Goal: Task Accomplishment & Management: Manage account settings

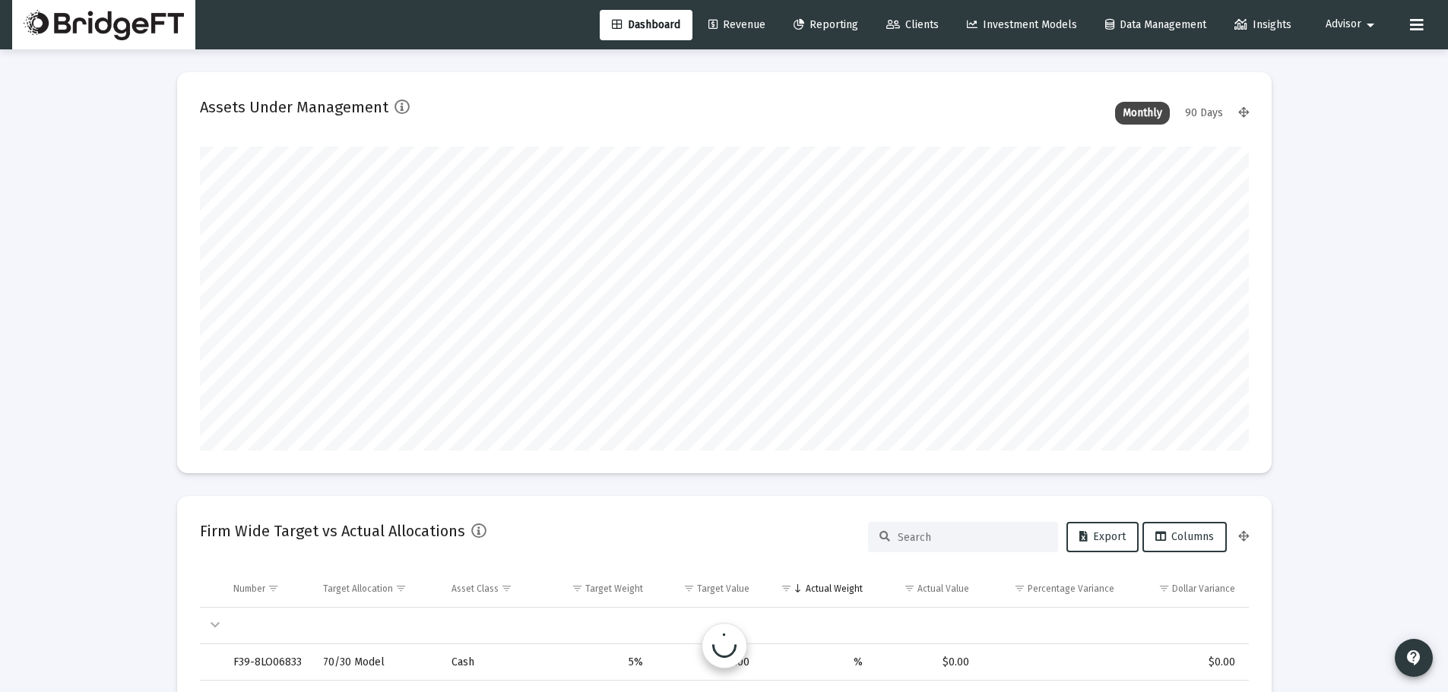
scroll to position [304, 565]
click at [1359, 18] on span "Advisor" at bounding box center [1343, 24] width 36 height 13
click at [1358, 59] on span "Settings" at bounding box center [1363, 64] width 45 height 36
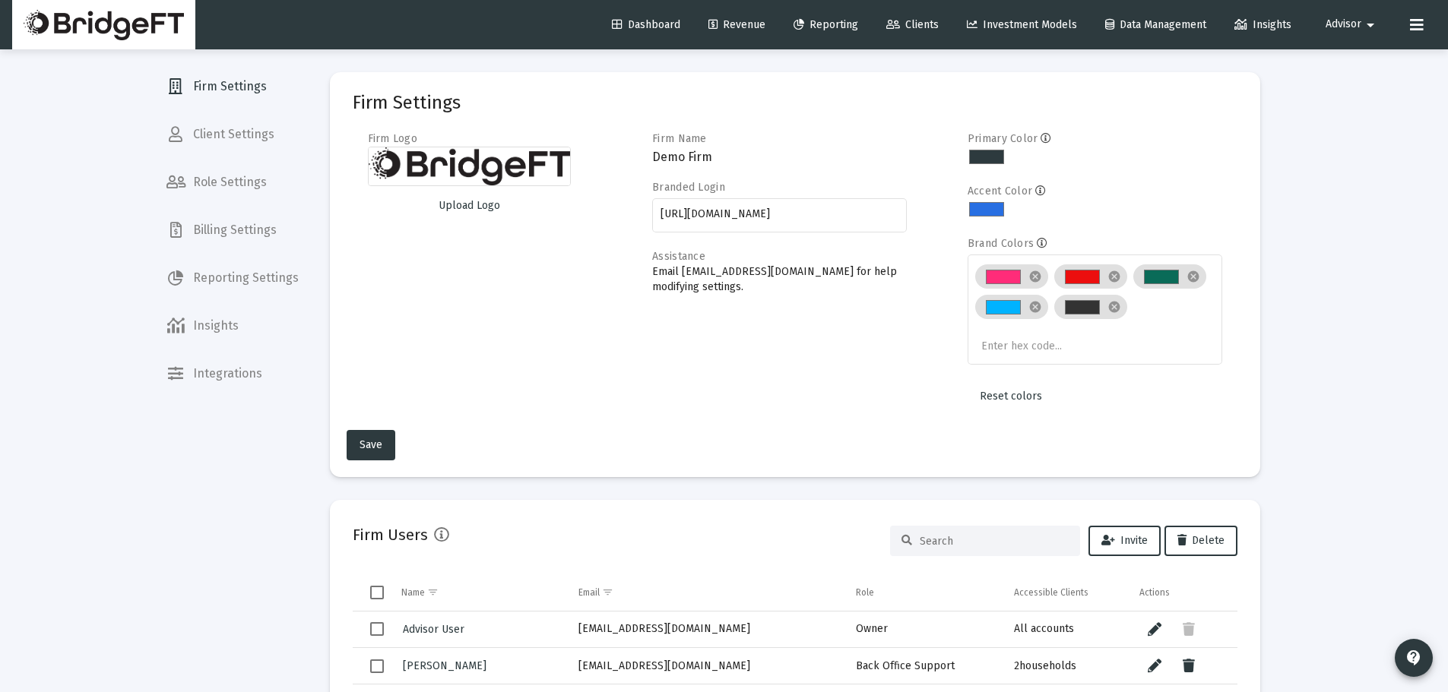
click at [271, 237] on span "Billing Settings" at bounding box center [232, 230] width 157 height 36
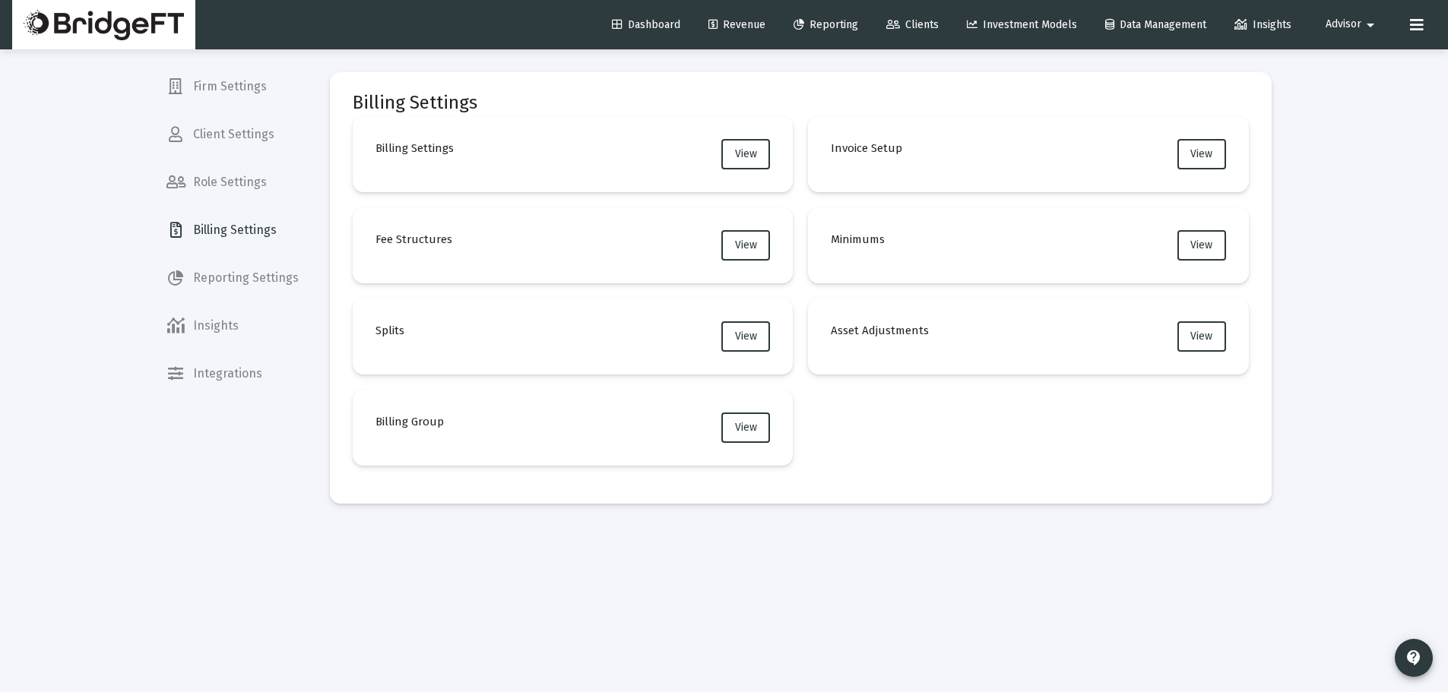
click at [222, 95] on span "Firm Settings" at bounding box center [232, 86] width 157 height 36
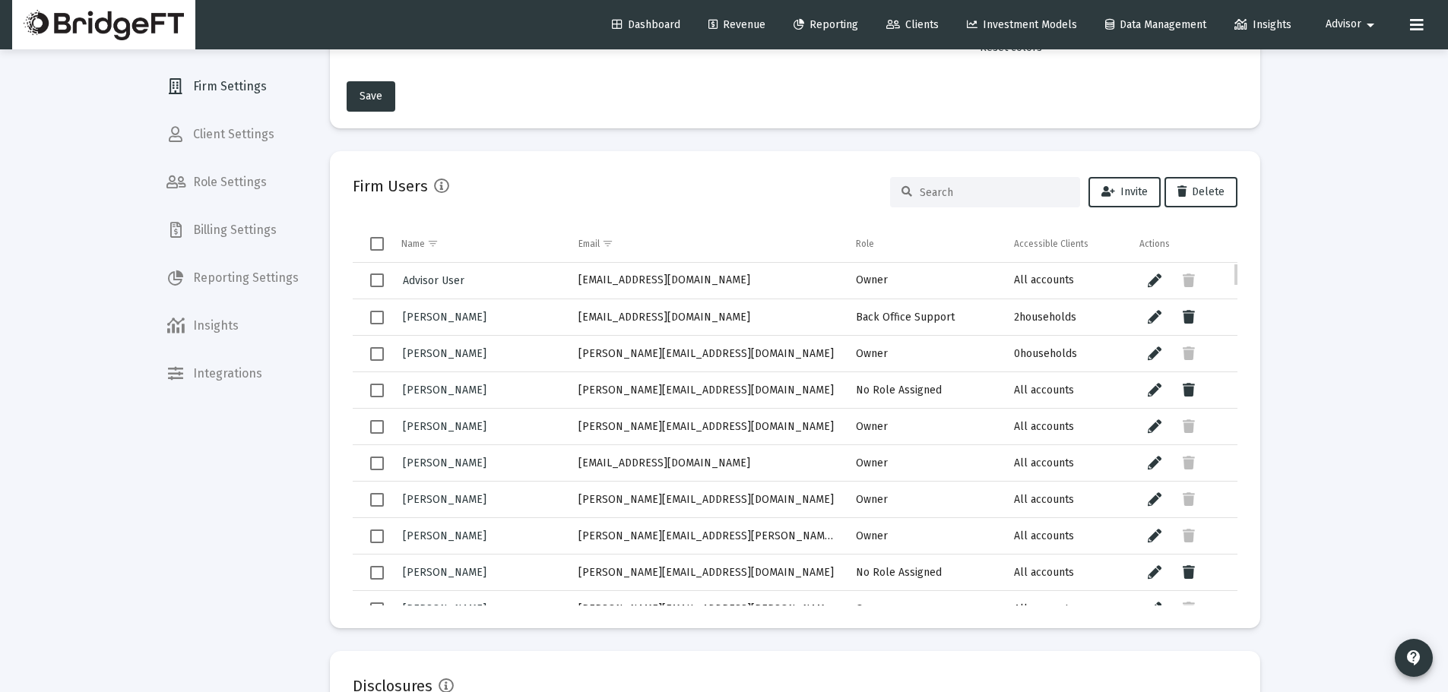
scroll to position [203, 0]
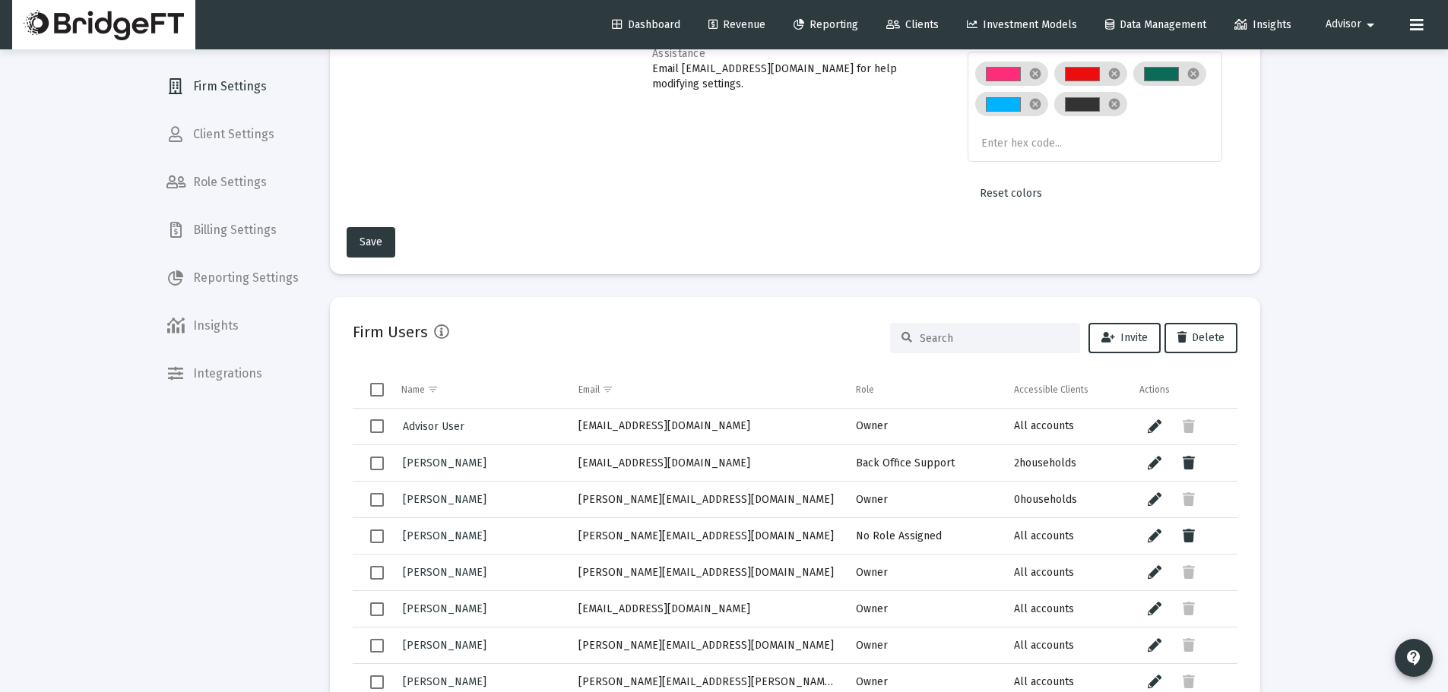
click at [982, 342] on input at bounding box center [994, 338] width 149 height 13
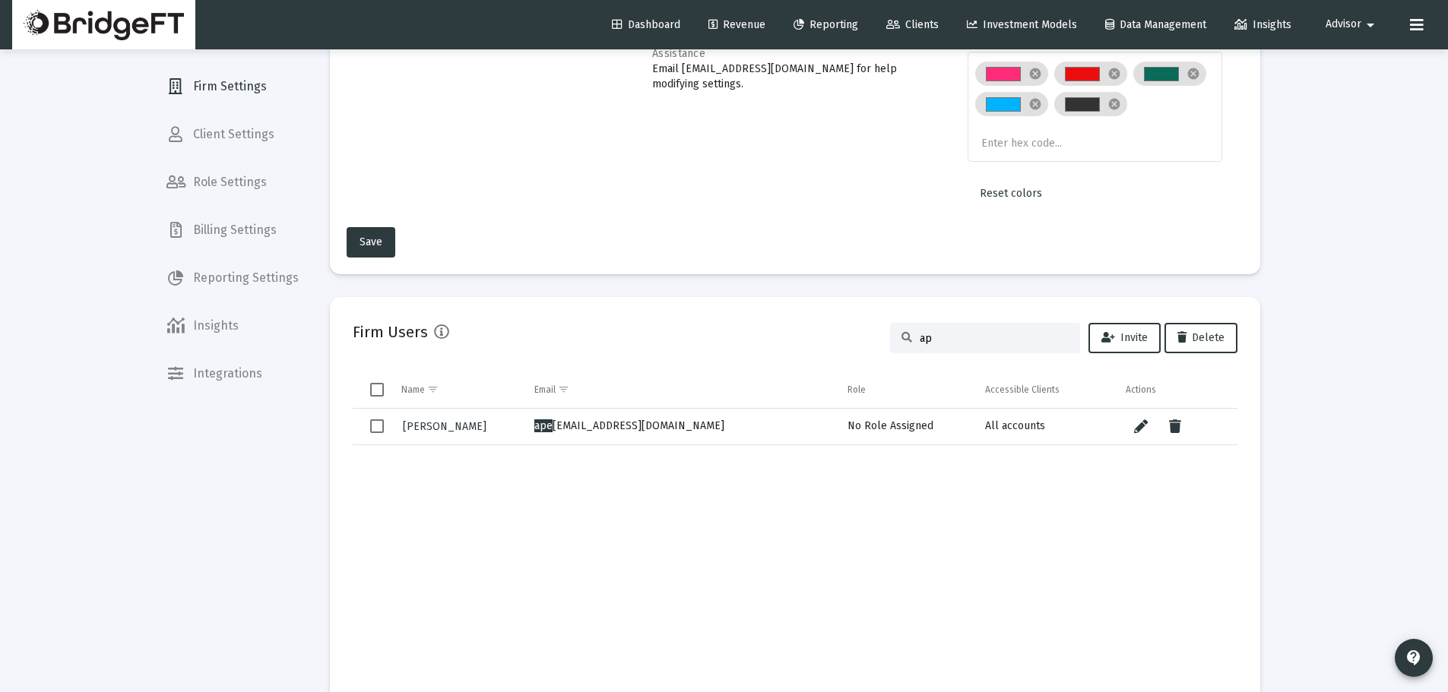
type input "a"
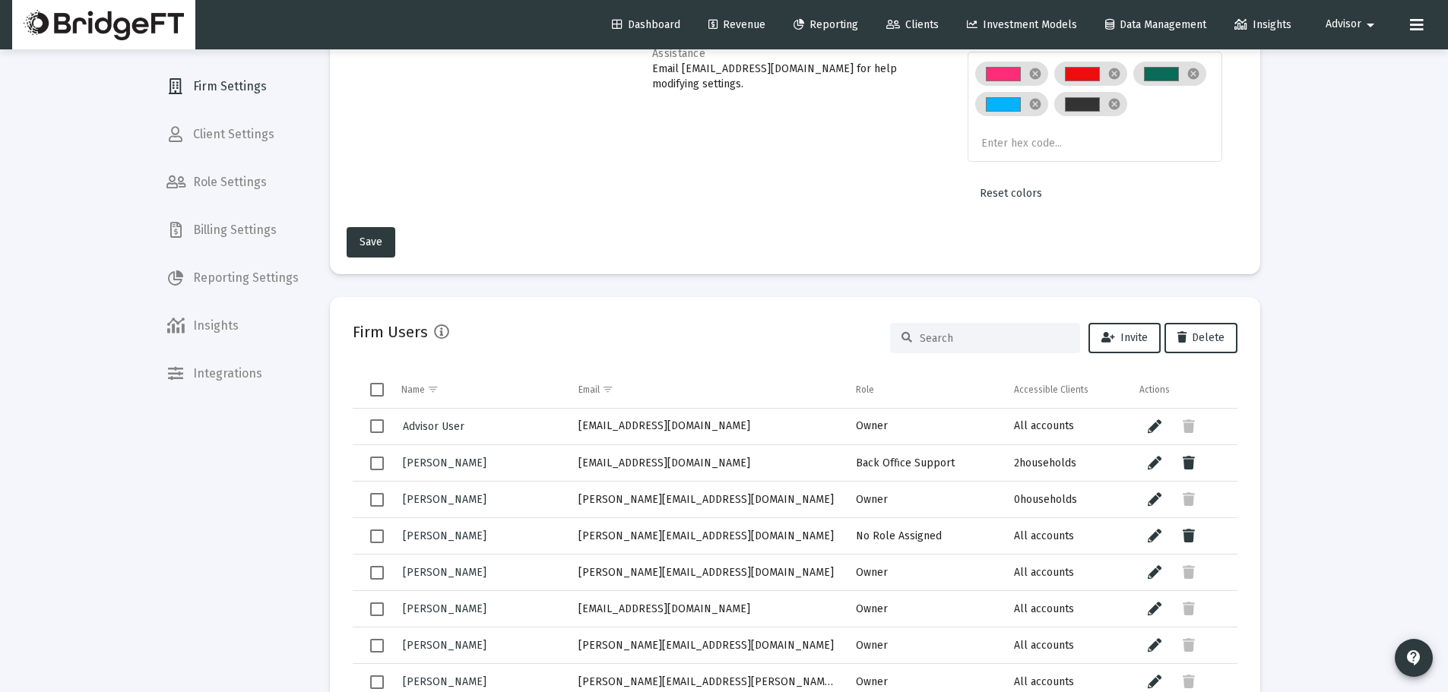
click at [124, 521] on div "Loading... Firm Settings Client Settings Role Settings Billing Settings Reporti…" at bounding box center [724, 498] width 1448 height 1403
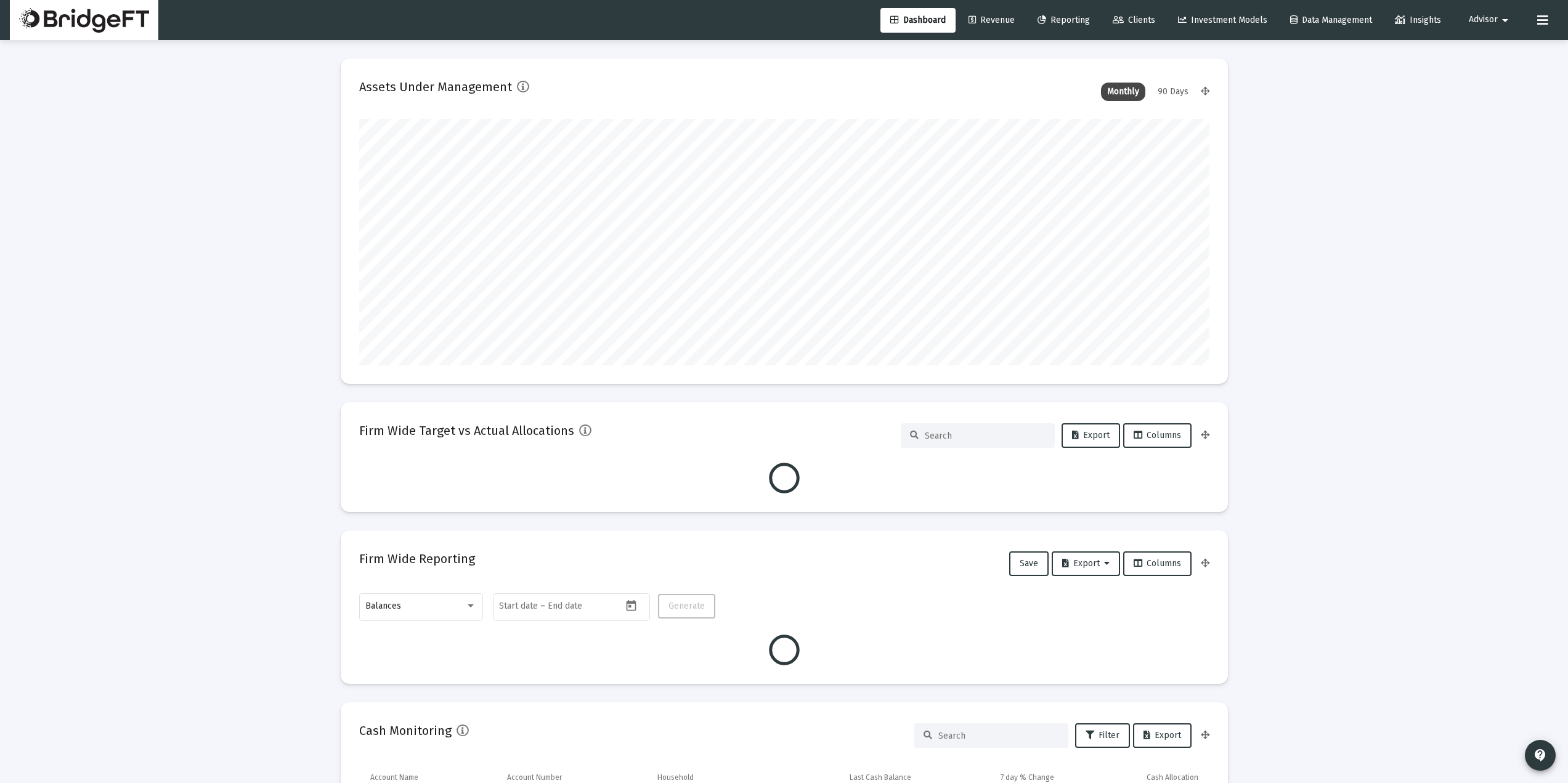
scroll to position [246, 850]
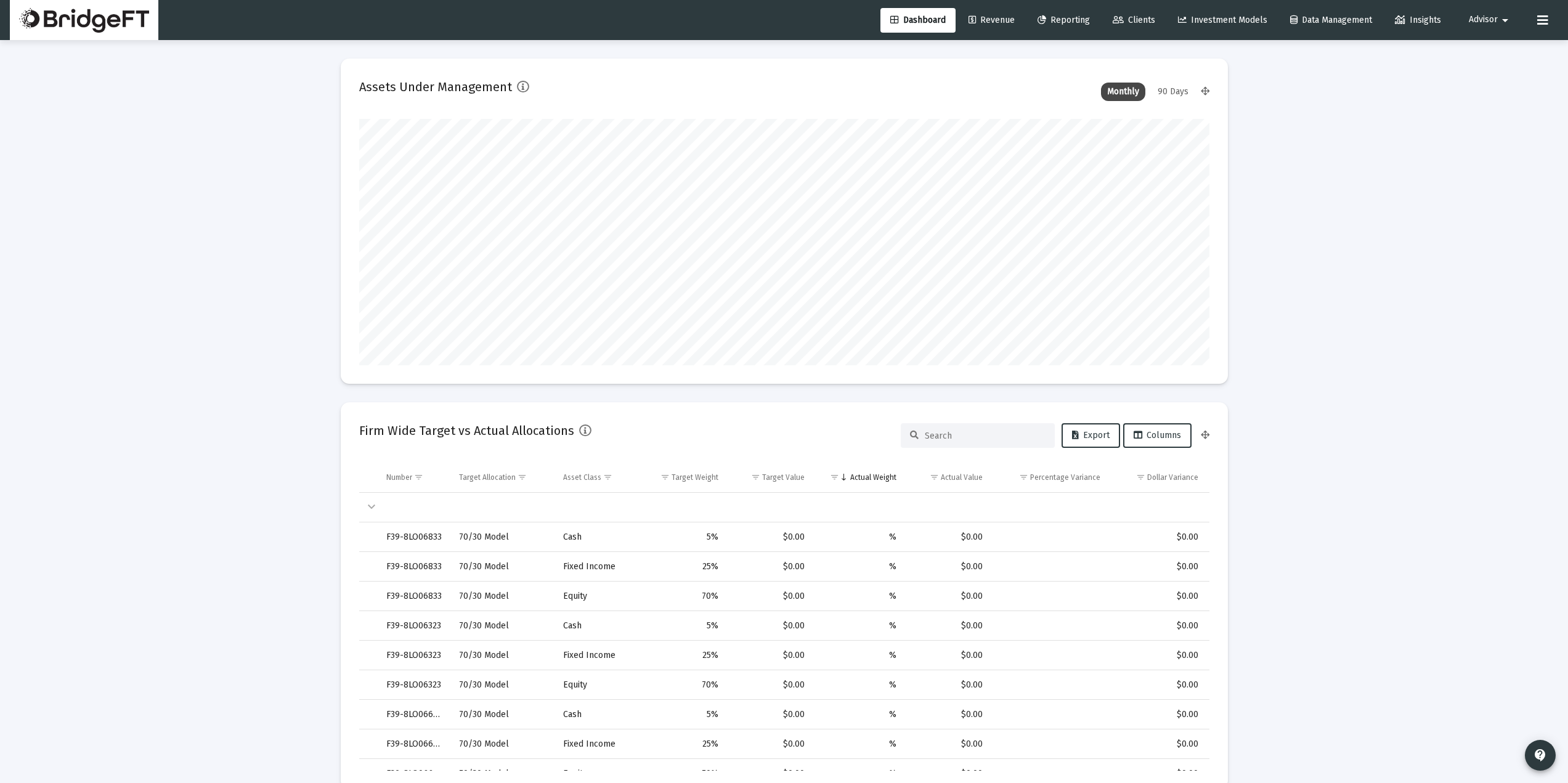
click at [1505, 17] on mat-icon "arrow_drop_down" at bounding box center [1506, 20] width 15 height 24
drag, startPoint x: 1488, startPoint y: 54, endPoint x: 1440, endPoint y: 83, distance: 56.1
click at [1488, 54] on span "Settings" at bounding box center [1499, 52] width 36 height 29
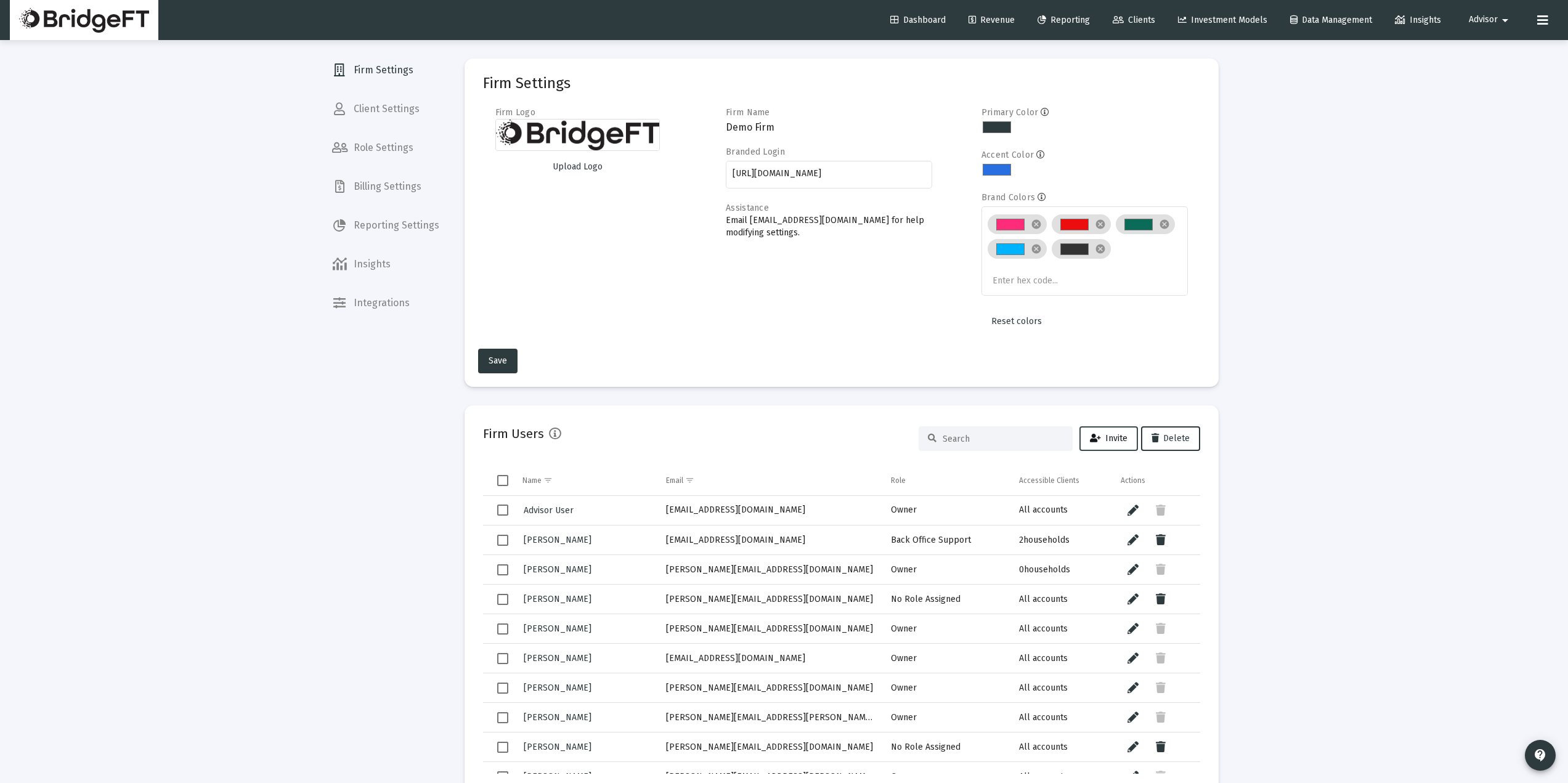
click at [1114, 441] on span "Invite" at bounding box center [1108, 438] width 37 height 11
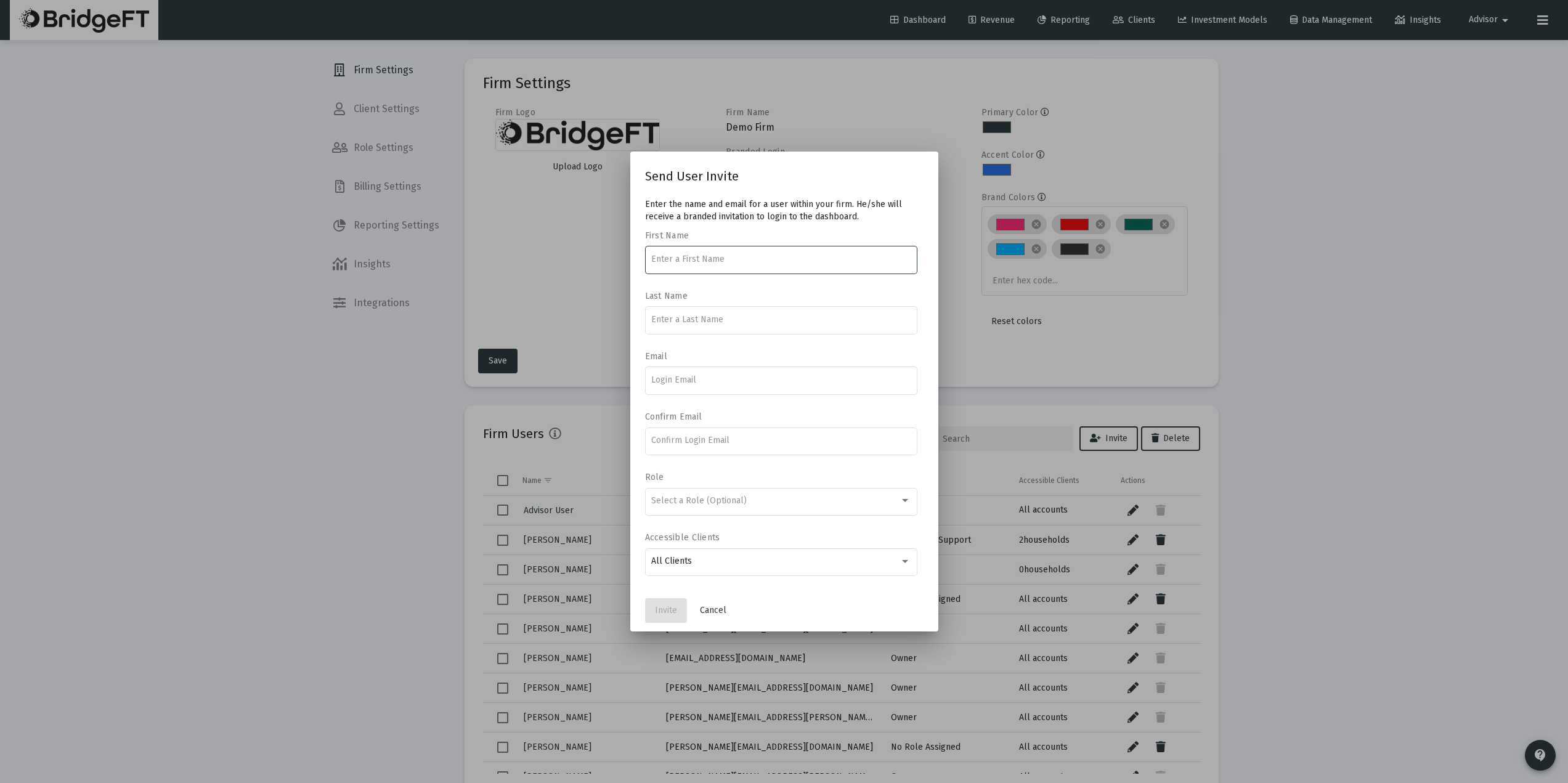
click at [712, 261] on input at bounding box center [781, 259] width 259 height 10
click at [676, 272] on div at bounding box center [781, 259] width 259 height 30
click at [673, 263] on input at bounding box center [781, 259] width 259 height 10
type input "Alec"
type input "Miller"
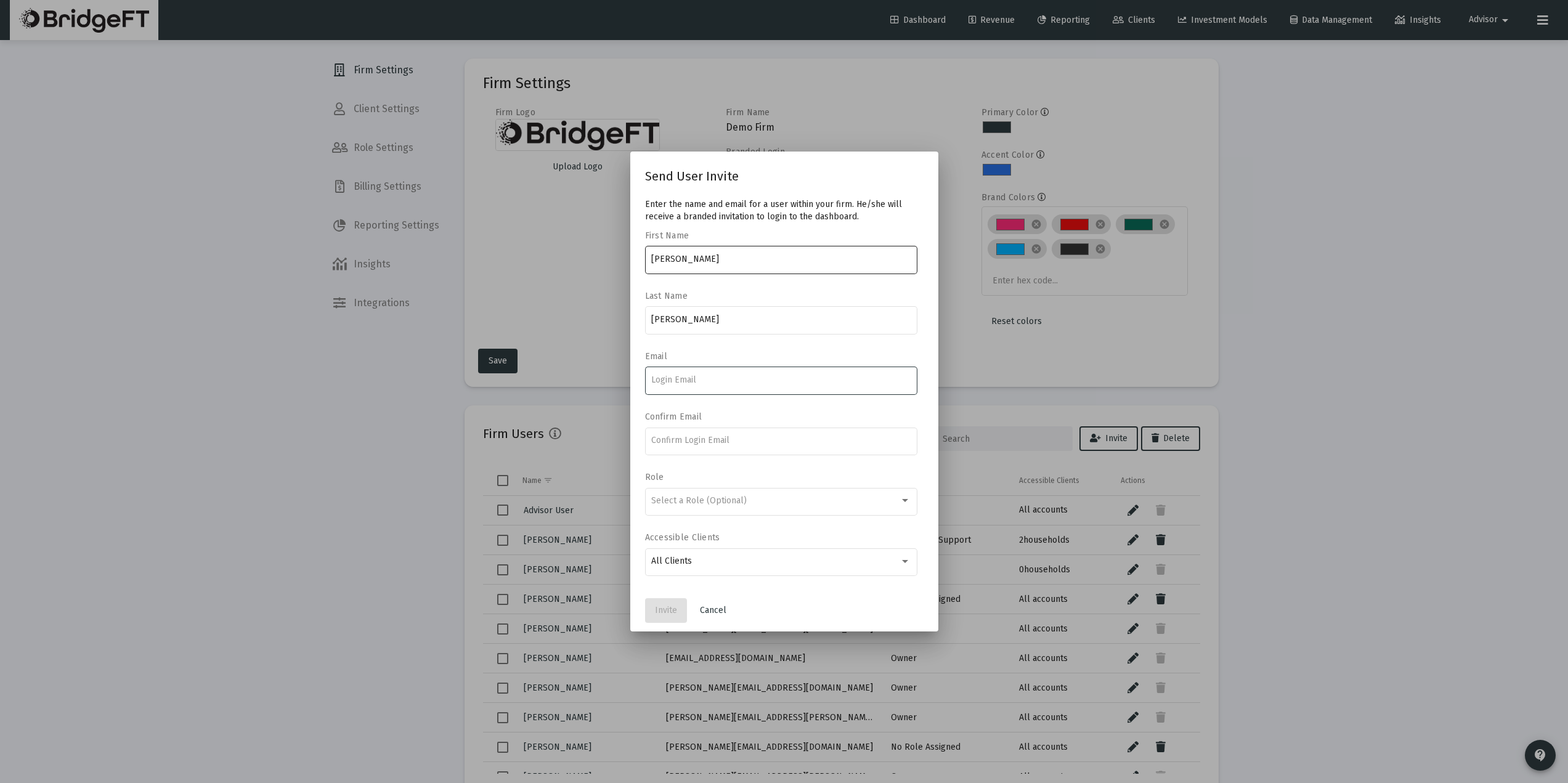
paste input "amiller@apexfintechsolutions.com"
type input "amiller@apexfintechsolutions.com"
click at [679, 441] on input at bounding box center [781, 440] width 259 height 10
paste input "amiller@apexfintechsolutions.com"
type input "amiller@apexfintechsolutions.com"
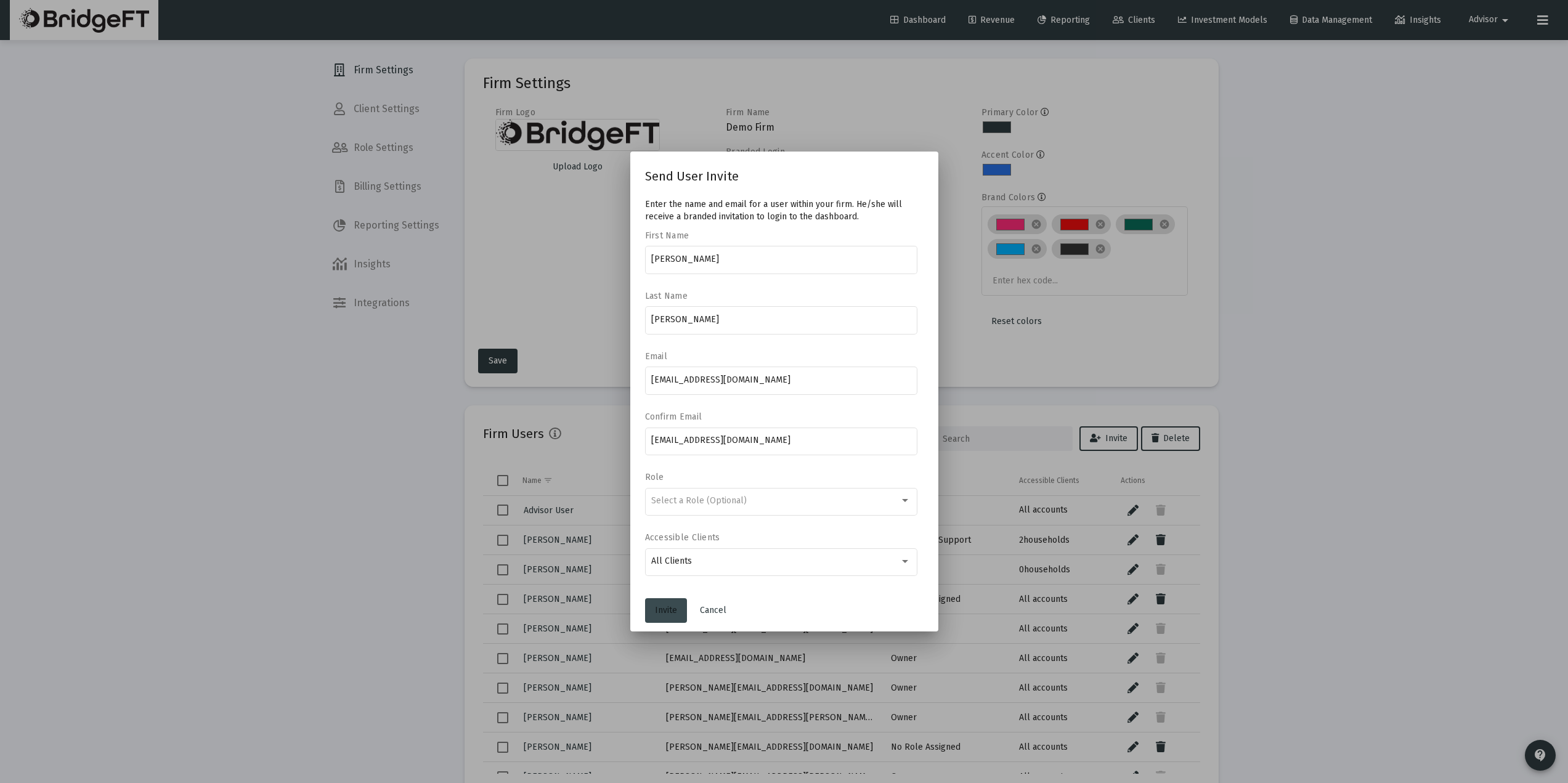
click at [667, 613] on span "Invite" at bounding box center [666, 610] width 22 height 11
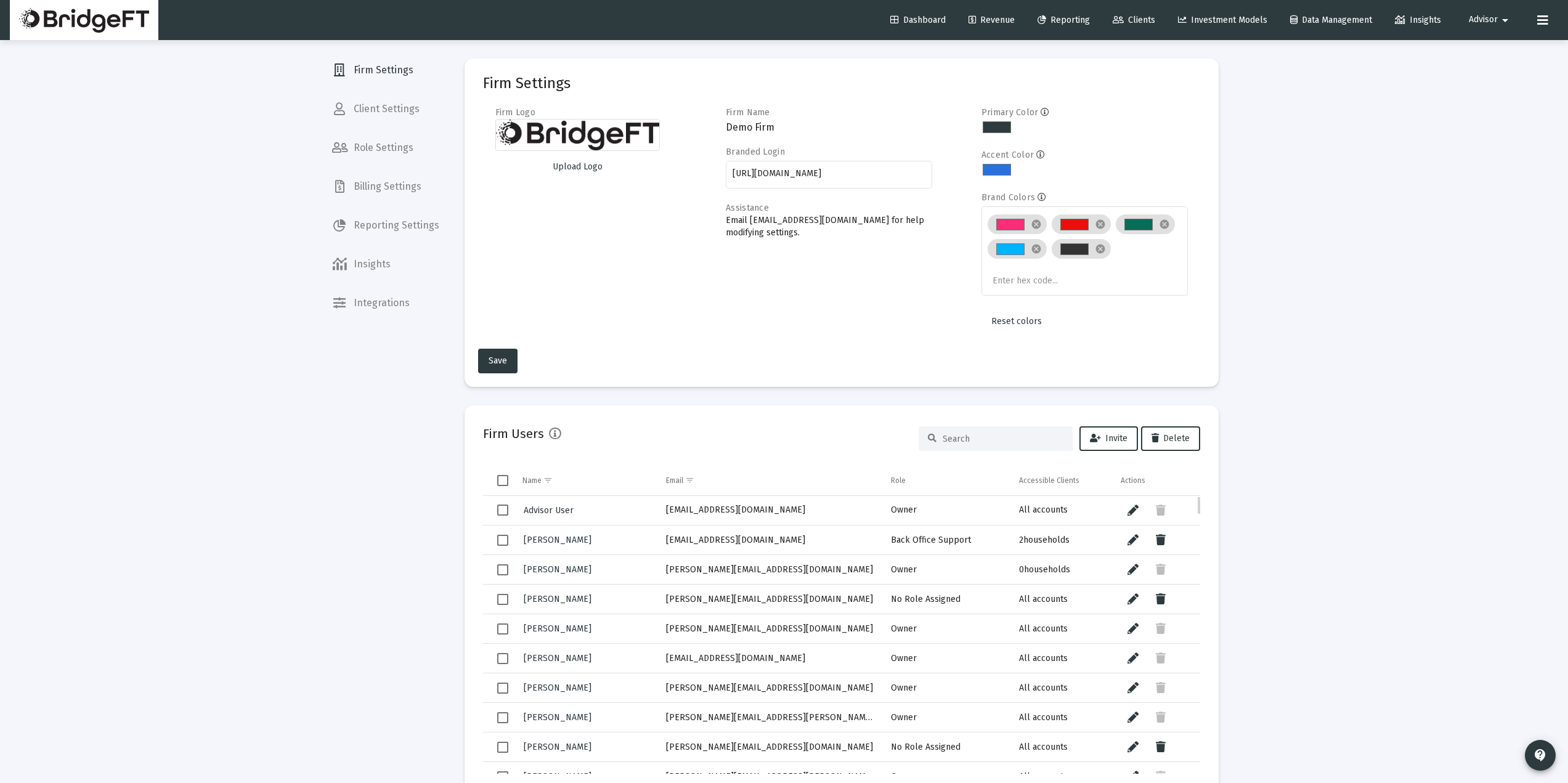
scroll to position [82, 0]
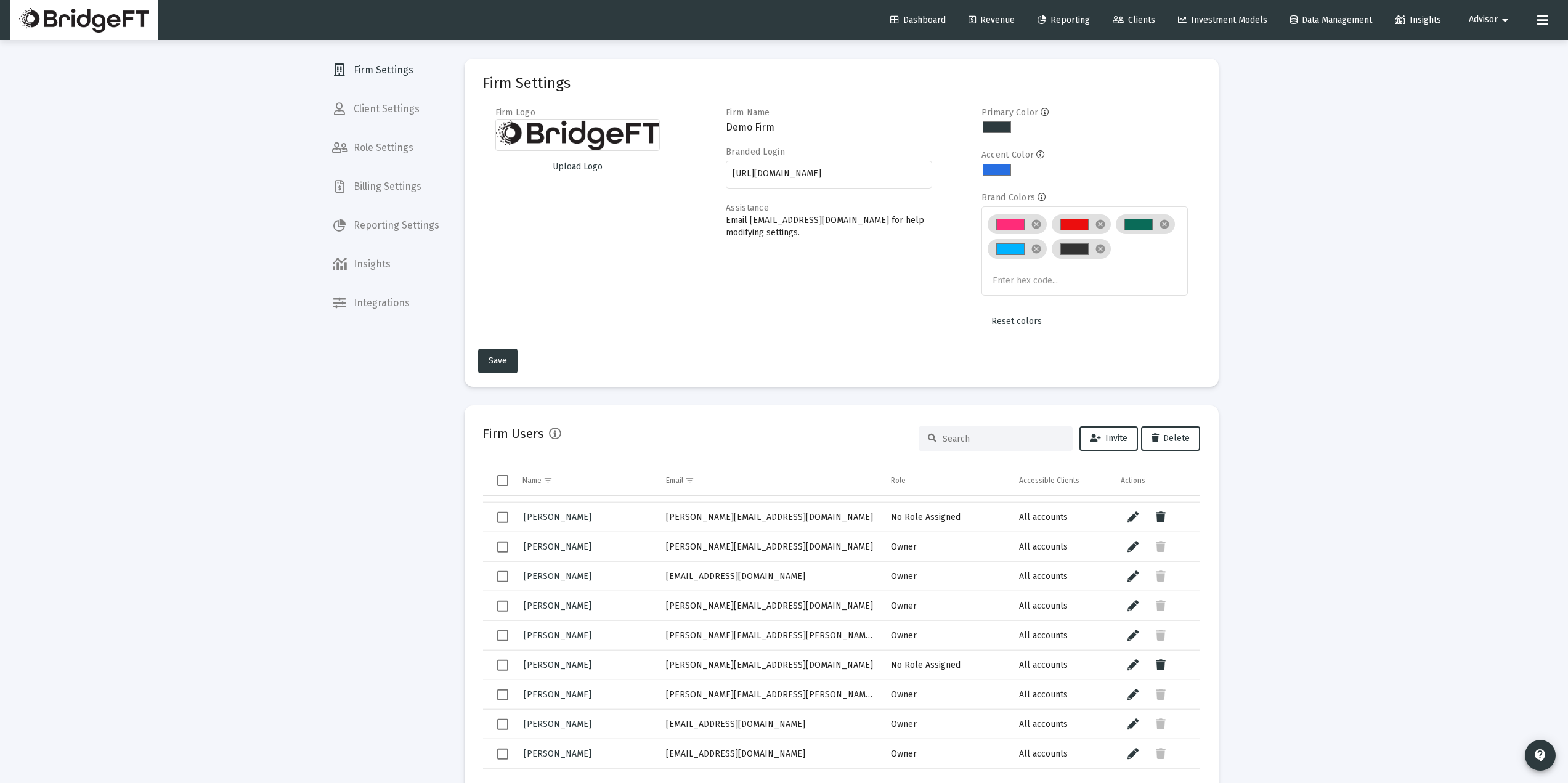
click at [1008, 434] on input at bounding box center [1003, 439] width 121 height 11
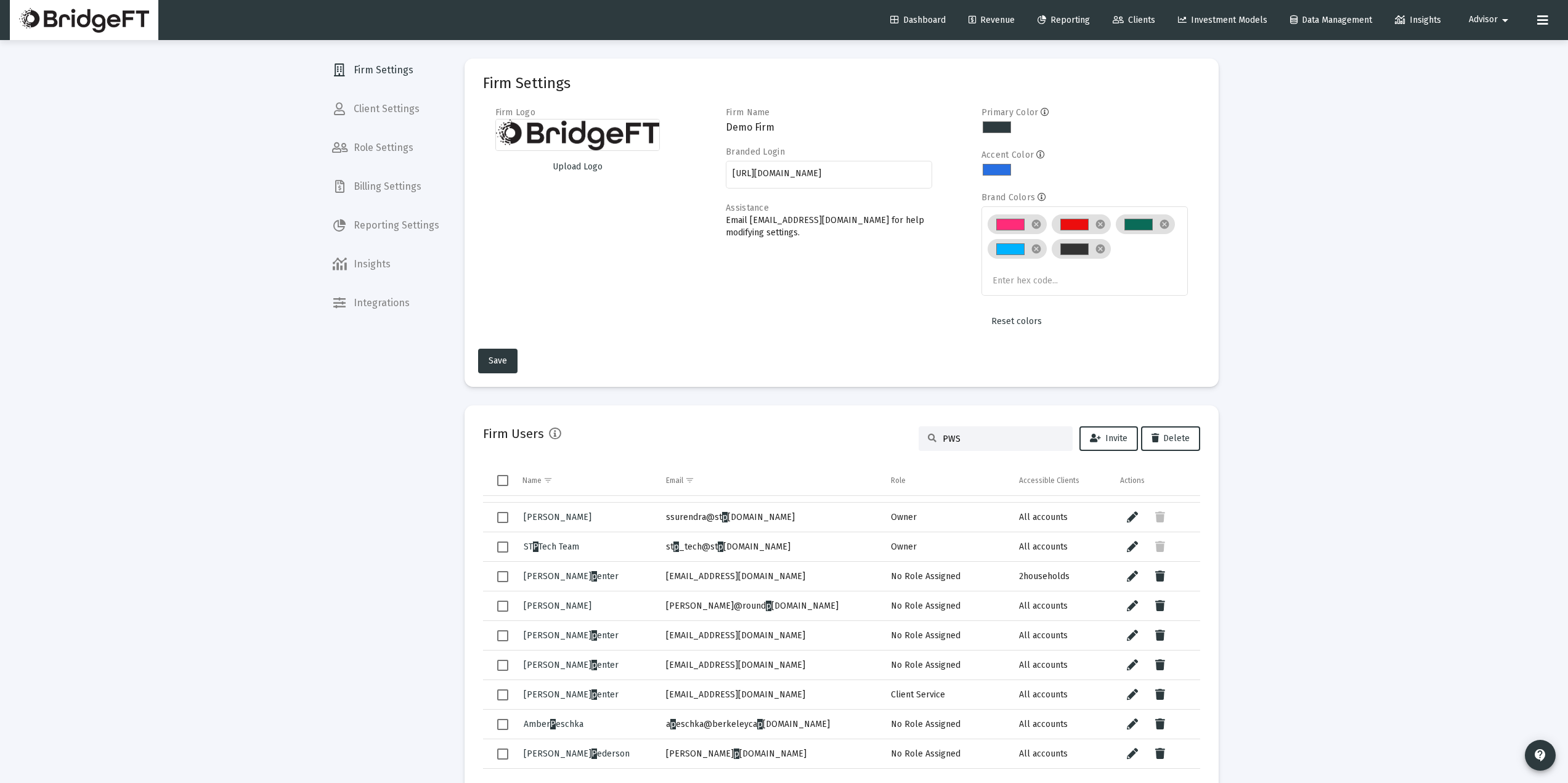
scroll to position [0, 0]
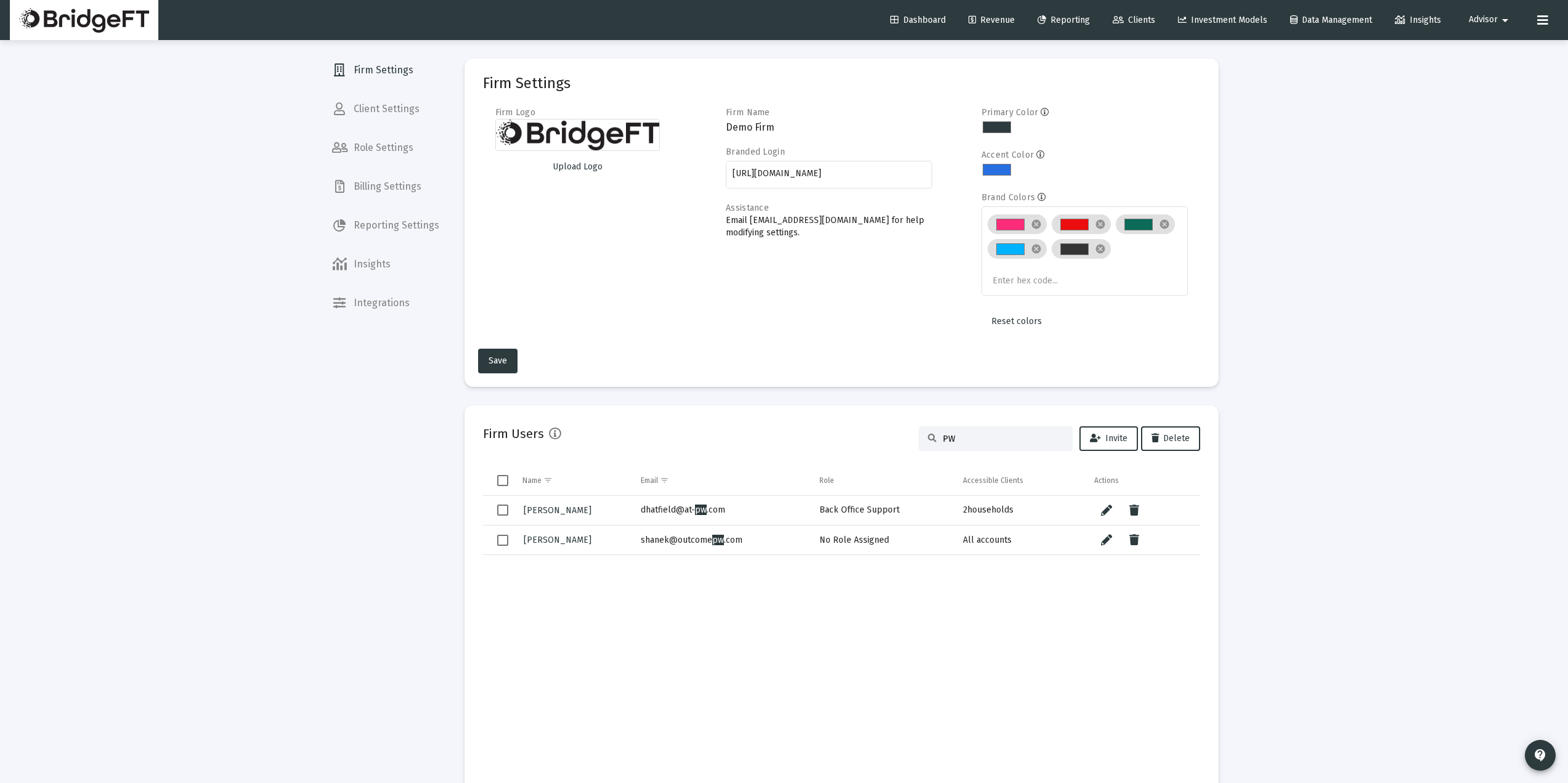
type input "P"
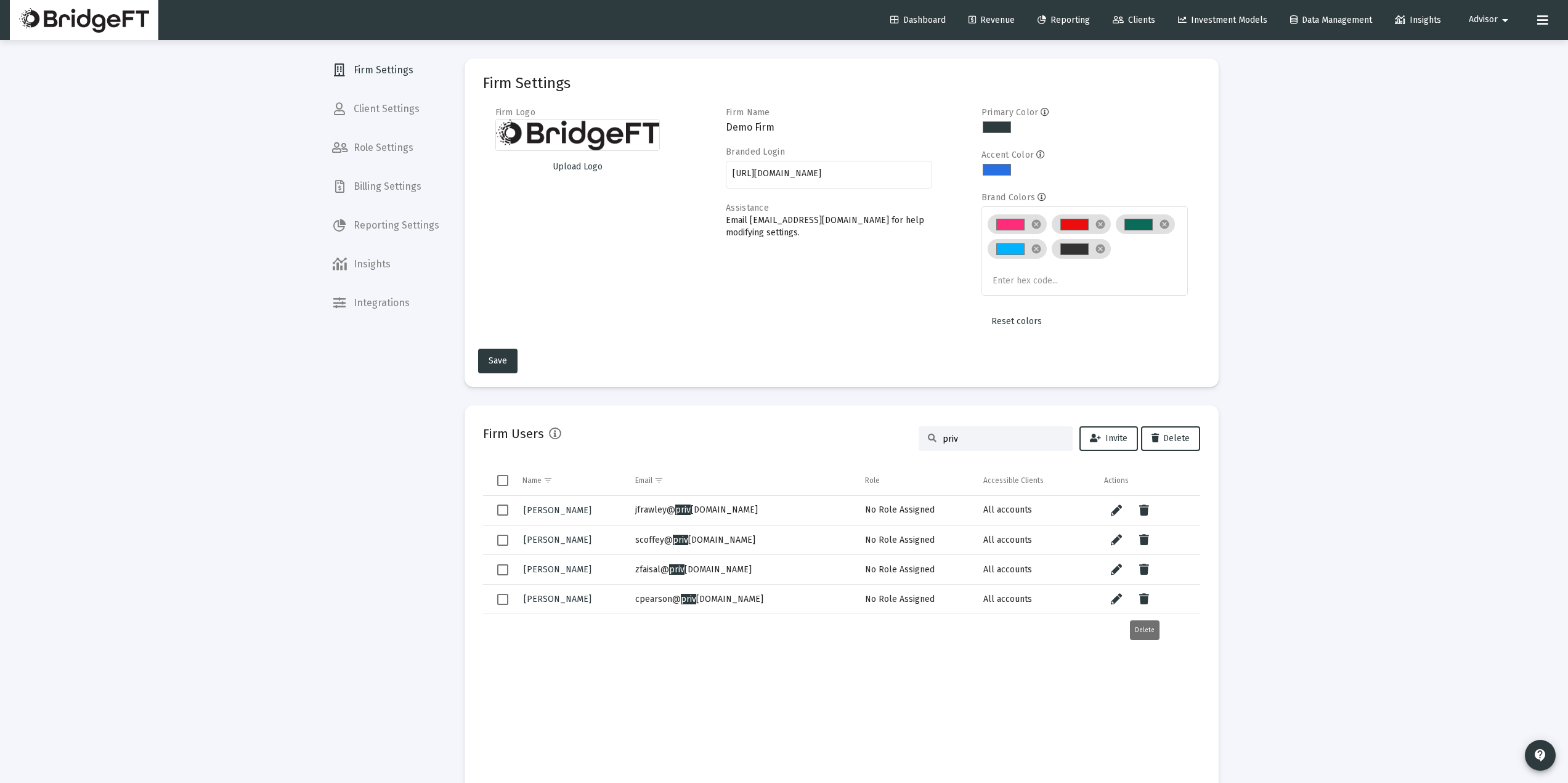
type input "priv"
click at [1145, 605] on icon "Data grid" at bounding box center [1144, 599] width 10 height 15
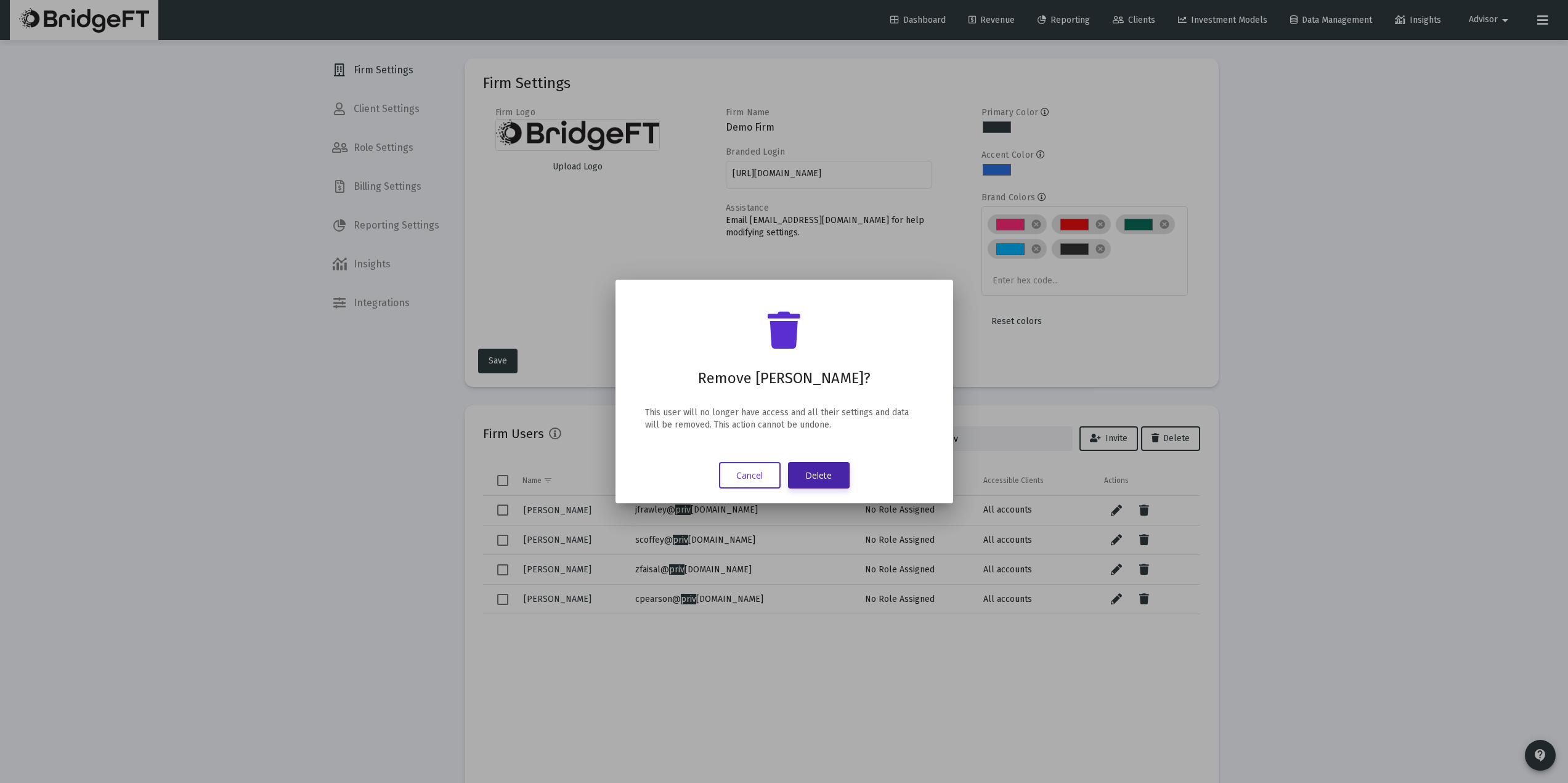
click at [825, 468] on button "Delete" at bounding box center [819, 475] width 62 height 27
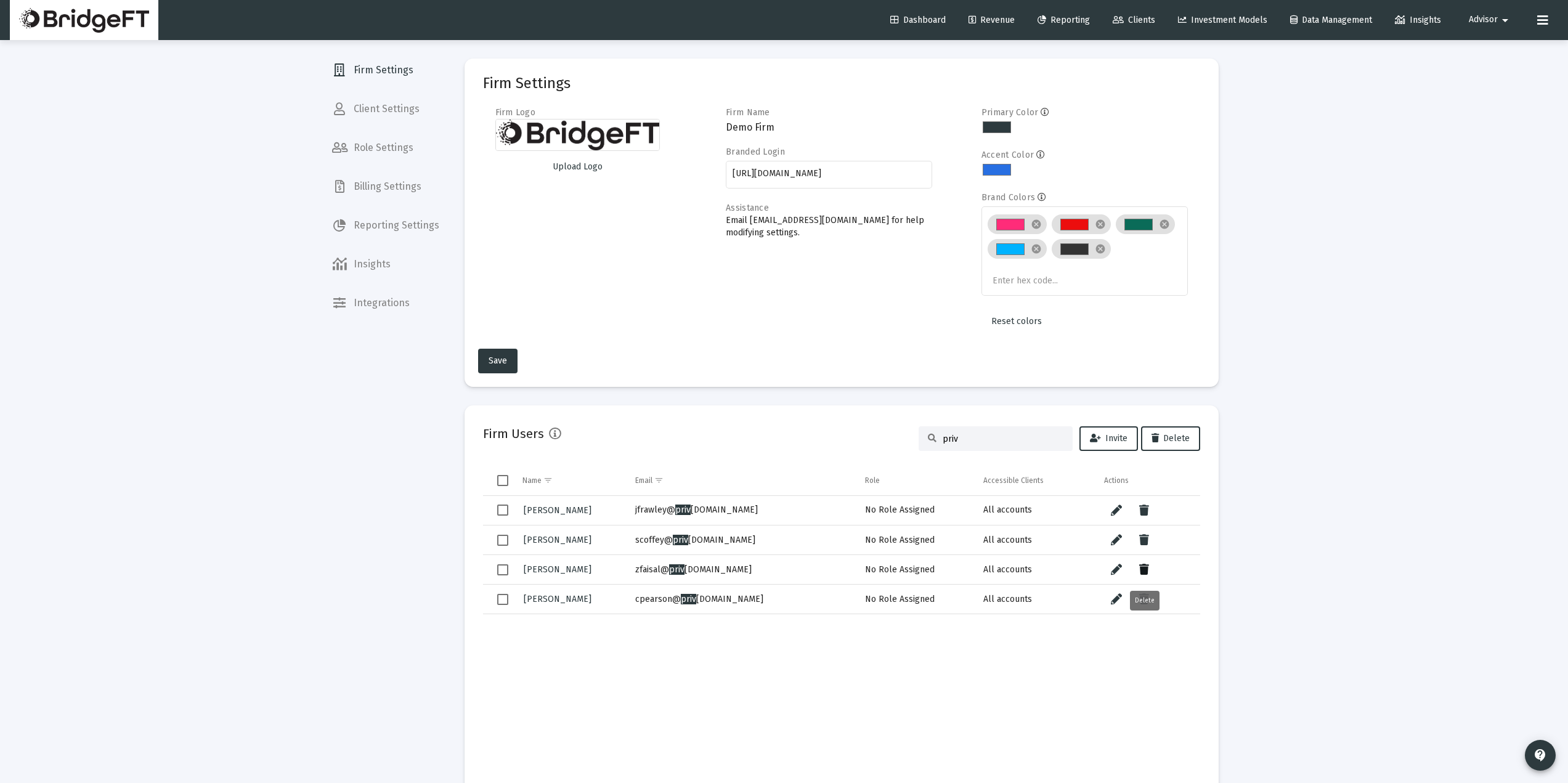
click at [1141, 574] on icon "Data grid" at bounding box center [1144, 570] width 10 height 15
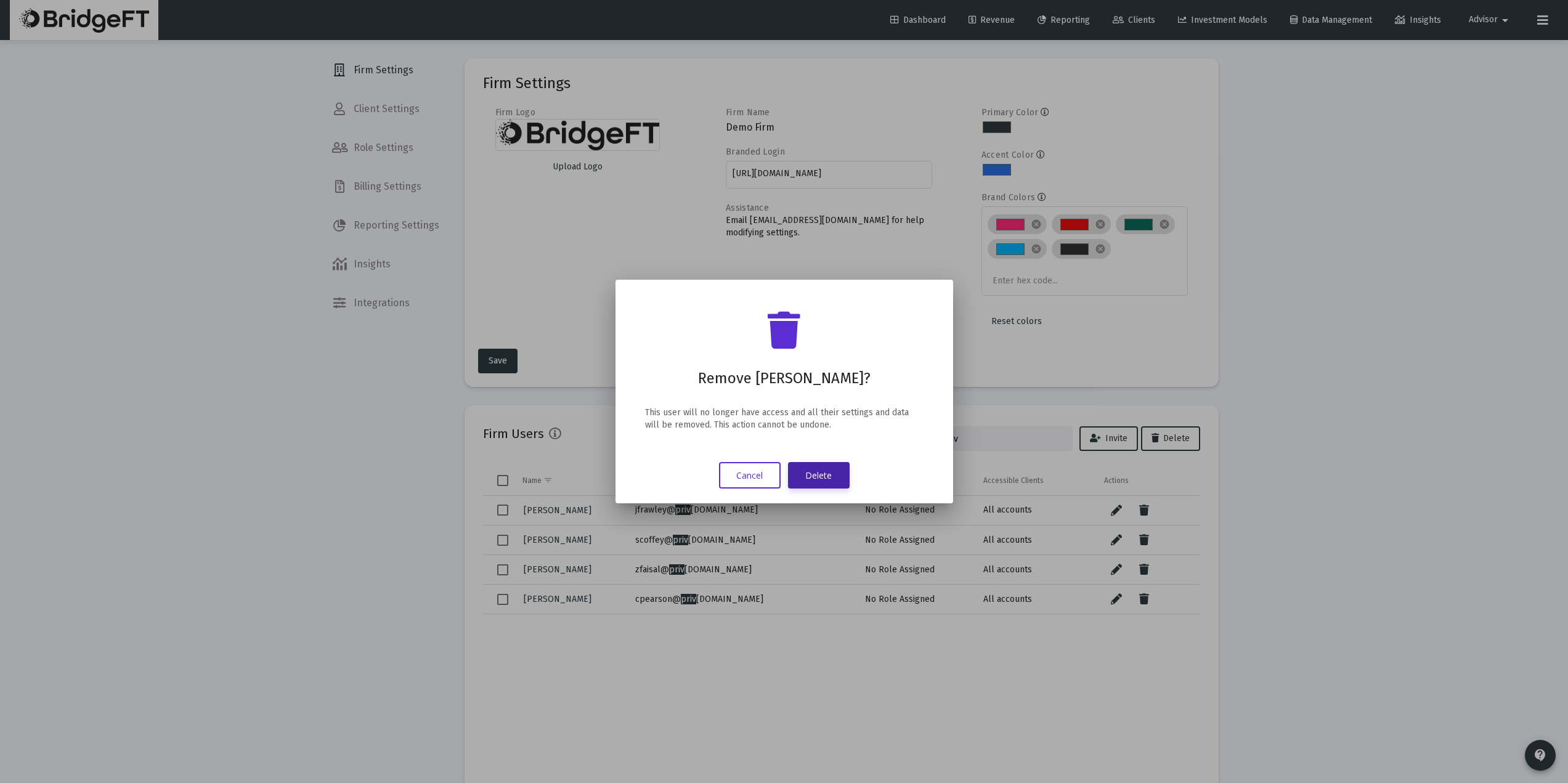
click at [828, 469] on button "Delete" at bounding box center [819, 475] width 62 height 27
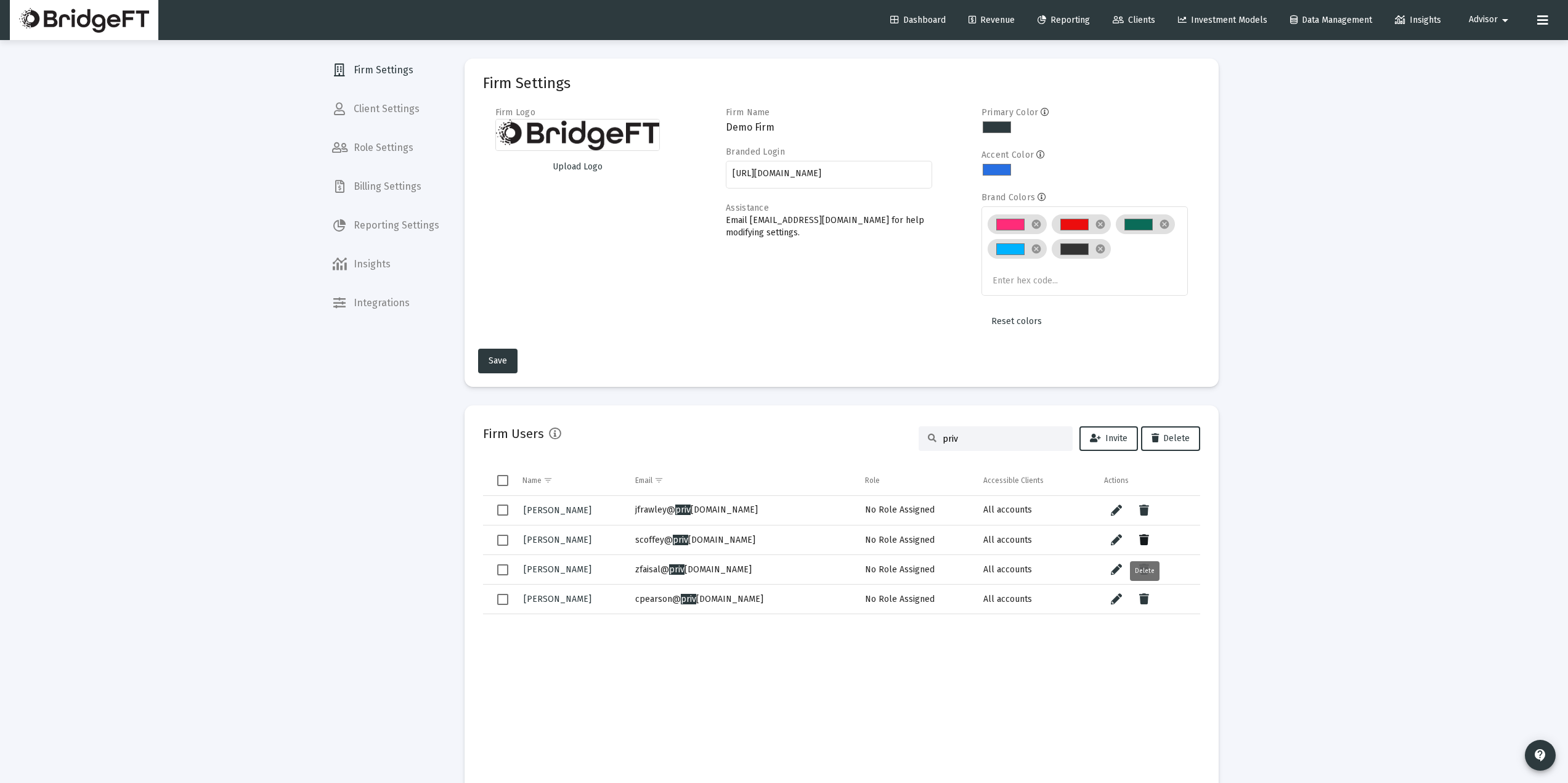
click at [1149, 538] on icon "Data grid" at bounding box center [1144, 540] width 10 height 15
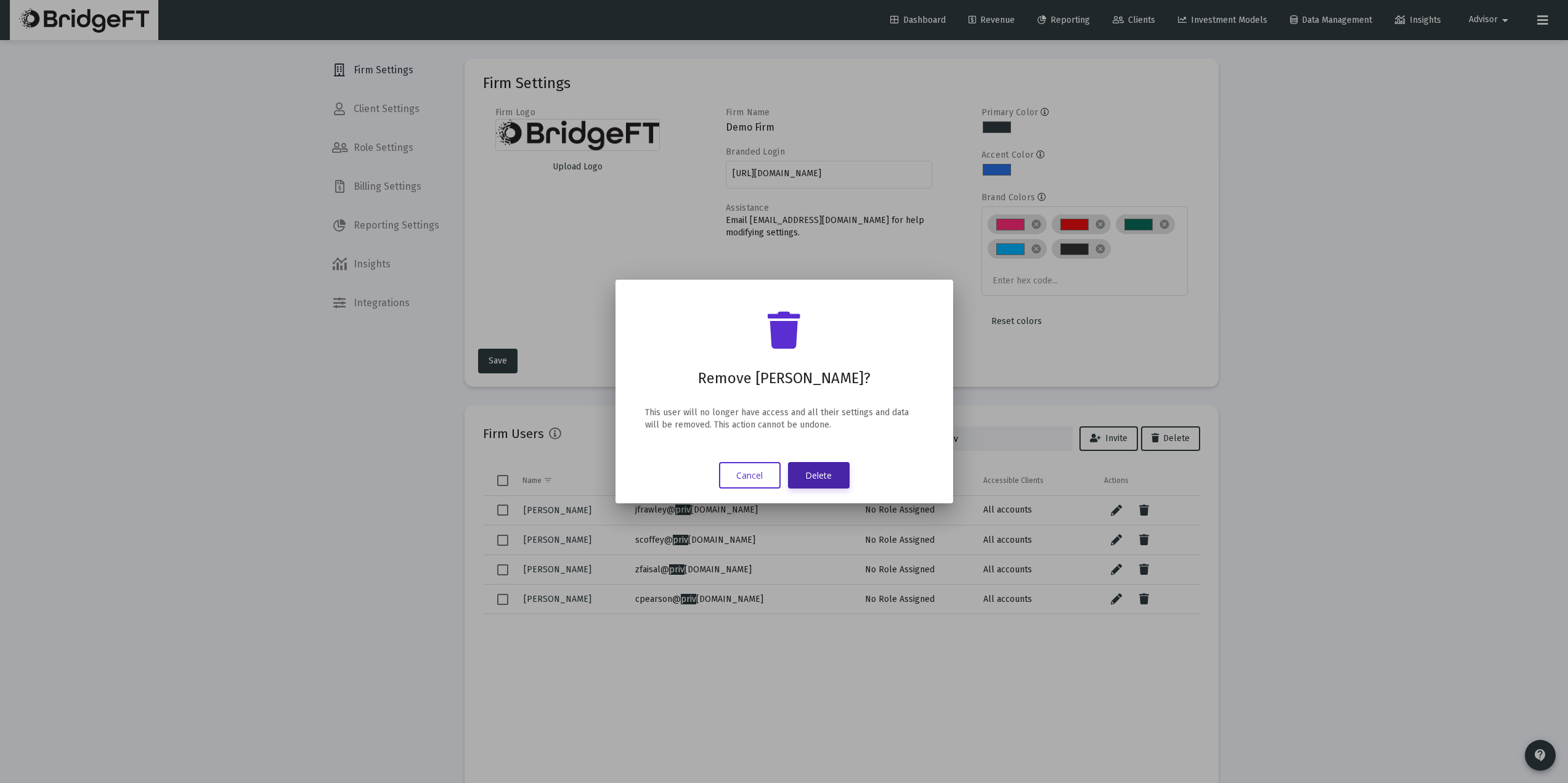
click at [815, 472] on button "Delete" at bounding box center [819, 475] width 62 height 27
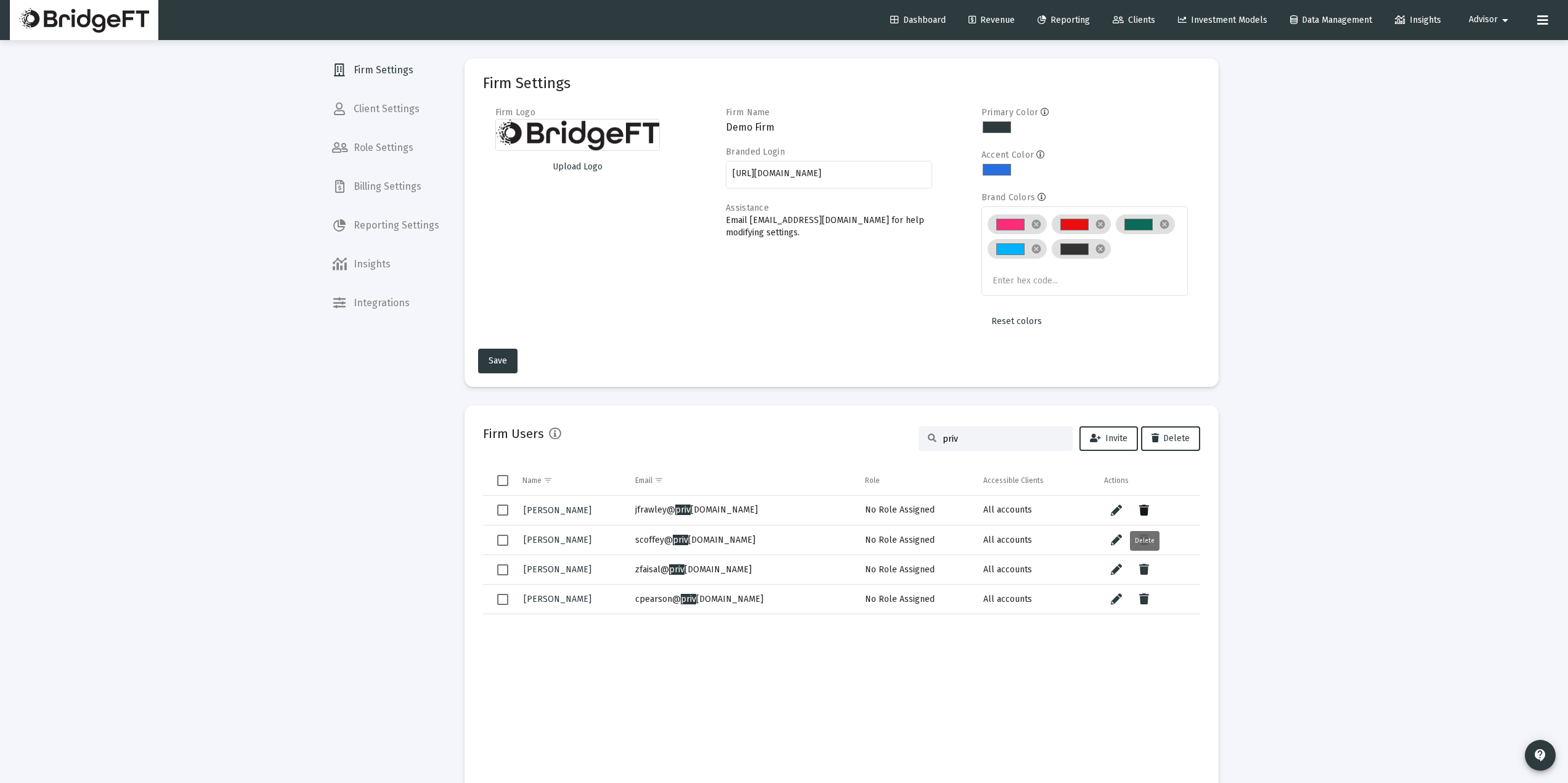
click at [1143, 510] on icon "Data grid" at bounding box center [1144, 511] width 10 height 15
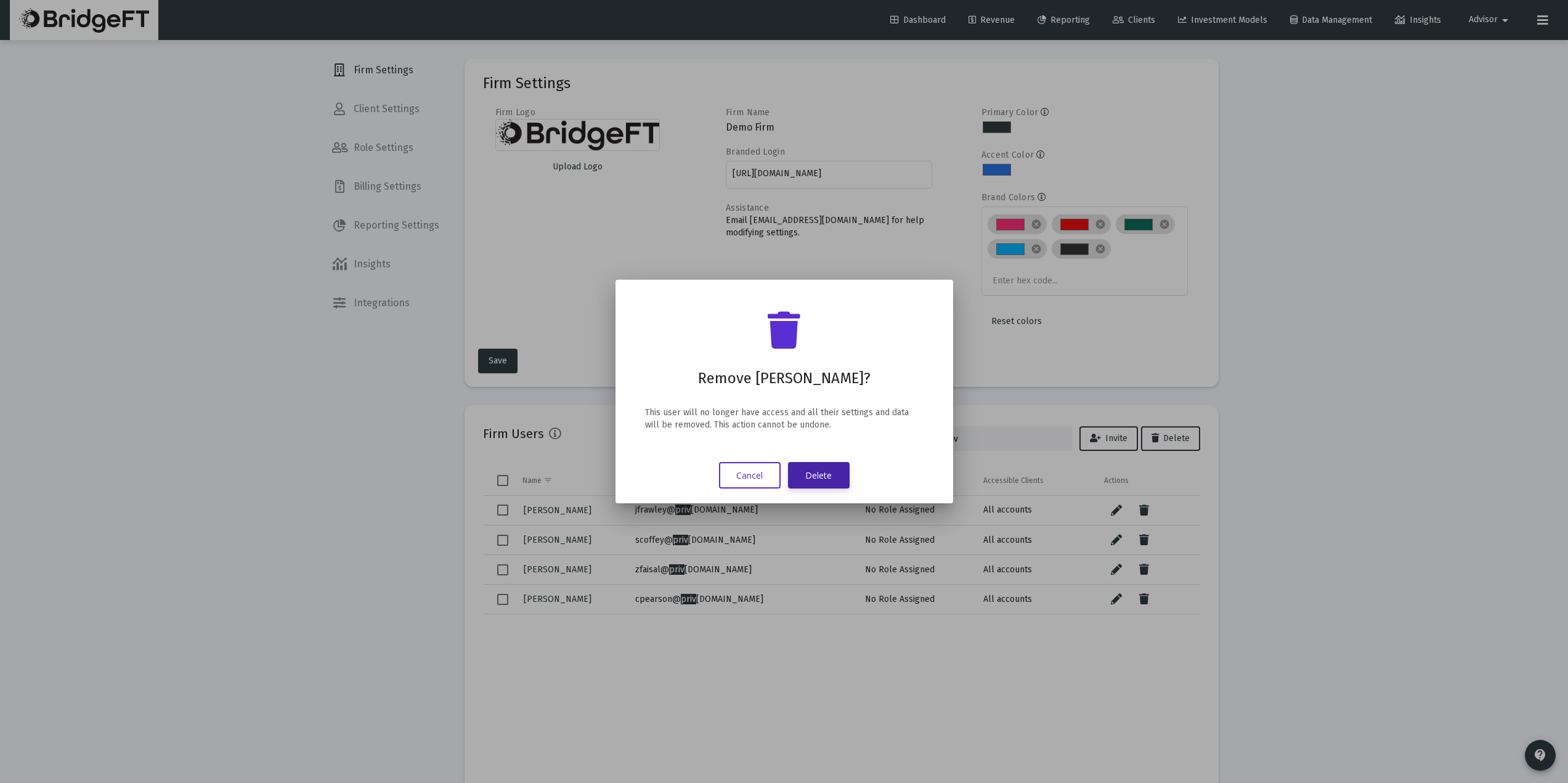
click at [823, 471] on button "Delete" at bounding box center [819, 475] width 62 height 27
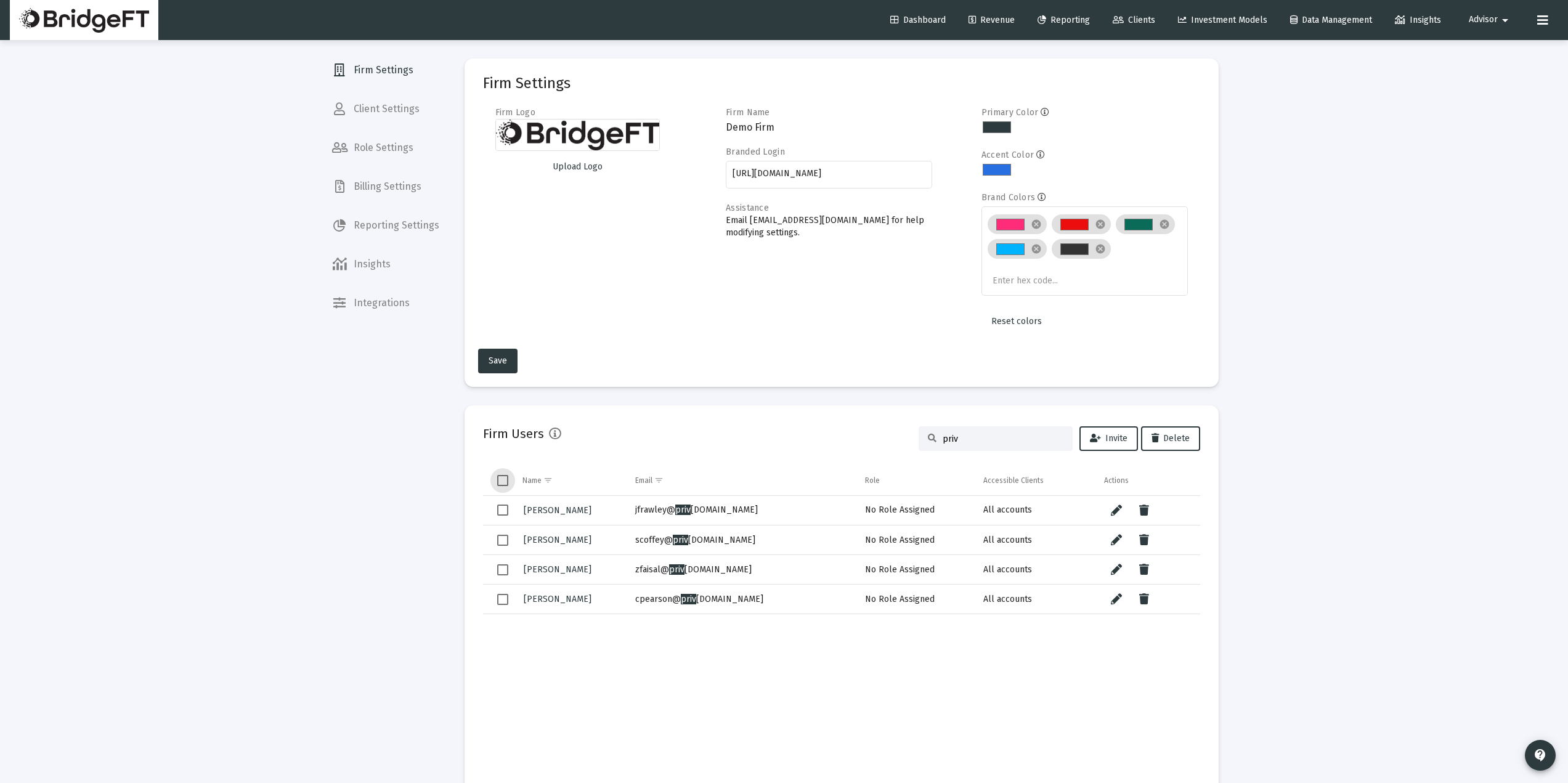
click at [499, 481] on span "Select all" at bounding box center [503, 481] width 11 height 11
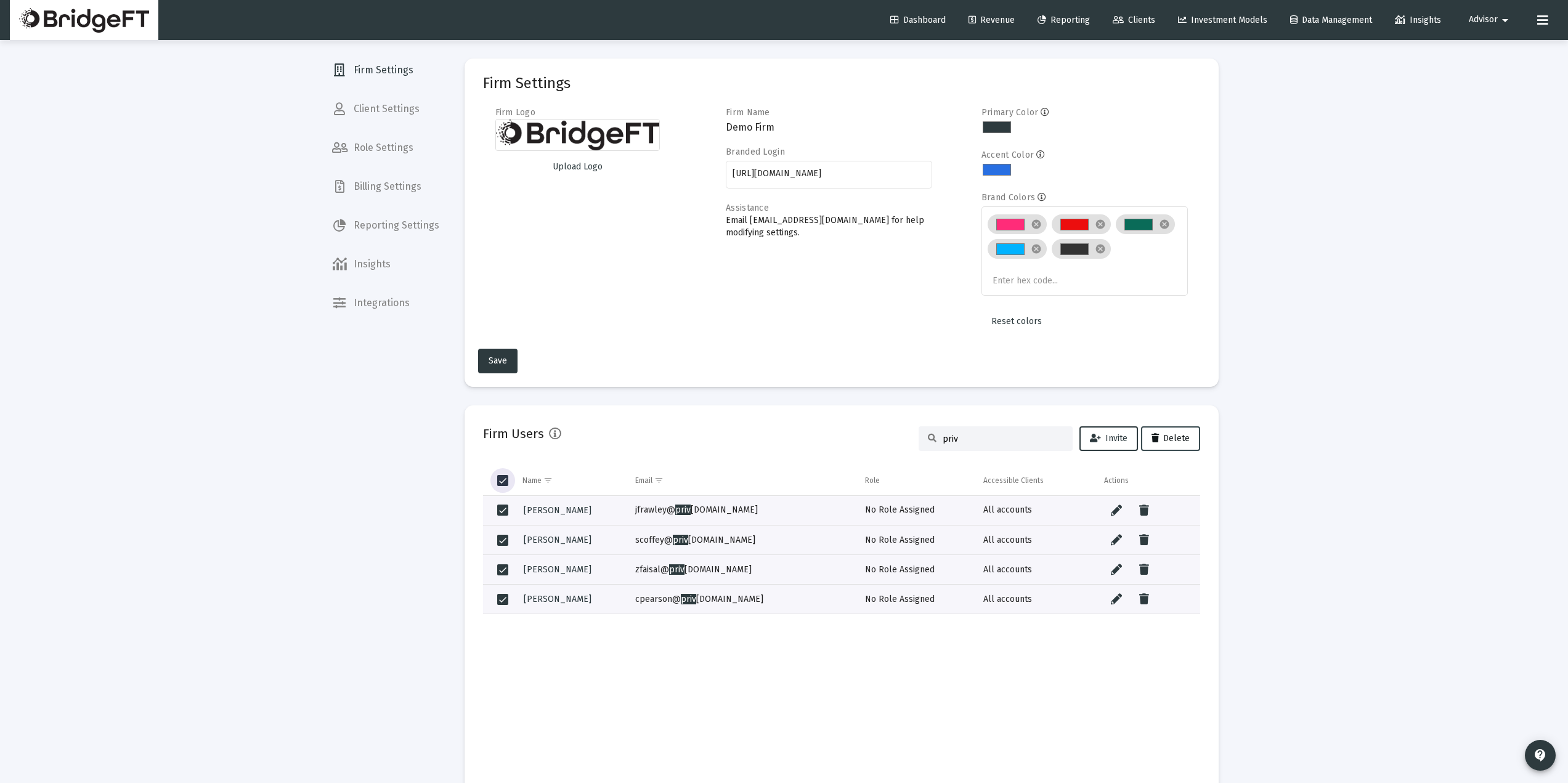
click at [1174, 427] on button "Delete" at bounding box center [1171, 439] width 59 height 24
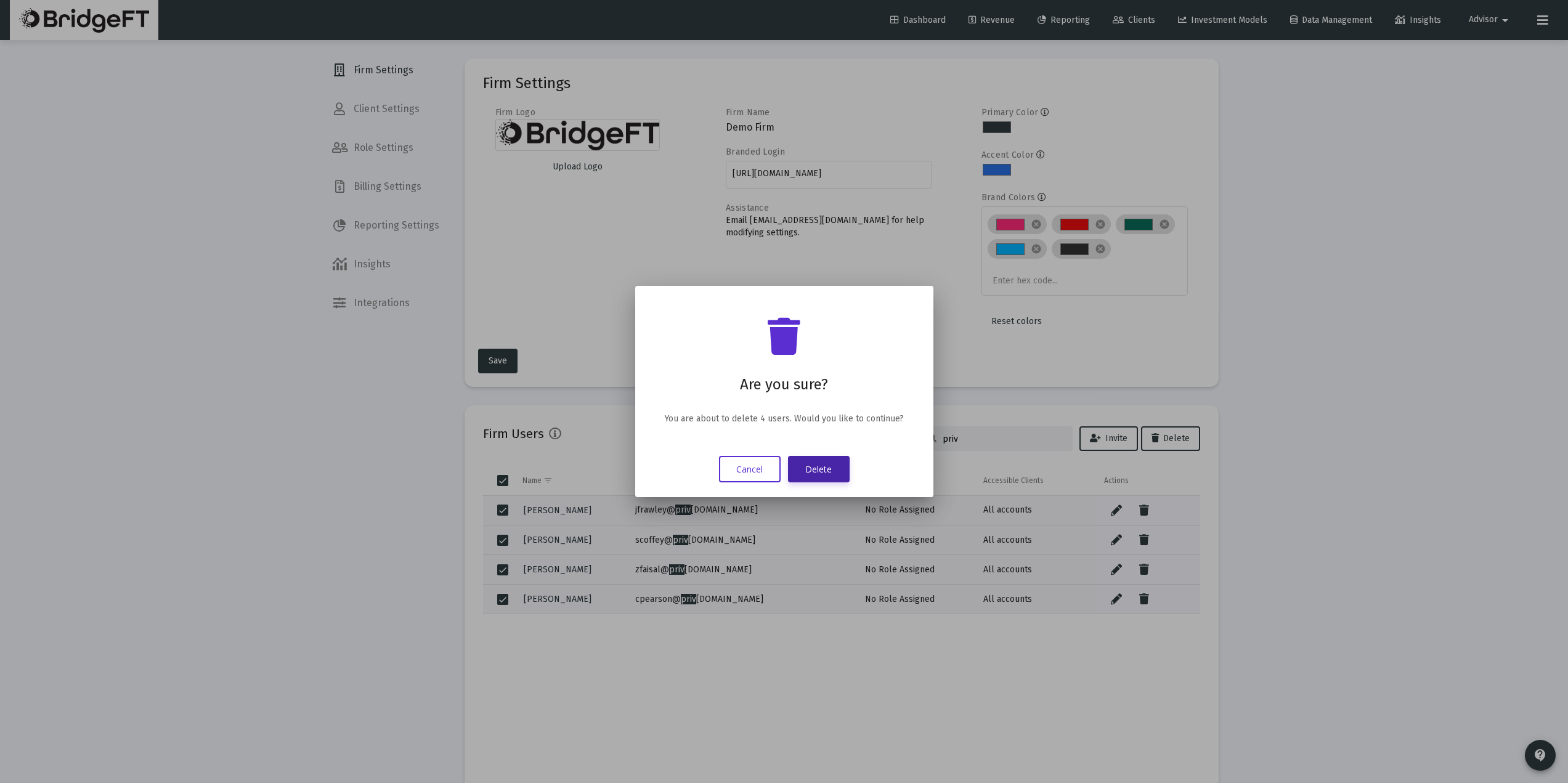
click at [825, 471] on button "Delete" at bounding box center [819, 469] width 62 height 27
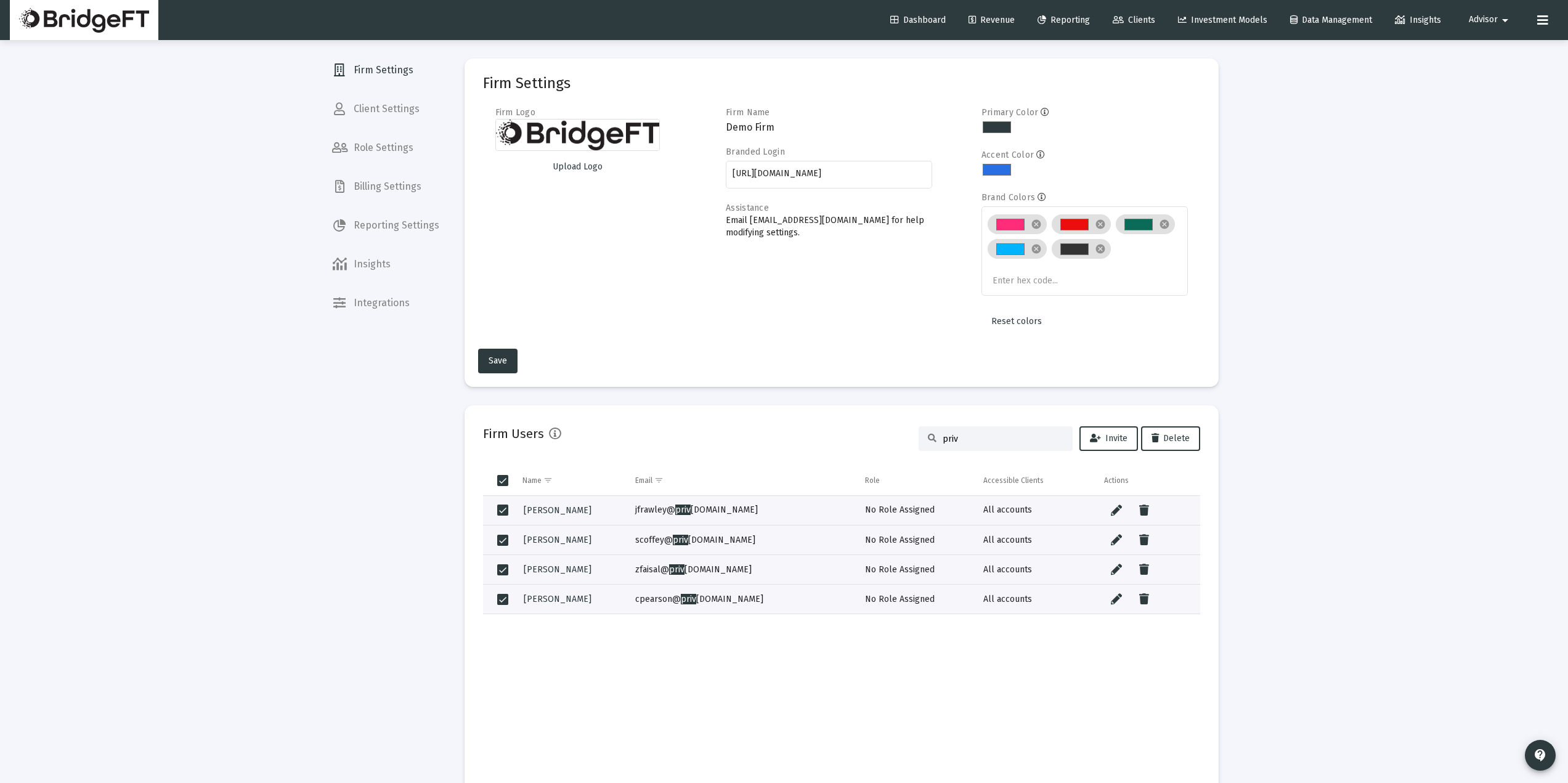
click at [399, 109] on span "Client Settings" at bounding box center [385, 109] width 127 height 29
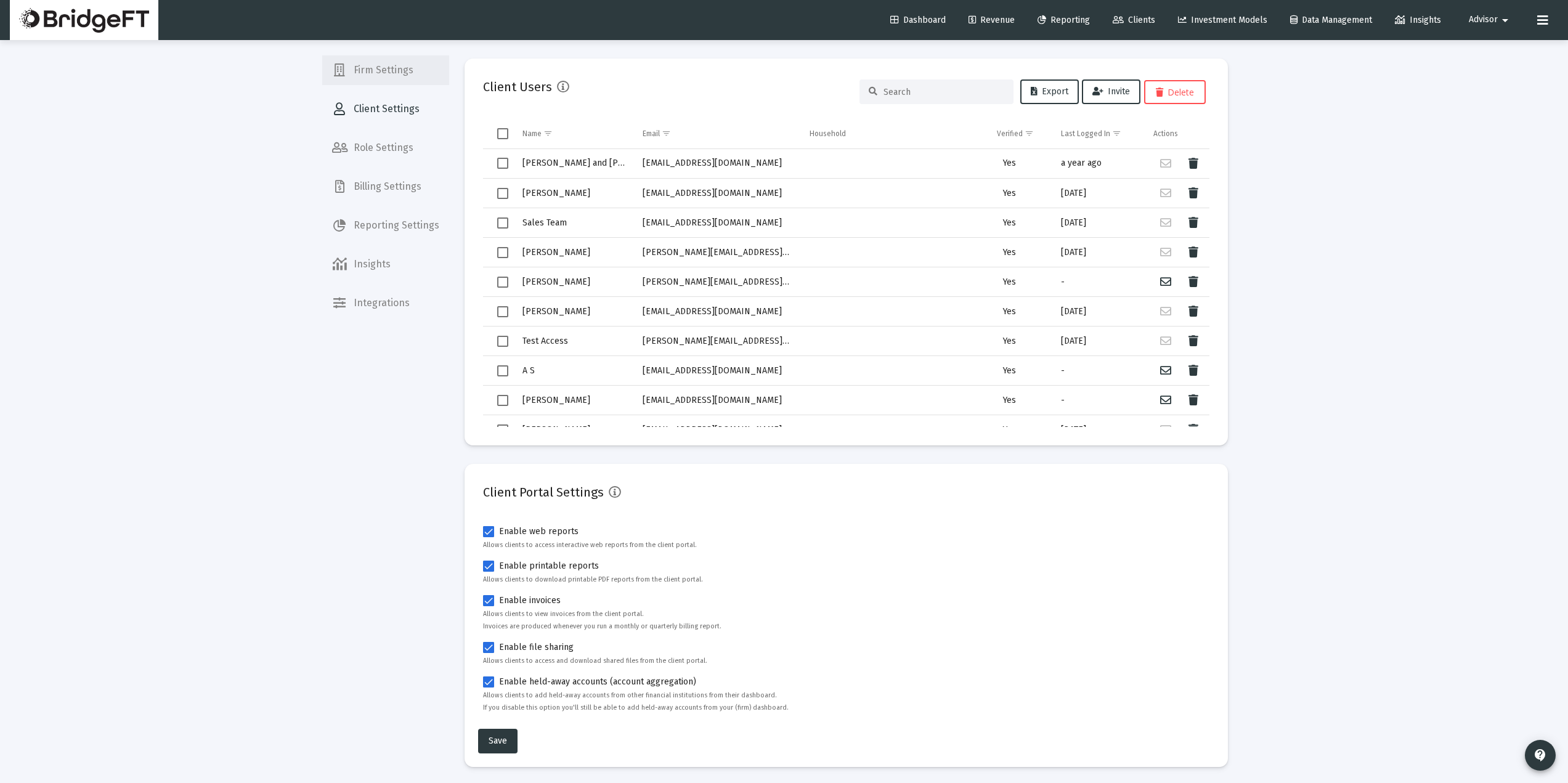
click at [399, 83] on span "Firm Settings" at bounding box center [385, 70] width 127 height 29
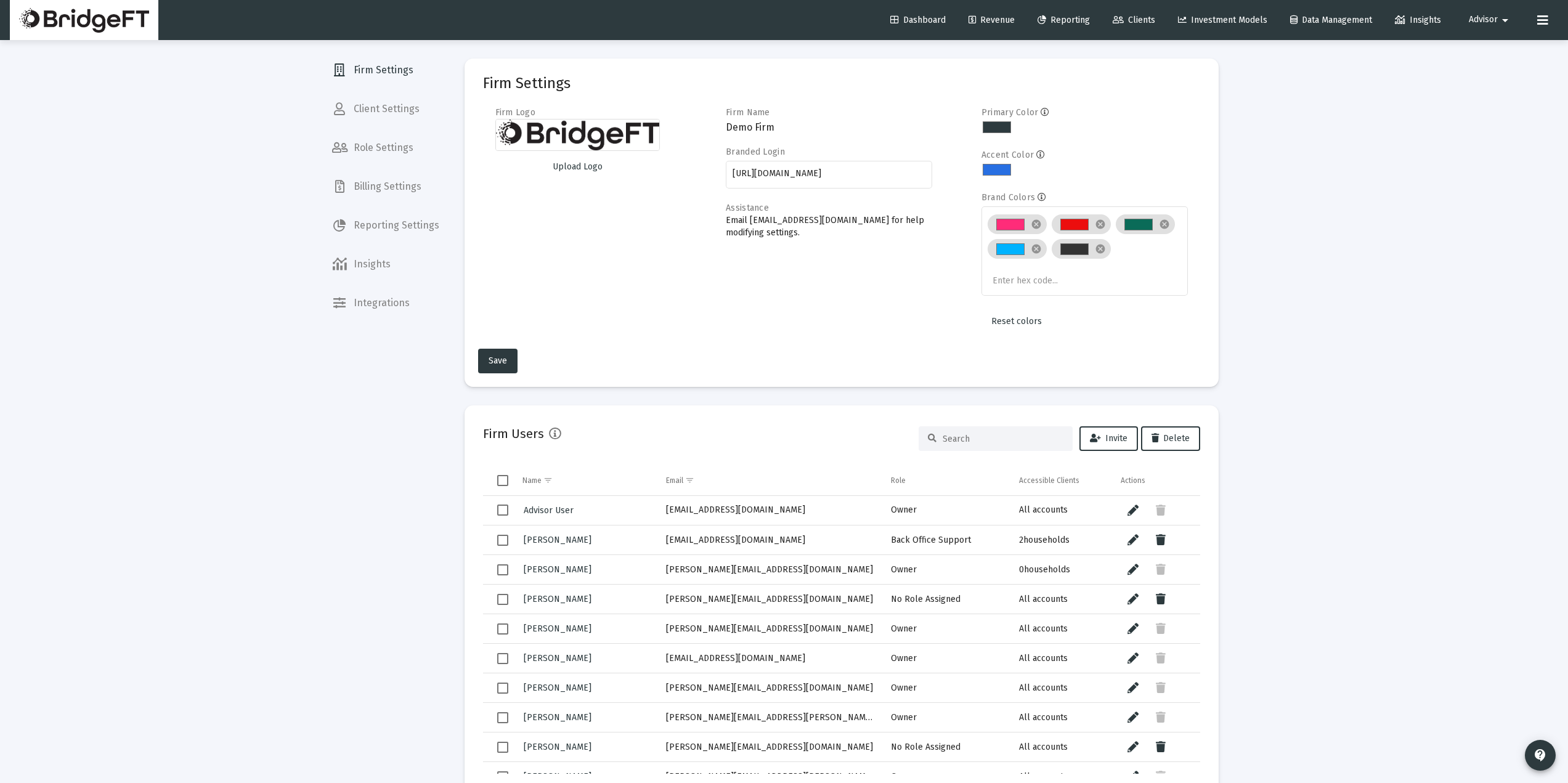
click at [983, 439] on input at bounding box center [1003, 439] width 121 height 11
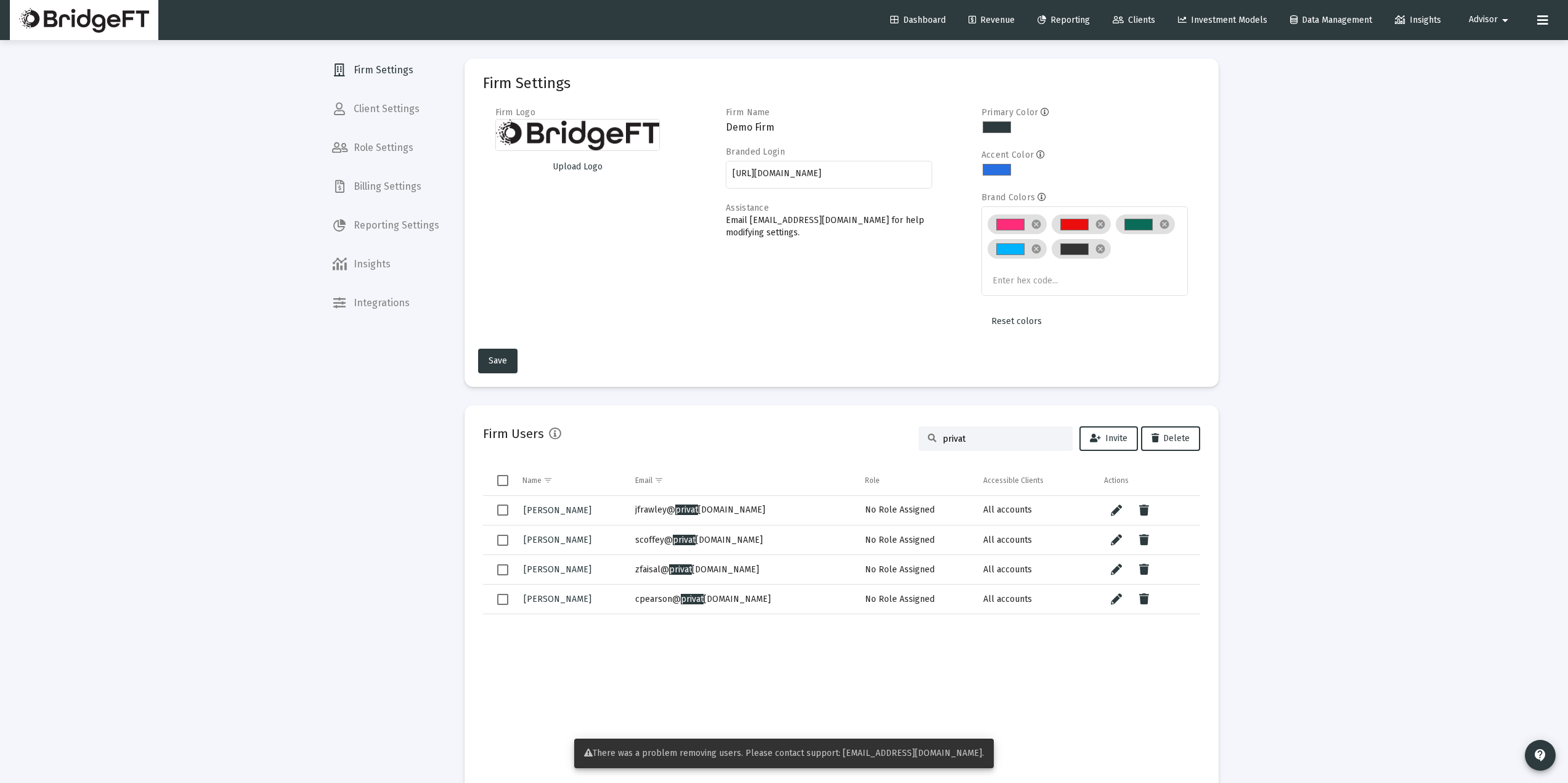
type input "privat"
click at [441, 579] on div "Firm Settings Client Settings Role Settings Billing Settings Reporting Settings…" at bounding box center [385, 392] width 127 height 783
click at [392, 109] on span "Client Settings" at bounding box center [385, 109] width 127 height 29
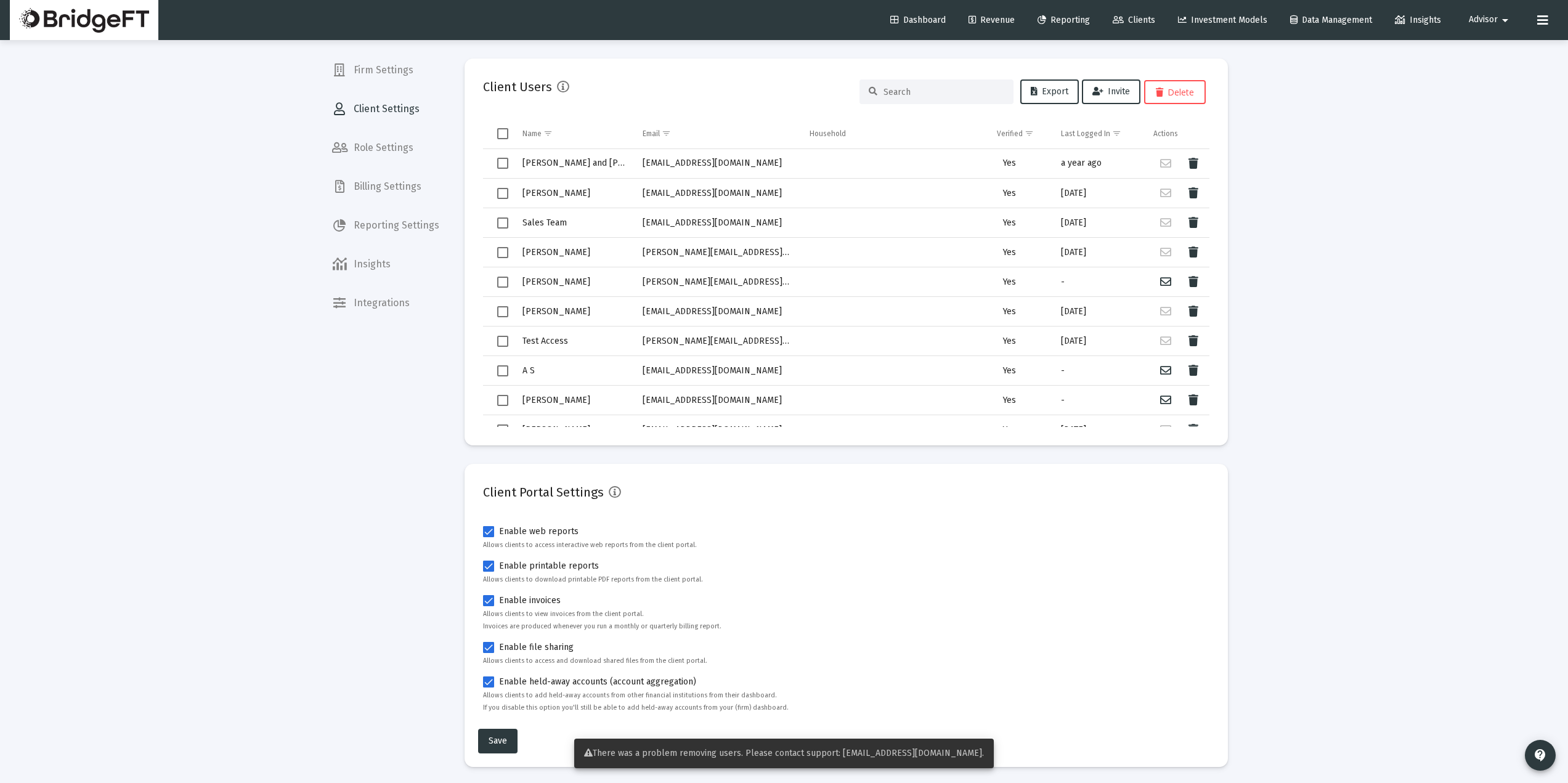
click at [386, 69] on span "Firm Settings" at bounding box center [385, 70] width 127 height 29
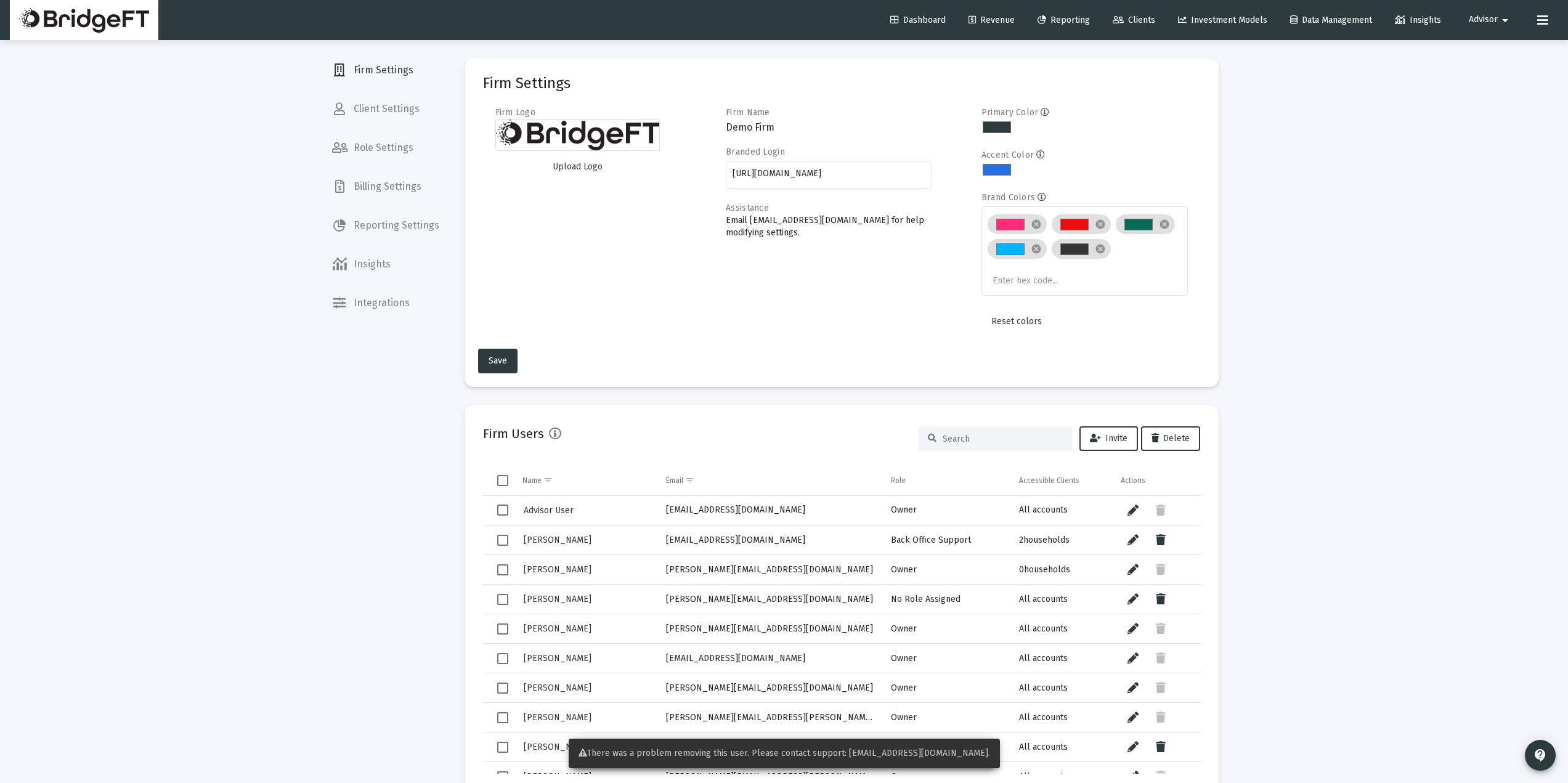
click at [1033, 430] on div at bounding box center [996, 439] width 154 height 24
click at [1030, 422] on mat-card "Firm Users Invite Delete Name Email Role Accessible Clients Actions Advisor Use…" at bounding box center [842, 598] width 754 height 387
click at [1030, 425] on div "Firm Users Invite Delete" at bounding box center [842, 439] width 718 height 29
click at [1018, 438] on input at bounding box center [1003, 439] width 121 height 11
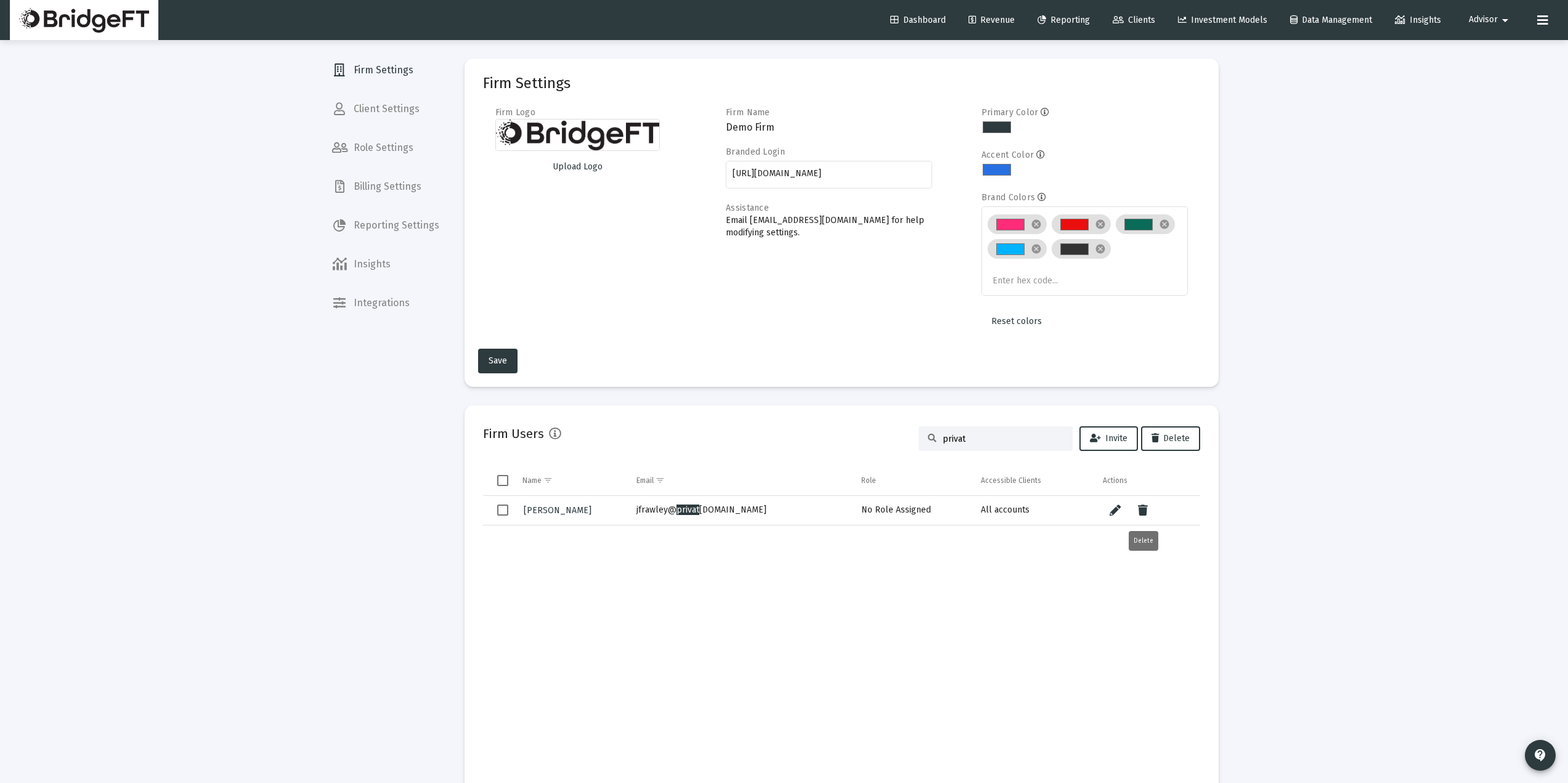
type input "privat"
click at [1146, 507] on icon "Data grid" at bounding box center [1143, 511] width 10 height 15
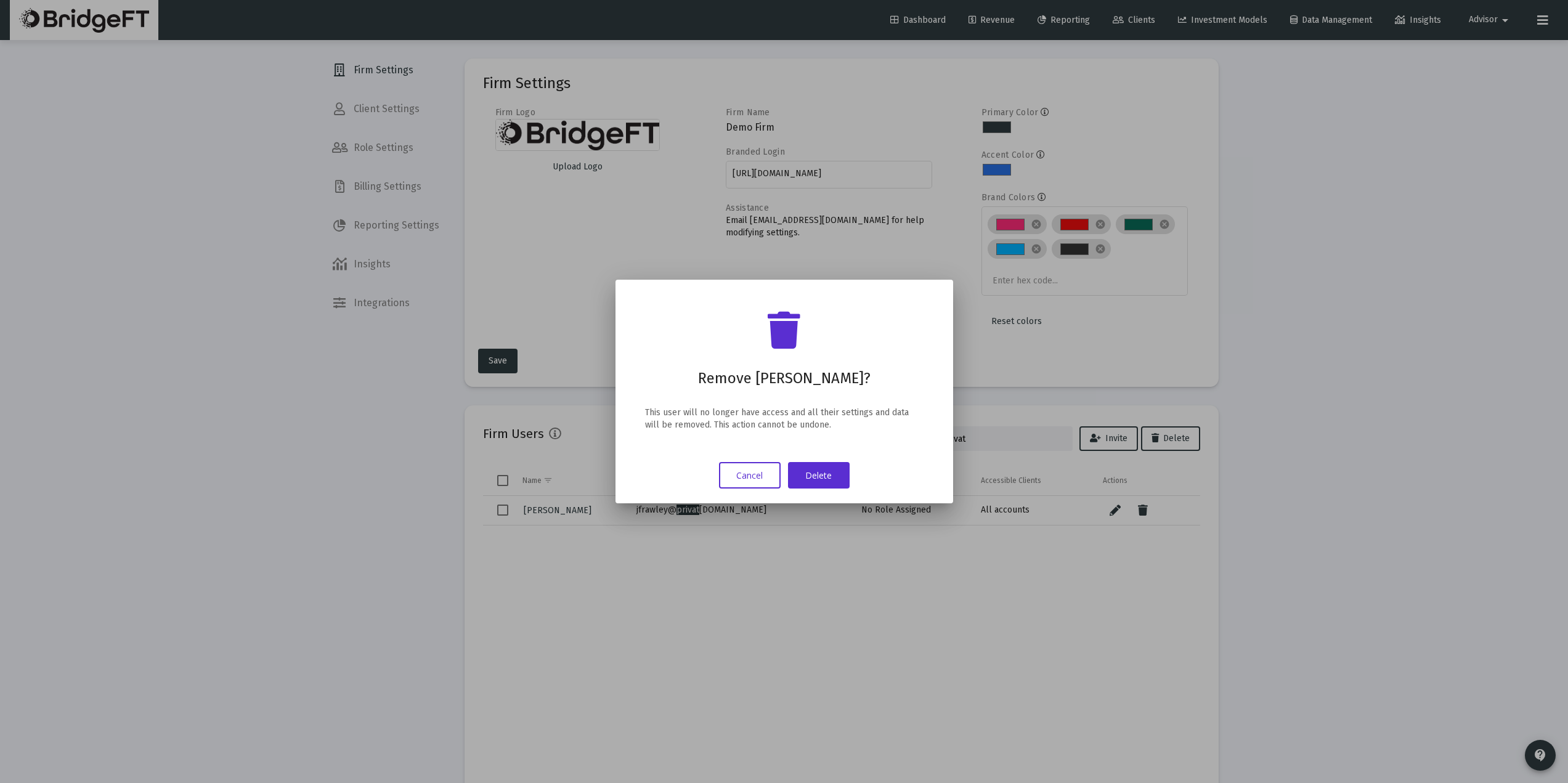
drag, startPoint x: 830, startPoint y: 481, endPoint x: 828, endPoint y: 510, distance: 29.1
click at [830, 480] on button "Delete" at bounding box center [819, 475] width 62 height 27
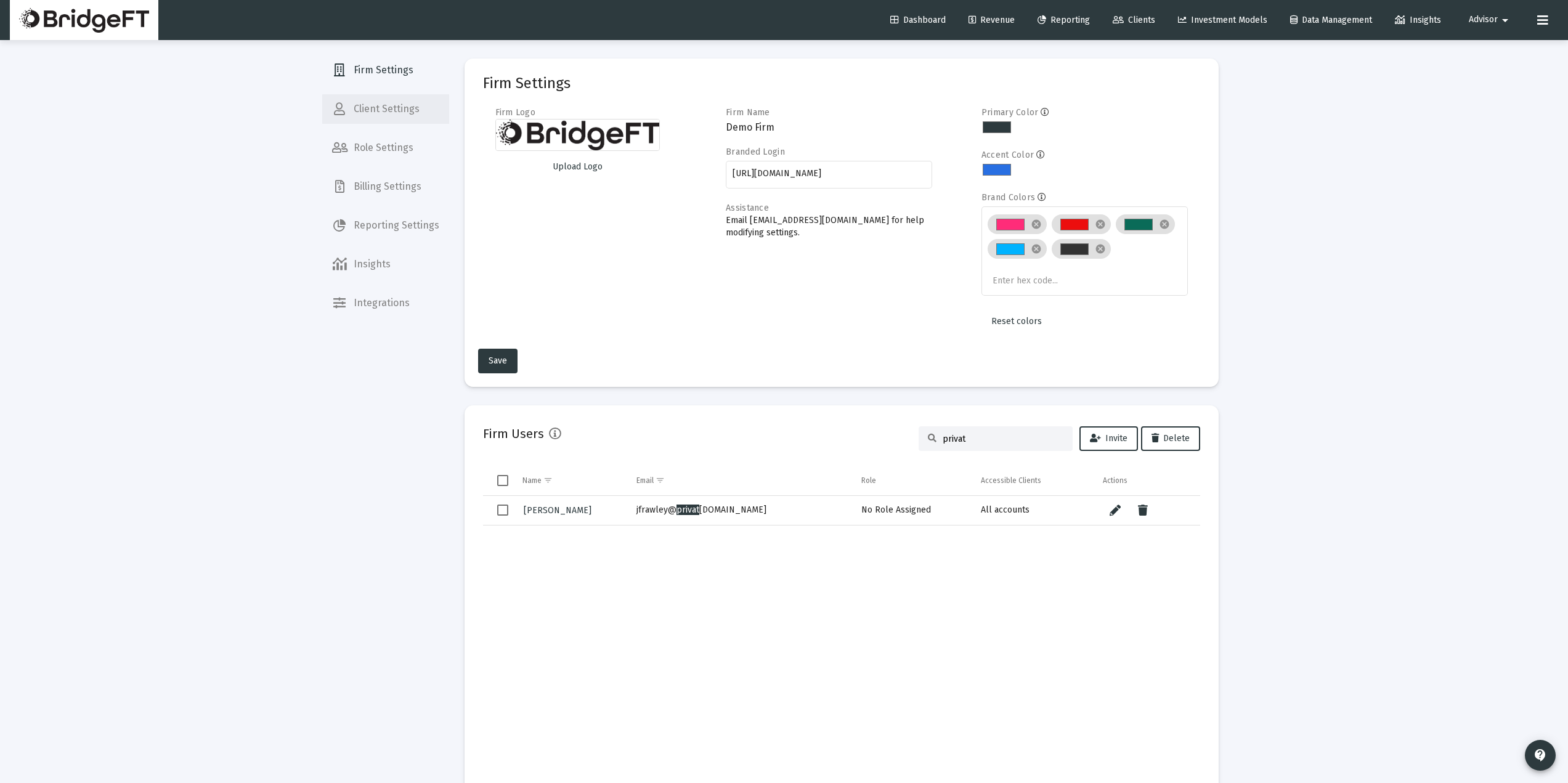
click at [355, 101] on span "Client Settings" at bounding box center [385, 109] width 127 height 29
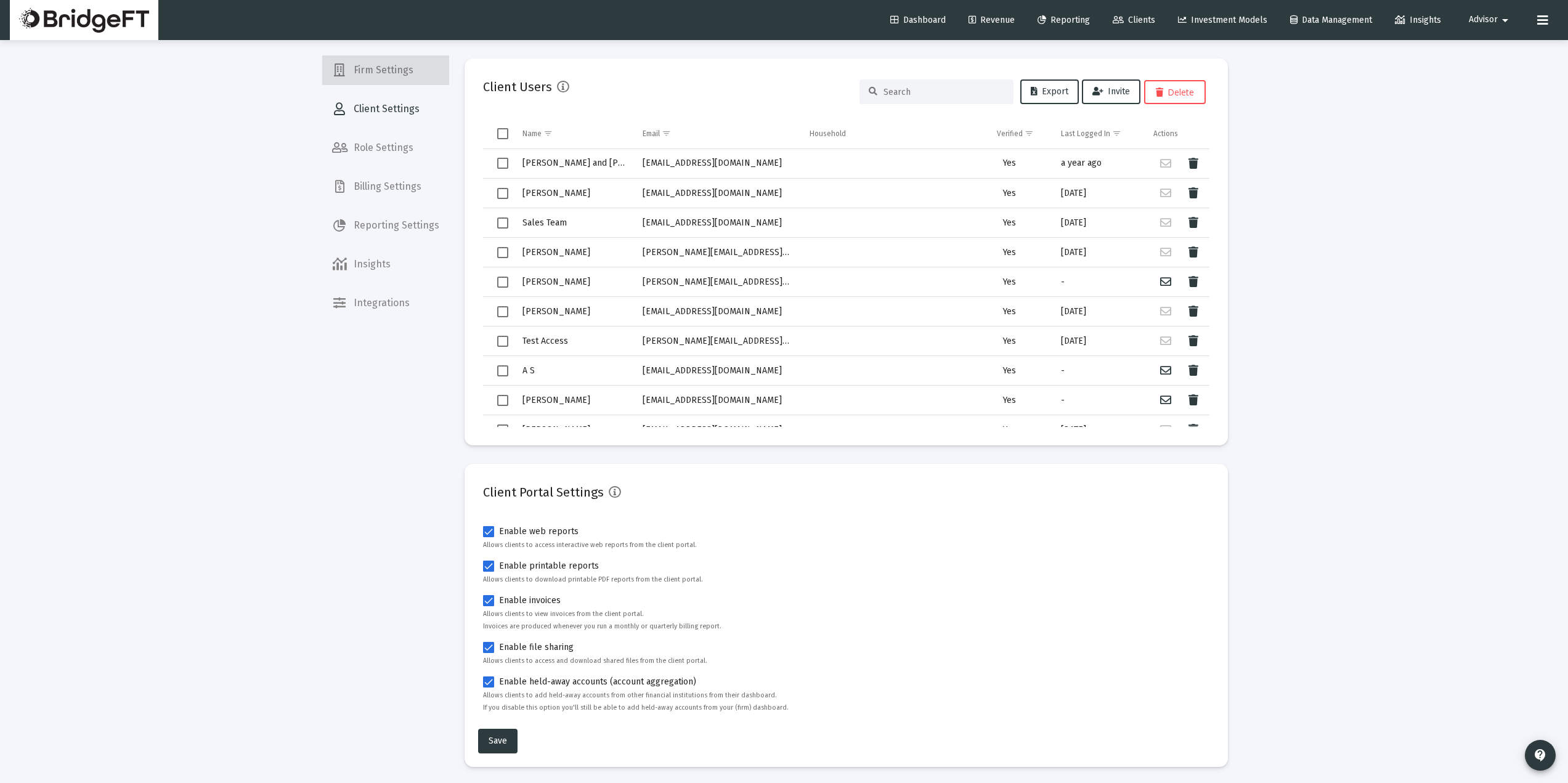
click at [394, 73] on span "Firm Settings" at bounding box center [385, 70] width 127 height 29
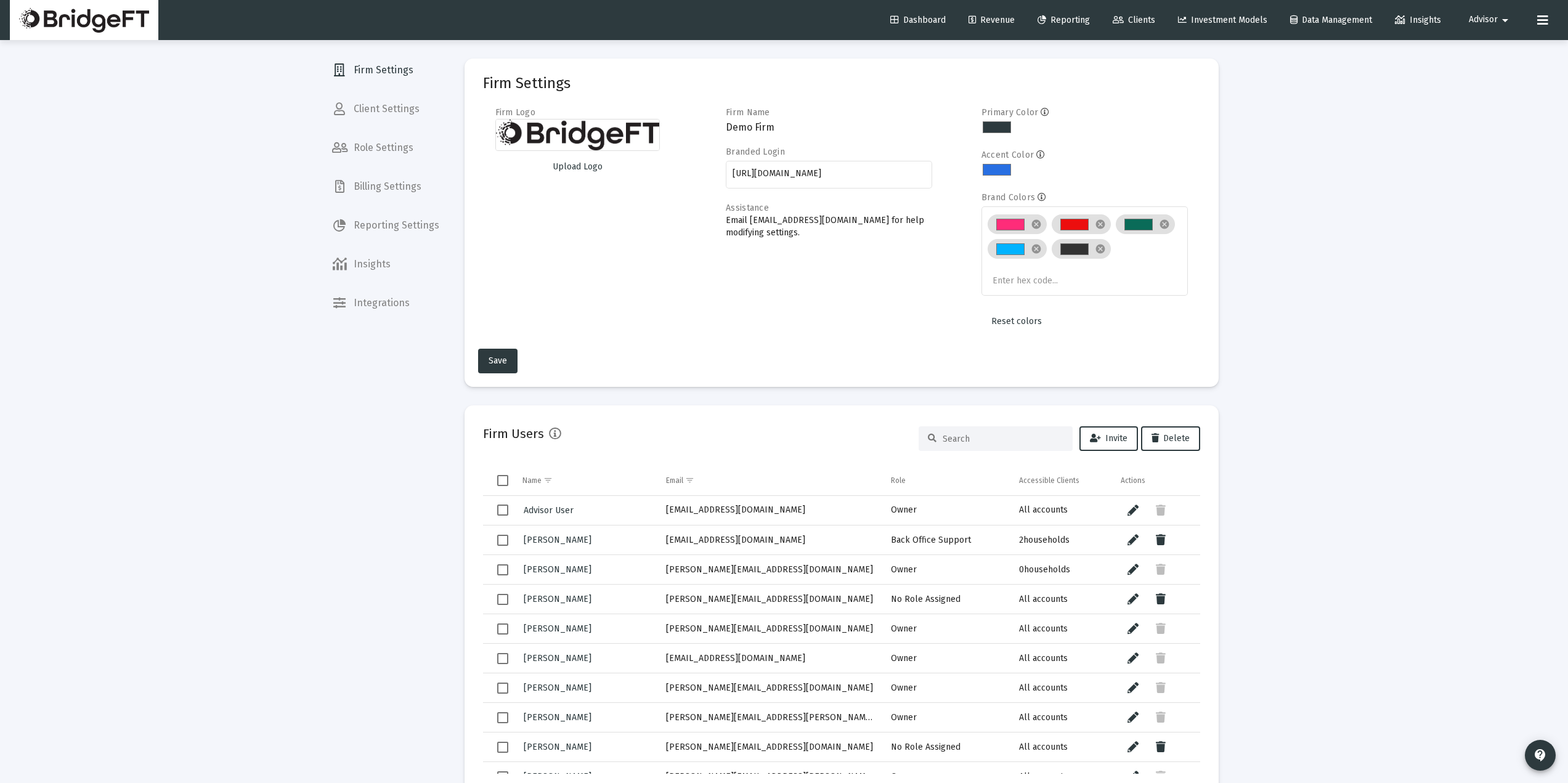
click at [1022, 440] on input at bounding box center [1003, 439] width 121 height 11
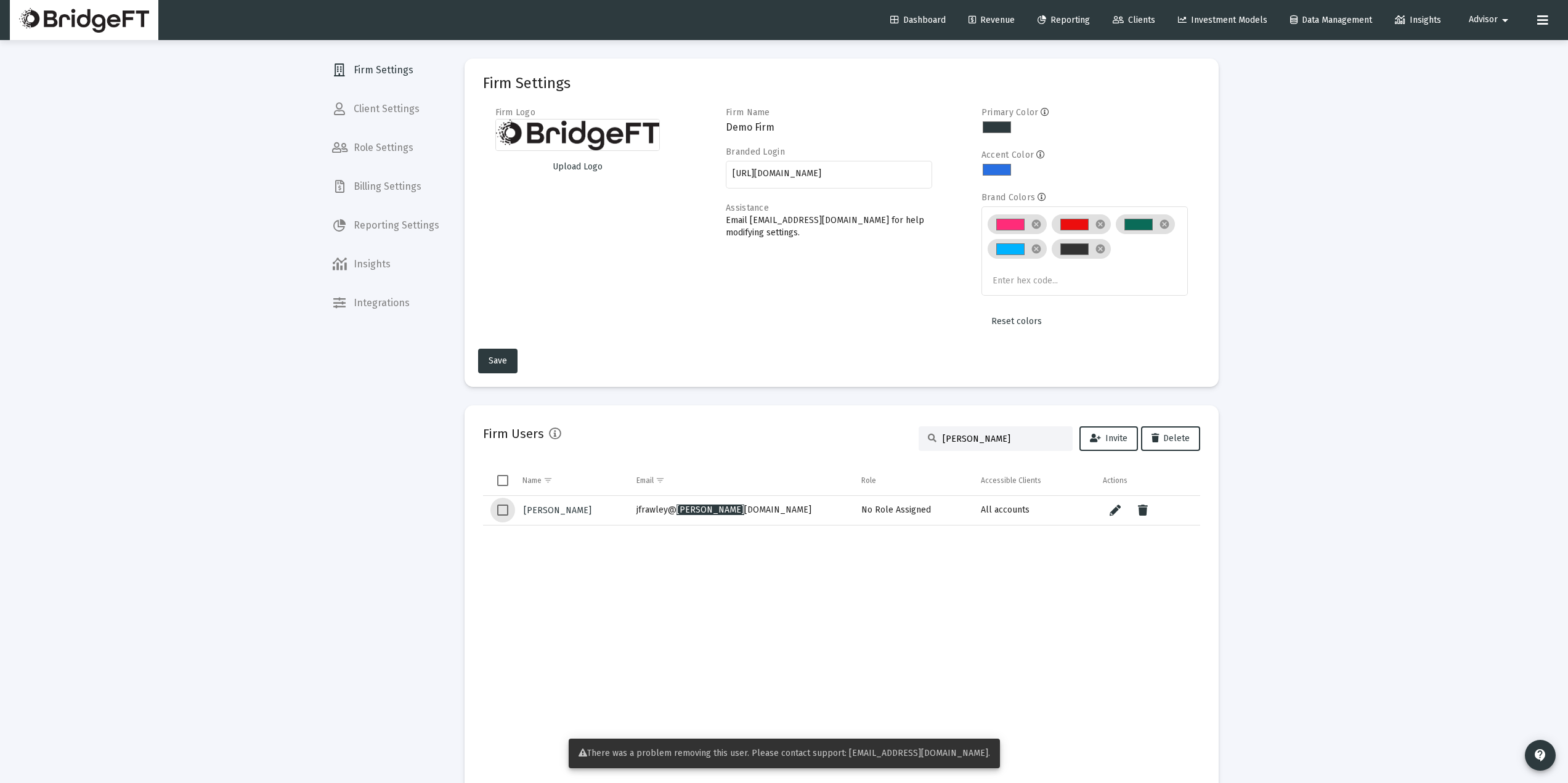
click at [500, 513] on span "Select row" at bounding box center [503, 510] width 11 height 11
click at [1174, 433] on span "Delete" at bounding box center [1170, 438] width 38 height 11
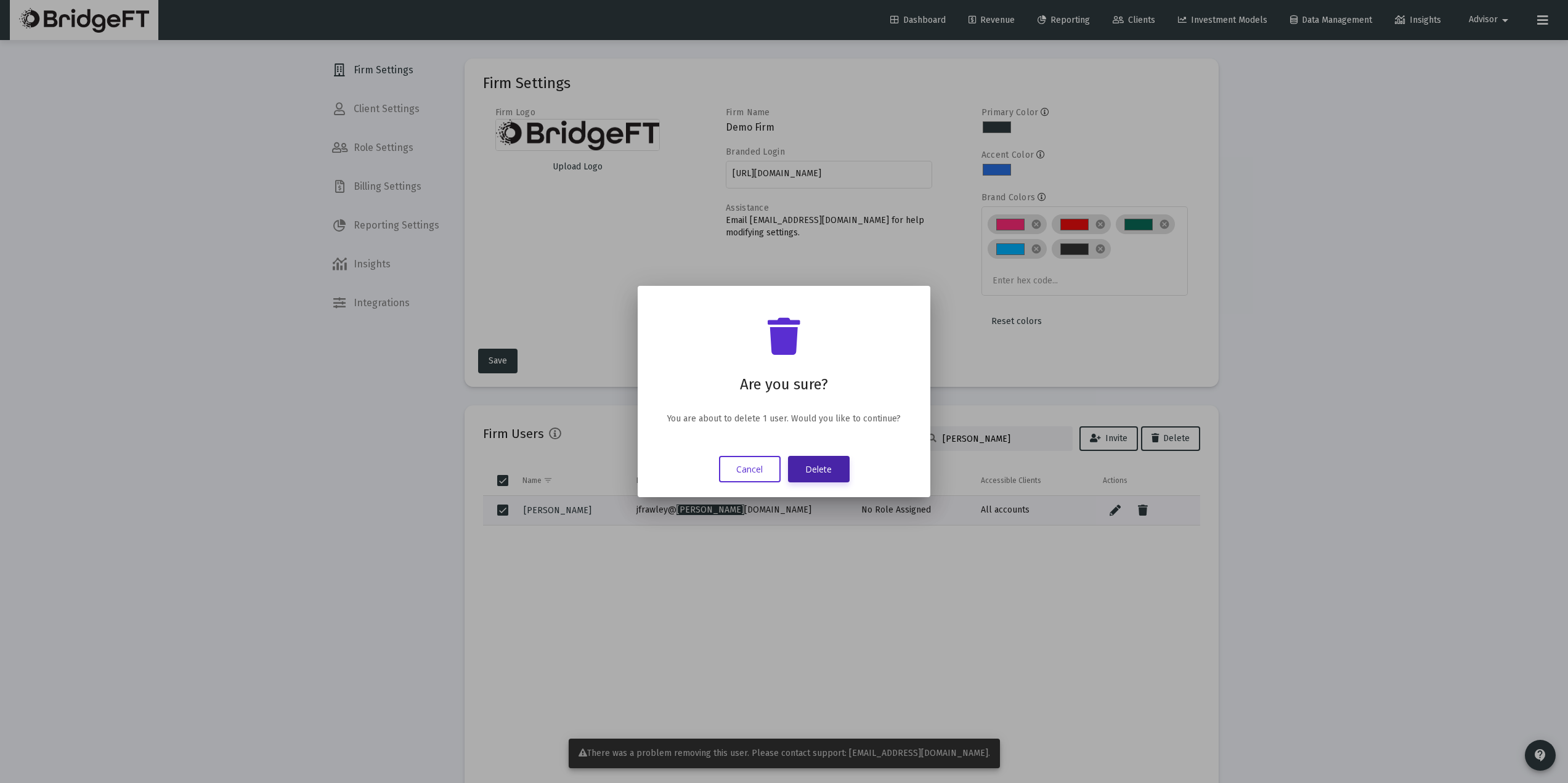
click at [815, 476] on button "Delete" at bounding box center [819, 469] width 62 height 27
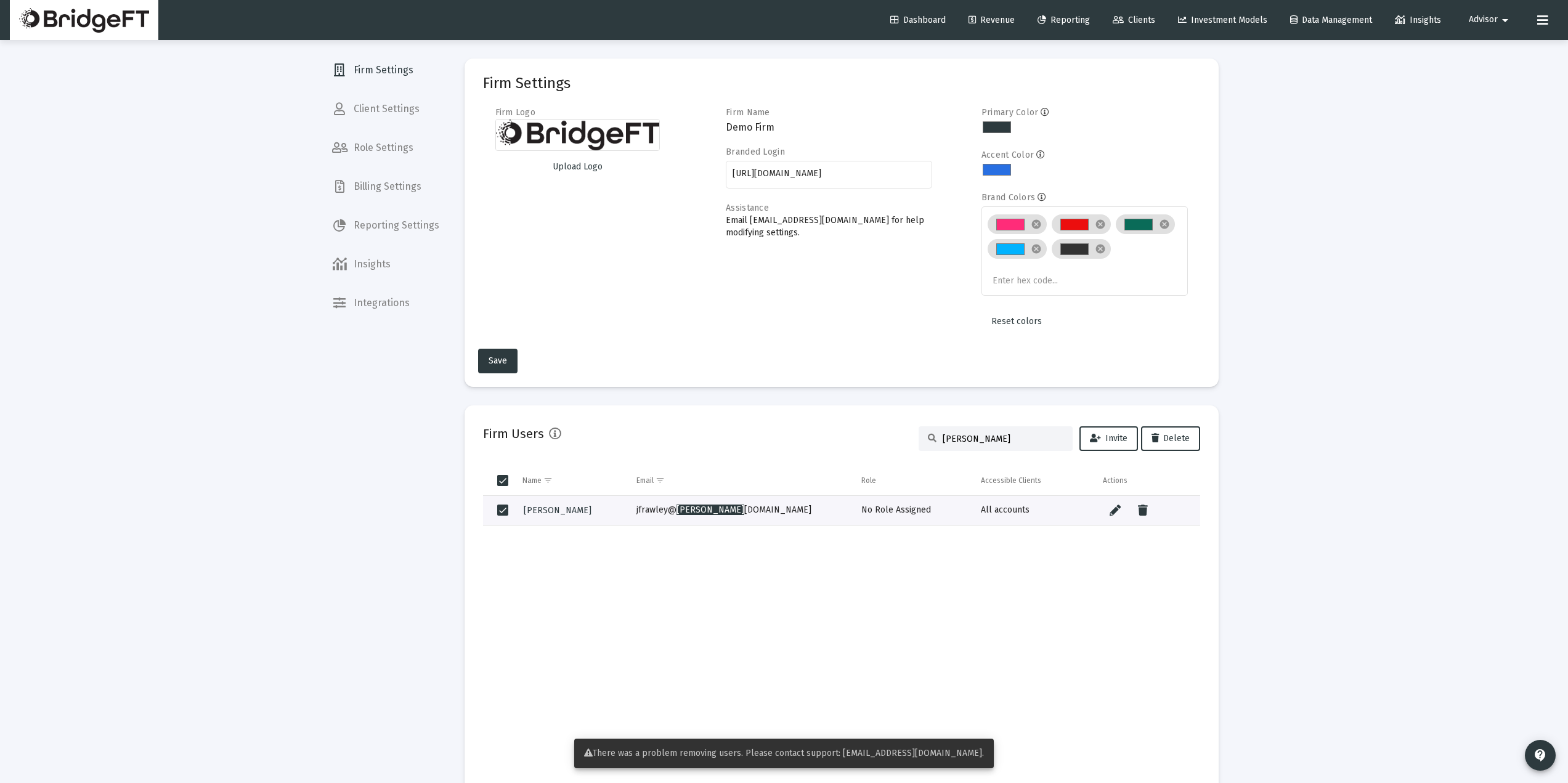
click at [548, 564] on td "Data grid" at bounding box center [571, 649] width 114 height 248
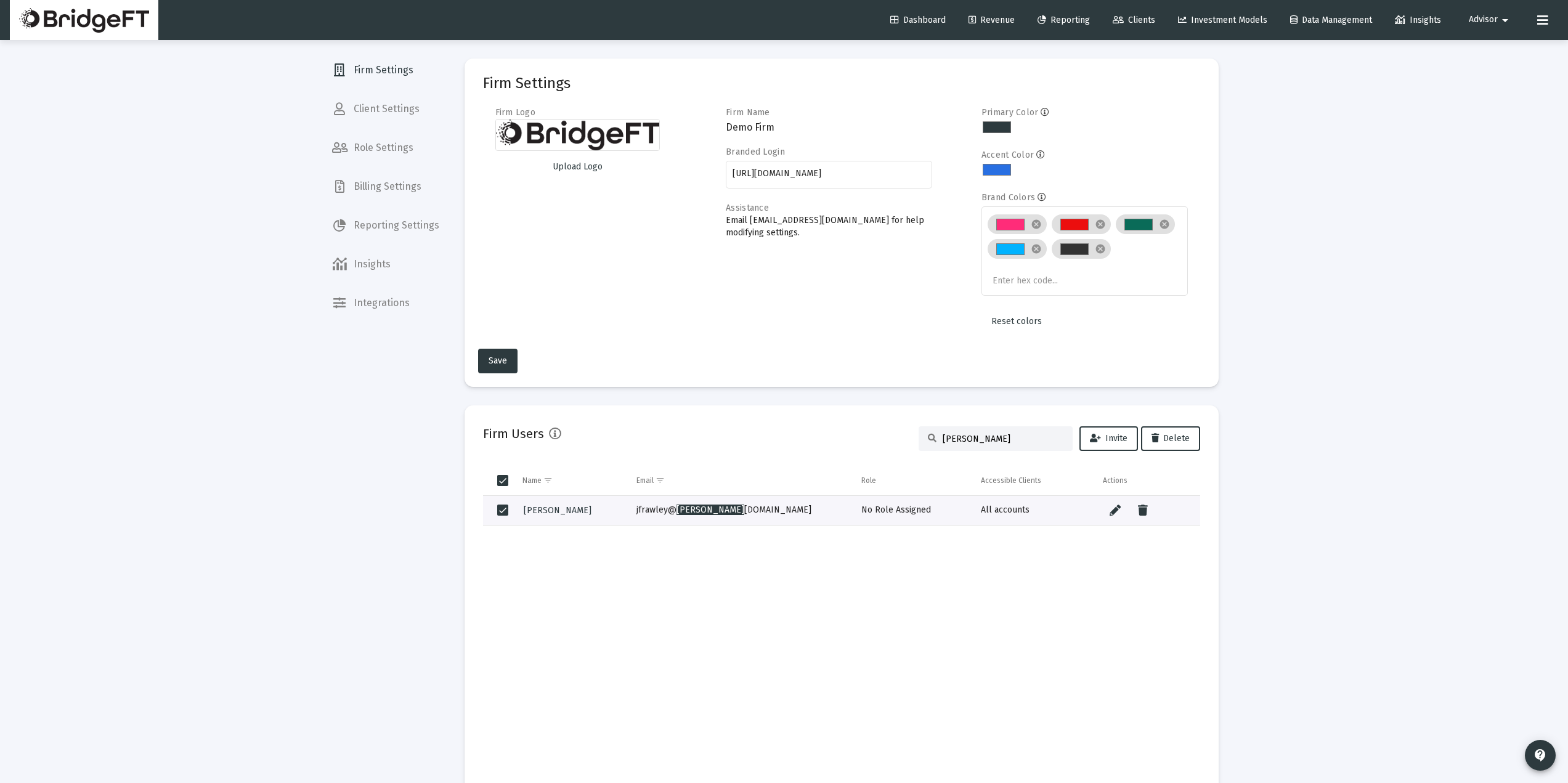
drag, startPoint x: 786, startPoint y: 507, endPoint x: 623, endPoint y: 508, distance: 163.0
click at [623, 508] on tr "Joanne Frawley jfrawley@ priva tewealthsystems.com No Role Assigned All accounts" at bounding box center [842, 511] width 718 height 29
copy td "jfrawley@ priva tewealthsystems.com"
click at [746, 555] on td "Data grid" at bounding box center [739, 649] width 225 height 248
click at [1309, 276] on div "Loading... Firm Settings Client Settings Role Settings Billing Settings Reporti…" at bounding box center [784, 568] width 1568 height 1137
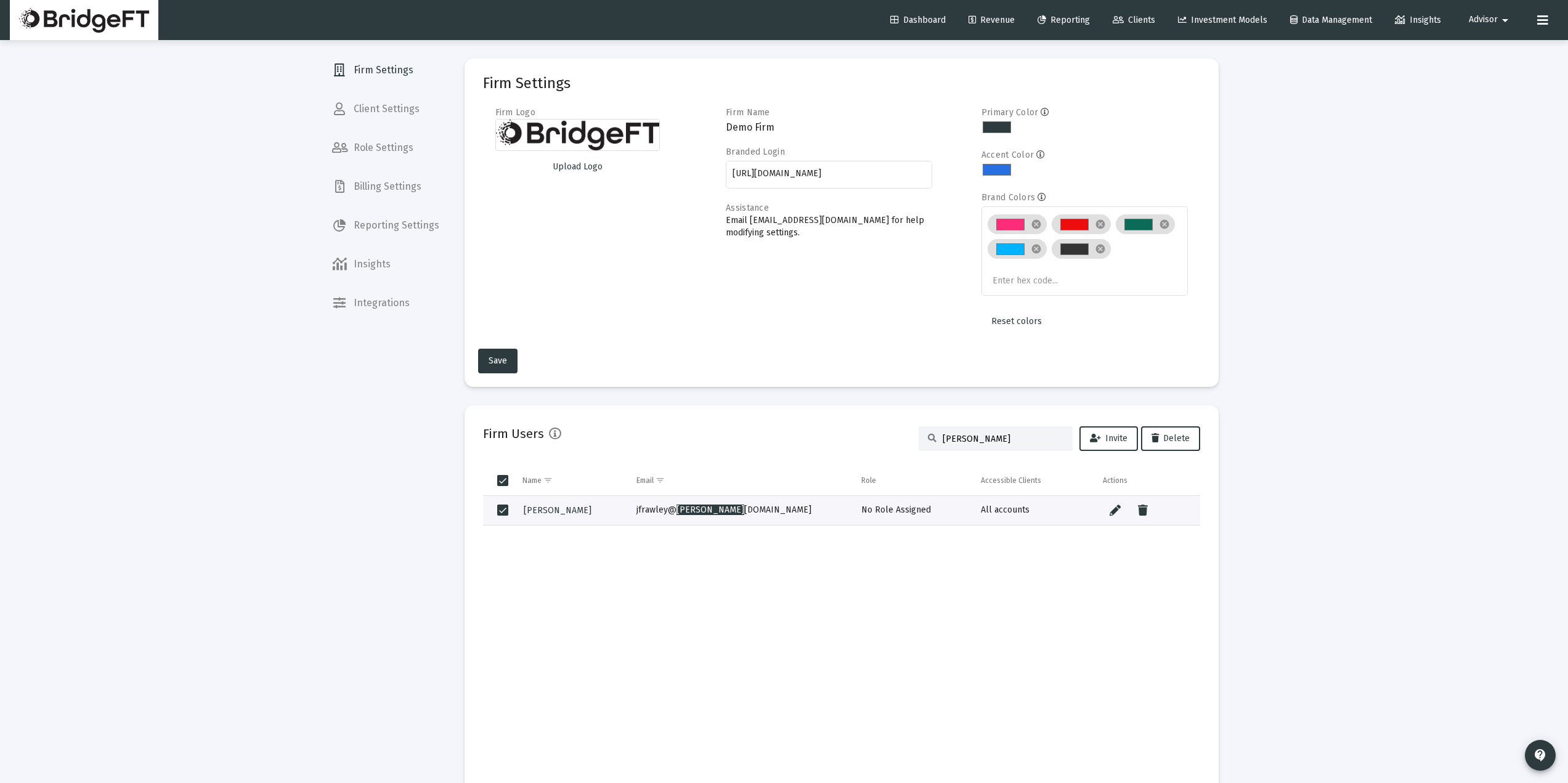
click at [791, 644] on td "Data grid" at bounding box center [739, 649] width 225 height 248
click at [787, 614] on td "Data grid" at bounding box center [739, 649] width 225 height 248
click at [785, 612] on td "Data grid" at bounding box center [739, 649] width 225 height 248
click at [1375, 346] on div "Loading... Firm Settings Client Settings Role Settings Billing Settings Reporti…" at bounding box center [784, 568] width 1568 height 1137
click at [970, 439] on input "priva" at bounding box center [1003, 439] width 121 height 11
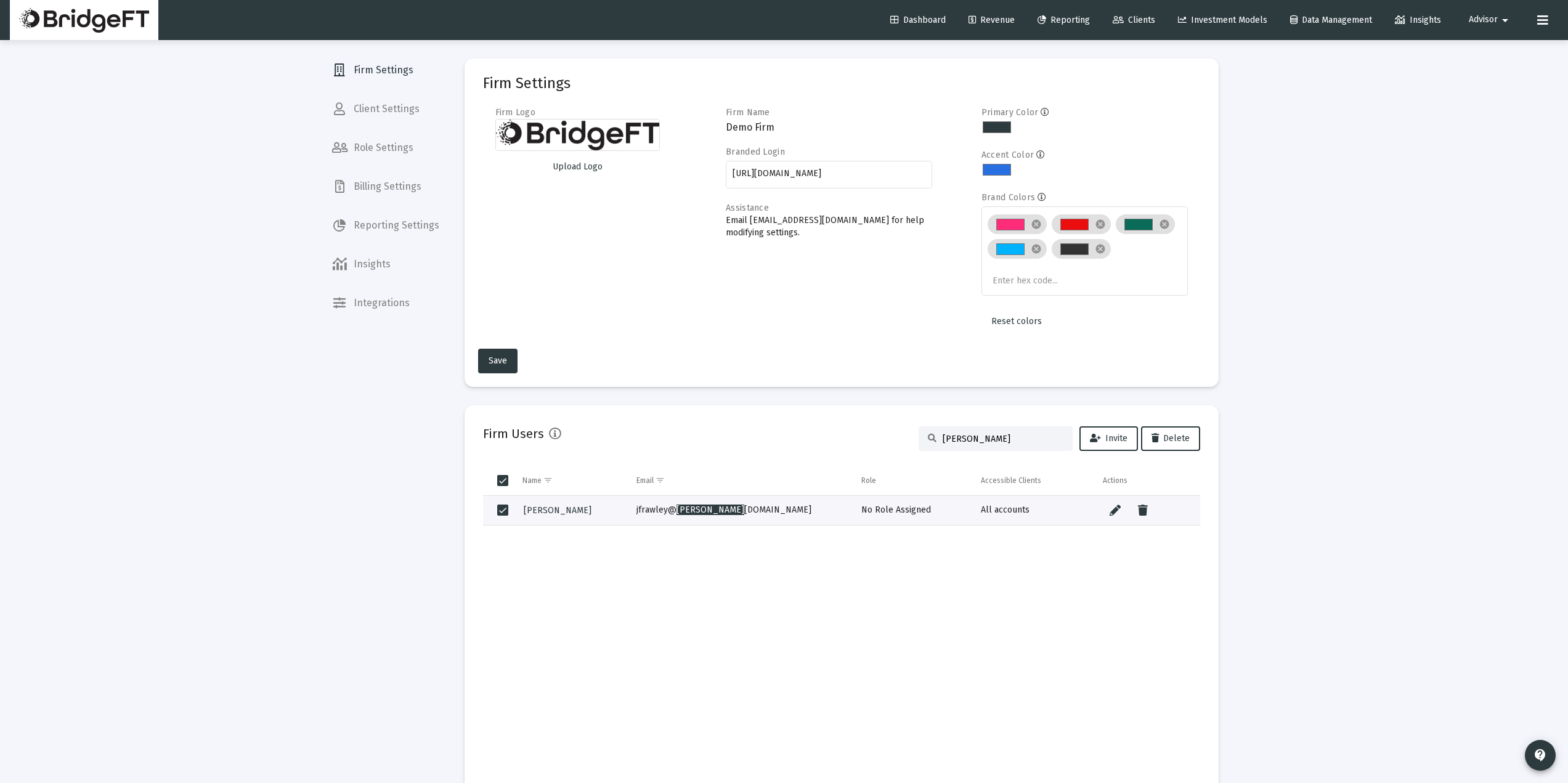
click at [970, 435] on input "priva" at bounding box center [1003, 439] width 121 height 11
type input "joanne"
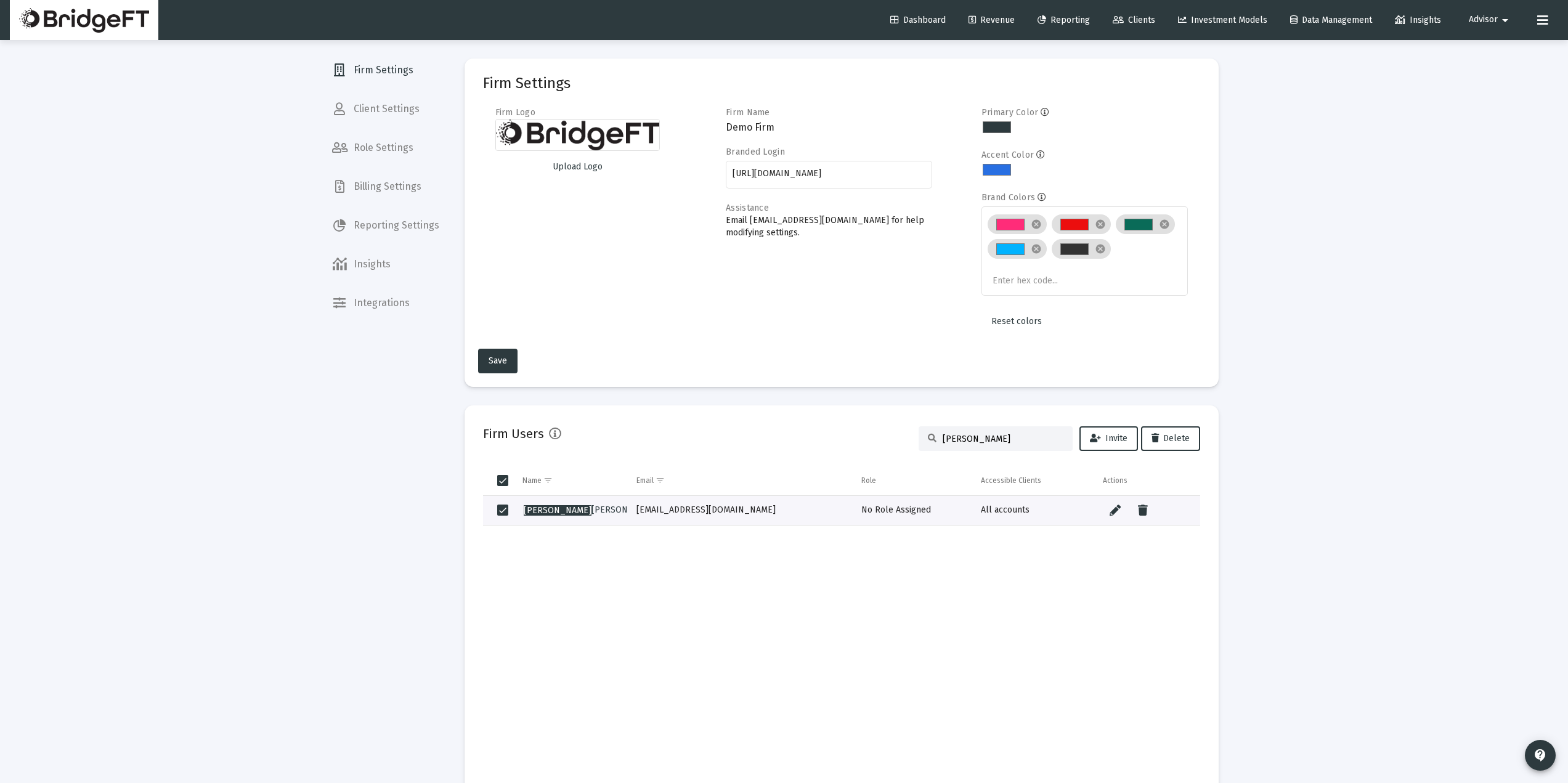
drag, startPoint x: 782, startPoint y: 511, endPoint x: 628, endPoint y: 521, distance: 154.3
click at [628, 521] on td "[EMAIL_ADDRESS][DOMAIN_NAME]" at bounding box center [739, 511] width 225 height 29
copy td "[EMAIL_ADDRESS][DOMAIN_NAME]"
click at [989, 444] on div "joanne" at bounding box center [996, 439] width 154 height 24
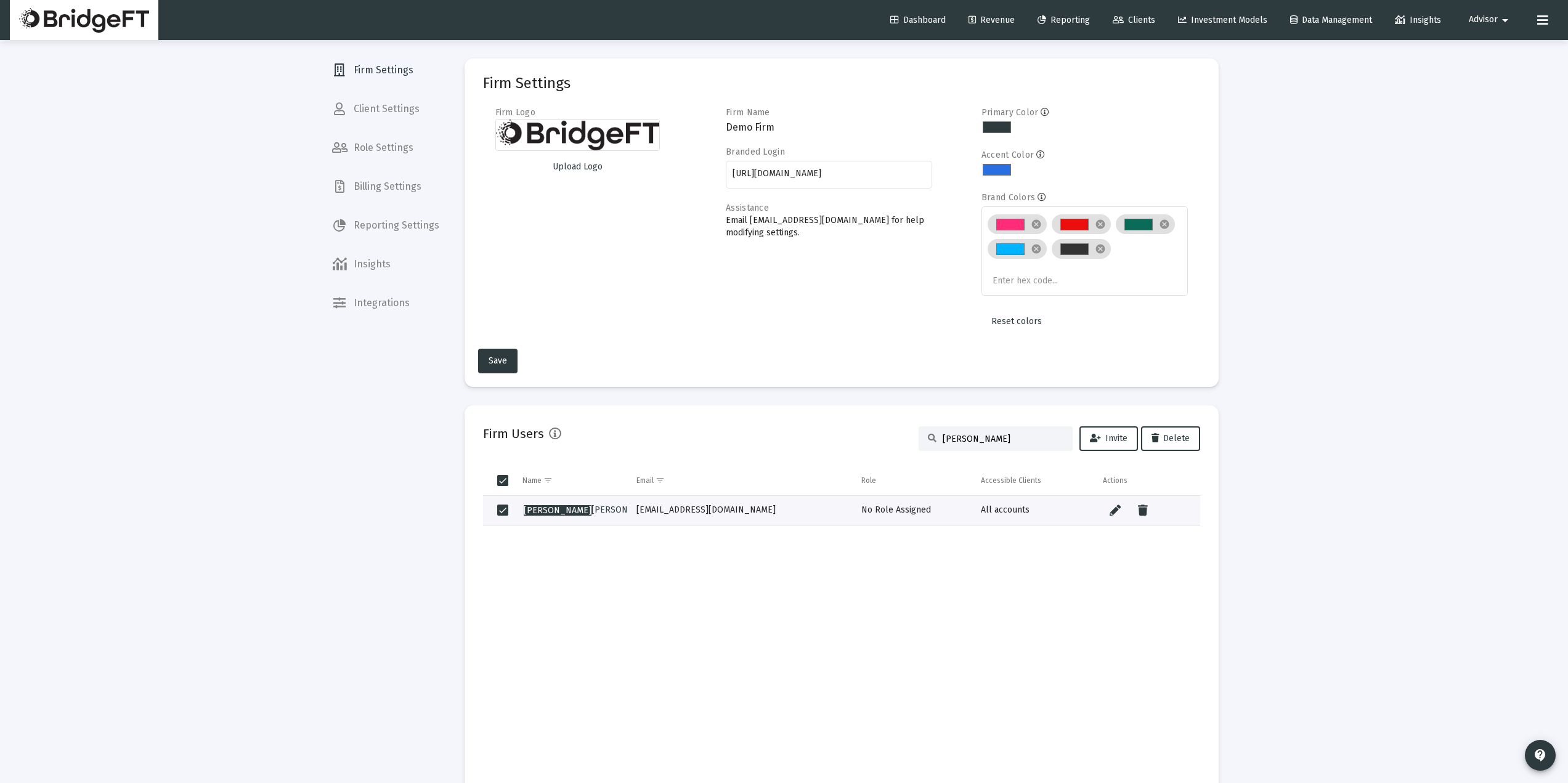
drag, startPoint x: 989, startPoint y: 444, endPoint x: 976, endPoint y: 440, distance: 13.6
click at [987, 443] on div "joanne" at bounding box center [996, 439] width 154 height 24
click at [396, 97] on span "Client Settings" at bounding box center [385, 109] width 127 height 29
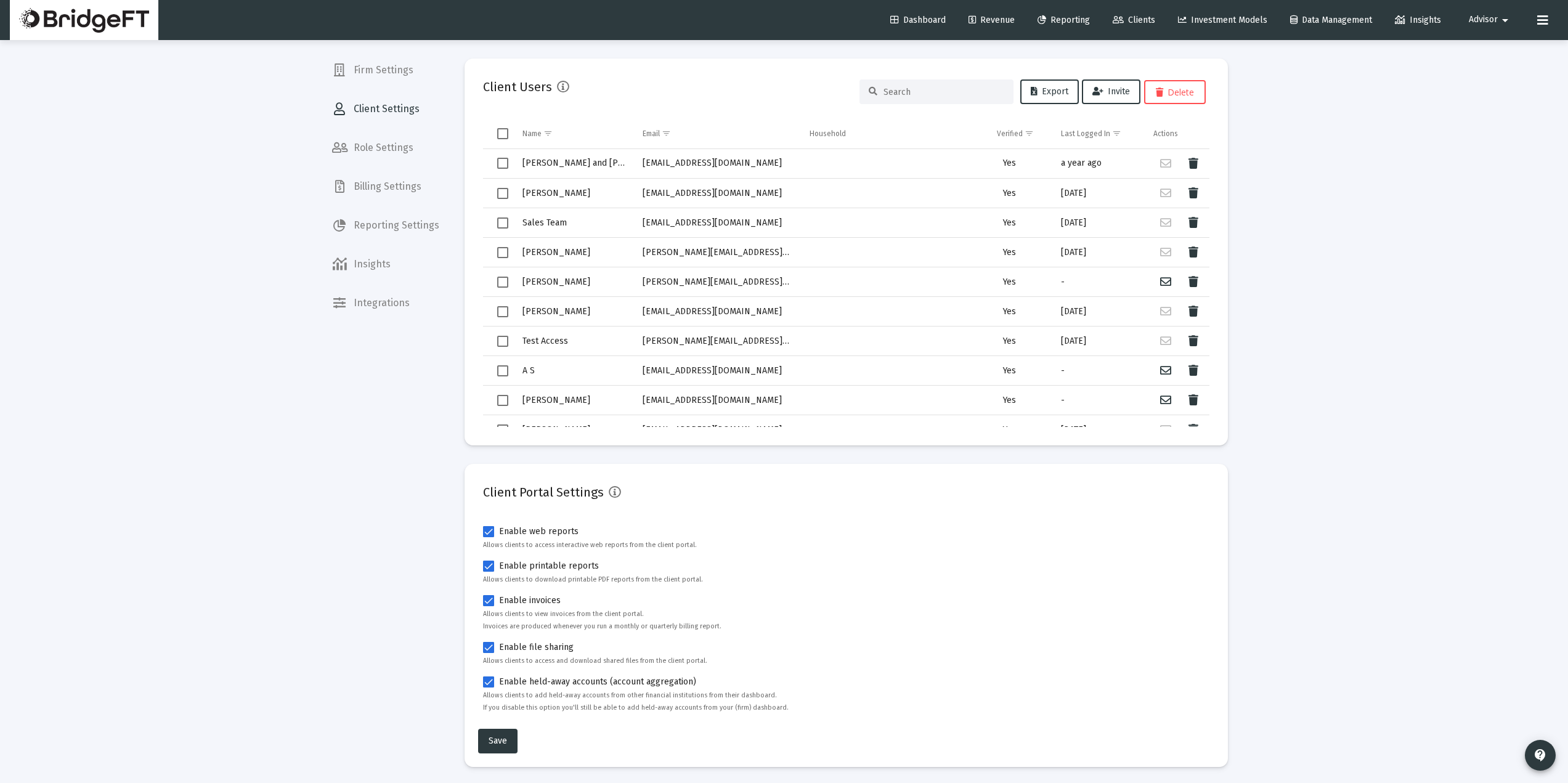
click at [396, 67] on span "Firm Settings" at bounding box center [385, 70] width 127 height 29
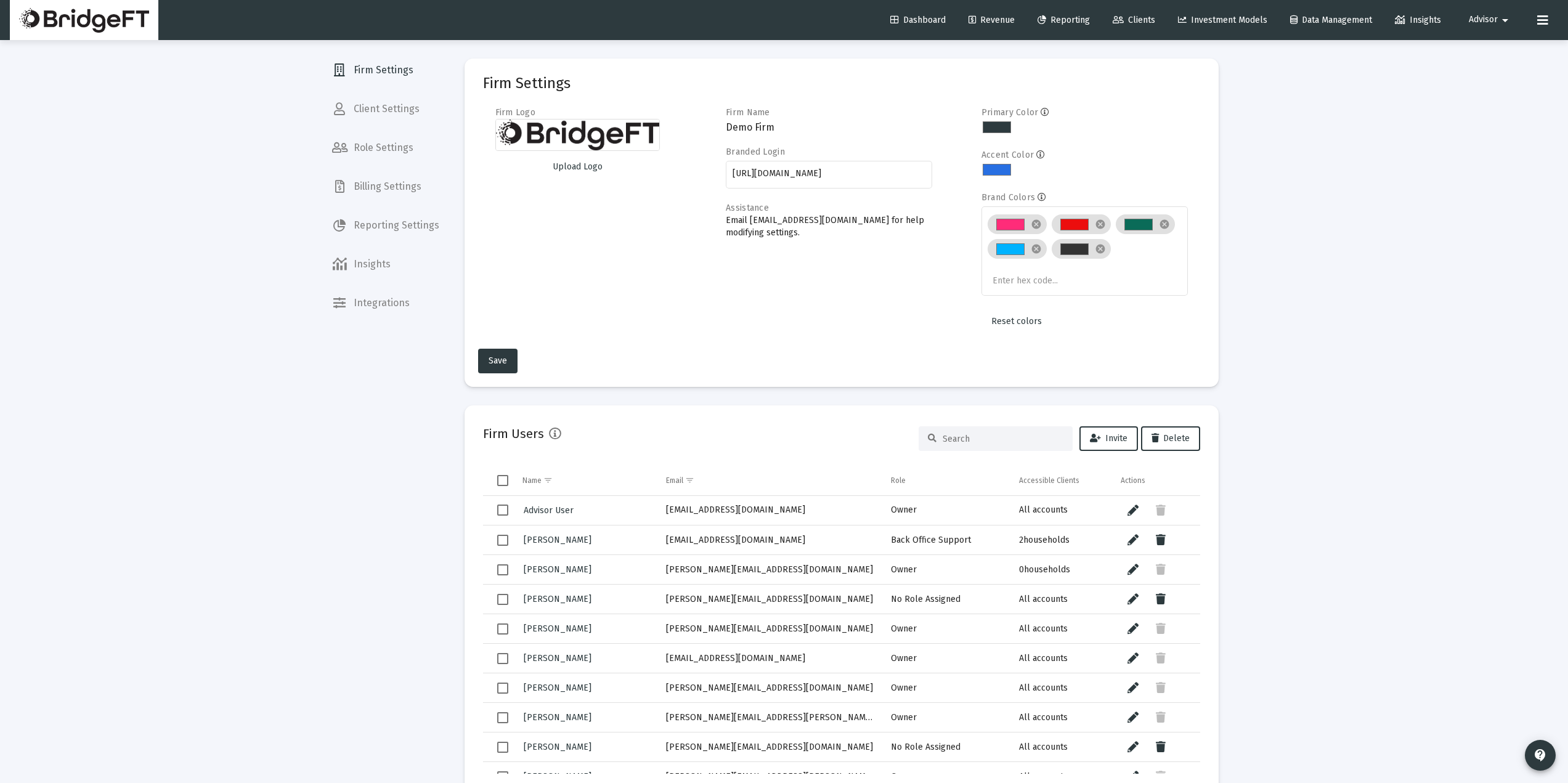
click at [960, 443] on input at bounding box center [1003, 439] width 121 height 11
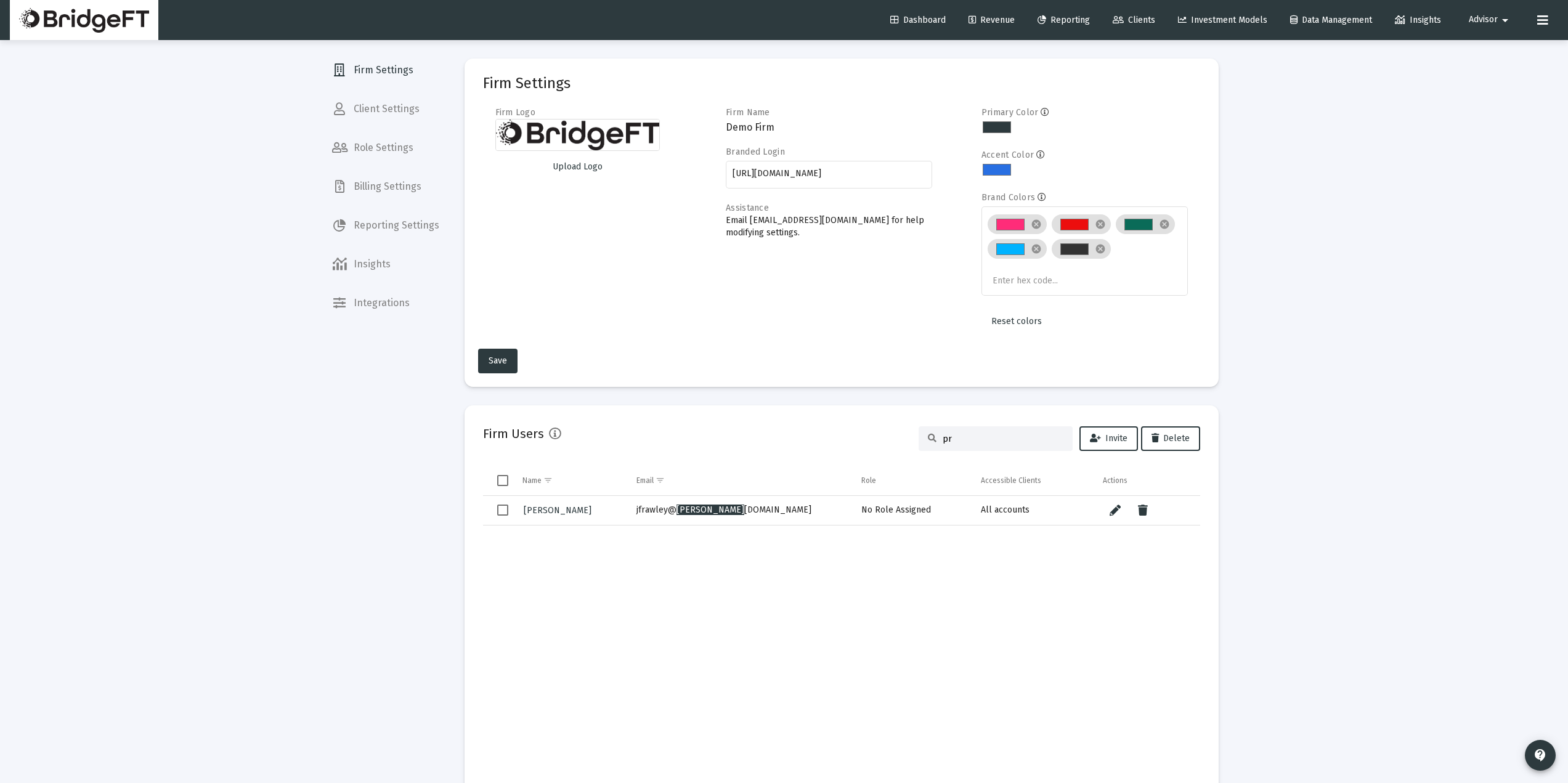
type input "p"
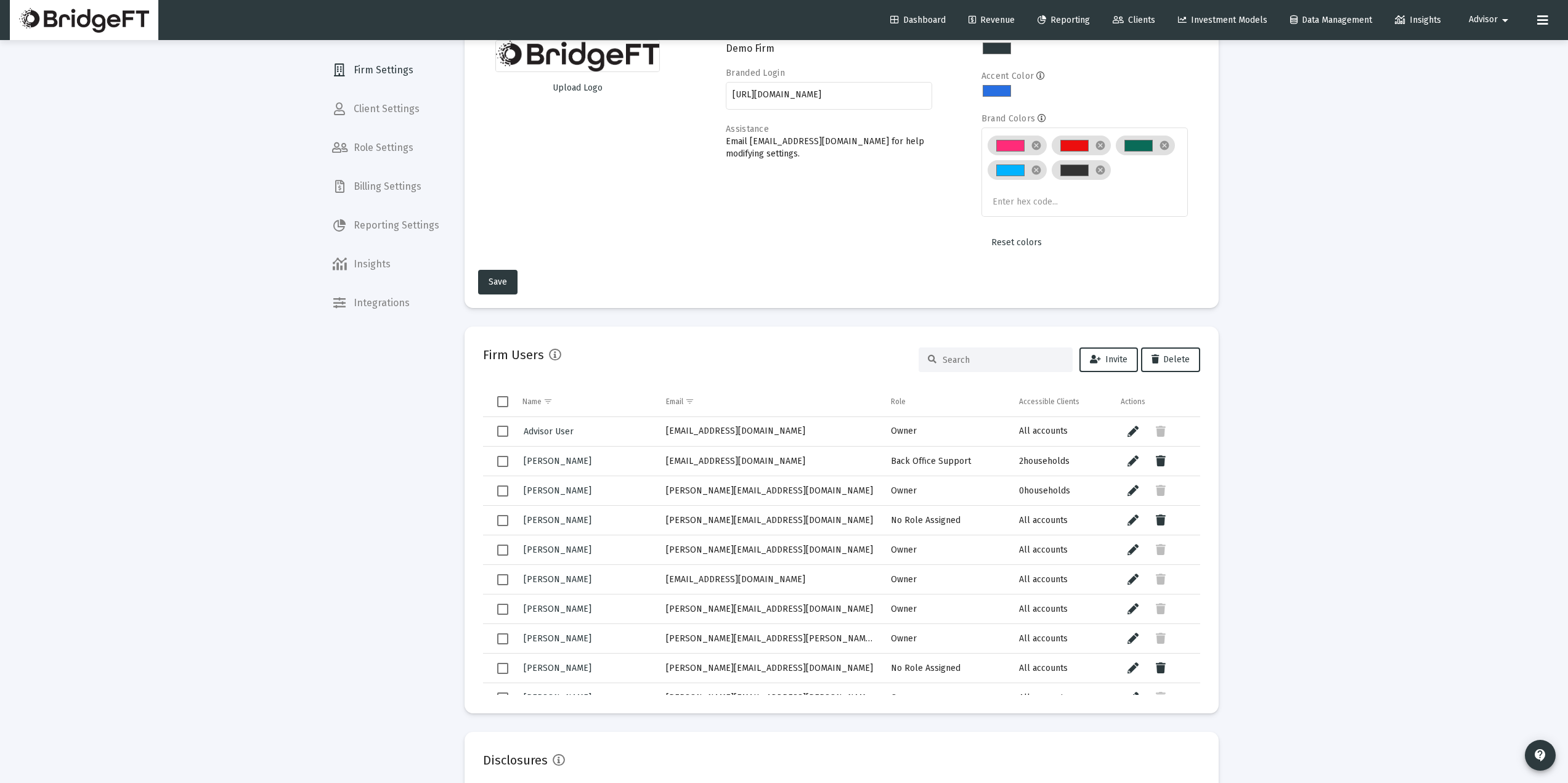
scroll to position [165, 0]
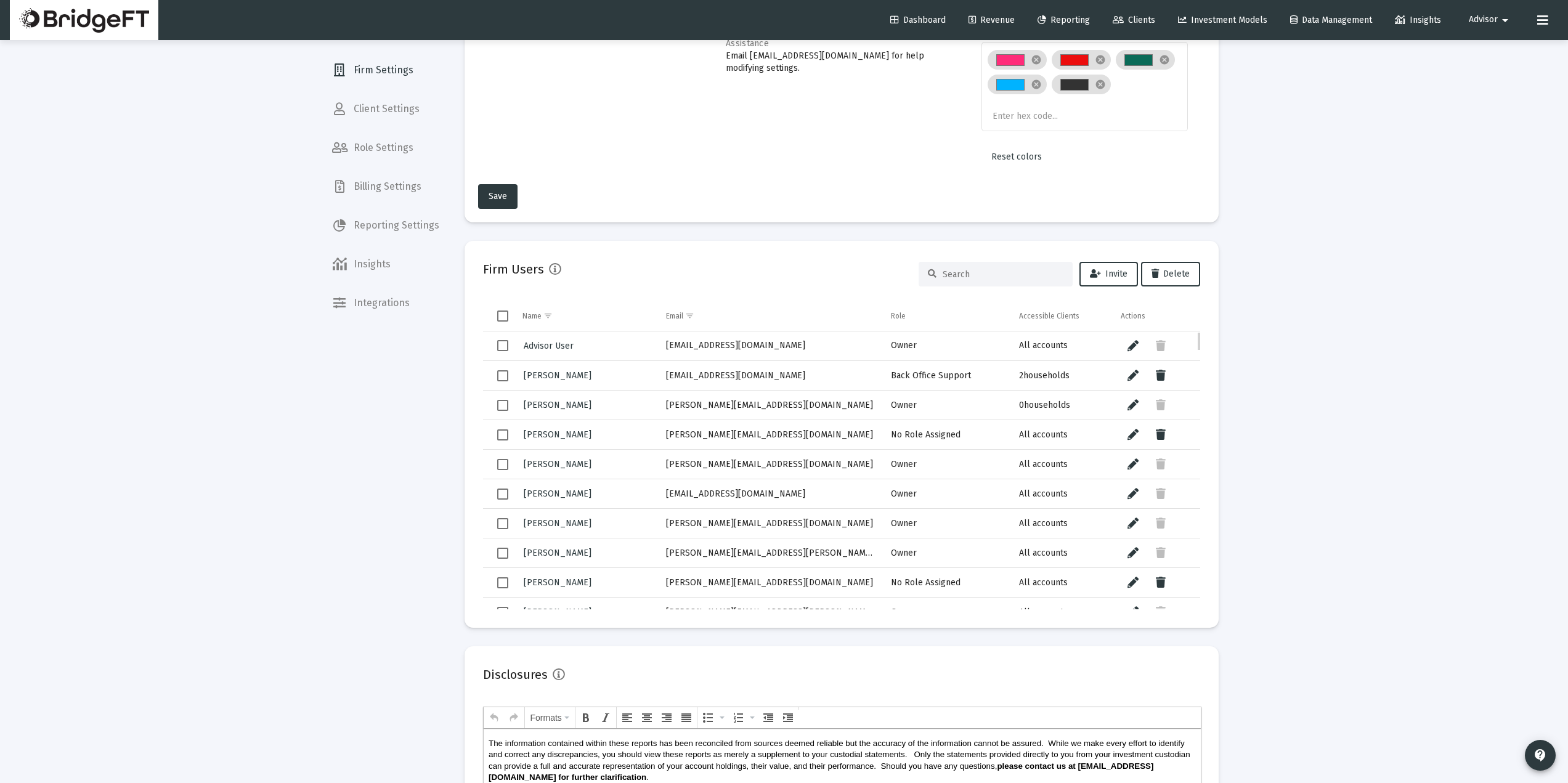
drag, startPoint x: 593, startPoint y: 377, endPoint x: 534, endPoint y: 368, distance: 59.7
click at [534, 368] on div "[PERSON_NAME]" at bounding box center [585, 375] width 126 height 18
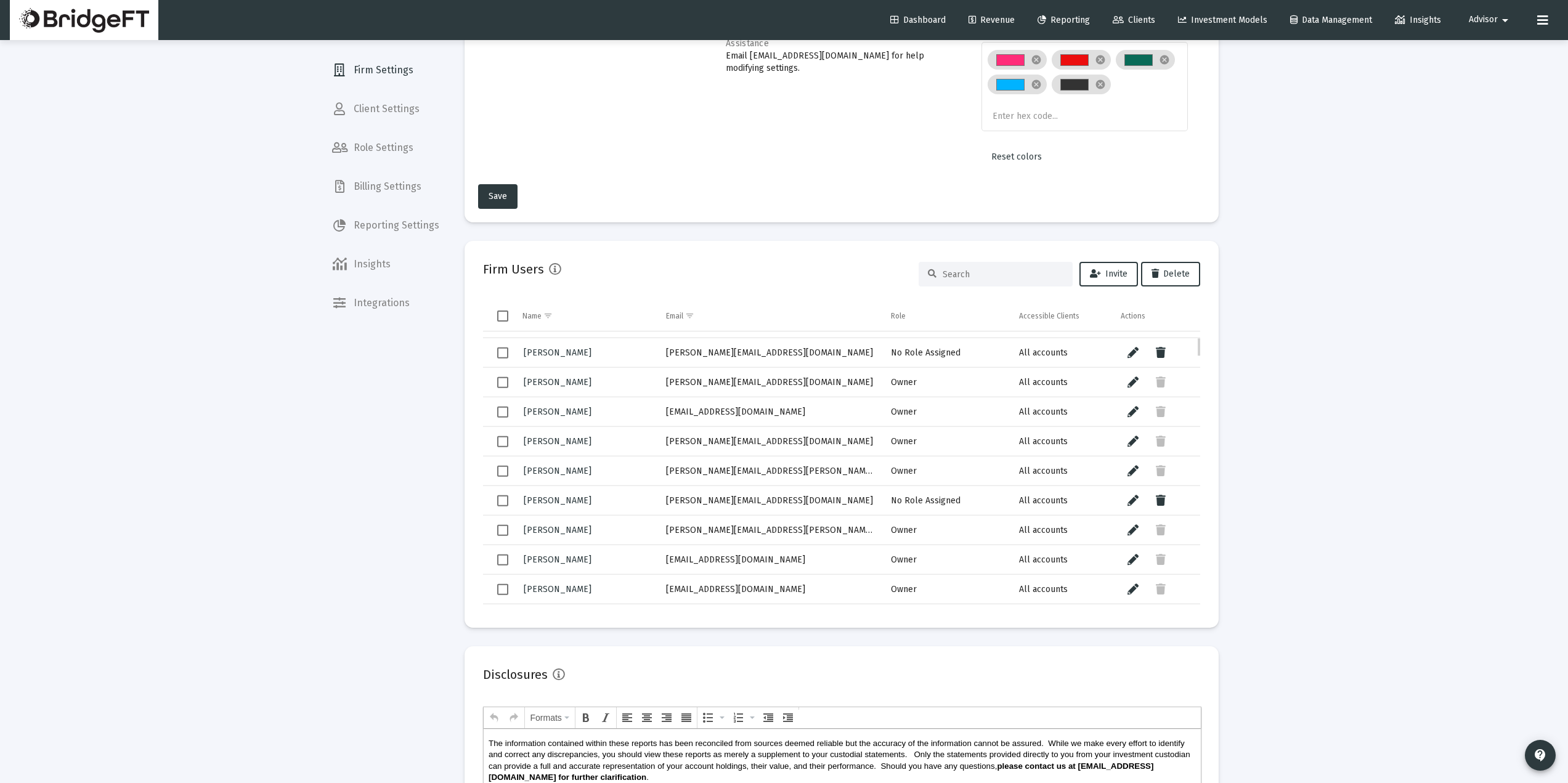
drag, startPoint x: 799, startPoint y: 467, endPoint x: 660, endPoint y: 473, distance: 139.1
click at [660, 473] on td "[PERSON_NAME][EMAIL_ADDRESS][PERSON_NAME][DOMAIN_NAME]" at bounding box center [770, 470] width 225 height 29
copy td "[PERSON_NAME][EMAIL_ADDRESS][PERSON_NAME][DOMAIN_NAME]"
click at [809, 473] on td "[PERSON_NAME][EMAIL_ADDRESS][PERSON_NAME][DOMAIN_NAME]" at bounding box center [770, 470] width 225 height 29
click at [549, 466] on span "[PERSON_NAME]" at bounding box center [558, 471] width 68 height 11
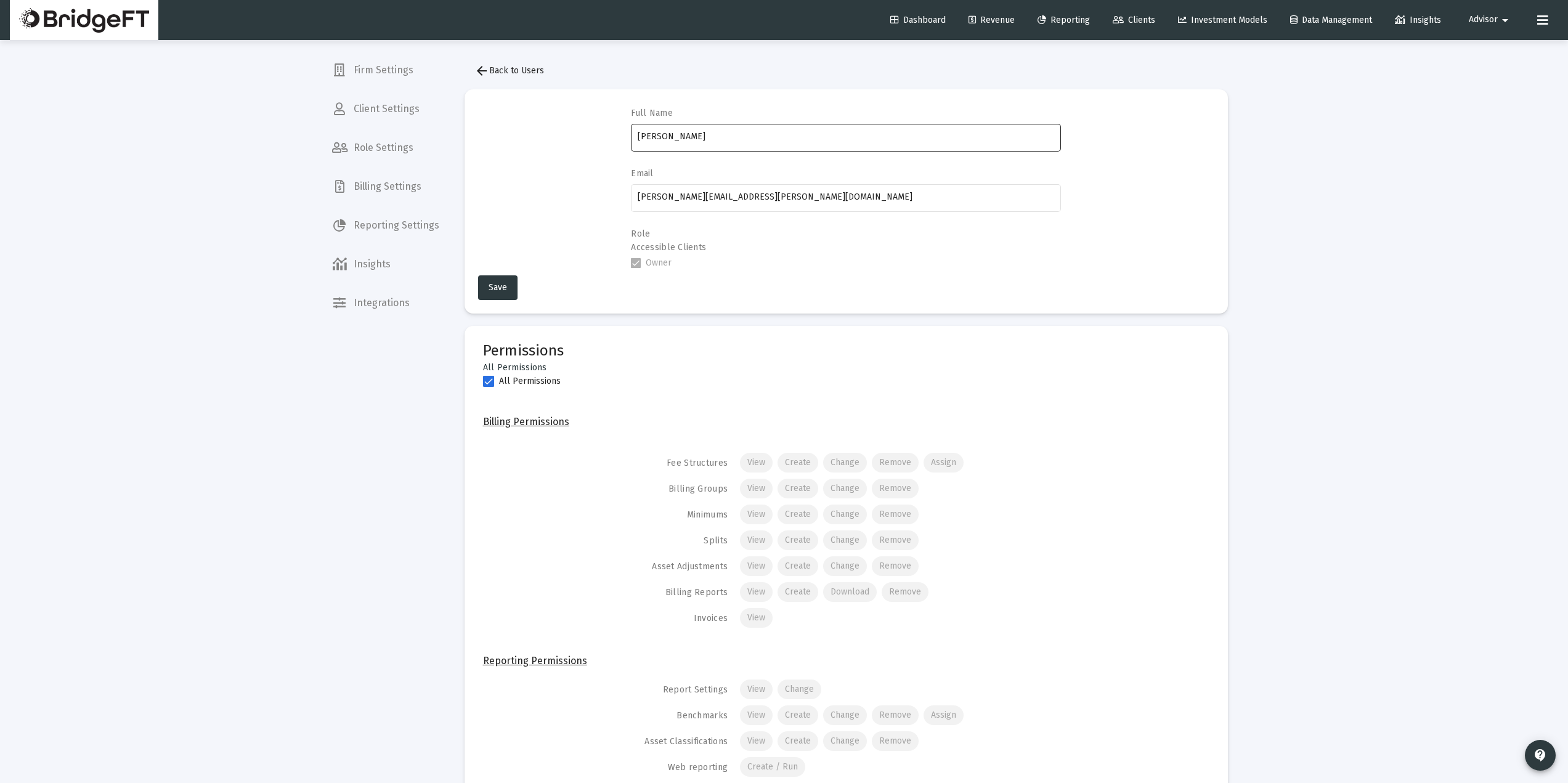
click at [692, 134] on input "[PERSON_NAME]" at bounding box center [846, 137] width 417 height 10
click at [722, 192] on input "[PERSON_NAME][EMAIL_ADDRESS][PERSON_NAME][DOMAIN_NAME]" at bounding box center [846, 197] width 417 height 10
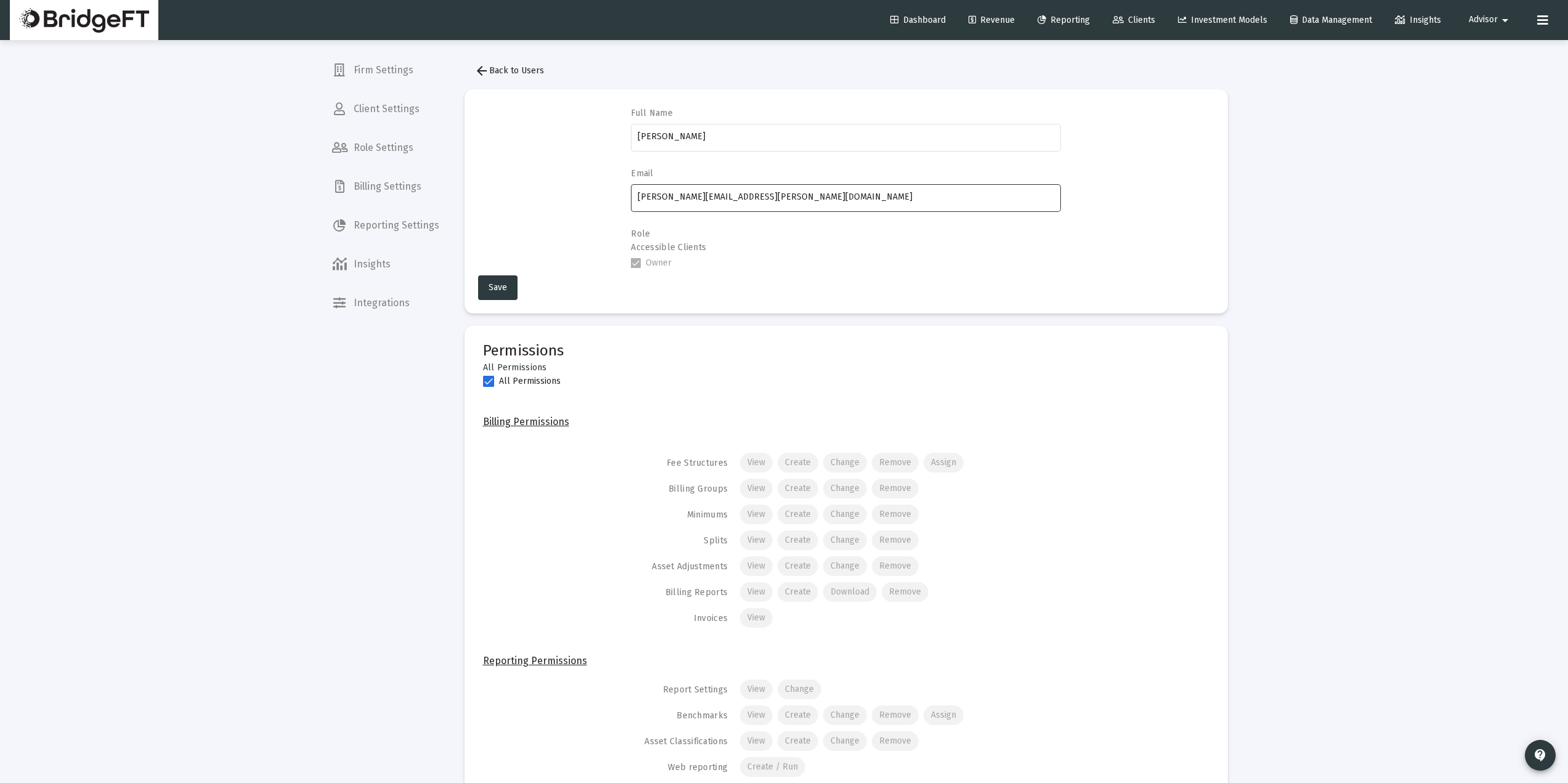
click at [722, 192] on input "[PERSON_NAME][EMAIL_ADDRESS][PERSON_NAME][DOMAIN_NAME]" at bounding box center [846, 197] width 417 height 10
click at [508, 69] on span "arrow_back Back to Users" at bounding box center [509, 71] width 70 height 11
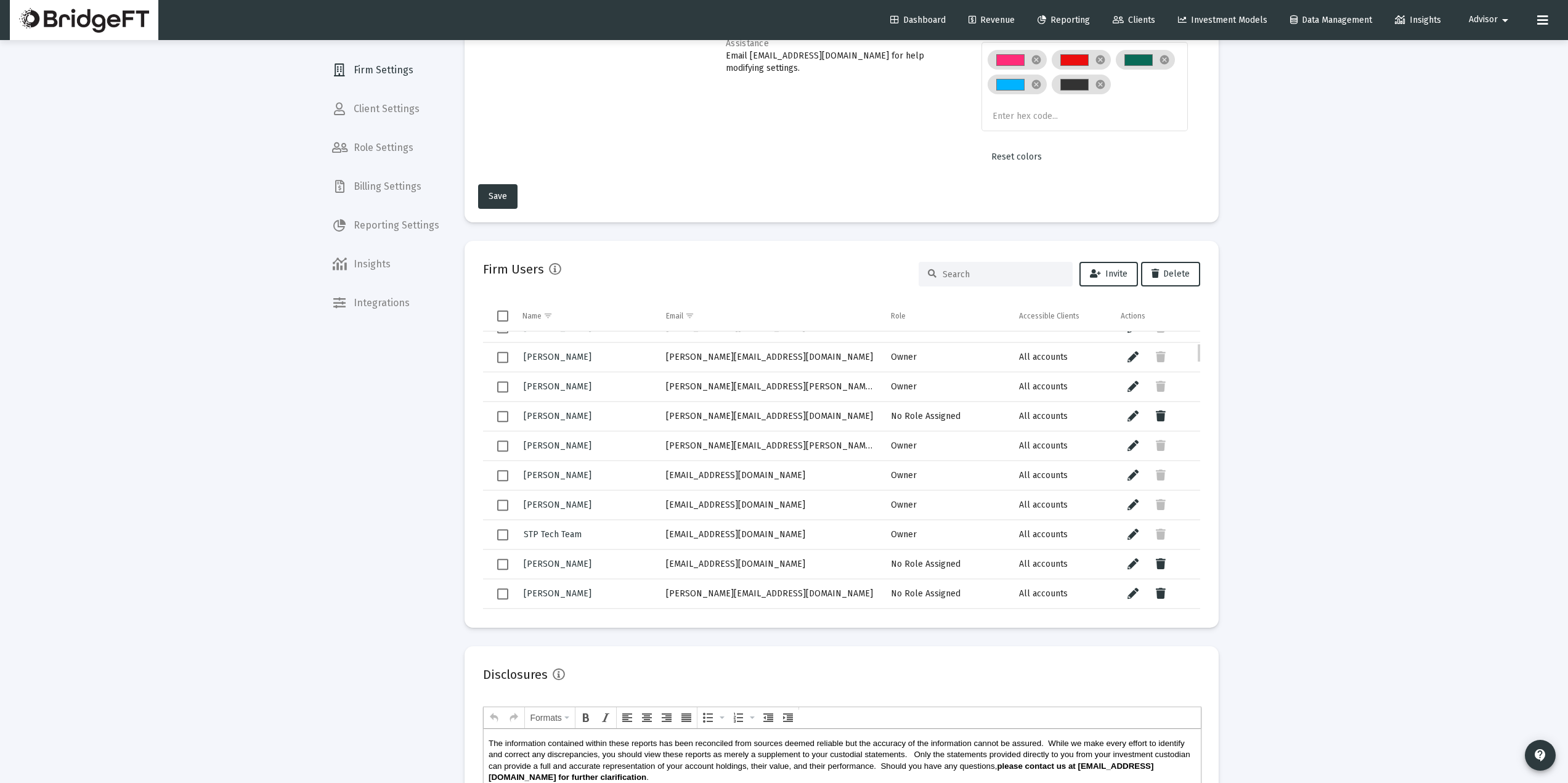
scroll to position [166, 0]
drag, startPoint x: 587, startPoint y: 445, endPoint x: 530, endPoint y: 451, distance: 57.3
click at [530, 451] on div "[PERSON_NAME]" at bounding box center [585, 445] width 126 height 18
drag, startPoint x: 540, startPoint y: 440, endPoint x: 386, endPoint y: 507, distance: 167.9
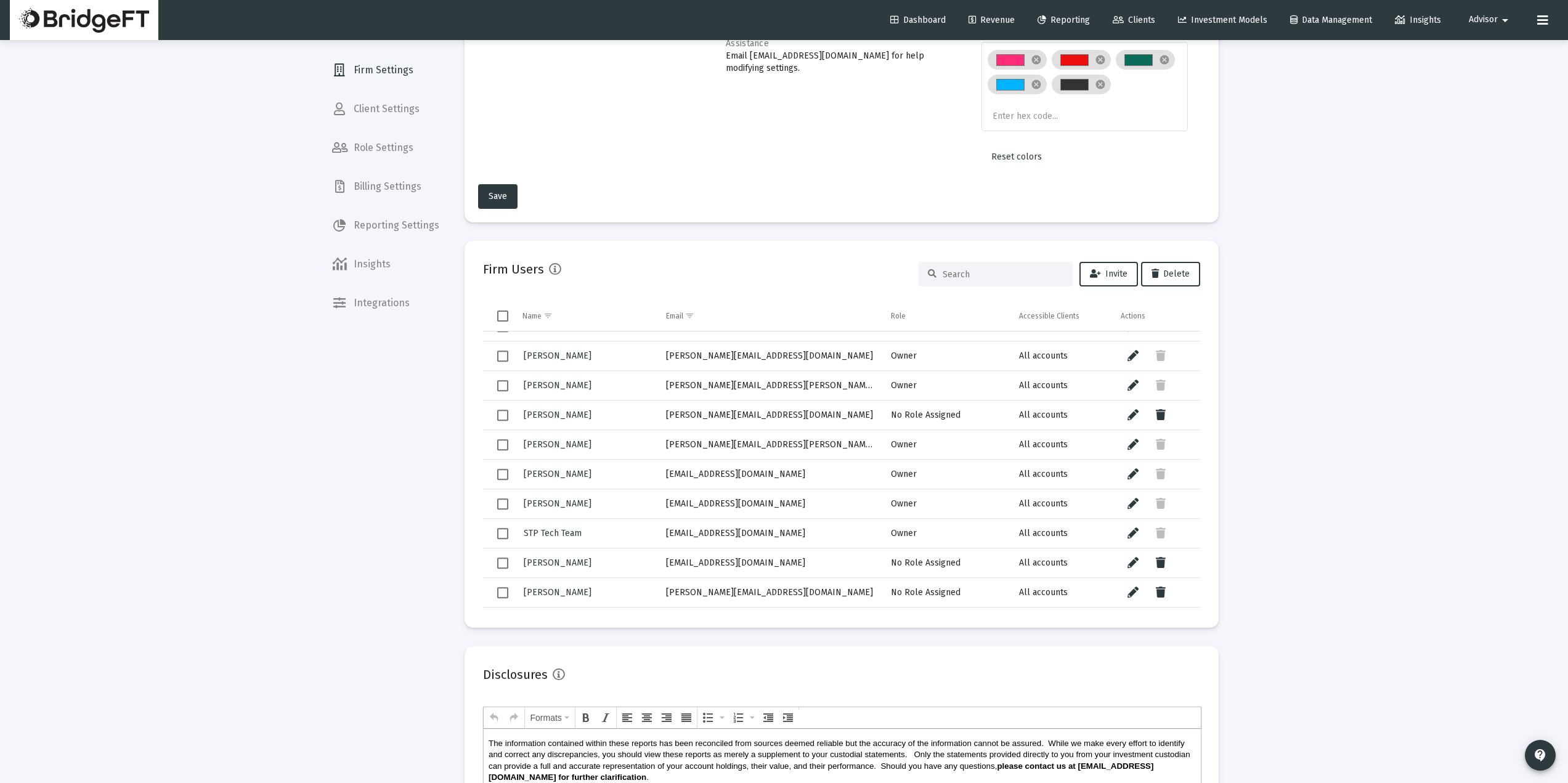
click at [386, 507] on div "Firm Settings Client Settings Role Settings Billing Settings Reporting Settings…" at bounding box center [385, 392] width 127 height 783
drag, startPoint x: 782, startPoint y: 440, endPoint x: 664, endPoint y: 454, distance: 118.8
click at [664, 454] on td "[PERSON_NAME][EMAIL_ADDRESS][PERSON_NAME][DOMAIN_NAME]" at bounding box center [770, 444] width 225 height 29
copy td "[PERSON_NAME][EMAIL_ADDRESS][PERSON_NAME][DOMAIN_NAME]"
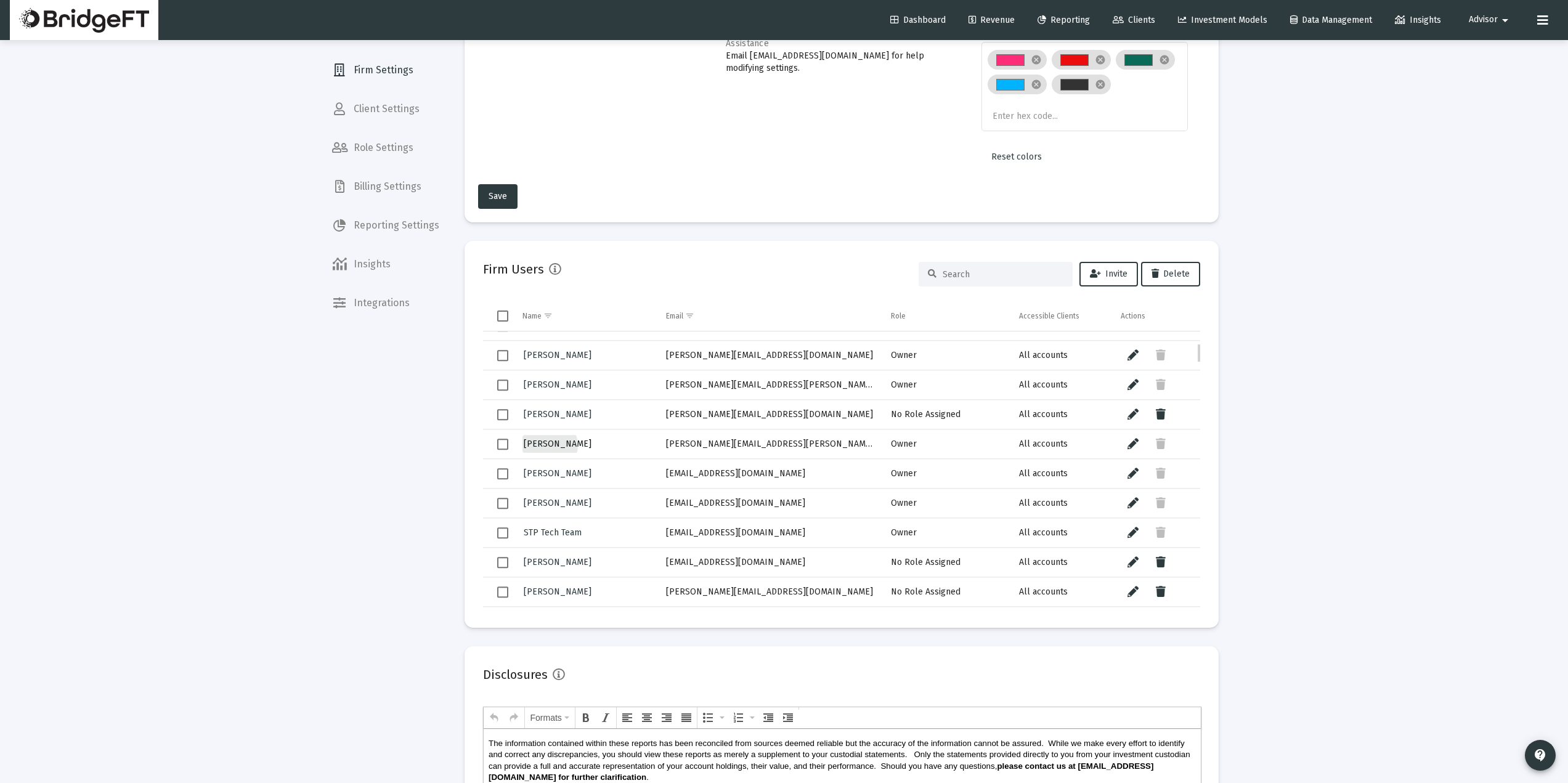
click at [549, 445] on span "[PERSON_NAME]" at bounding box center [558, 443] width 68 height 11
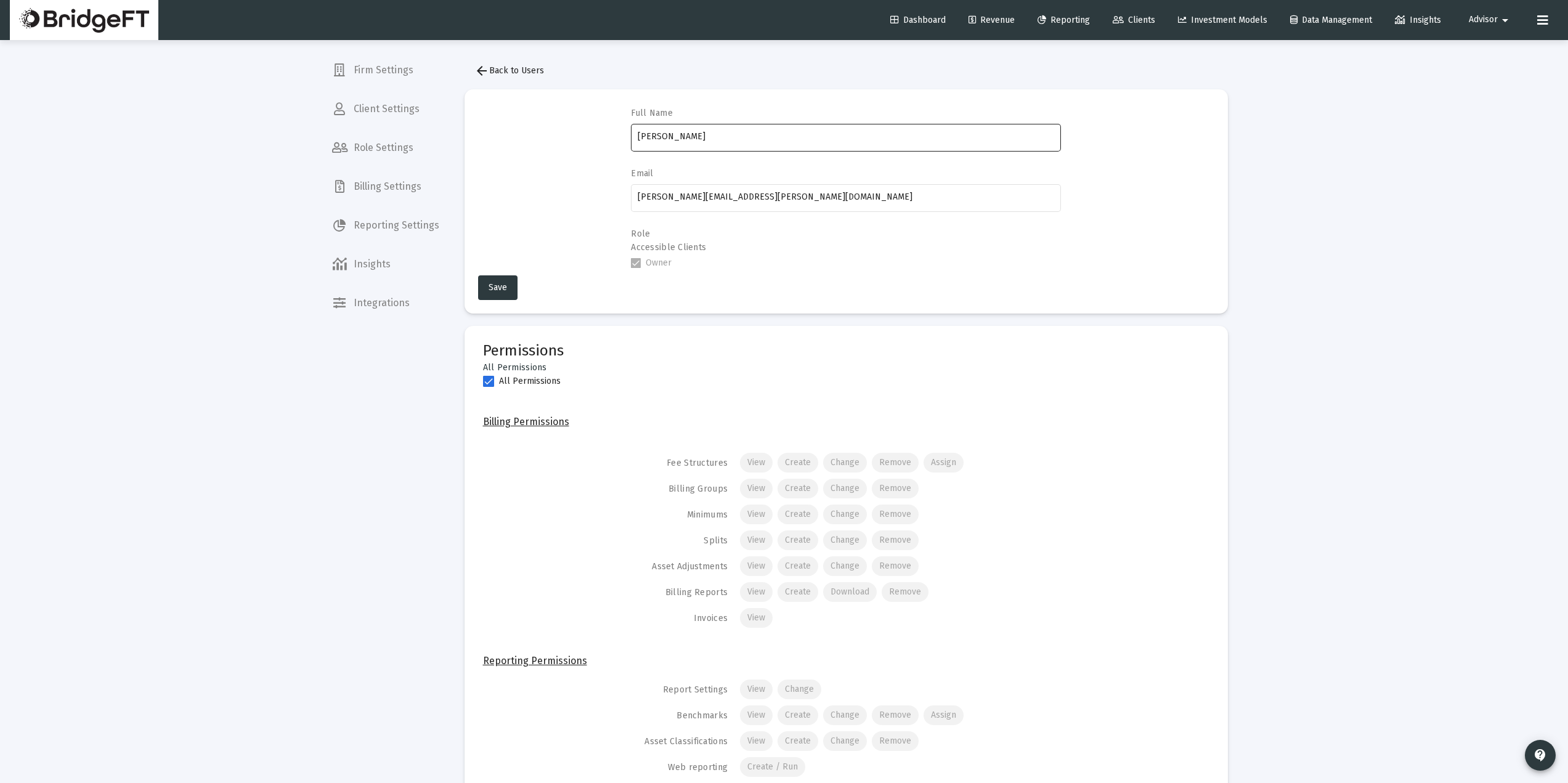
click at [679, 135] on input "[PERSON_NAME]" at bounding box center [846, 137] width 417 height 10
click at [678, 135] on input "[PERSON_NAME]" at bounding box center [846, 137] width 417 height 10
click at [496, 68] on span "arrow_back Back to Users" at bounding box center [509, 71] width 70 height 11
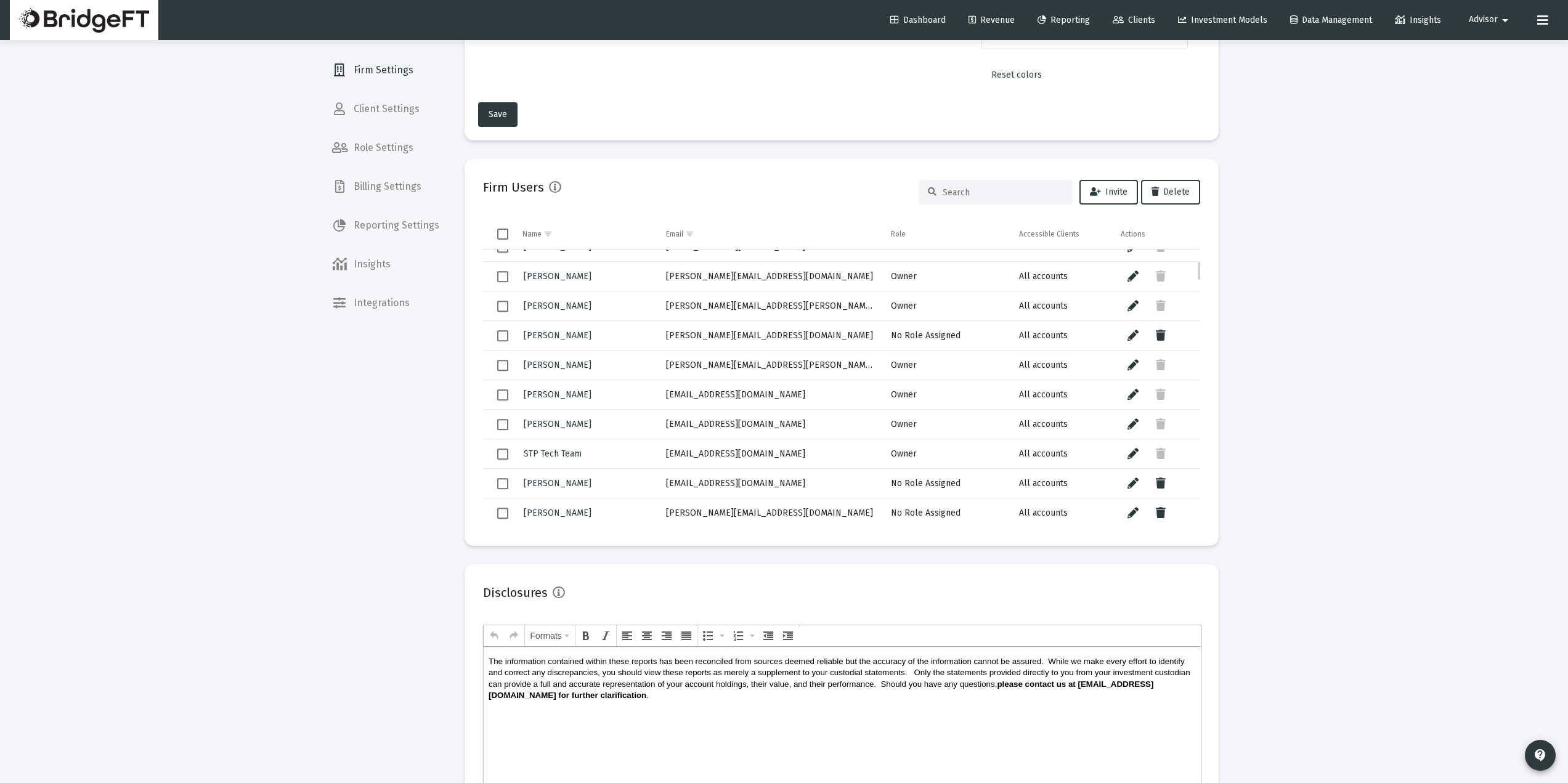
scroll to position [247, 0]
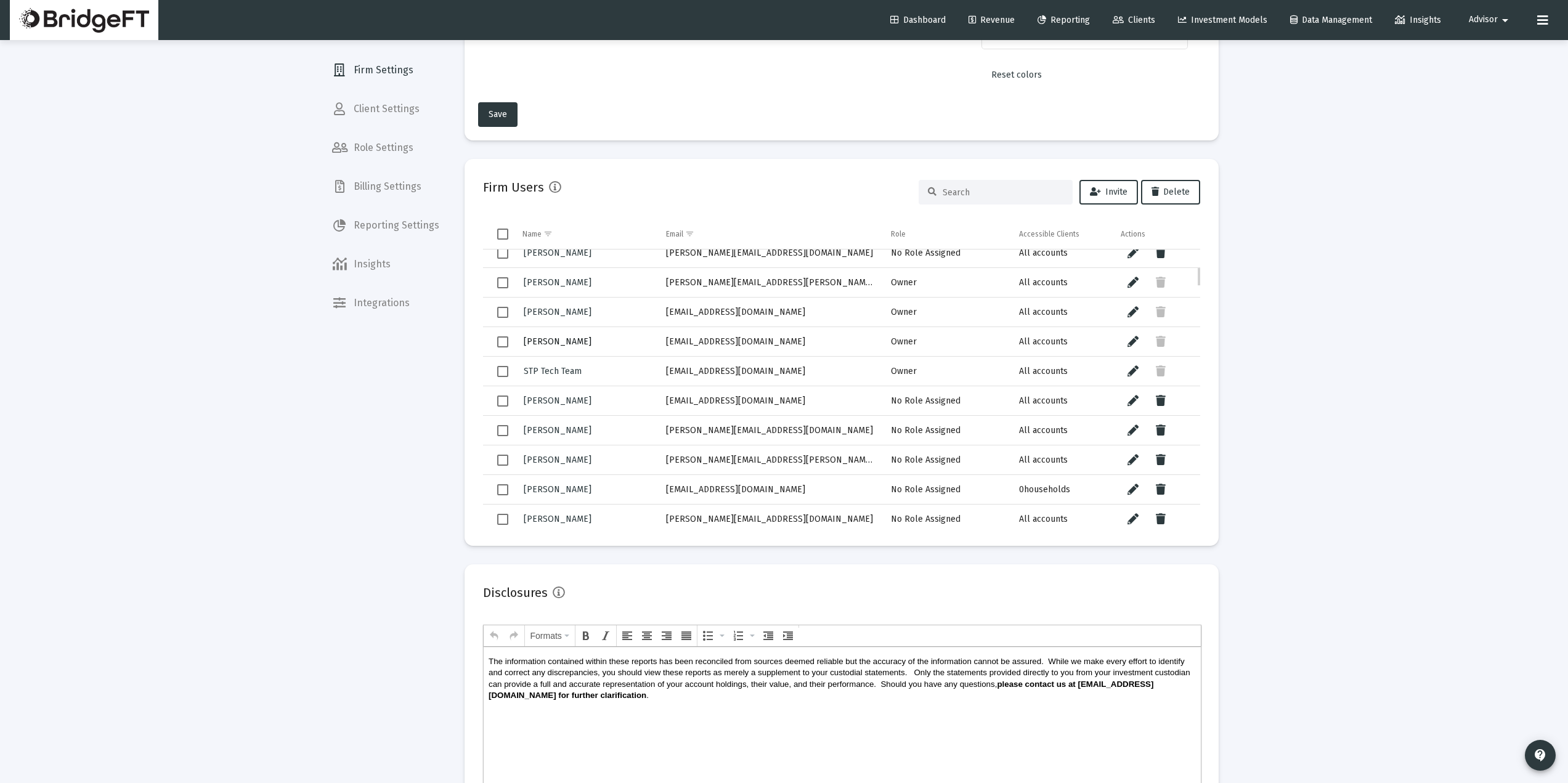
click at [580, 344] on span "[PERSON_NAME]" at bounding box center [558, 341] width 68 height 11
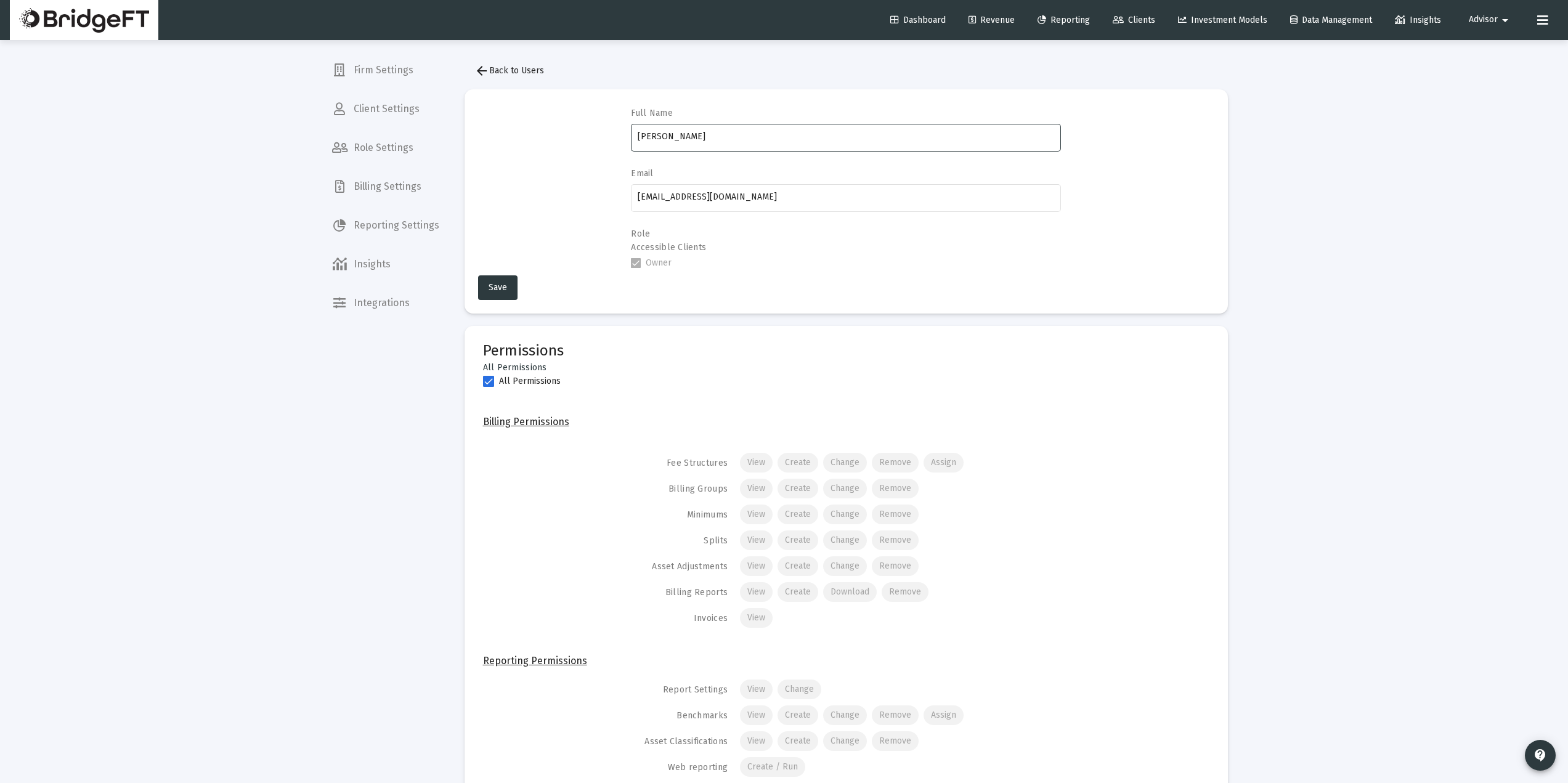
click at [689, 132] on input "[PERSON_NAME]" at bounding box center [846, 137] width 417 height 10
click at [705, 196] on input "[EMAIL_ADDRESS][DOMAIN_NAME]" at bounding box center [846, 197] width 417 height 10
click at [704, 196] on input "[EMAIL_ADDRESS][DOMAIN_NAME]" at bounding box center [846, 197] width 417 height 10
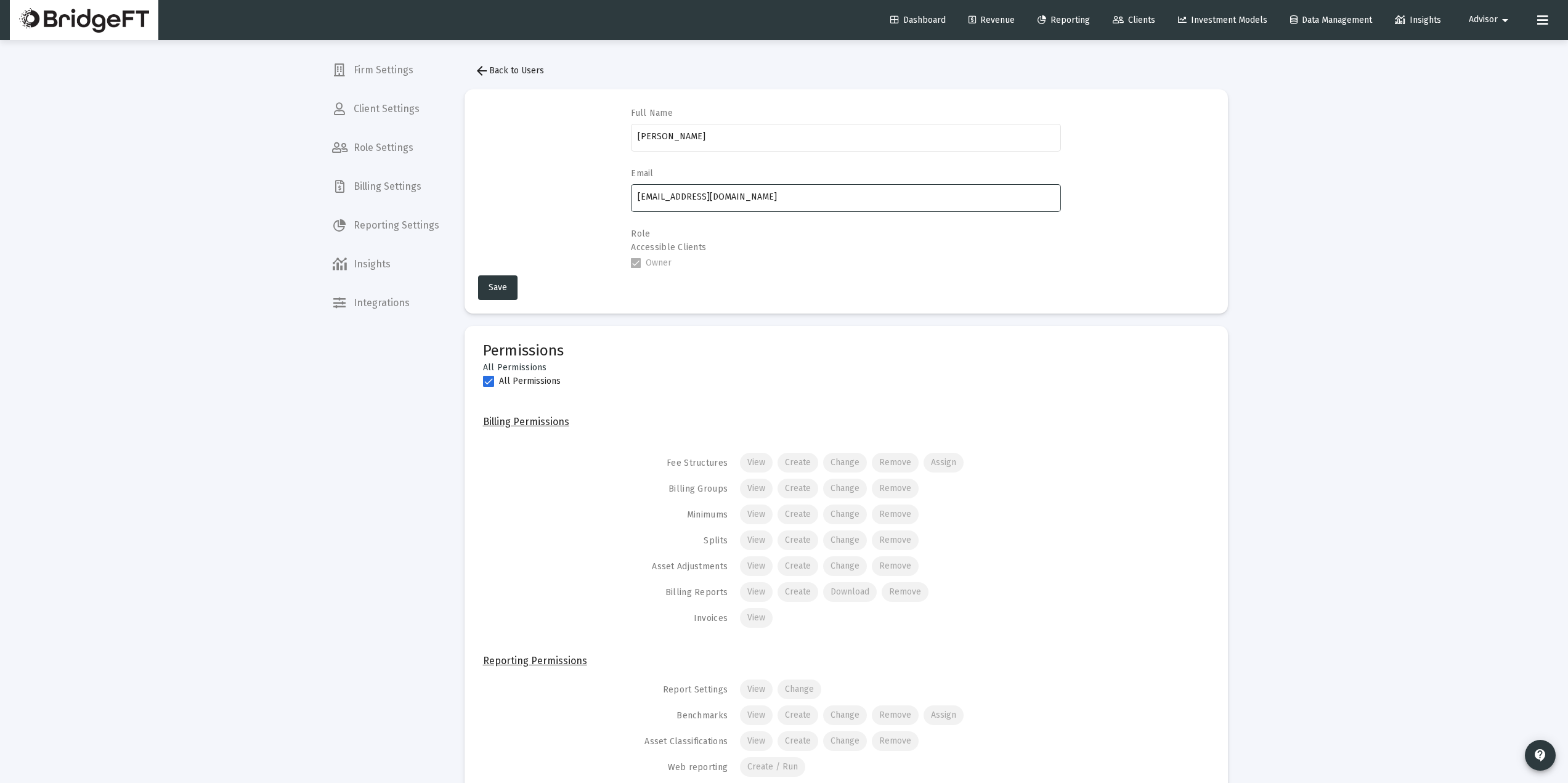
click at [702, 196] on input "[EMAIL_ADDRESS][DOMAIN_NAME]" at bounding box center [846, 197] width 417 height 10
click at [480, 75] on mat-icon "arrow_back" at bounding box center [482, 71] width 15 height 15
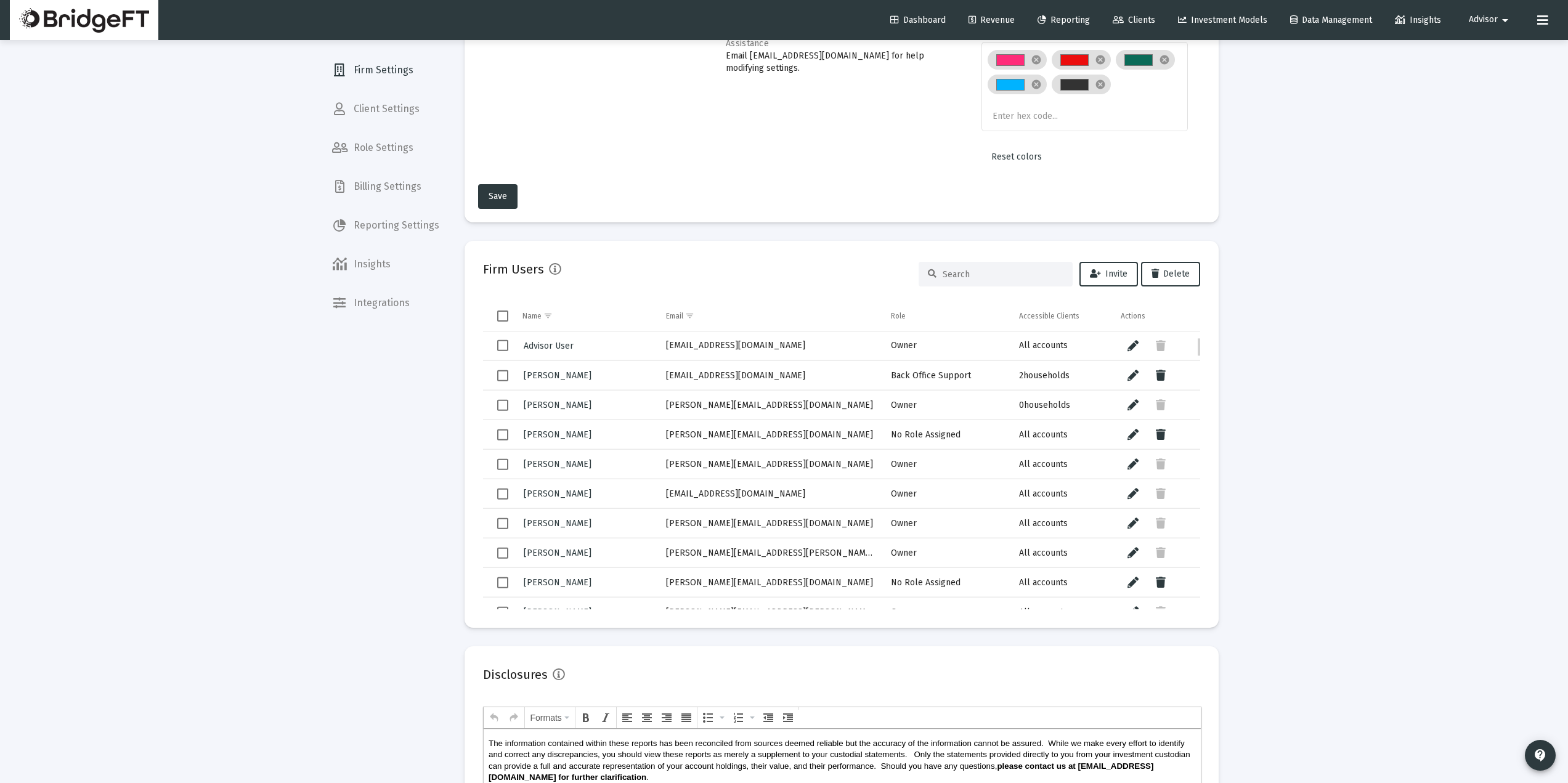
scroll to position [82, 0]
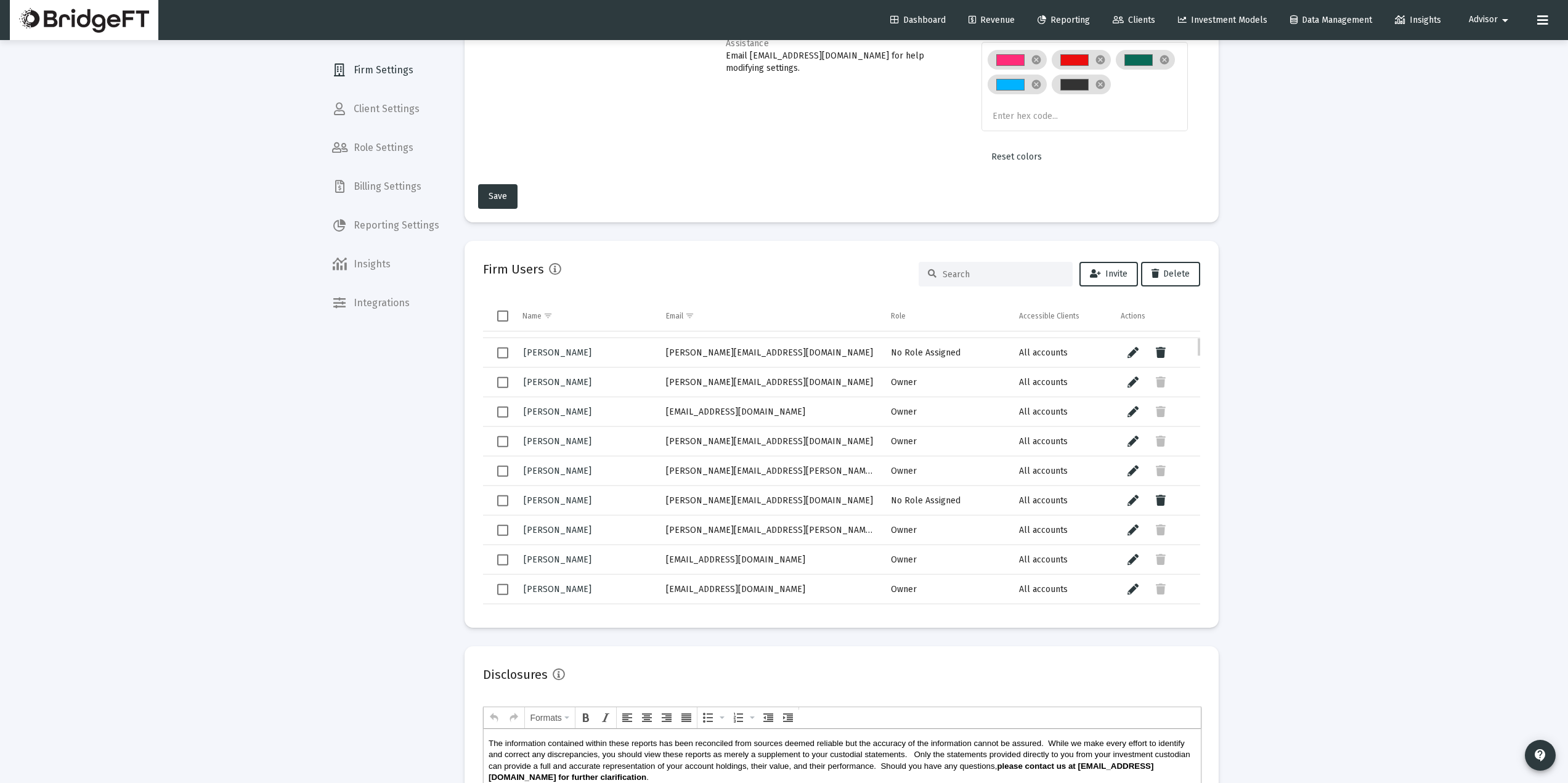
click at [504, 470] on span "Select row" at bounding box center [503, 471] width 11 height 11
click at [504, 469] on span "Select row" at bounding box center [503, 471] width 11 height 11
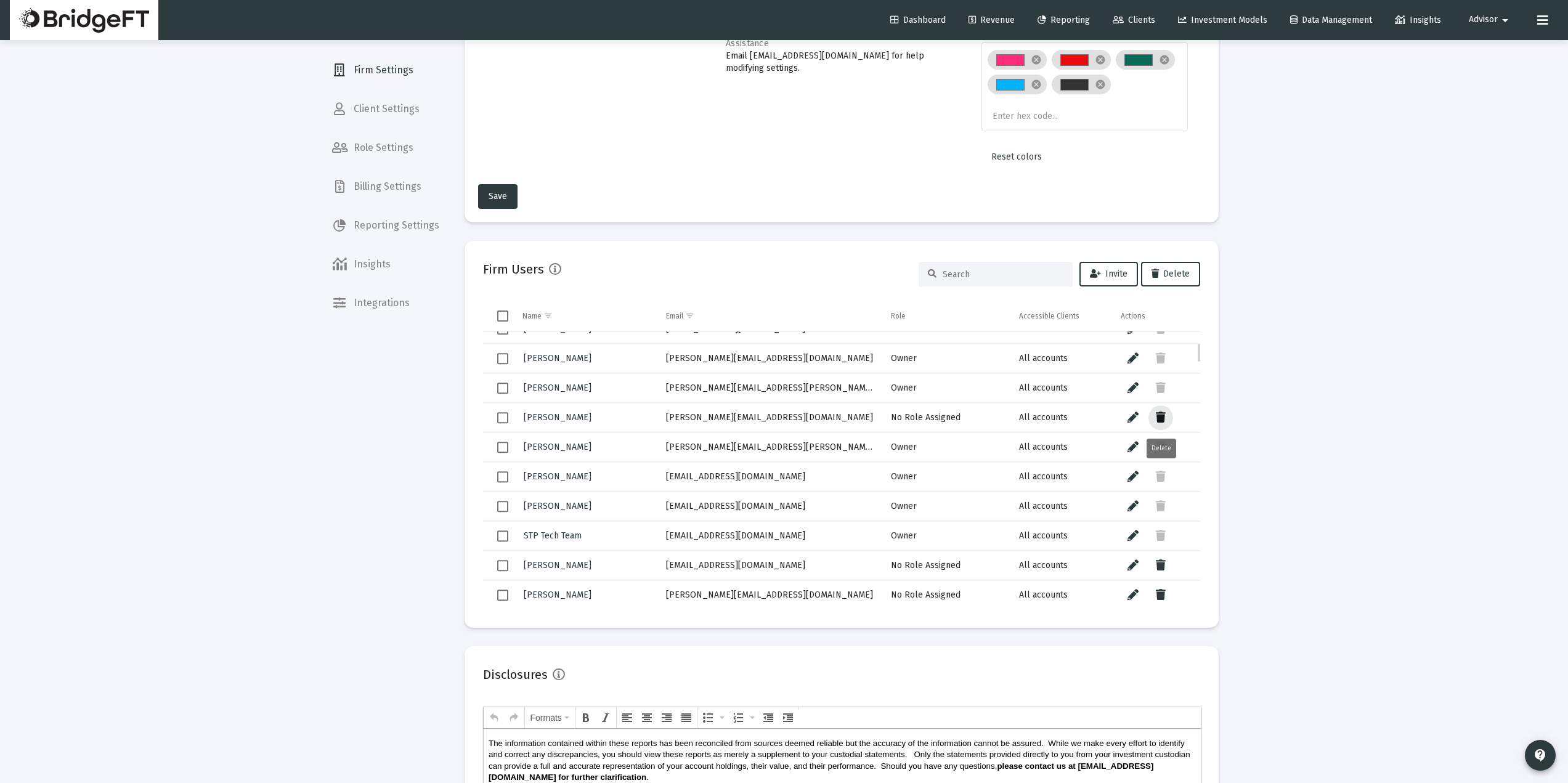
click at [1160, 414] on icon "Data grid" at bounding box center [1161, 417] width 10 height 15
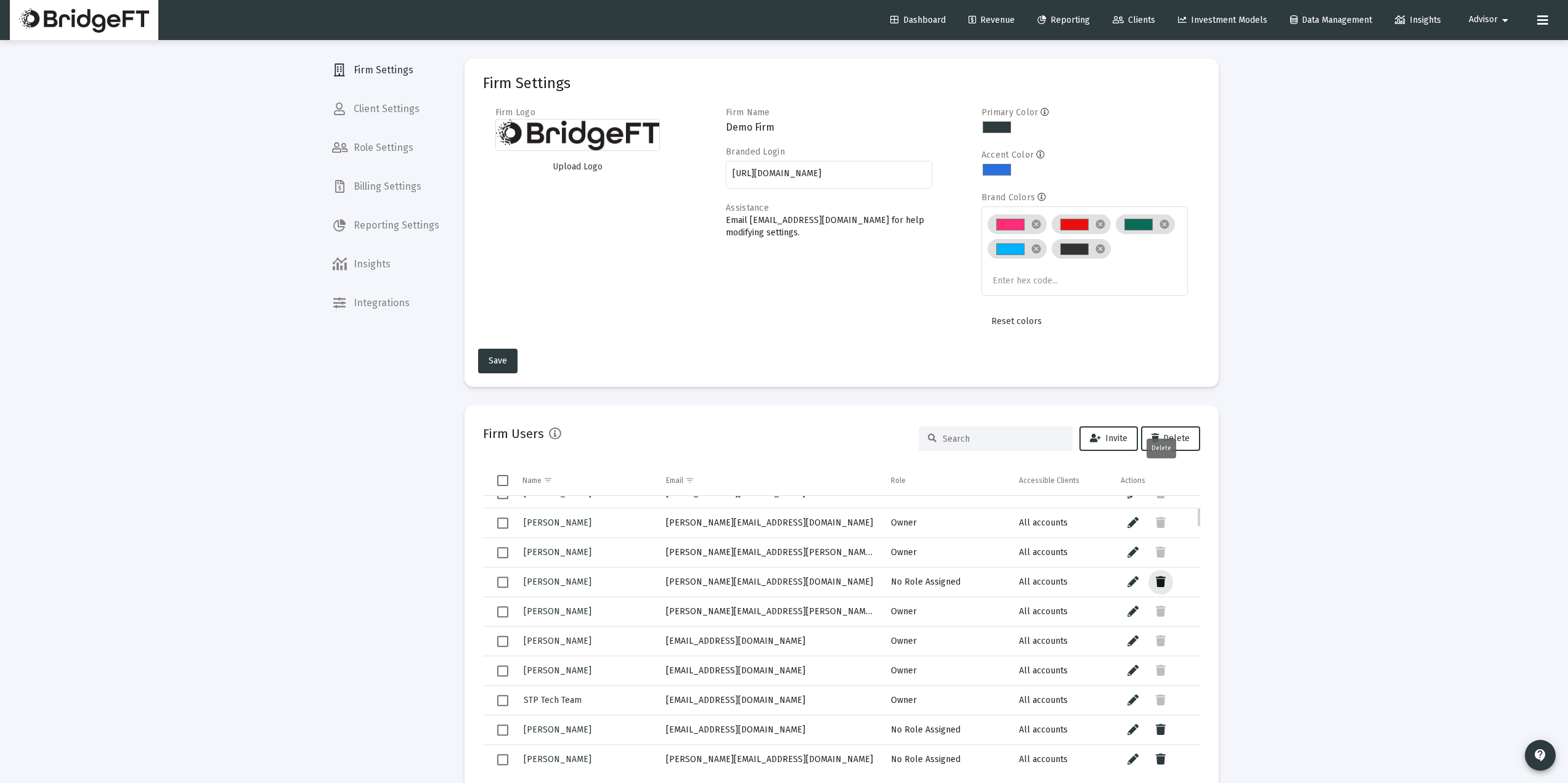
scroll to position [165, 0]
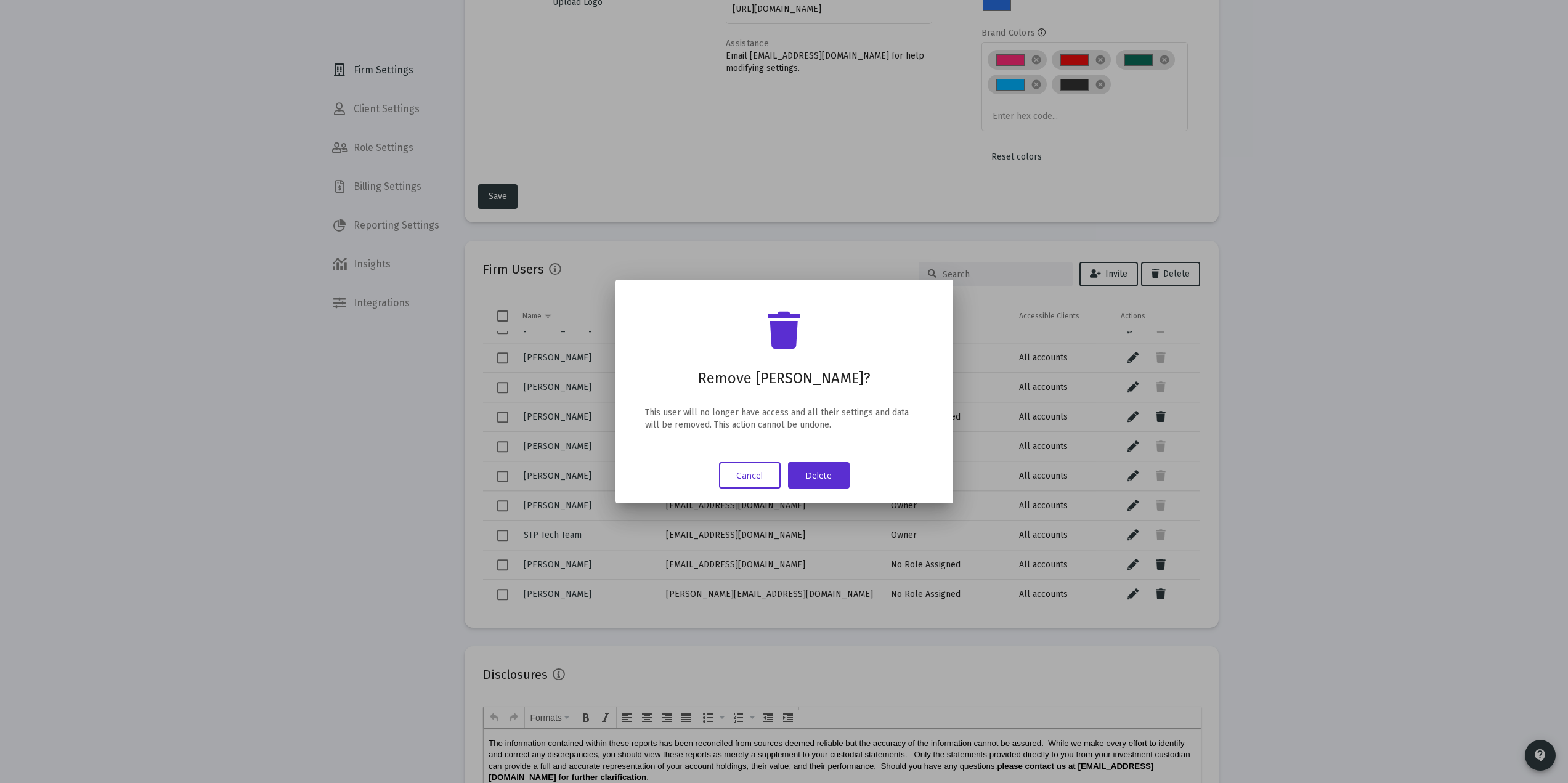
click at [761, 475] on button "Cancel" at bounding box center [750, 475] width 62 height 27
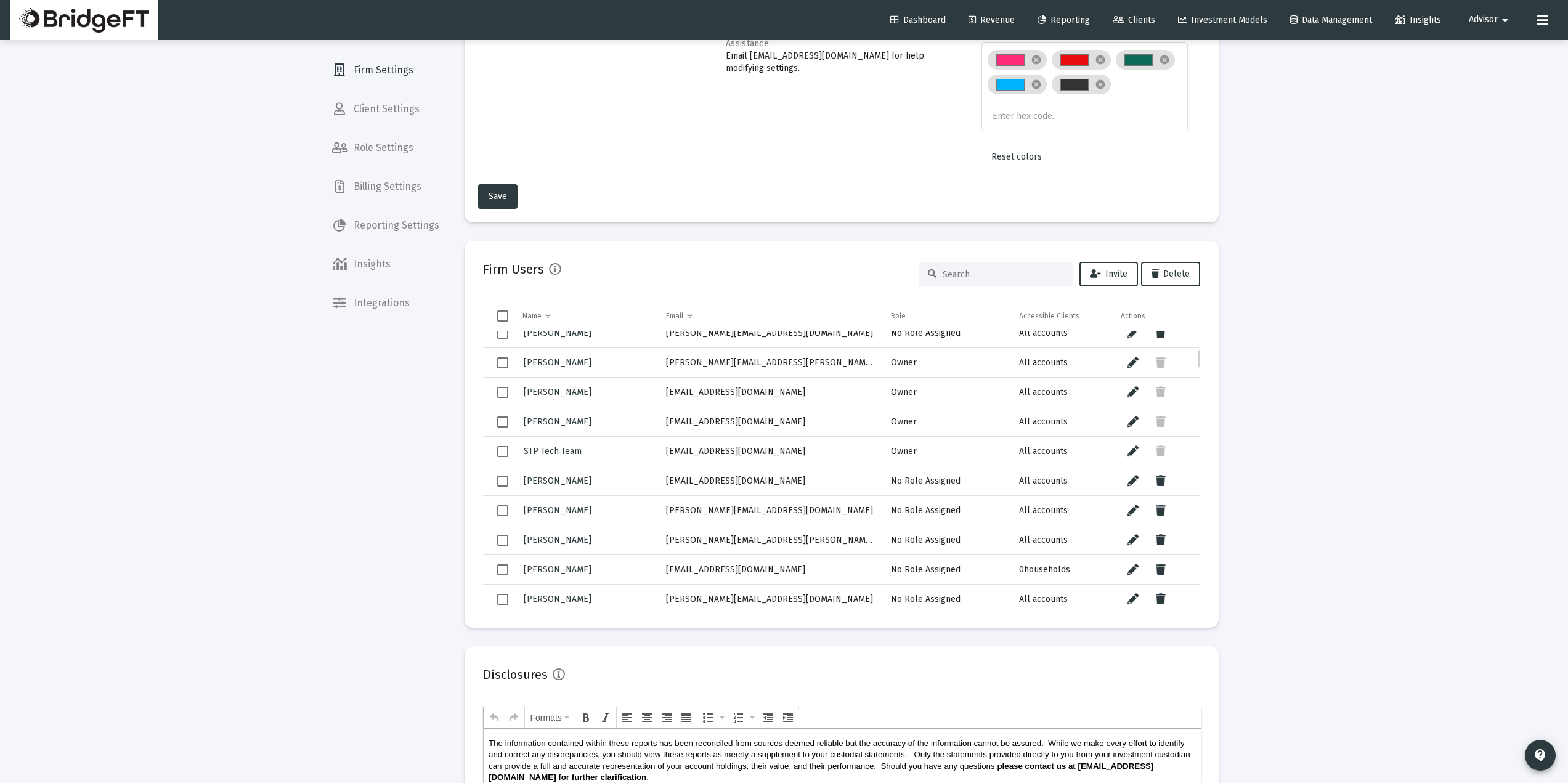
scroll to position [250, 0]
drag, startPoint x: 602, startPoint y: 422, endPoint x: 401, endPoint y: 533, distance: 229.6
click at [401, 533] on mat-sidenav-container "Firm Settings Client Settings Role Settings Billing Settings Reporting Settings…" at bounding box center [784, 424] width 924 height 1097
click at [555, 453] on span "STP Tech Team" at bounding box center [552, 450] width 58 height 11
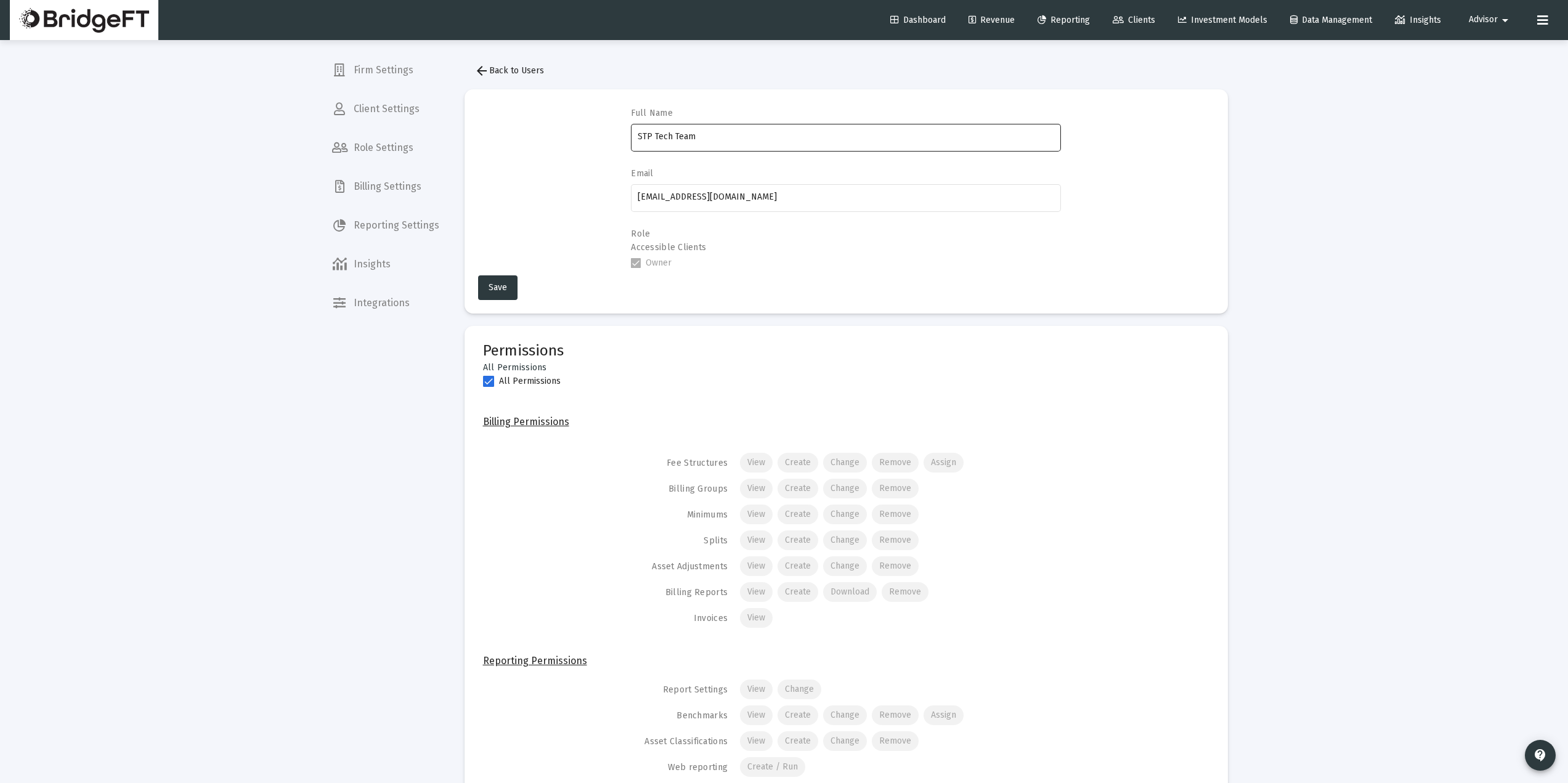
click at [676, 144] on div "STP Tech Team" at bounding box center [846, 136] width 417 height 30
click at [674, 137] on input "STP Tech Team" at bounding box center [846, 137] width 417 height 10
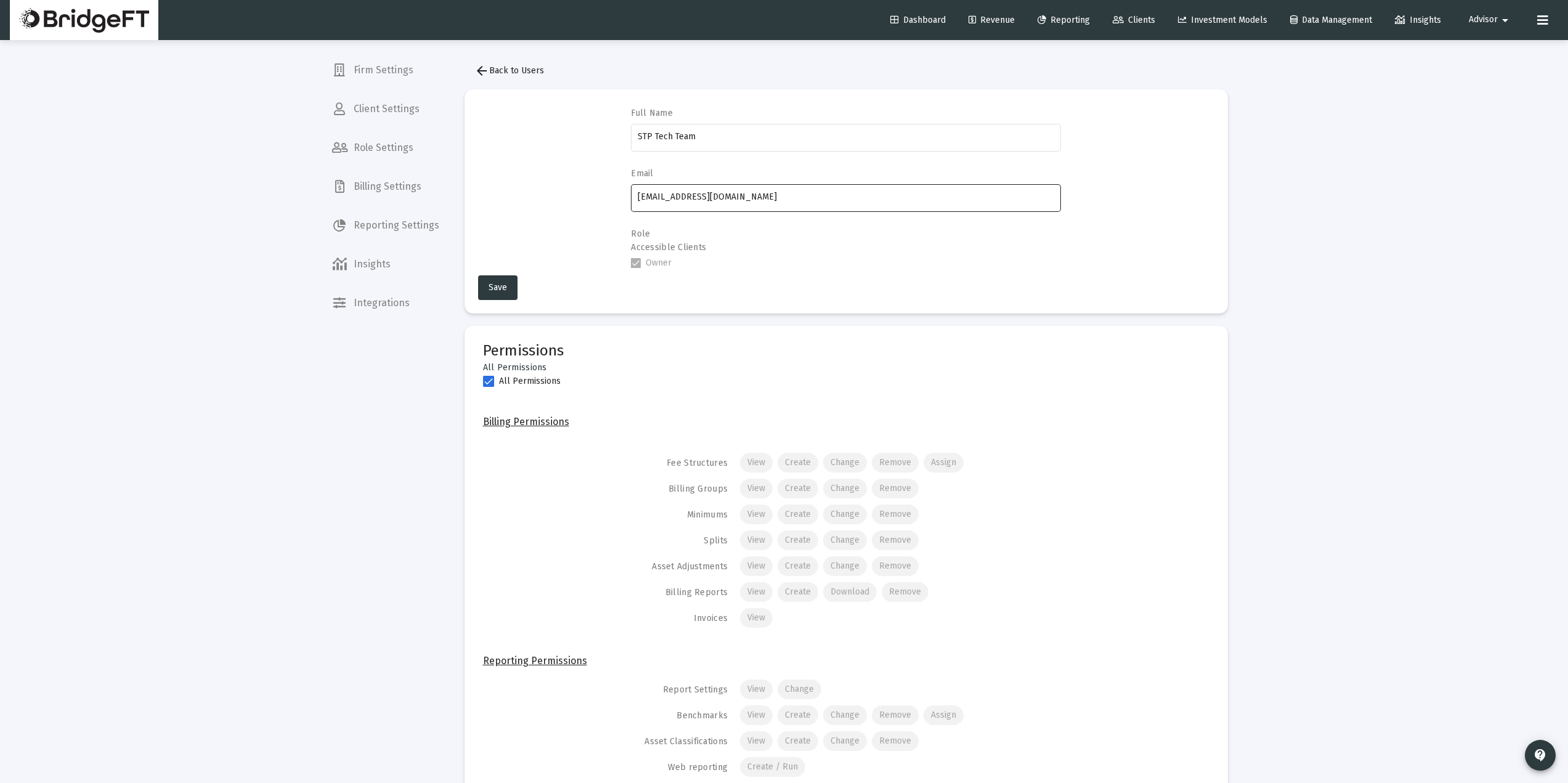
click at [707, 201] on input "[EMAIL_ADDRESS][DOMAIN_NAME]" at bounding box center [846, 197] width 417 height 10
click at [705, 201] on input "[EMAIL_ADDRESS][DOMAIN_NAME]" at bounding box center [846, 197] width 417 height 10
click at [489, 56] on div "arrow_back Back to Users Full Name STP Tech Team Email stp_tech@stpis.com Role …" at bounding box center [846, 657] width 800 height 1236
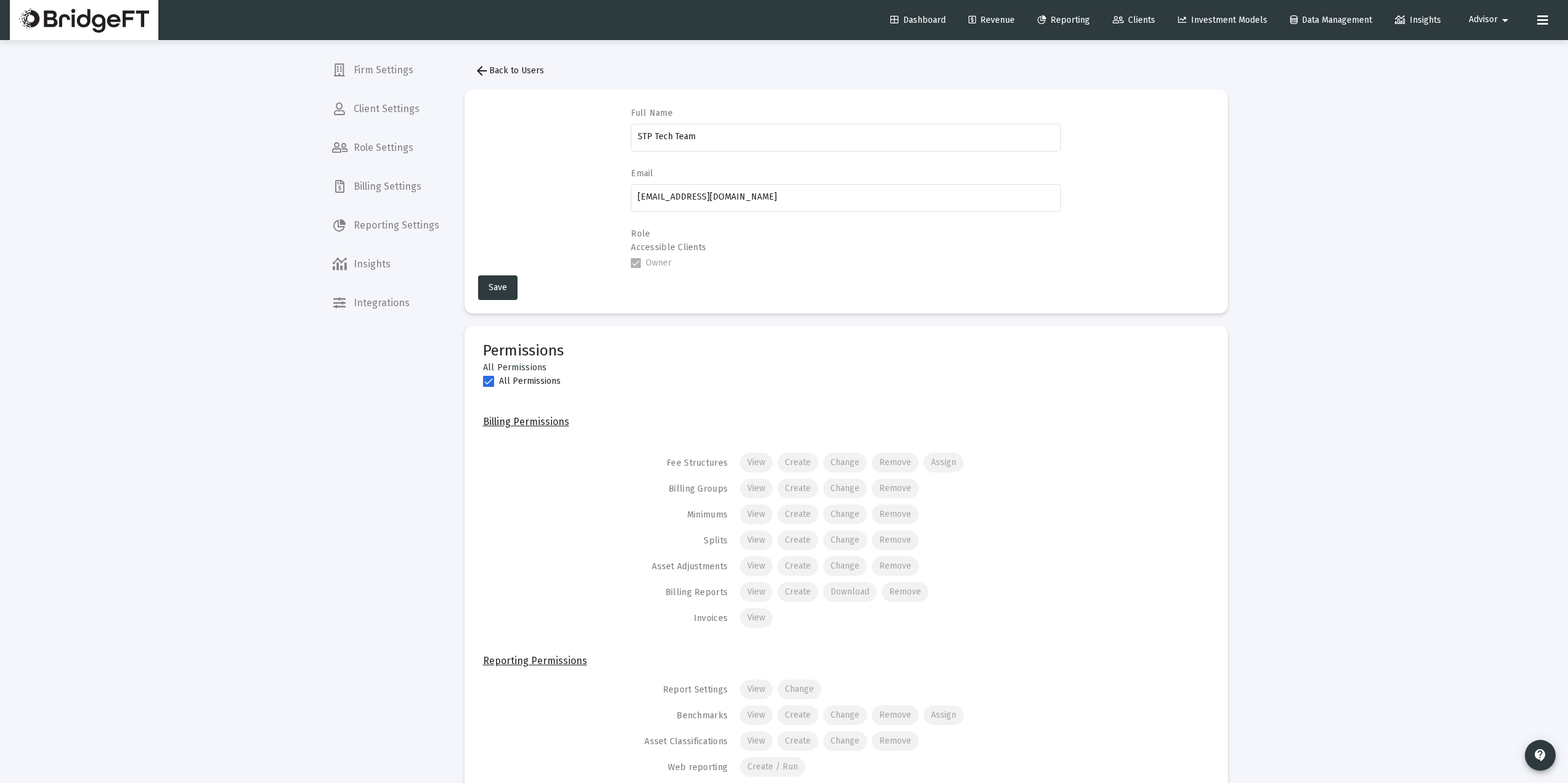
click at [487, 58] on div "arrow_back Back to Users Full Name STP Tech Team Email stp_tech@stpis.com Role …" at bounding box center [846, 657] width 800 height 1236
click at [482, 67] on mat-icon "arrow_back" at bounding box center [482, 71] width 15 height 15
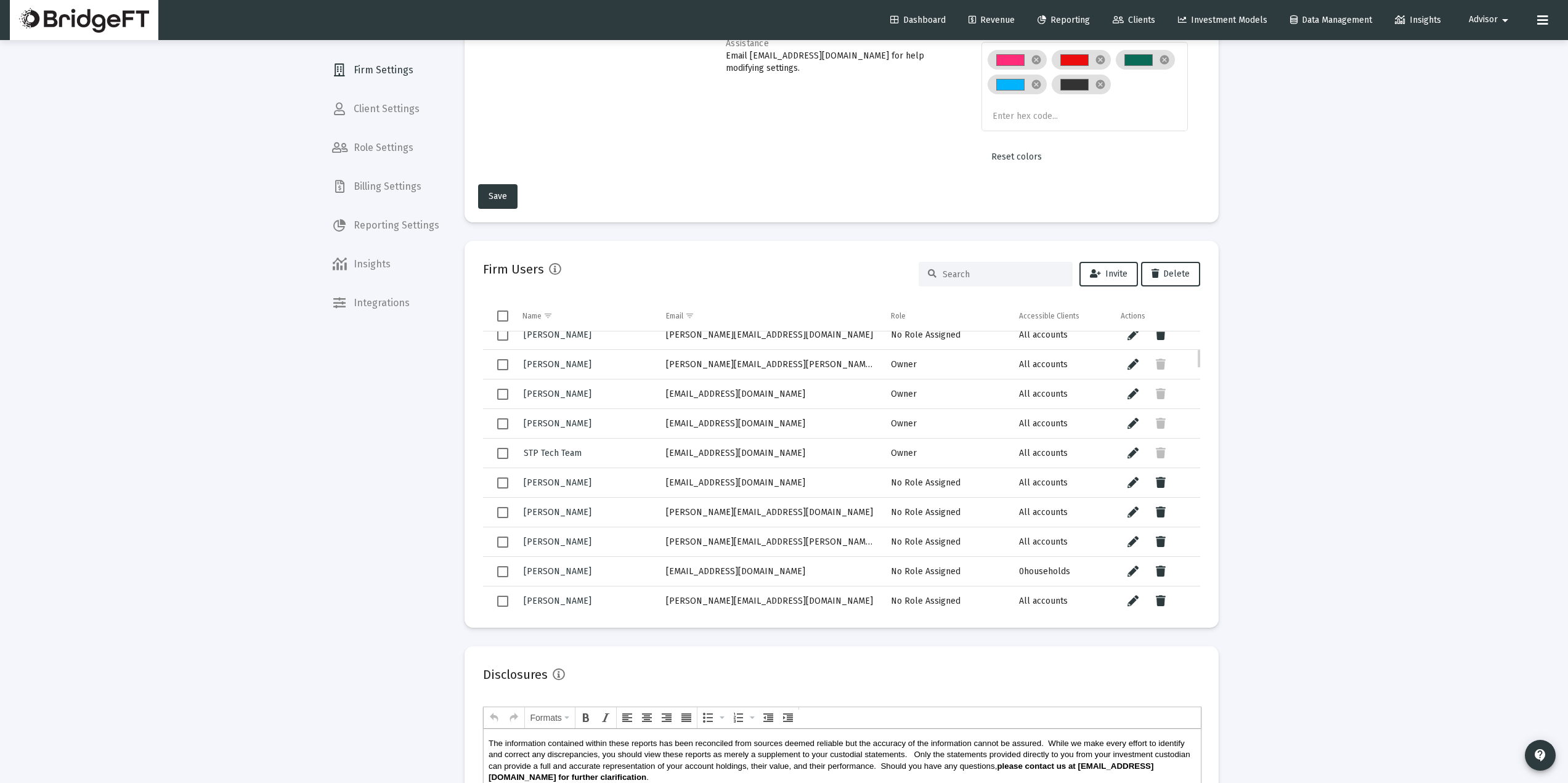
scroll to position [330, 0]
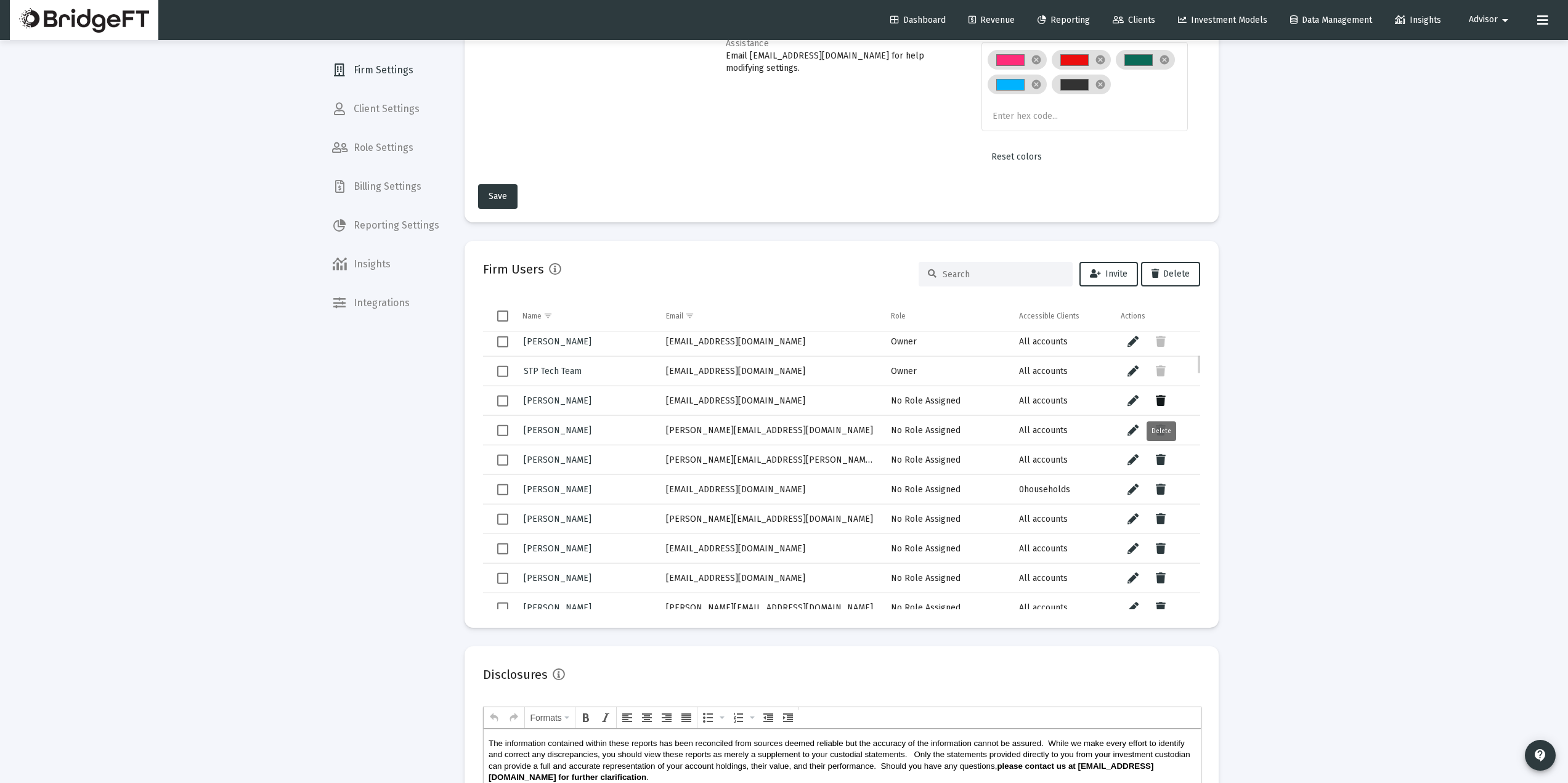
click at [1159, 395] on icon "Data grid" at bounding box center [1161, 401] width 10 height 15
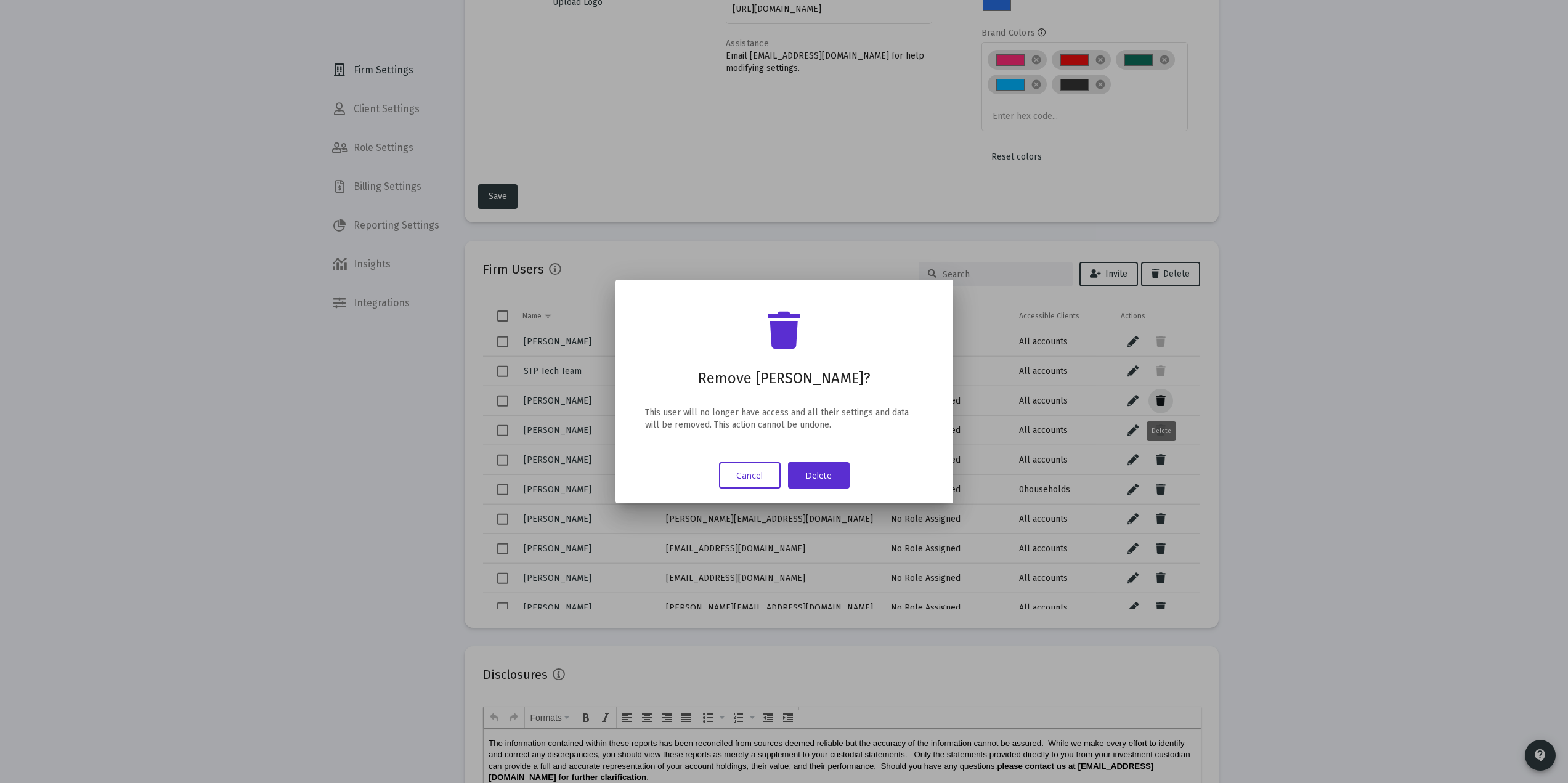
scroll to position [0, 0]
click at [823, 481] on button "Delete" at bounding box center [819, 475] width 62 height 27
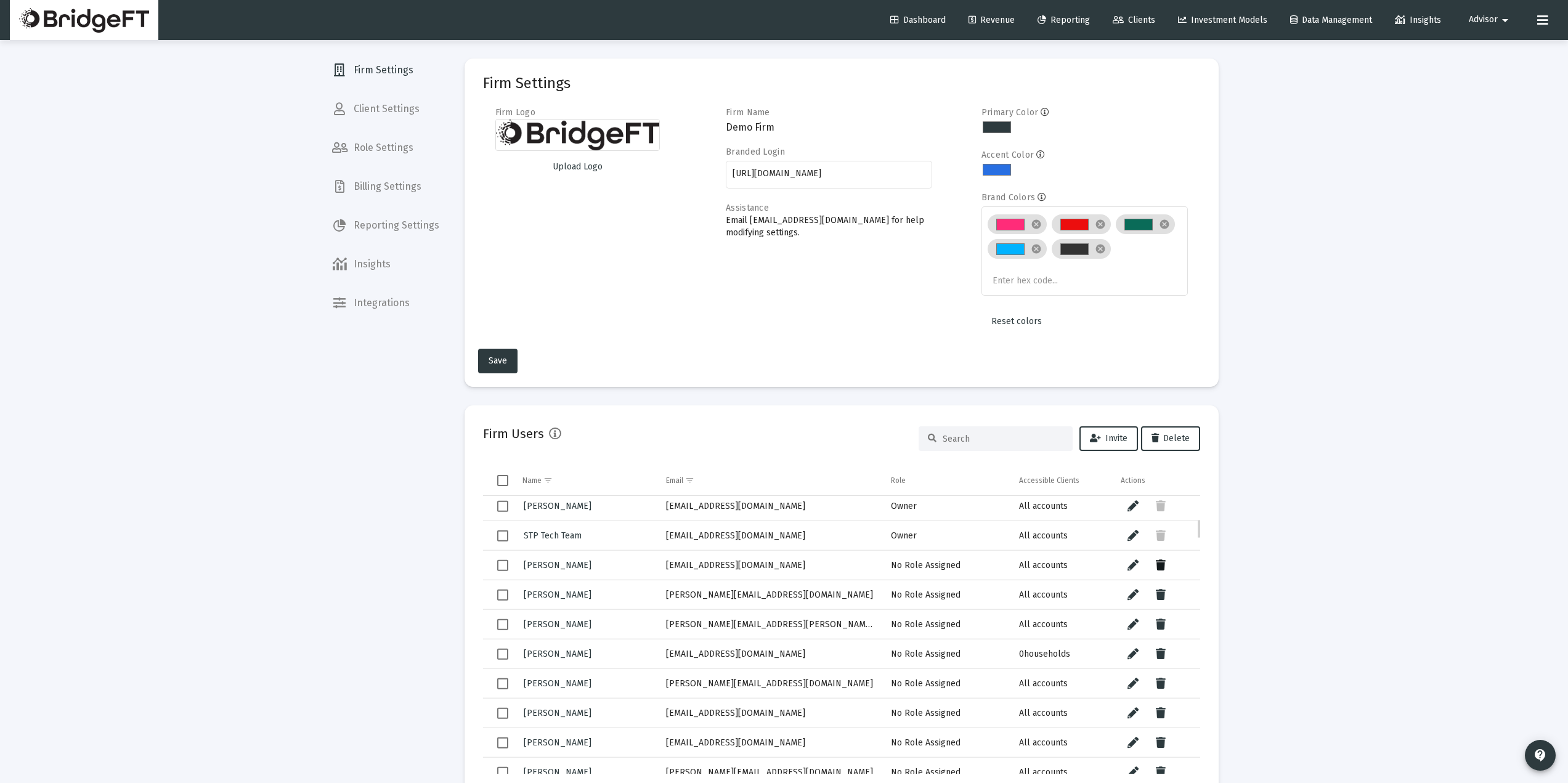
scroll to position [165, 0]
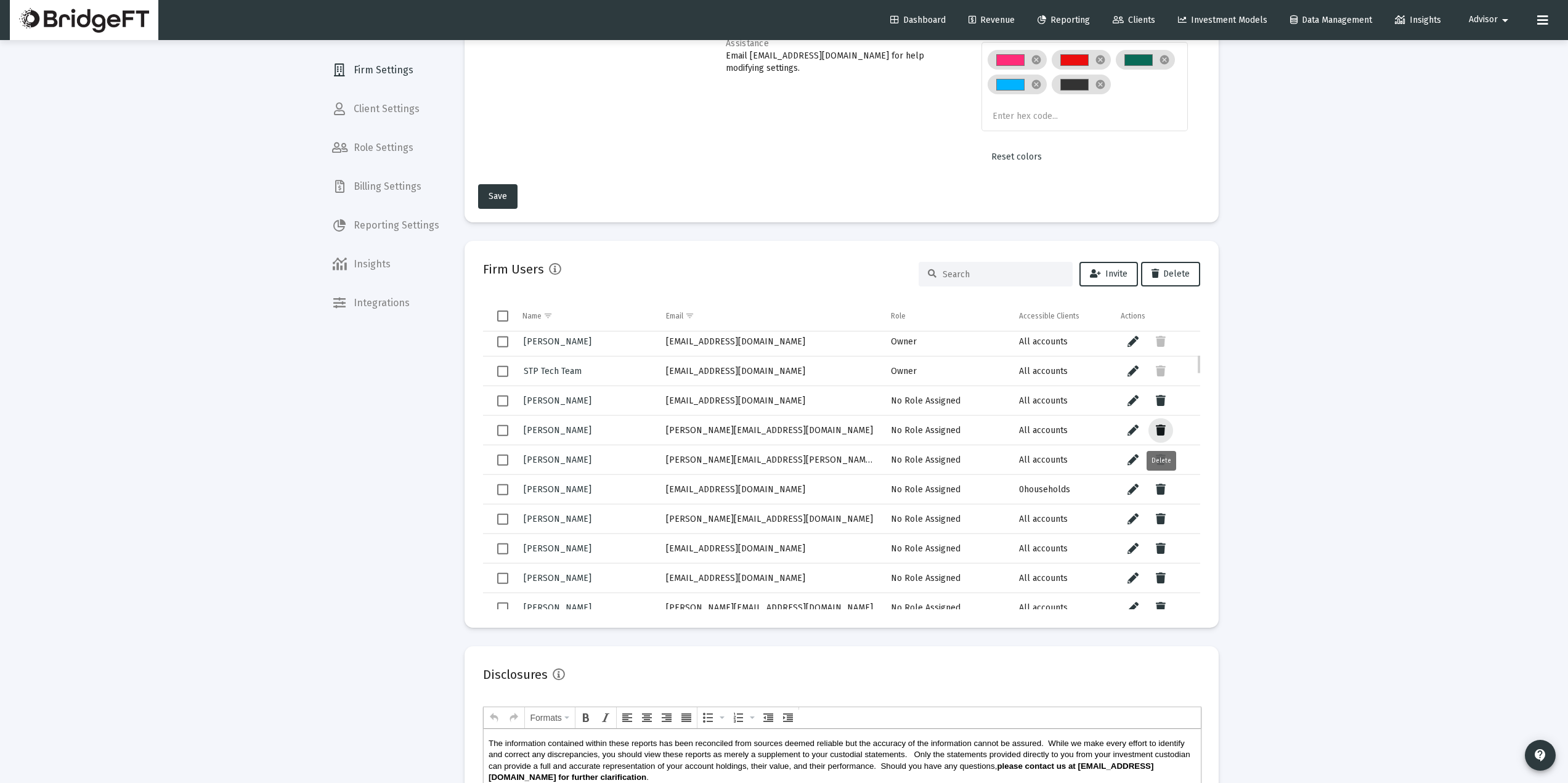
click at [1157, 432] on icon "Data grid" at bounding box center [1161, 430] width 10 height 15
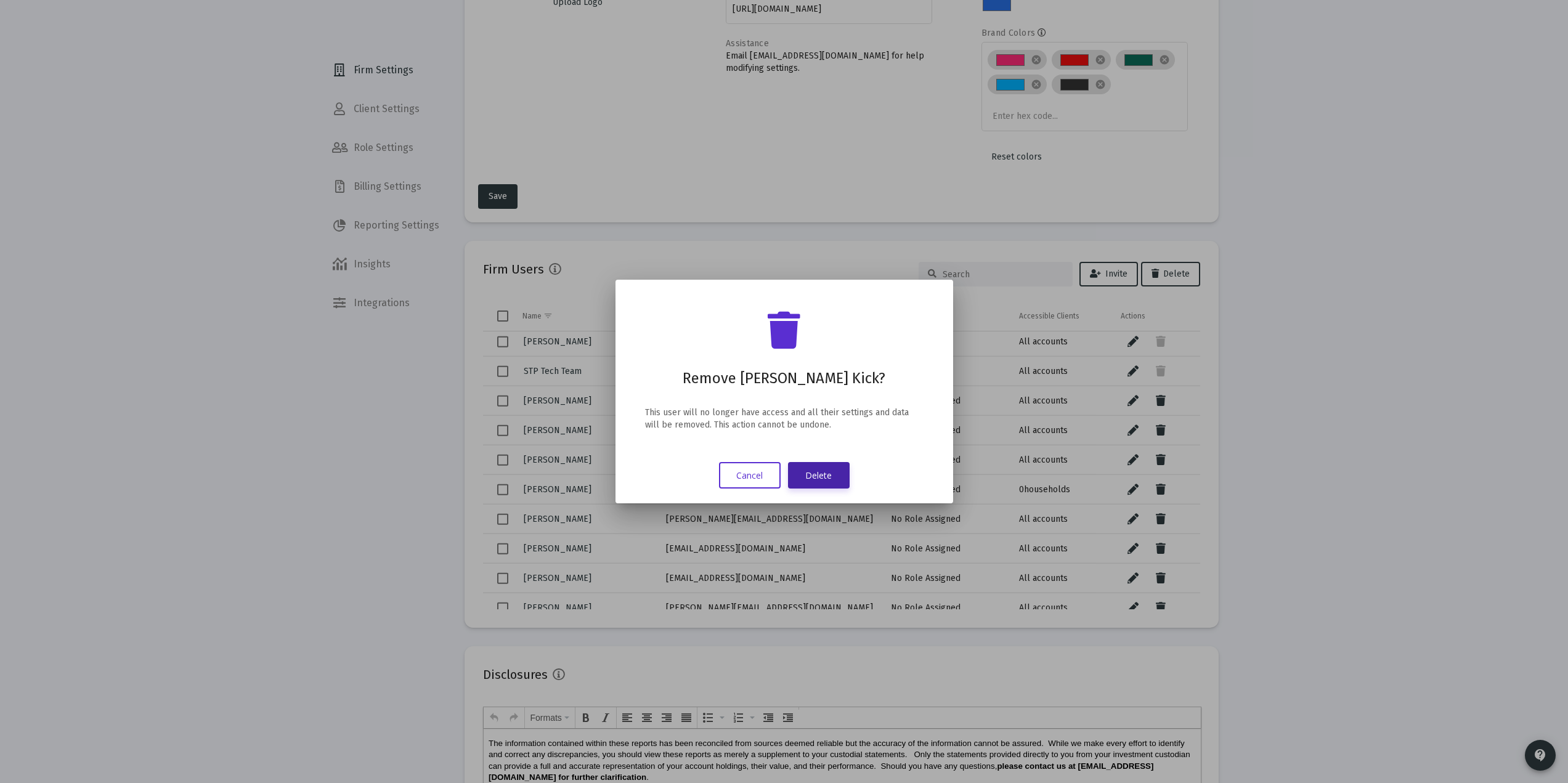
click at [826, 476] on button "Delete" at bounding box center [819, 475] width 62 height 27
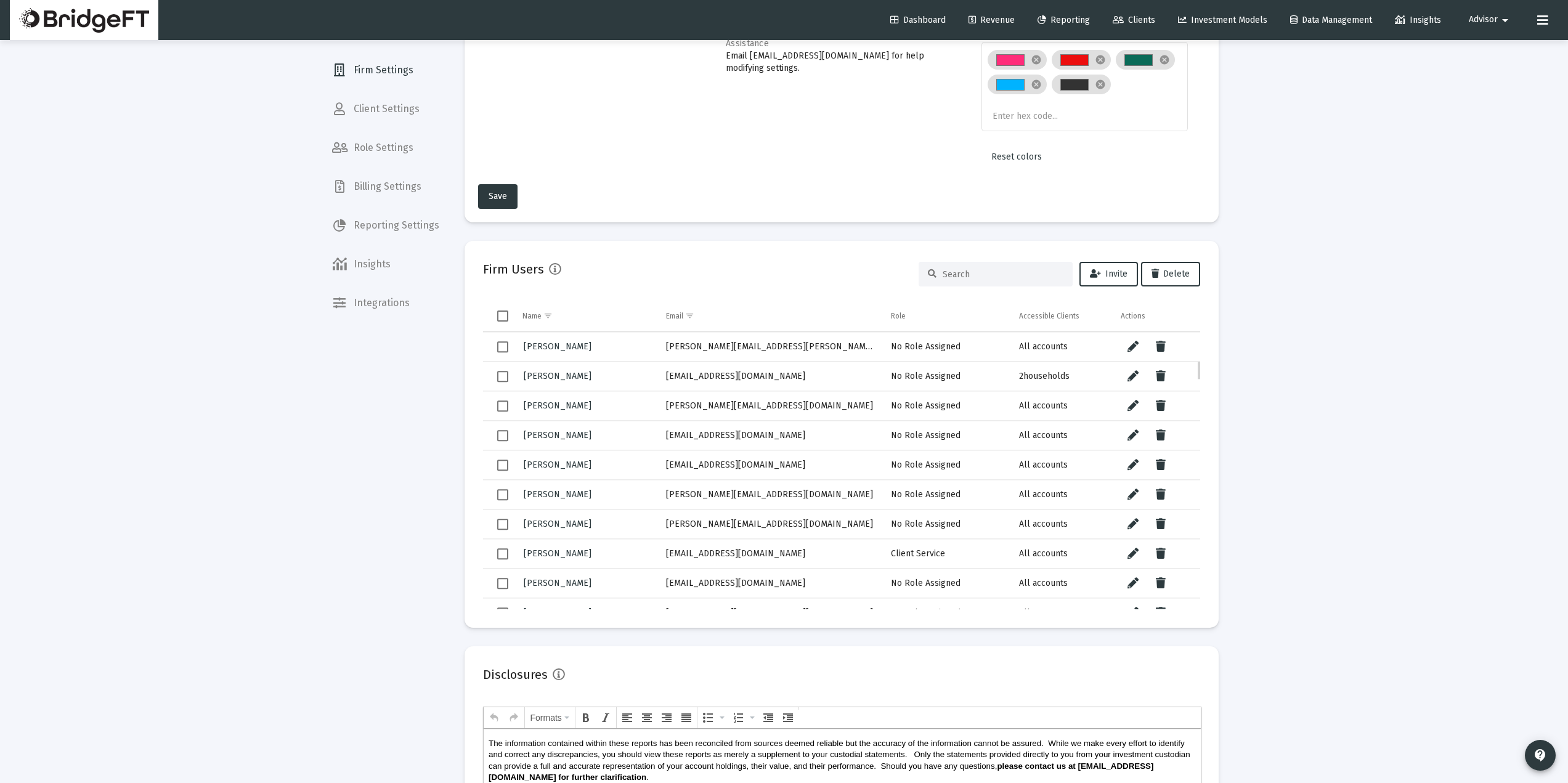
scroll to position [413, 0]
drag, startPoint x: 733, startPoint y: 350, endPoint x: 658, endPoint y: 344, distance: 75.2
click at [658, 344] on td "[PERSON_NAME][EMAIL_ADDRESS][PERSON_NAME][DOMAIN_NAME]" at bounding box center [770, 346] width 225 height 29
copy td "[PERSON_NAME][EMAIL_ADDRESS][PERSON_NAME][DOMAIN_NAME]"
click at [1165, 405] on icon "Data grid" at bounding box center [1161, 405] width 10 height 15
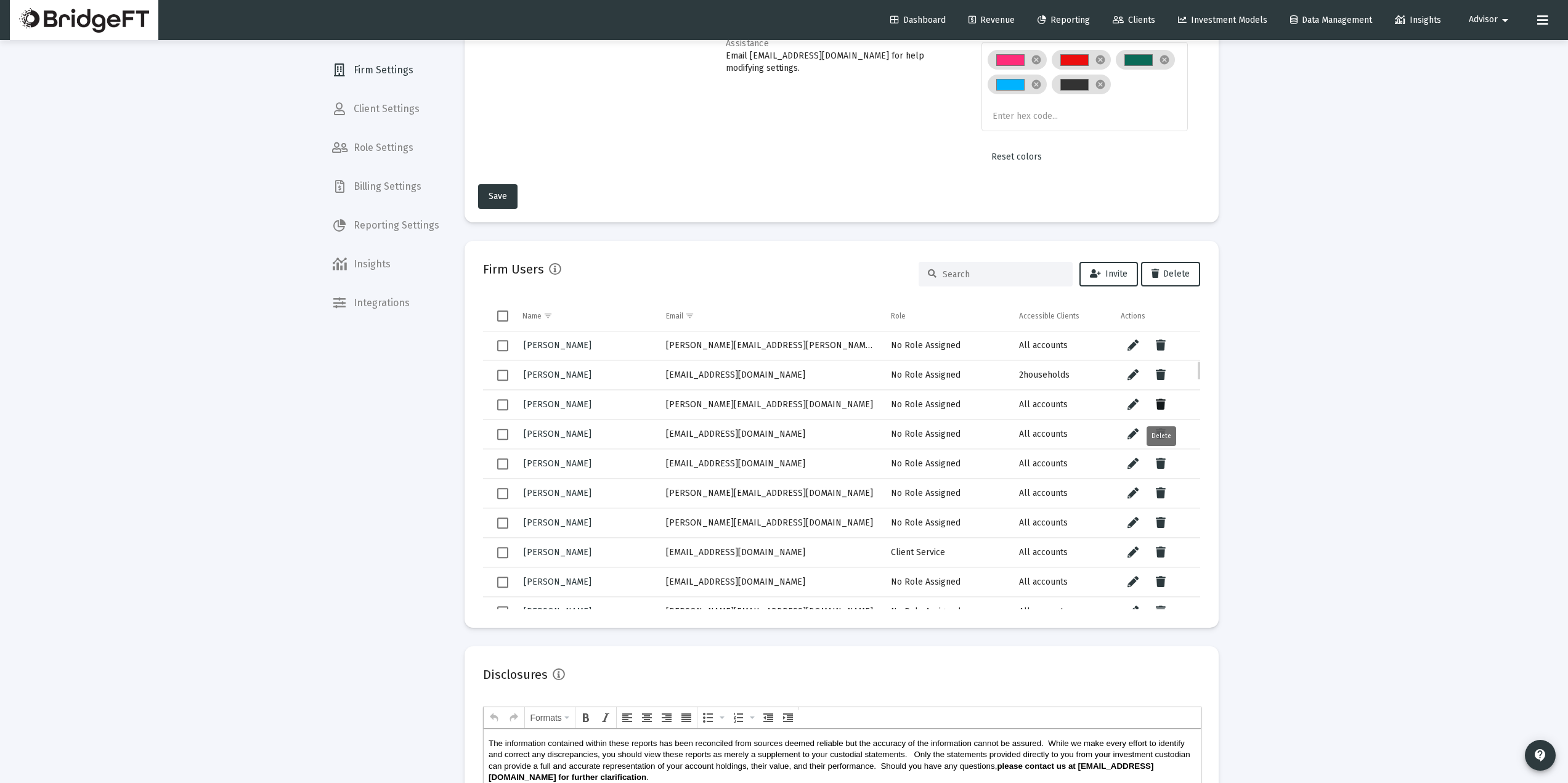
scroll to position [0, 0]
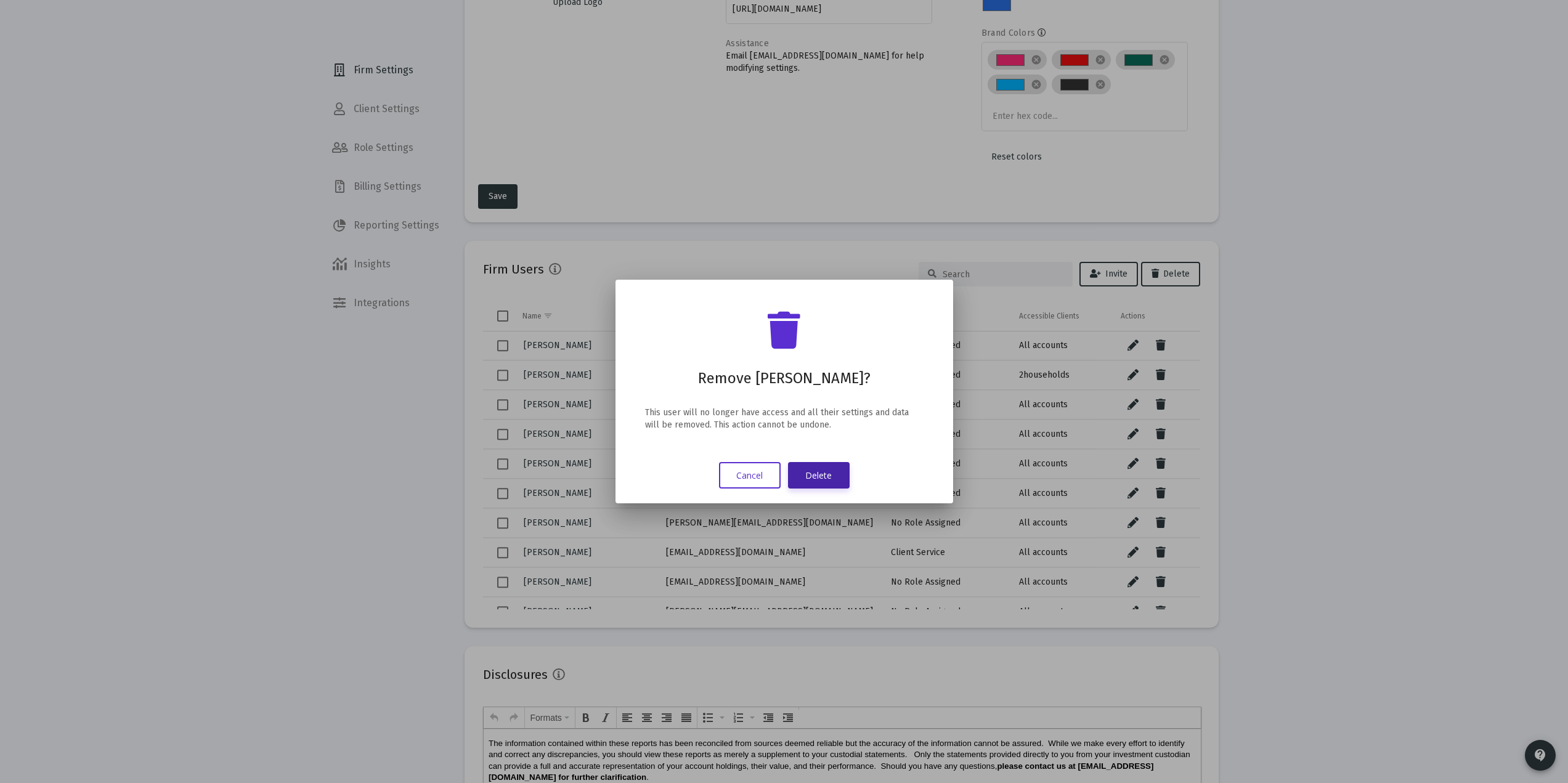
click at [825, 471] on button "Delete" at bounding box center [819, 475] width 62 height 27
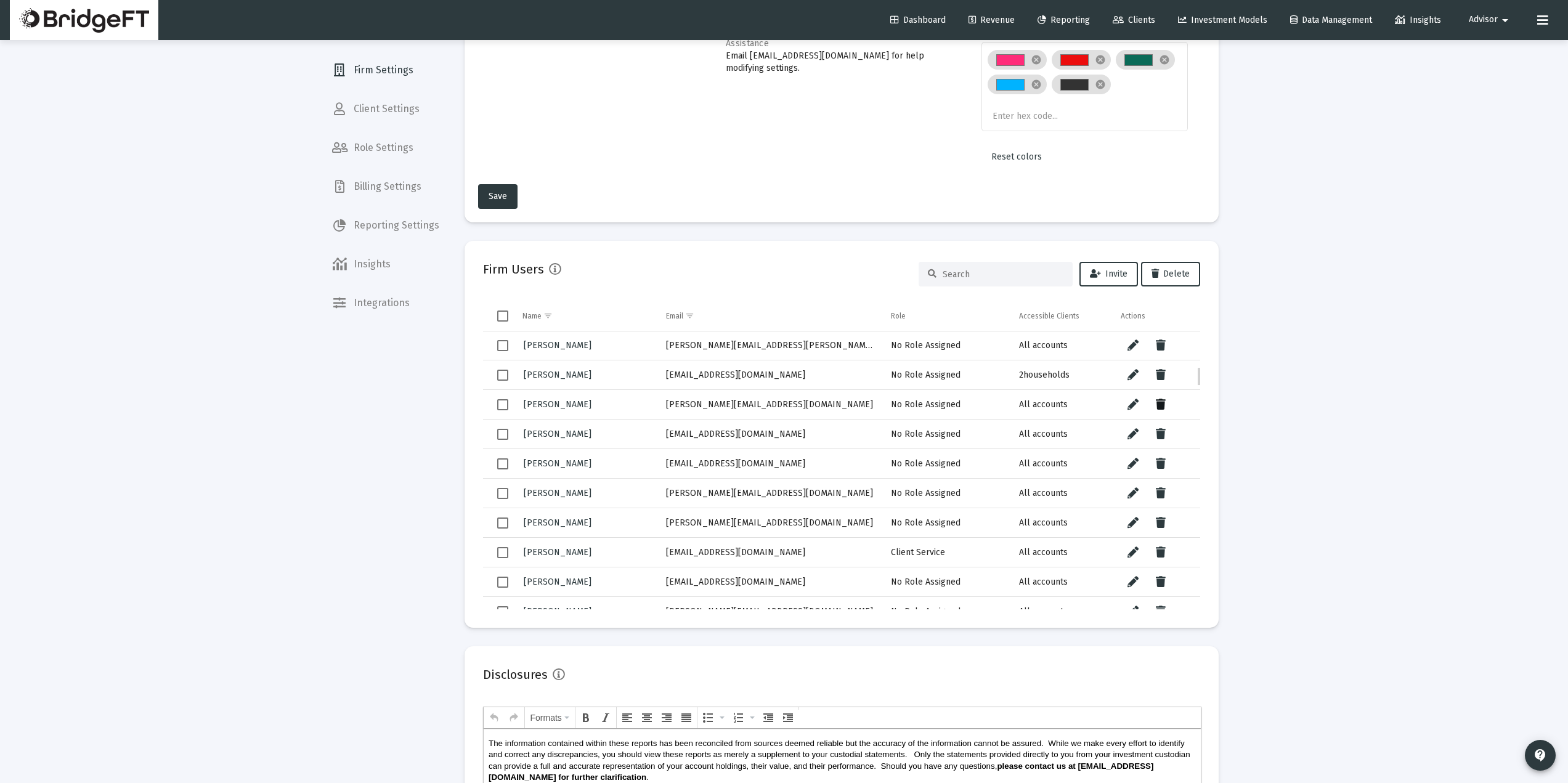
scroll to position [497, 0]
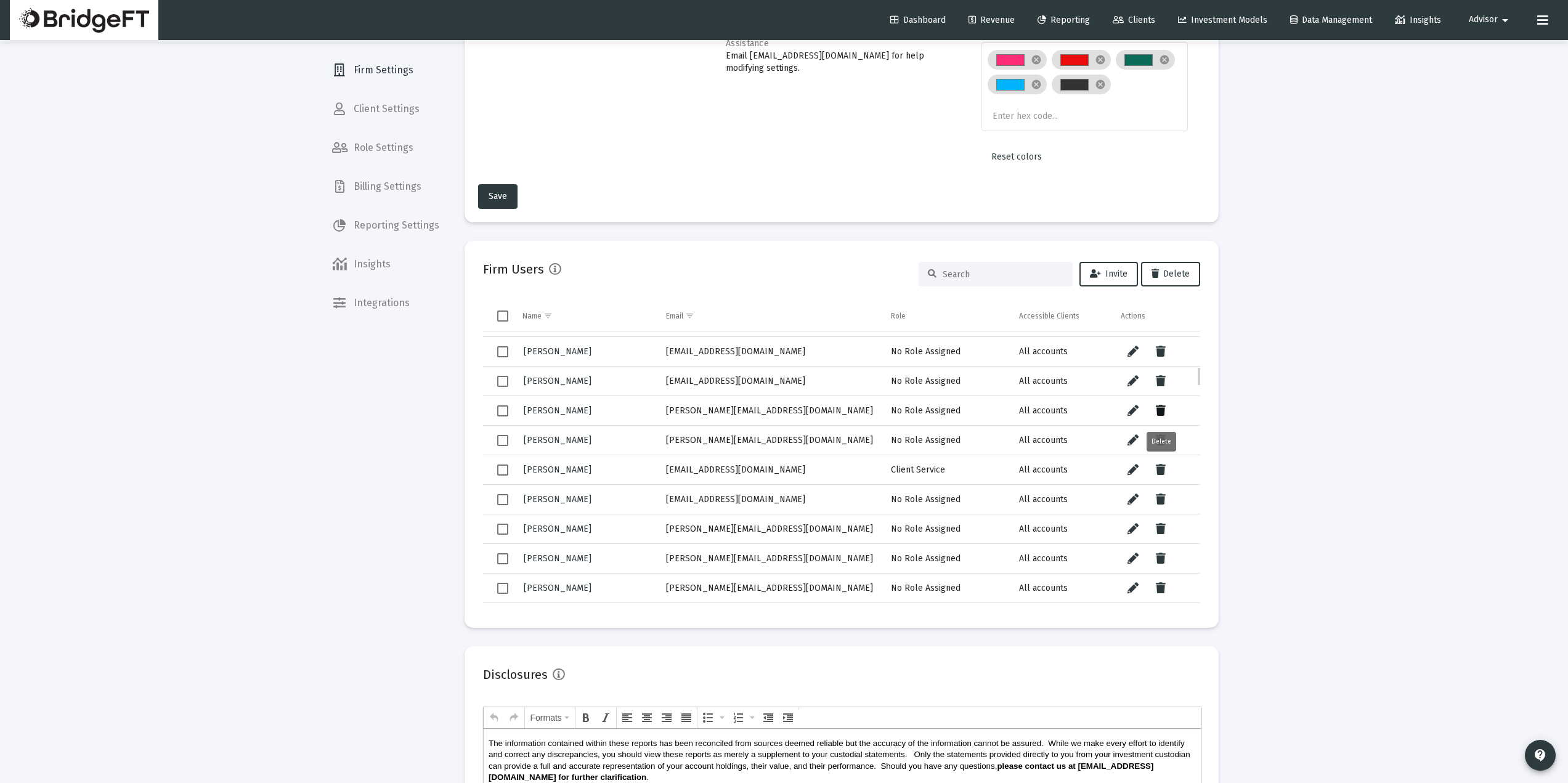
click at [1159, 413] on icon "Data grid" at bounding box center [1161, 411] width 10 height 15
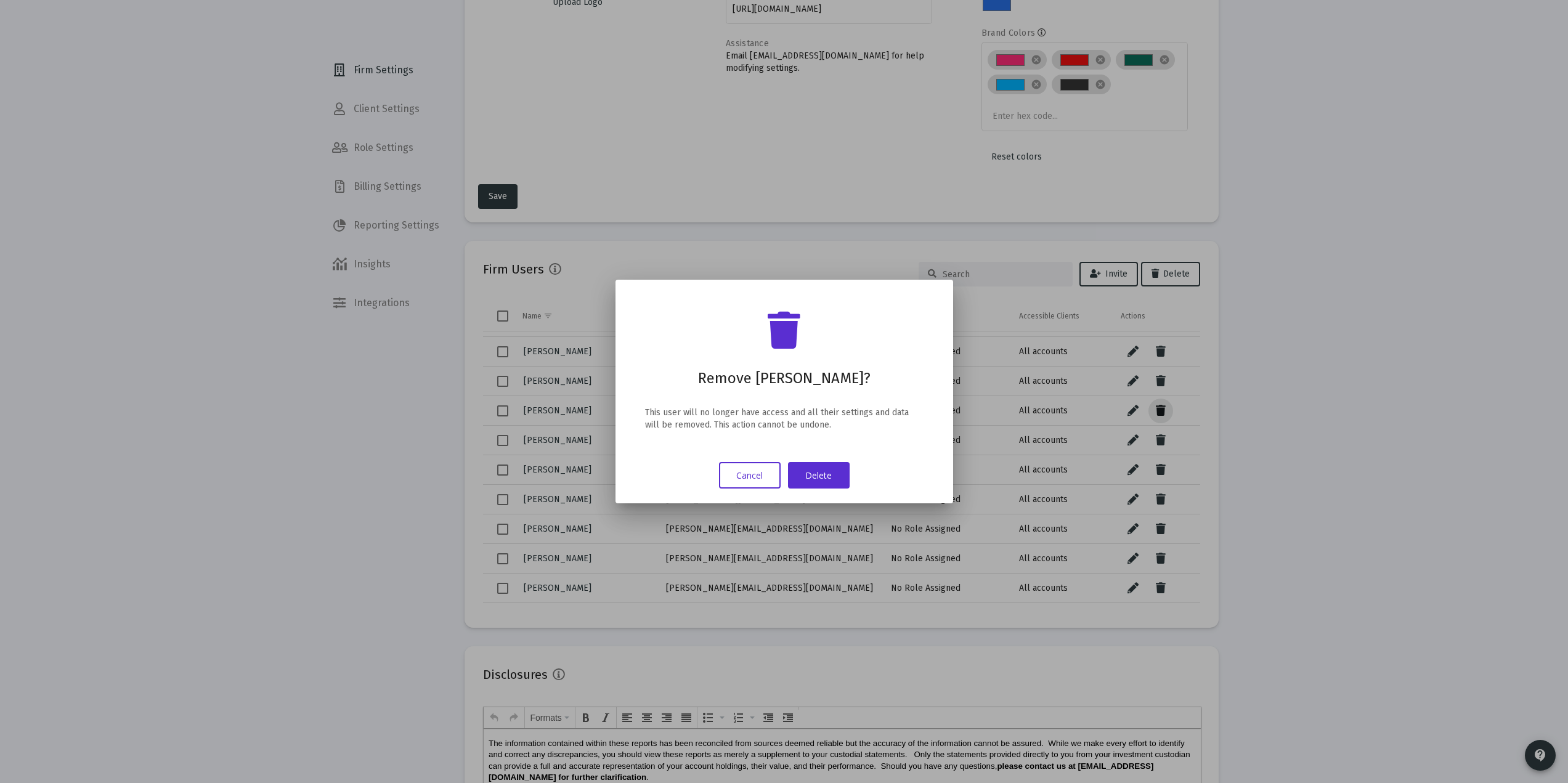
scroll to position [497, 0]
click at [820, 479] on button "Delete" at bounding box center [819, 475] width 62 height 27
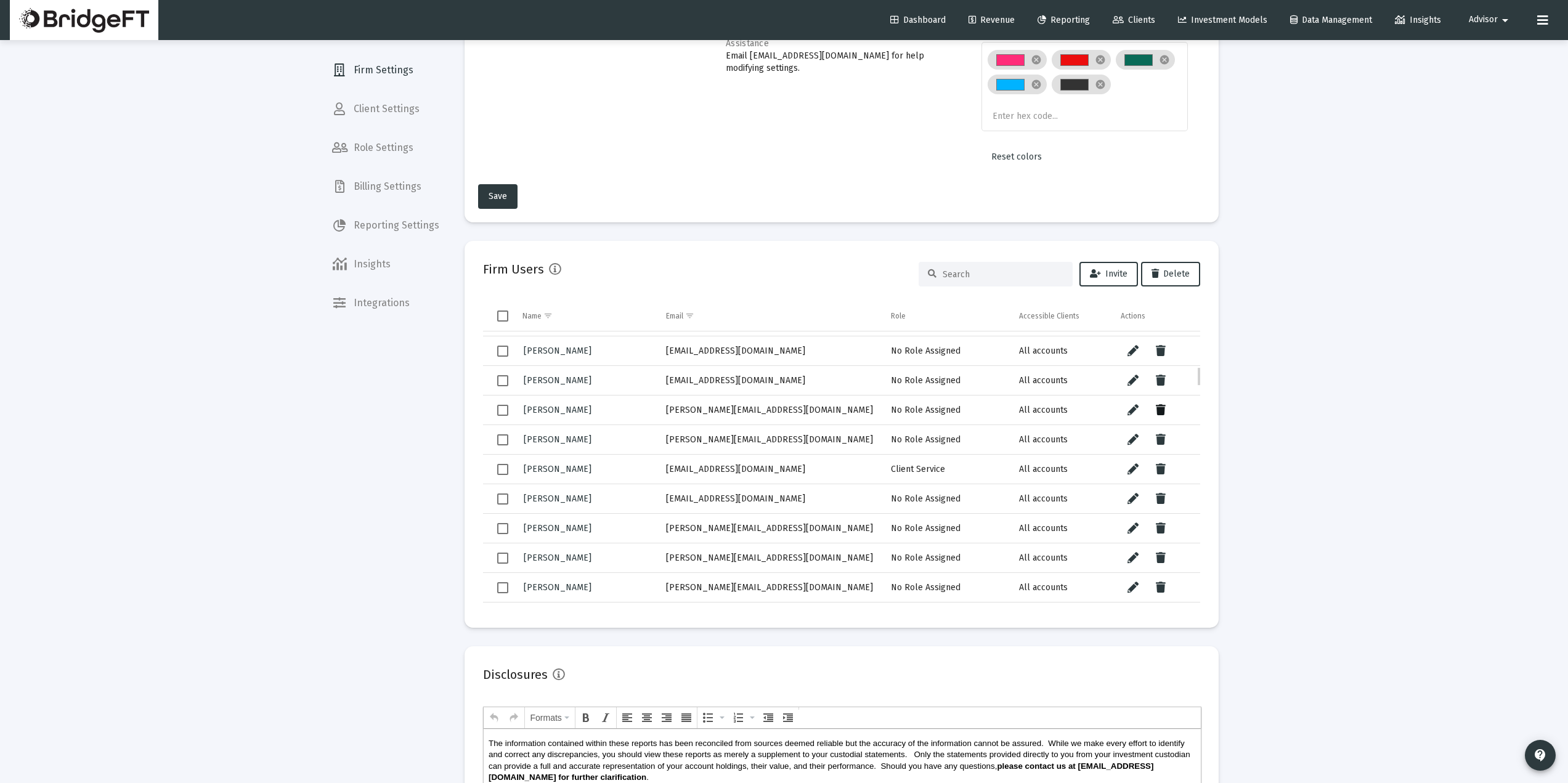
scroll to position [580, 0]
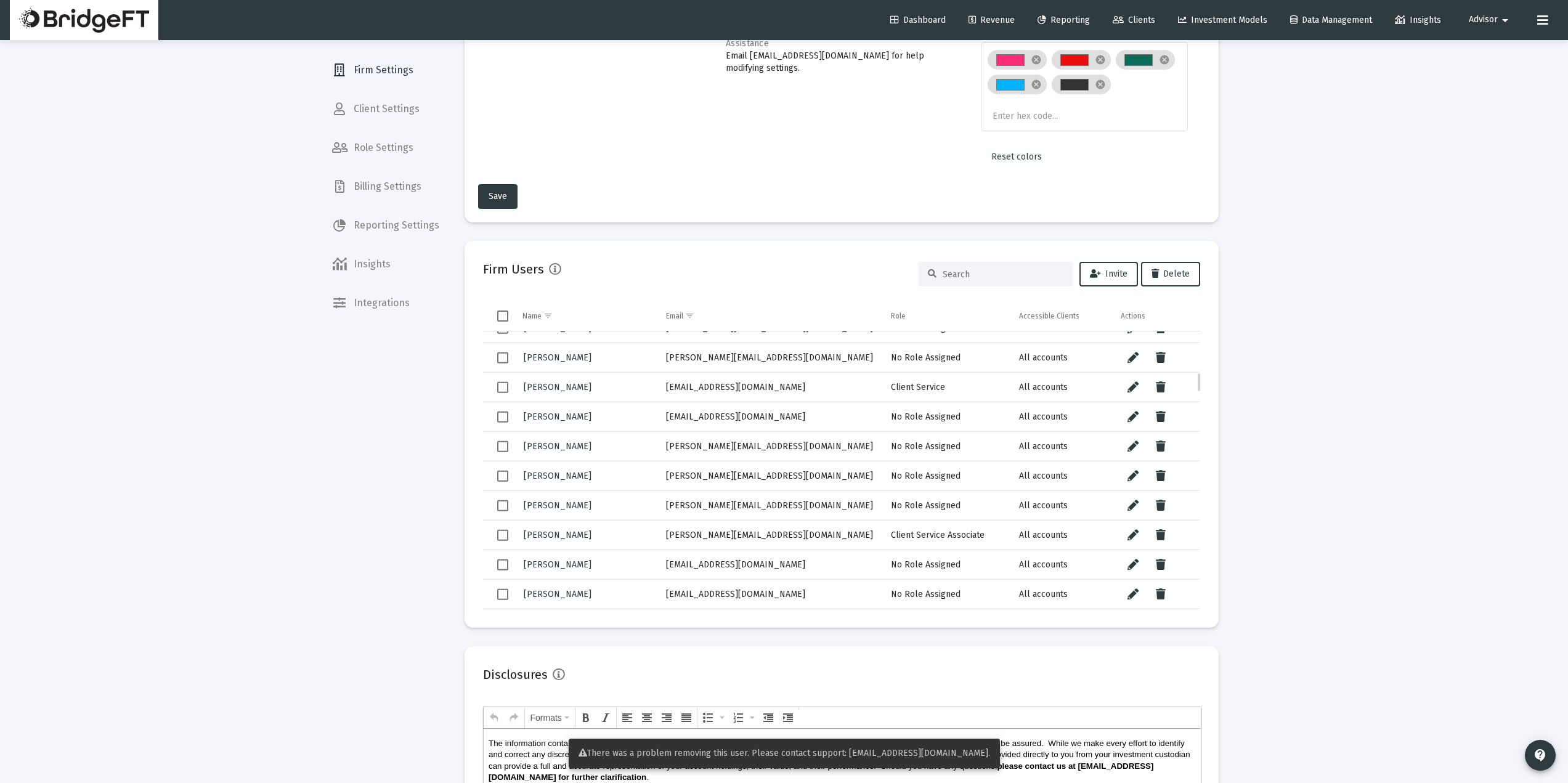
drag, startPoint x: 773, startPoint y: 358, endPoint x: 666, endPoint y: 368, distance: 107.5
click at [666, 368] on td "[PERSON_NAME][EMAIL_ADDRESS][DOMAIN_NAME]" at bounding box center [770, 357] width 225 height 29
copy td "[PERSON_NAME][EMAIL_ADDRESS][DOMAIN_NAME]"
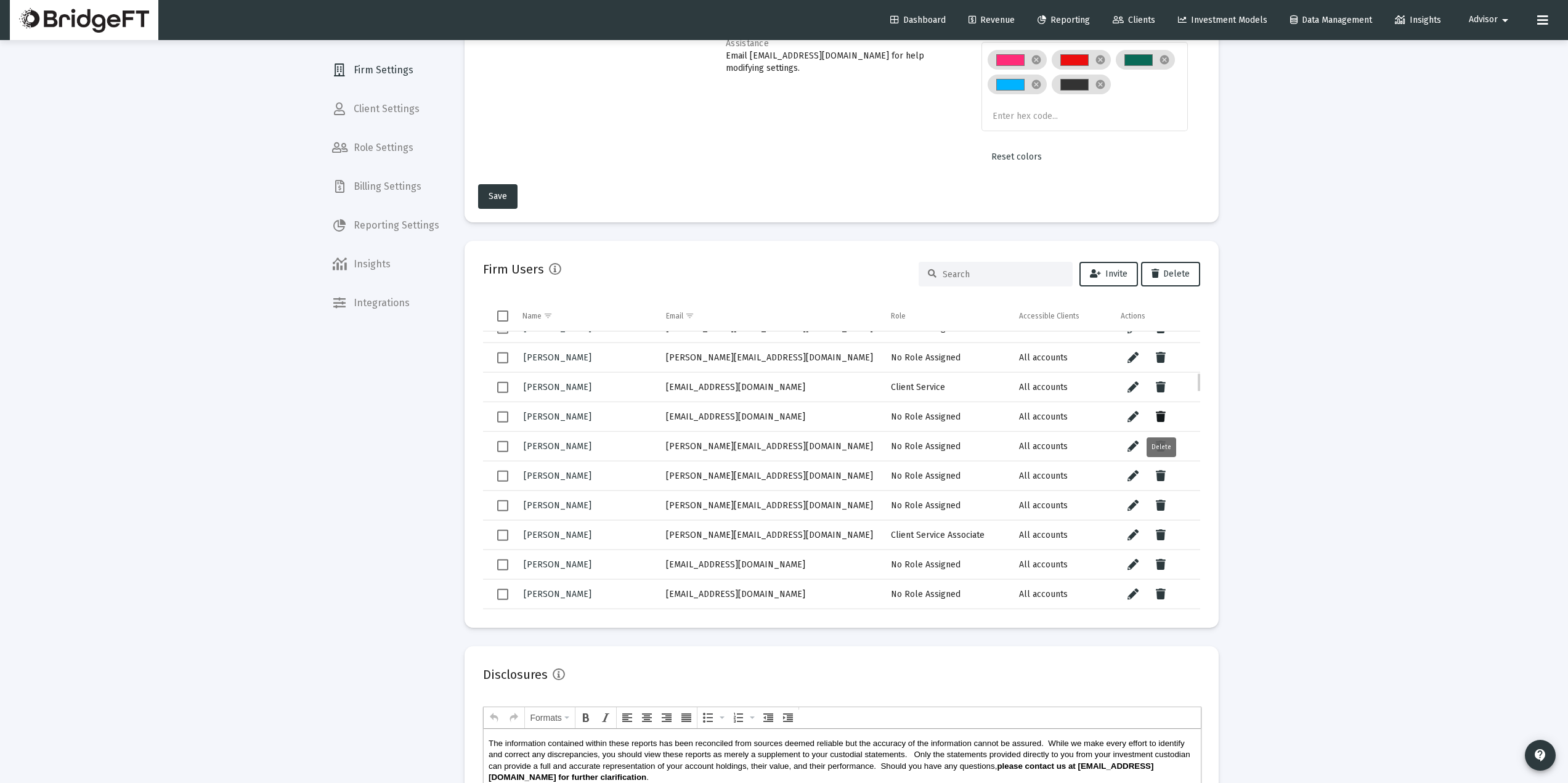
click at [1164, 417] on icon "Data grid" at bounding box center [1161, 417] width 10 height 15
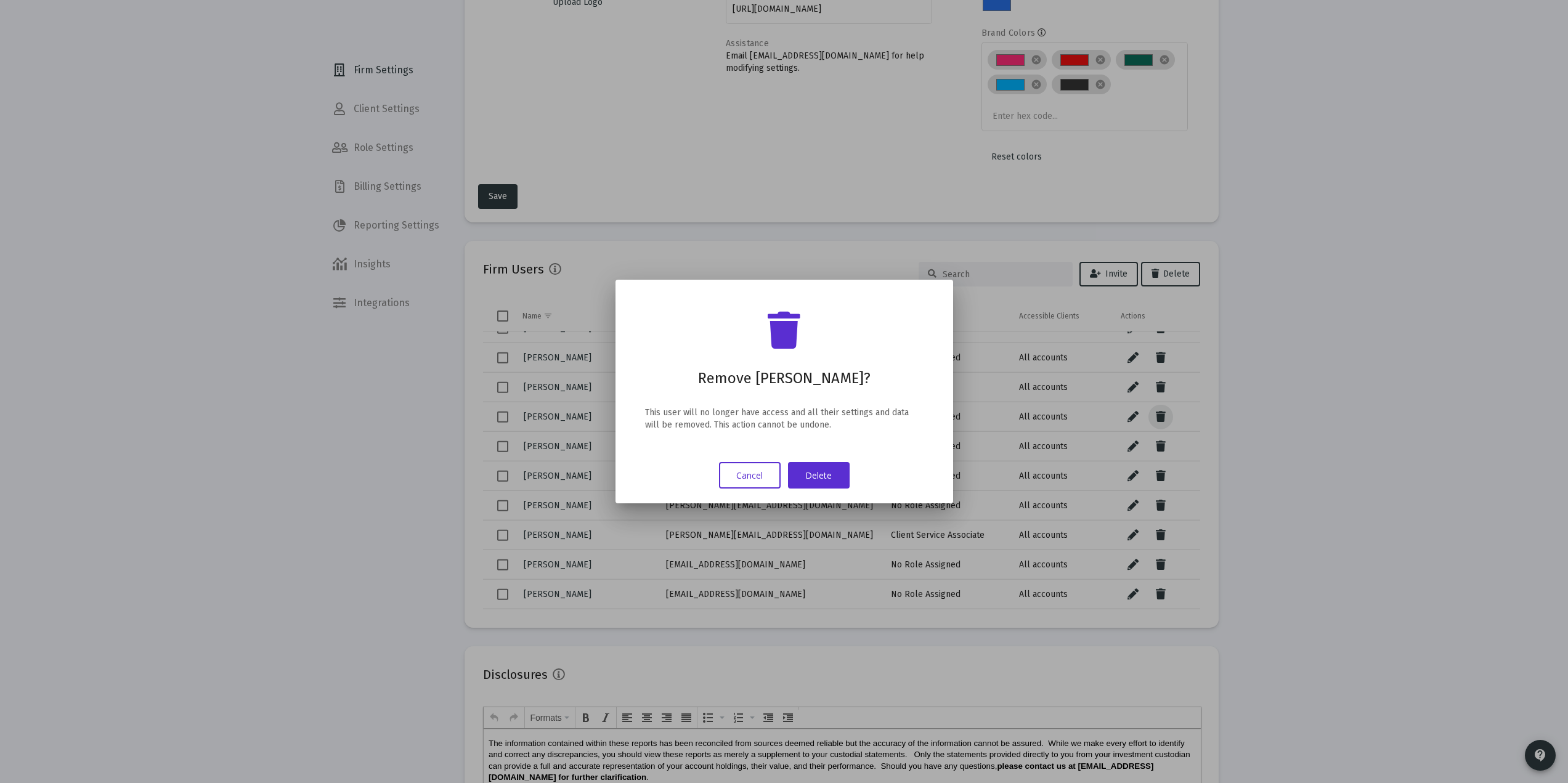
scroll to position [0, 0]
click at [826, 471] on button "Delete" at bounding box center [819, 475] width 62 height 27
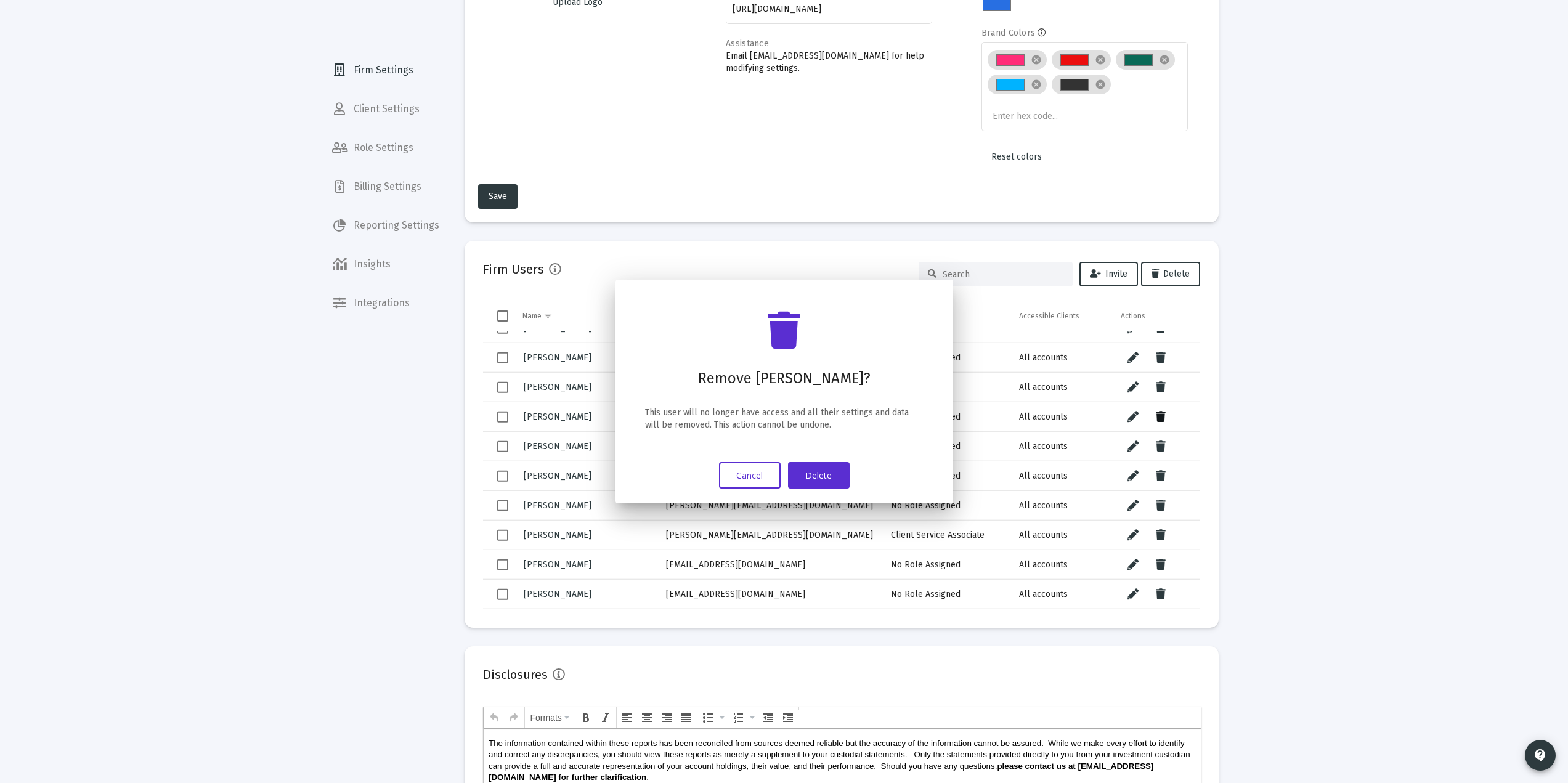
scroll to position [165, 0]
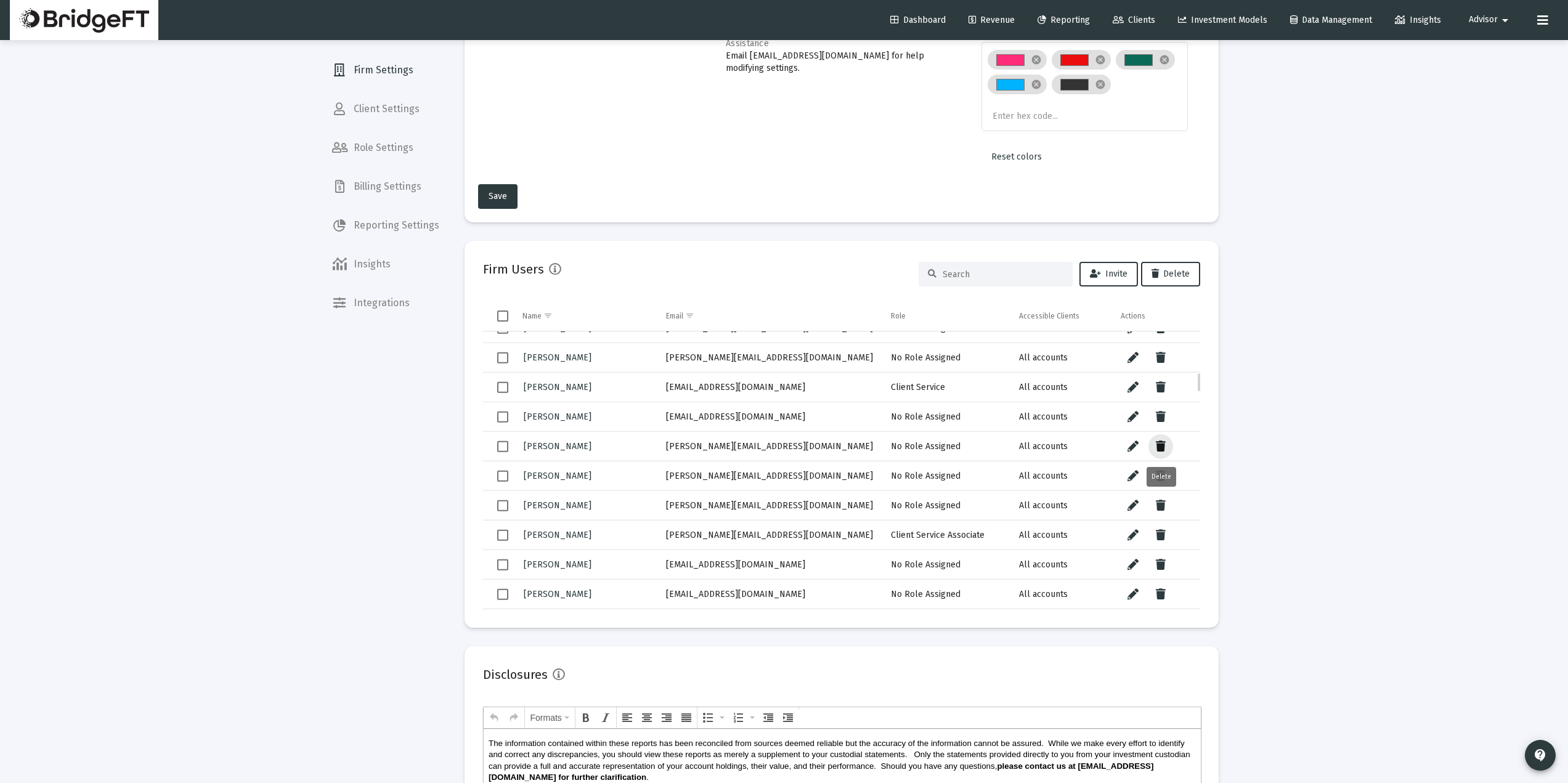
click at [1162, 438] on button "Data grid" at bounding box center [1161, 446] width 24 height 24
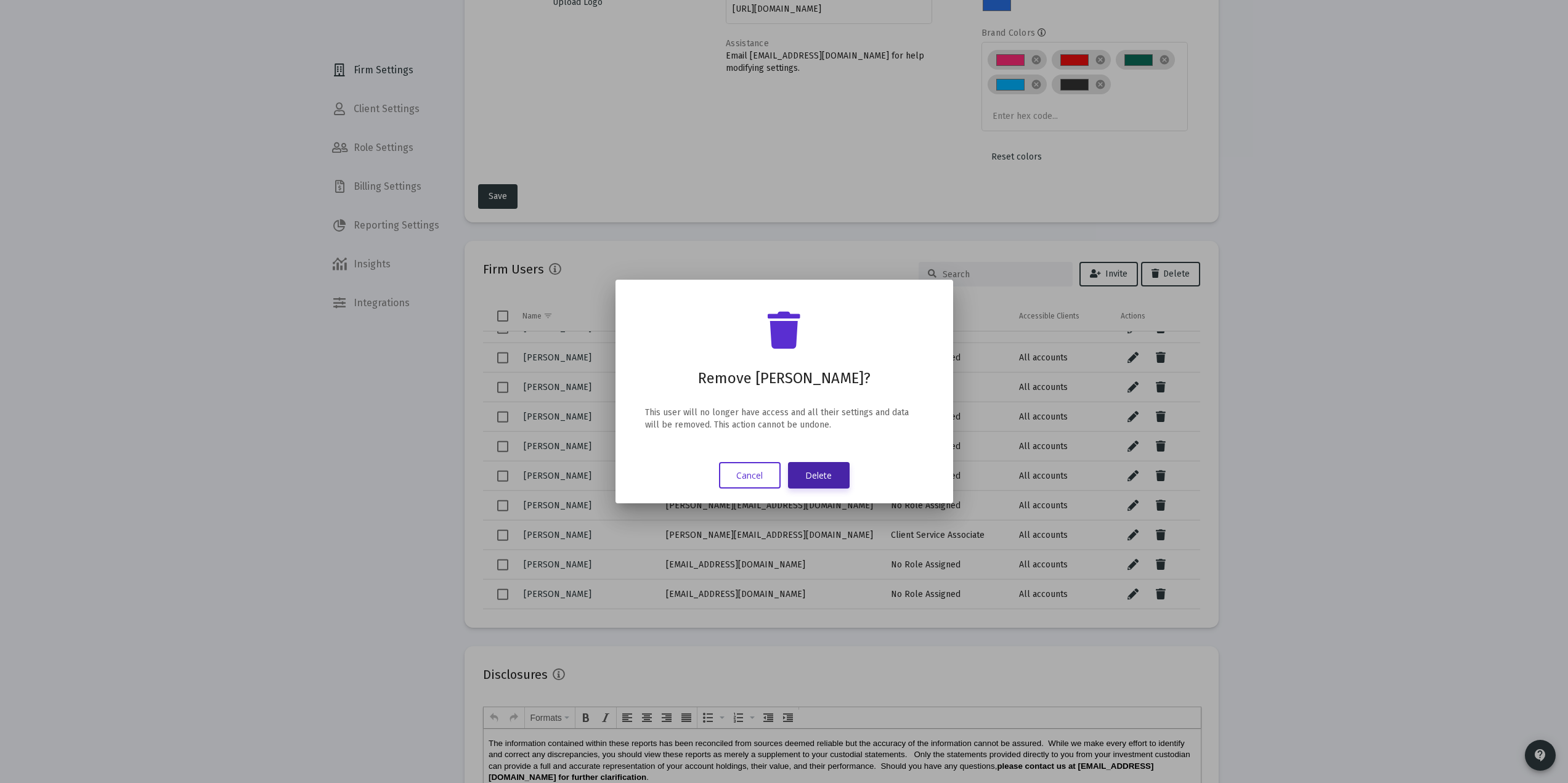
click at [807, 470] on button "Delete" at bounding box center [819, 475] width 62 height 27
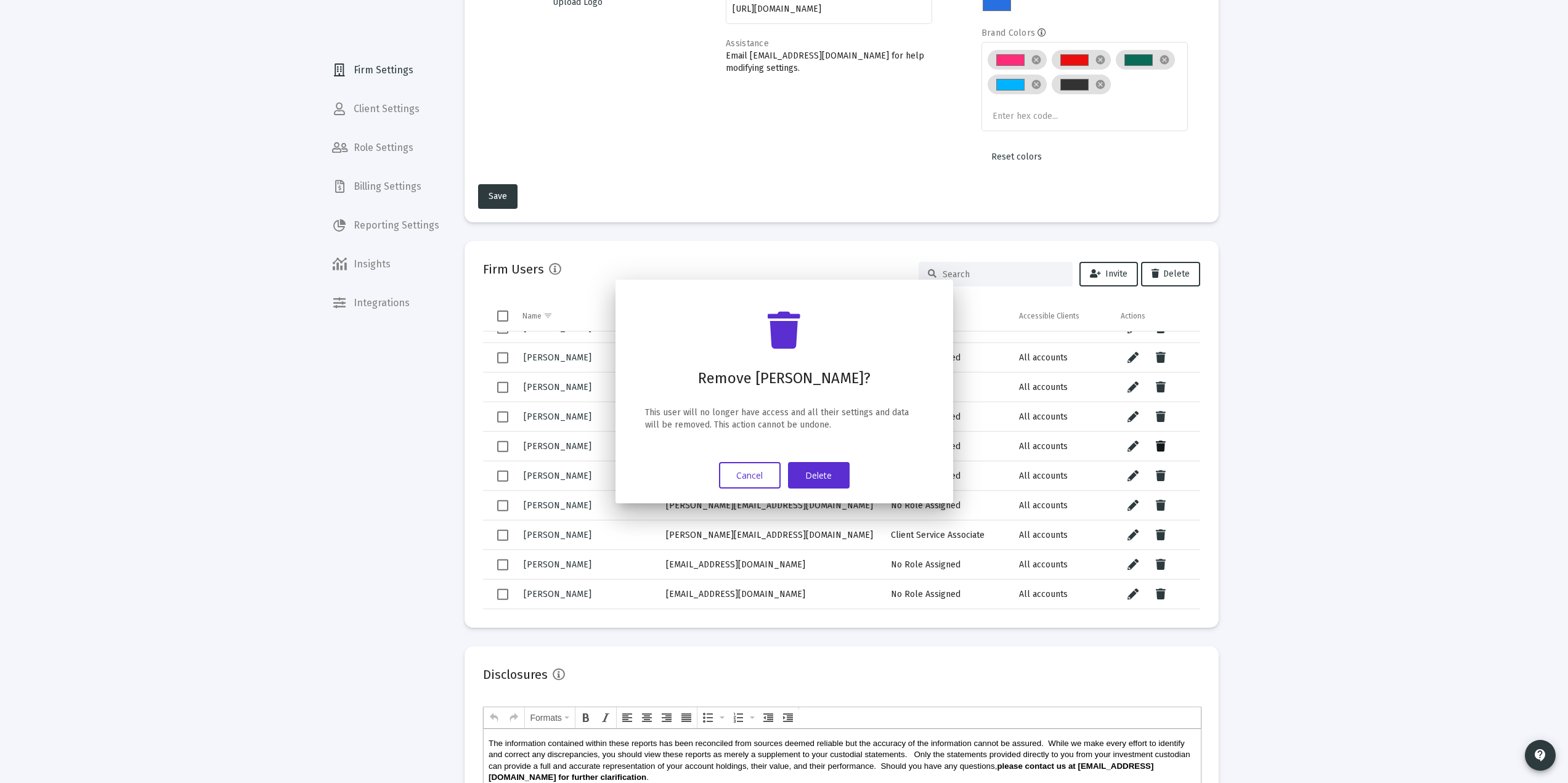
scroll to position [165, 0]
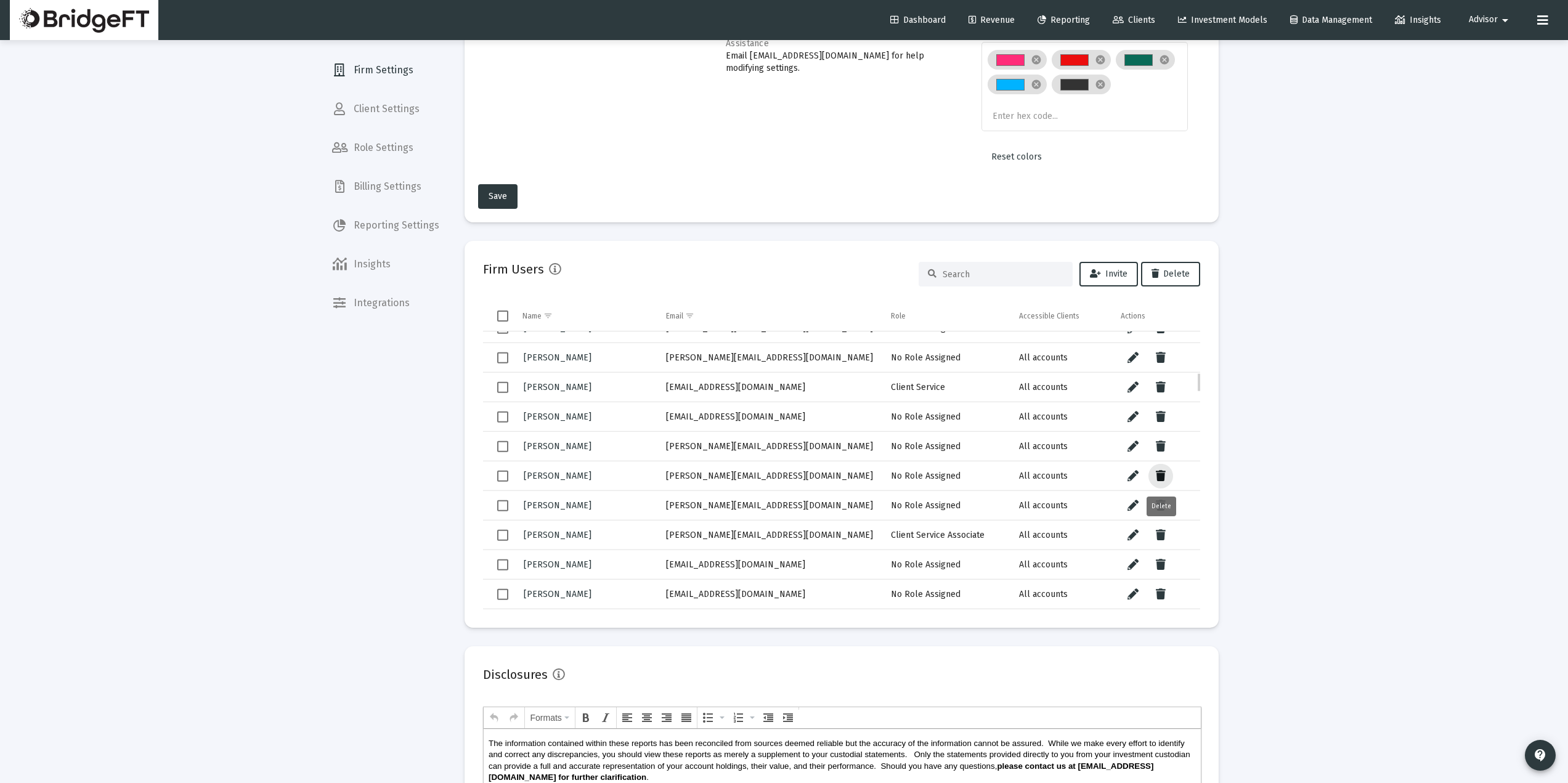
click at [1159, 476] on icon "Data grid" at bounding box center [1161, 476] width 10 height 15
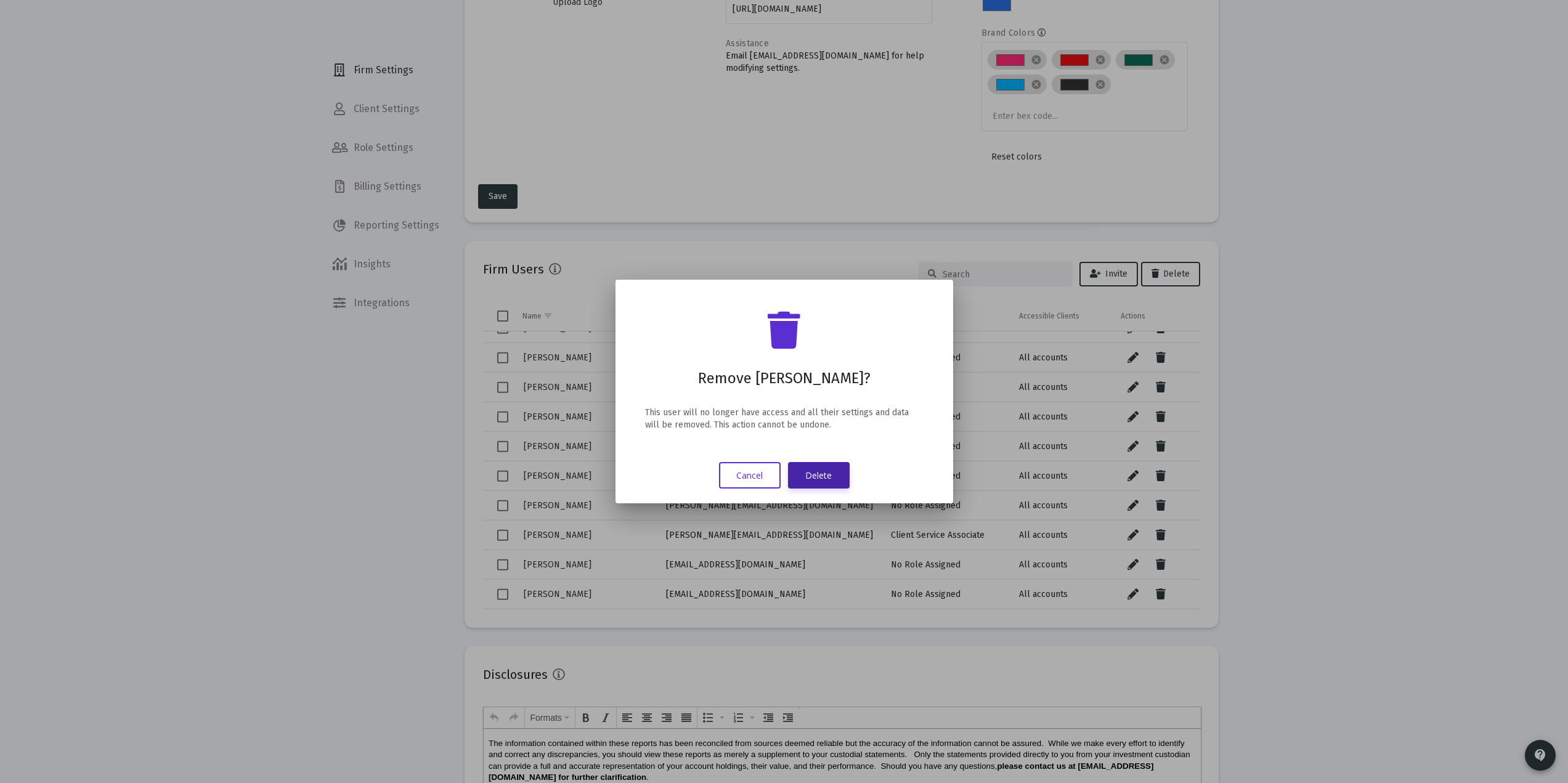
click at [810, 476] on button "Delete" at bounding box center [819, 475] width 62 height 27
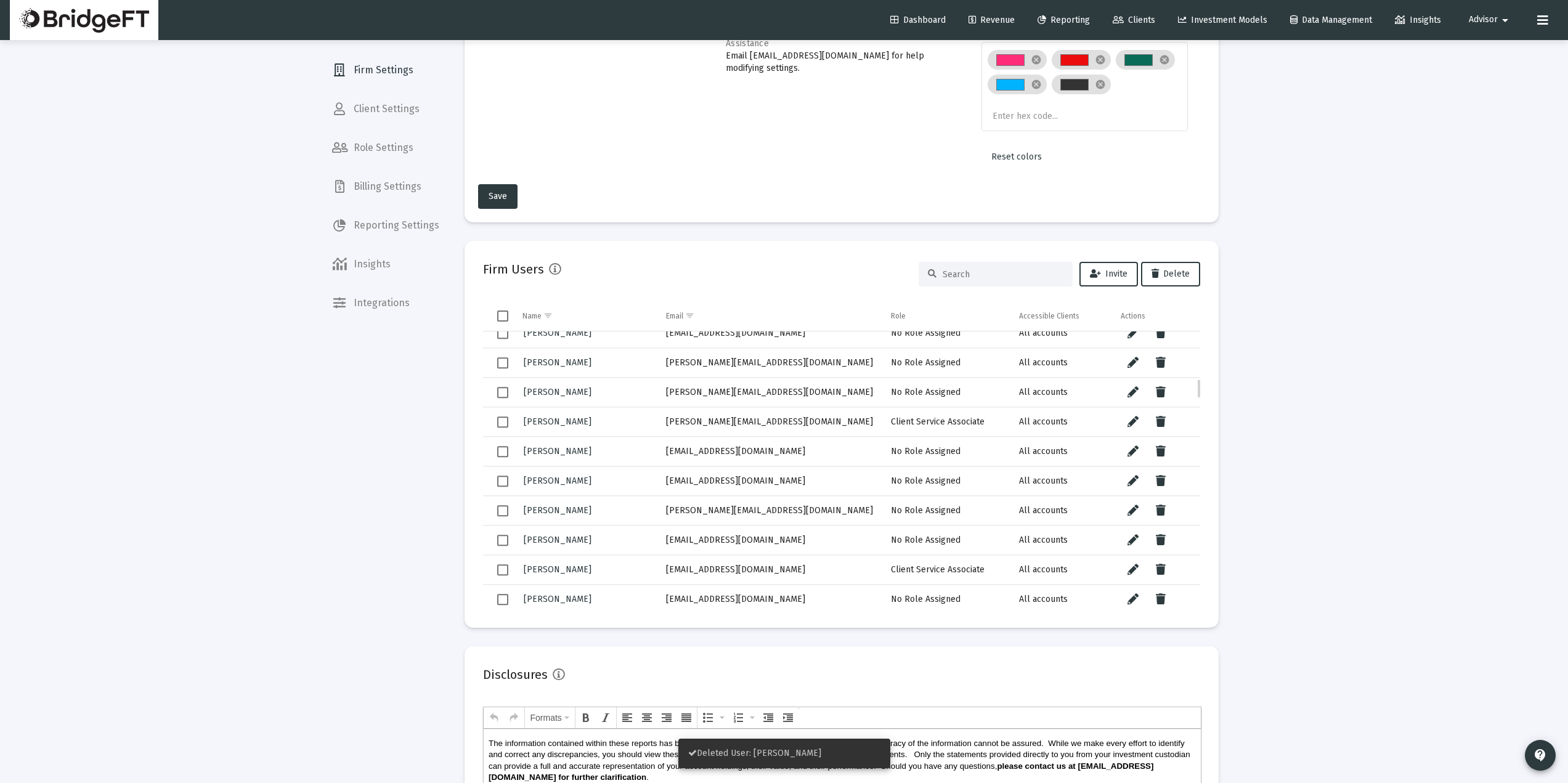
scroll to position [664, 0]
drag, startPoint x: 793, startPoint y: 391, endPoint x: 662, endPoint y: 392, distance: 131.0
click at [662, 392] on td "[PERSON_NAME][EMAIL_ADDRESS][DOMAIN_NAME]" at bounding box center [770, 392] width 225 height 29
copy td "[PERSON_NAME][EMAIL_ADDRESS][DOMAIN_NAME]"
click at [1168, 448] on button "Data grid" at bounding box center [1161, 451] width 24 height 24
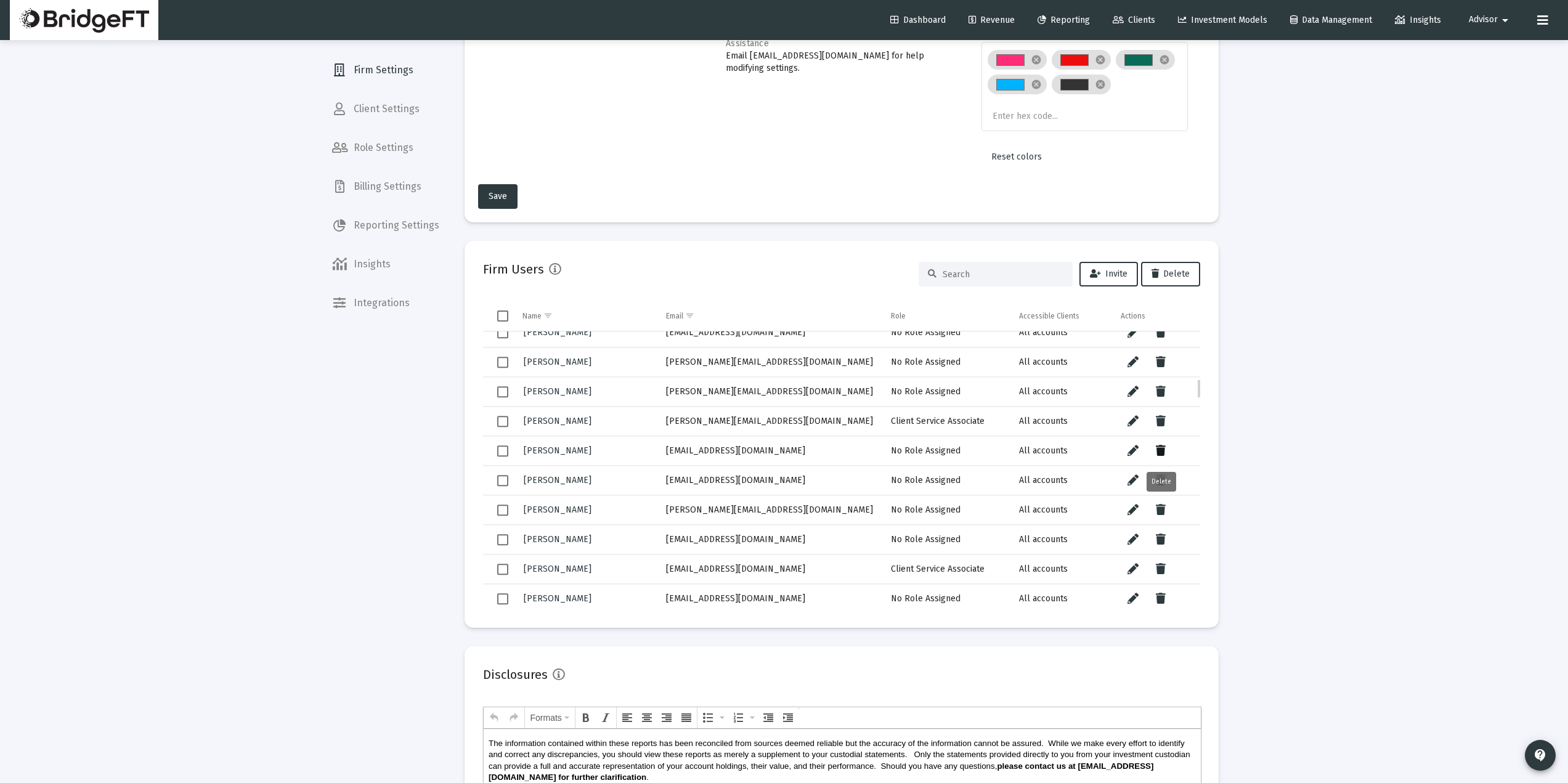
scroll to position [0, 0]
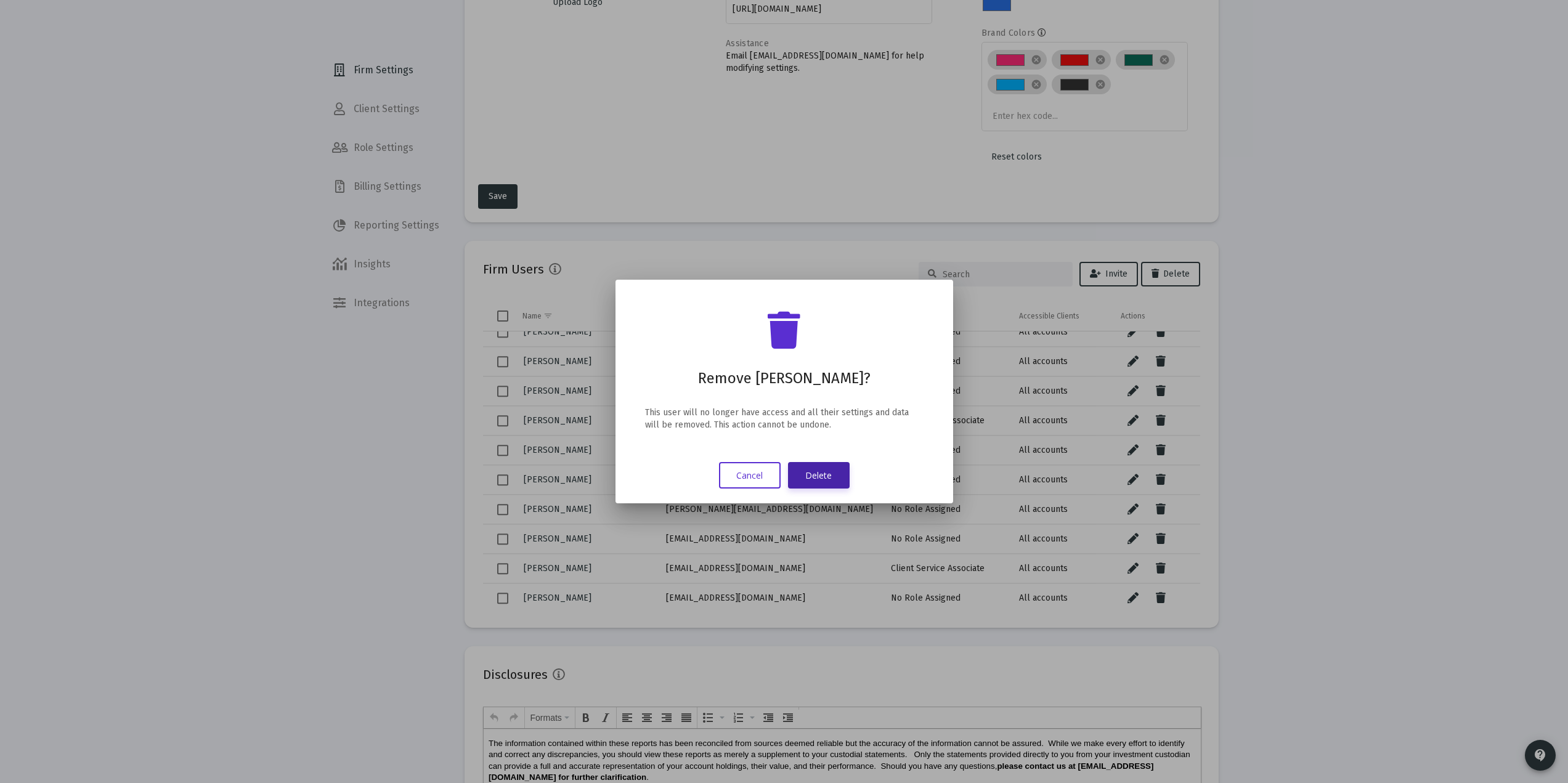
click at [820, 473] on button "Delete" at bounding box center [819, 475] width 62 height 27
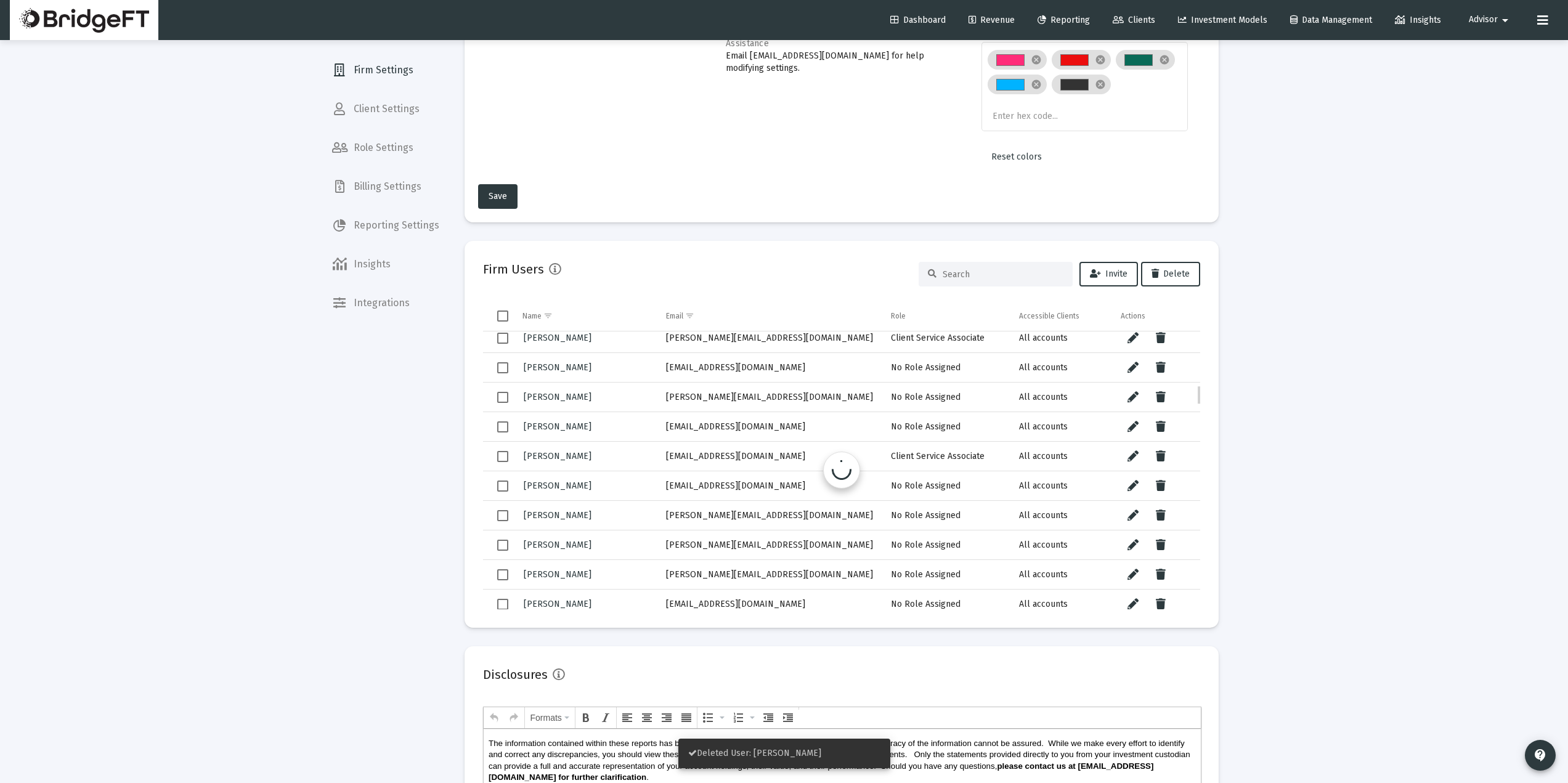
scroll to position [747, 0]
click at [1161, 368] on icon "Data grid" at bounding box center [1161, 367] width 10 height 15
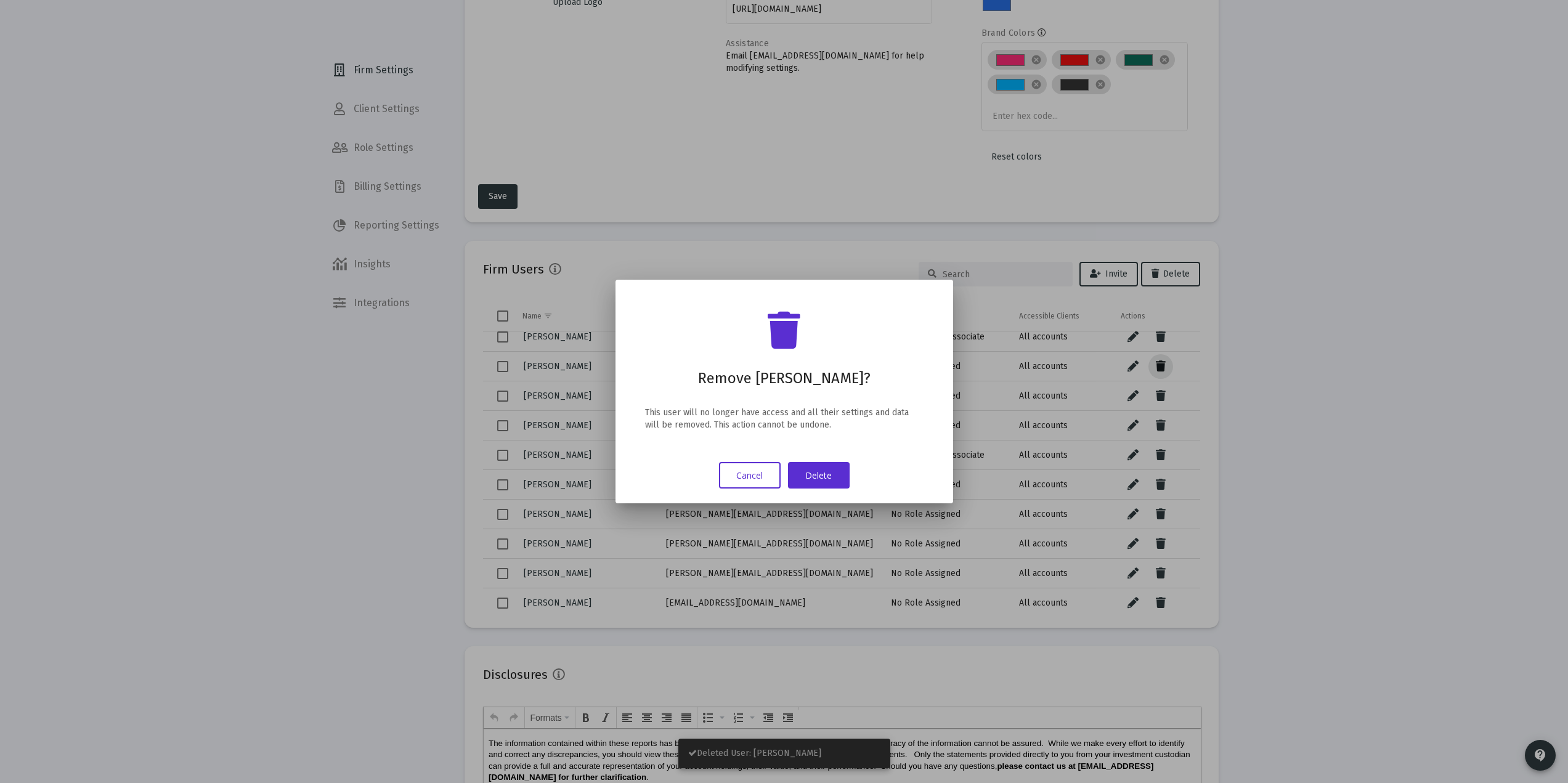
scroll to position [0, 0]
click at [815, 468] on button "Delete" at bounding box center [819, 475] width 62 height 27
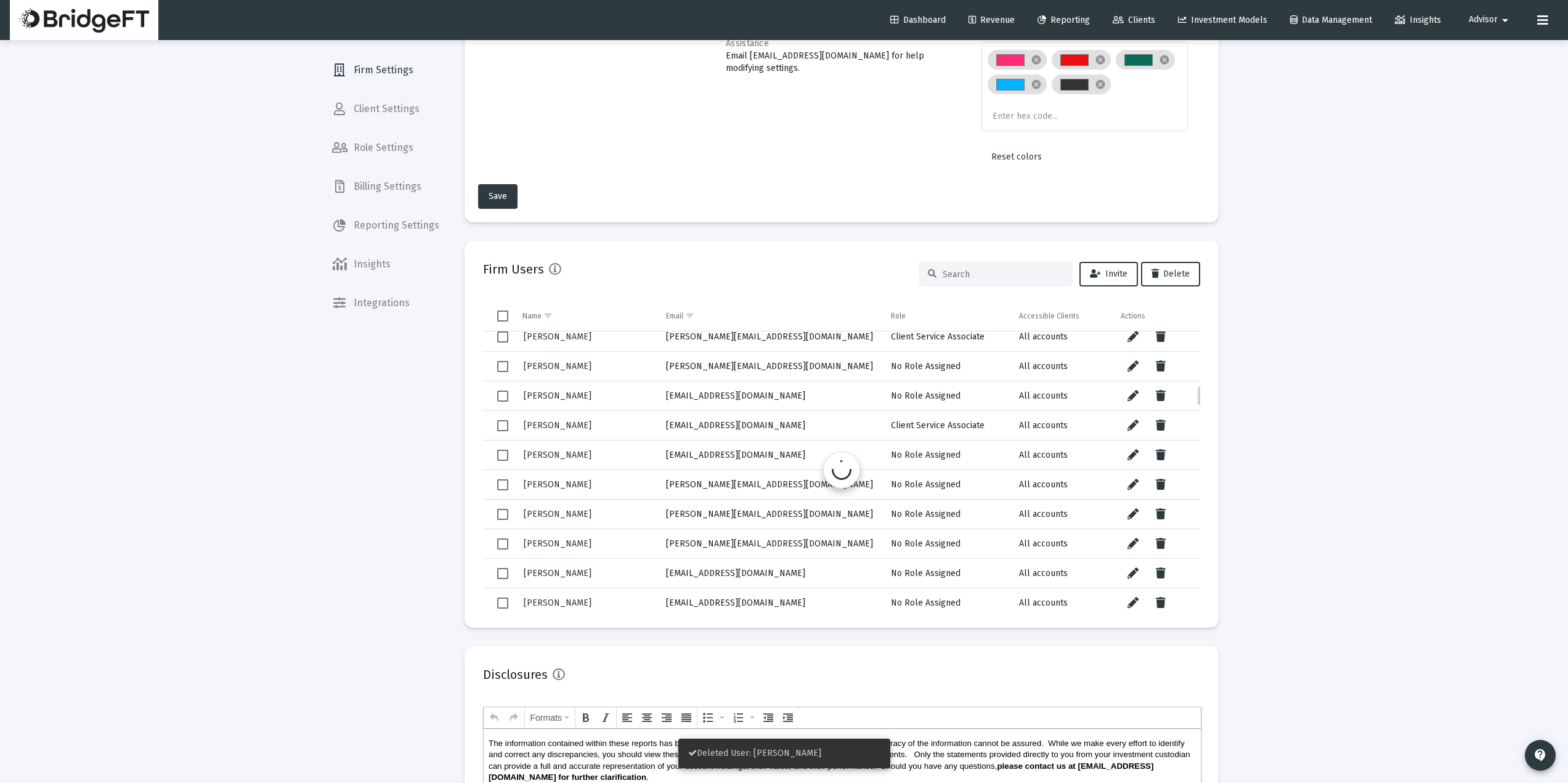
scroll to position [748, 0]
click at [1163, 366] on icon "Data grid" at bounding box center [1161, 366] width 10 height 15
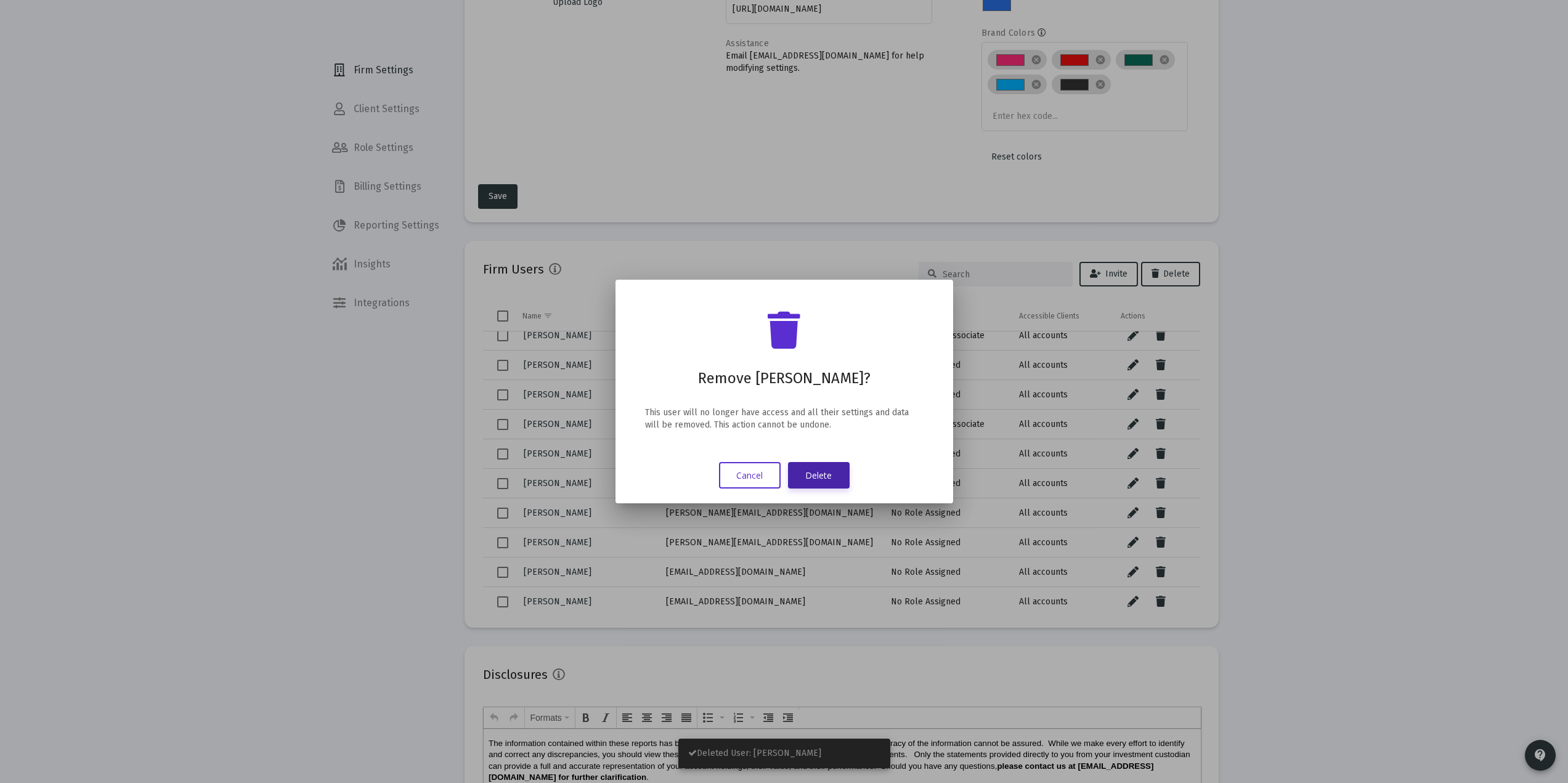
click at [815, 464] on button "Delete" at bounding box center [819, 475] width 62 height 27
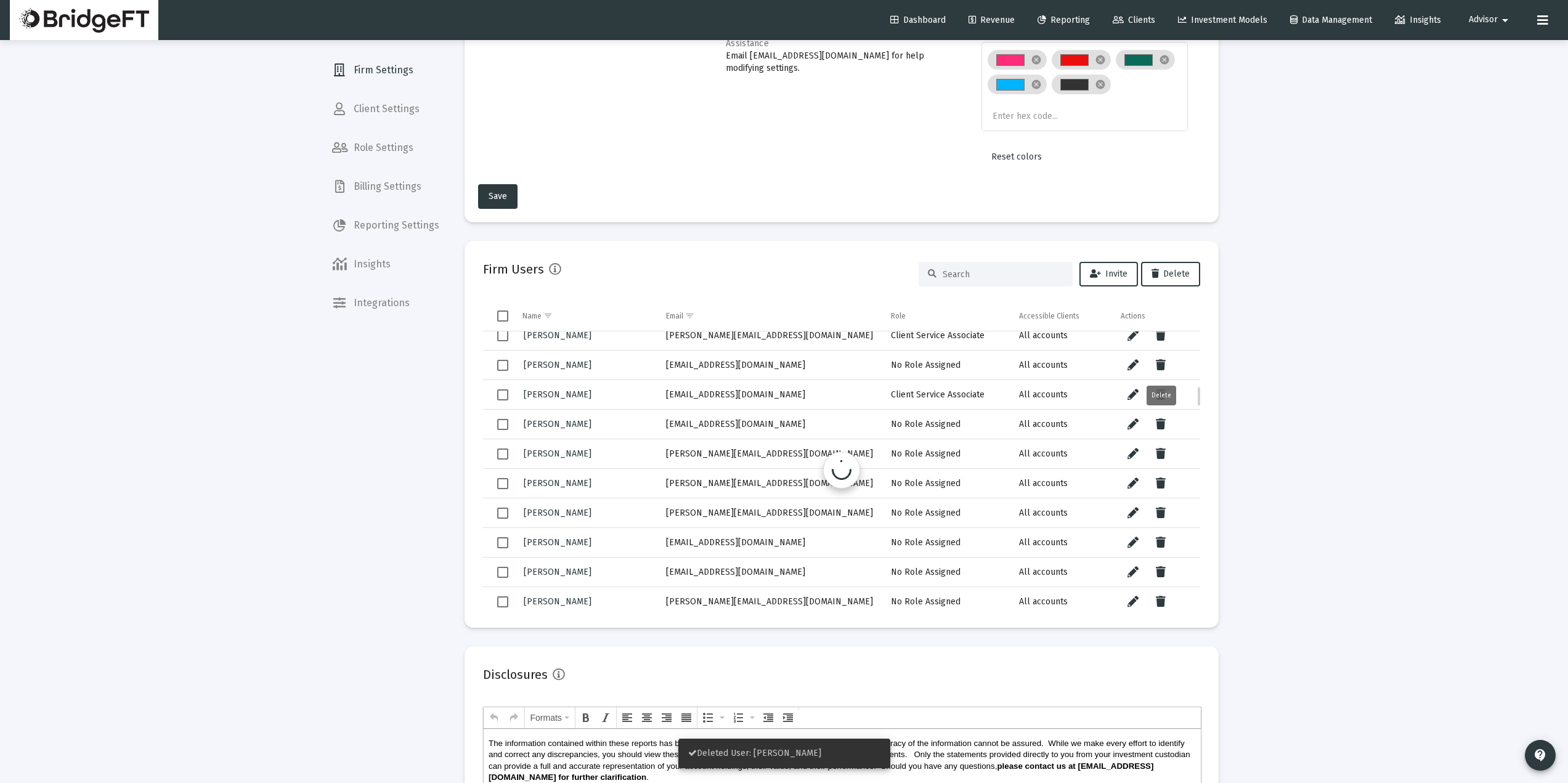
scroll to position [750, 0]
click at [1164, 362] on icon "Data grid" at bounding box center [1161, 365] width 10 height 15
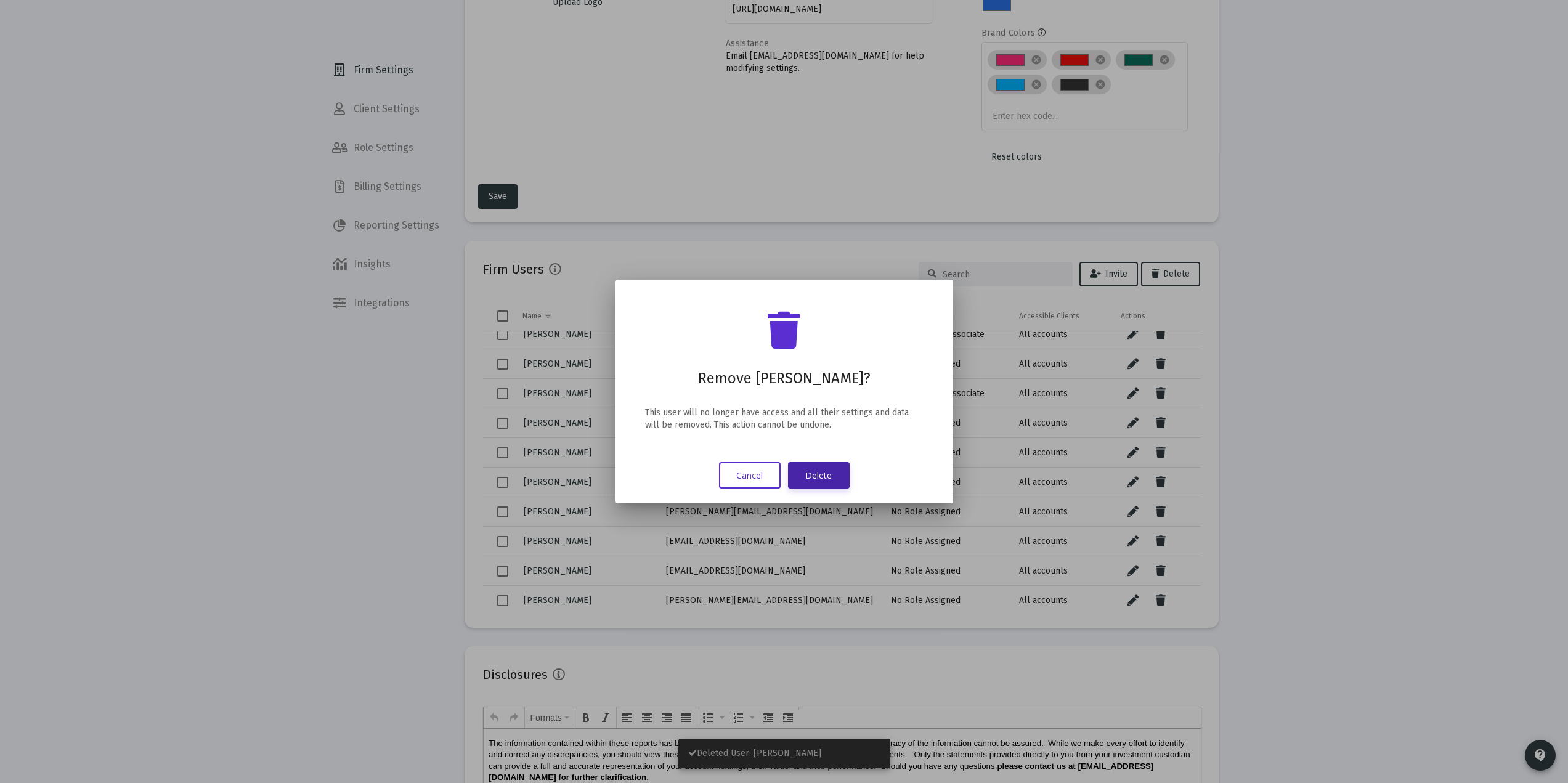
click at [823, 471] on button "Delete" at bounding box center [819, 475] width 62 height 27
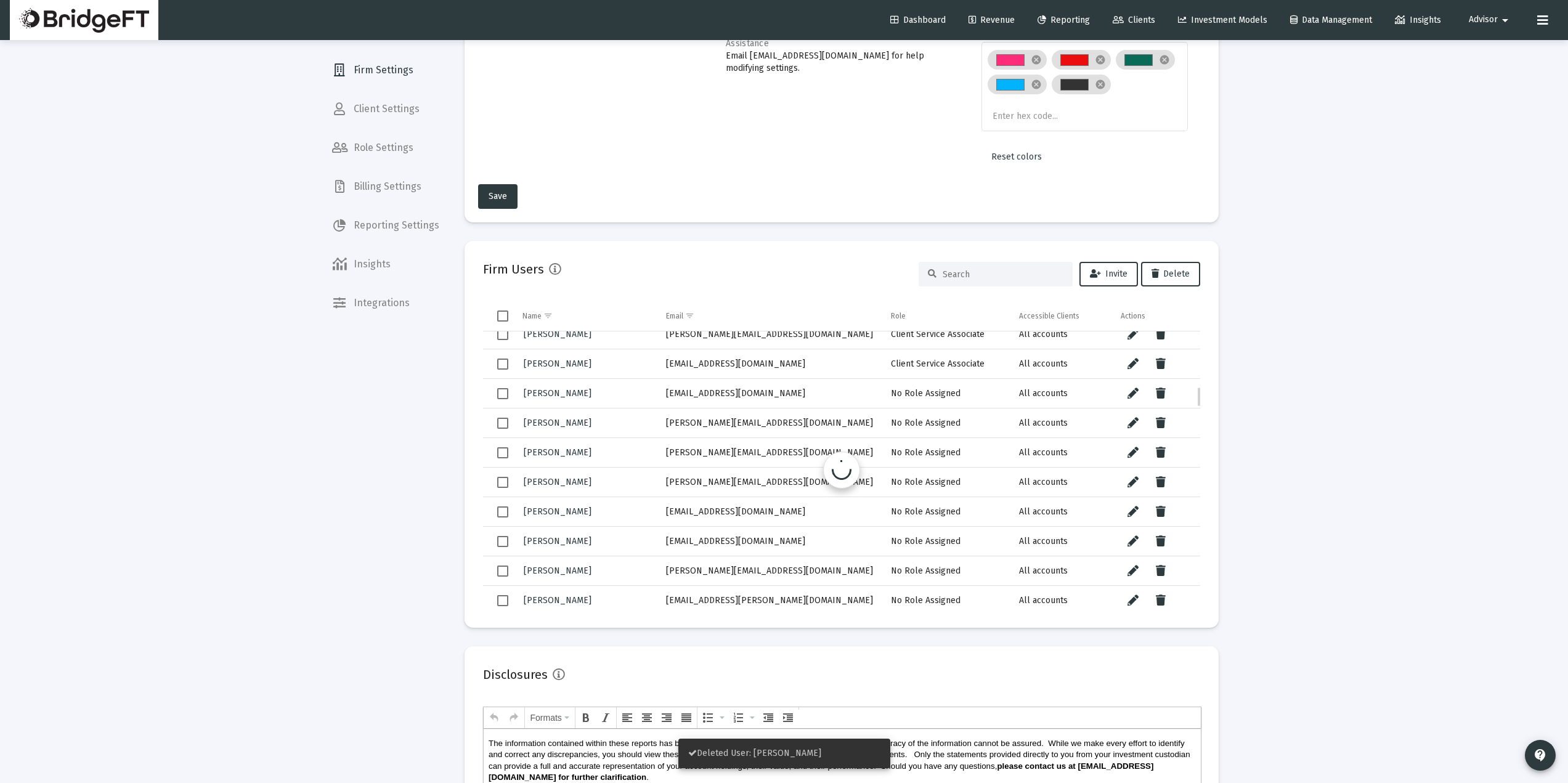
scroll to position [751, 0]
click at [1164, 363] on icon "Data grid" at bounding box center [1161, 363] width 10 height 15
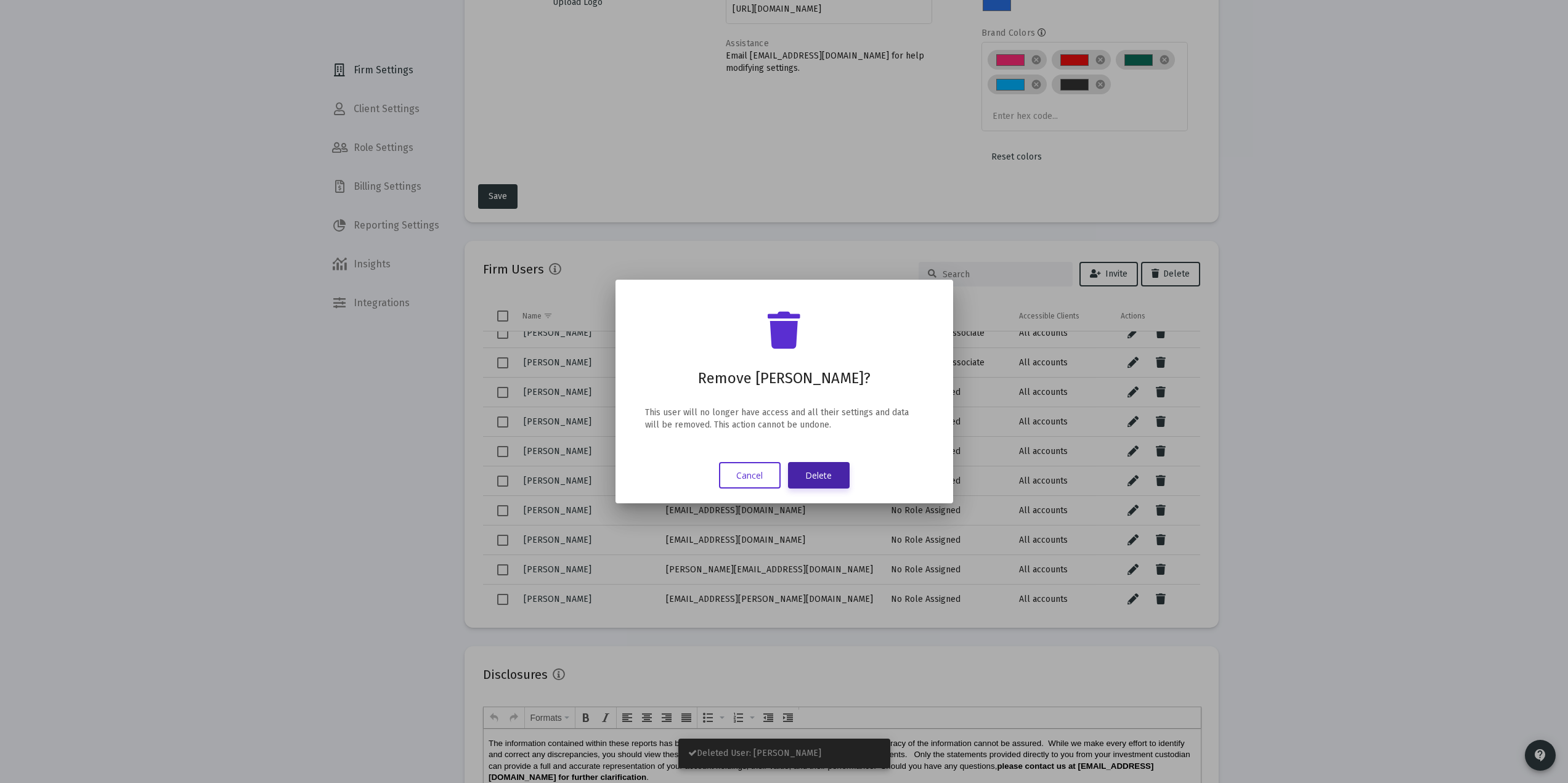
click at [803, 467] on button "Delete" at bounding box center [819, 475] width 62 height 27
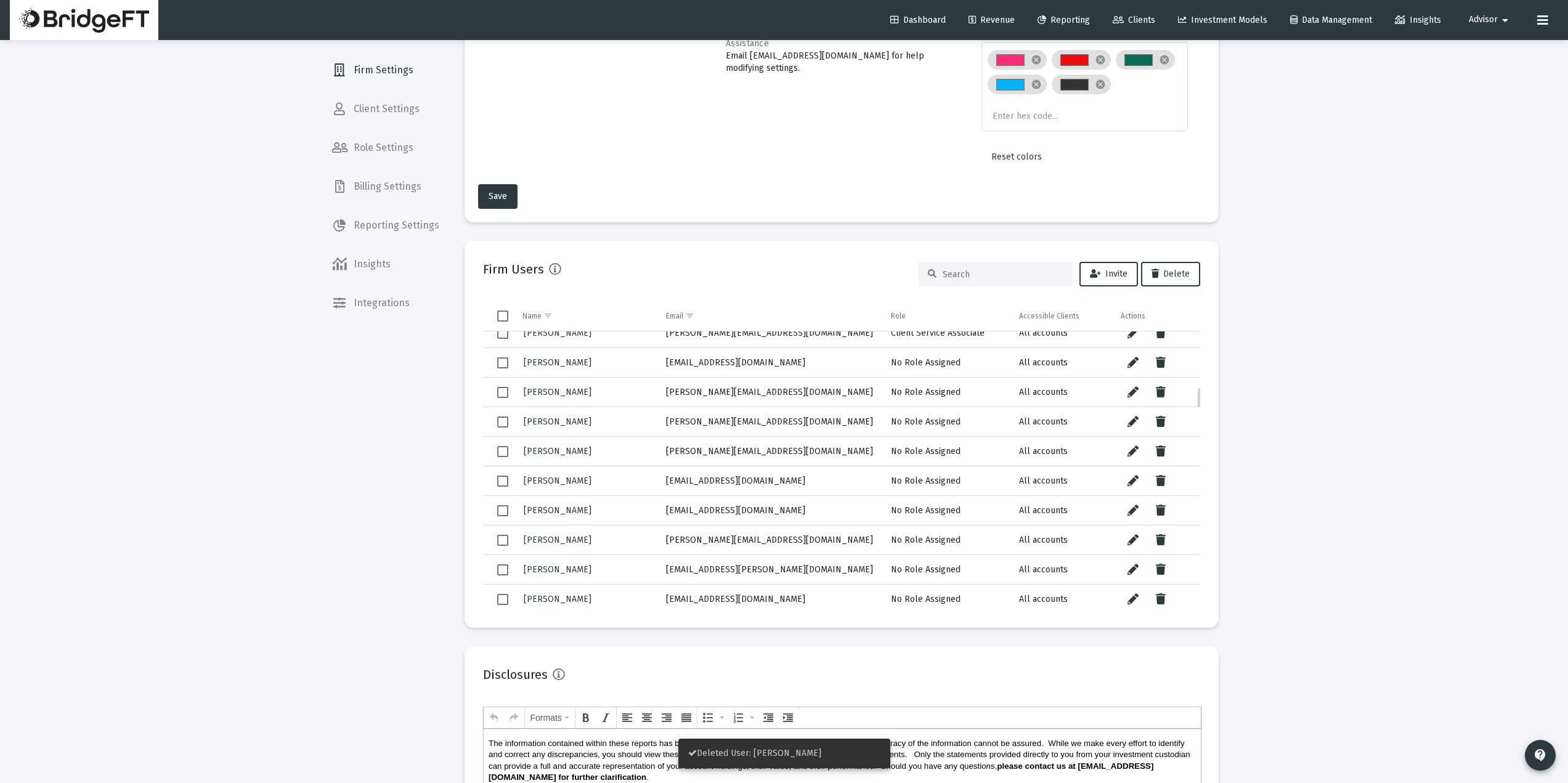
scroll to position [752, 0]
click at [1168, 359] on button "Data grid" at bounding box center [1161, 362] width 24 height 24
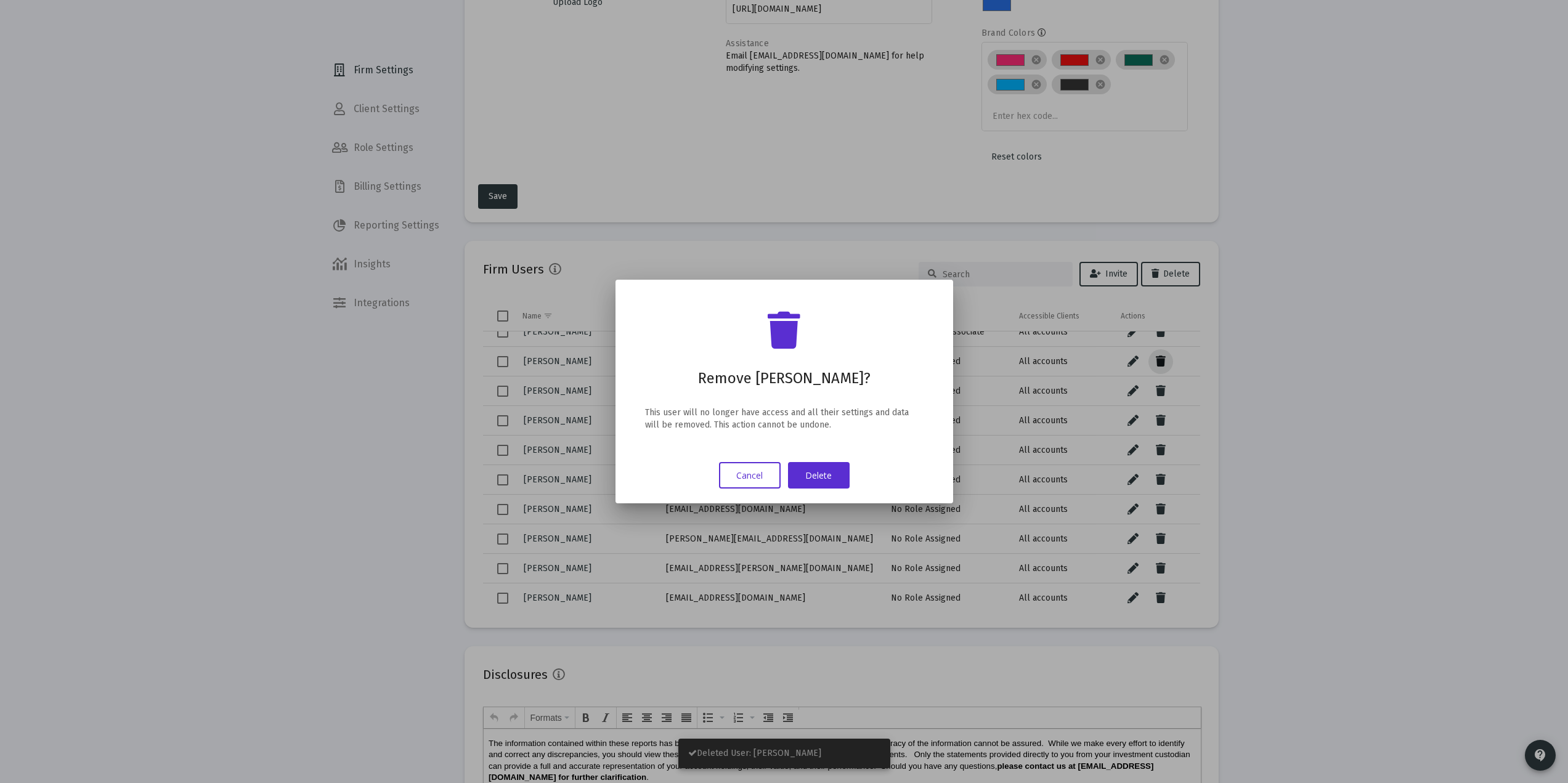
scroll to position [0, 0]
click at [817, 473] on button "Delete" at bounding box center [819, 475] width 62 height 27
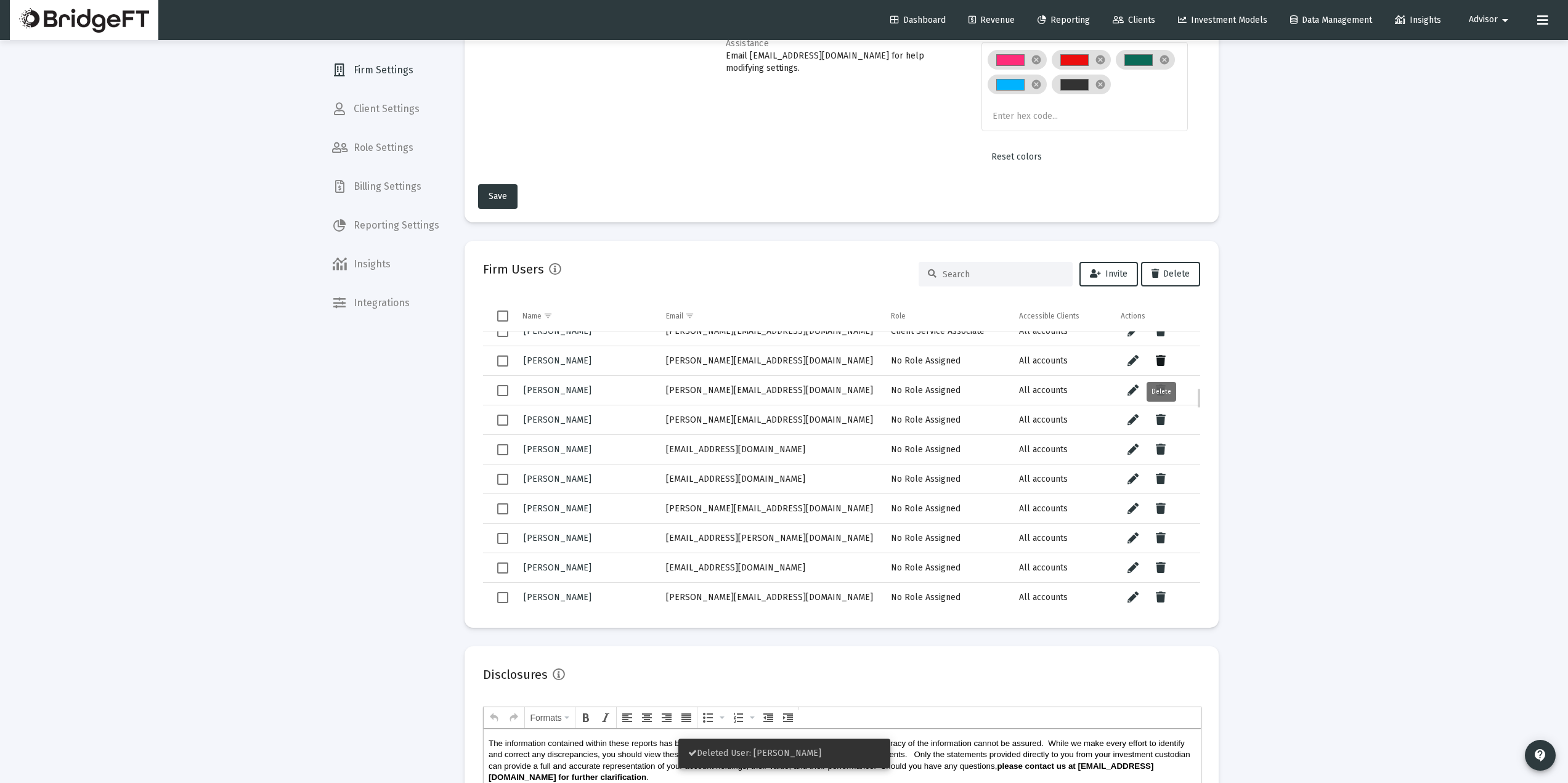
click at [1159, 356] on icon "Data grid" at bounding box center [1161, 361] width 10 height 15
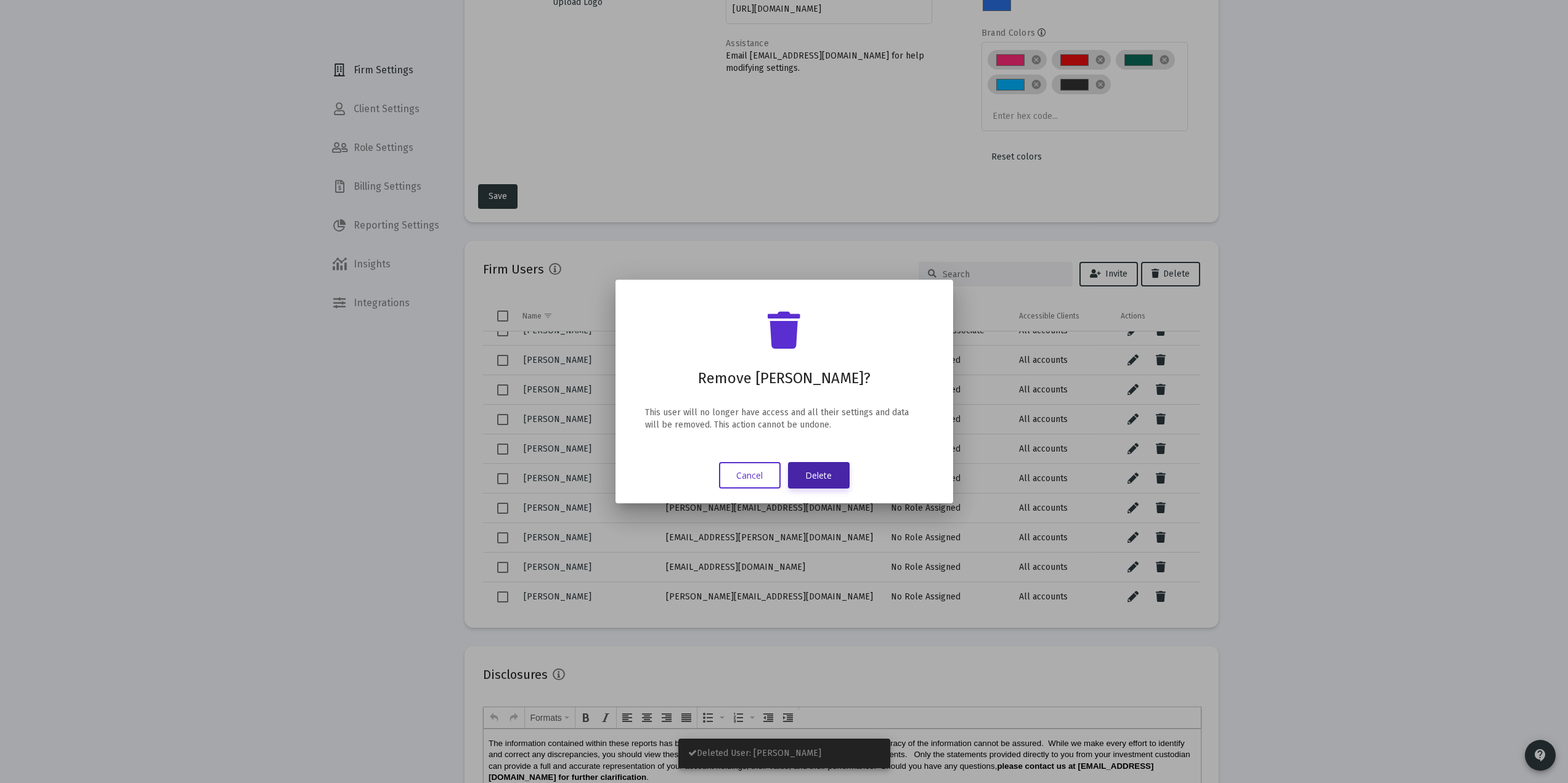
click at [820, 473] on button "Delete" at bounding box center [819, 475] width 62 height 27
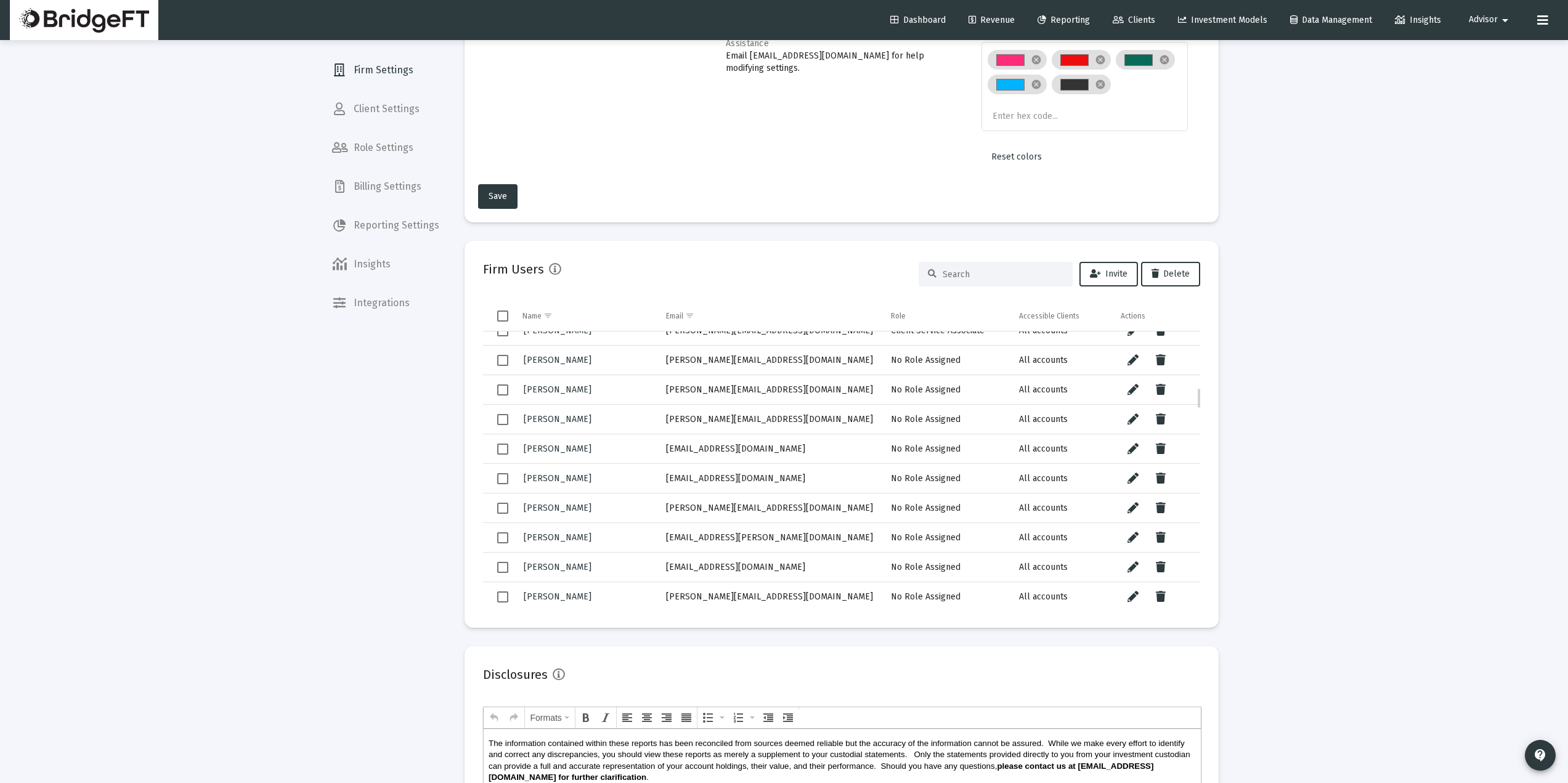
scroll to position [755, 0]
drag, startPoint x: 795, startPoint y: 361, endPoint x: 661, endPoint y: 371, distance: 134.4
click at [661, 371] on td "[PERSON_NAME][EMAIL_ADDRESS][DOMAIN_NAME]" at bounding box center [770, 360] width 225 height 29
copy td "[PERSON_NAME][EMAIL_ADDRESS][DOMAIN_NAME]"
click at [1163, 392] on icon "Data grid" at bounding box center [1161, 389] width 10 height 15
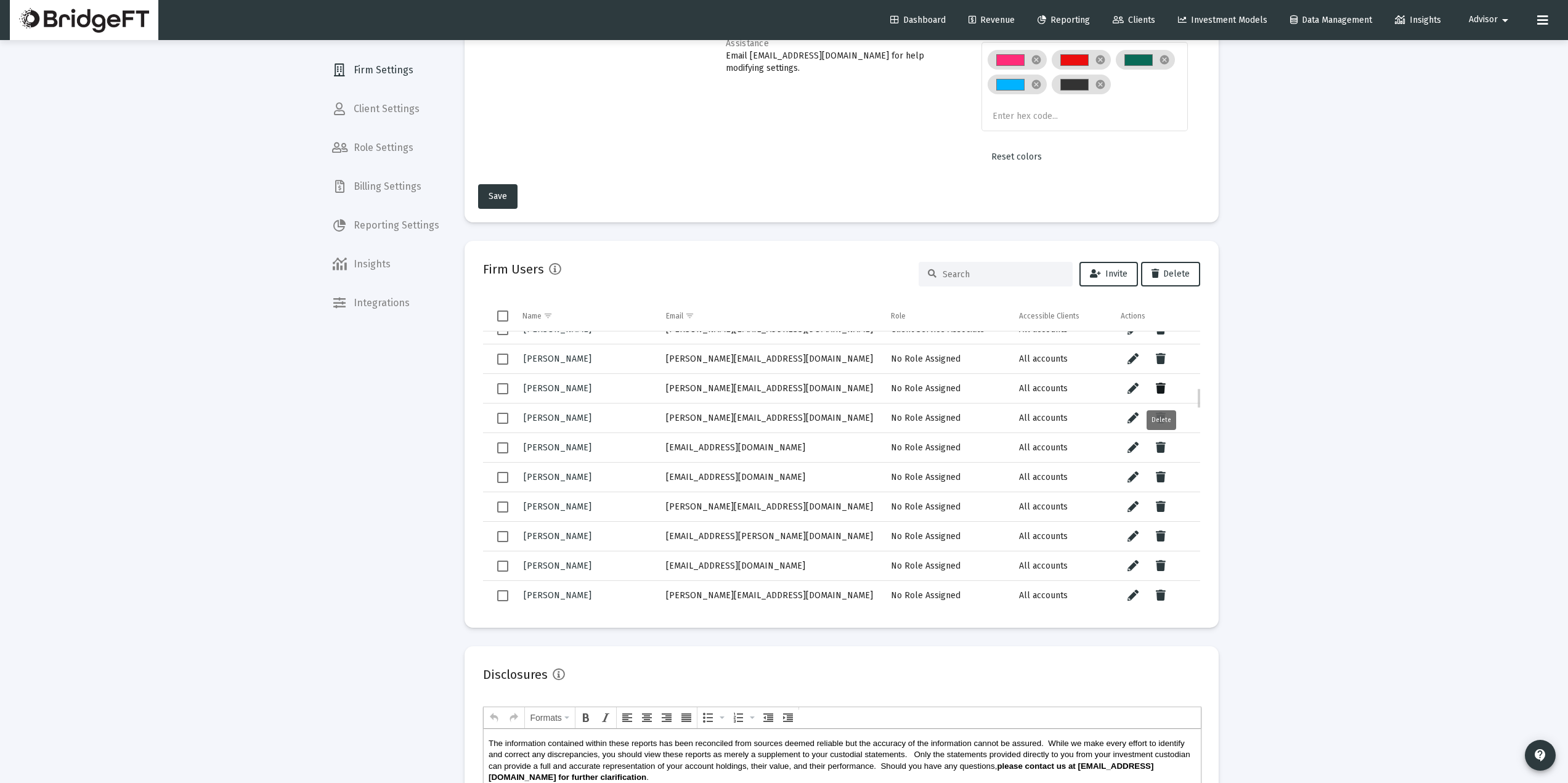
scroll to position [0, 0]
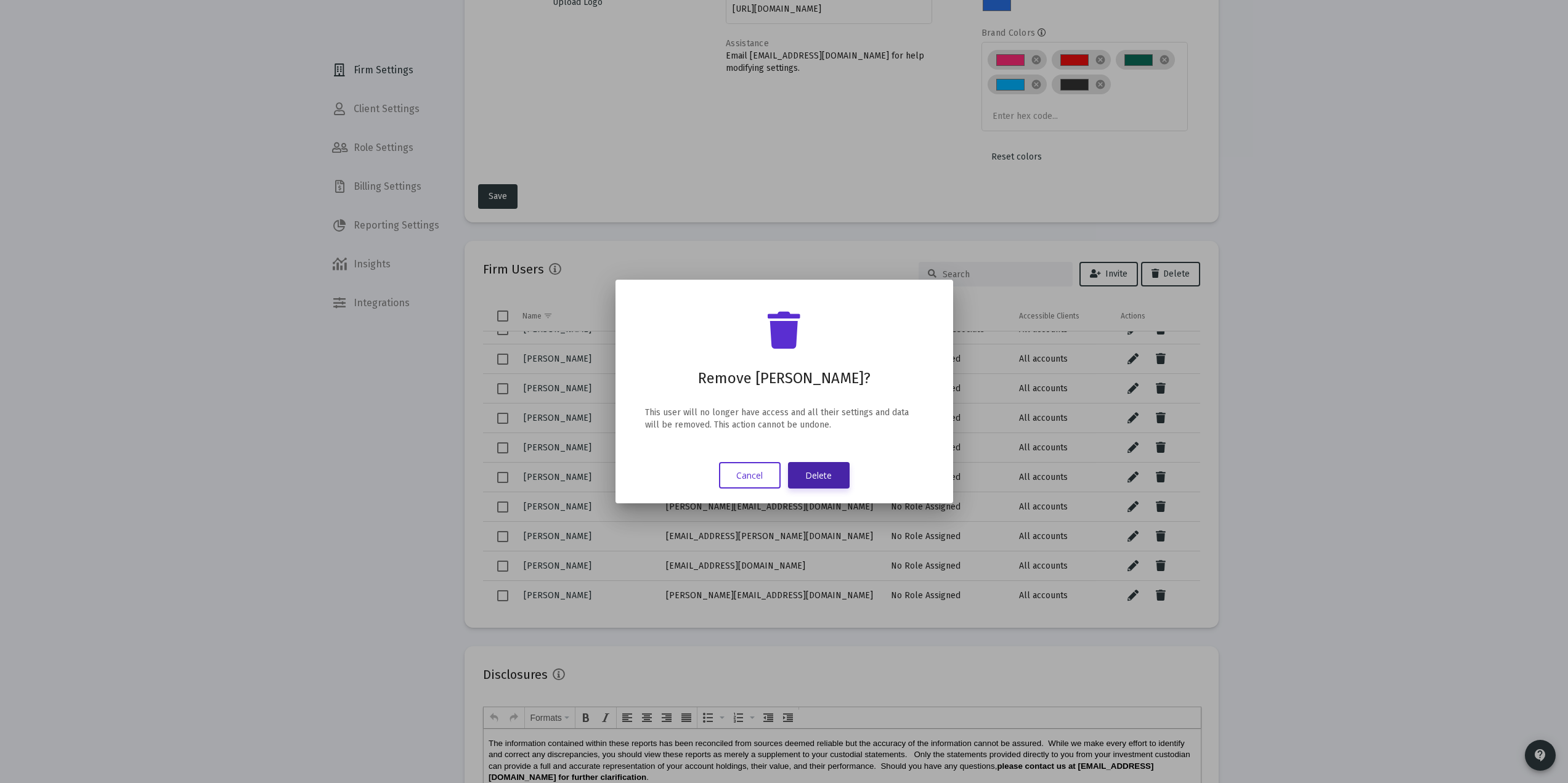
click at [838, 474] on button "Delete" at bounding box center [819, 475] width 62 height 27
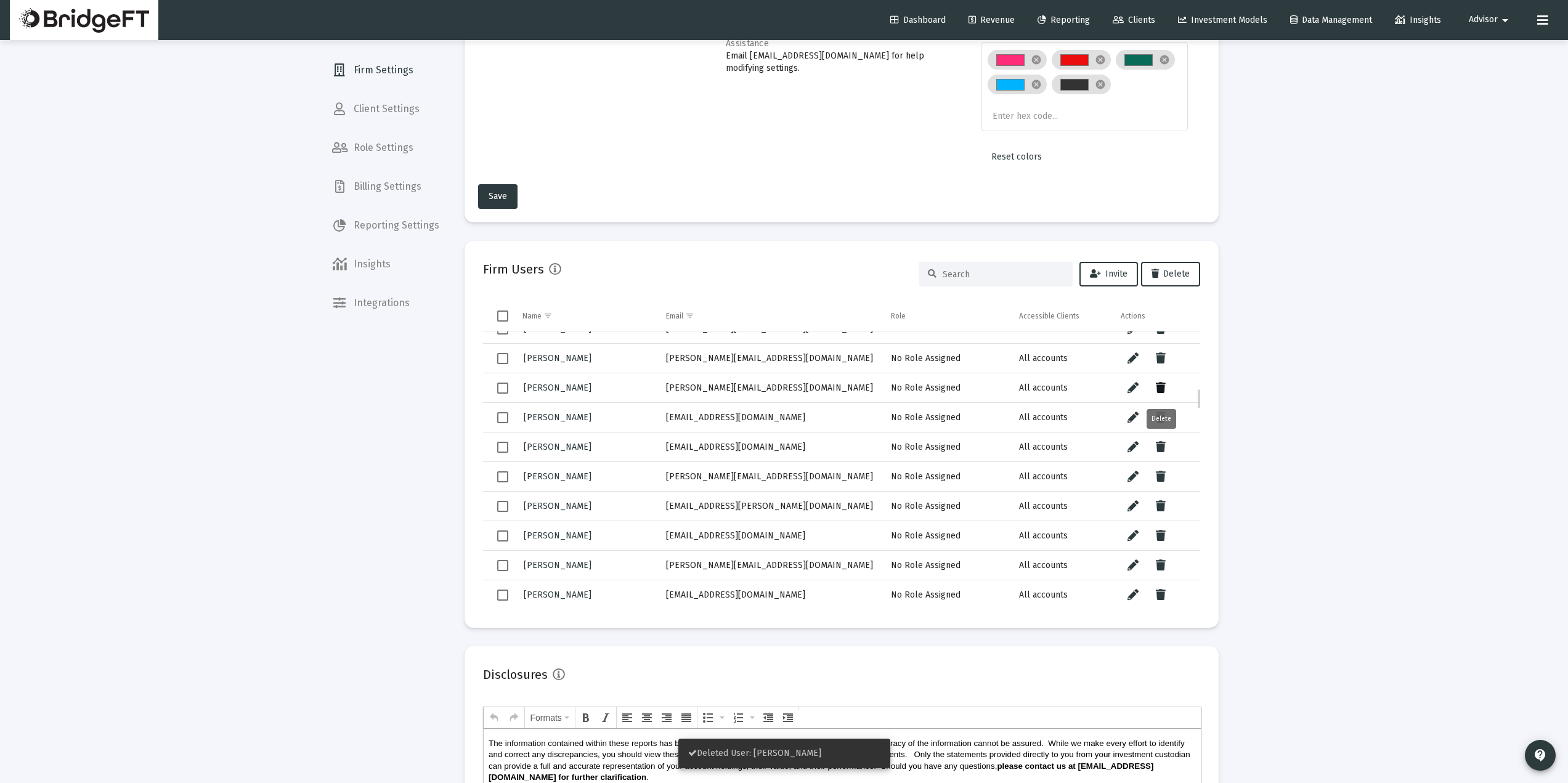
click at [1163, 383] on icon "Data grid" at bounding box center [1161, 388] width 10 height 15
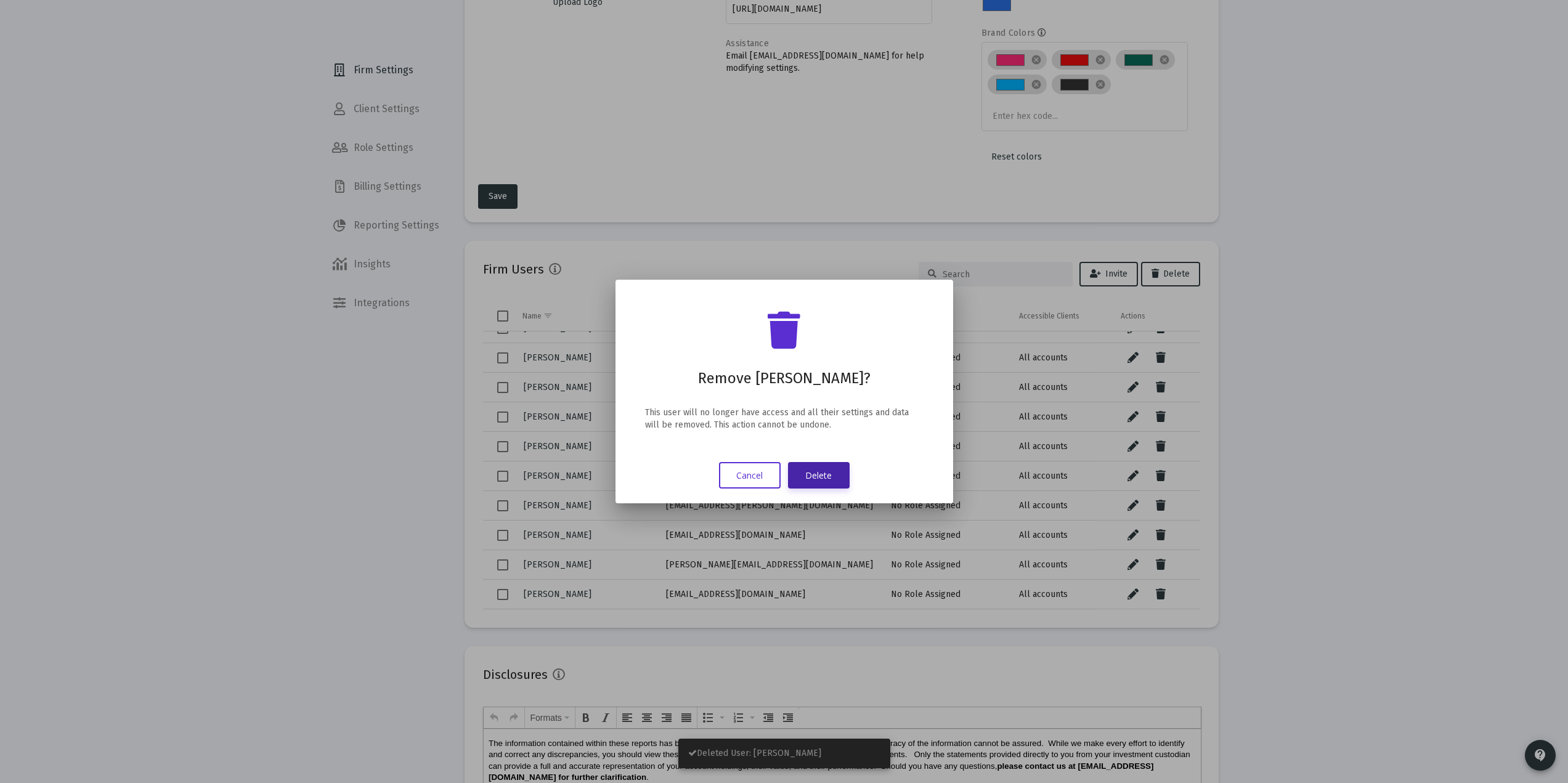
click at [818, 477] on button "Delete" at bounding box center [819, 475] width 62 height 27
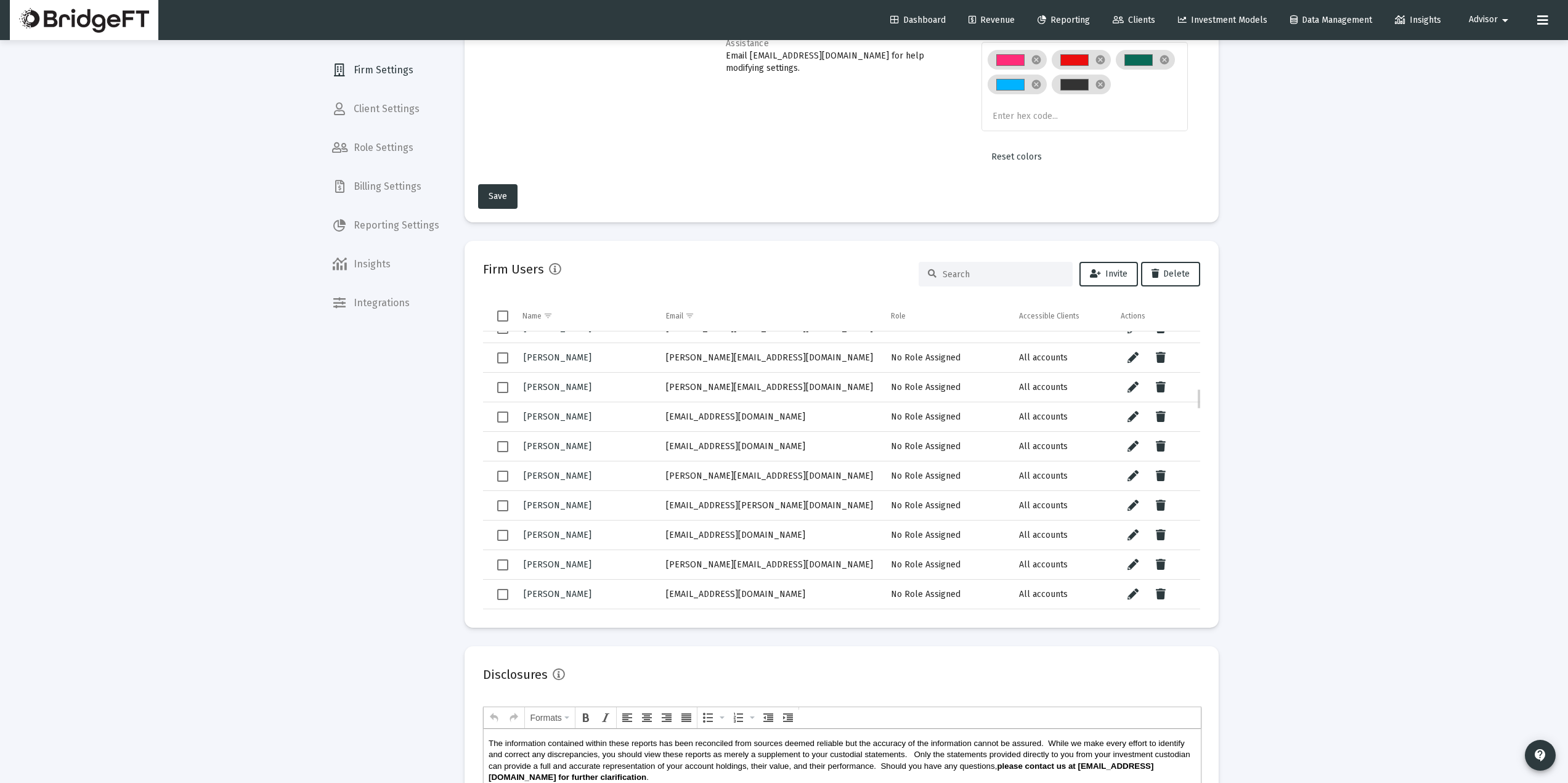
scroll to position [757, 0]
drag, startPoint x: 811, startPoint y: 392, endPoint x: 660, endPoint y: 394, distance: 151.0
click at [660, 394] on td "[PERSON_NAME][EMAIL_ADDRESS][DOMAIN_NAME]" at bounding box center [770, 387] width 225 height 29
copy td "[PERSON_NAME][EMAIL_ADDRESS][DOMAIN_NAME]"
click at [1161, 414] on icon "Data grid" at bounding box center [1161, 417] width 10 height 15
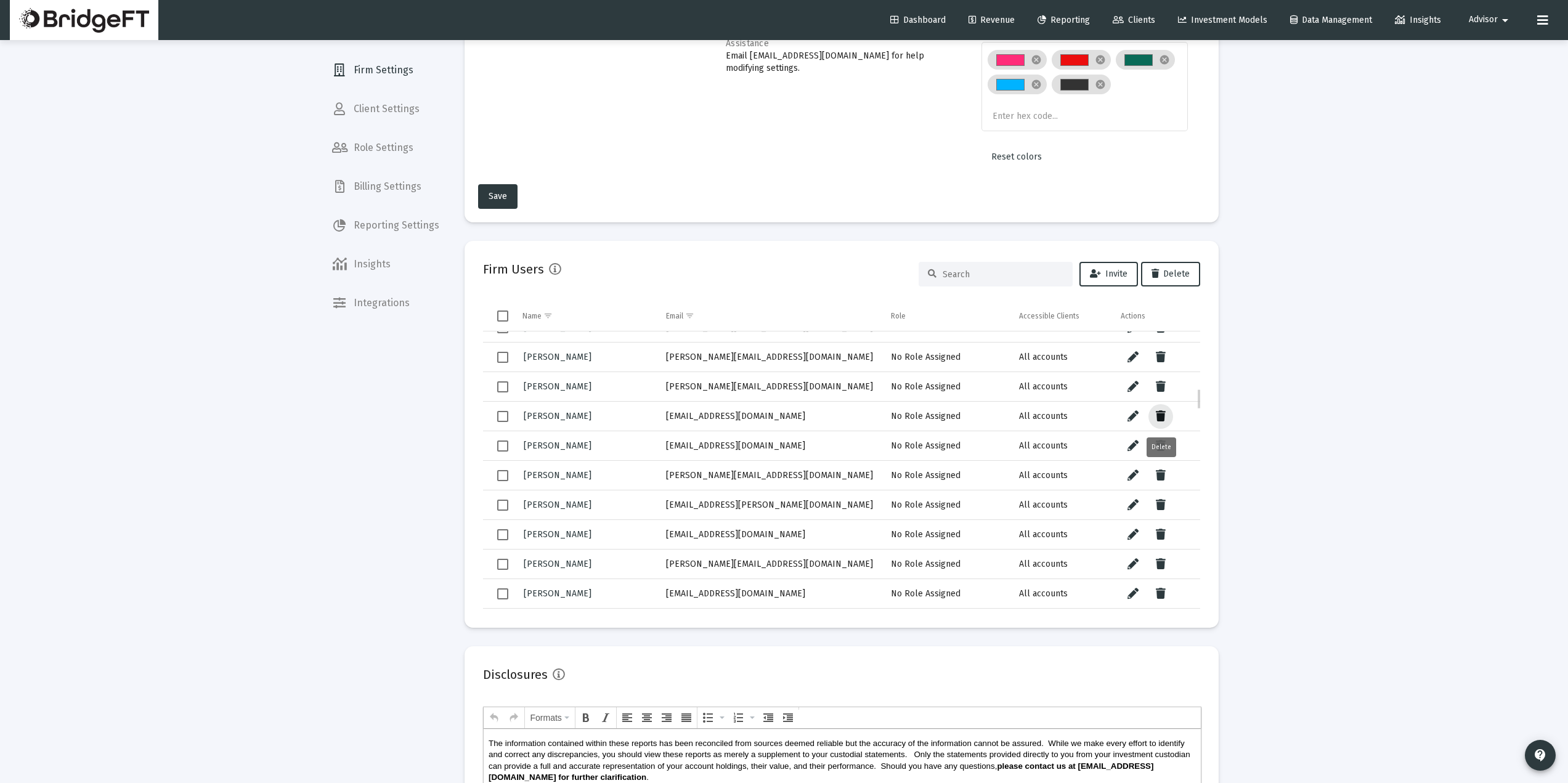
scroll to position [758, 0]
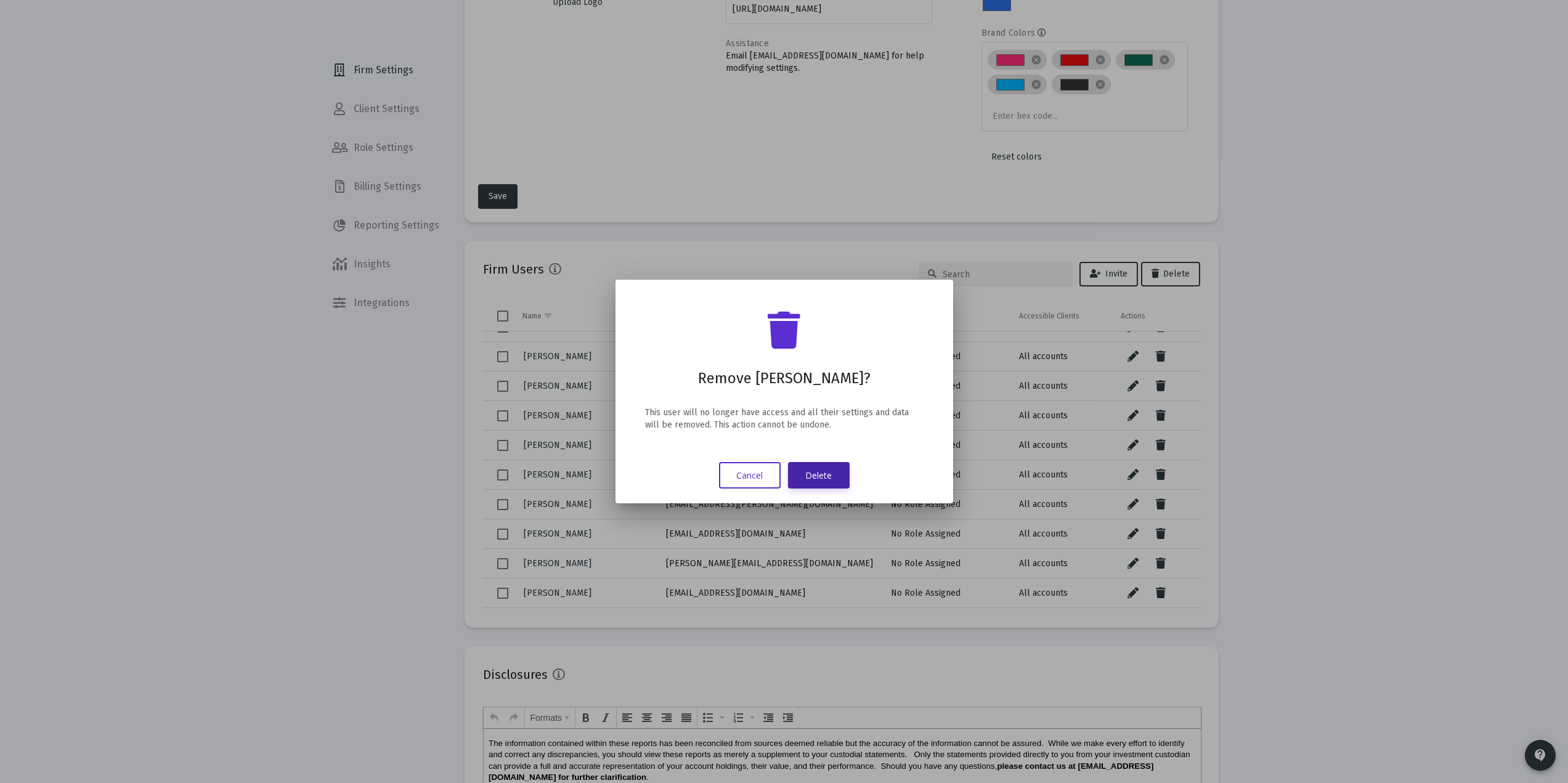
click at [808, 479] on button "Delete" at bounding box center [819, 475] width 62 height 27
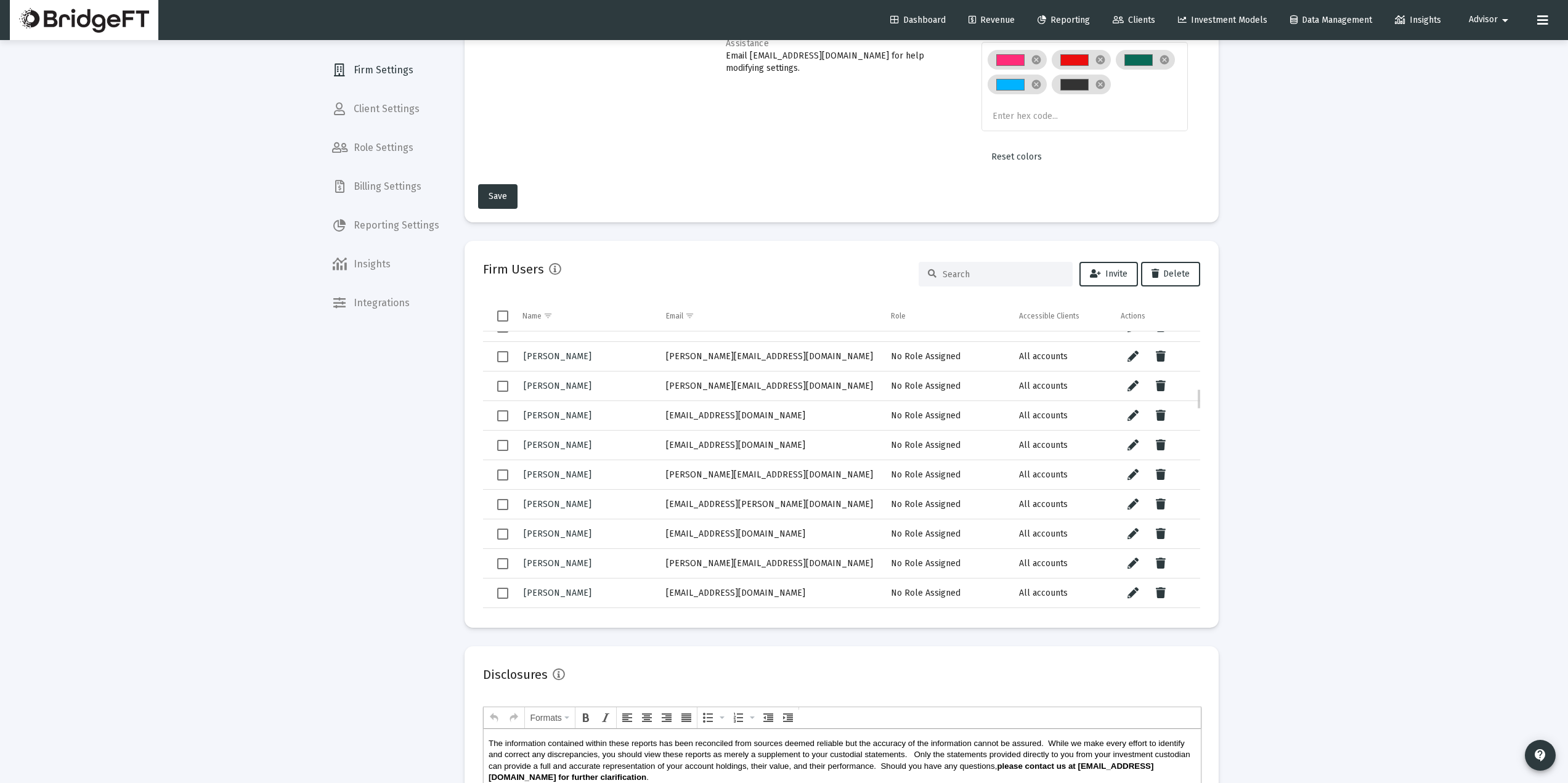
scroll to position [759, 0]
drag, startPoint x: 764, startPoint y: 414, endPoint x: 658, endPoint y: 417, distance: 106.0
click at [658, 417] on td "[EMAIL_ADDRESS][DOMAIN_NAME]" at bounding box center [770, 415] width 225 height 29
copy td "[EMAIL_ADDRESS][DOMAIN_NAME]"
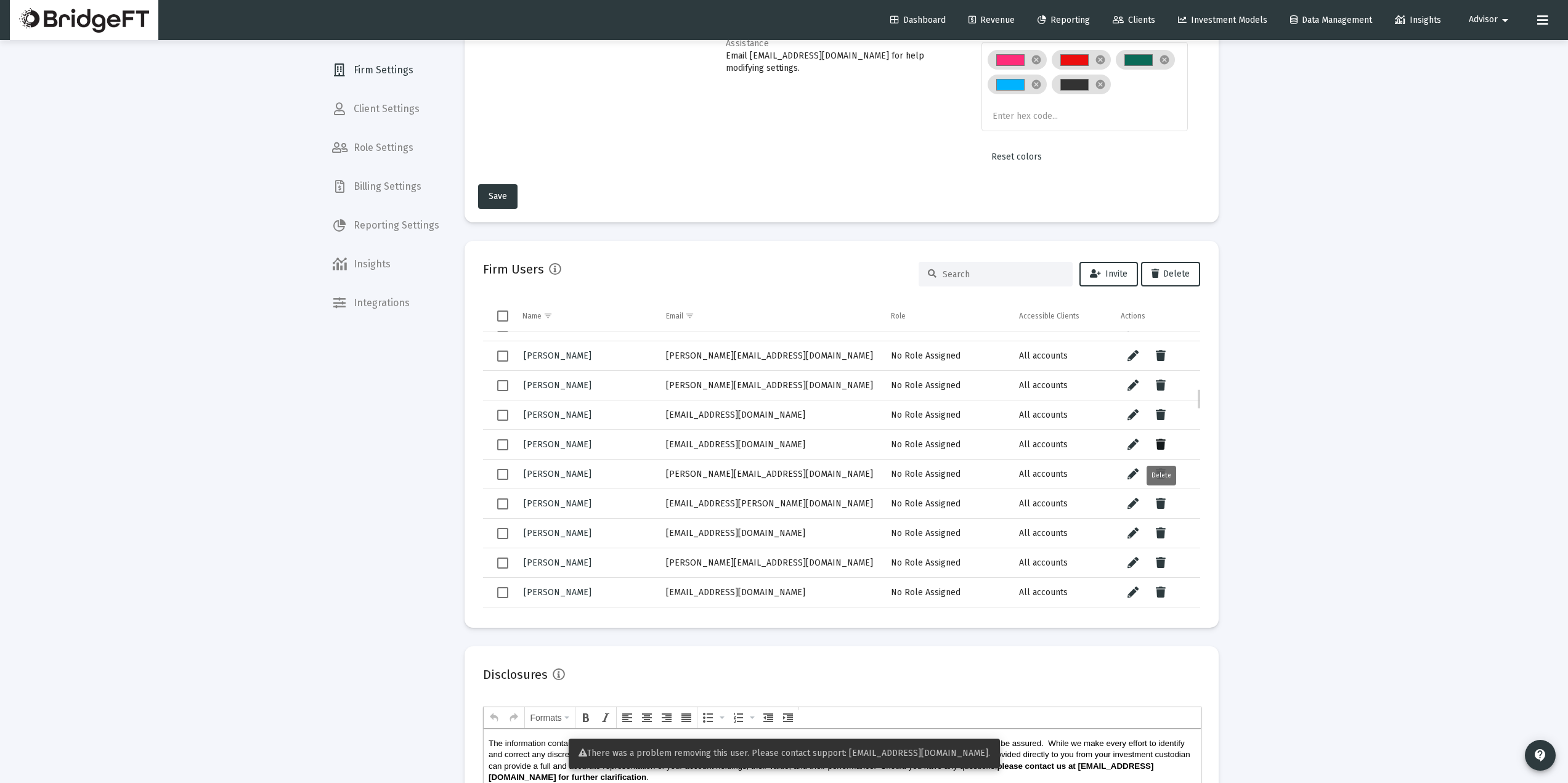
click at [1161, 439] on icon "Data grid" at bounding box center [1161, 445] width 10 height 15
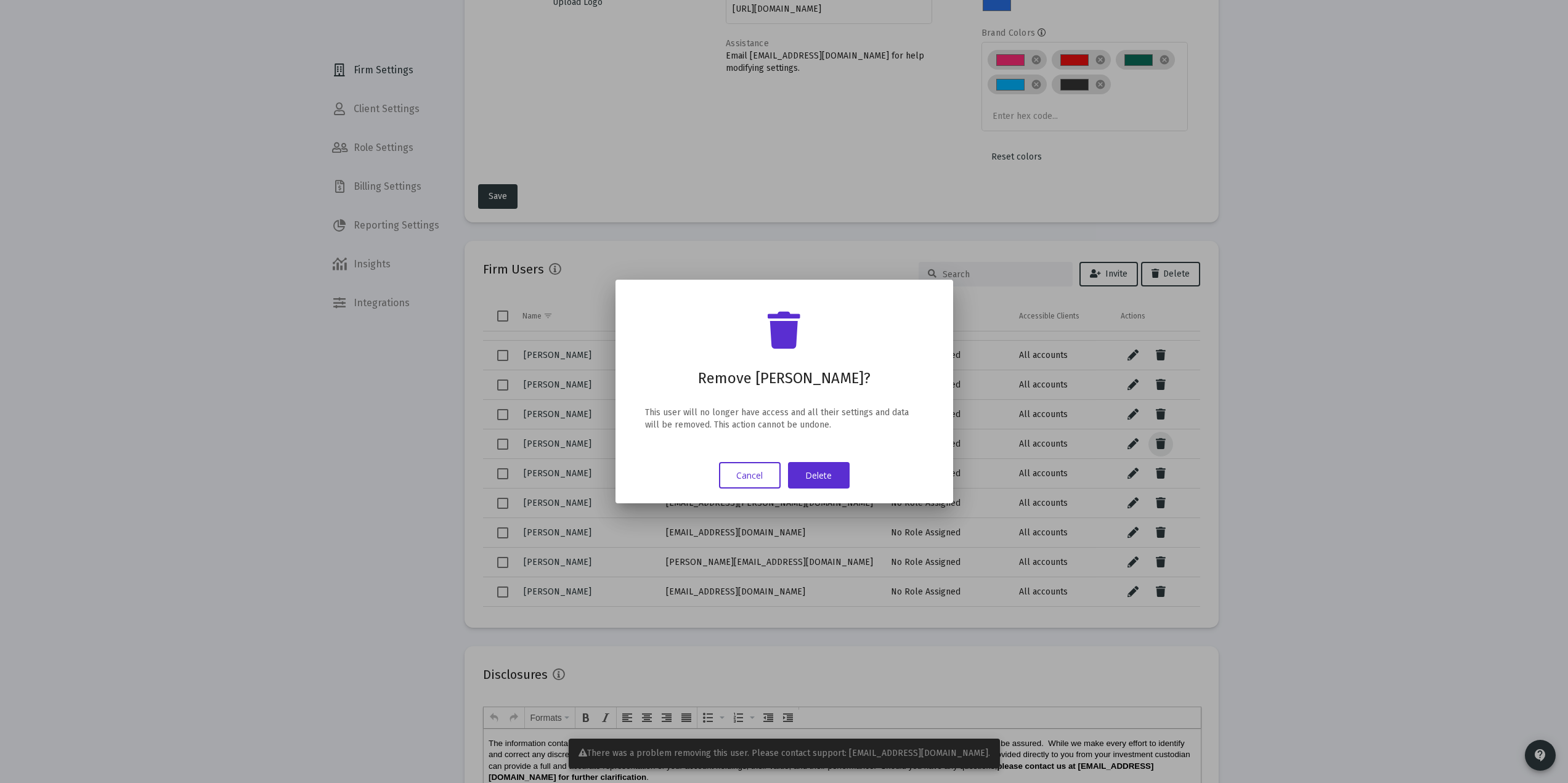
scroll to position [0, 0]
click at [832, 480] on button "Delete" at bounding box center [819, 475] width 62 height 27
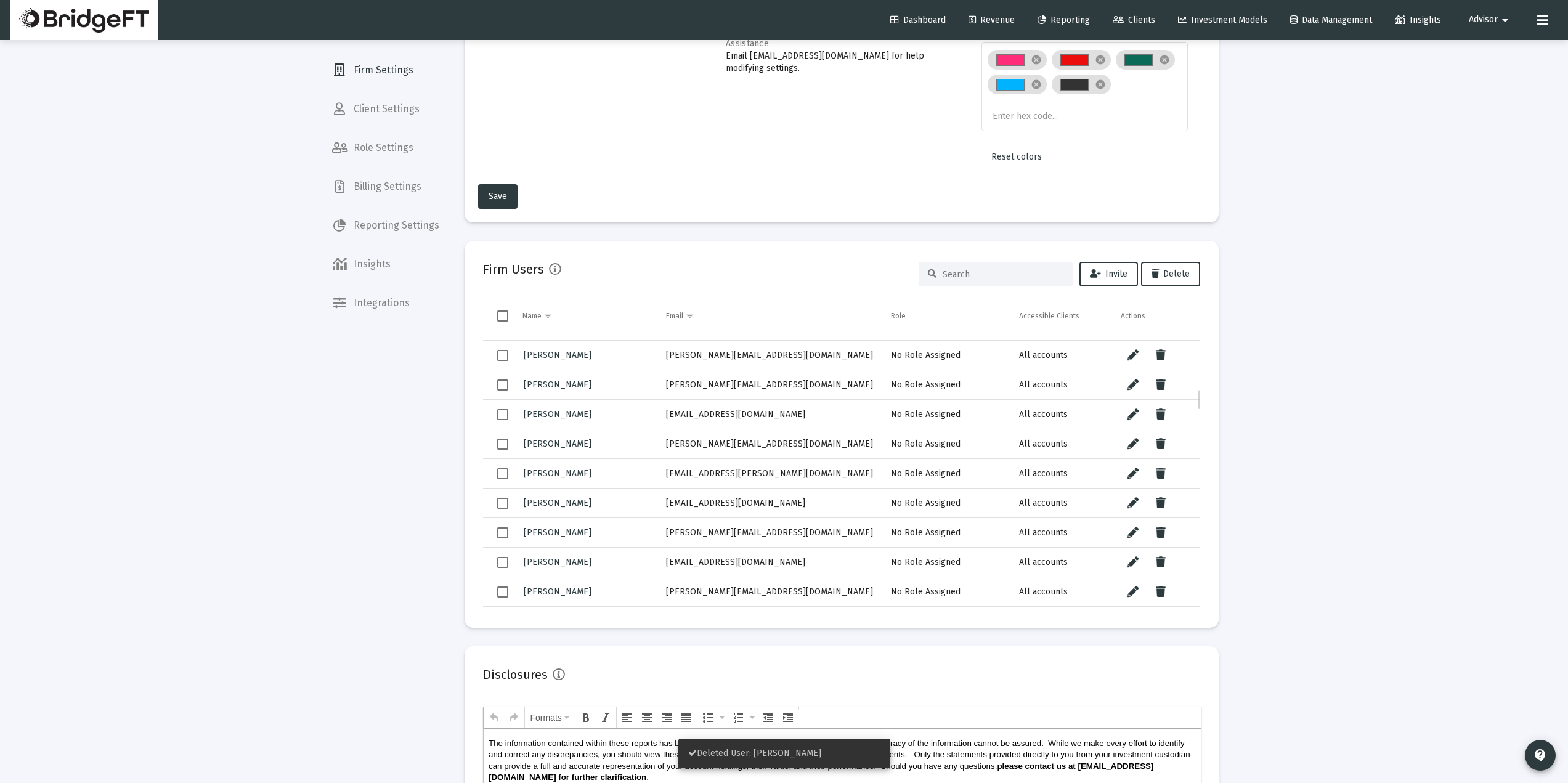
scroll to position [759, 0]
click at [1163, 449] on icon "Data grid" at bounding box center [1161, 443] width 10 height 15
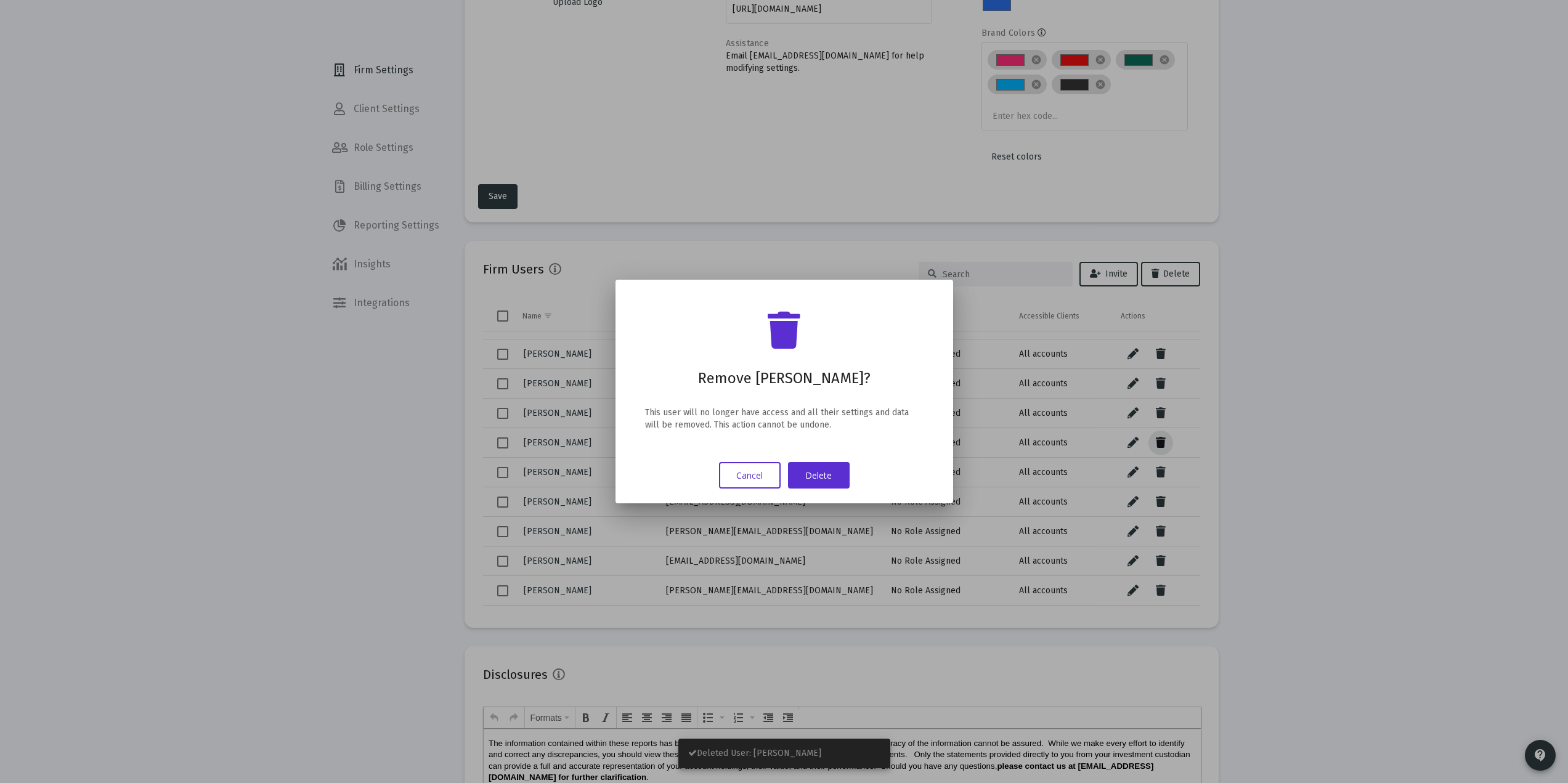
scroll to position [0, 0]
click at [833, 476] on button "Delete" at bounding box center [819, 475] width 62 height 27
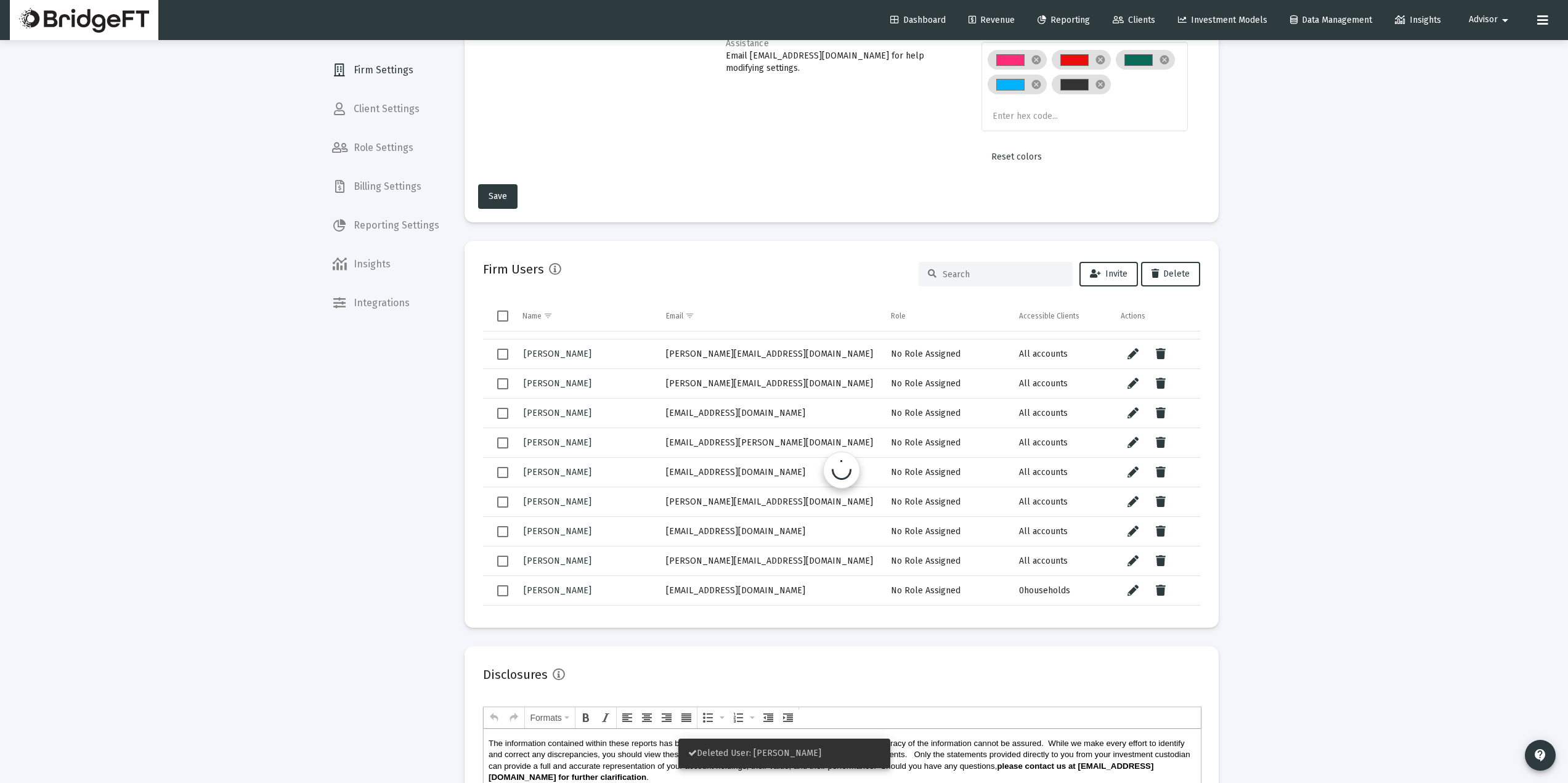
scroll to position [761, 0]
click at [1161, 447] on icon "Data grid" at bounding box center [1161, 443] width 10 height 15
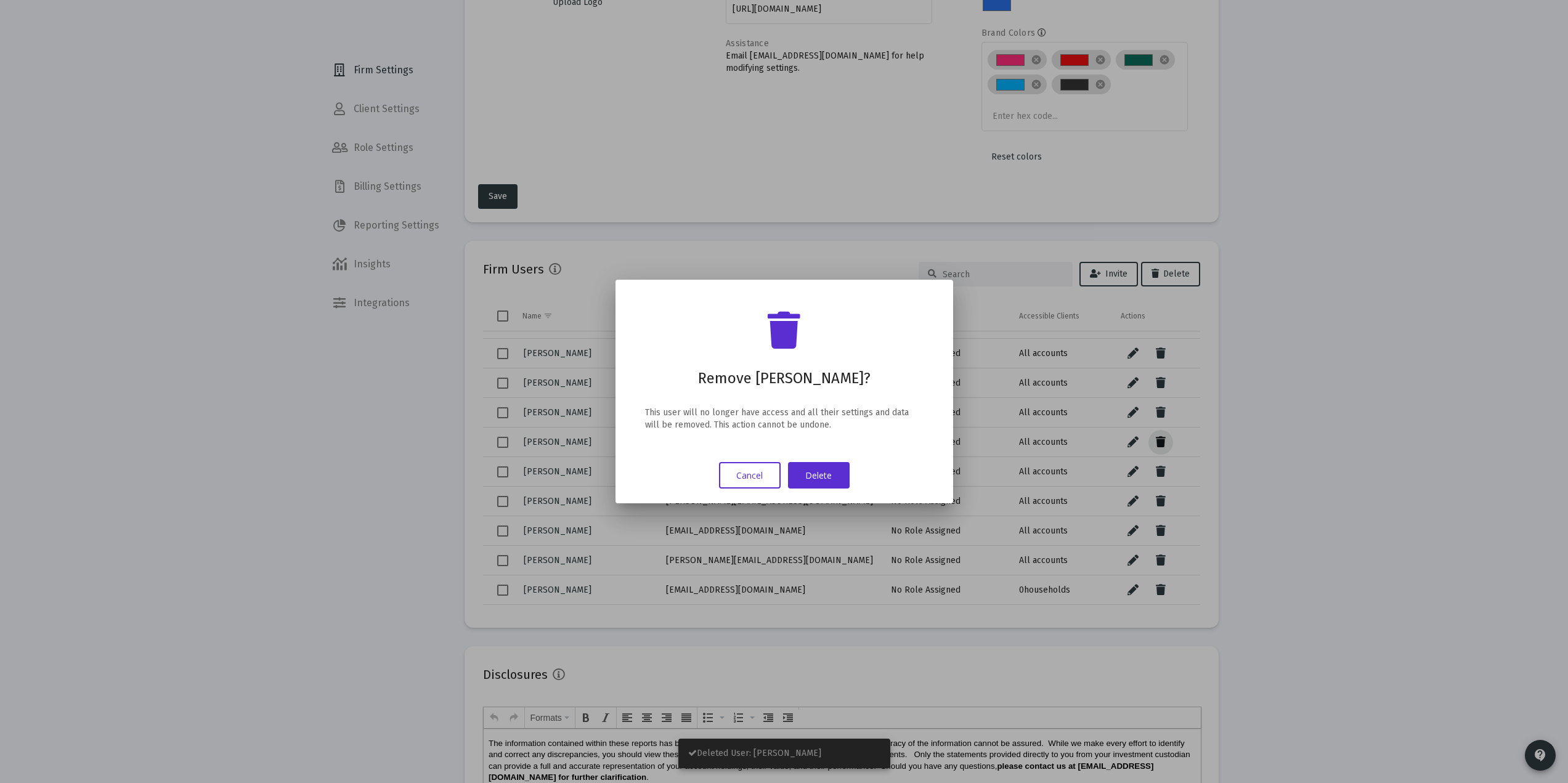
scroll to position [761, 0]
click at [799, 473] on button "Delete" at bounding box center [819, 475] width 62 height 27
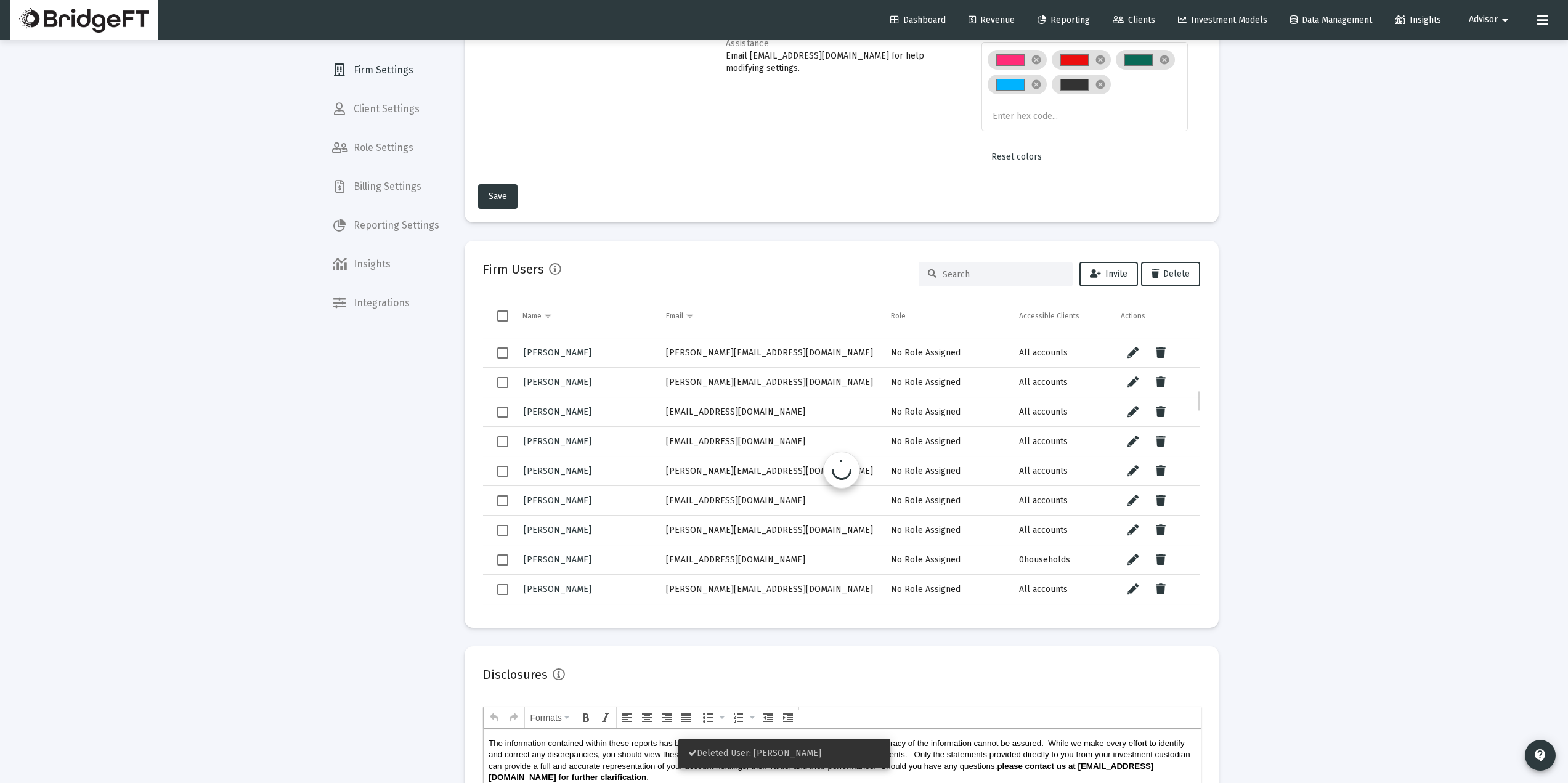
scroll to position [762, 0]
click at [1159, 440] on icon "Data grid" at bounding box center [1161, 441] width 10 height 15
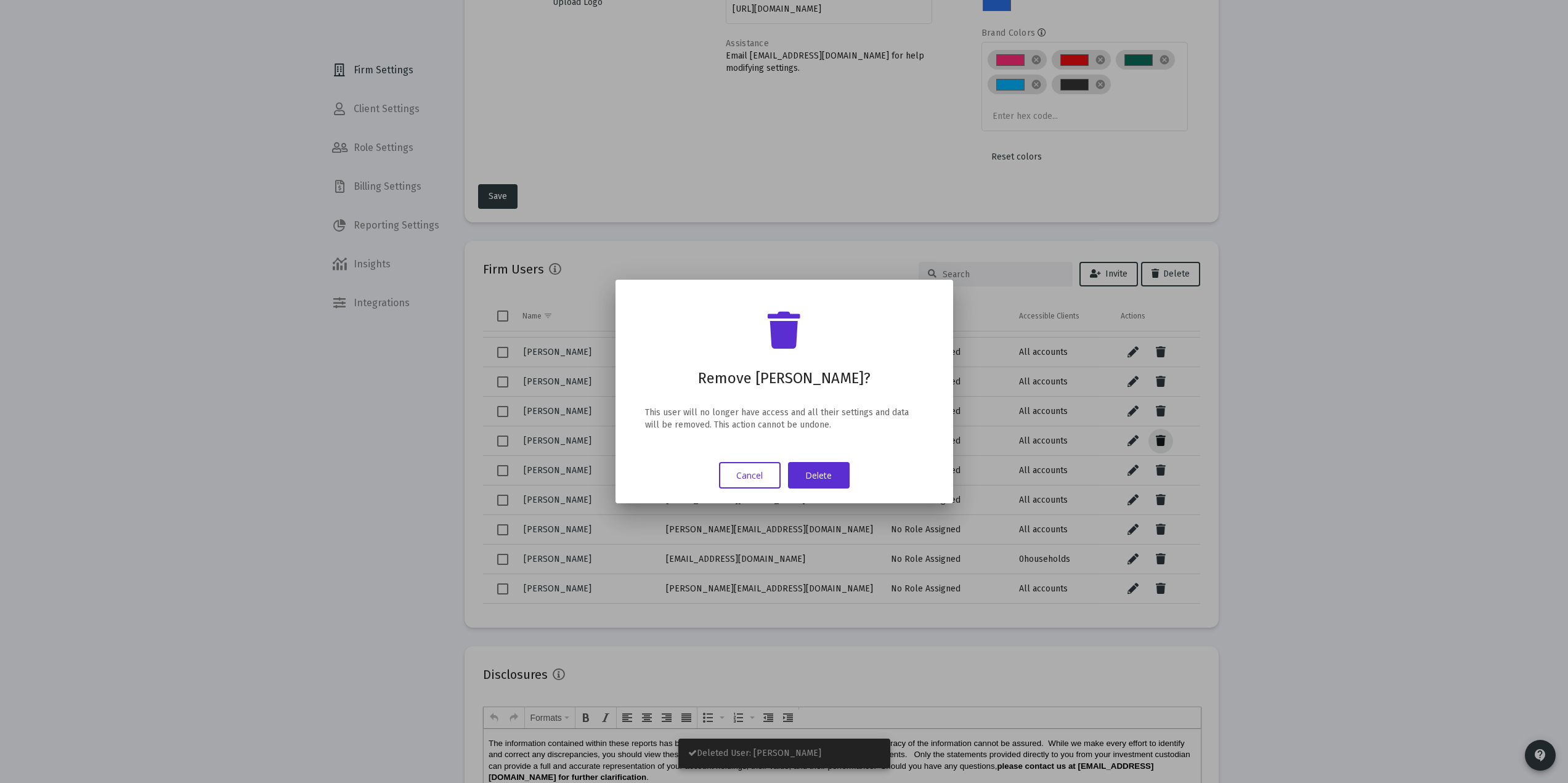
scroll to position [0, 0]
click at [815, 470] on button "Delete" at bounding box center [819, 475] width 62 height 27
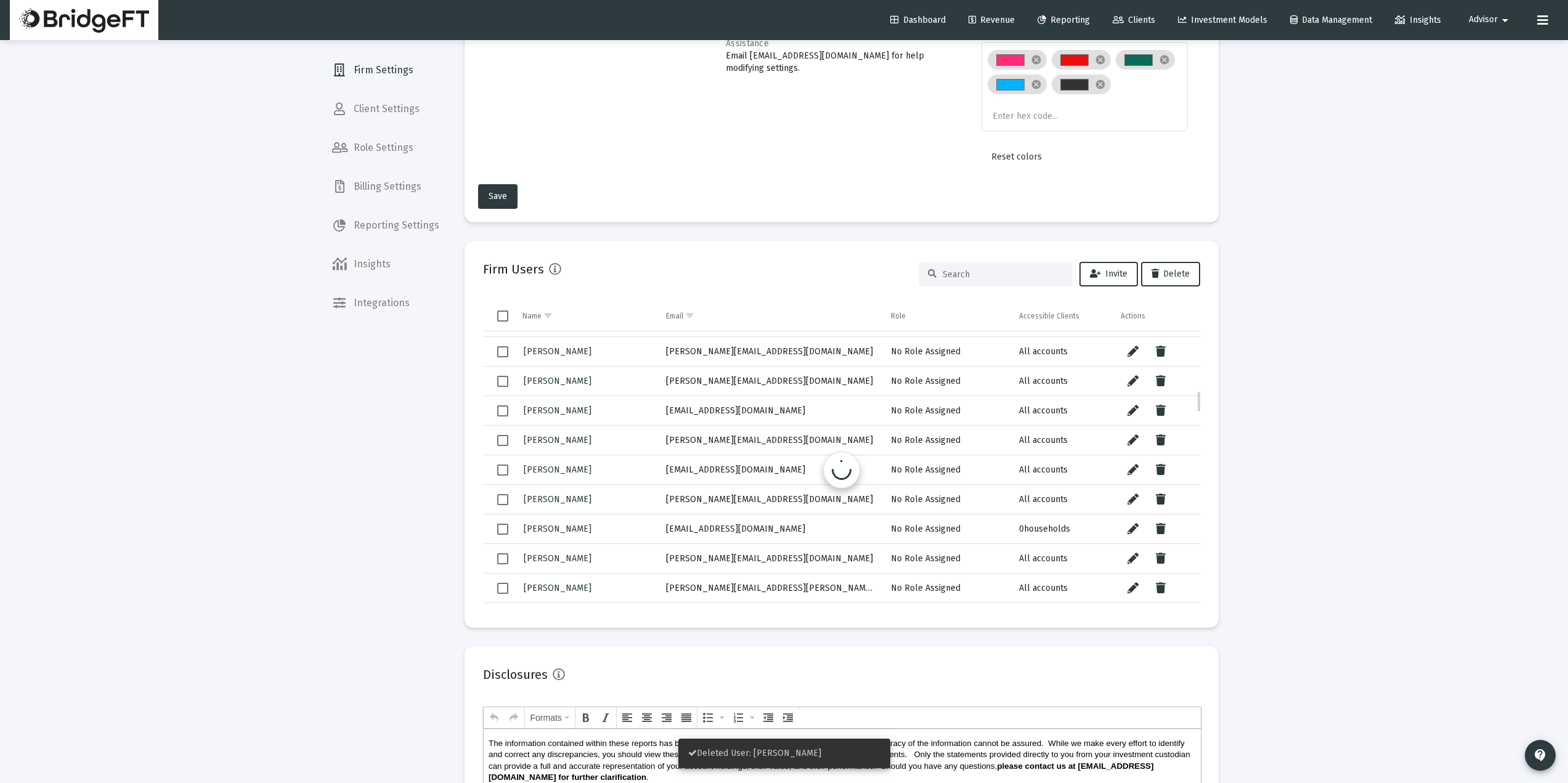
scroll to position [764, 0]
click at [1158, 442] on icon "Data grid" at bounding box center [1161, 440] width 10 height 15
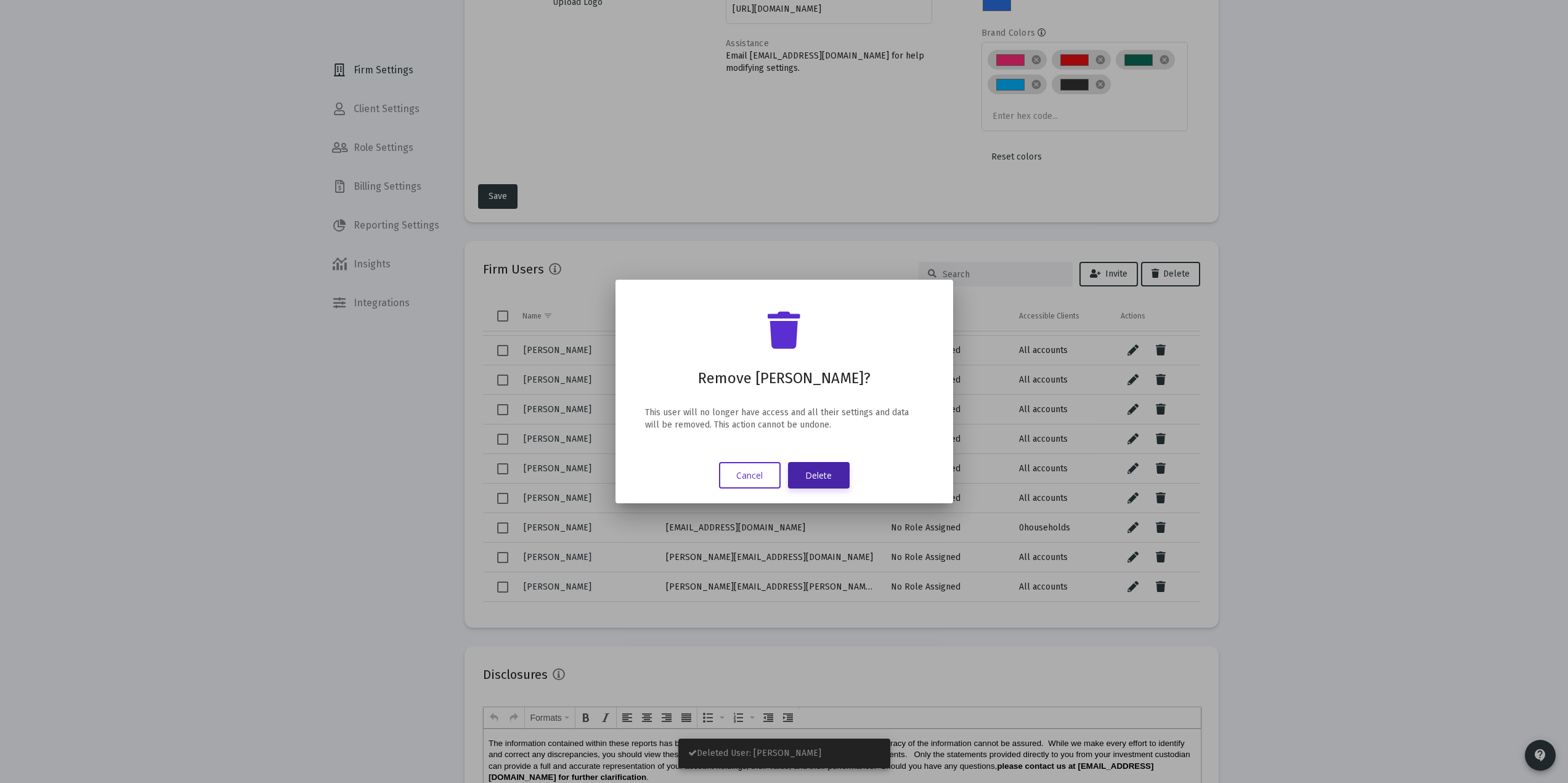
click at [802, 479] on button "Delete" at bounding box center [819, 475] width 62 height 27
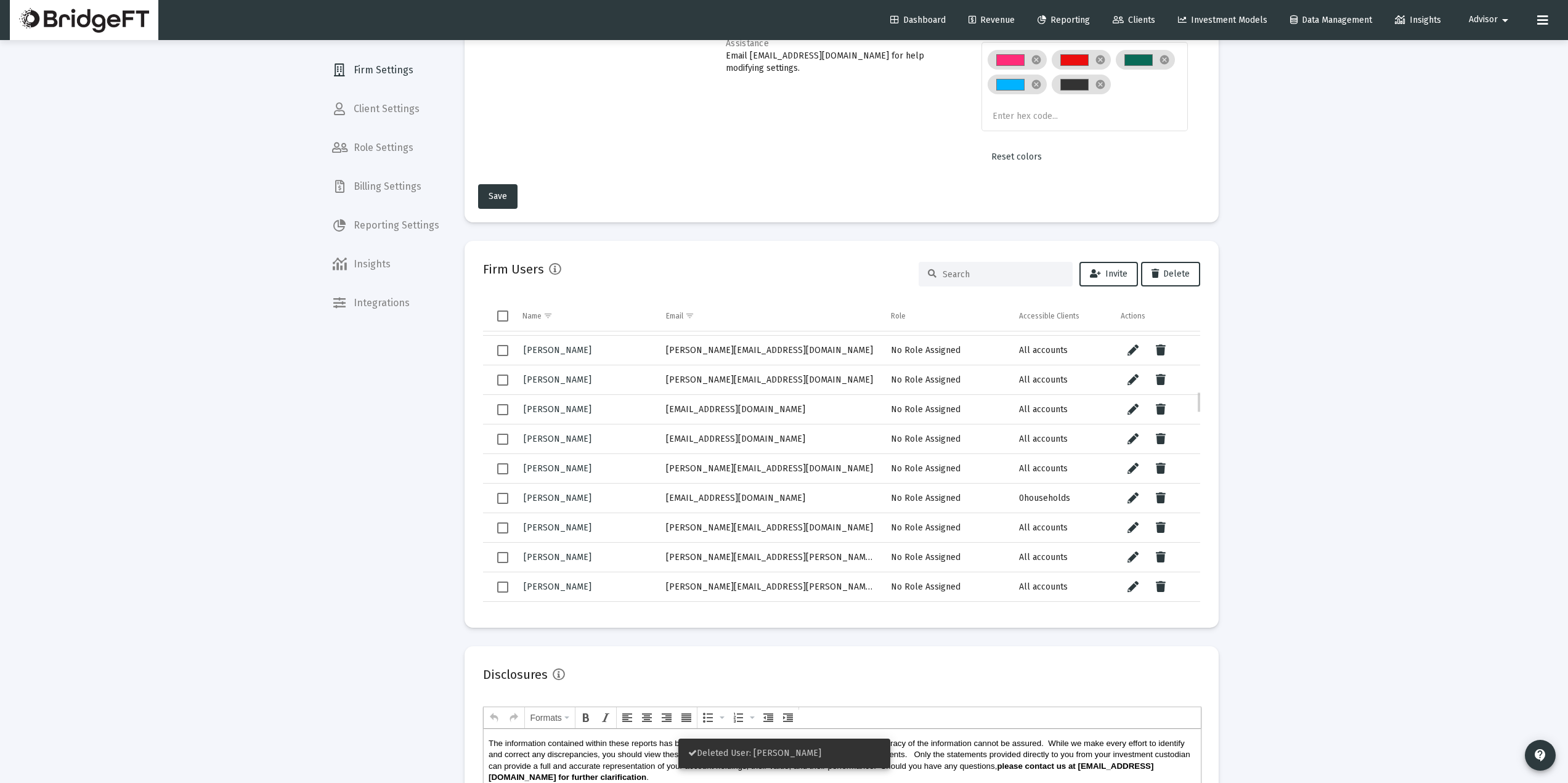
scroll to position [764, 0]
click at [1159, 471] on icon "Data grid" at bounding box center [1161, 468] width 10 height 15
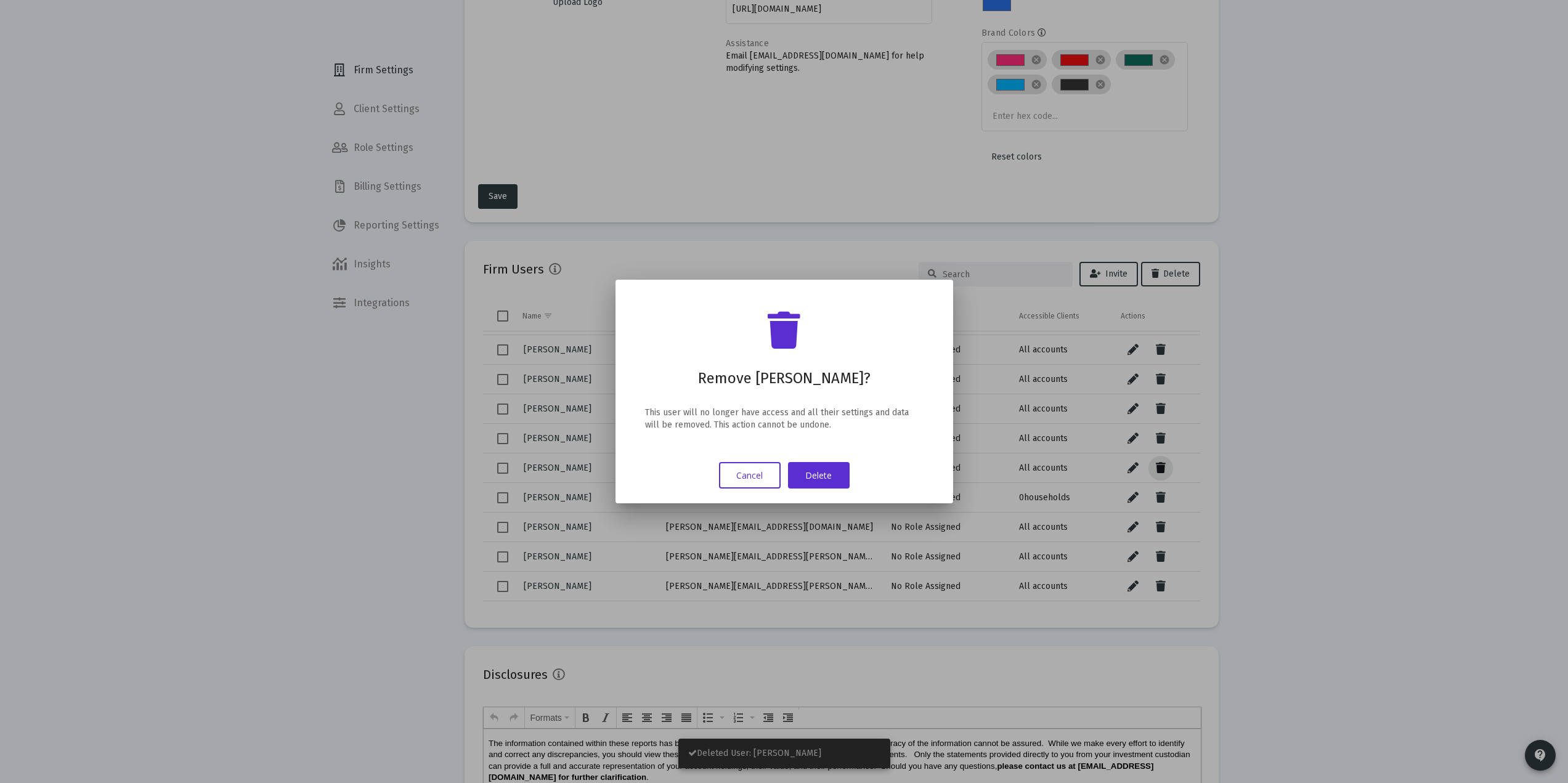
scroll to position [0, 0]
click at [812, 480] on button "Delete" at bounding box center [819, 475] width 62 height 27
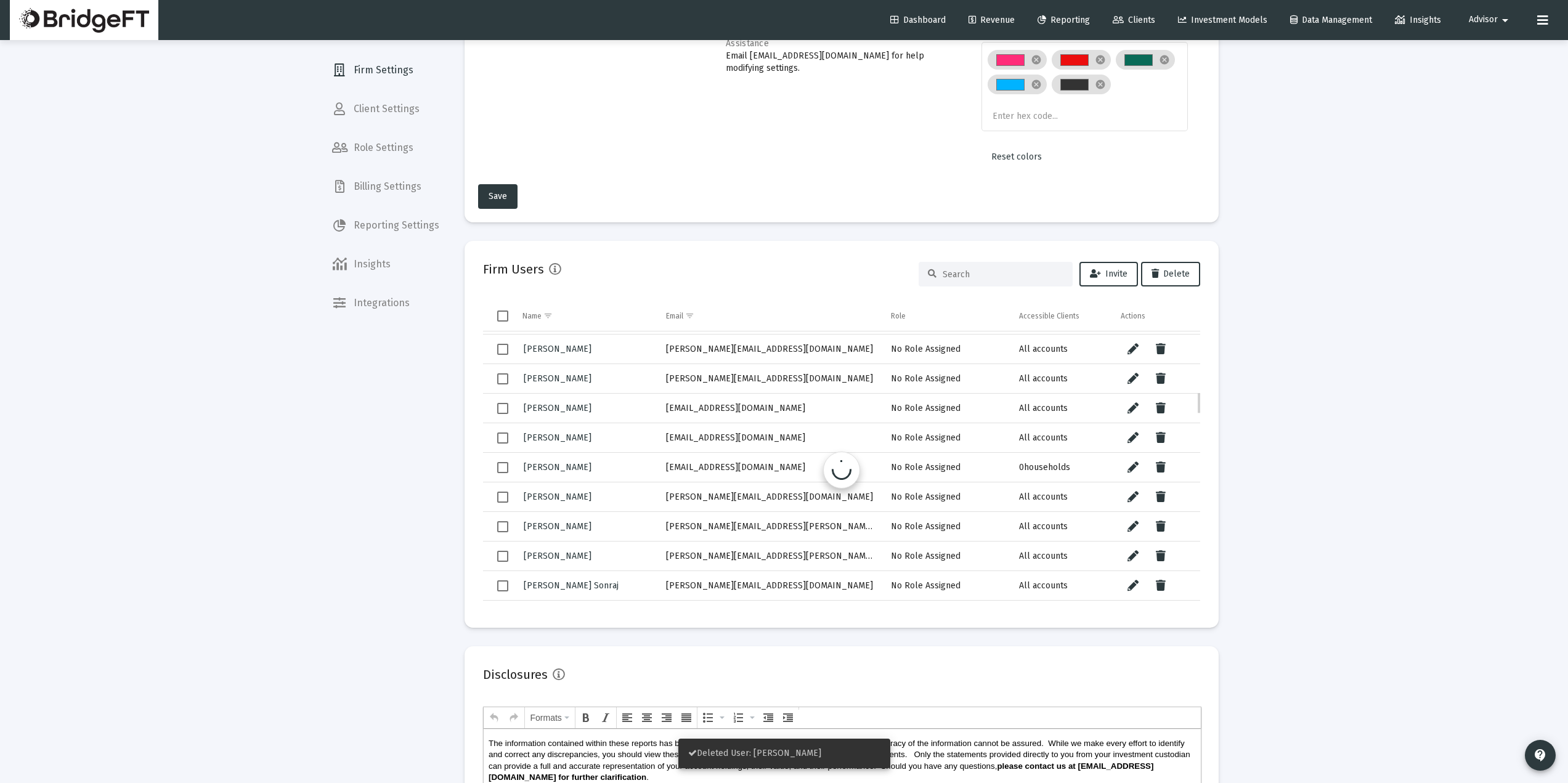
scroll to position [766, 0]
click at [1160, 469] on icon "Data grid" at bounding box center [1161, 467] width 10 height 15
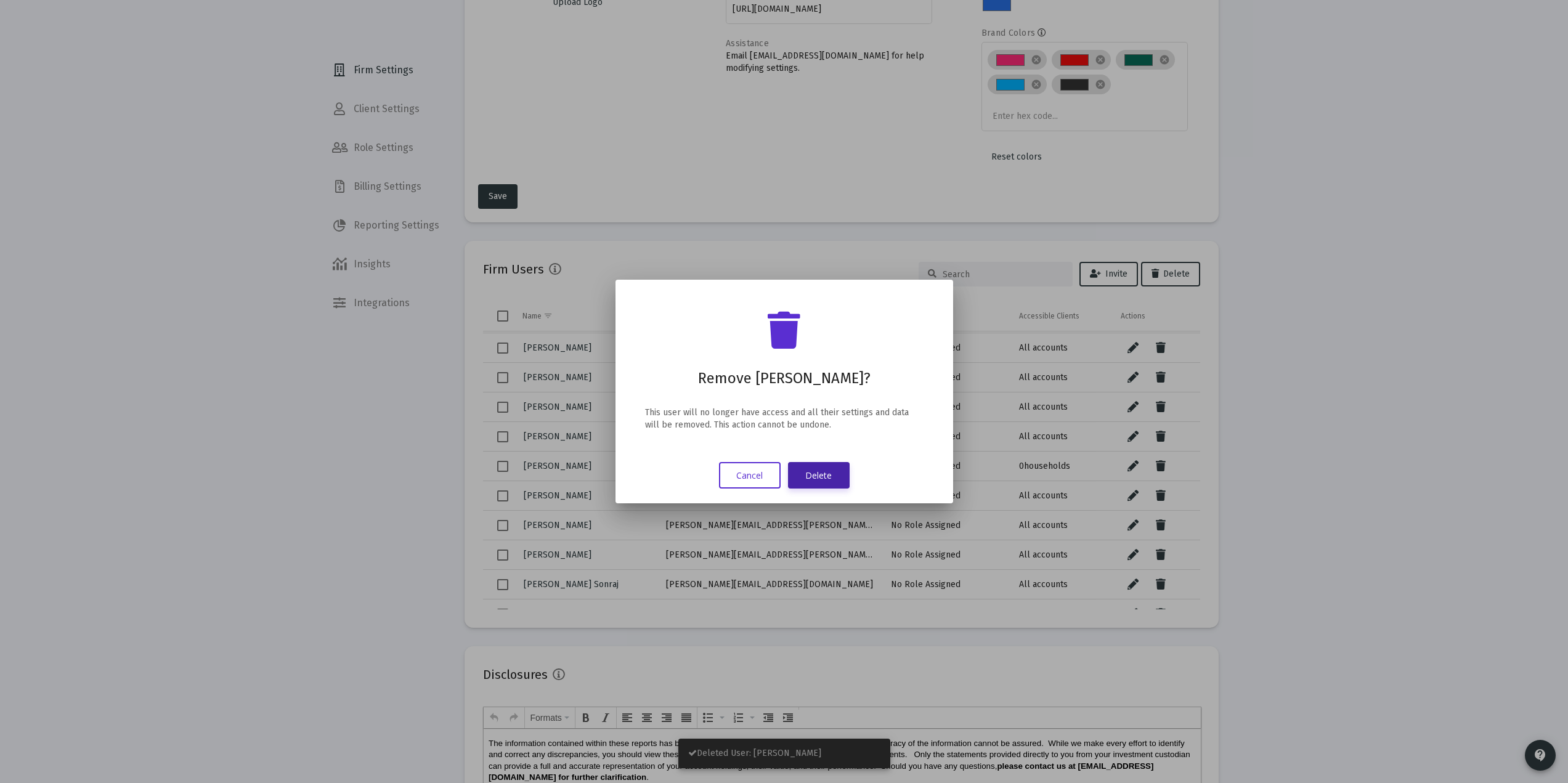
click at [826, 469] on button "Delete" at bounding box center [819, 475] width 62 height 27
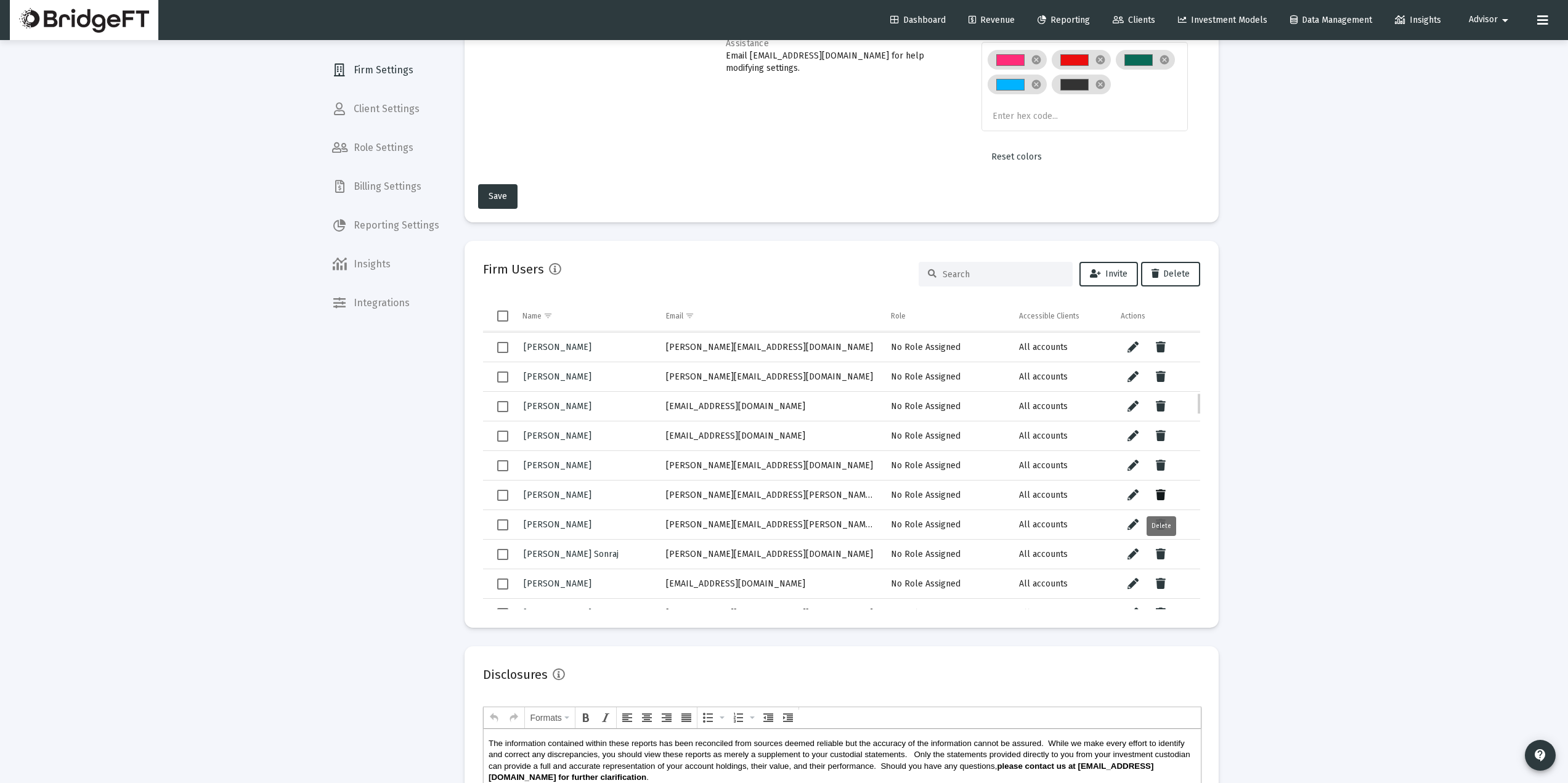
click at [1166, 491] on button "Data grid" at bounding box center [1161, 495] width 24 height 24
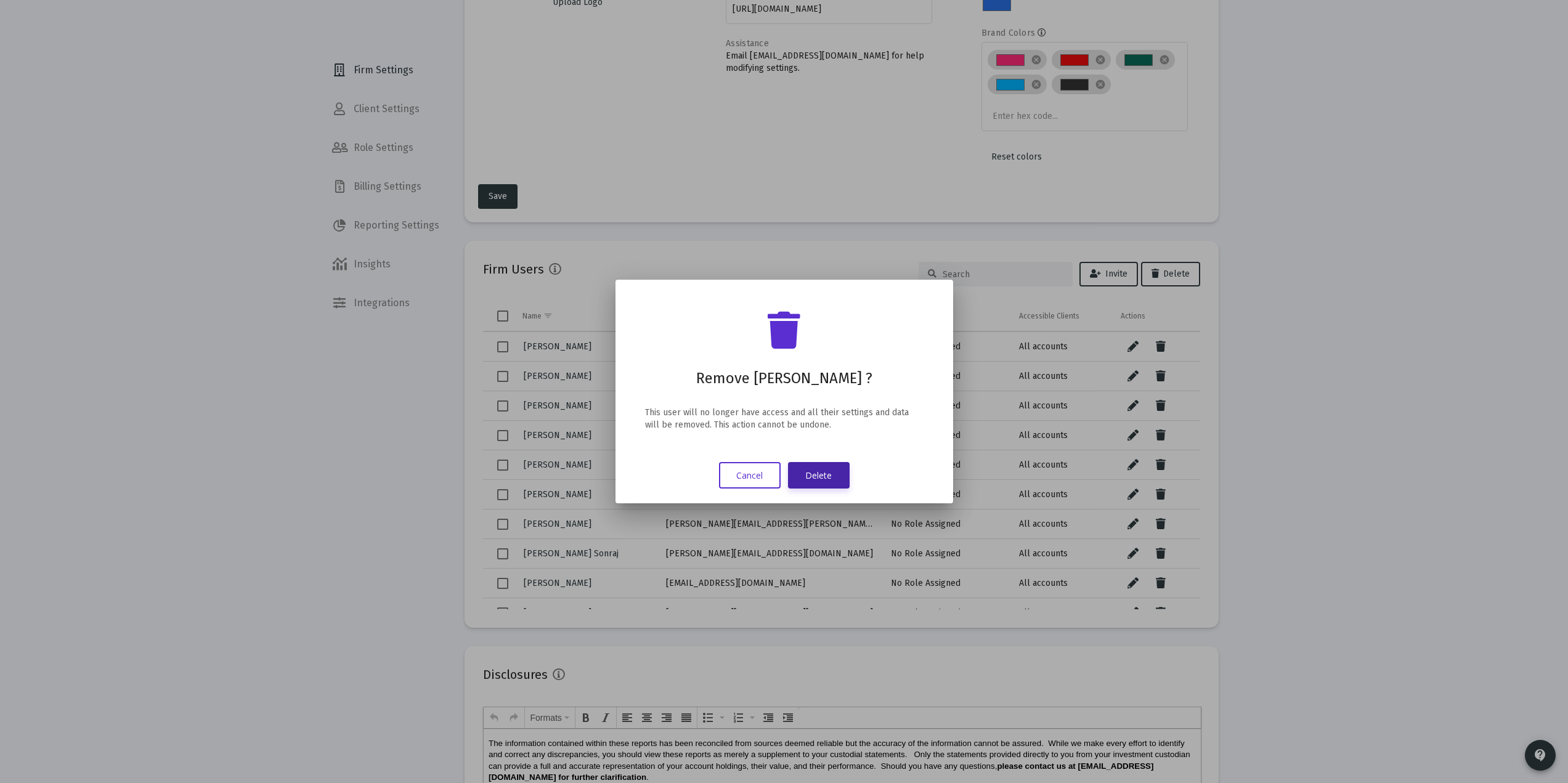
click at [831, 477] on button "Delete" at bounding box center [819, 475] width 62 height 27
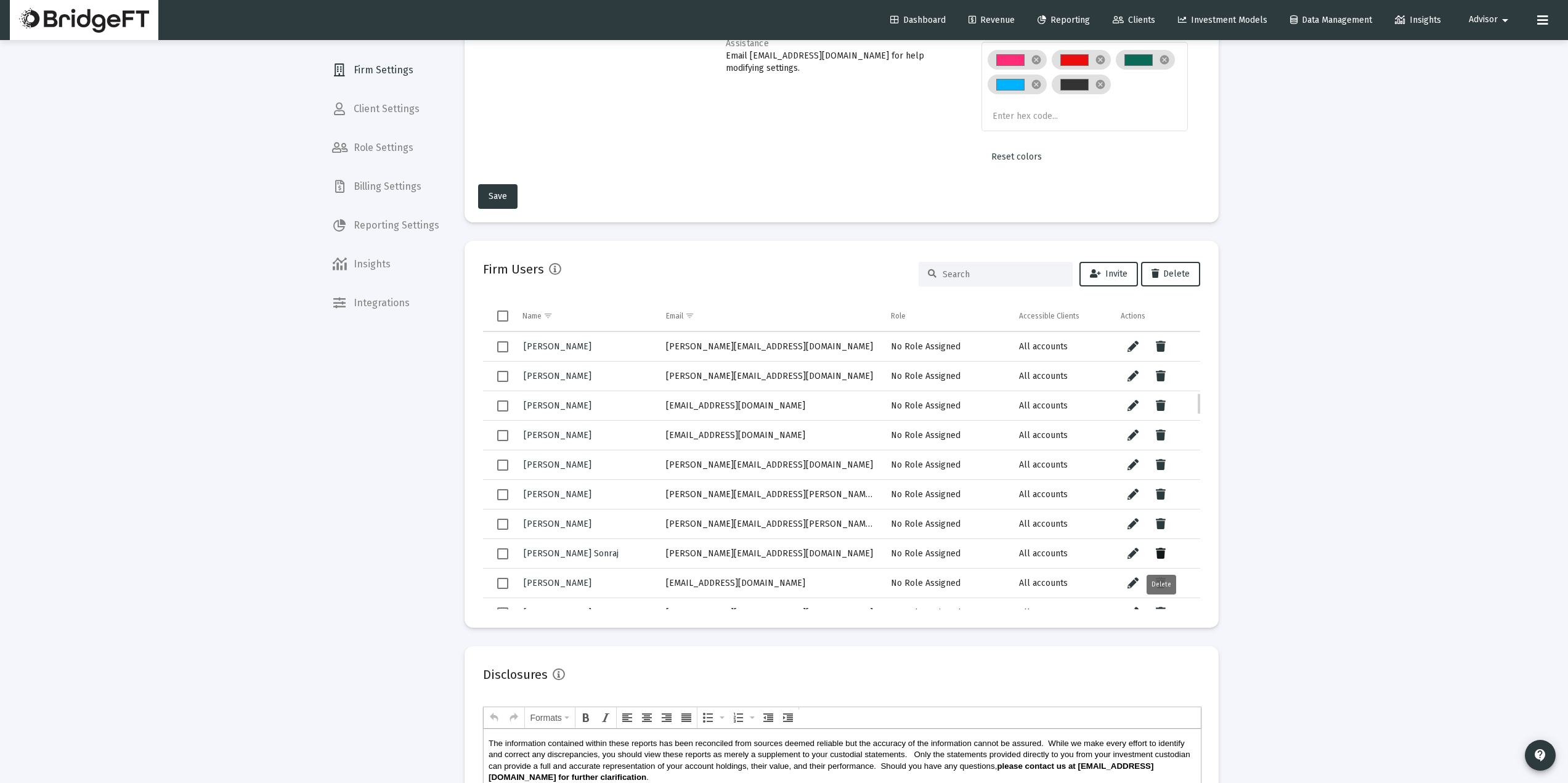
click at [1162, 552] on icon "Data grid" at bounding box center [1161, 554] width 10 height 15
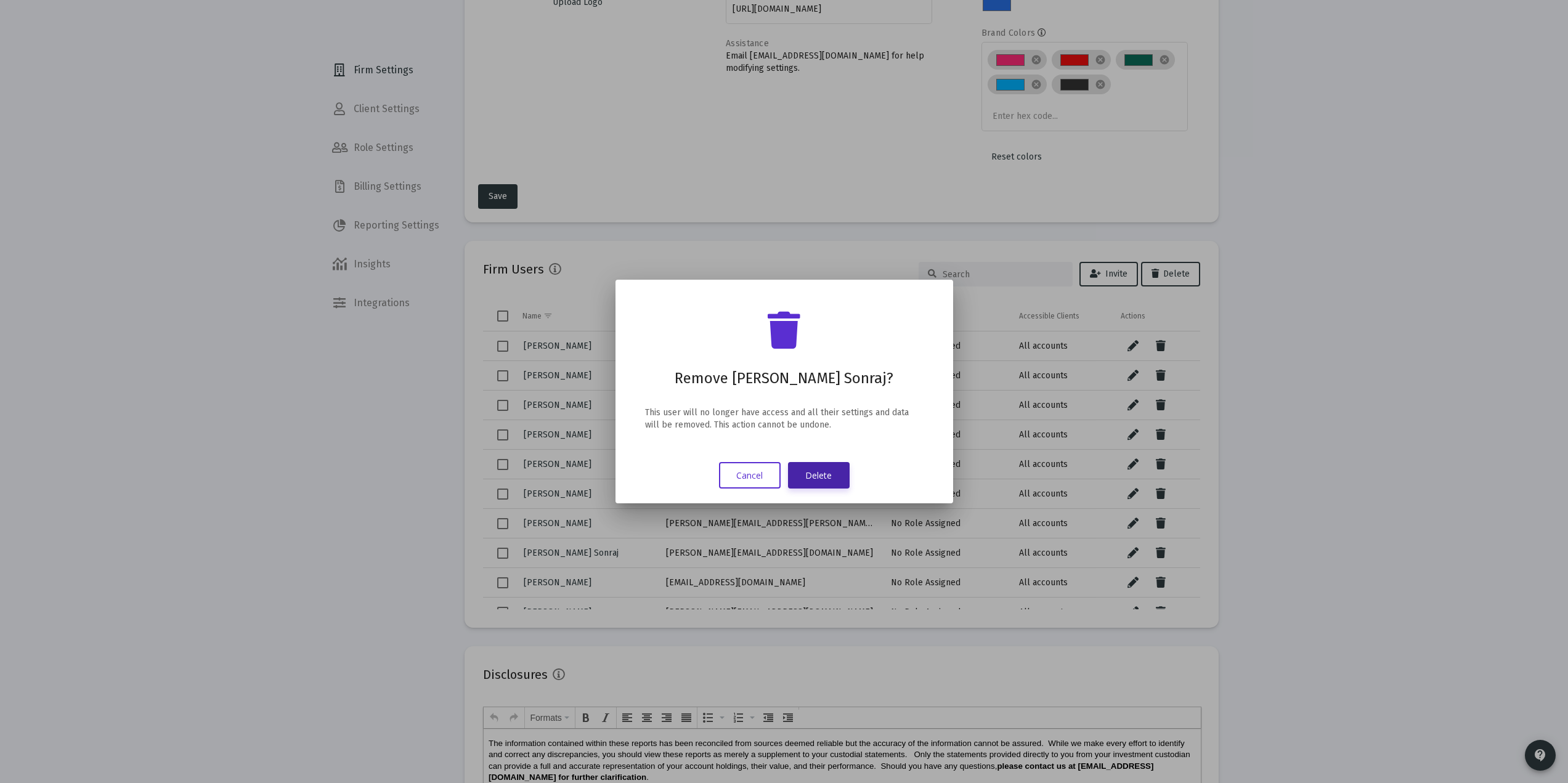
click at [826, 477] on button "Delete" at bounding box center [819, 475] width 62 height 27
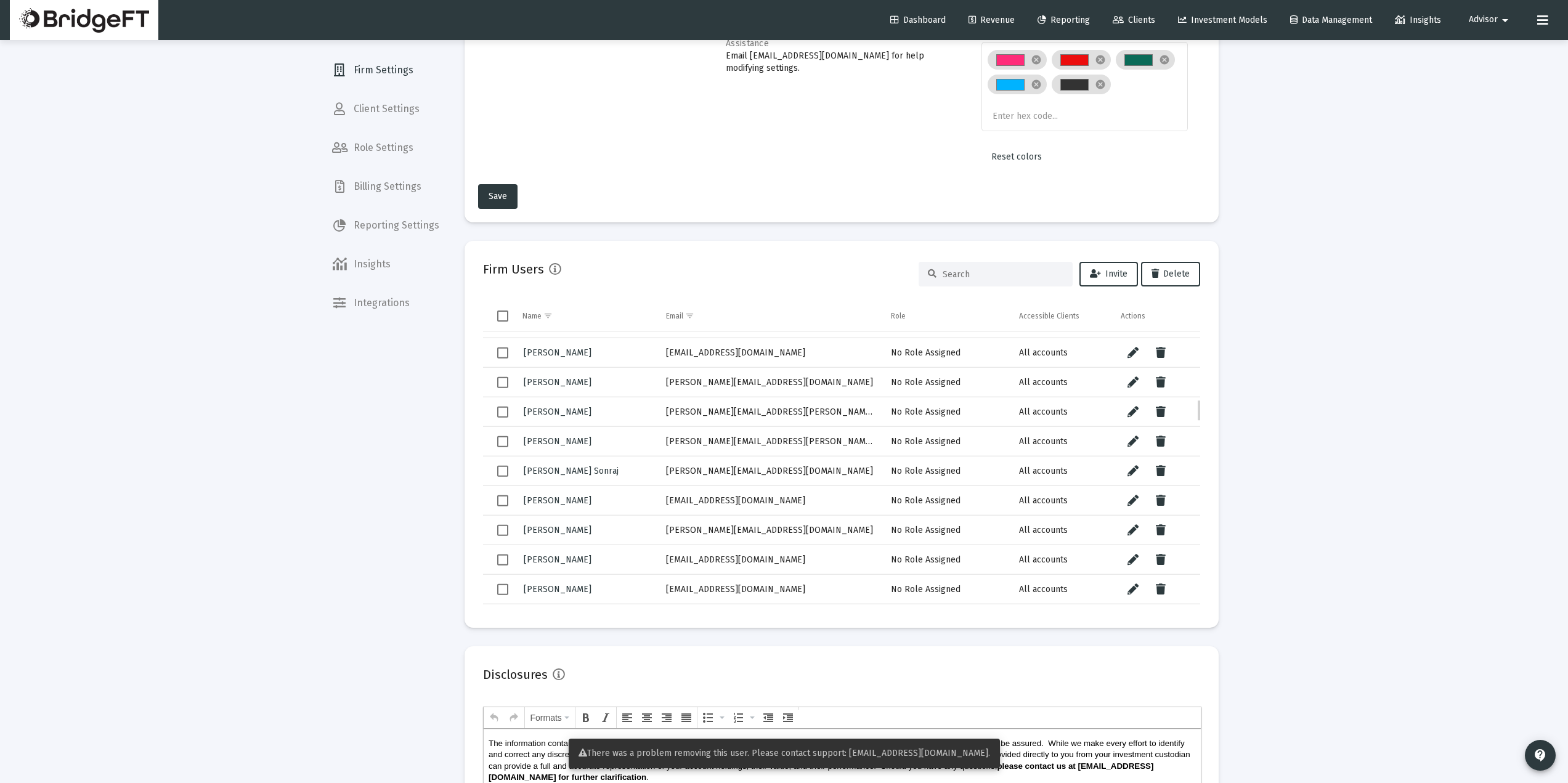
drag, startPoint x: 797, startPoint y: 469, endPoint x: 656, endPoint y: 473, distance: 141.1
click at [656, 473] on tr "Brijesh Sonraj brijesh.sonraj@encora.com No Role Assigned All accounts" at bounding box center [842, 470] width 718 height 29
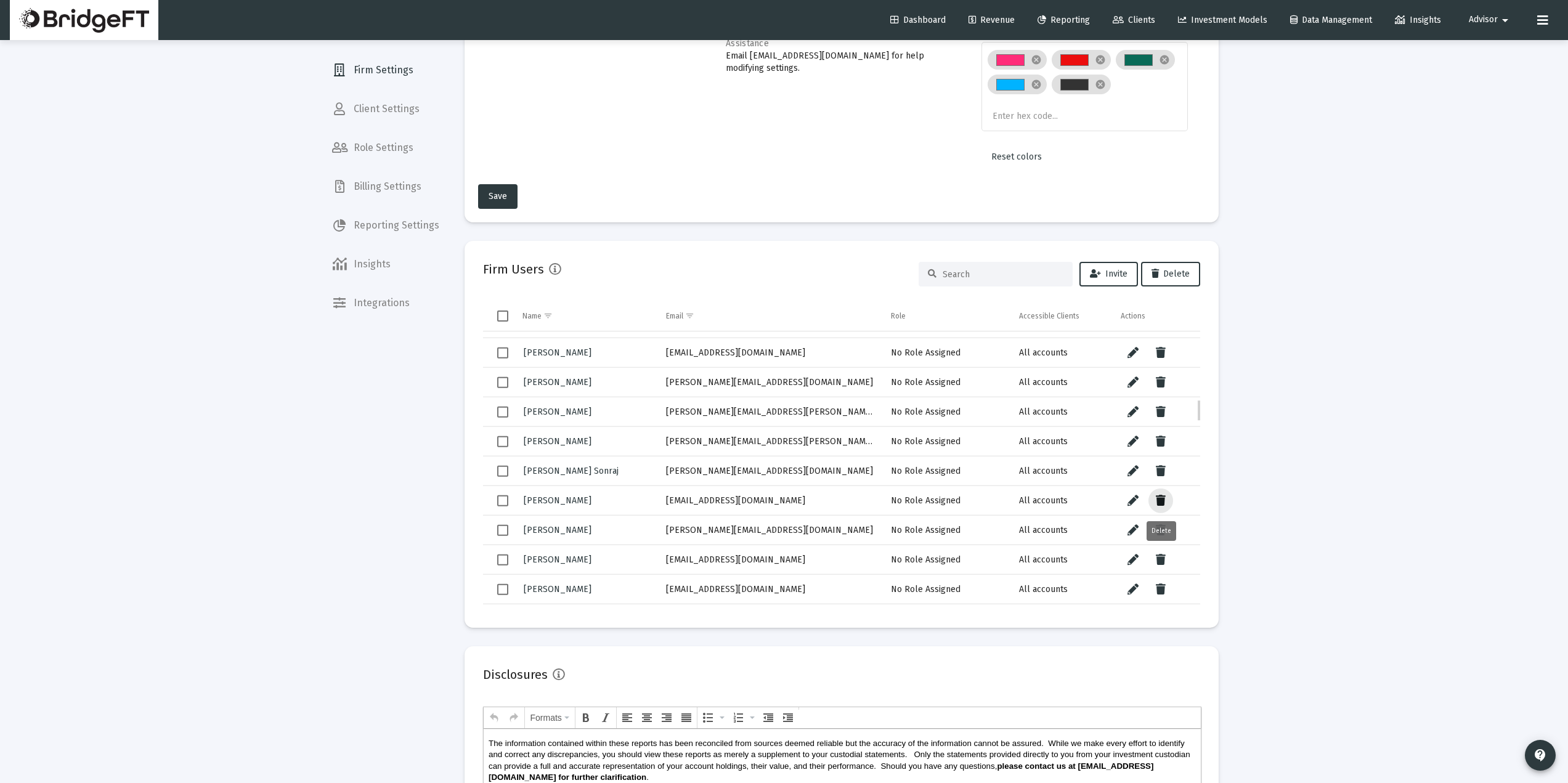
click at [1155, 505] on button "Data grid" at bounding box center [1161, 500] width 24 height 24
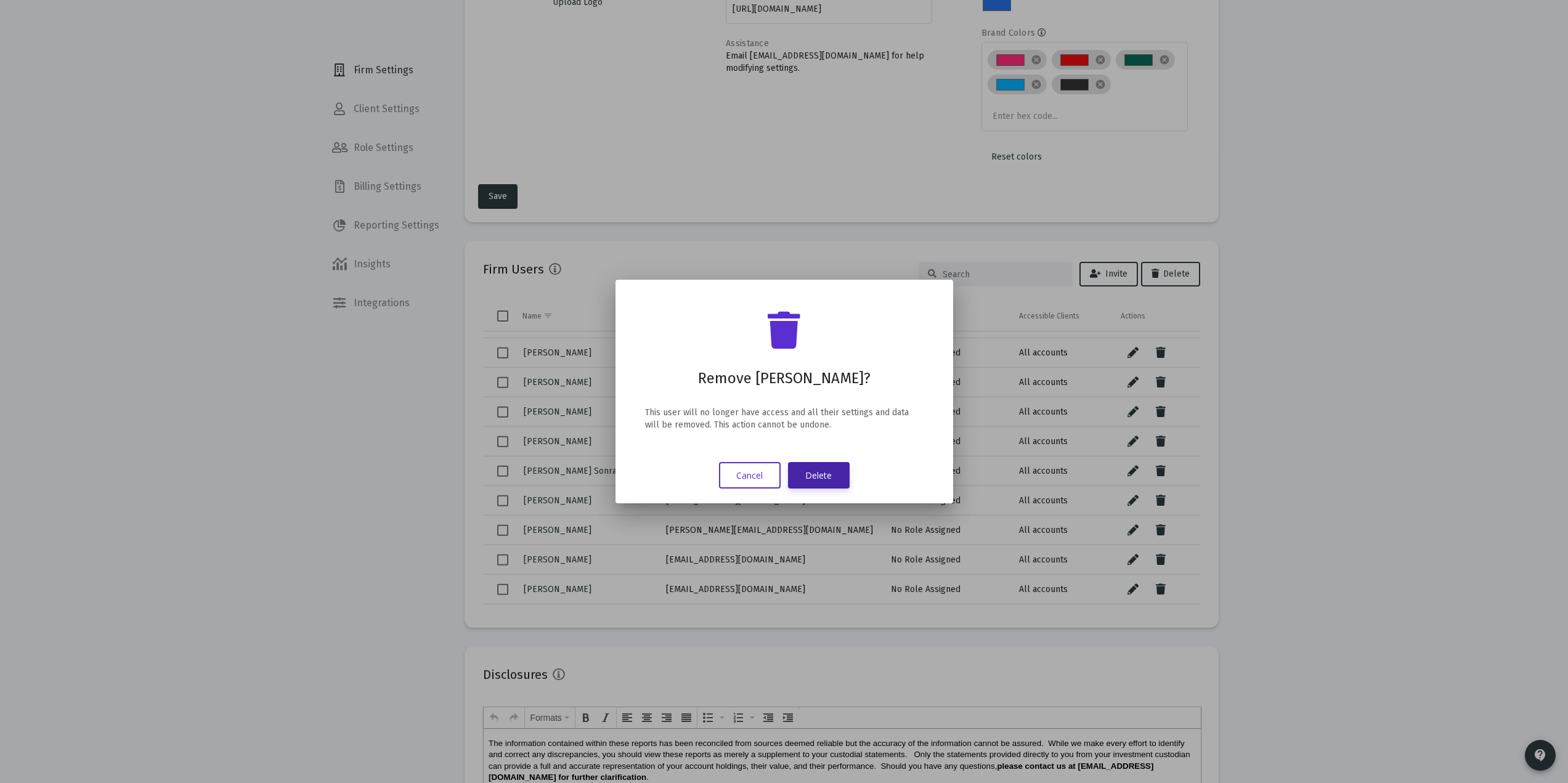
click at [825, 481] on button "Delete" at bounding box center [819, 475] width 62 height 27
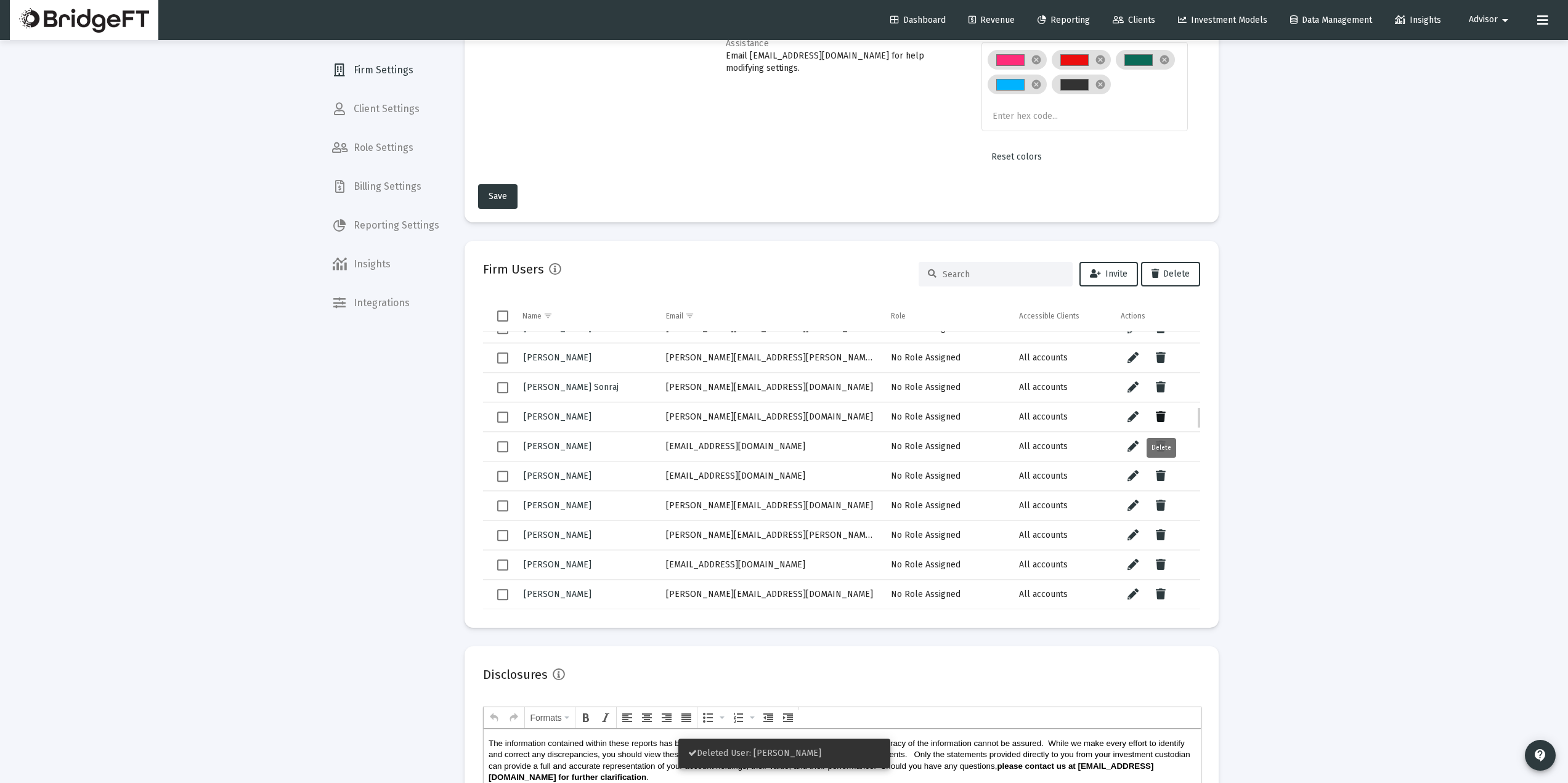
click at [1160, 417] on icon "Data grid" at bounding box center [1161, 417] width 10 height 15
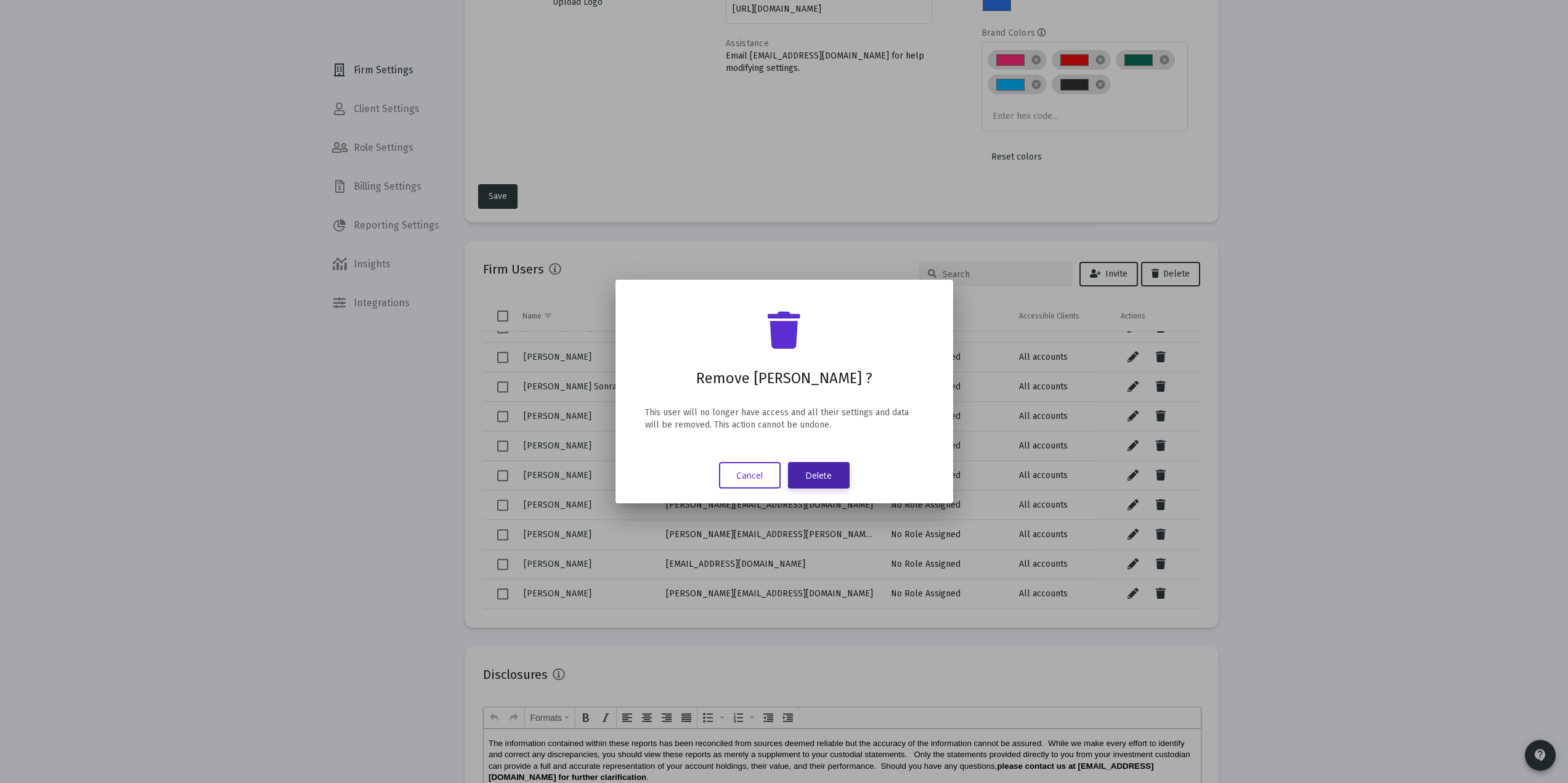
click at [823, 476] on button "Delete" at bounding box center [819, 475] width 62 height 27
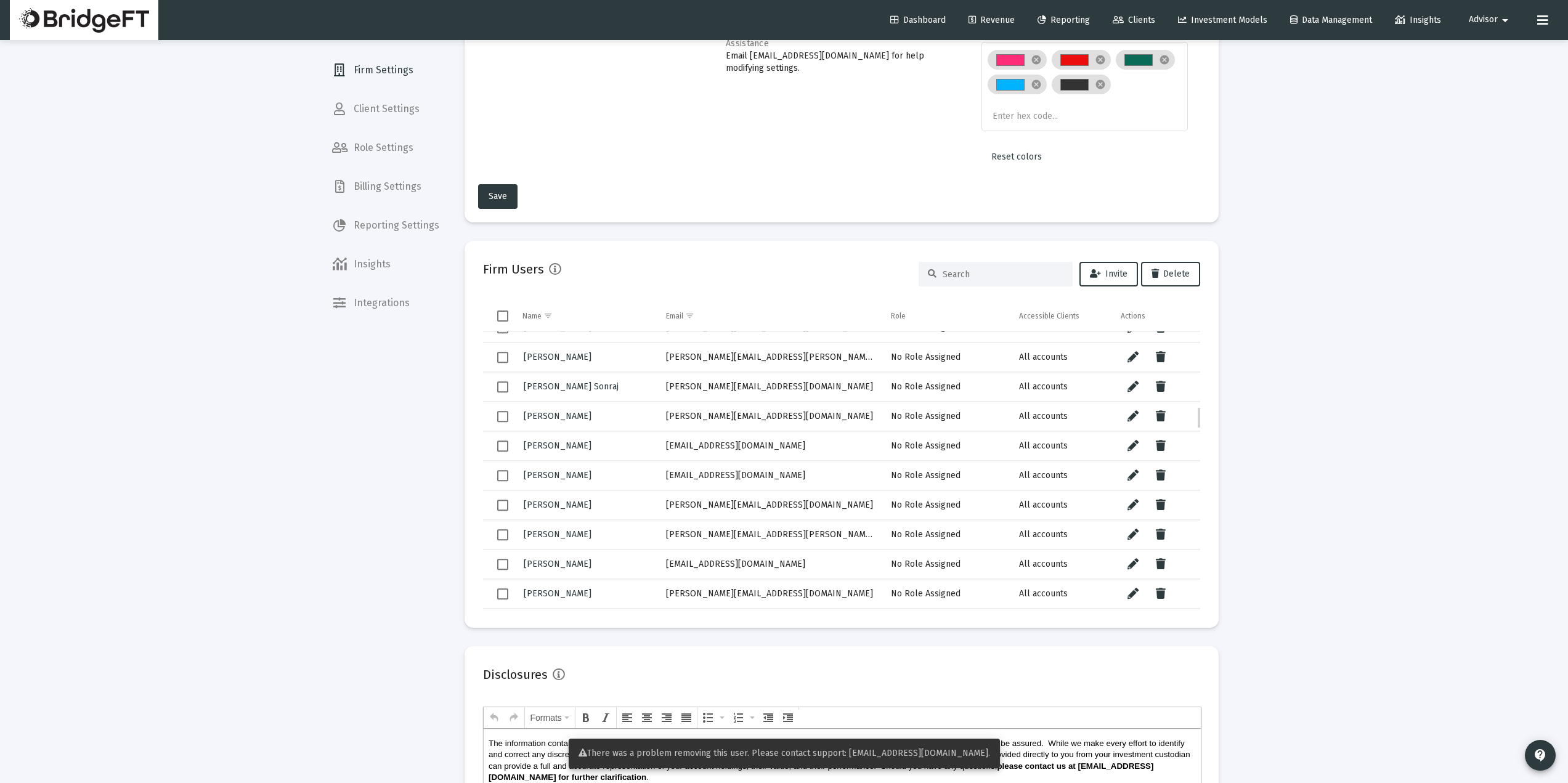
scroll to position [935, 0]
drag, startPoint x: 754, startPoint y: 416, endPoint x: 645, endPoint y: 425, distance: 109.4
click at [645, 425] on tr "Seth Miller seth@alternativ.com No Role Assigned All accounts" at bounding box center [842, 416] width 718 height 29
click at [1167, 440] on button "Data grid" at bounding box center [1161, 445] width 24 height 24
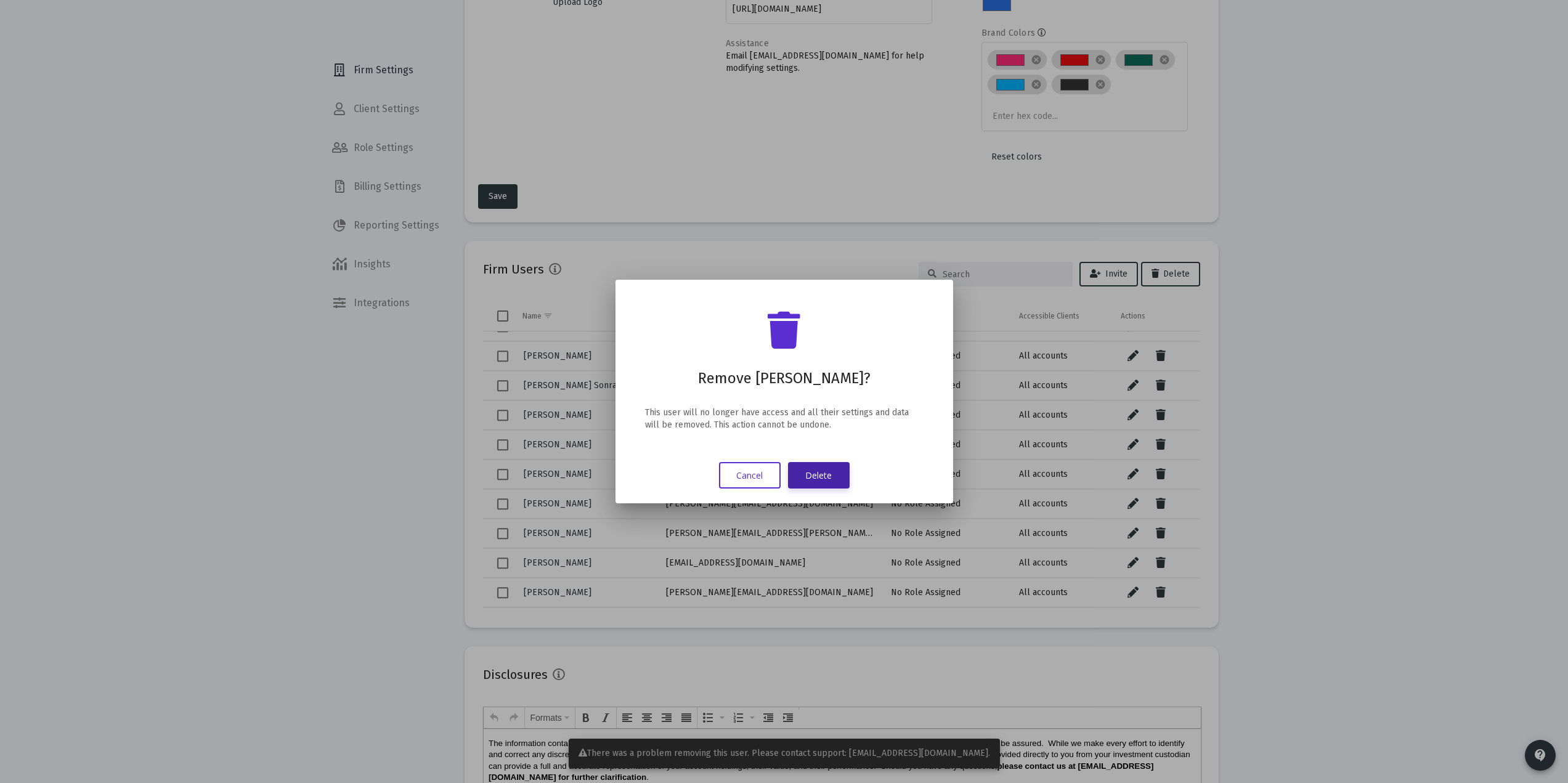
click at [806, 476] on button "Delete" at bounding box center [819, 475] width 62 height 27
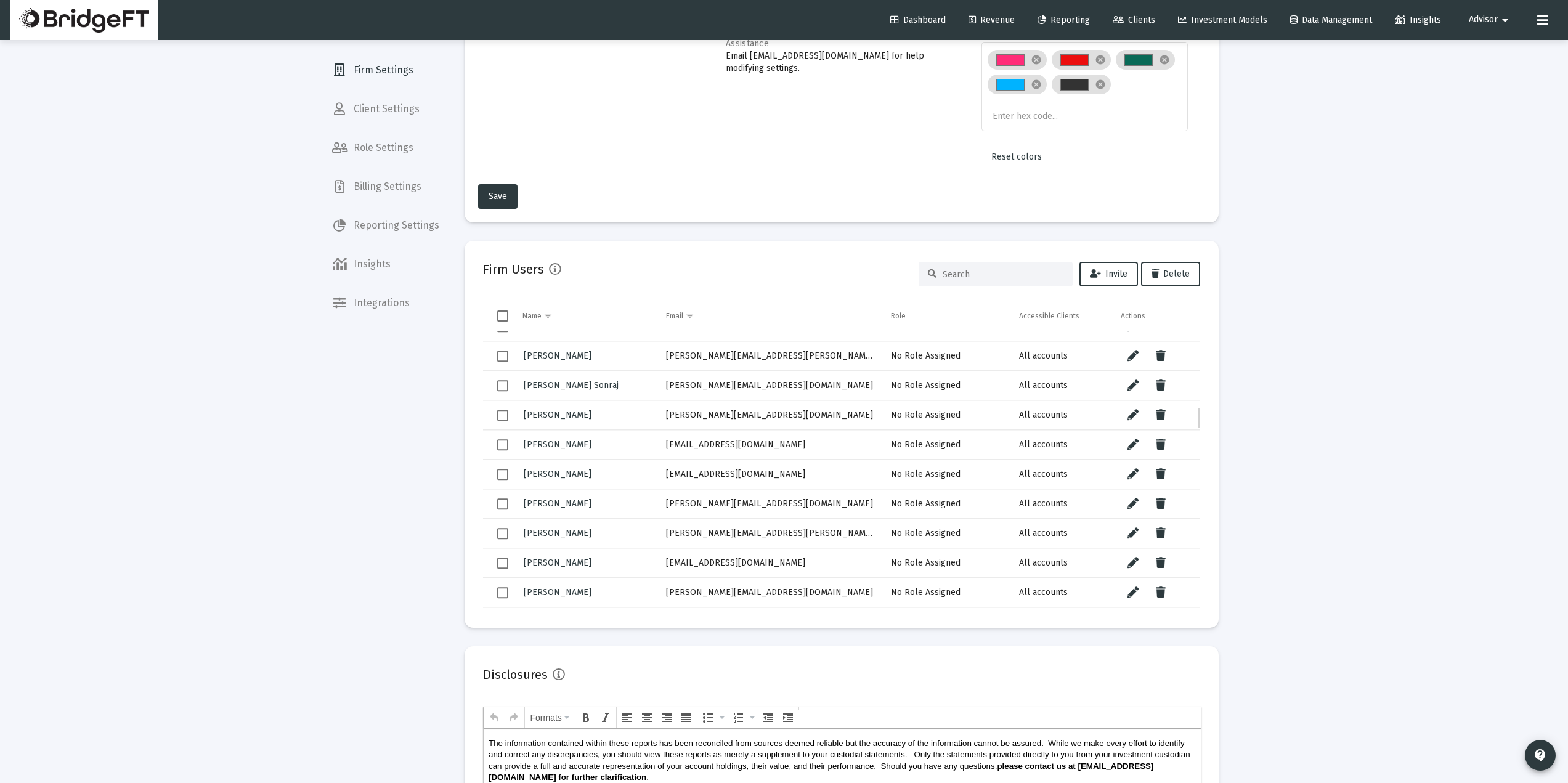
scroll to position [936, 0]
drag, startPoint x: 715, startPoint y: 453, endPoint x: 657, endPoint y: 453, distance: 58.0
click at [658, 453] on td "[EMAIL_ADDRESS][DOMAIN_NAME]" at bounding box center [770, 444] width 225 height 29
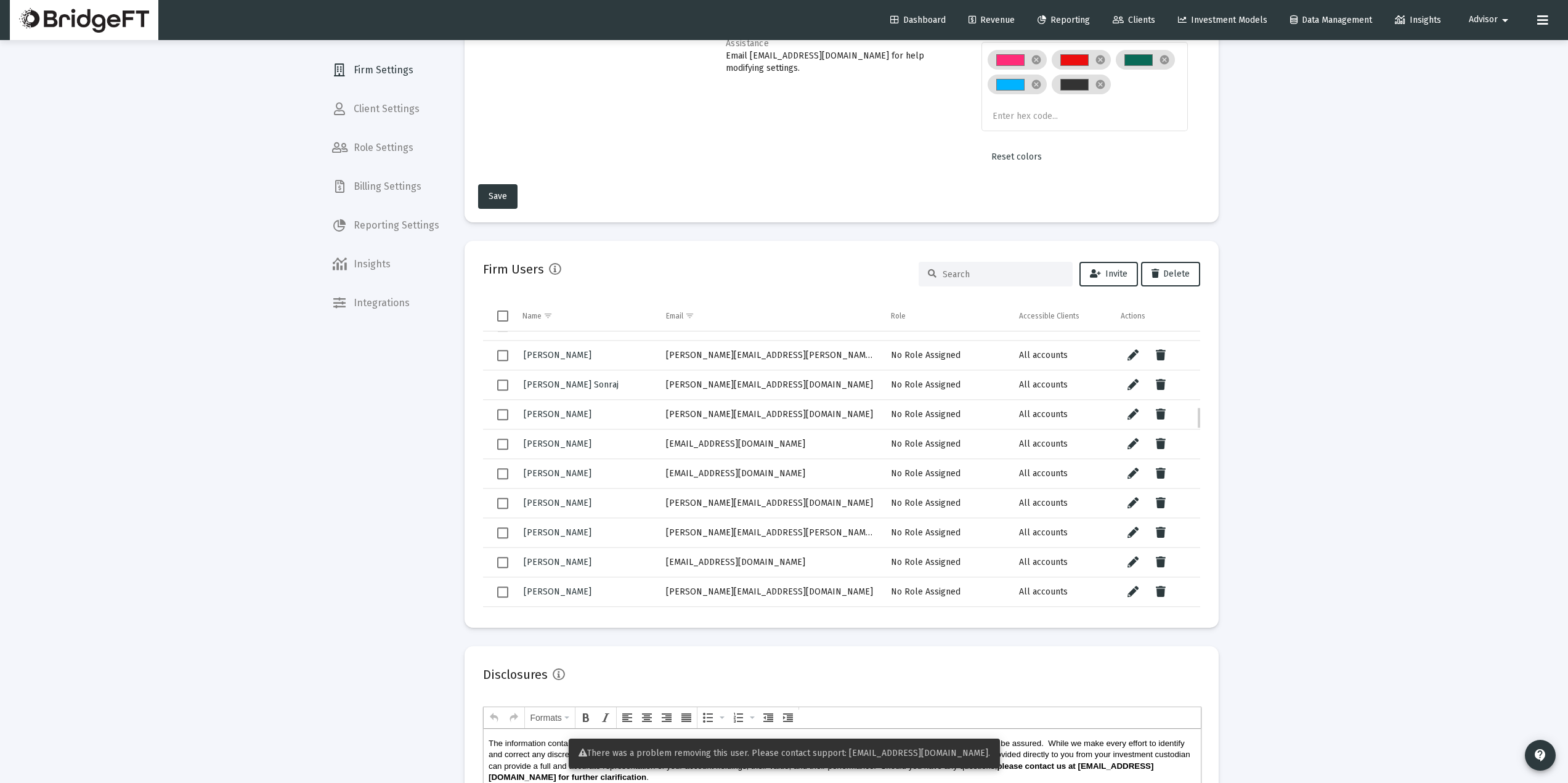
scroll to position [1019, 0]
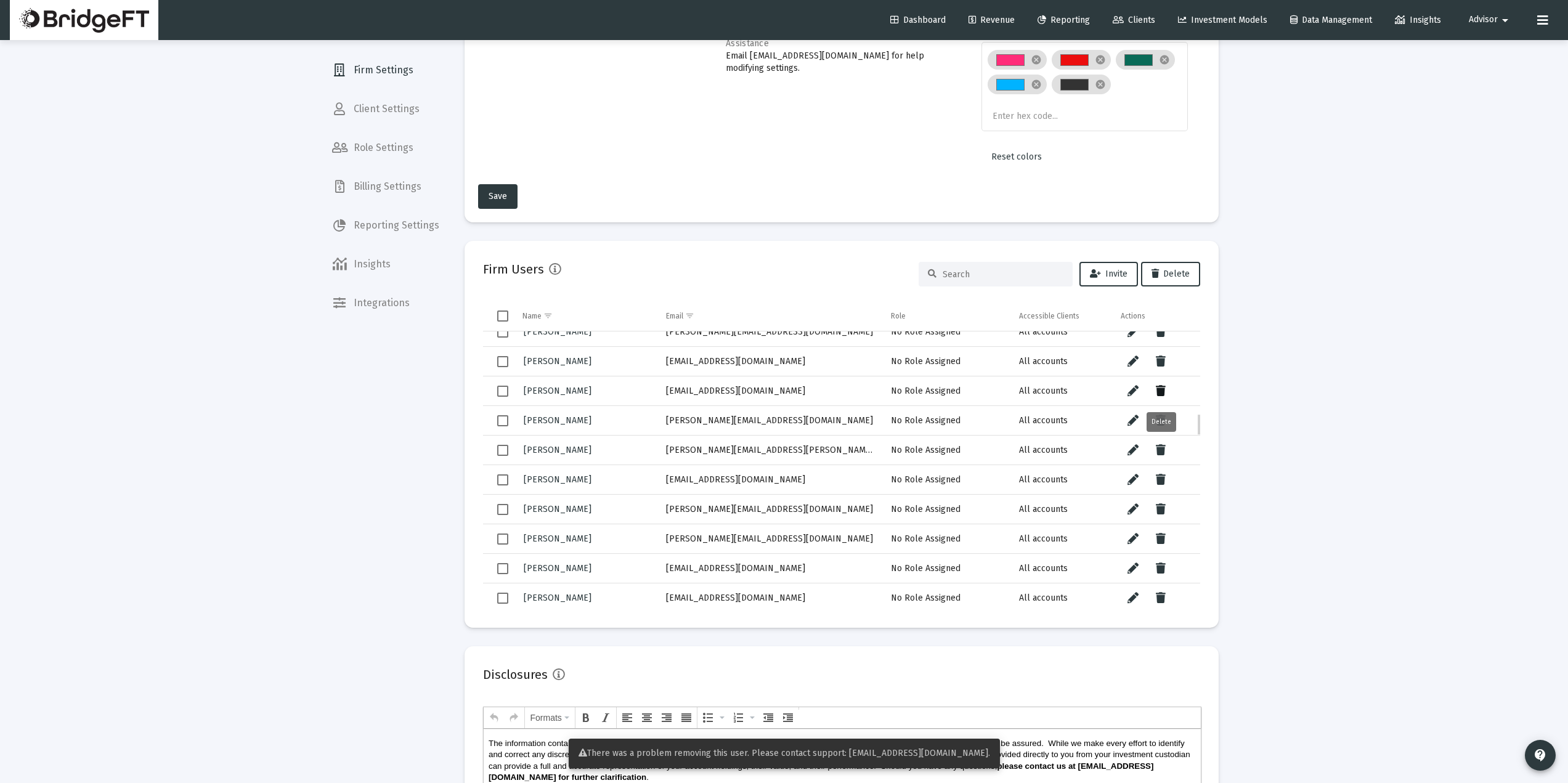
click at [1160, 392] on icon "Data grid" at bounding box center [1161, 391] width 10 height 15
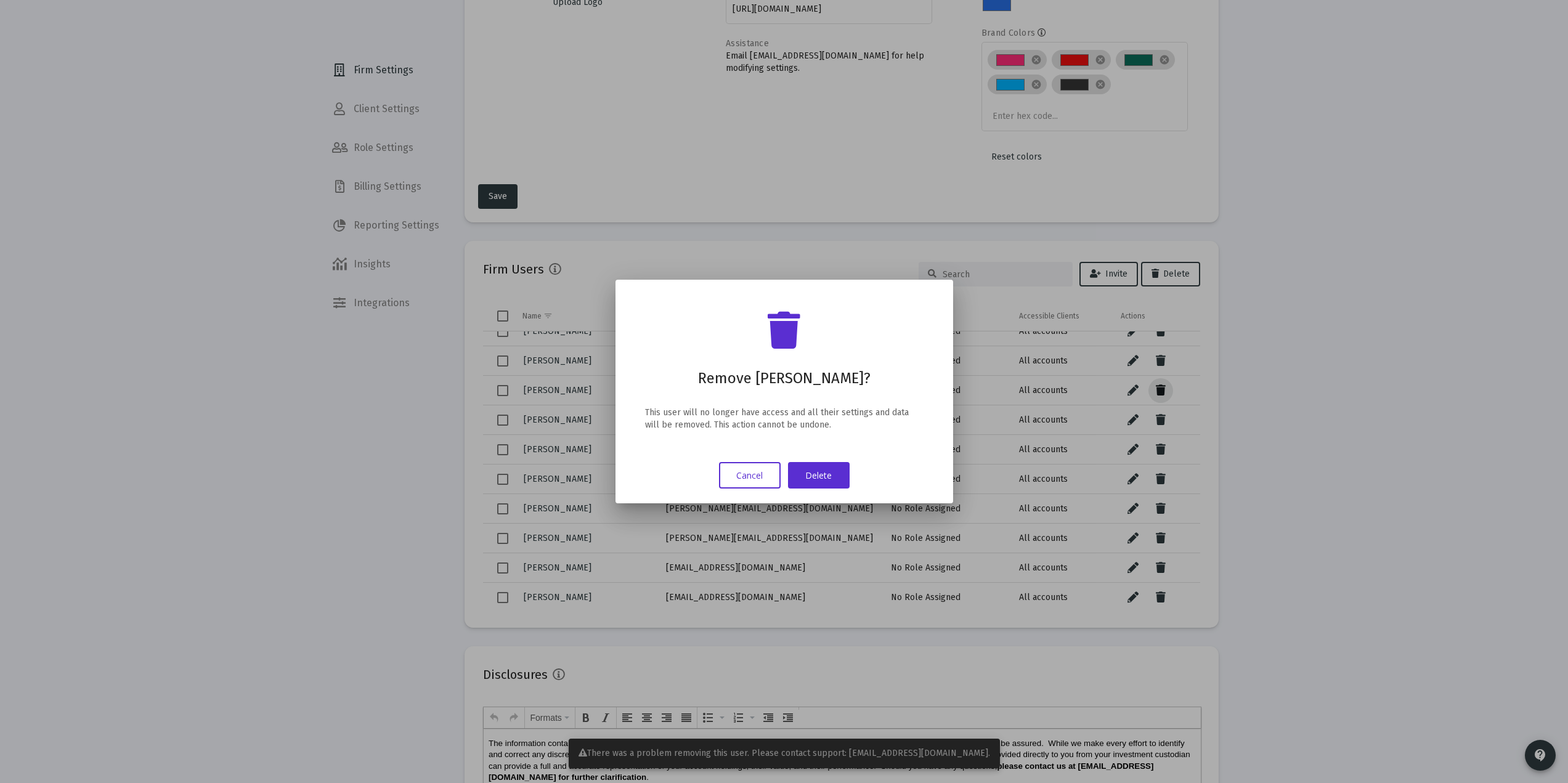
scroll to position [0, 0]
click at [805, 481] on button "Delete" at bounding box center [819, 475] width 62 height 27
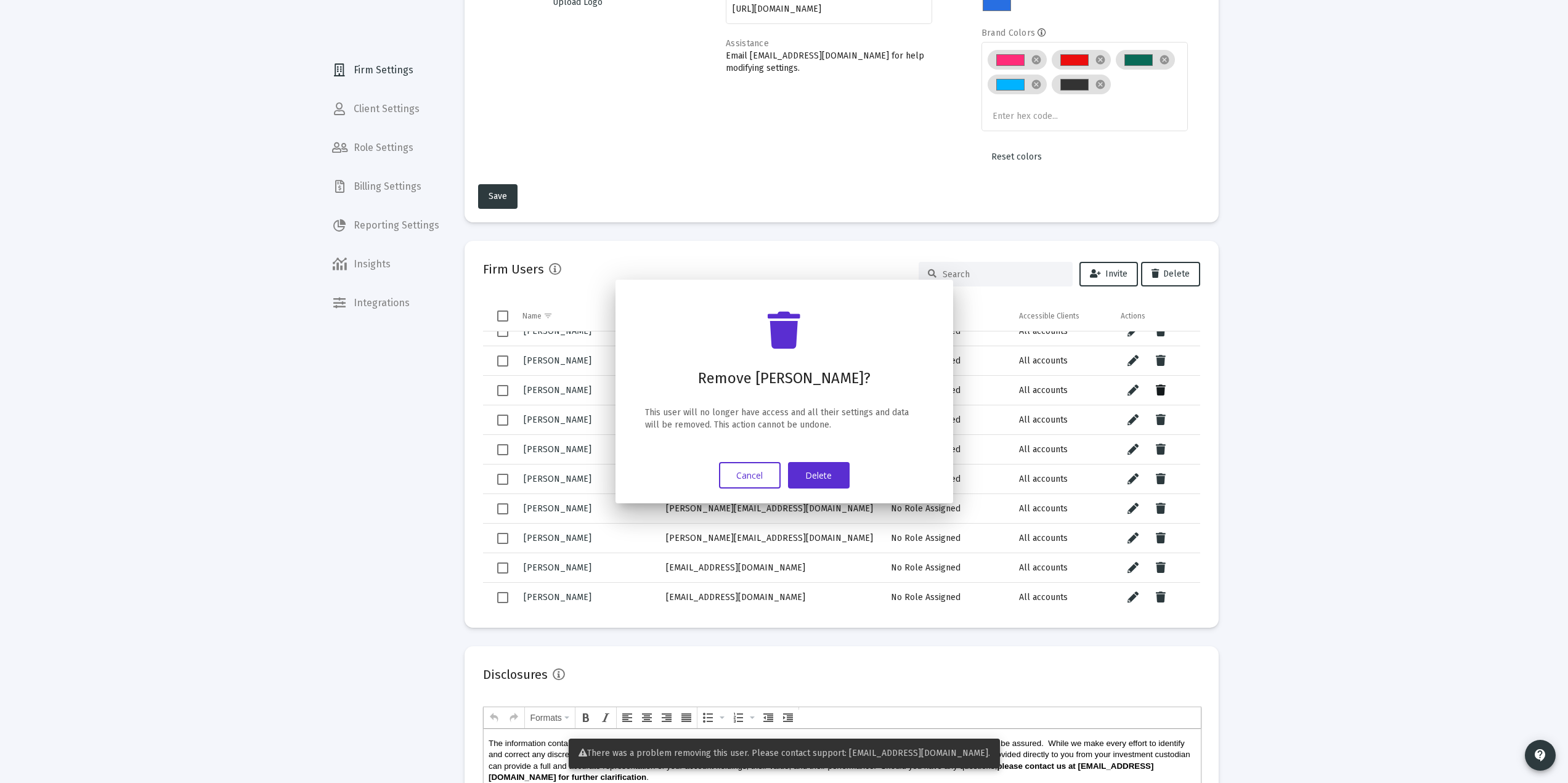
scroll to position [165, 0]
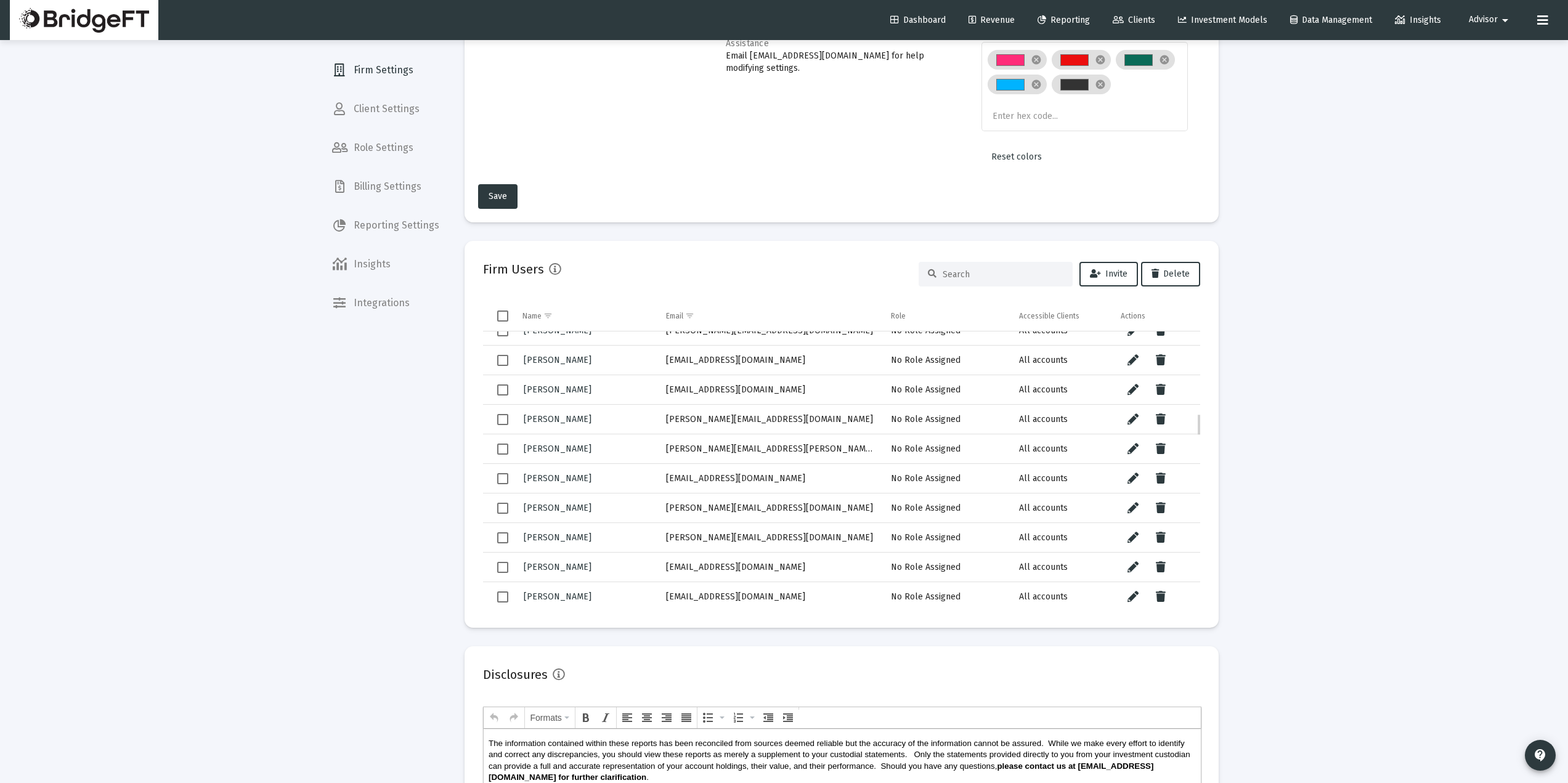
drag, startPoint x: 551, startPoint y: 394, endPoint x: 531, endPoint y: 396, distance: 20.1
click at [531, 396] on div "[PERSON_NAME]" at bounding box center [585, 390] width 126 height 18
drag, startPoint x: 756, startPoint y: 386, endPoint x: 649, endPoint y: 387, distance: 107.0
click at [649, 387] on tr "Jake Oney jake@alternativ.com No Role Assigned All accounts" at bounding box center [842, 389] width 718 height 29
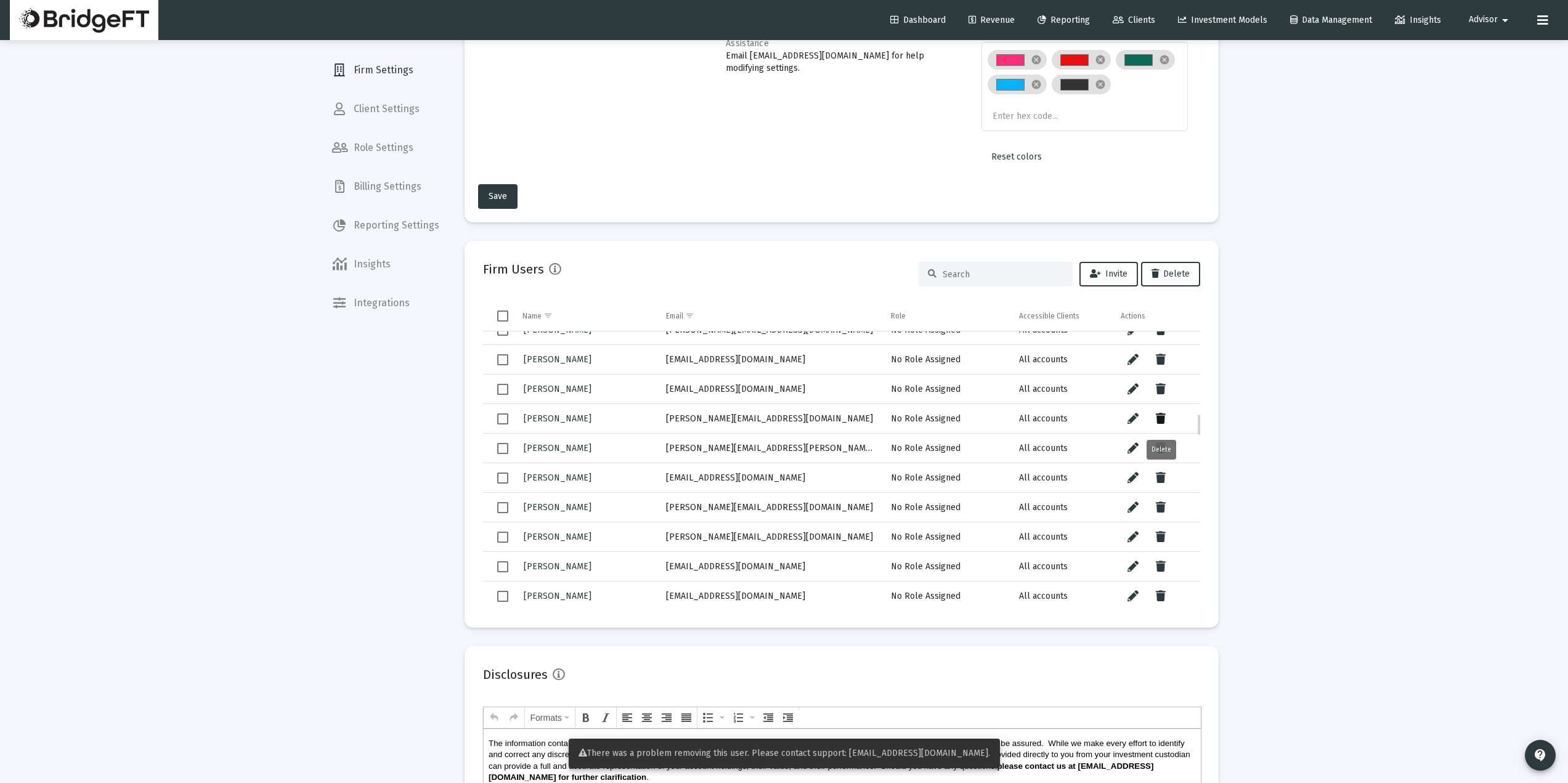
click at [1167, 421] on button "Data grid" at bounding box center [1161, 419] width 24 height 24
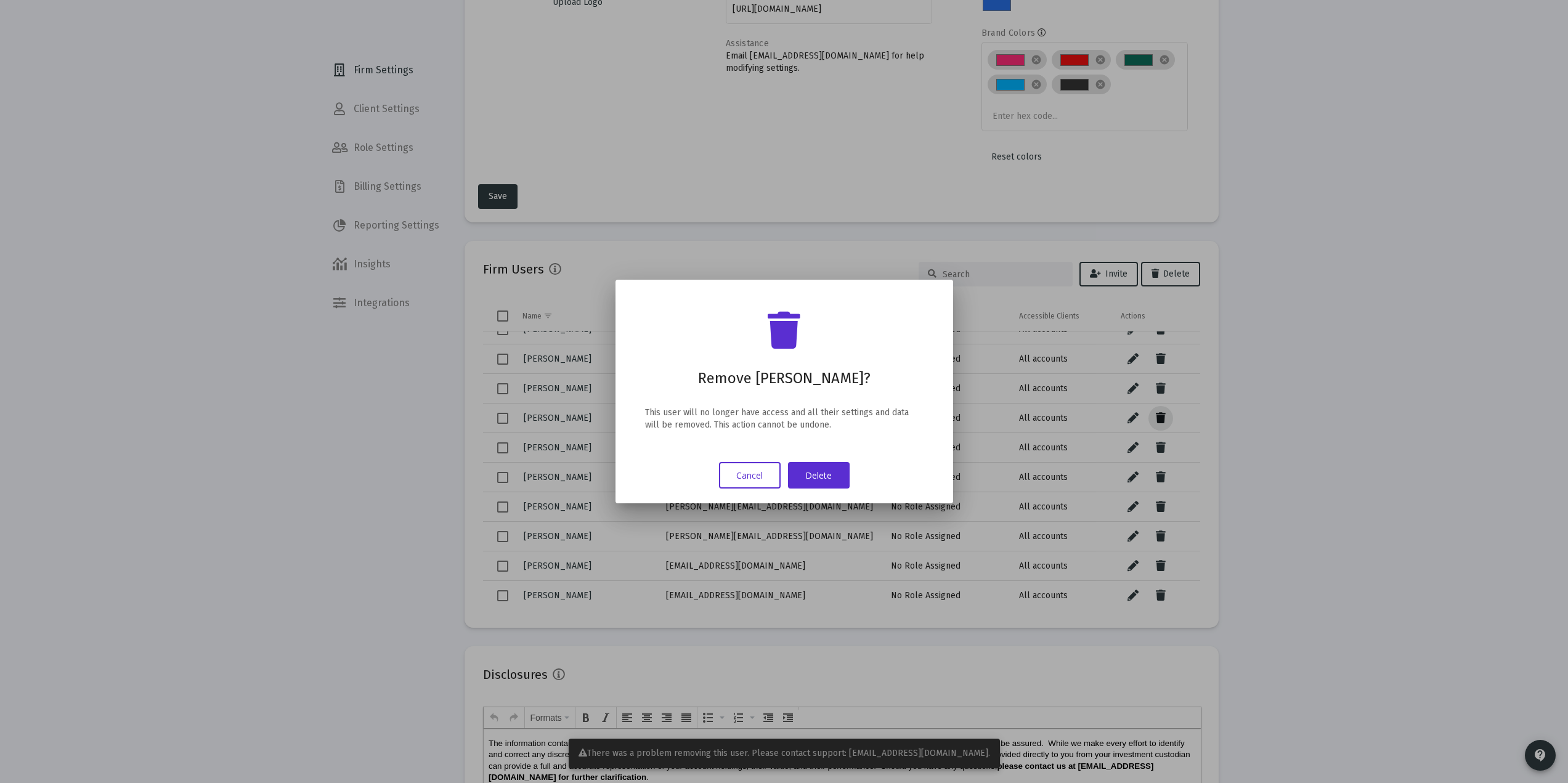
scroll to position [0, 0]
click at [809, 469] on button "Delete" at bounding box center [819, 475] width 62 height 27
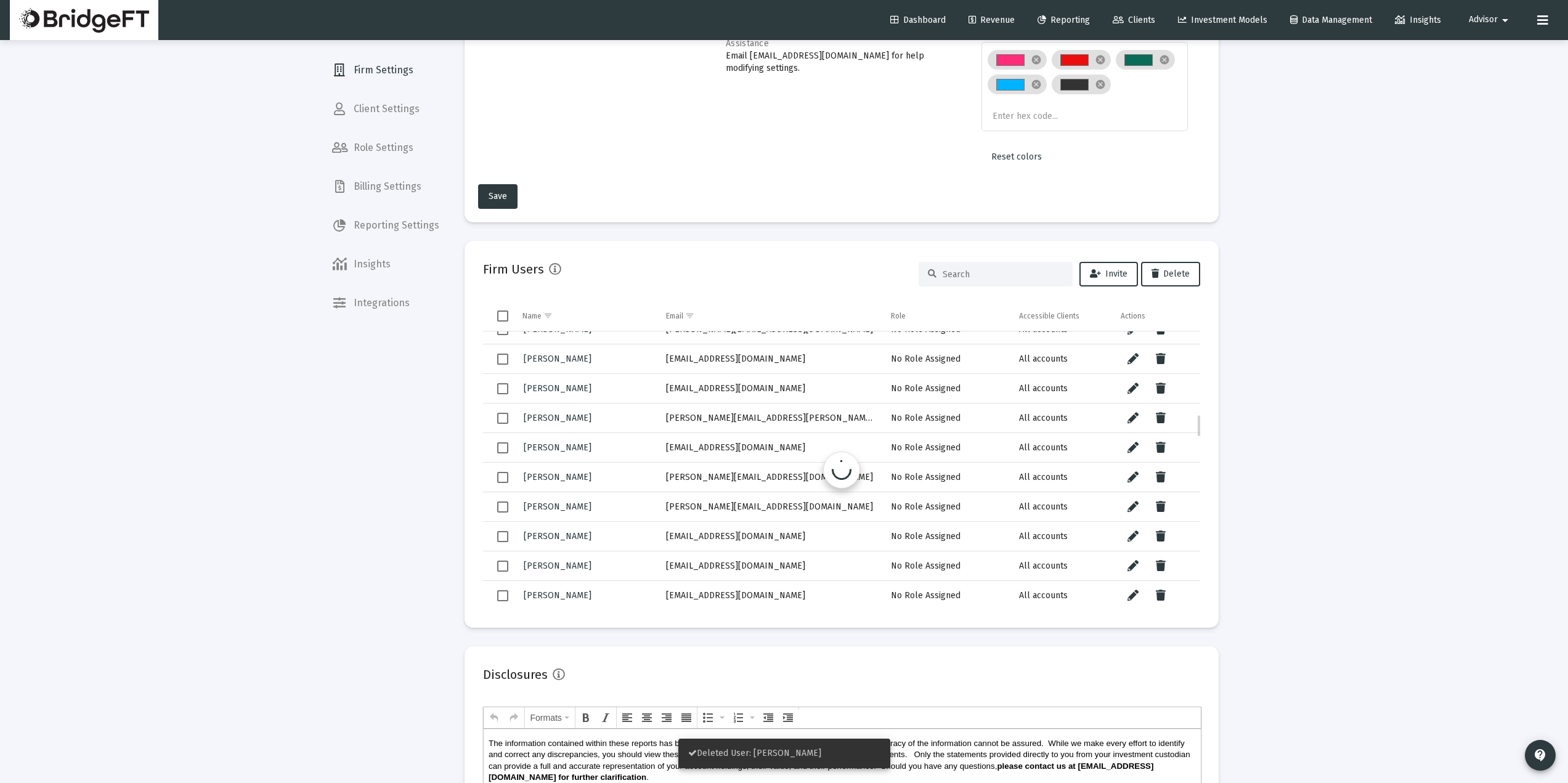
scroll to position [1023, 0]
click at [676, 426] on td "[PERSON_NAME][EMAIL_ADDRESS][PERSON_NAME][DOMAIN_NAME]" at bounding box center [770, 417] width 225 height 29
click at [813, 417] on td "[PERSON_NAME][EMAIL_ADDRESS][PERSON_NAME][DOMAIN_NAME]" at bounding box center [770, 417] width 225 height 29
click at [1166, 409] on button "Data grid" at bounding box center [1161, 417] width 24 height 24
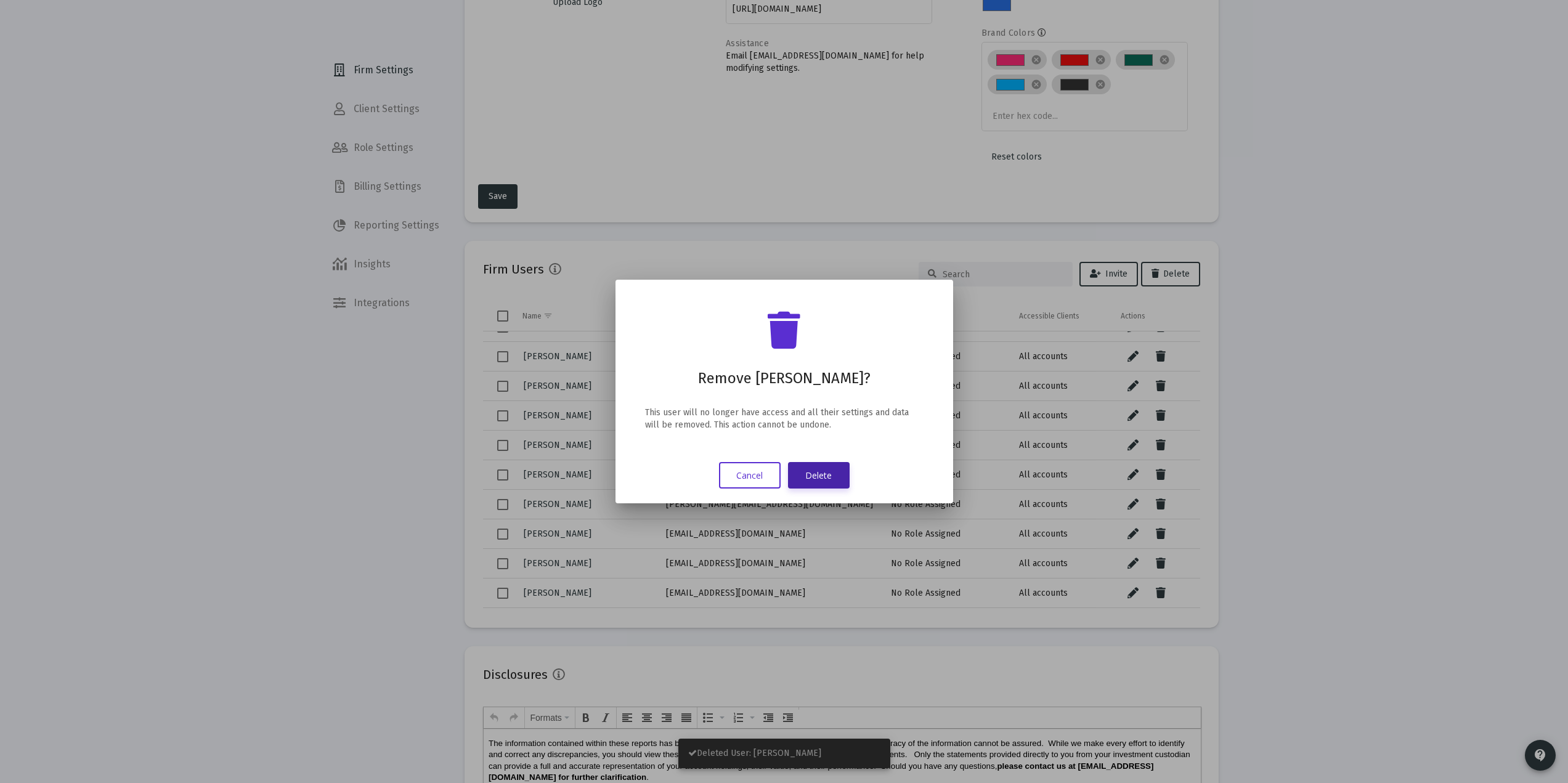
click at [833, 474] on button "Delete" at bounding box center [819, 475] width 62 height 27
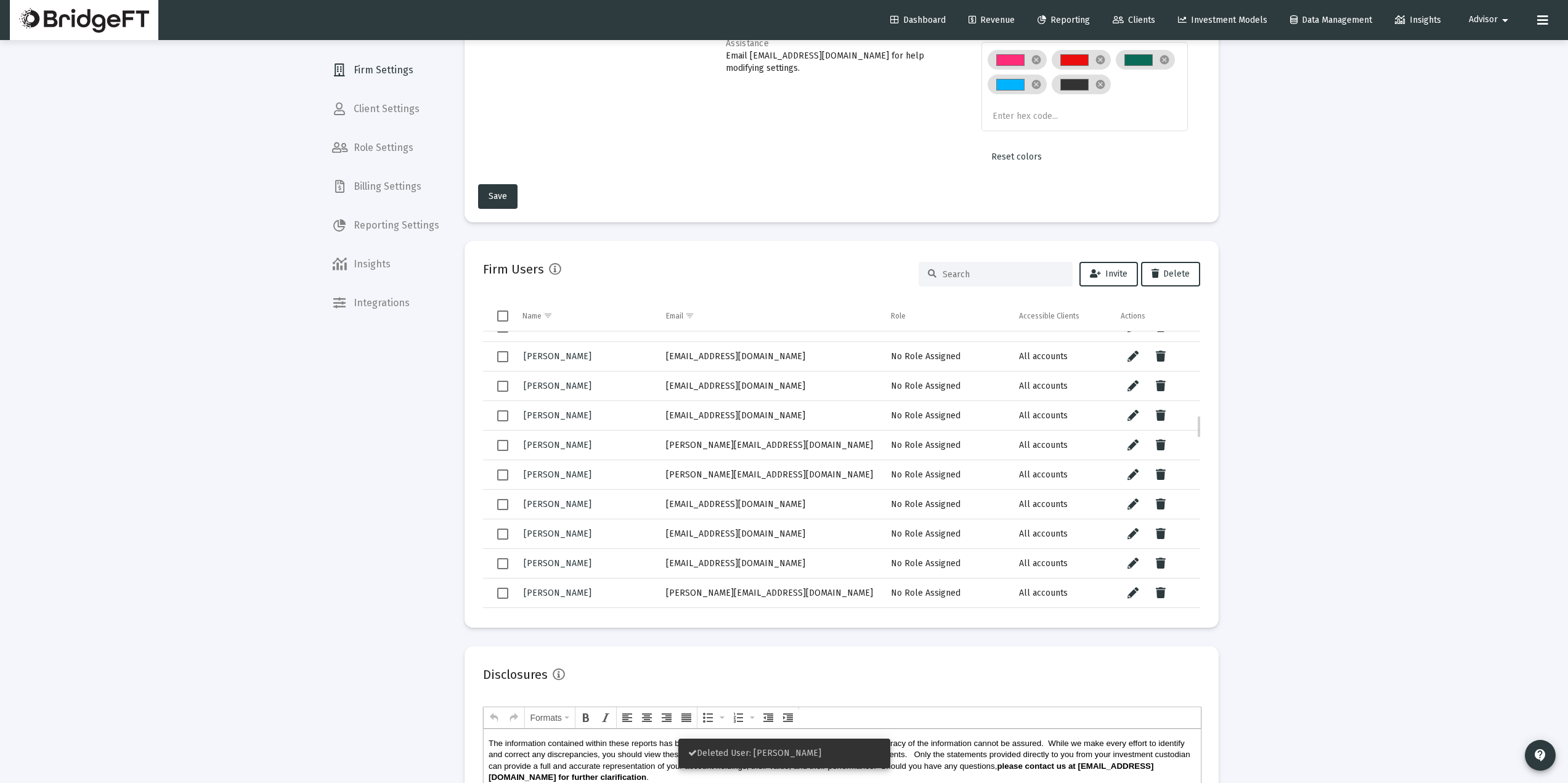
scroll to position [1025, 0]
click at [1167, 420] on button "Data grid" at bounding box center [1161, 415] width 24 height 24
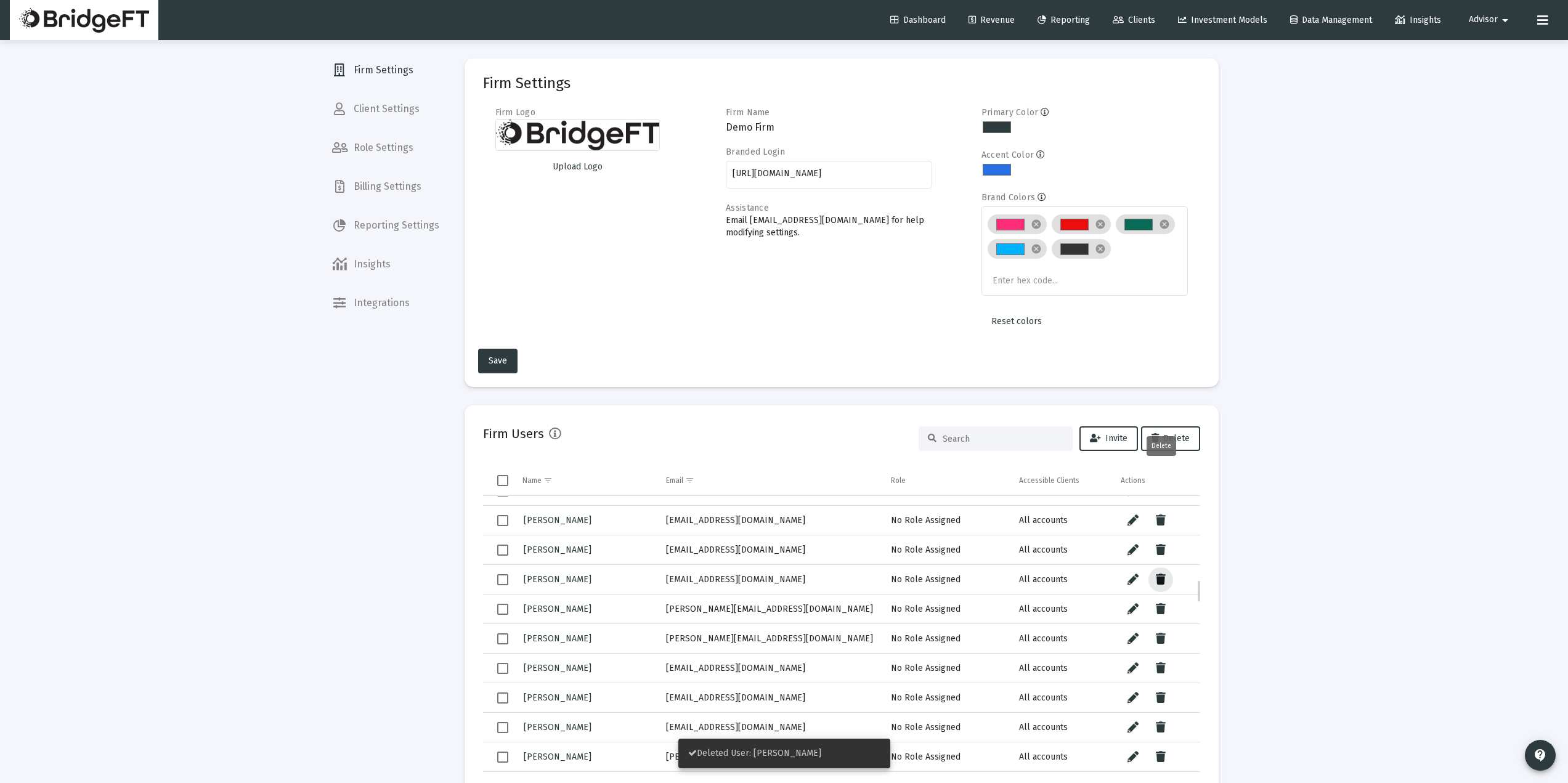
scroll to position [1025, 0]
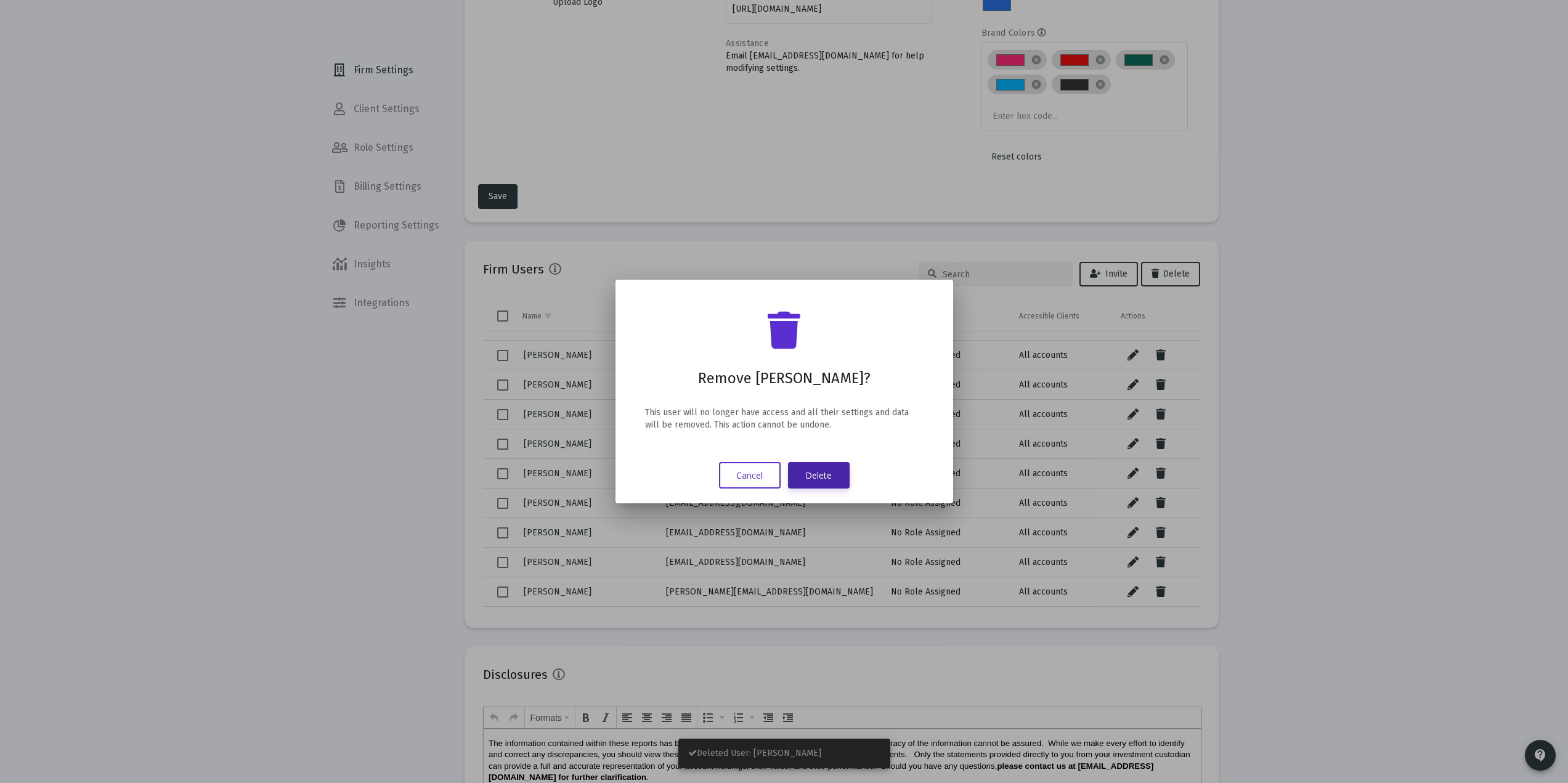
click at [835, 479] on button "Delete" at bounding box center [819, 475] width 62 height 27
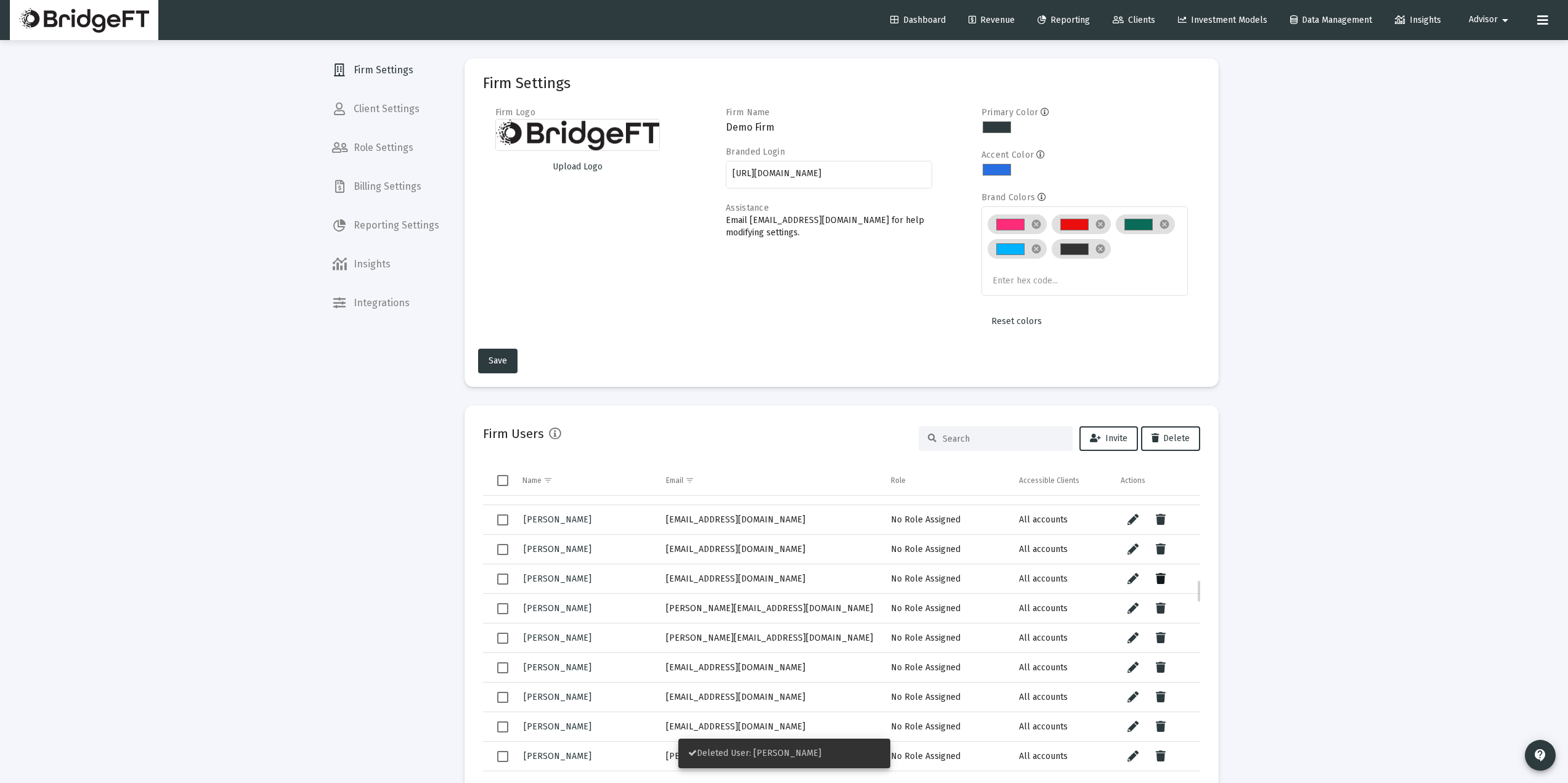
scroll to position [165, 0]
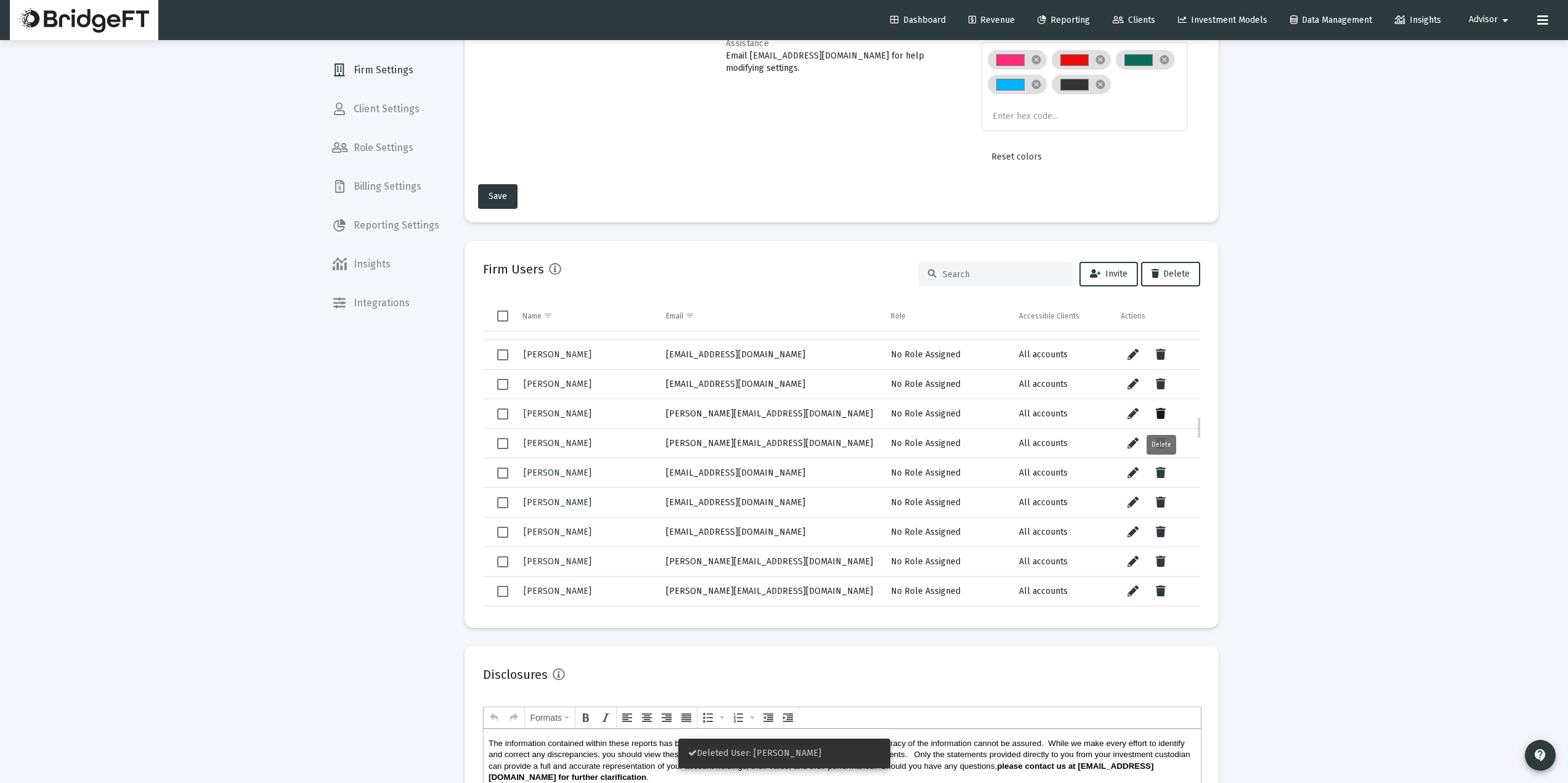
click at [1160, 412] on icon "Data grid" at bounding box center [1161, 414] width 10 height 15
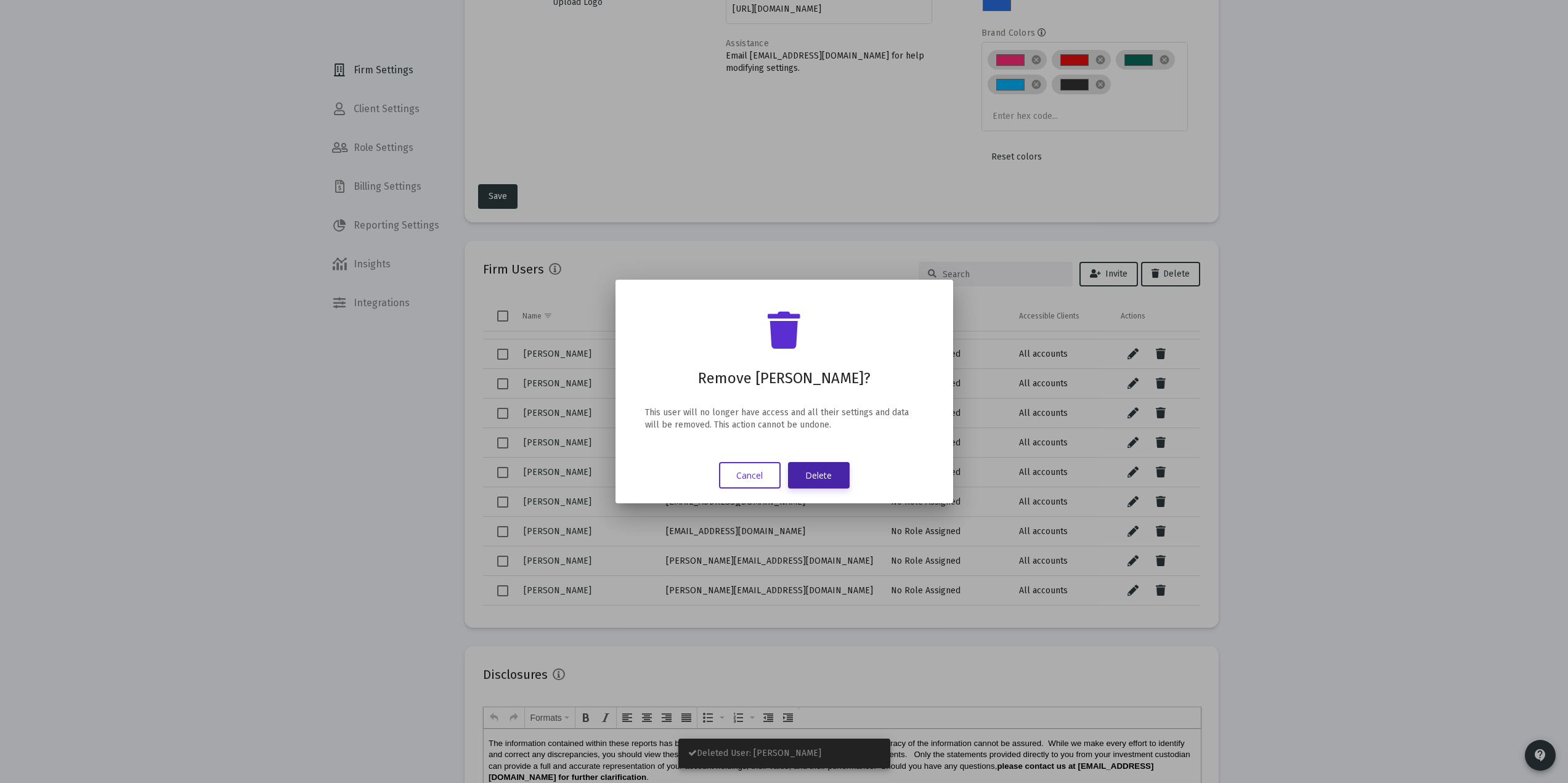
click at [831, 477] on button "Delete" at bounding box center [819, 475] width 62 height 27
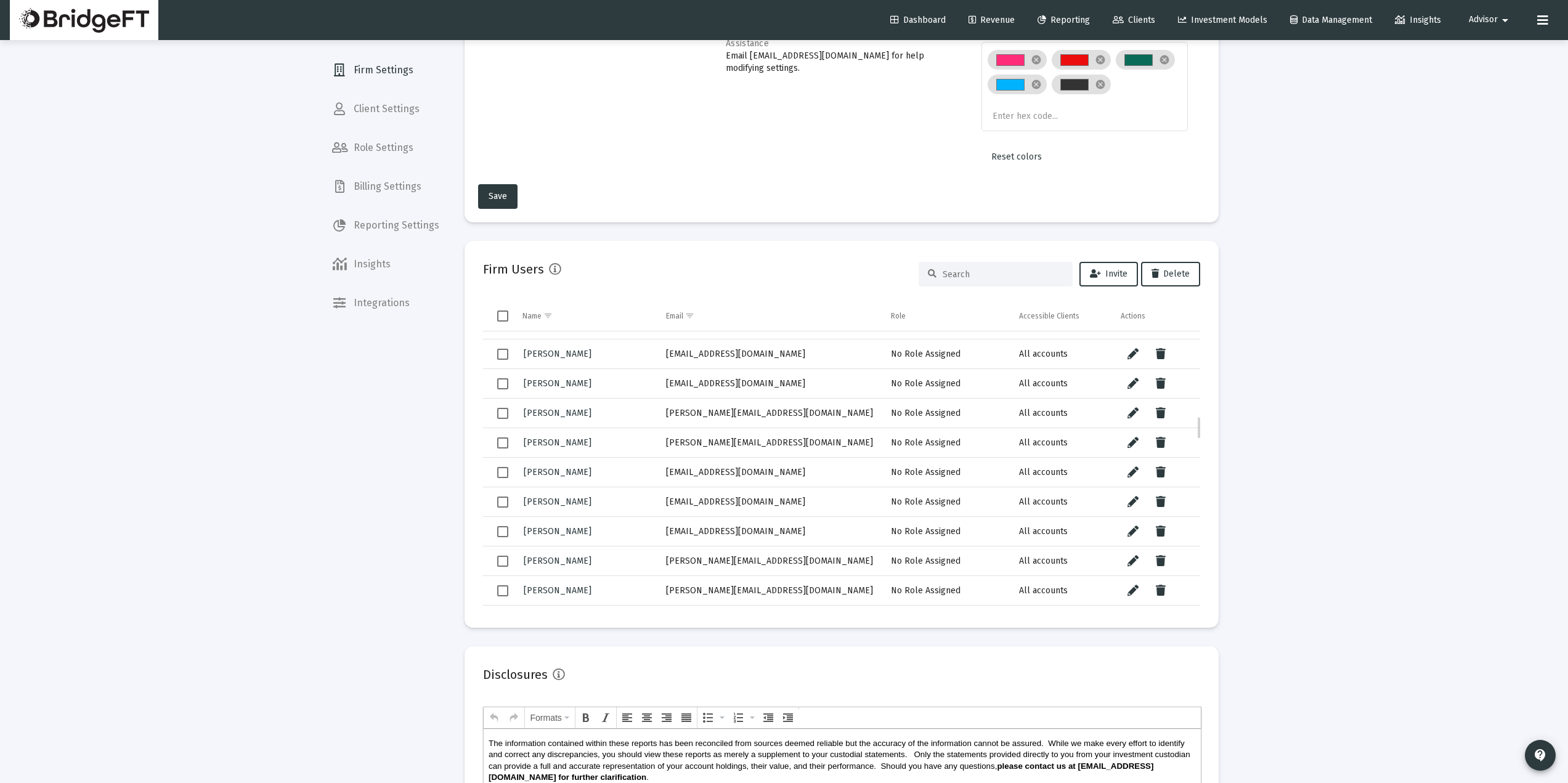
scroll to position [1027, 0]
drag, startPoint x: 765, startPoint y: 408, endPoint x: 658, endPoint y: 422, distance: 107.9
click at [661, 421] on td "[PERSON_NAME][EMAIL_ADDRESS][DOMAIN_NAME]" at bounding box center [770, 413] width 225 height 29
drag, startPoint x: 769, startPoint y: 443, endPoint x: 658, endPoint y: 447, distance: 111.1
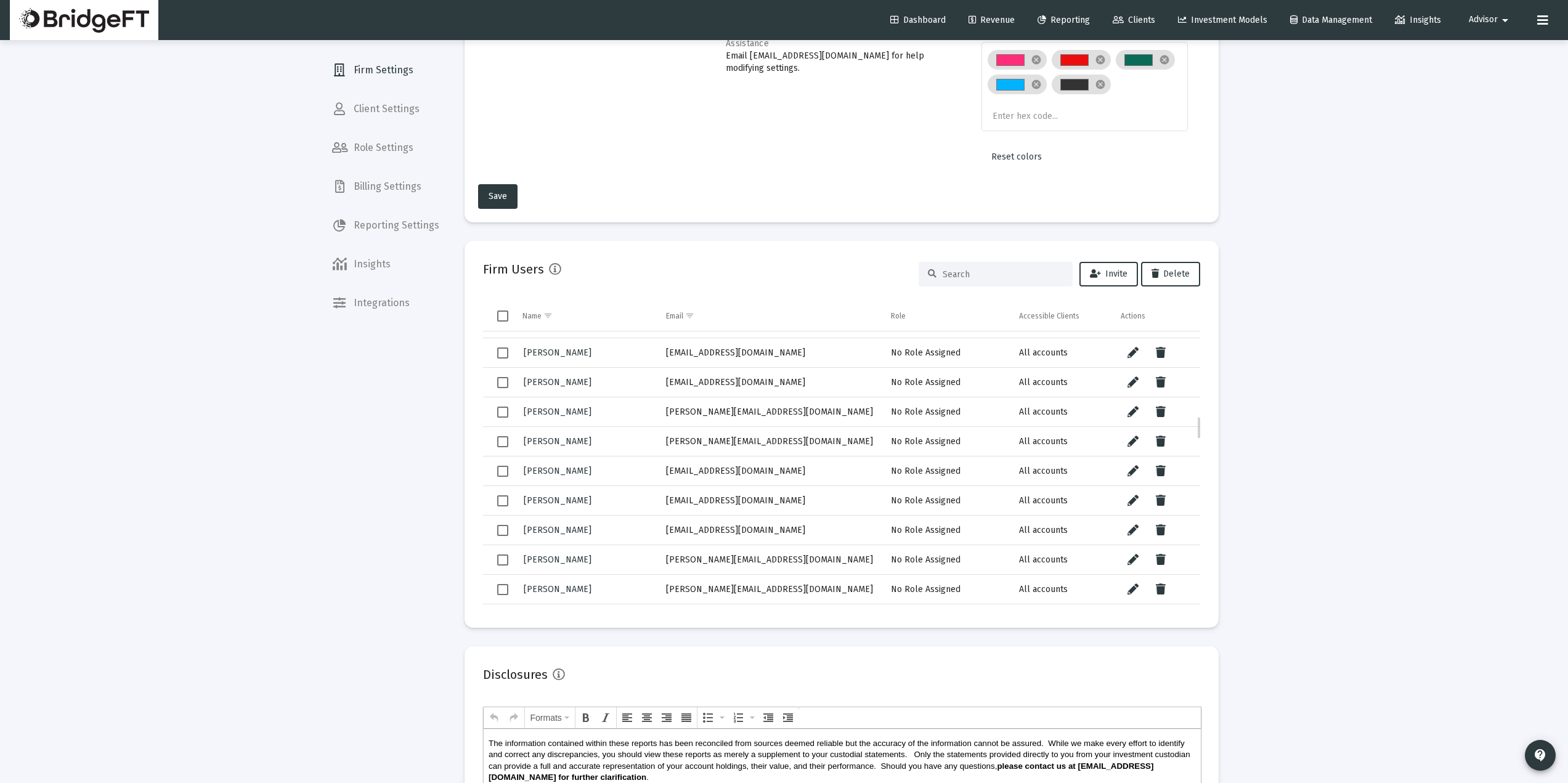
click at [658, 447] on td "[PERSON_NAME][EMAIL_ADDRESS][DOMAIN_NAME]" at bounding box center [770, 442] width 225 height 29
click at [1163, 435] on icon "Data grid" at bounding box center [1161, 442] width 10 height 15
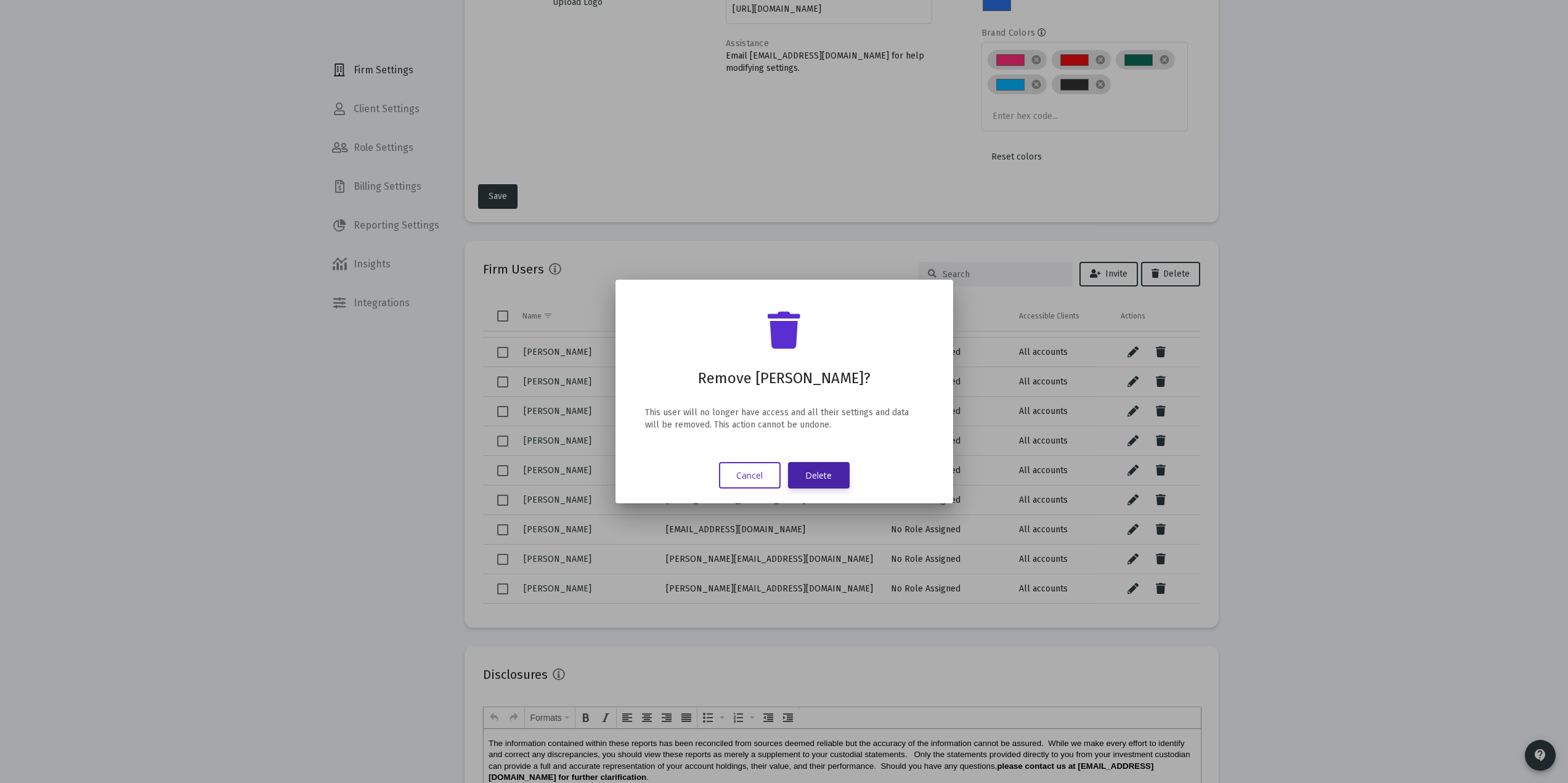
click at [816, 478] on button "Delete" at bounding box center [819, 475] width 62 height 27
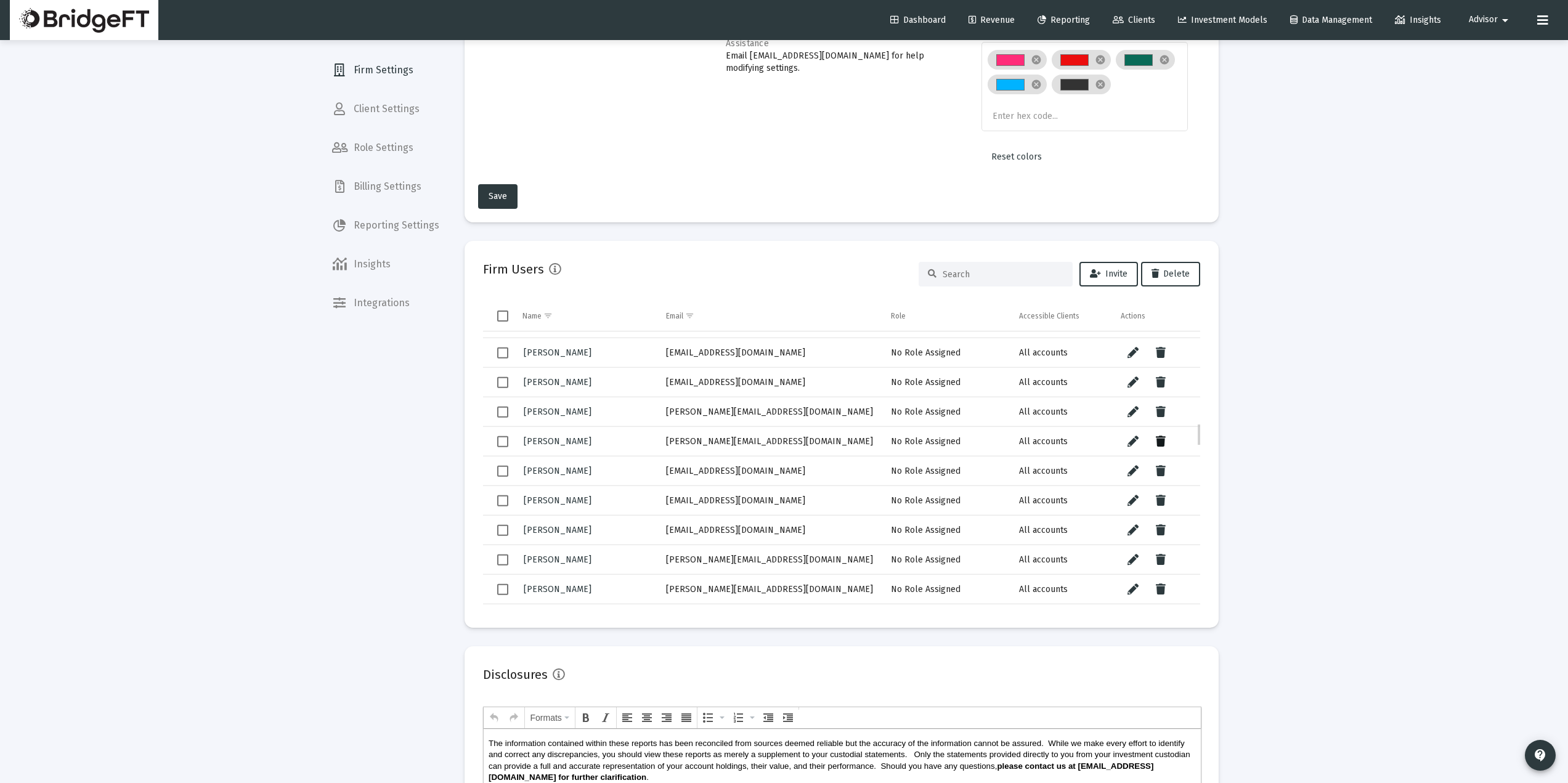
scroll to position [1110, 0]
click at [1164, 412] on icon "Data grid" at bounding box center [1161, 418] width 10 height 15
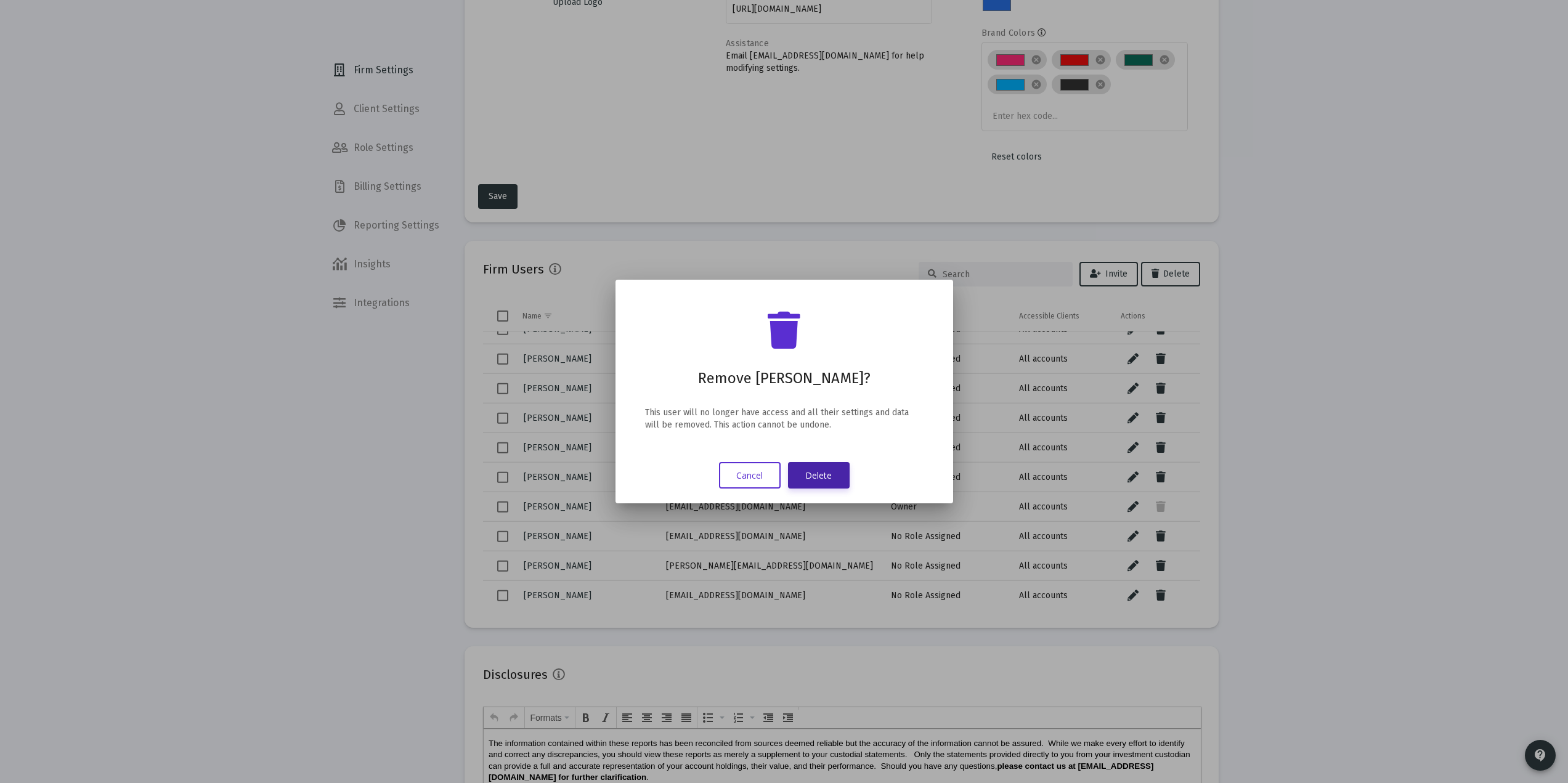
click at [829, 468] on button "Delete" at bounding box center [819, 475] width 62 height 27
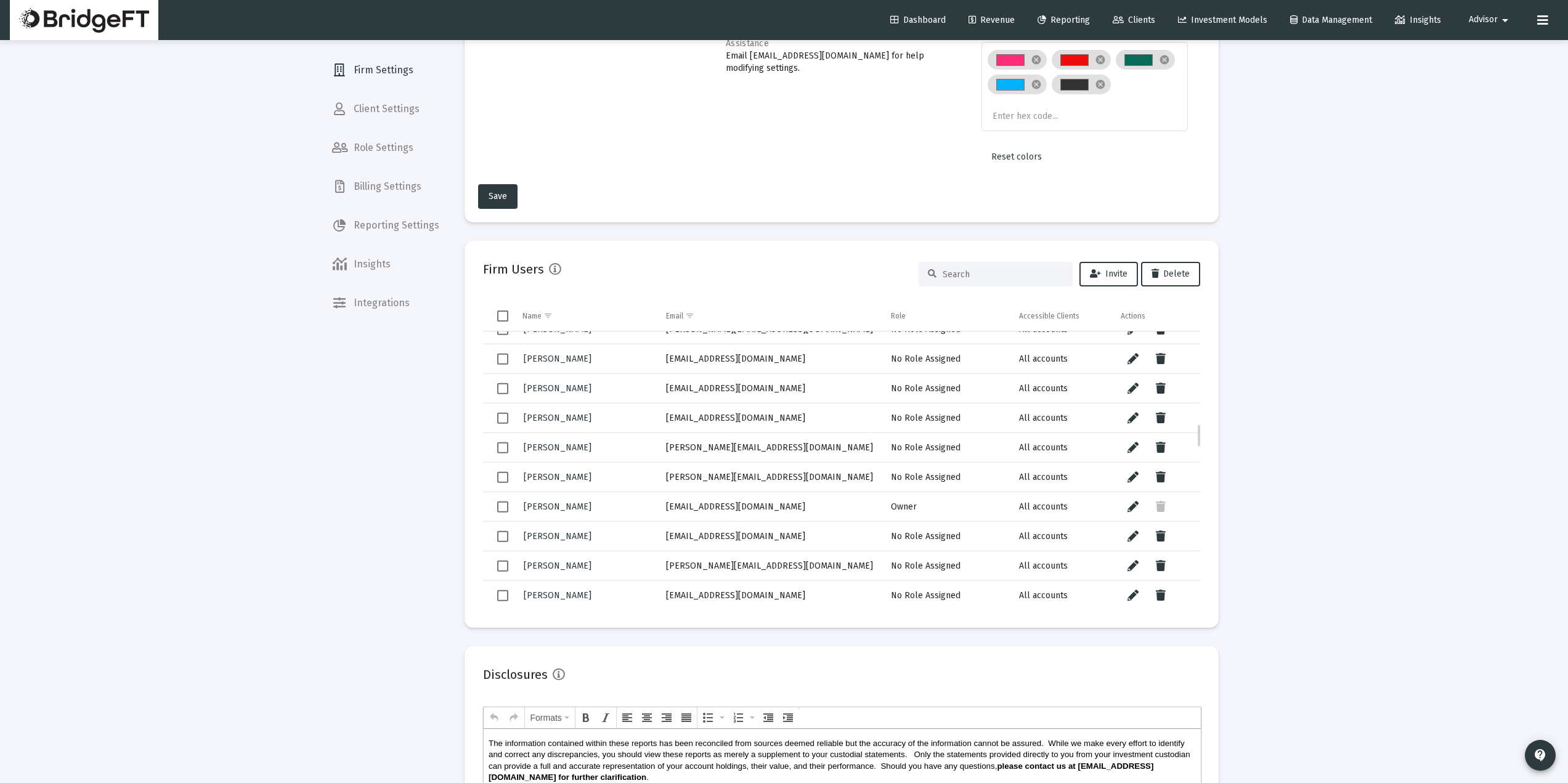
drag, startPoint x: 774, startPoint y: 416, endPoint x: 653, endPoint y: 418, distance: 121.0
click at [653, 418] on tr "Shane Kunz shanek@outcomepw.com No Role Assigned All accounts" at bounding box center [842, 417] width 718 height 29
click at [1168, 416] on button "Data grid" at bounding box center [1161, 417] width 24 height 24
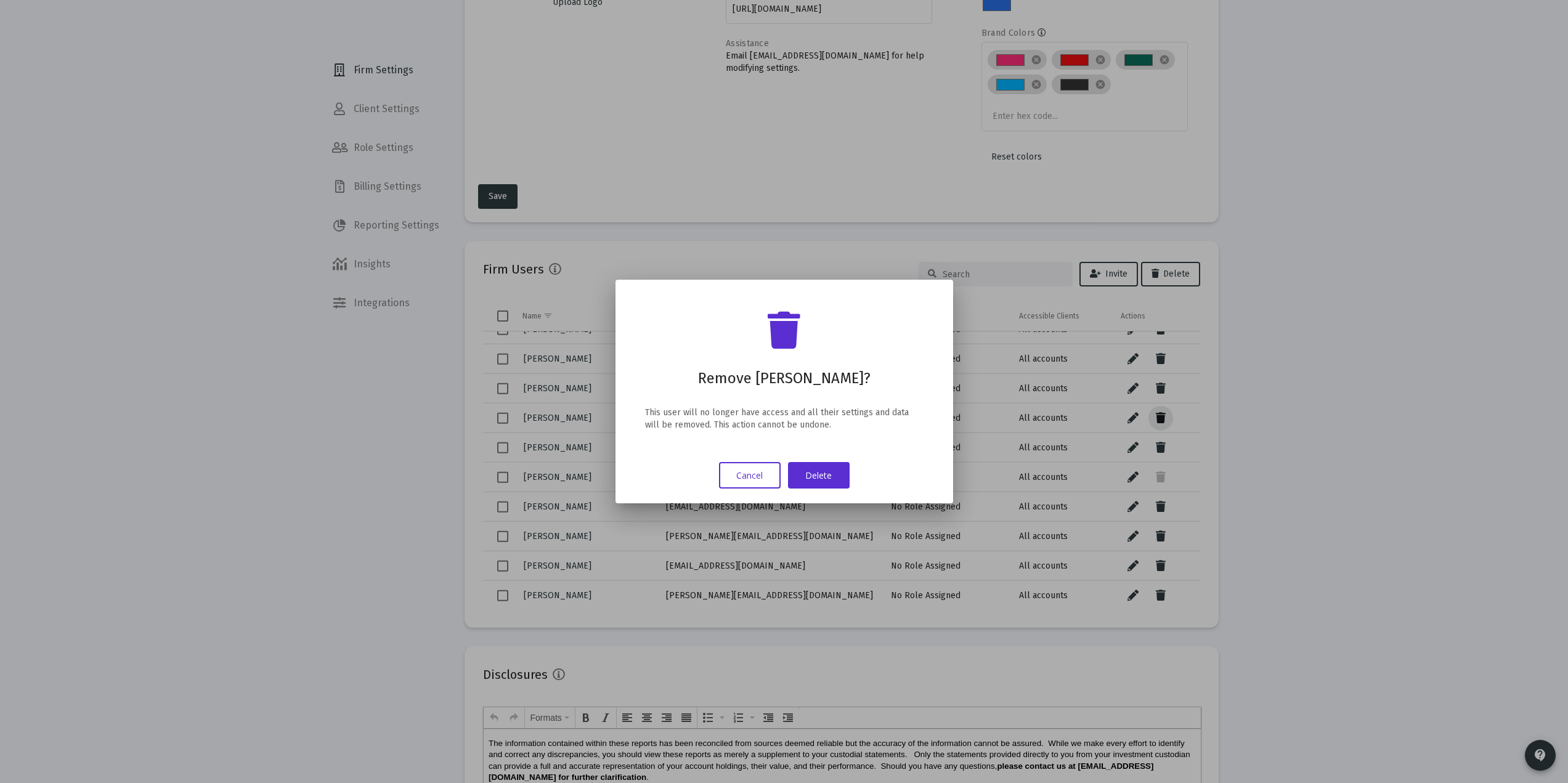
scroll to position [0, 0]
click at [815, 473] on button "Delete" at bounding box center [819, 475] width 62 height 27
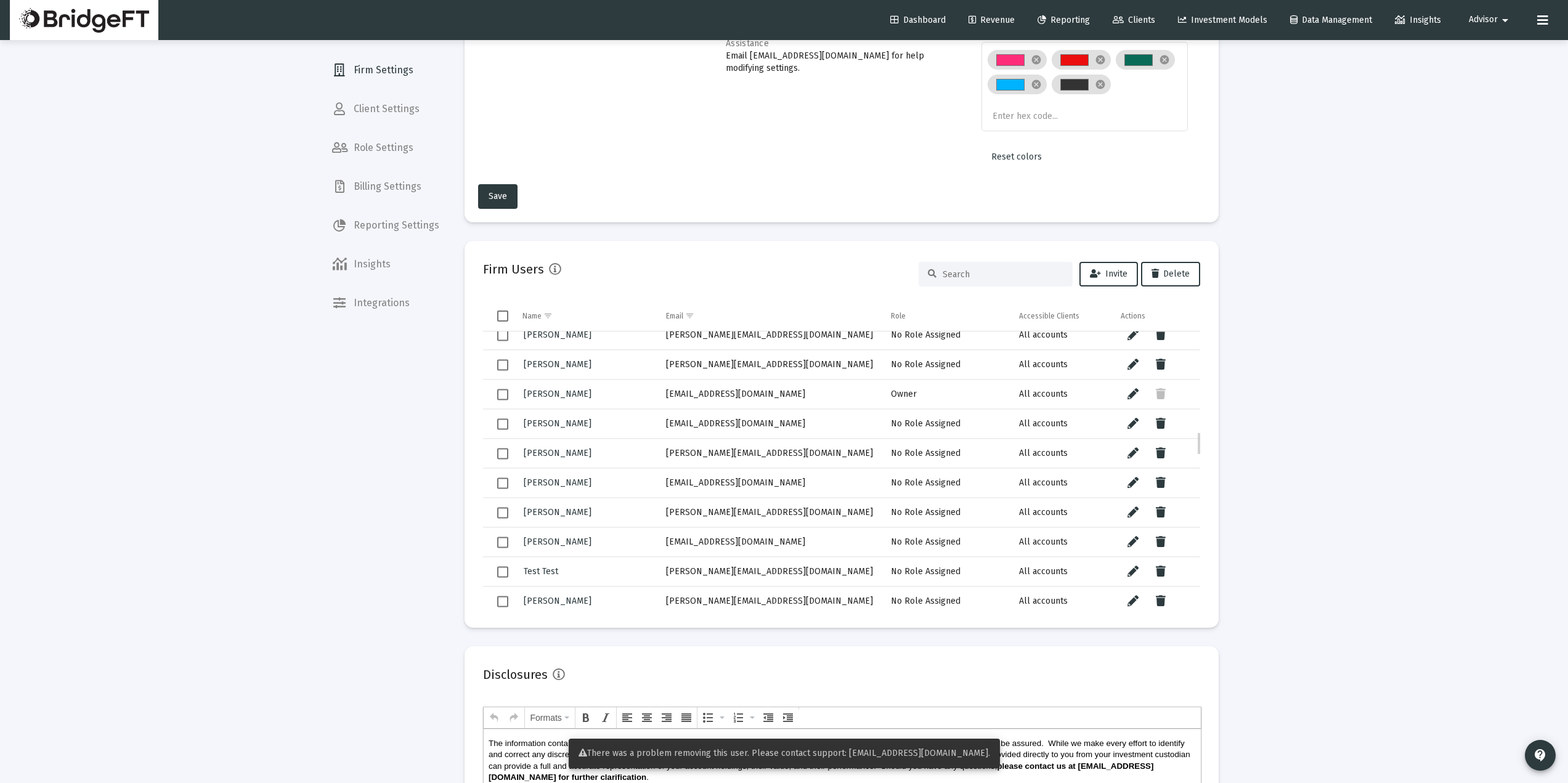
scroll to position [1194, 0]
drag, startPoint x: 762, startPoint y: 396, endPoint x: 623, endPoint y: 390, distance: 139.1
click at [651, 389] on tr "Chelsea Flood chelsea@bridgeft.com Owner All accounts" at bounding box center [842, 393] width 718 height 29
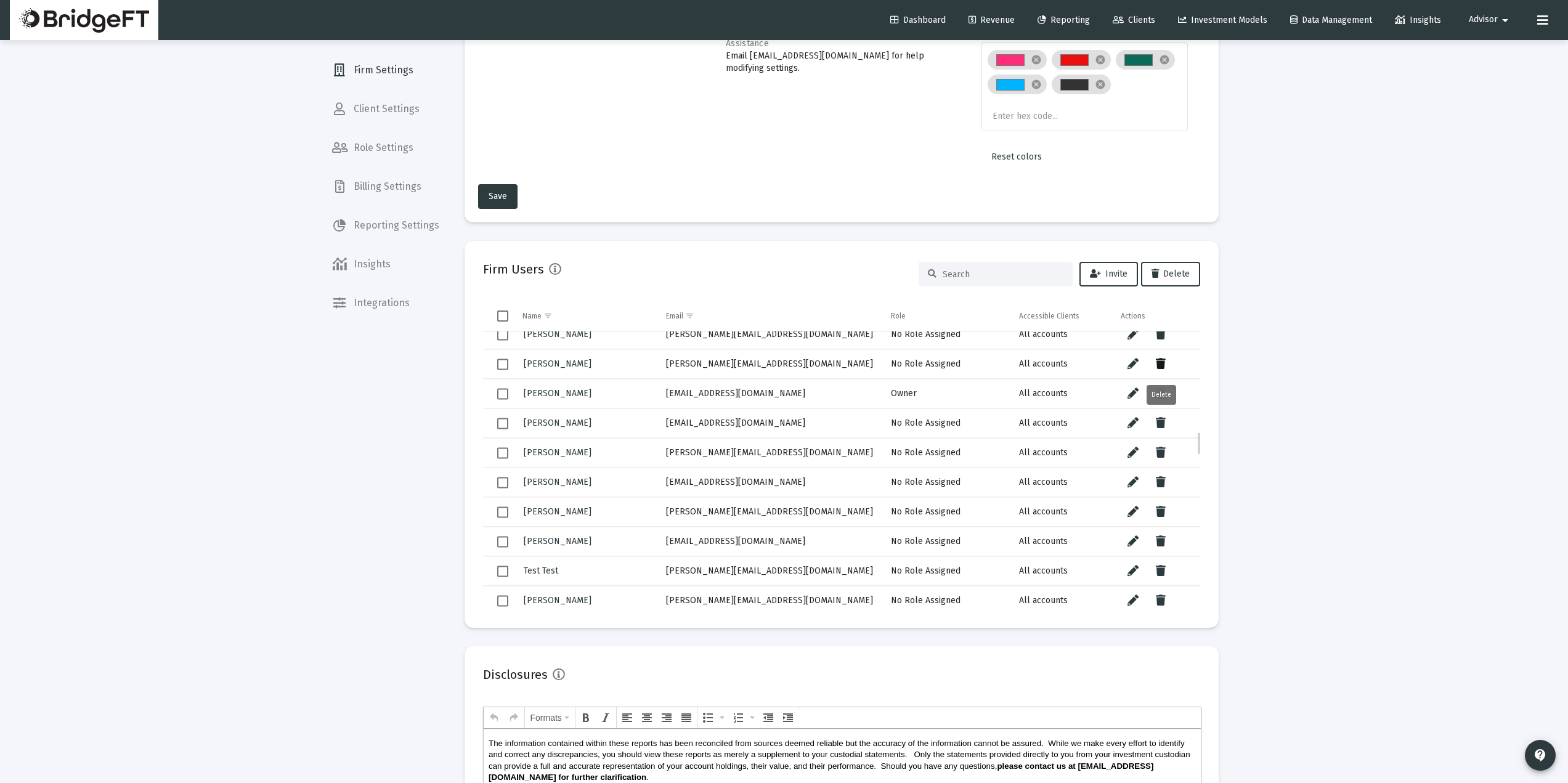
click at [1163, 364] on icon "Data grid" at bounding box center [1161, 364] width 10 height 15
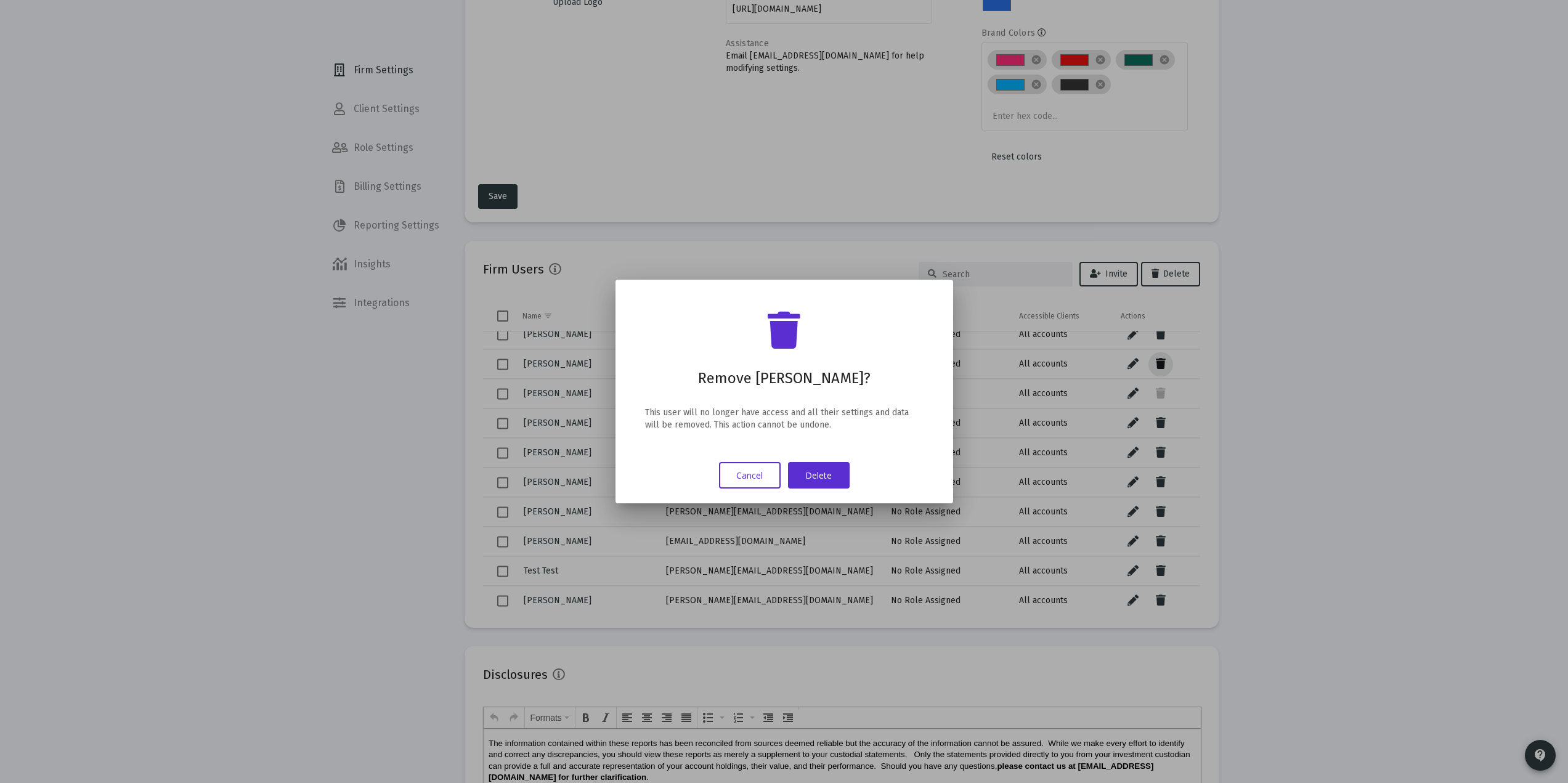
scroll to position [0, 0]
click at [810, 481] on button "Delete" at bounding box center [819, 475] width 62 height 27
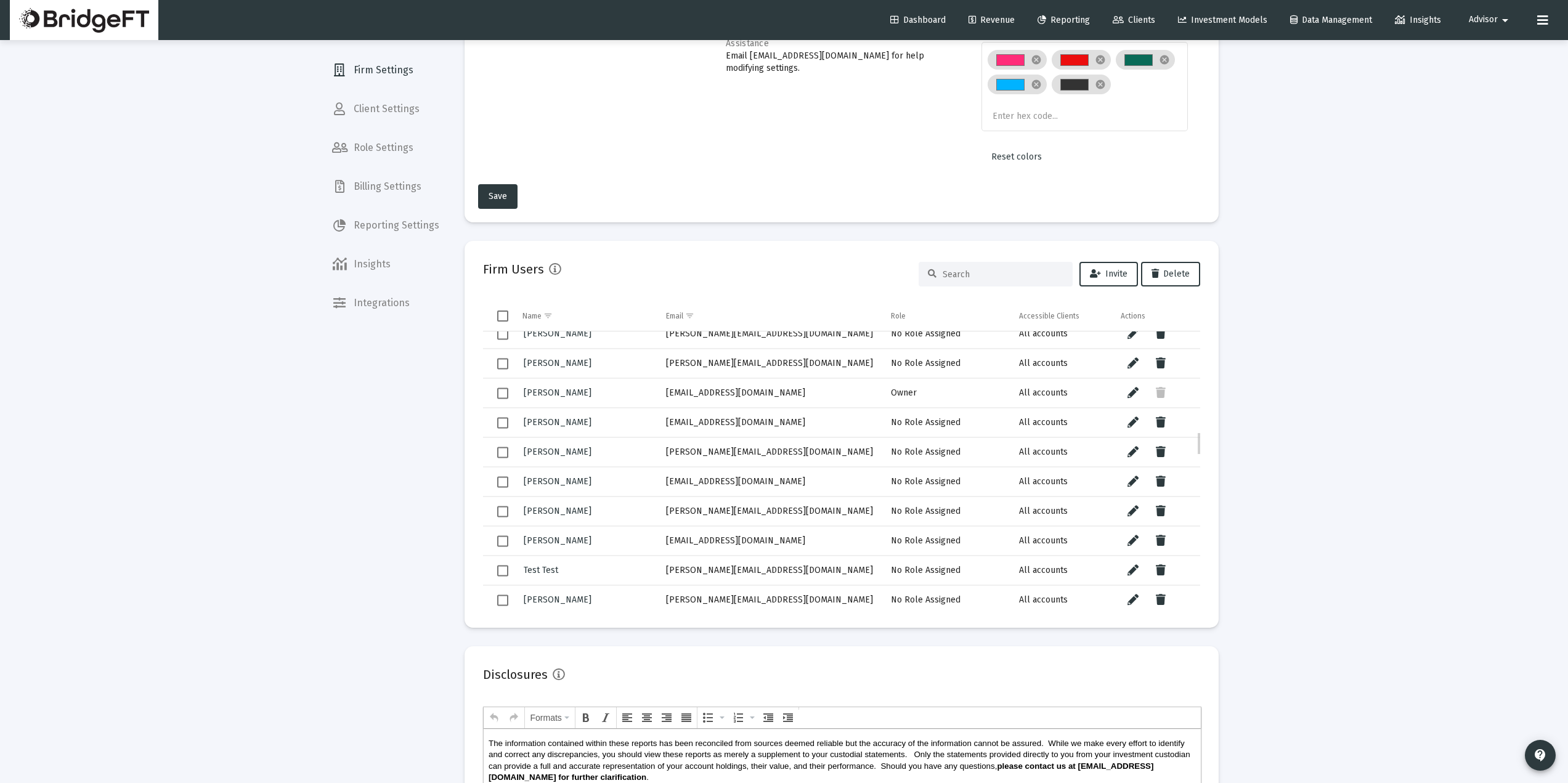
scroll to position [1195, 0]
drag, startPoint x: 757, startPoint y: 361, endPoint x: 666, endPoint y: 370, distance: 91.4
click at [666, 370] on td "[PERSON_NAME][EMAIL_ADDRESS][DOMAIN_NAME]" at bounding box center [770, 362] width 225 height 29
click at [1156, 417] on icon "Data grid" at bounding box center [1161, 421] width 10 height 15
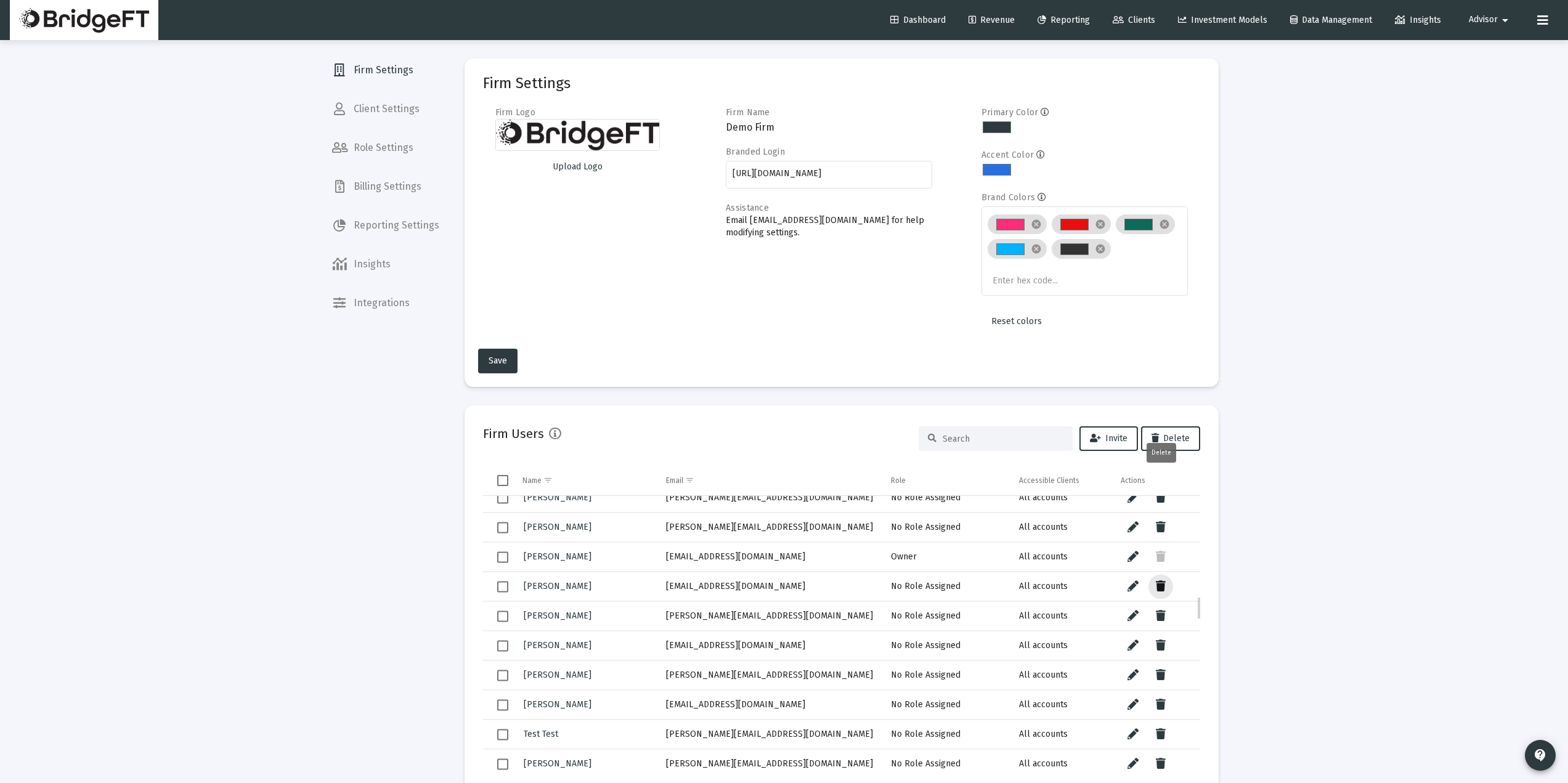
scroll to position [1196, 0]
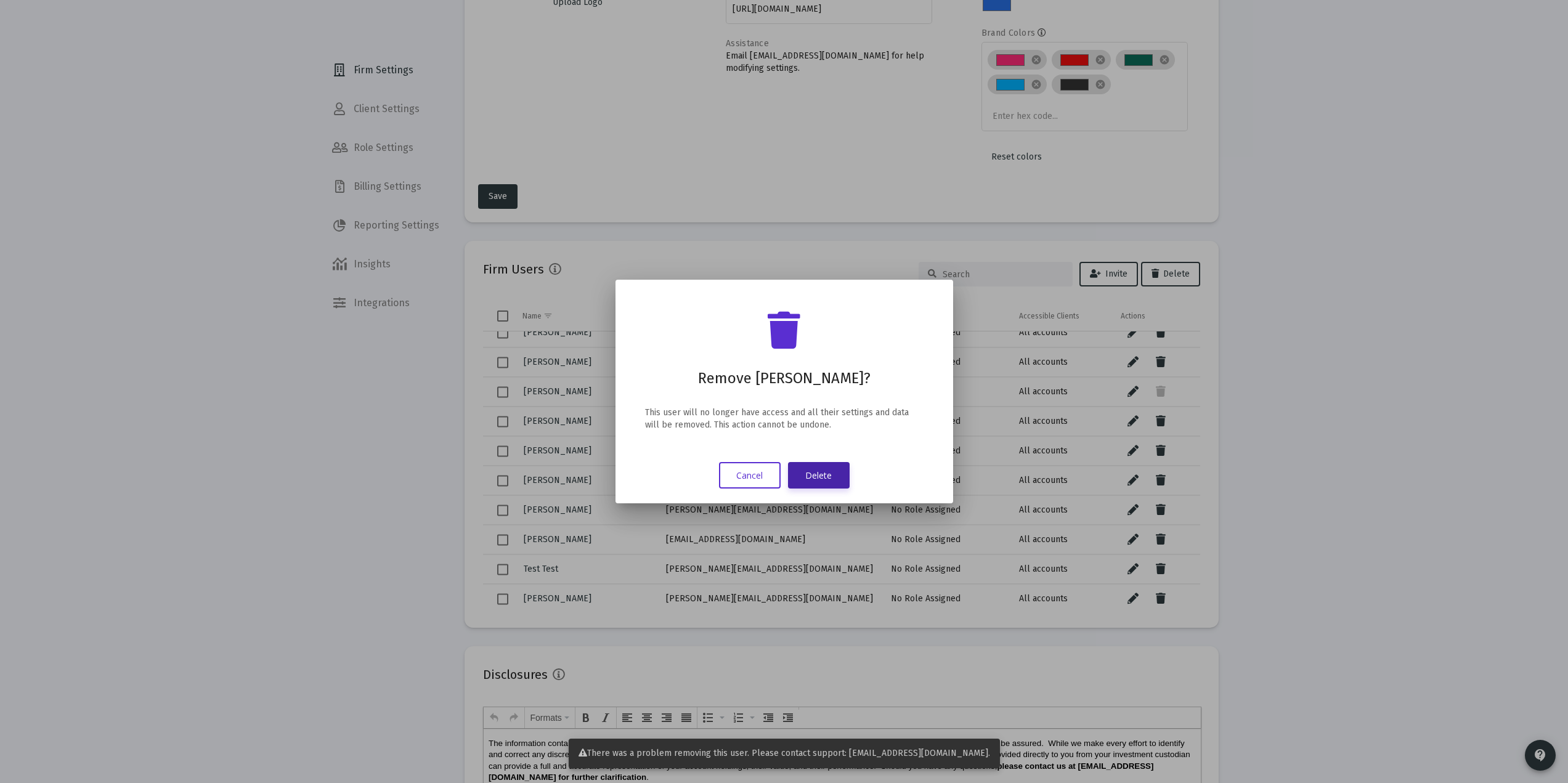
click at [838, 465] on button "Delete" at bounding box center [819, 475] width 62 height 27
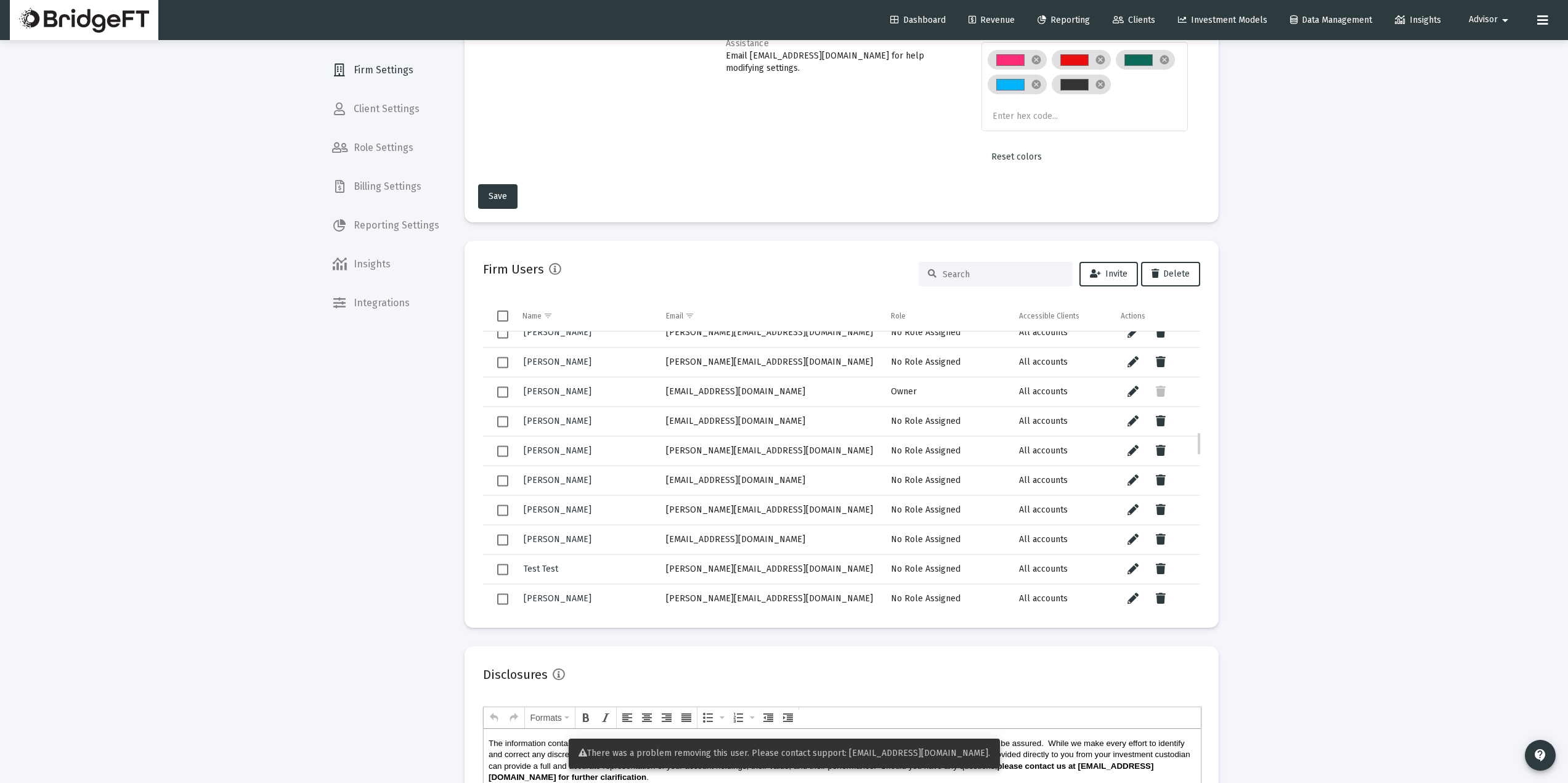
scroll to position [1196, 0]
drag, startPoint x: 753, startPoint y: 422, endPoint x: 658, endPoint y: 422, distance: 95.0
click at [658, 422] on td "[EMAIL_ADDRESS][DOMAIN_NAME]" at bounding box center [770, 421] width 225 height 29
drag, startPoint x: 770, startPoint y: 451, endPoint x: 655, endPoint y: 451, distance: 115.0
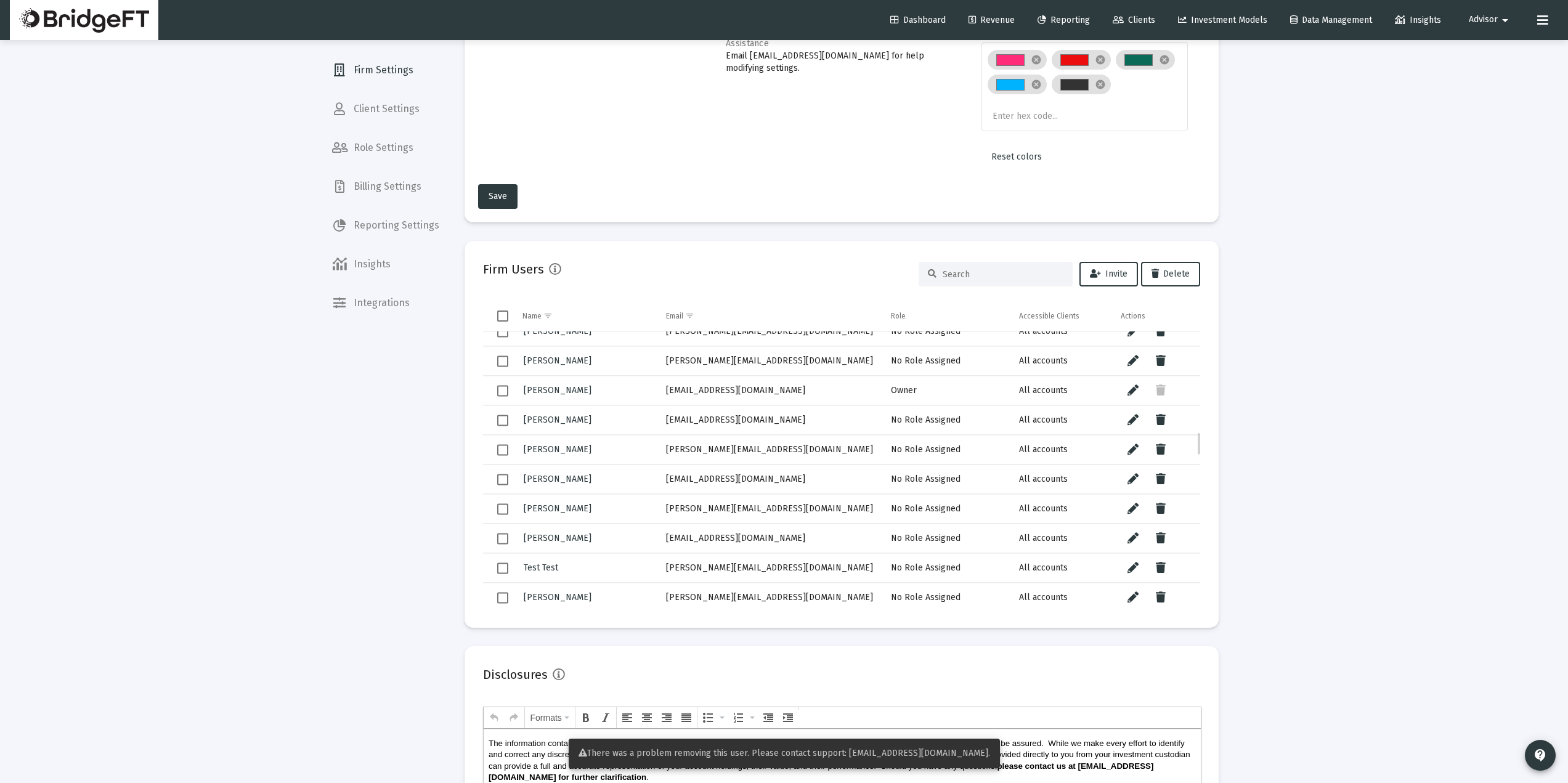
click at [655, 451] on tr "Billy Funkhouser billy@alternativ.com No Role Assigned All accounts" at bounding box center [842, 450] width 718 height 29
click at [1163, 445] on icon "Data grid" at bounding box center [1161, 450] width 10 height 15
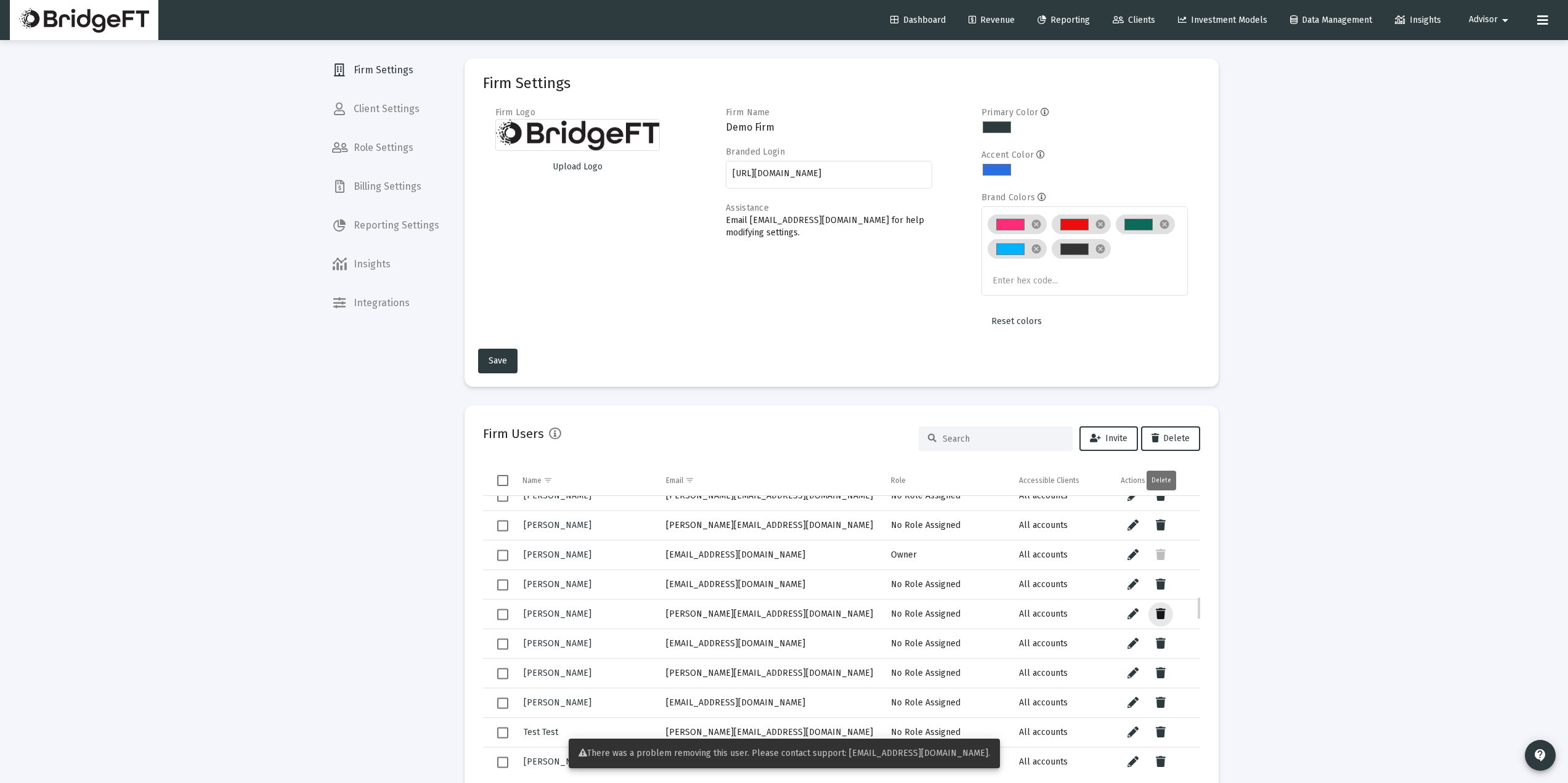
scroll to position [1197, 0]
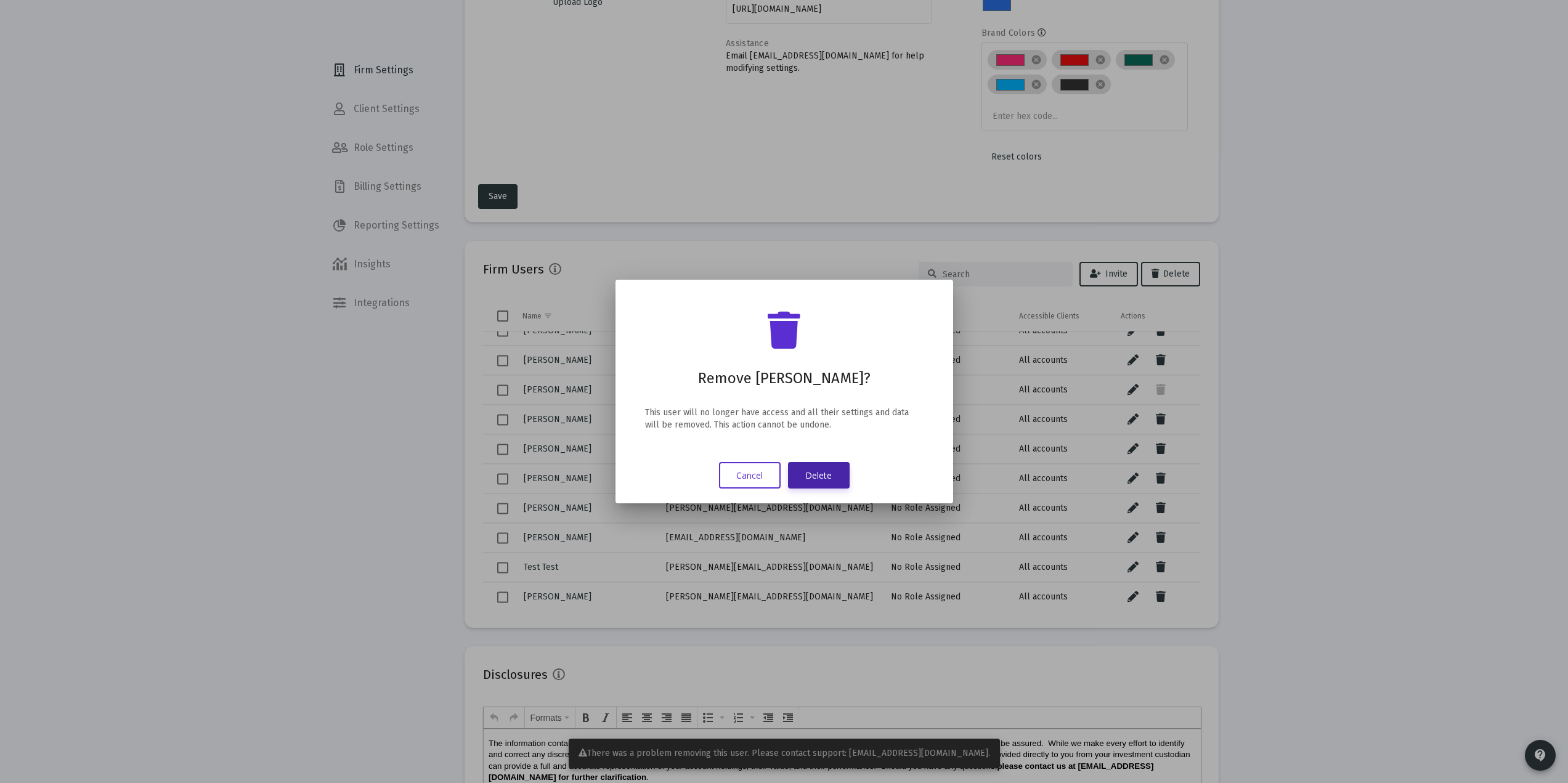
click at [823, 471] on button "Delete" at bounding box center [819, 475] width 62 height 27
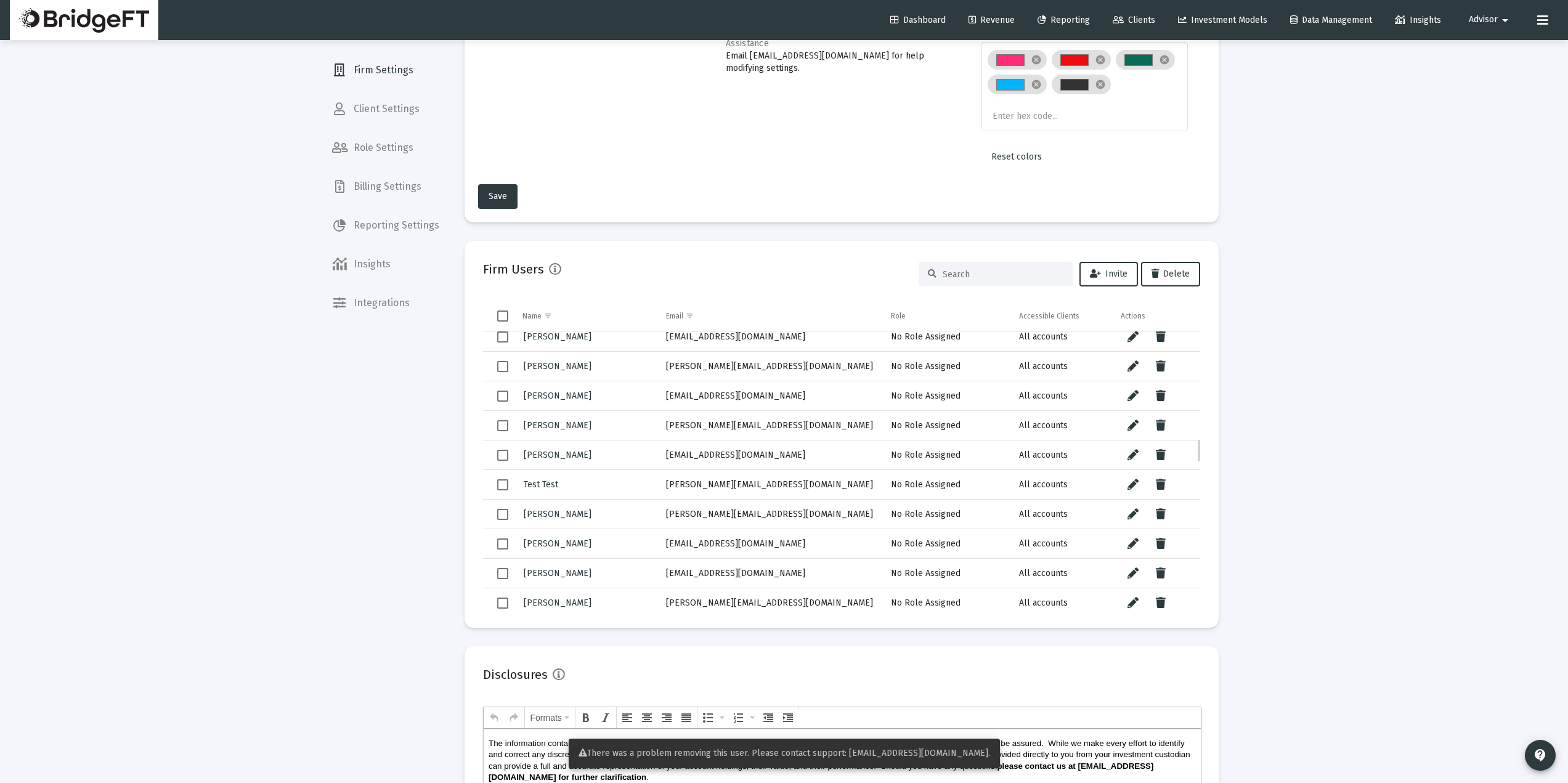
scroll to position [1281, 0]
drag, startPoint x: 747, startPoint y: 425, endPoint x: 664, endPoint y: 430, distance: 83.2
click at [664, 430] on td "[PERSON_NAME][EMAIL_ADDRESS][DOMAIN_NAME]" at bounding box center [770, 425] width 225 height 29
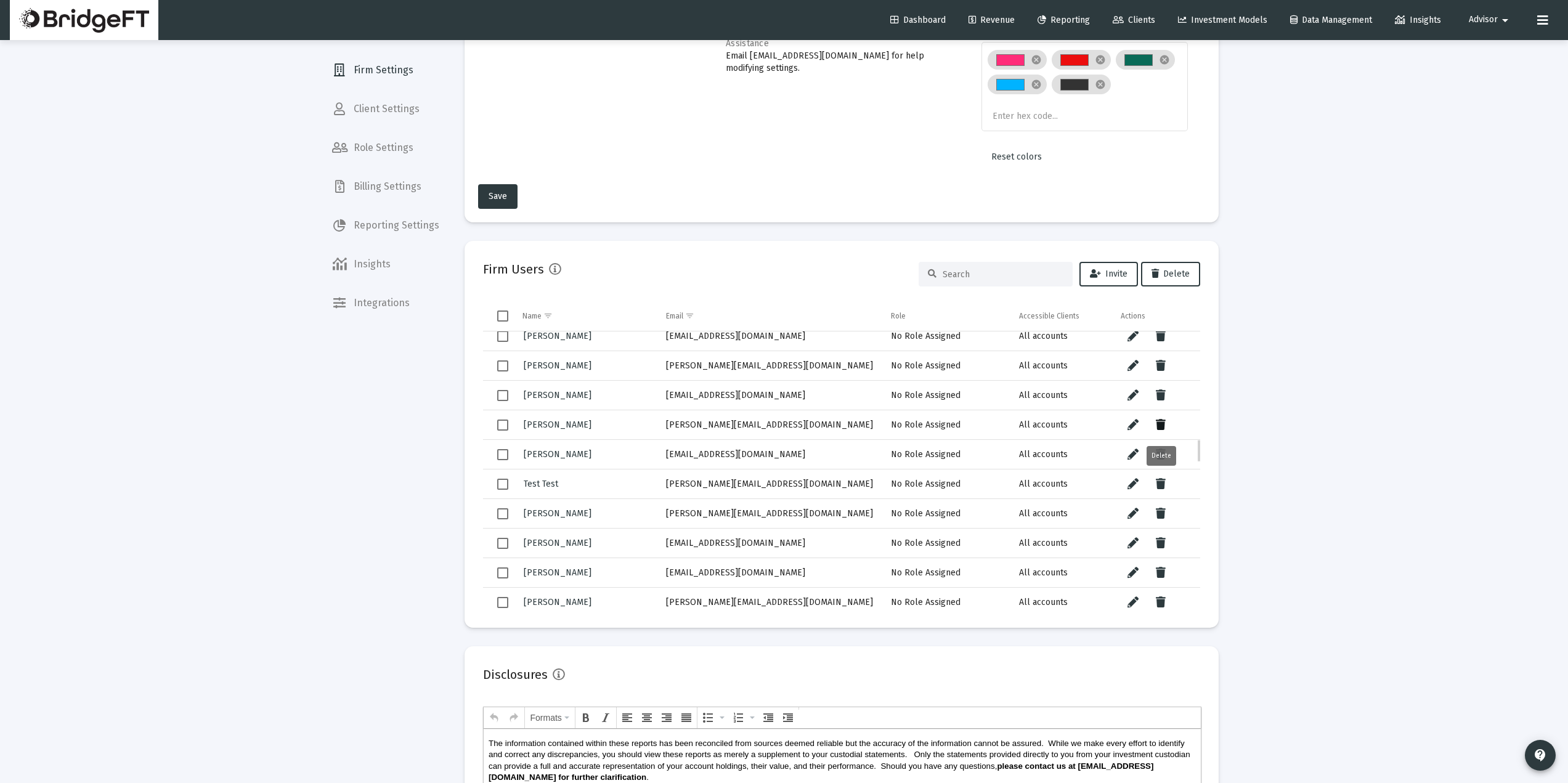
click at [1166, 422] on button "Data grid" at bounding box center [1161, 425] width 24 height 24
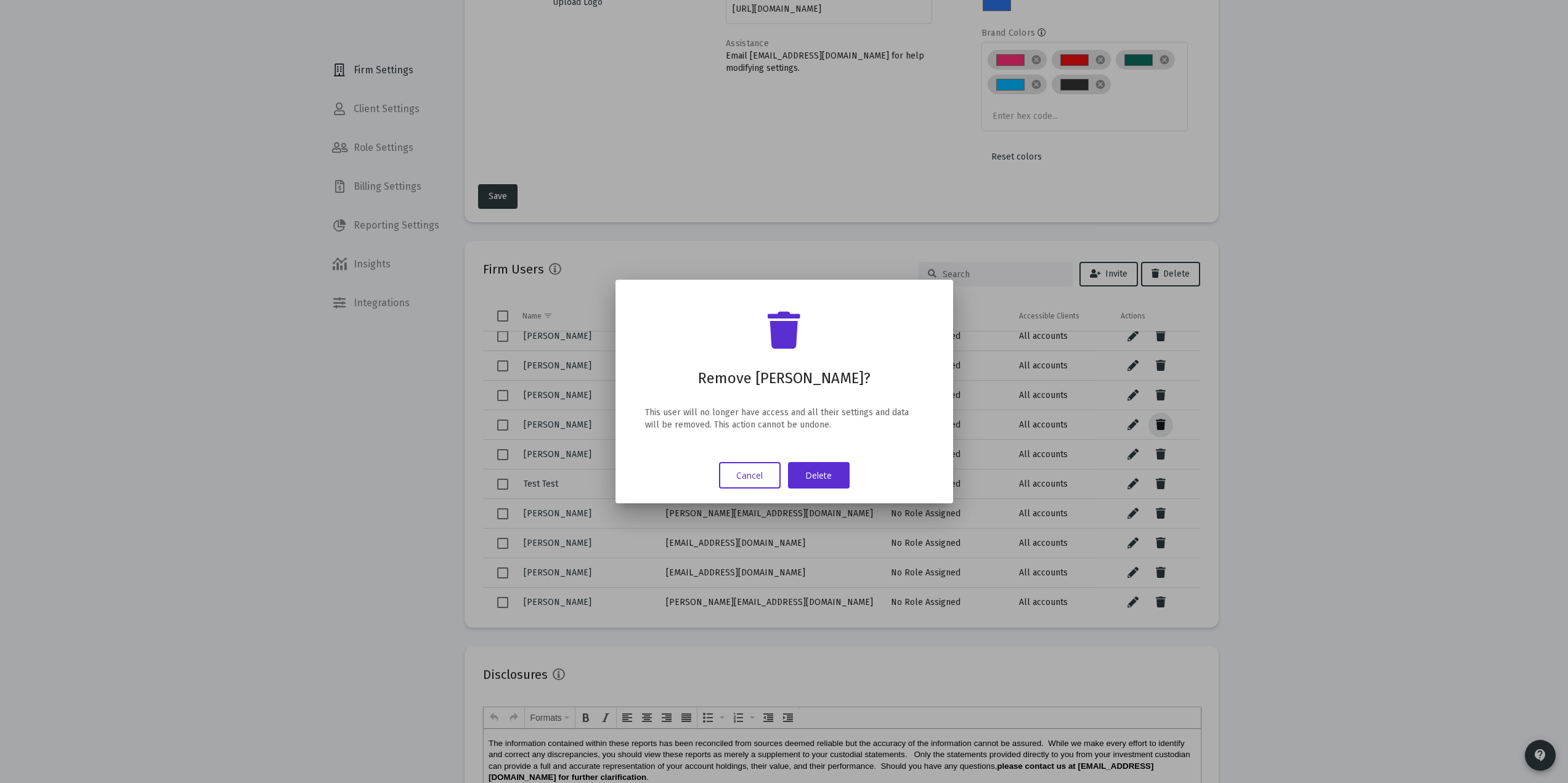
scroll to position [0, 0]
click at [796, 469] on button "Delete" at bounding box center [819, 475] width 62 height 27
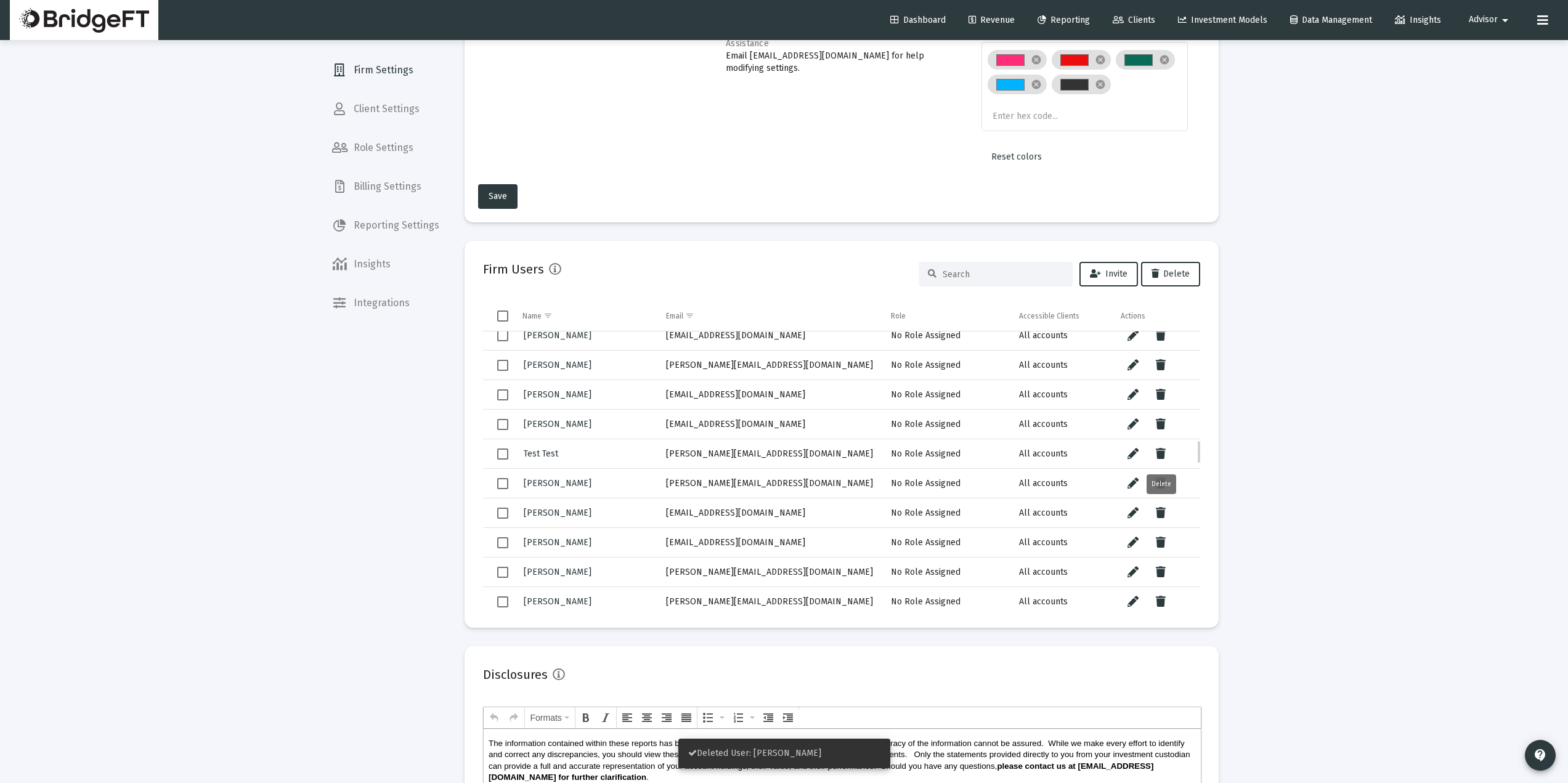
scroll to position [1282, 0]
click at [1164, 423] on icon "Data grid" at bounding box center [1161, 424] width 10 height 15
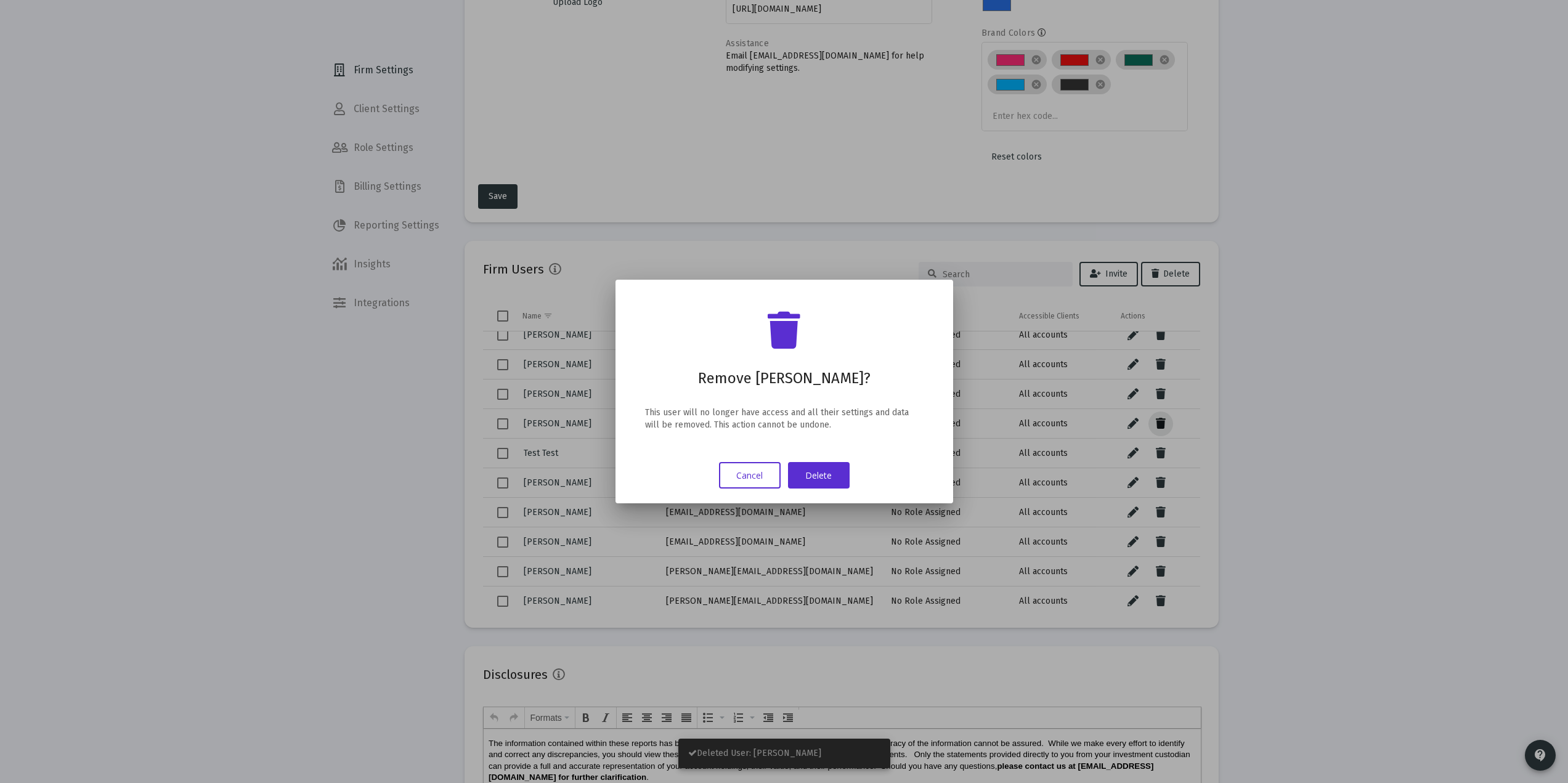
scroll to position [0, 0]
click at [842, 481] on button "Delete" at bounding box center [819, 475] width 62 height 27
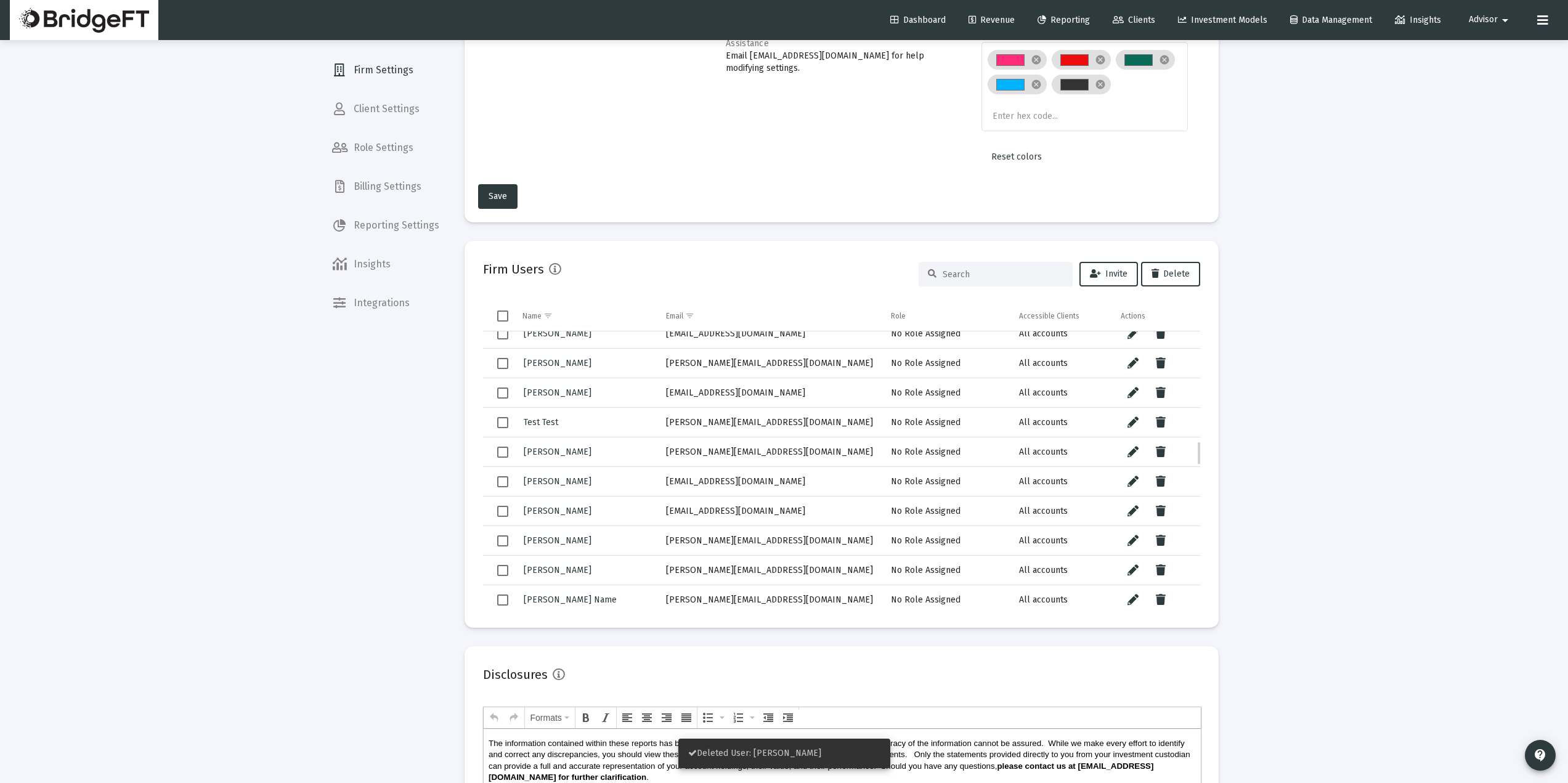
scroll to position [1284, 0]
drag, startPoint x: 781, startPoint y: 421, endPoint x: 680, endPoint y: 422, distance: 101.0
click at [637, 417] on div "Test Test" at bounding box center [585, 421] width 126 height 18
click at [248, 527] on div "Loading... Firm Settings Client Settings Role Settings Billing Settings Reporti…" at bounding box center [784, 404] width 1568 height 1137
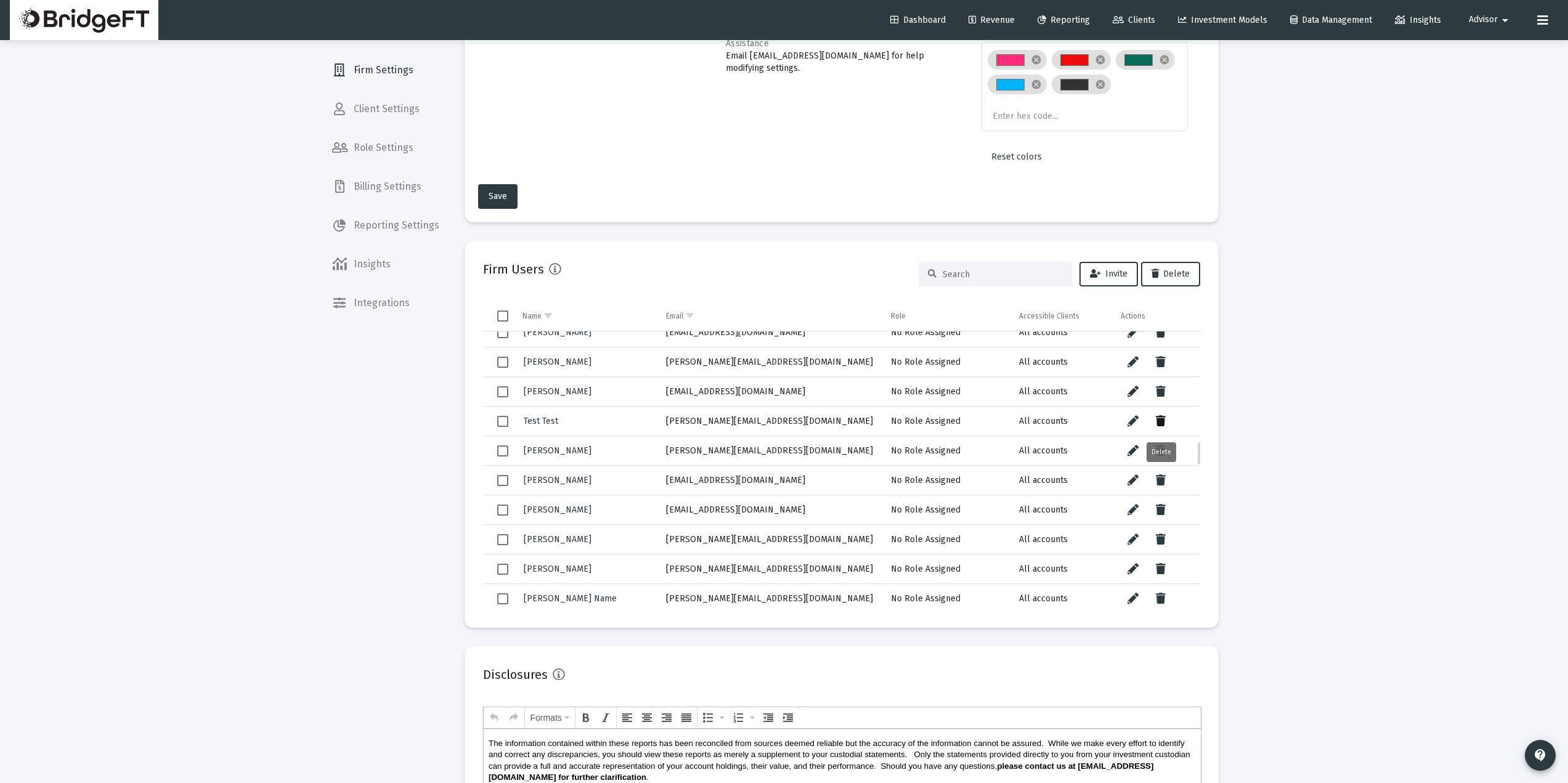
click at [1158, 415] on icon "Data grid" at bounding box center [1161, 421] width 10 height 15
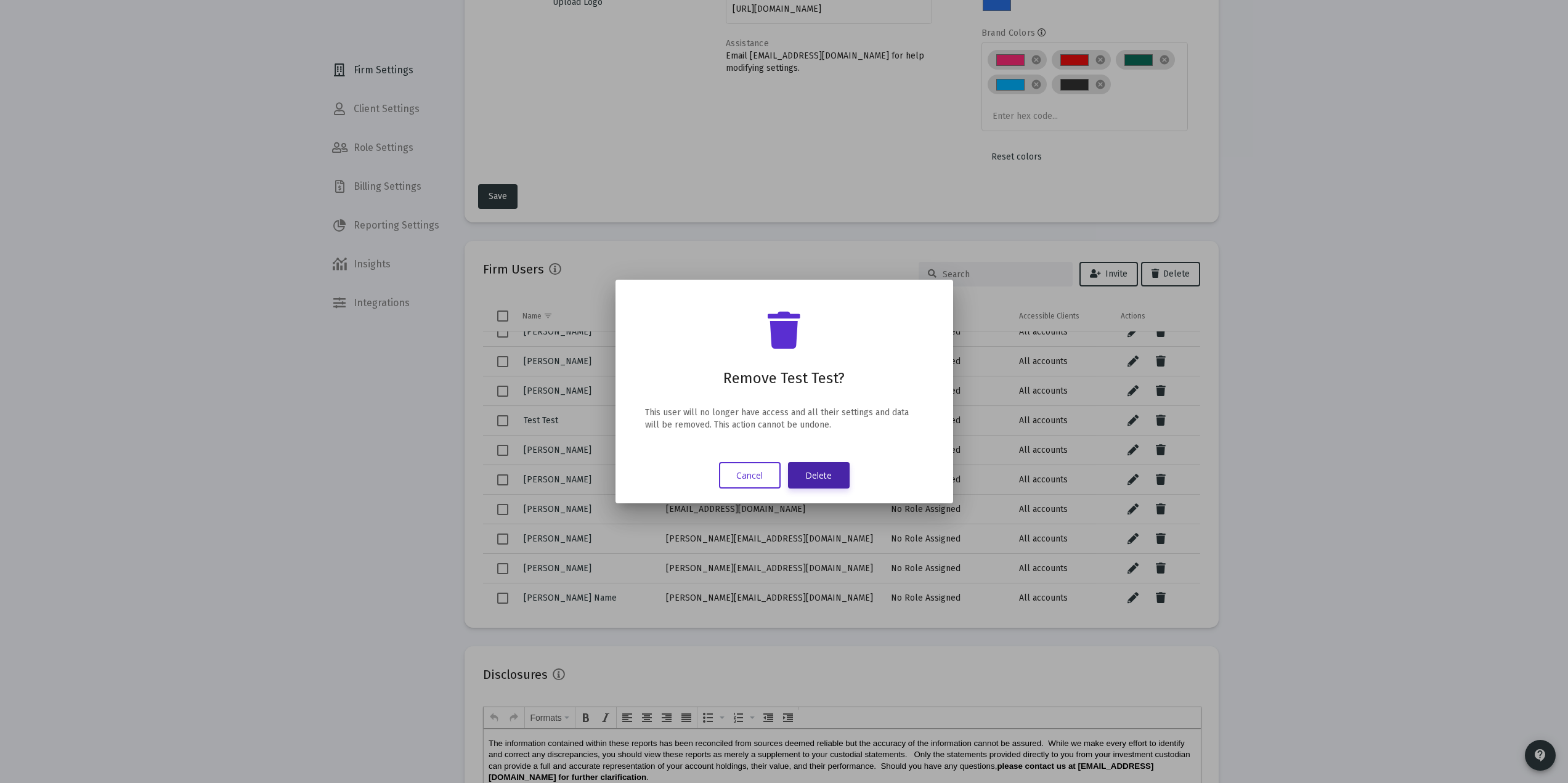
click at [825, 478] on button "Delete" at bounding box center [819, 475] width 62 height 27
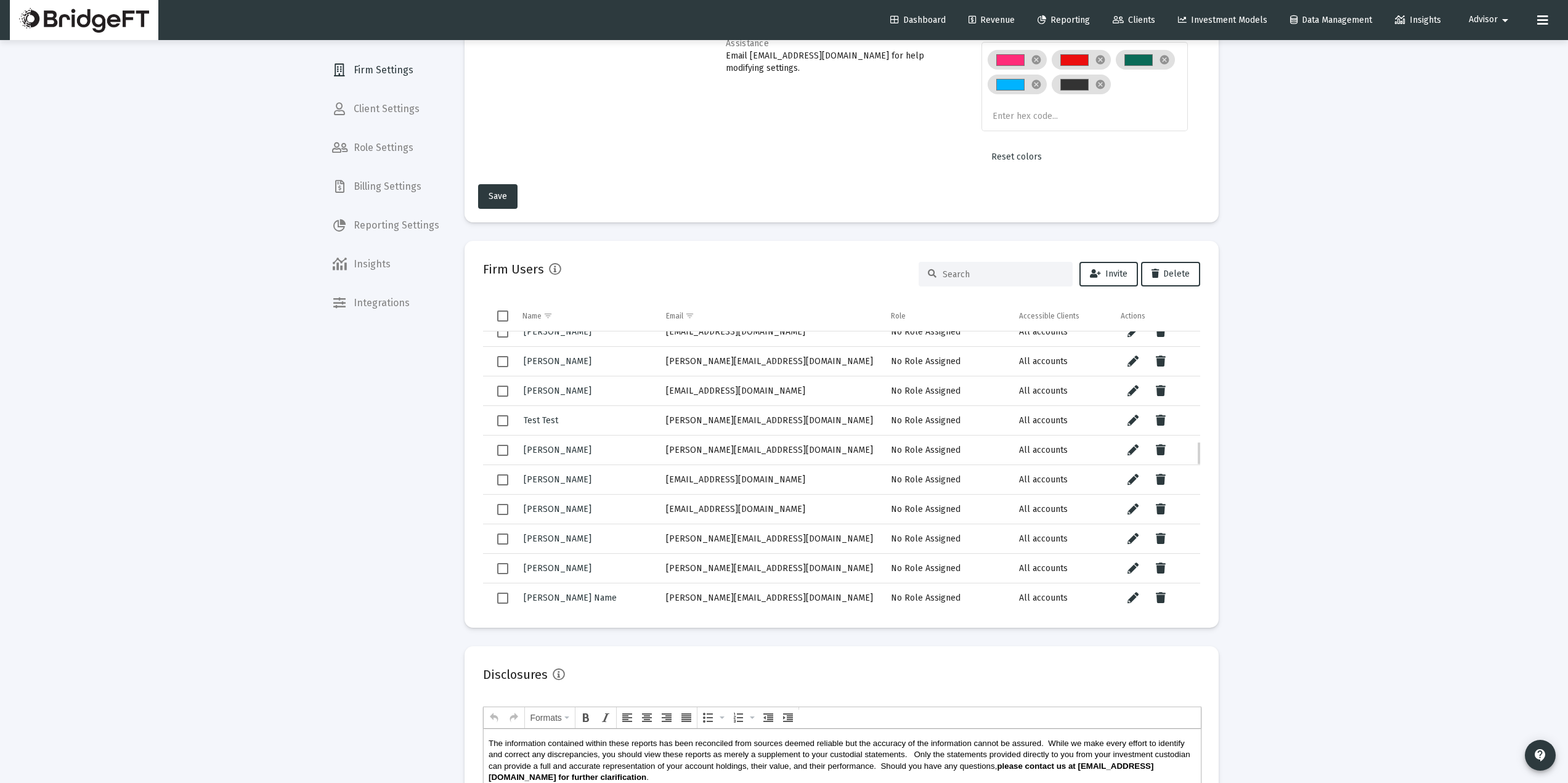
scroll to position [1286, 0]
drag, startPoint x: 764, startPoint y: 423, endPoint x: 654, endPoint y: 430, distance: 110.2
click at [654, 430] on tr "Test Test joe+test@bridgeft.com No Role Assigned All accounts" at bounding box center [842, 420] width 718 height 29
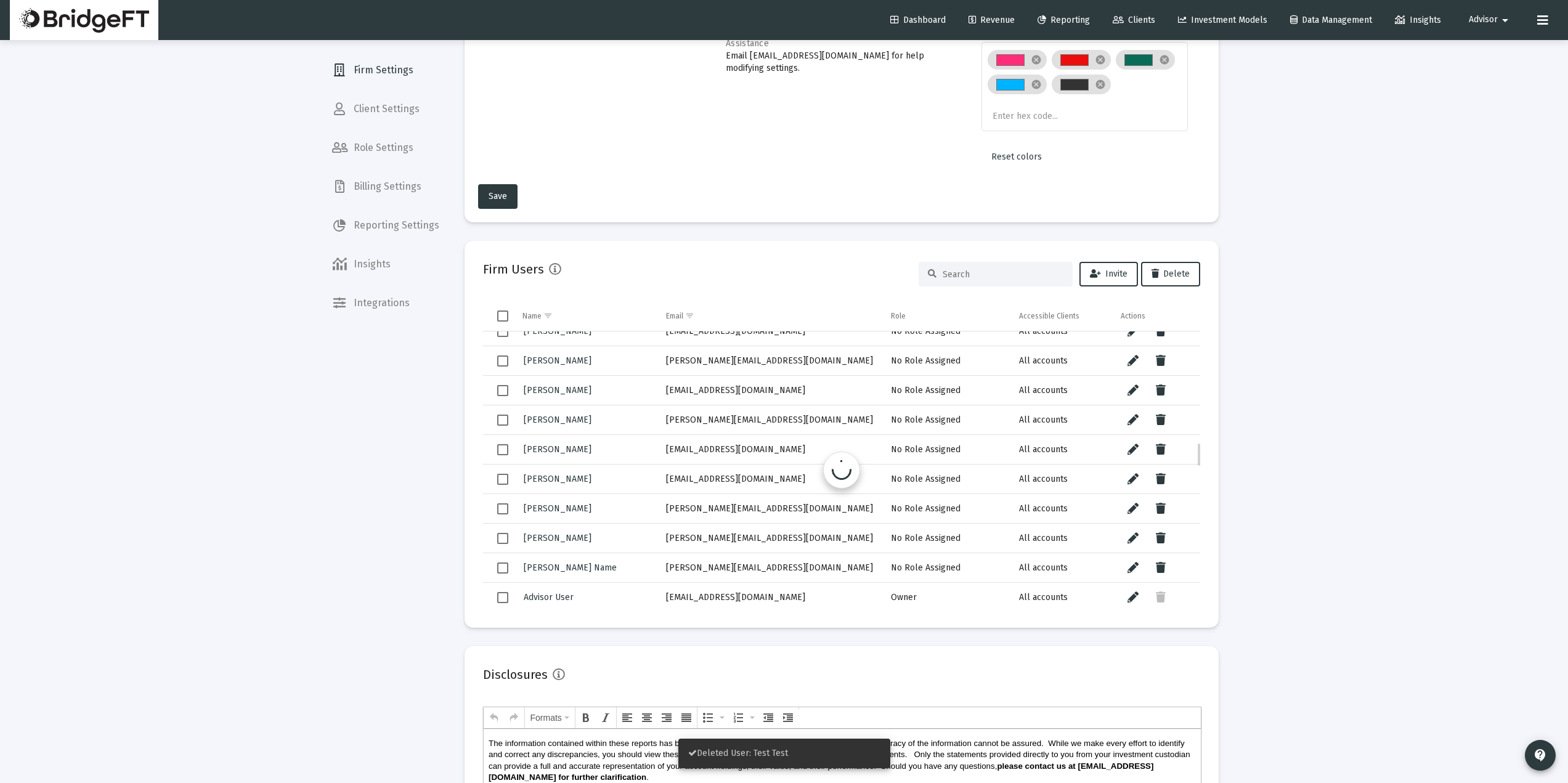
scroll to position [1286, 0]
click at [1159, 416] on icon "Data grid" at bounding box center [1161, 419] width 10 height 15
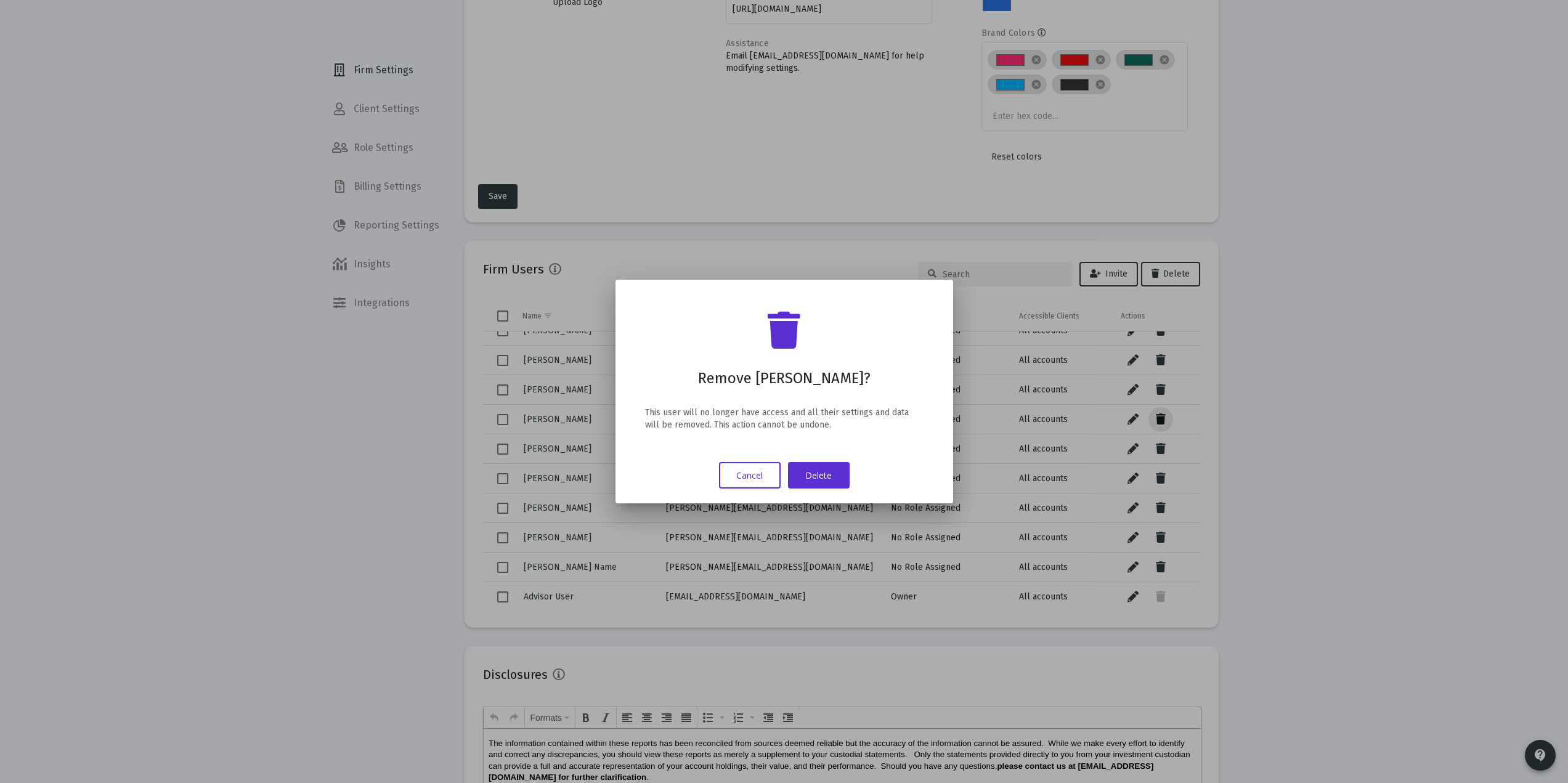
scroll to position [0, 0]
click at [824, 481] on button "Delete" at bounding box center [819, 475] width 62 height 27
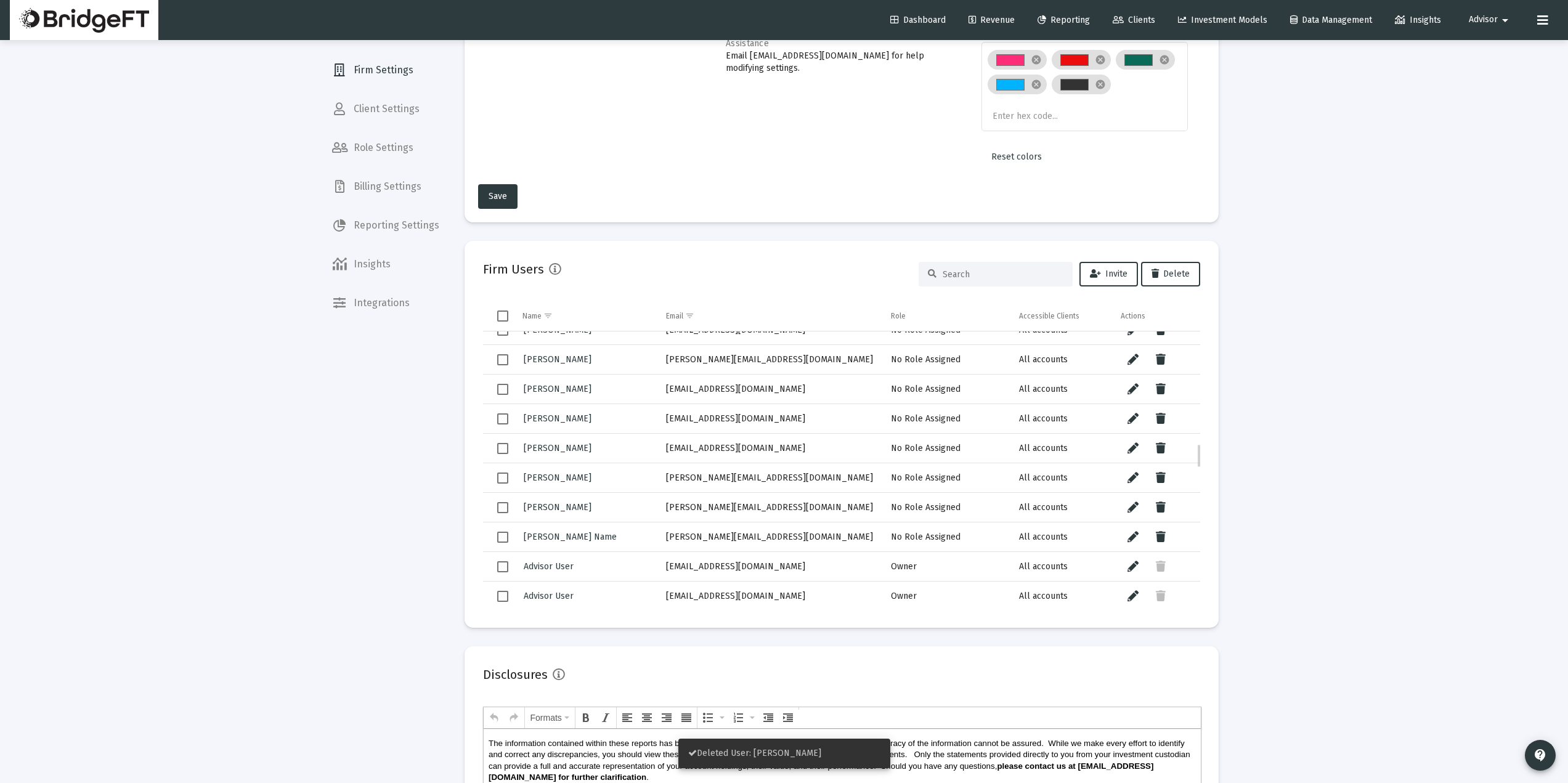
scroll to position [1287, 0]
click at [1164, 414] on icon "Data grid" at bounding box center [1161, 418] width 10 height 15
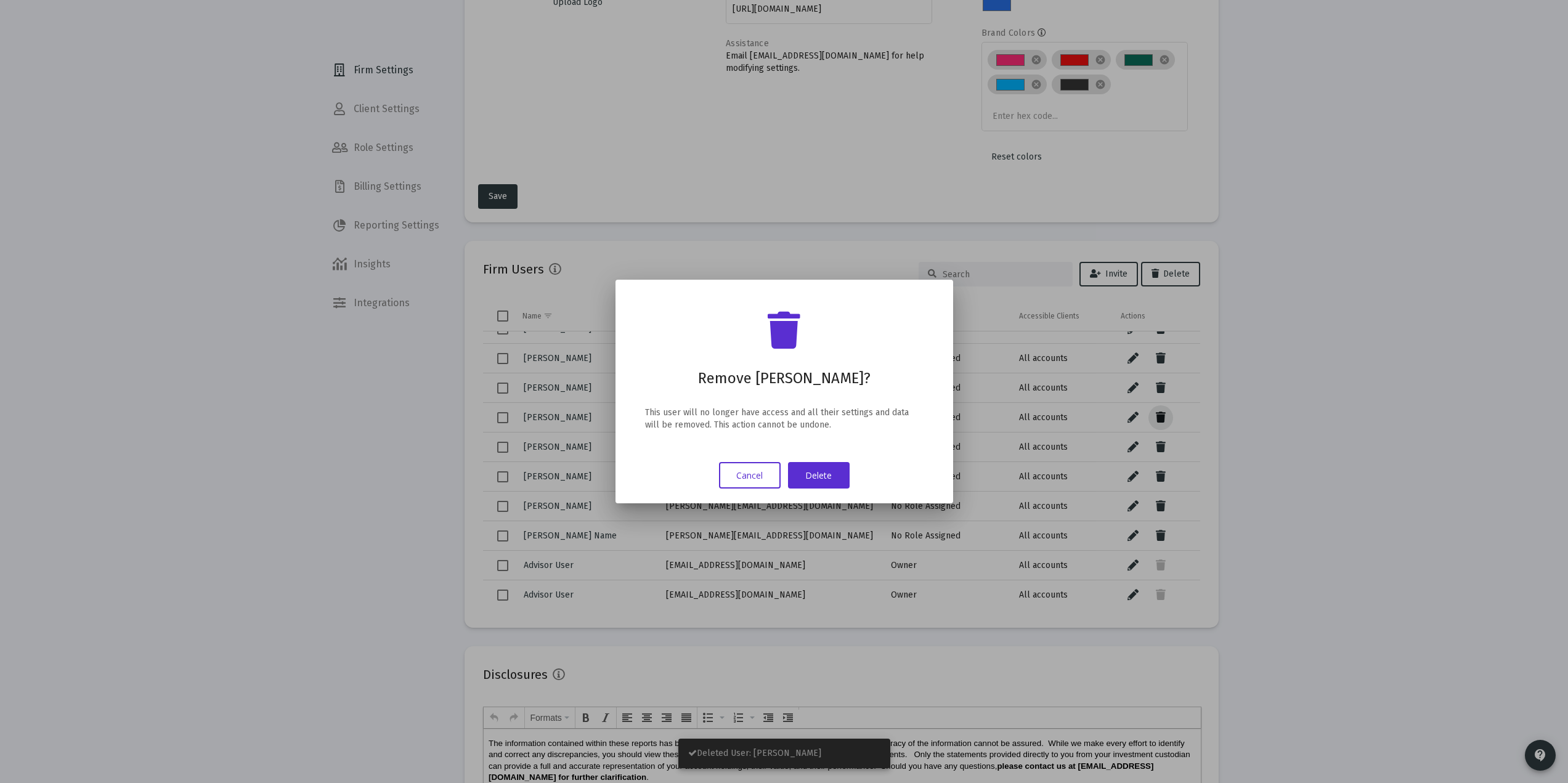
scroll to position [0, 0]
click at [828, 470] on button "Delete" at bounding box center [819, 475] width 62 height 27
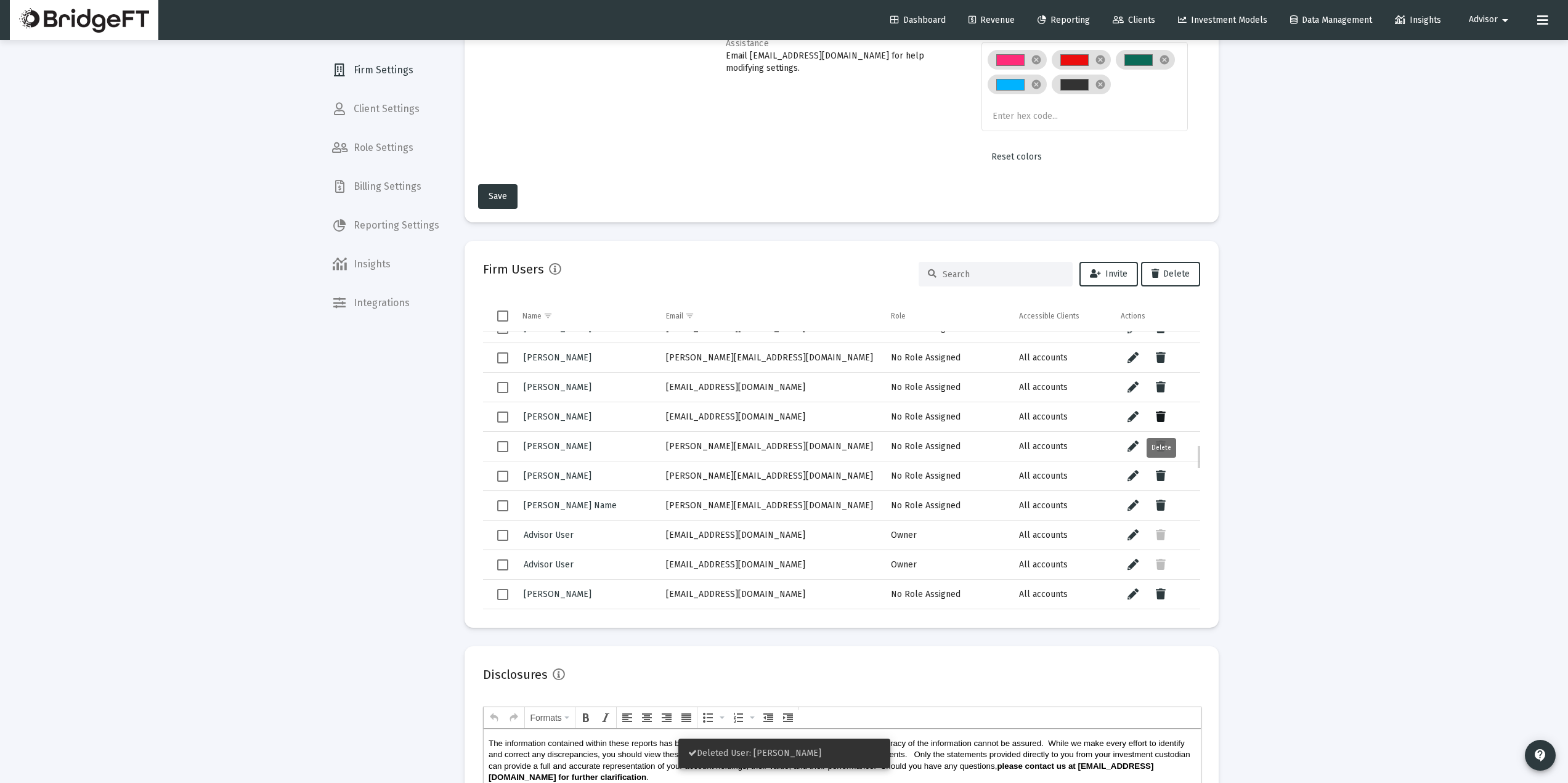
click at [1163, 417] on icon "Data grid" at bounding box center [1161, 417] width 10 height 15
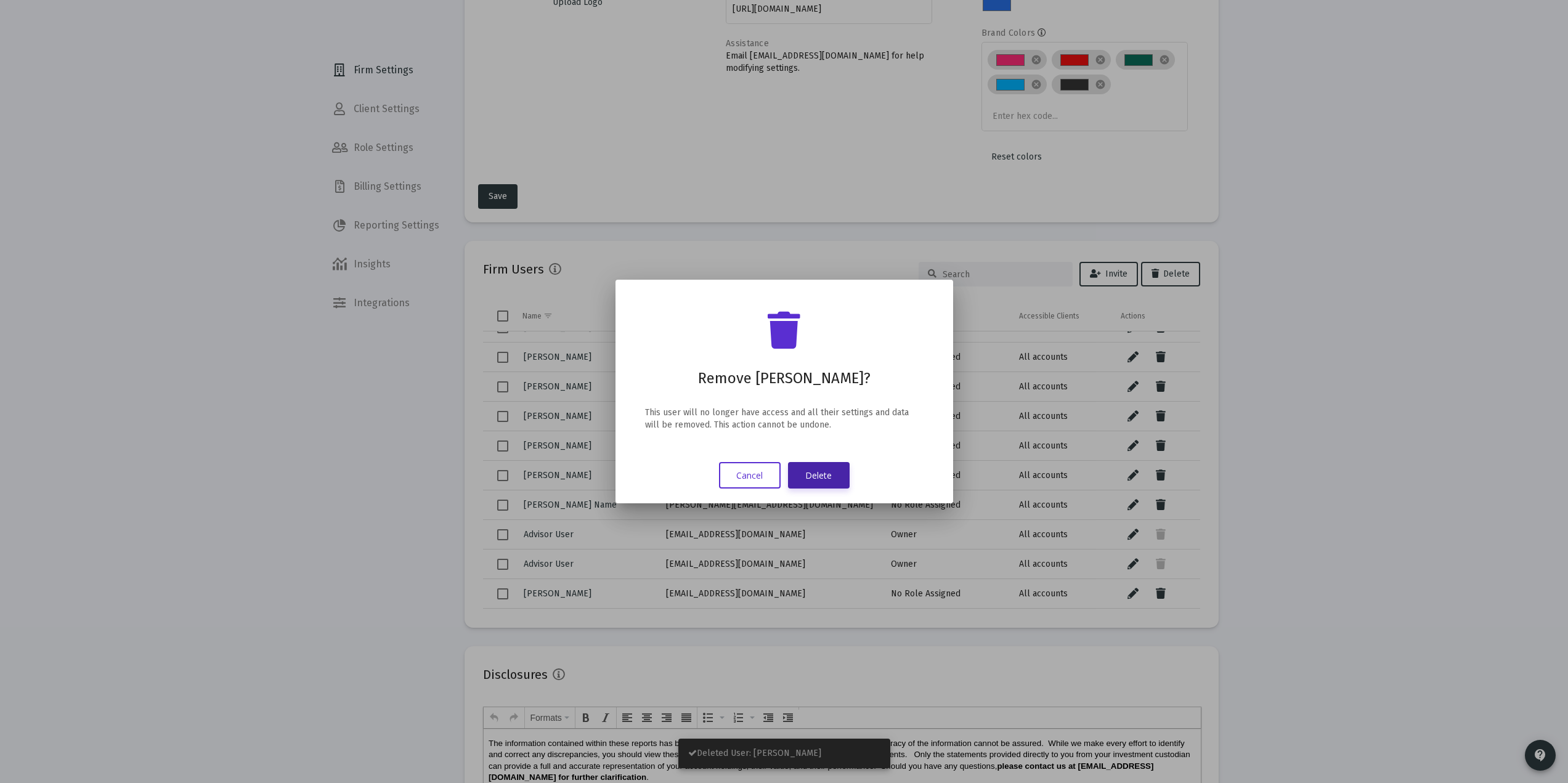
click at [819, 471] on button "Delete" at bounding box center [819, 475] width 62 height 27
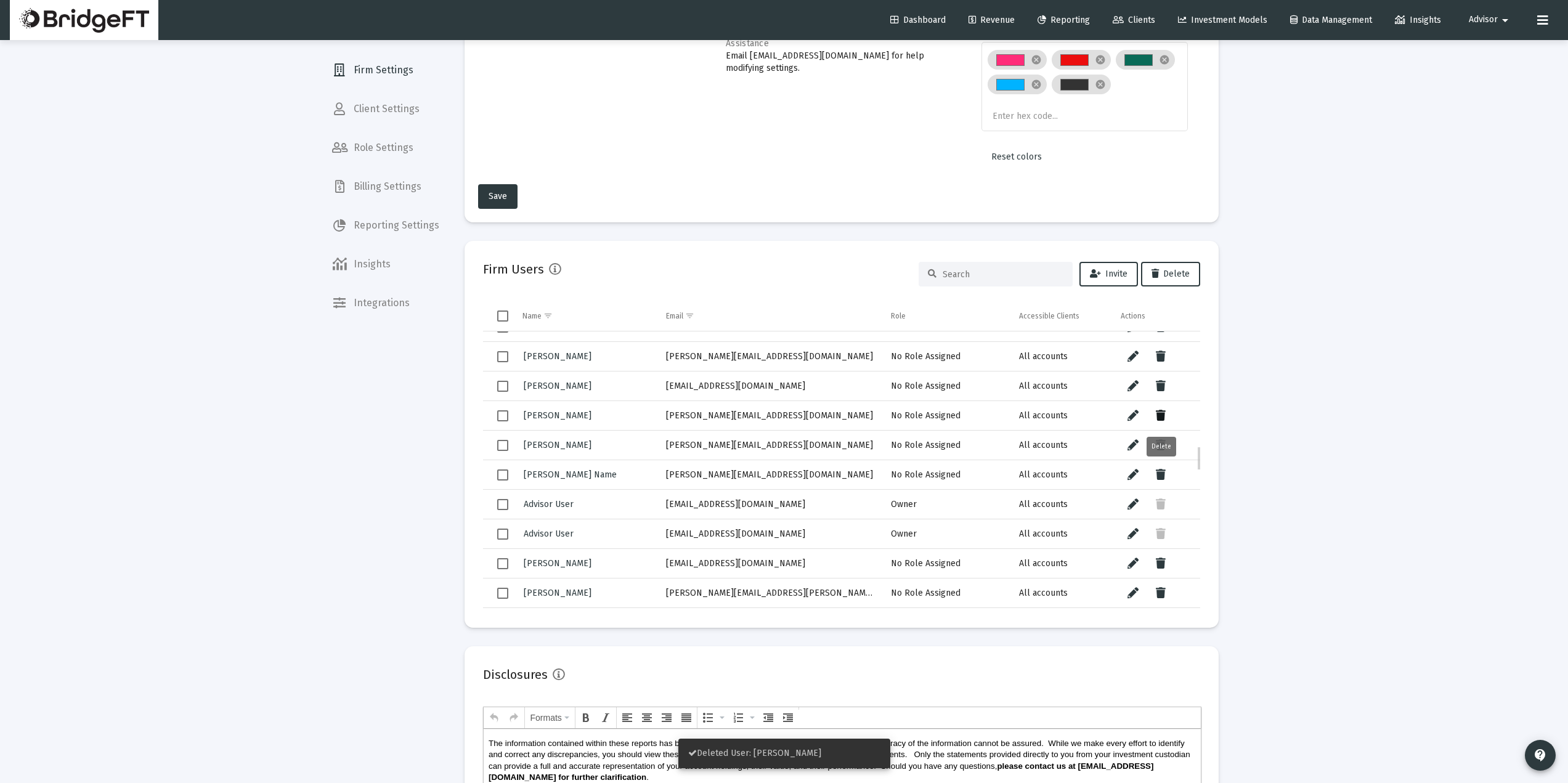
click at [1162, 414] on icon "Data grid" at bounding box center [1161, 416] width 10 height 15
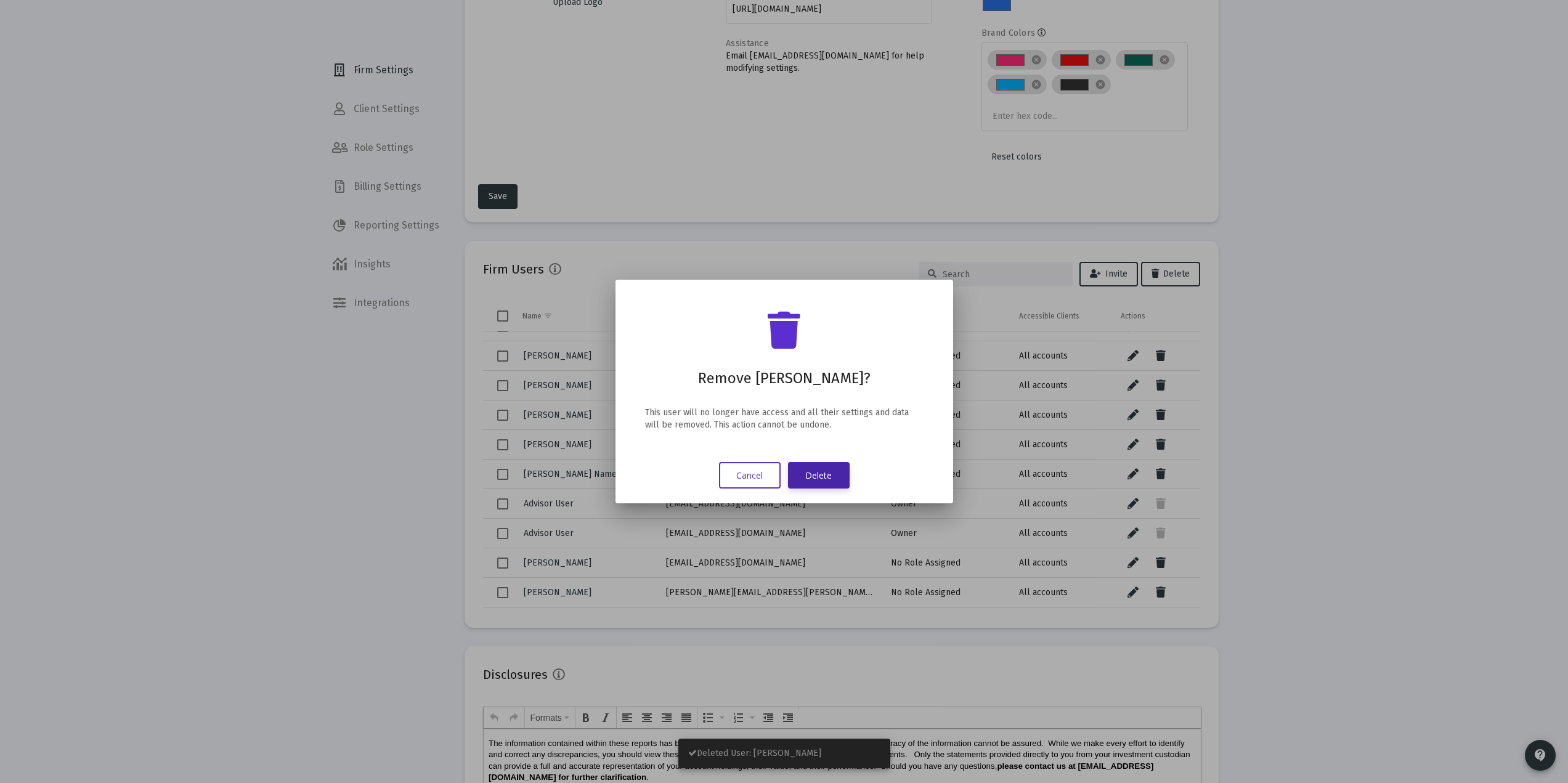
click at [815, 477] on button "Delete" at bounding box center [819, 475] width 62 height 27
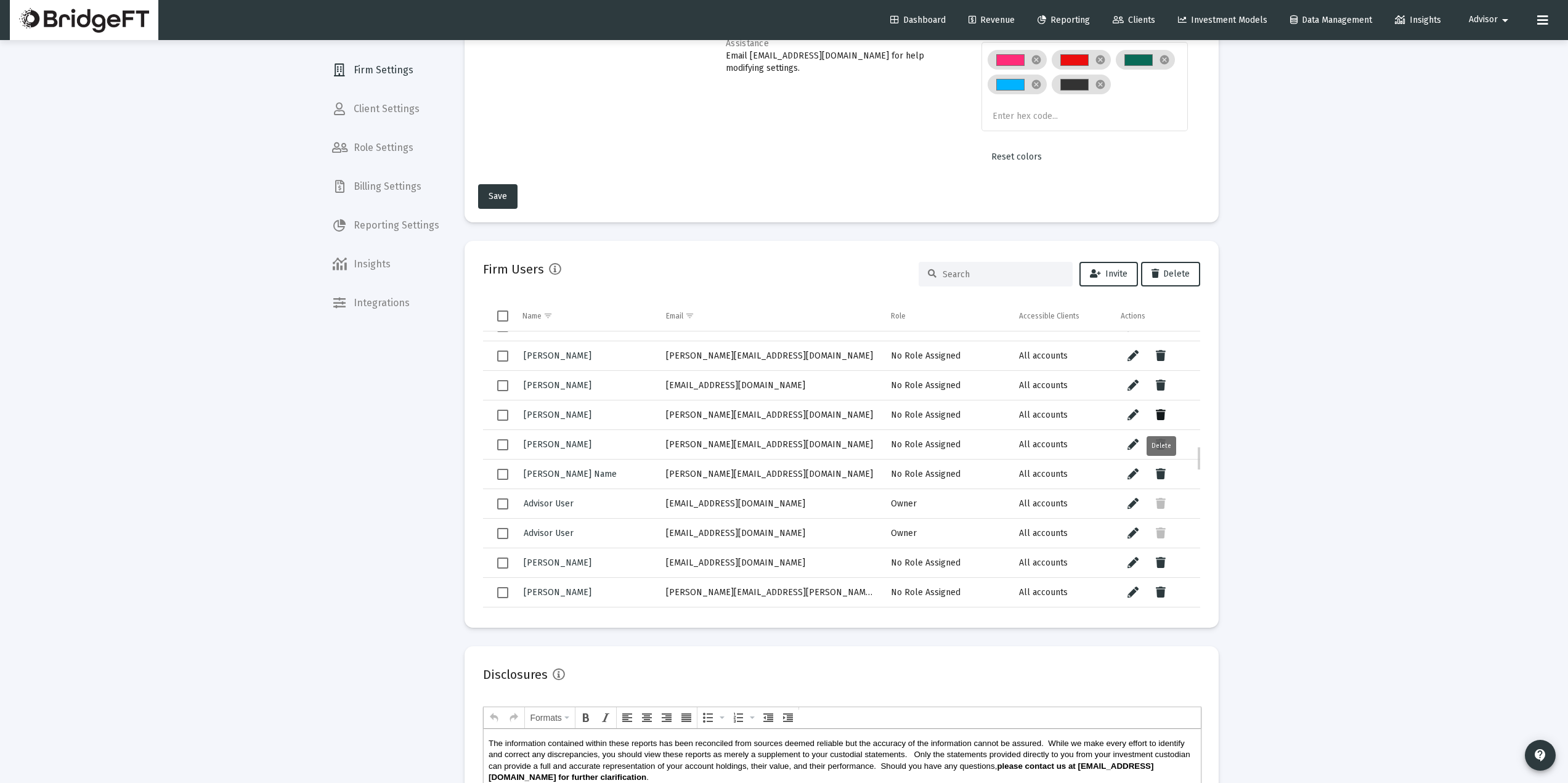
click at [1162, 413] on icon "Data grid" at bounding box center [1161, 415] width 10 height 15
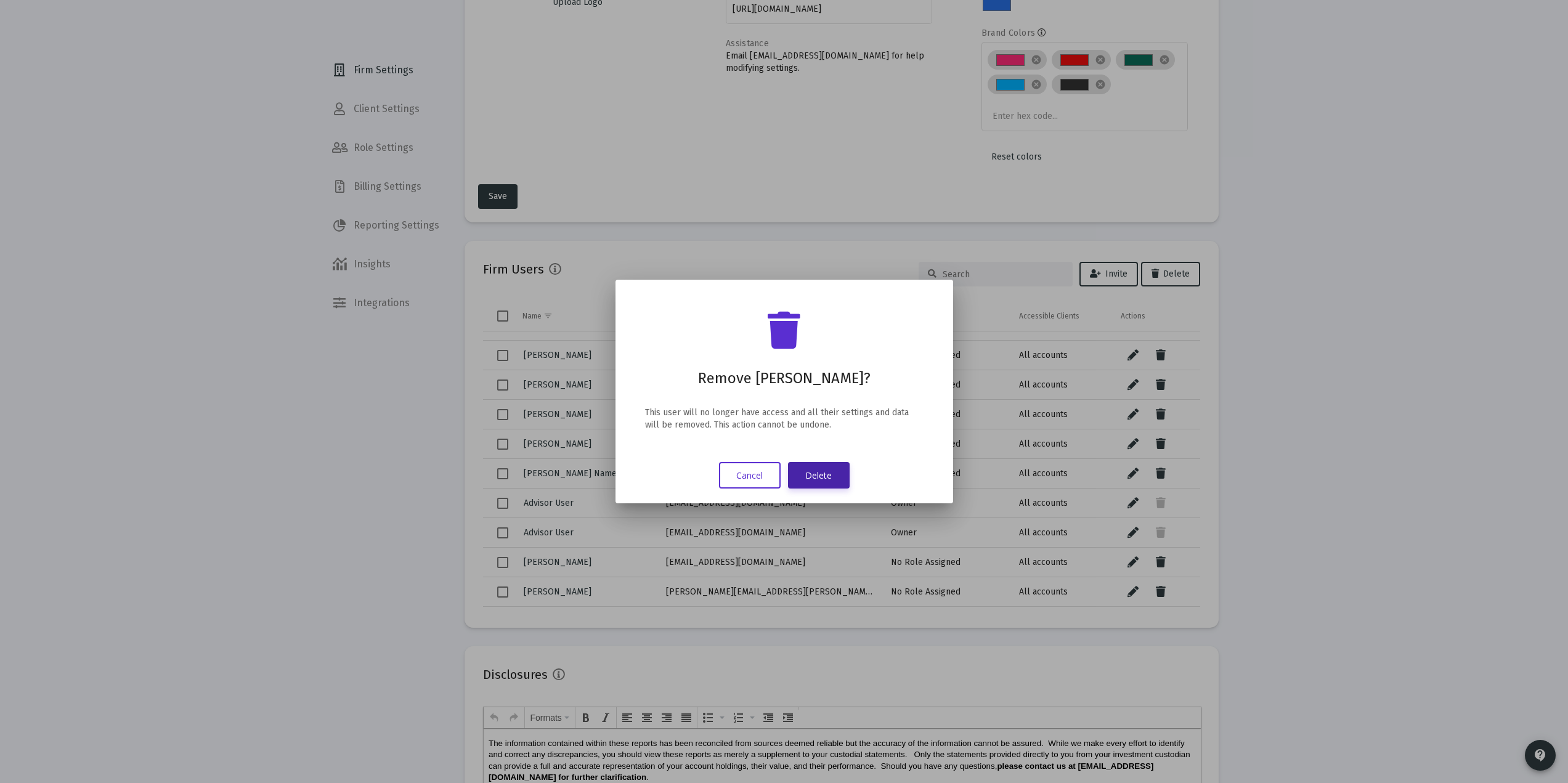
click at [830, 481] on button "Delete" at bounding box center [819, 475] width 62 height 27
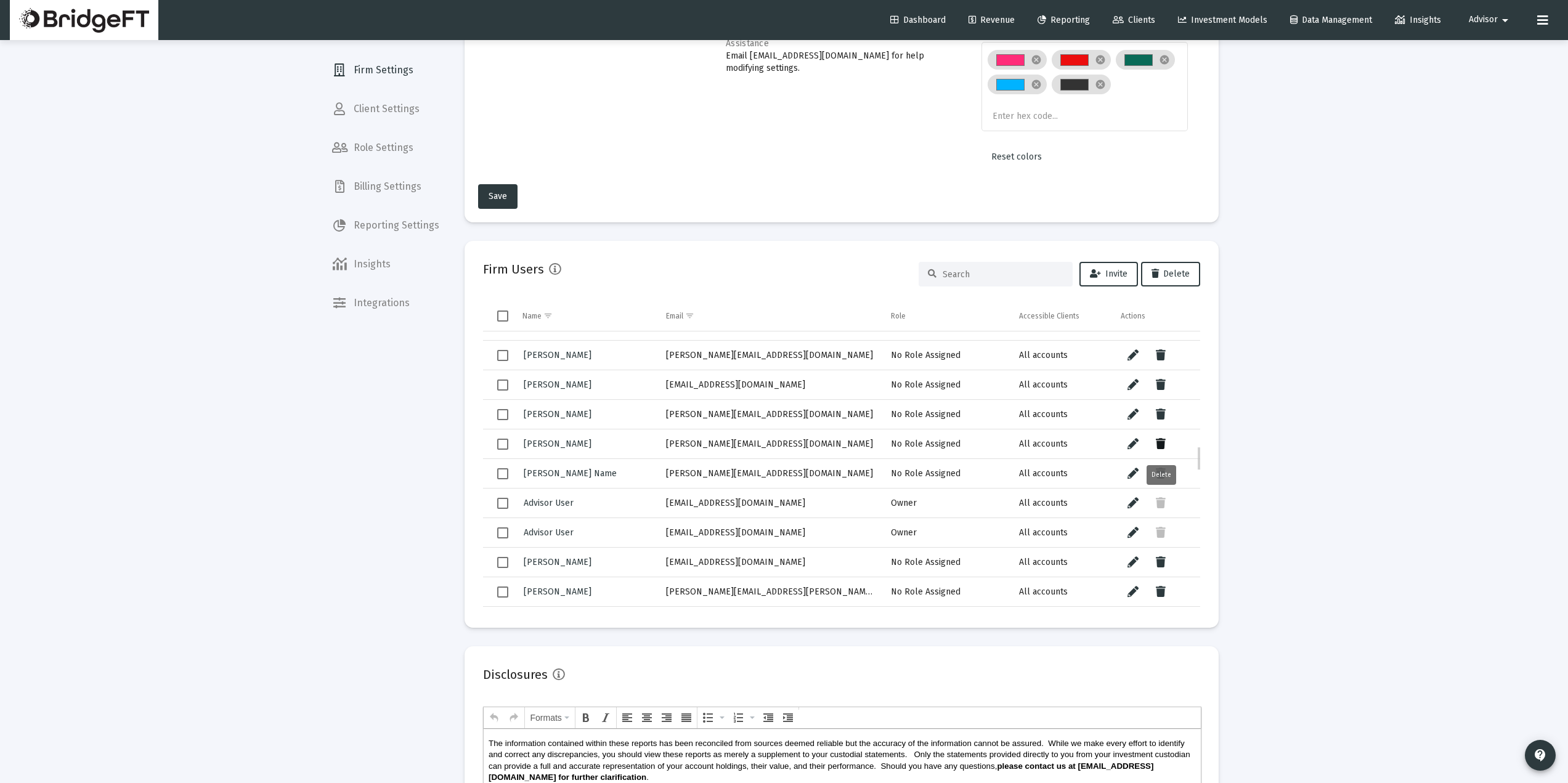
click at [1167, 443] on button "Data grid" at bounding box center [1161, 444] width 24 height 24
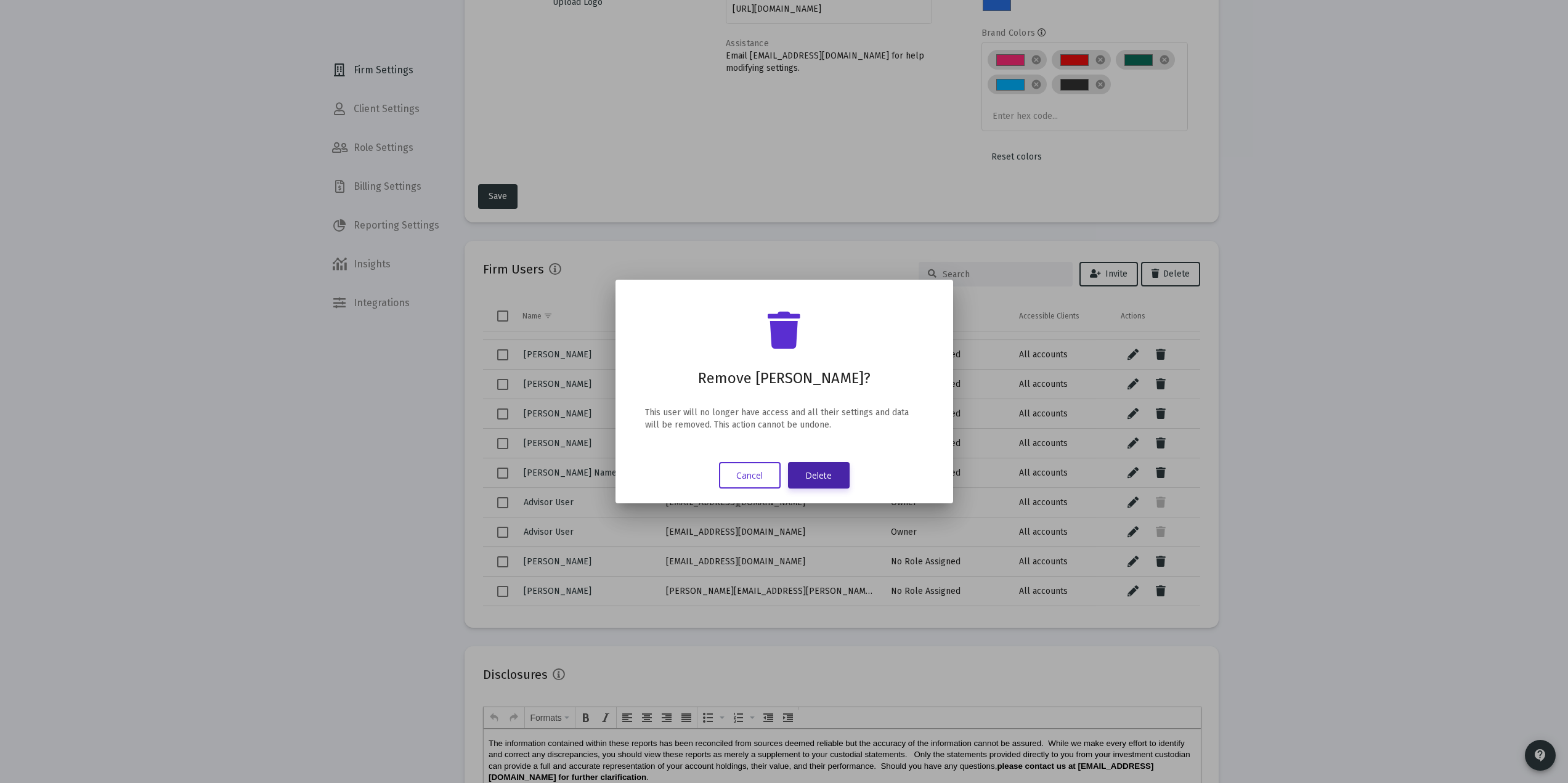
click at [828, 478] on button "Delete" at bounding box center [819, 475] width 62 height 27
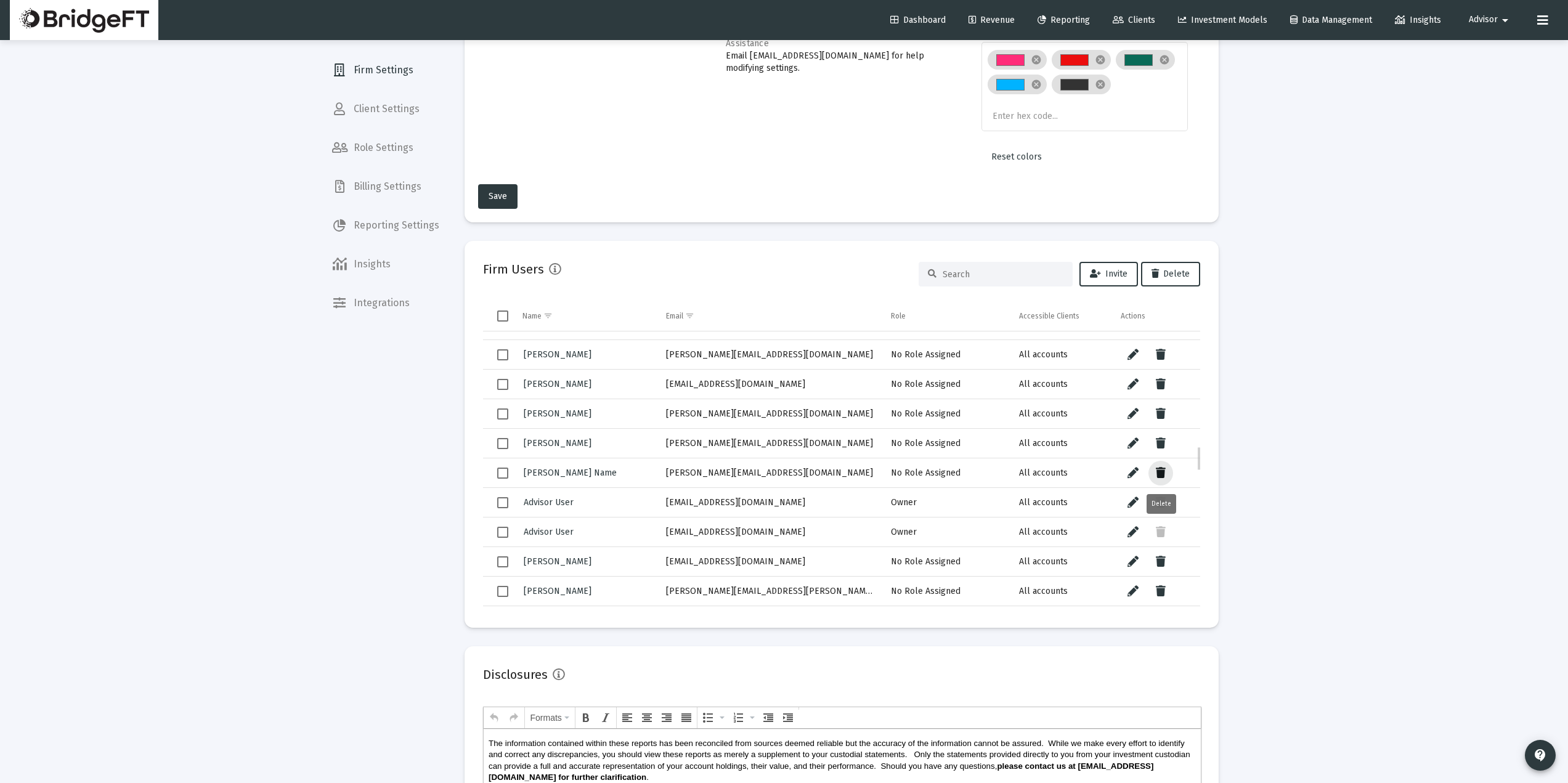
click at [1162, 471] on icon "Data grid" at bounding box center [1161, 473] width 10 height 15
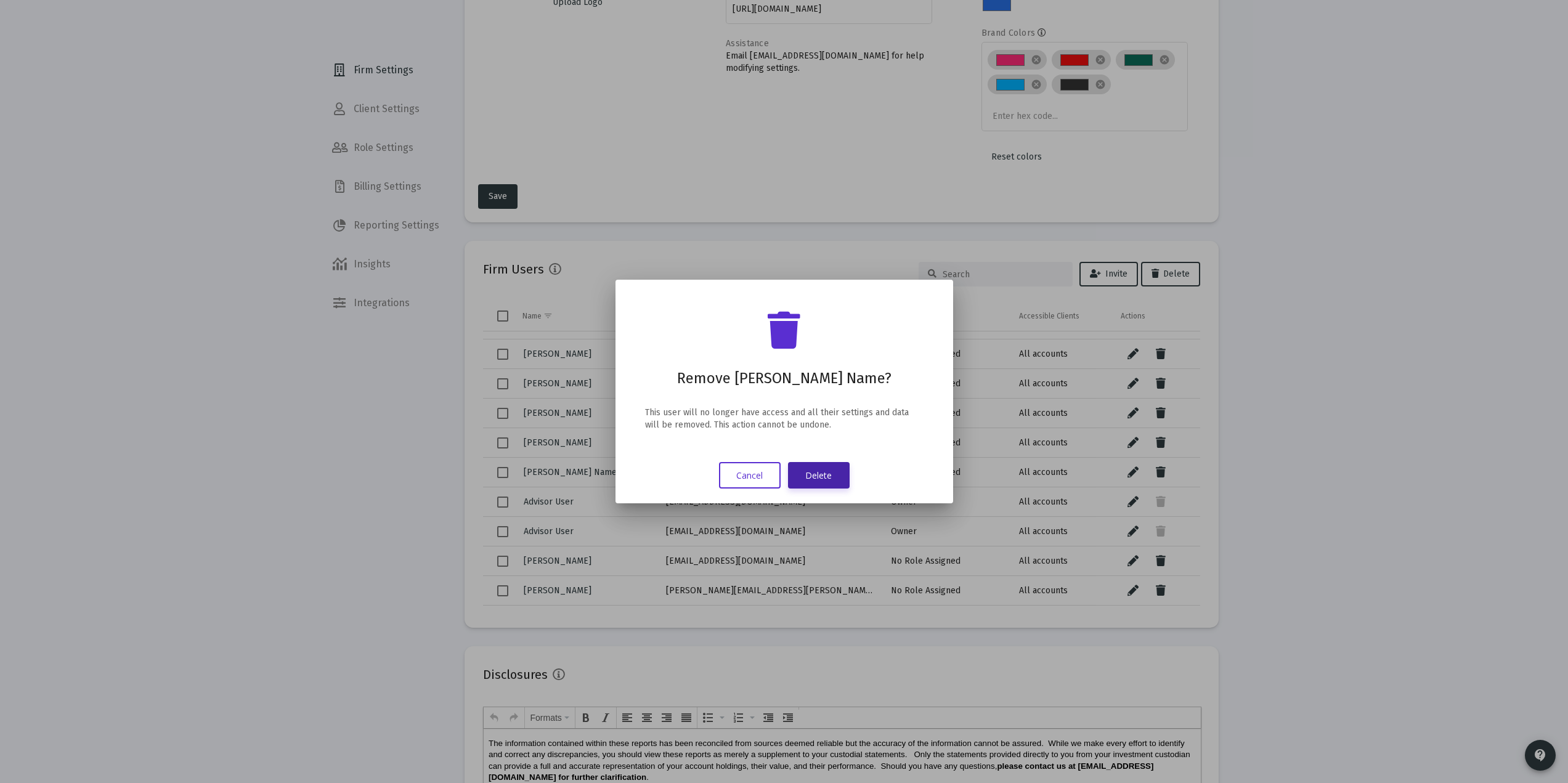
click at [814, 476] on button "Delete" at bounding box center [819, 475] width 62 height 27
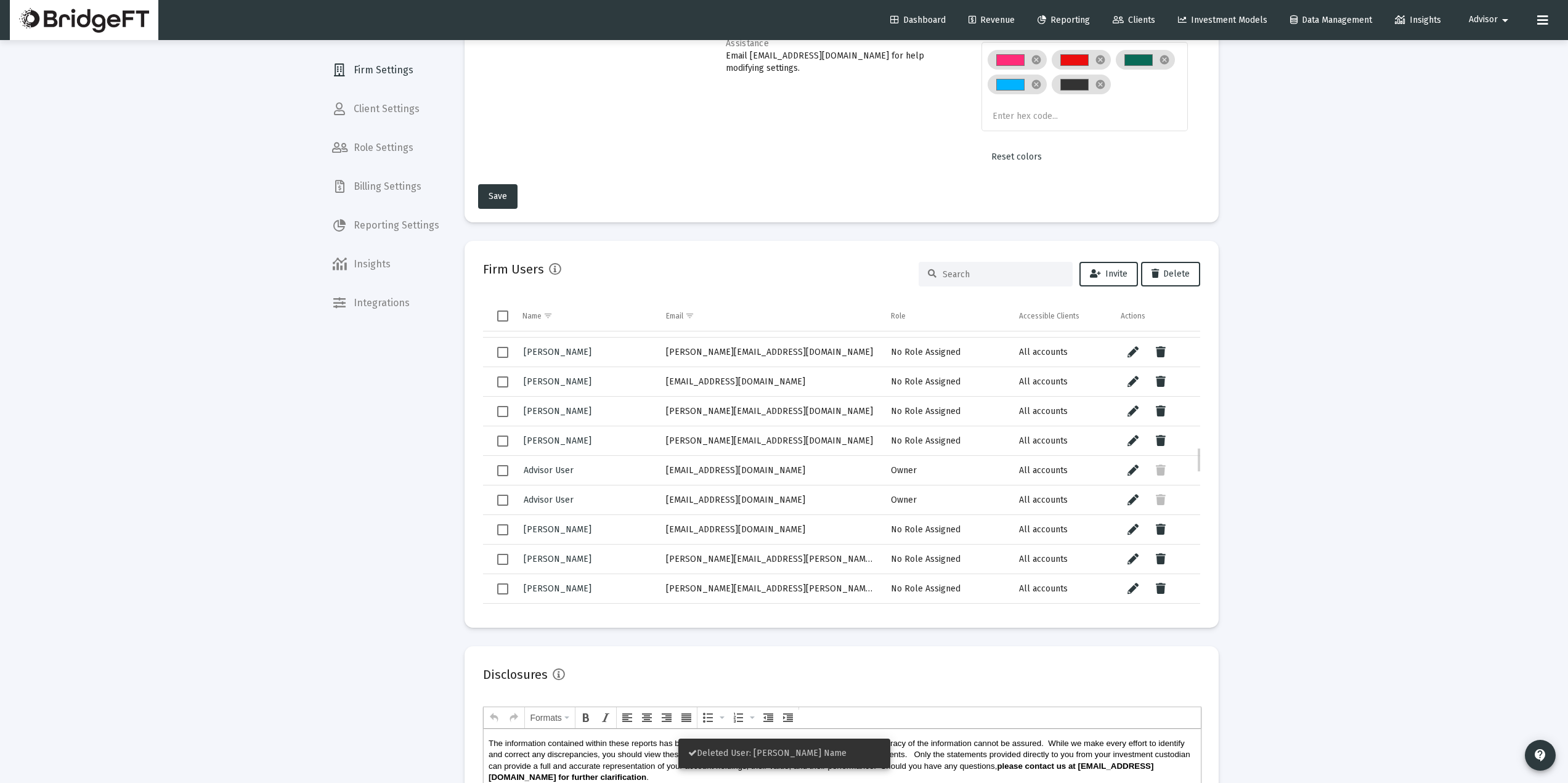
drag, startPoint x: 766, startPoint y: 412, endPoint x: 751, endPoint y: 409, distance: 15.3
click at [760, 412] on td "[PERSON_NAME][EMAIL_ADDRESS][DOMAIN_NAME]" at bounding box center [770, 411] width 225 height 29
drag, startPoint x: 751, startPoint y: 409, endPoint x: 655, endPoint y: 417, distance: 96.3
click at [655, 417] on tr "Kathryn Leung kathryn@bkln.com No Role Assigned All accounts" at bounding box center [842, 411] width 718 height 29
drag, startPoint x: 736, startPoint y: 440, endPoint x: 662, endPoint y: 440, distance: 74.0
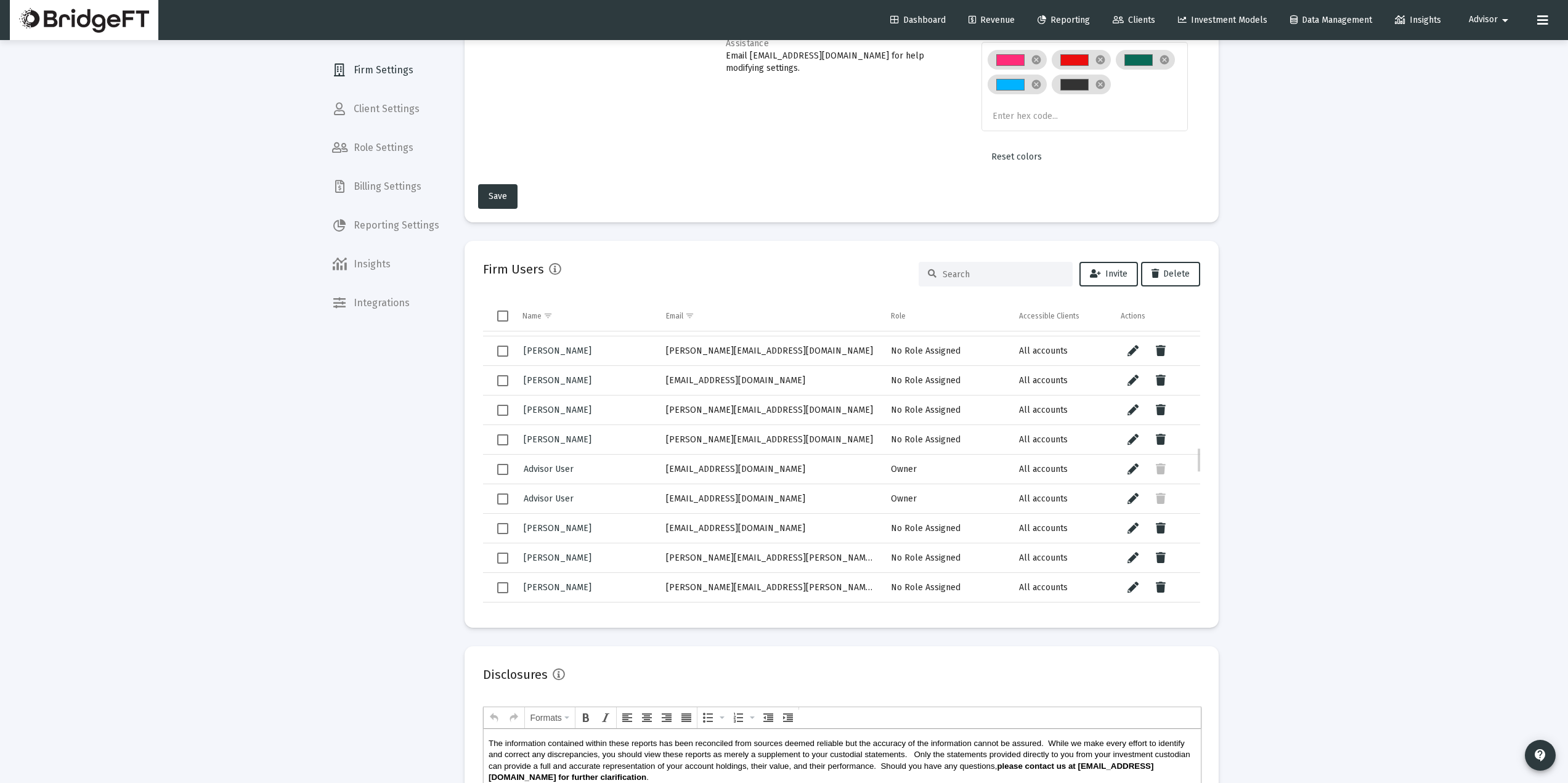
click at [662, 440] on td "[PERSON_NAME][EMAIL_ADDRESS][DOMAIN_NAME]" at bounding box center [770, 439] width 225 height 29
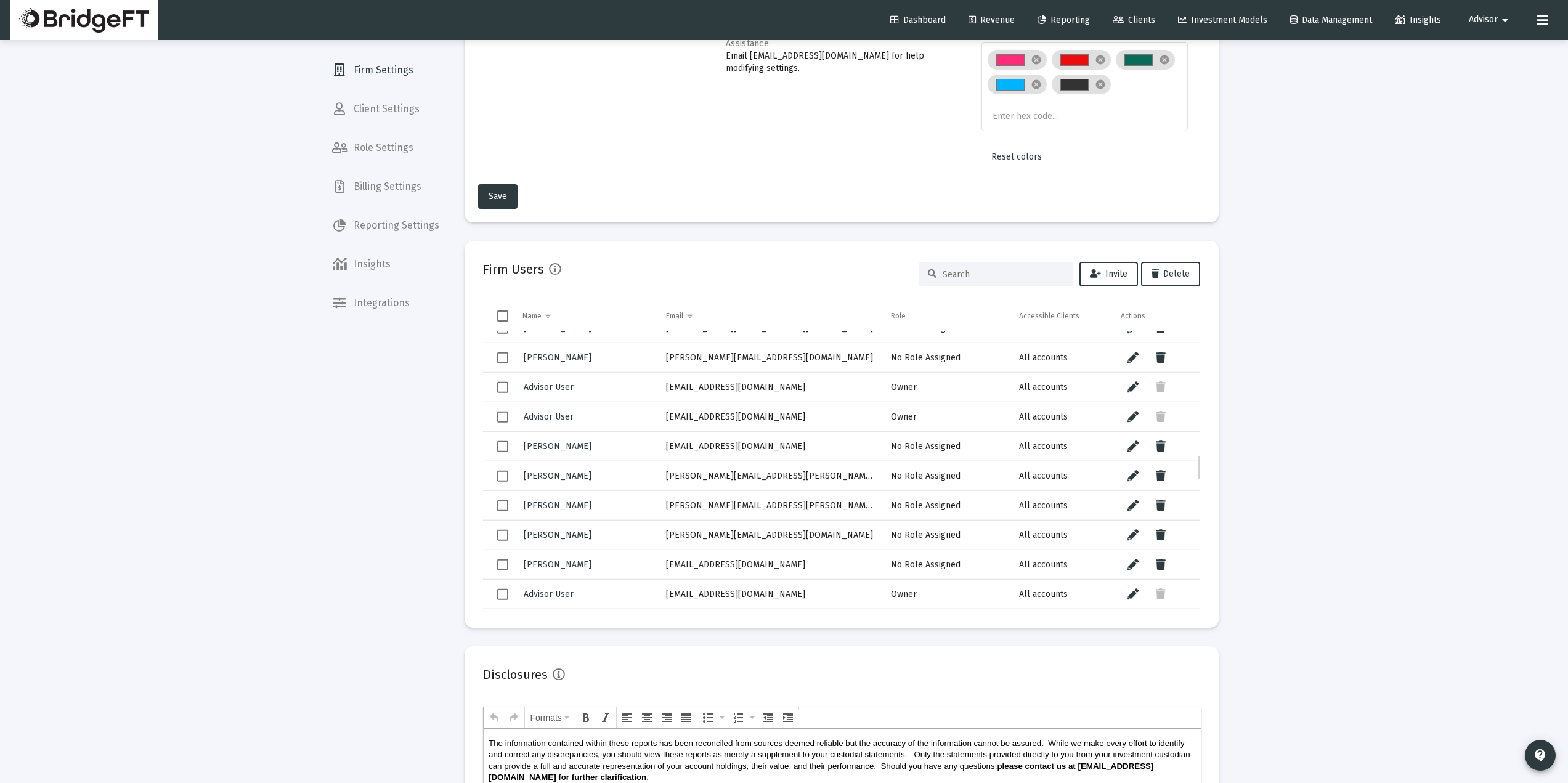
drag, startPoint x: 753, startPoint y: 449, endPoint x: 647, endPoint y: 456, distance: 106.2
click at [651, 456] on tr "Rajesh Gaur rajesh@zoefin.com No Role Assigned All accounts" at bounding box center [842, 446] width 718 height 29
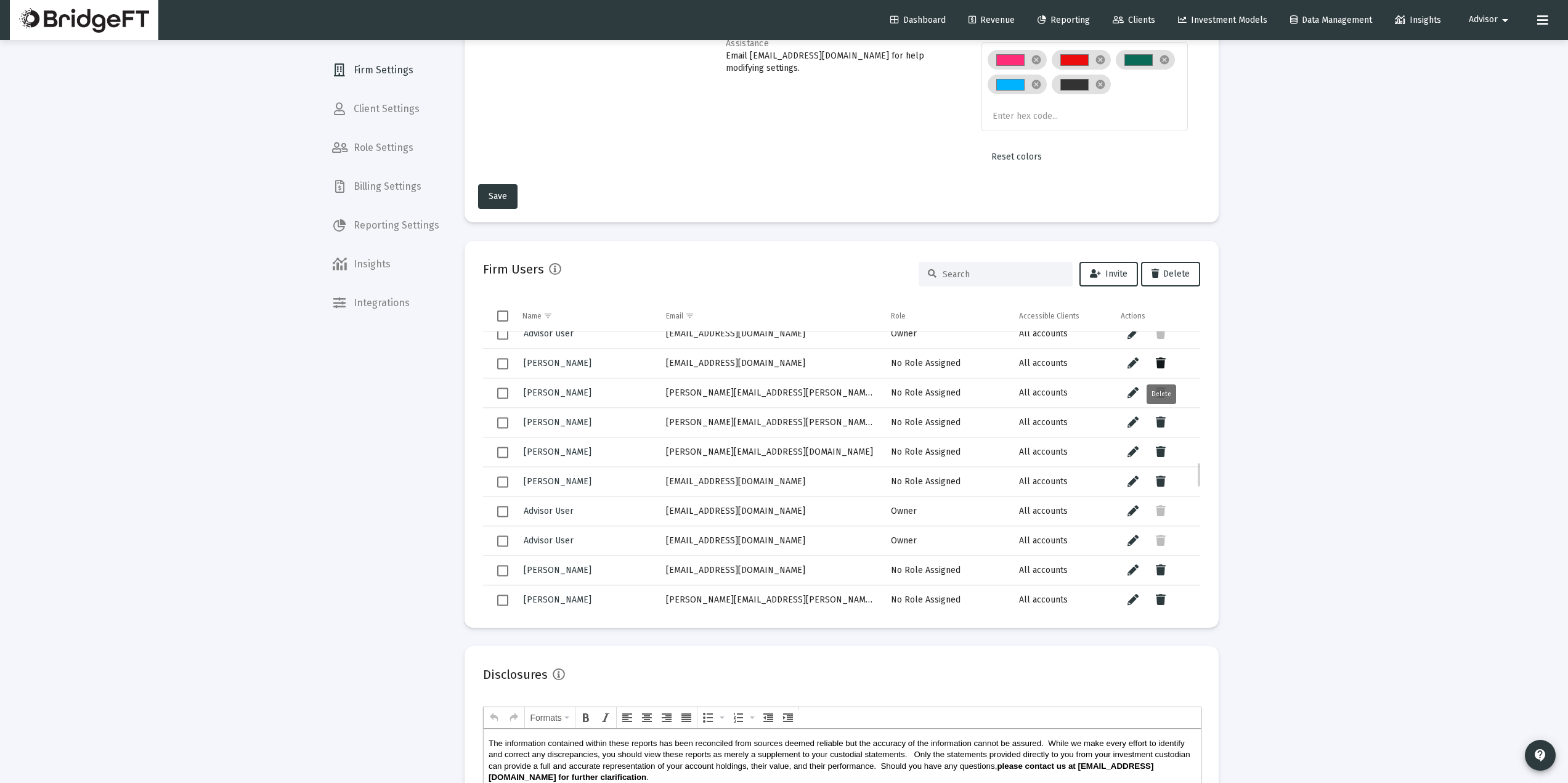
click at [1164, 366] on icon "Data grid" at bounding box center [1161, 363] width 10 height 15
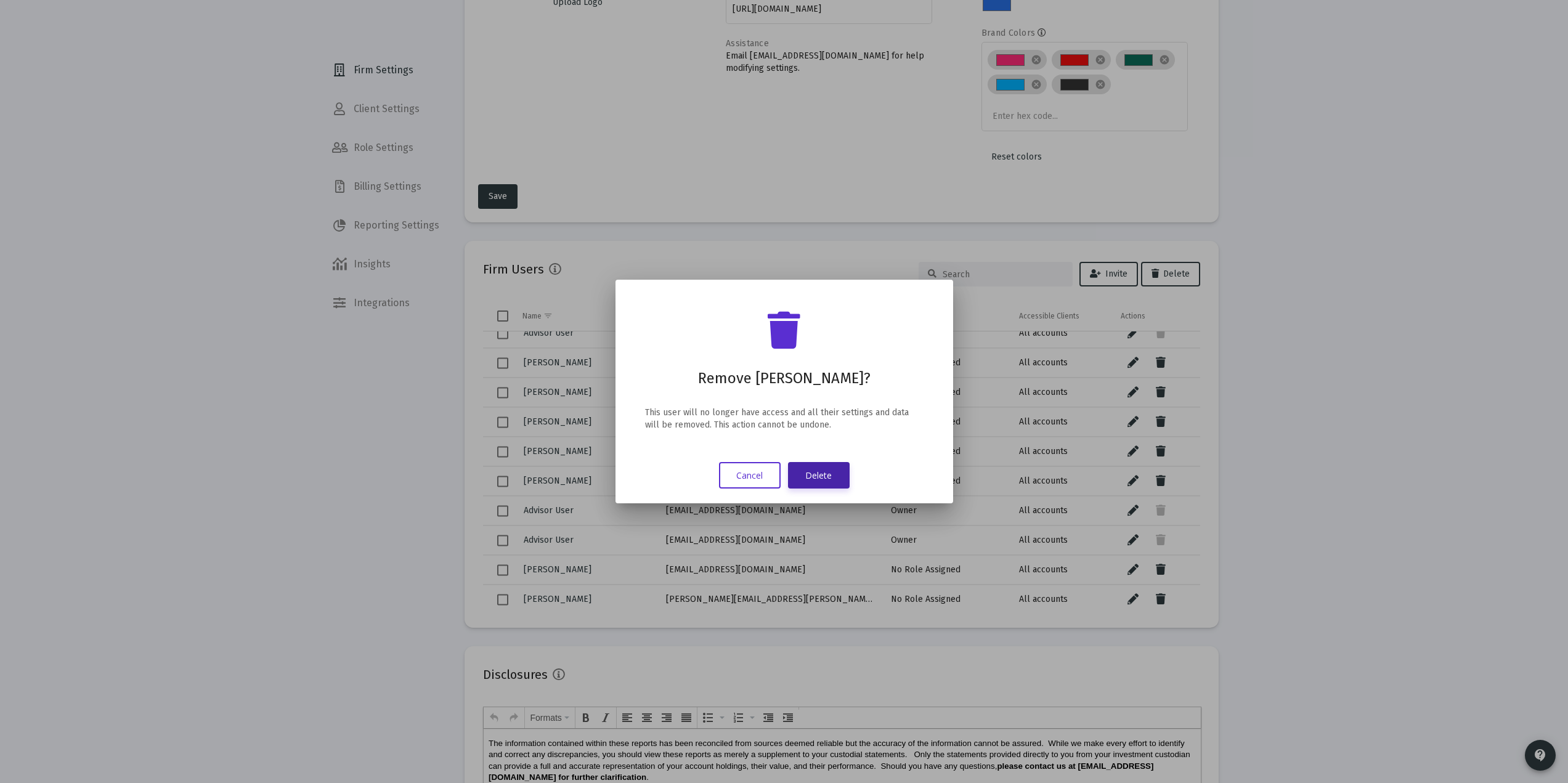
click at [820, 469] on button "Delete" at bounding box center [819, 475] width 62 height 27
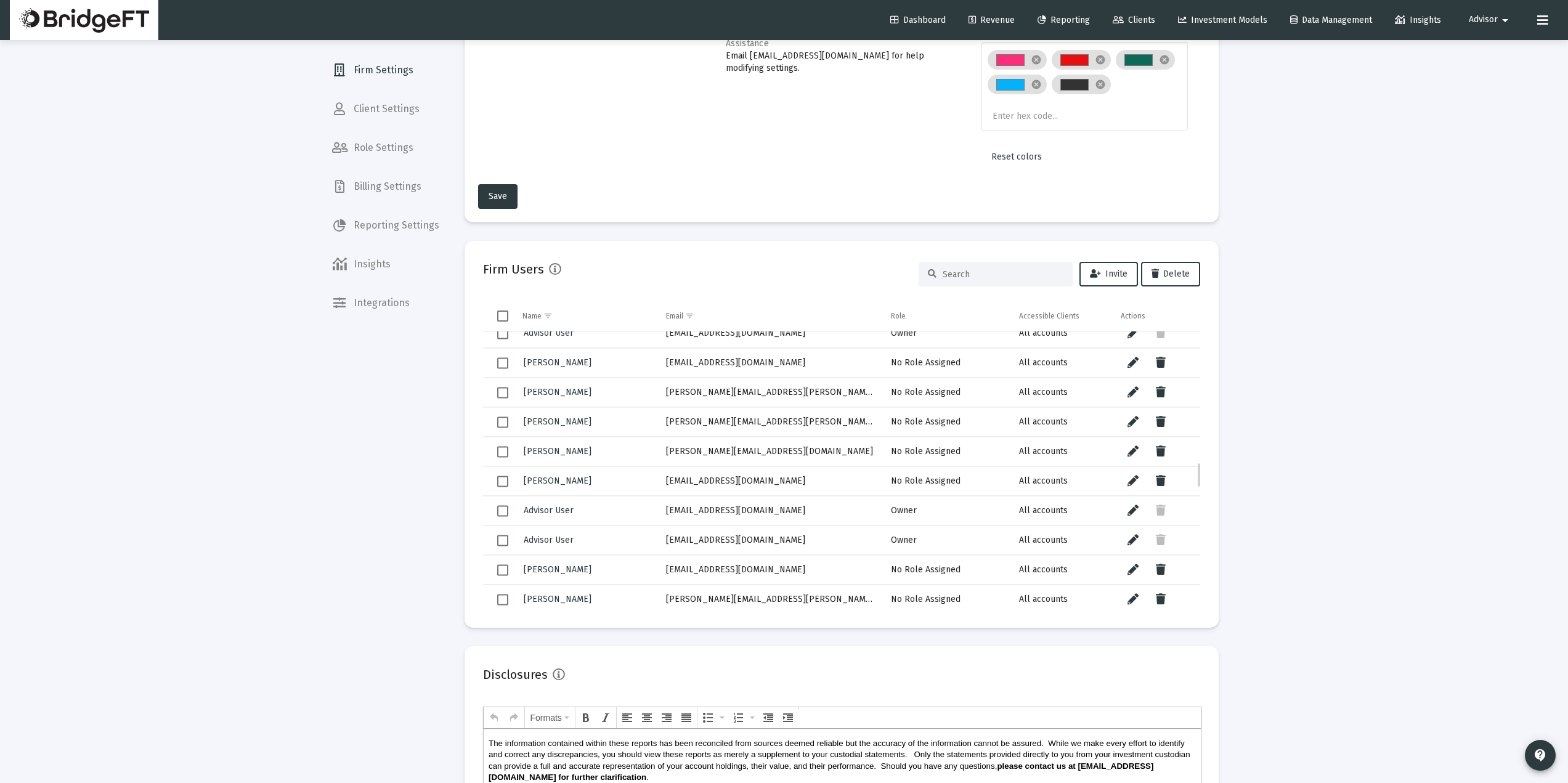
click at [760, 371] on td "[EMAIL_ADDRESS][DOMAIN_NAME]" at bounding box center [770, 362] width 225 height 29
drag, startPoint x: 757, startPoint y: 360, endPoint x: 664, endPoint y: 370, distance: 93.5
click at [664, 370] on td "[EMAIL_ADDRESS][DOMAIN_NAME]" at bounding box center [770, 362] width 225 height 29
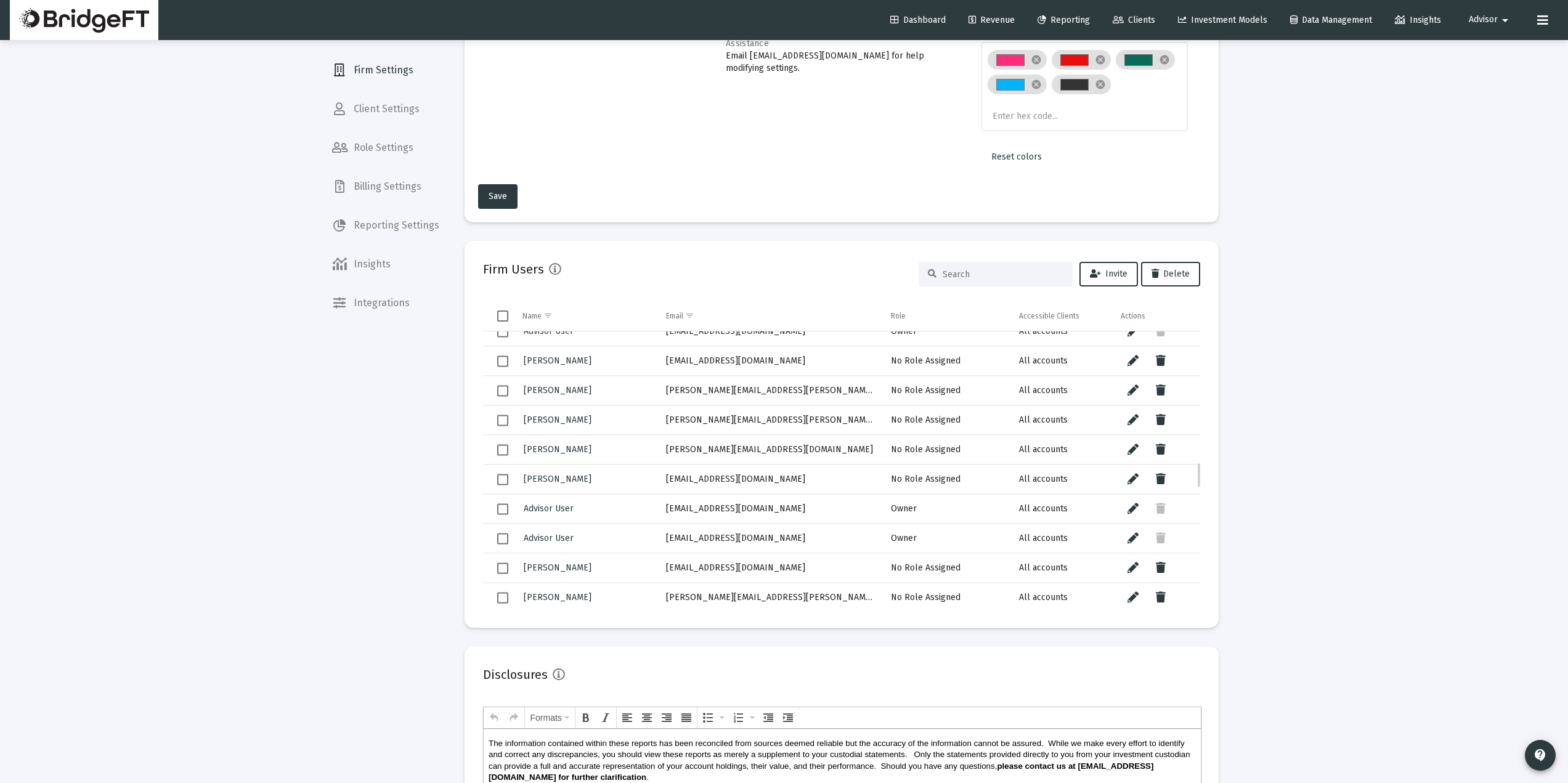
drag, startPoint x: 813, startPoint y: 392, endPoint x: 658, endPoint y: 394, distance: 155.0
click at [658, 394] on td "[PERSON_NAME][EMAIL_ADDRESS][PERSON_NAME][DOMAIN_NAME]" at bounding box center [770, 391] width 225 height 29
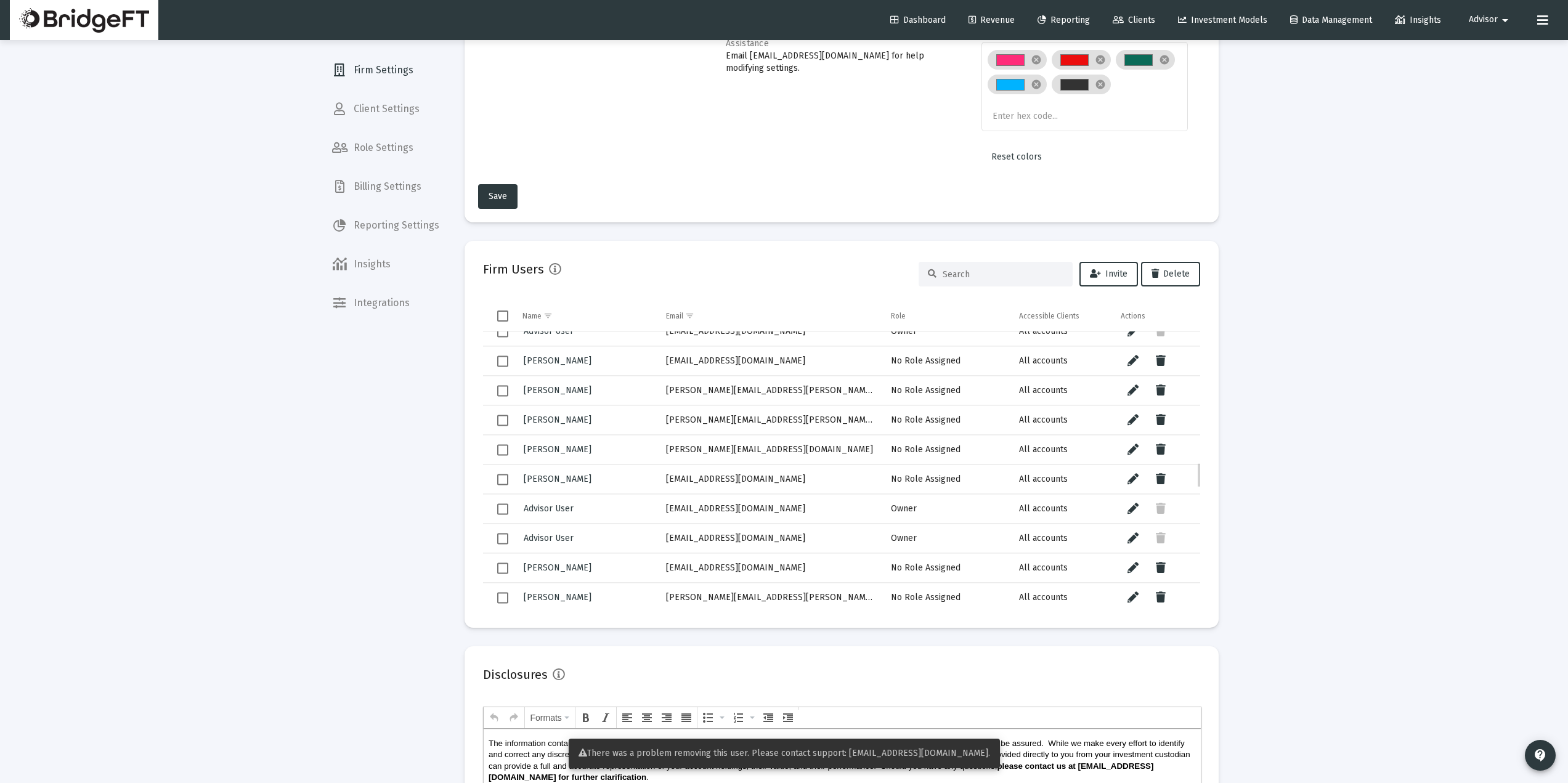
scroll to position [1464, 0]
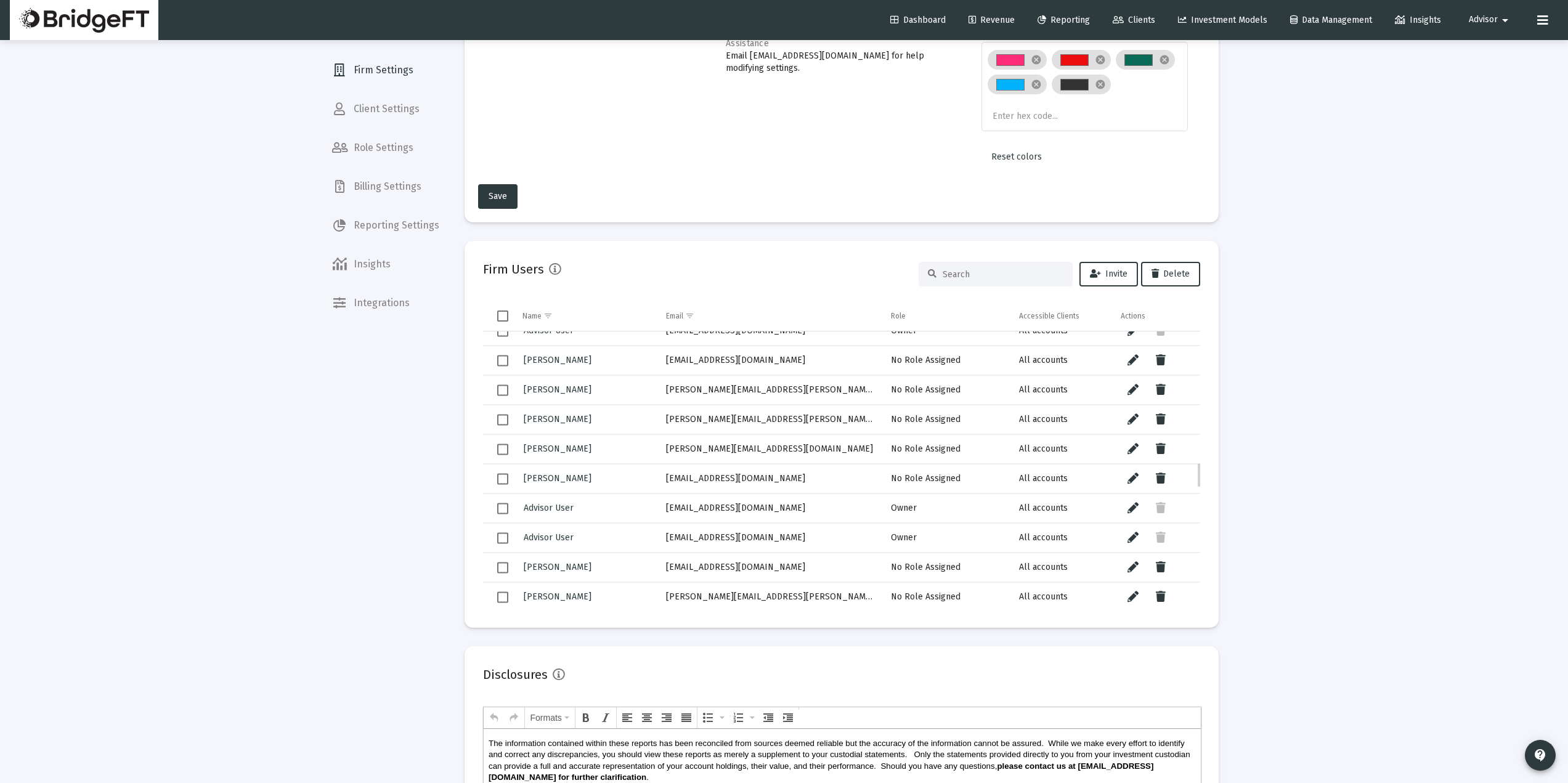
drag, startPoint x: 792, startPoint y: 420, endPoint x: 660, endPoint y: 427, distance: 132.2
click at [660, 427] on td "[PERSON_NAME][EMAIL_ADDRESS][PERSON_NAME][DOMAIN_NAME]" at bounding box center [770, 419] width 225 height 29
click at [1158, 409] on button "Data grid" at bounding box center [1161, 419] width 24 height 24
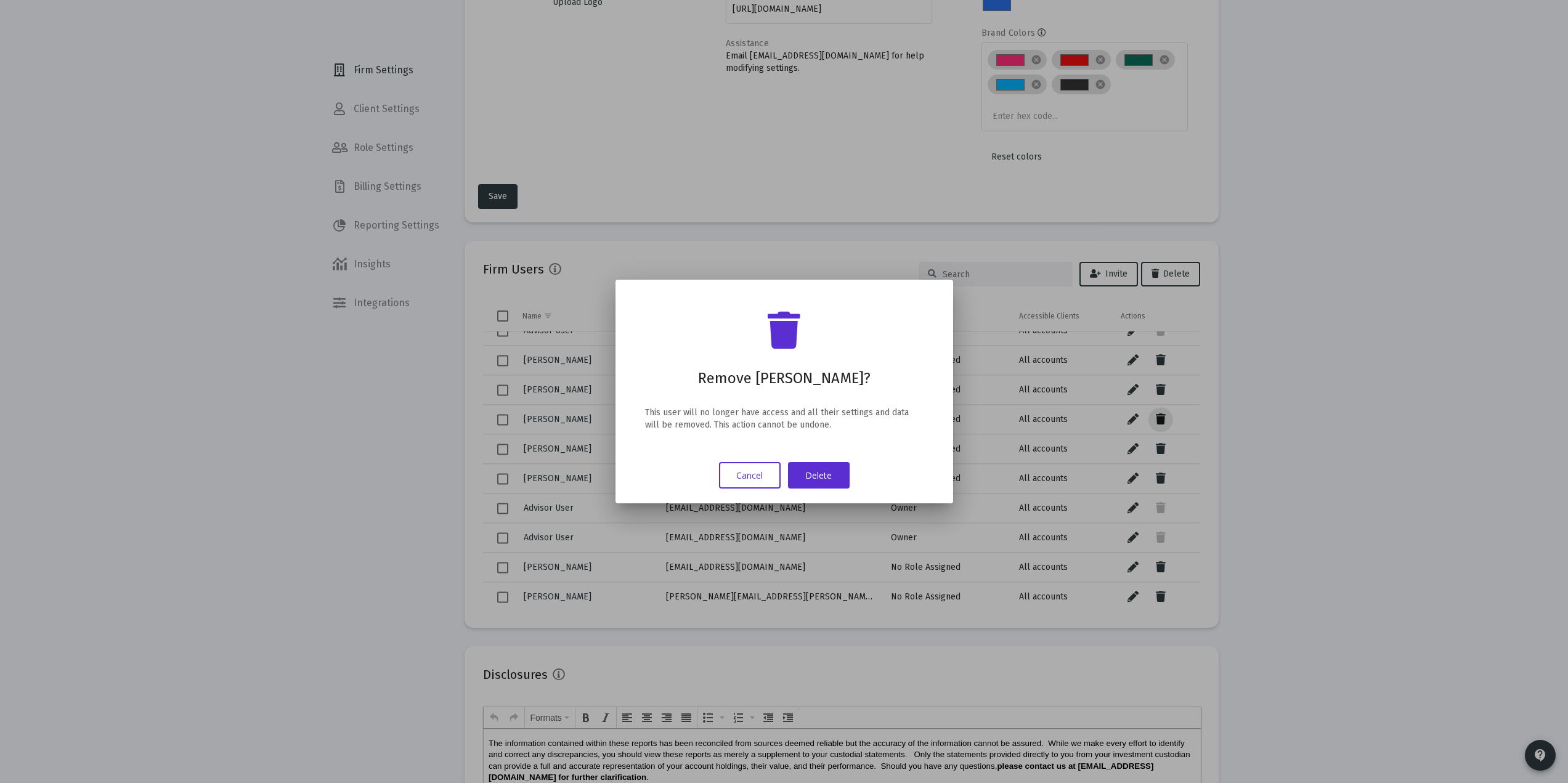
scroll to position [0, 0]
click at [827, 466] on button "Delete" at bounding box center [819, 475] width 62 height 27
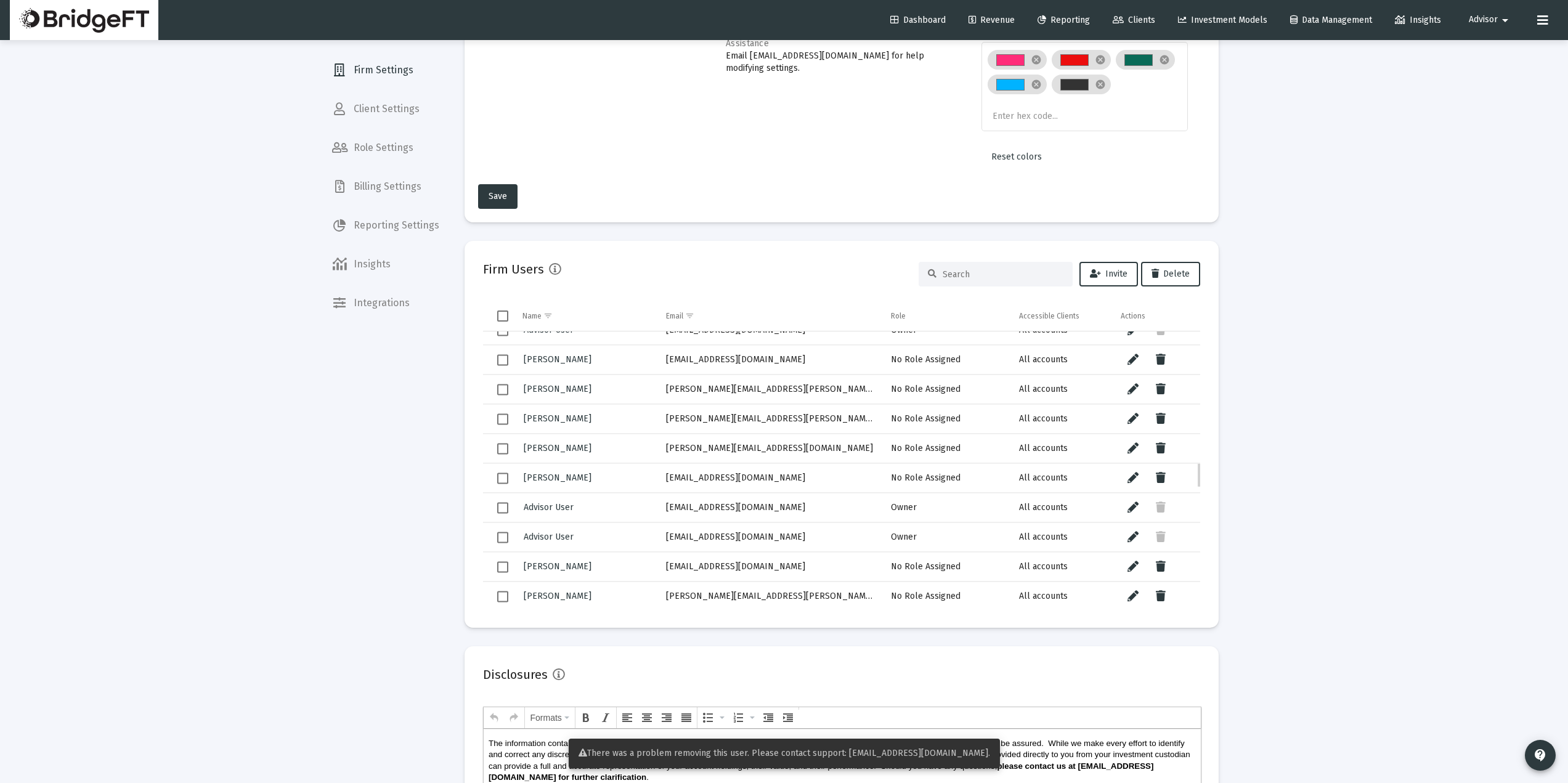
scroll to position [1465, 0]
drag, startPoint x: 778, startPoint y: 446, endPoint x: 625, endPoint y: 445, distance: 153.0
click at [625, 445] on tr "John O'Connell john@theoasisgrp.com No Role Assigned All accounts" at bounding box center [842, 447] width 718 height 29
click at [1165, 445] on icon "Data grid" at bounding box center [1161, 447] width 10 height 15
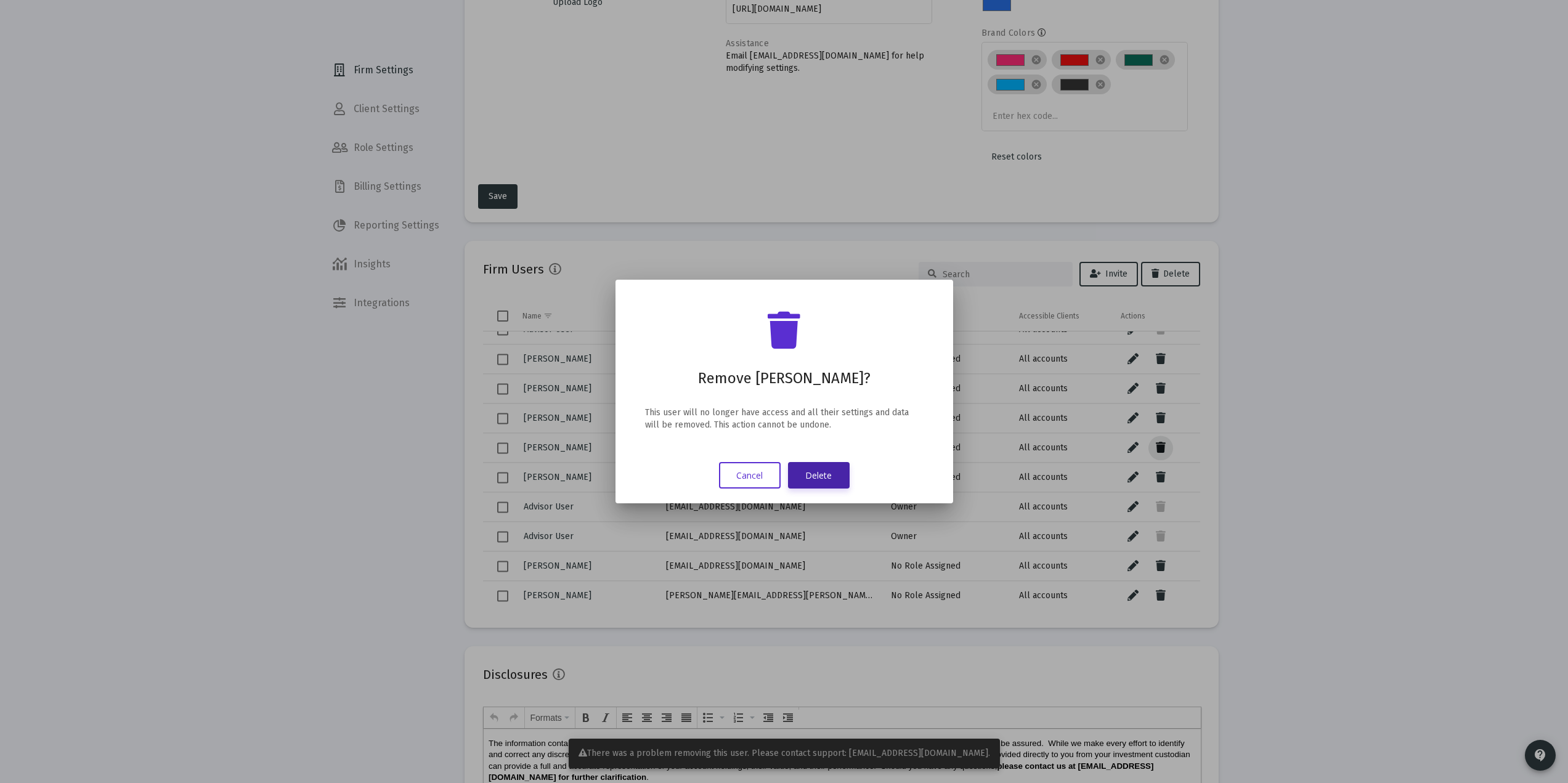
scroll to position [0, 0]
click at [812, 465] on button "Delete" at bounding box center [819, 475] width 62 height 27
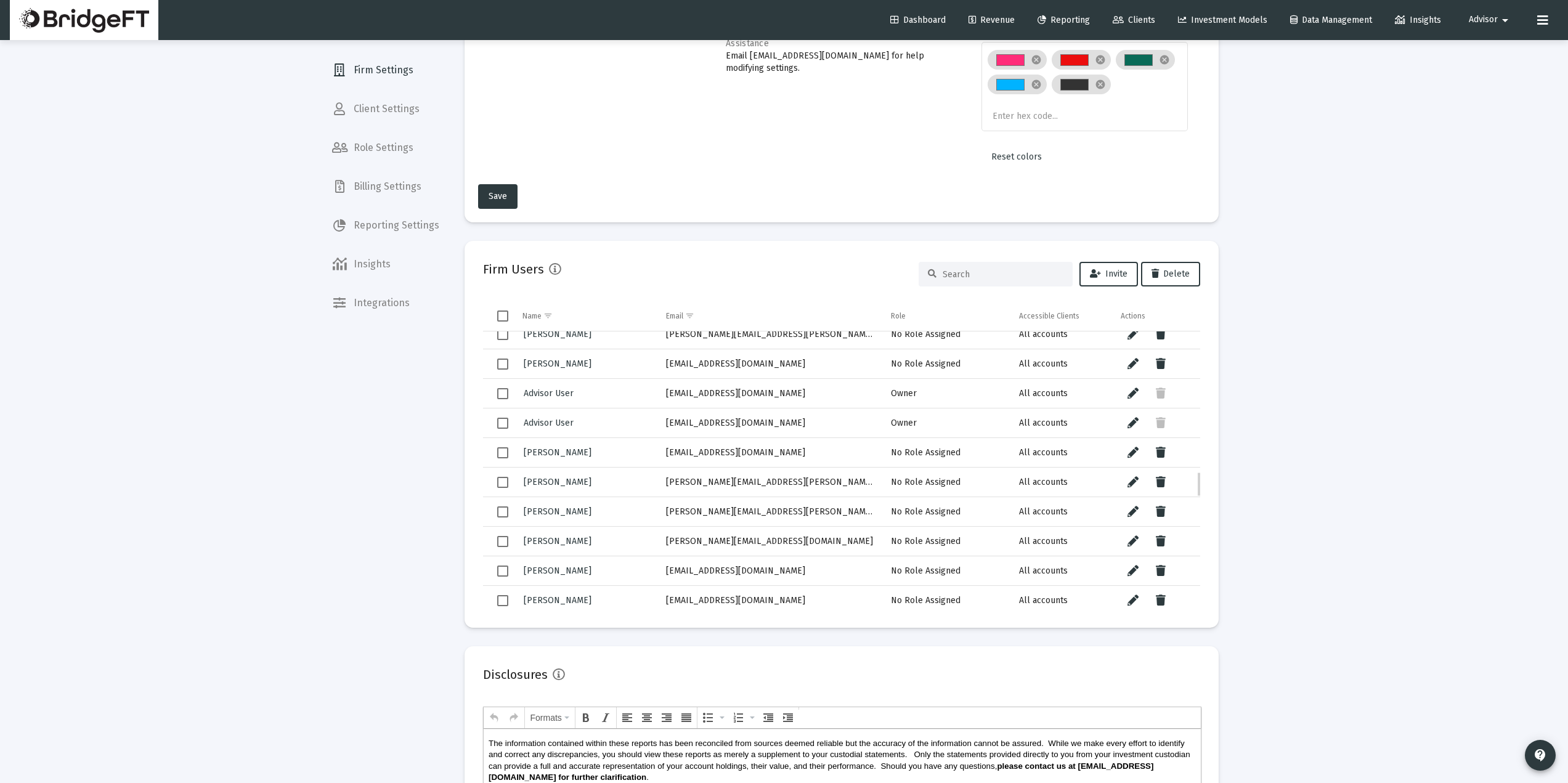
scroll to position [1632, 0]
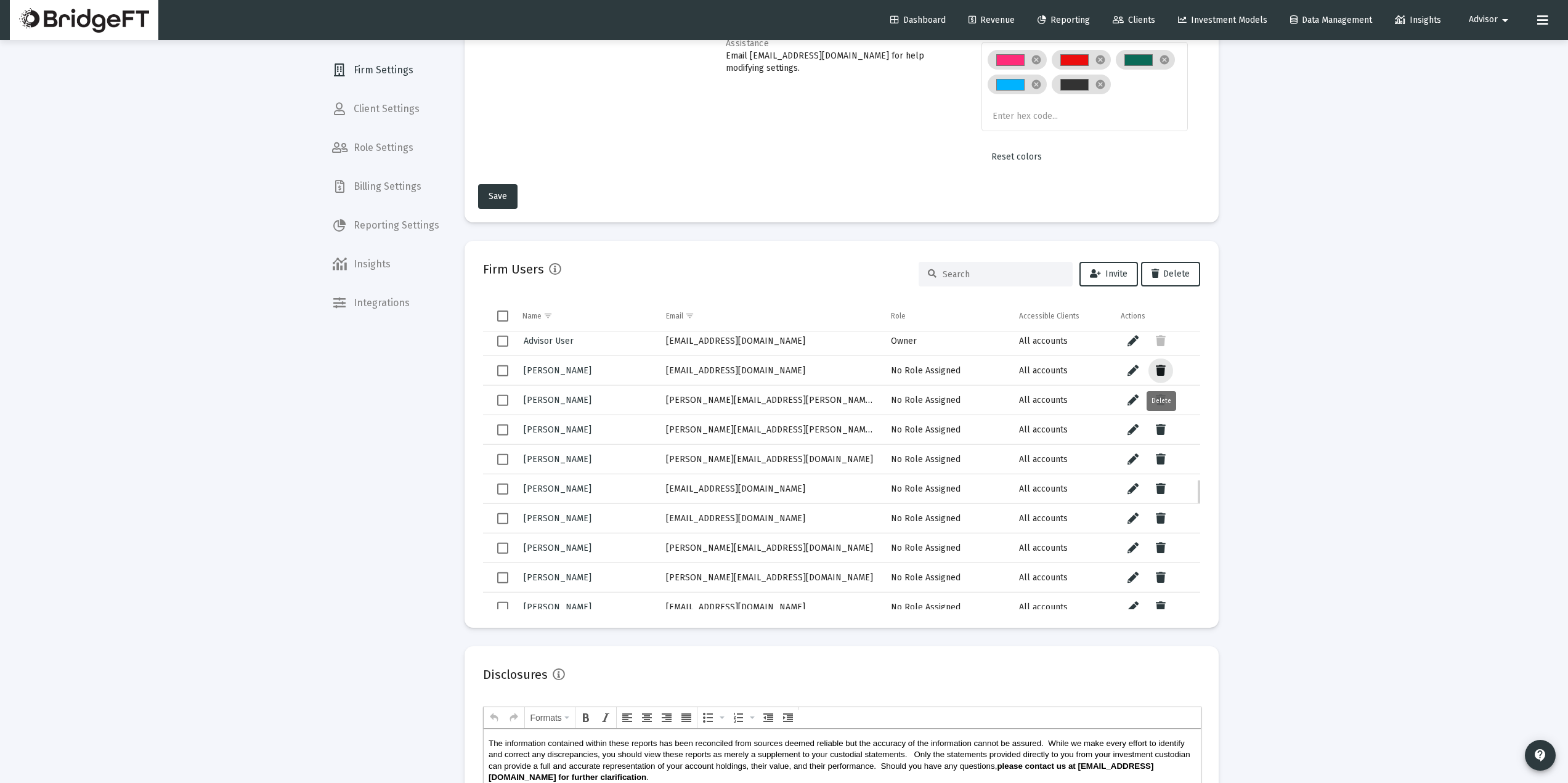
click at [1164, 369] on icon "Data grid" at bounding box center [1161, 370] width 10 height 15
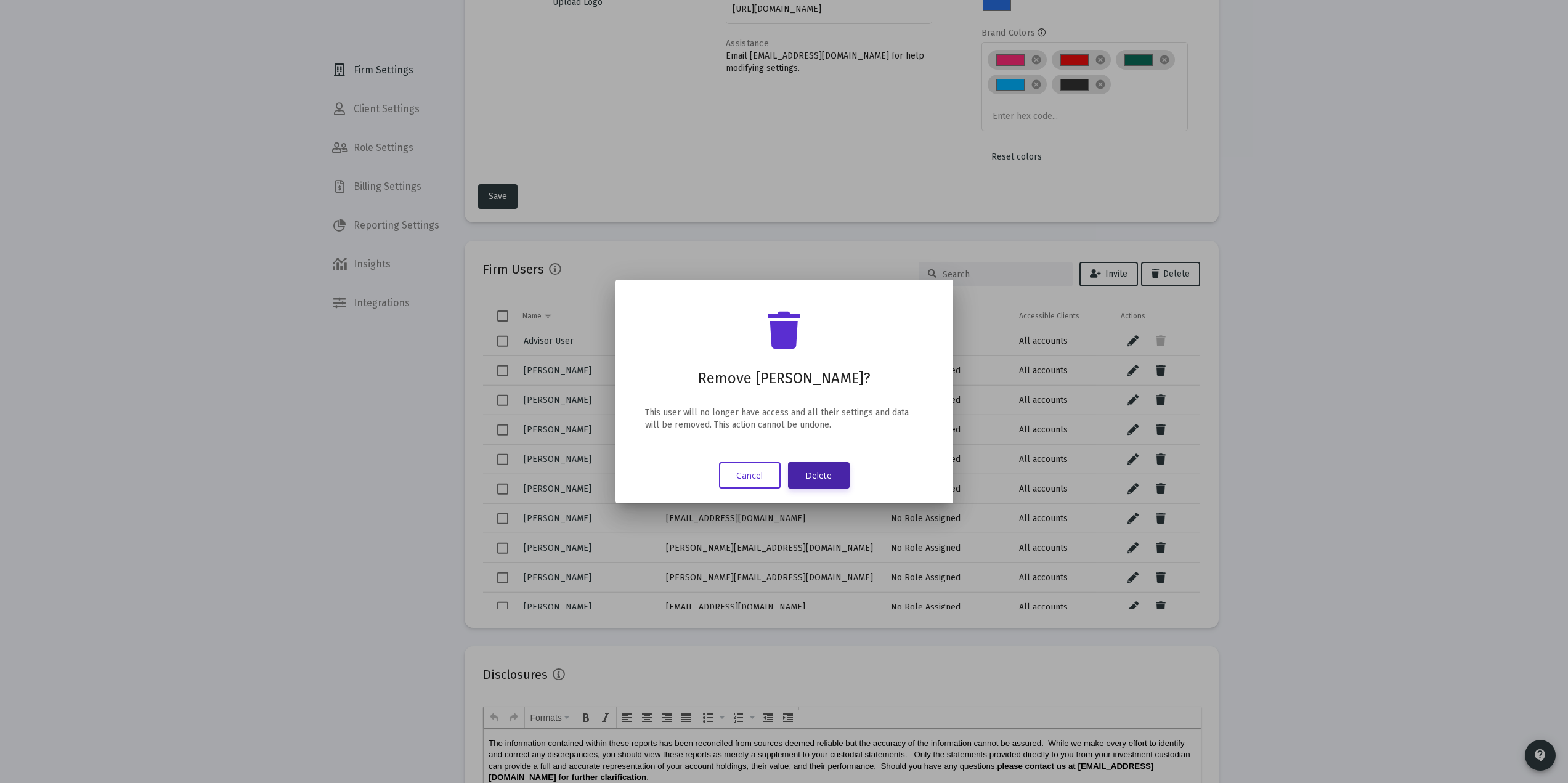
click at [820, 473] on button "Delete" at bounding box center [819, 475] width 62 height 27
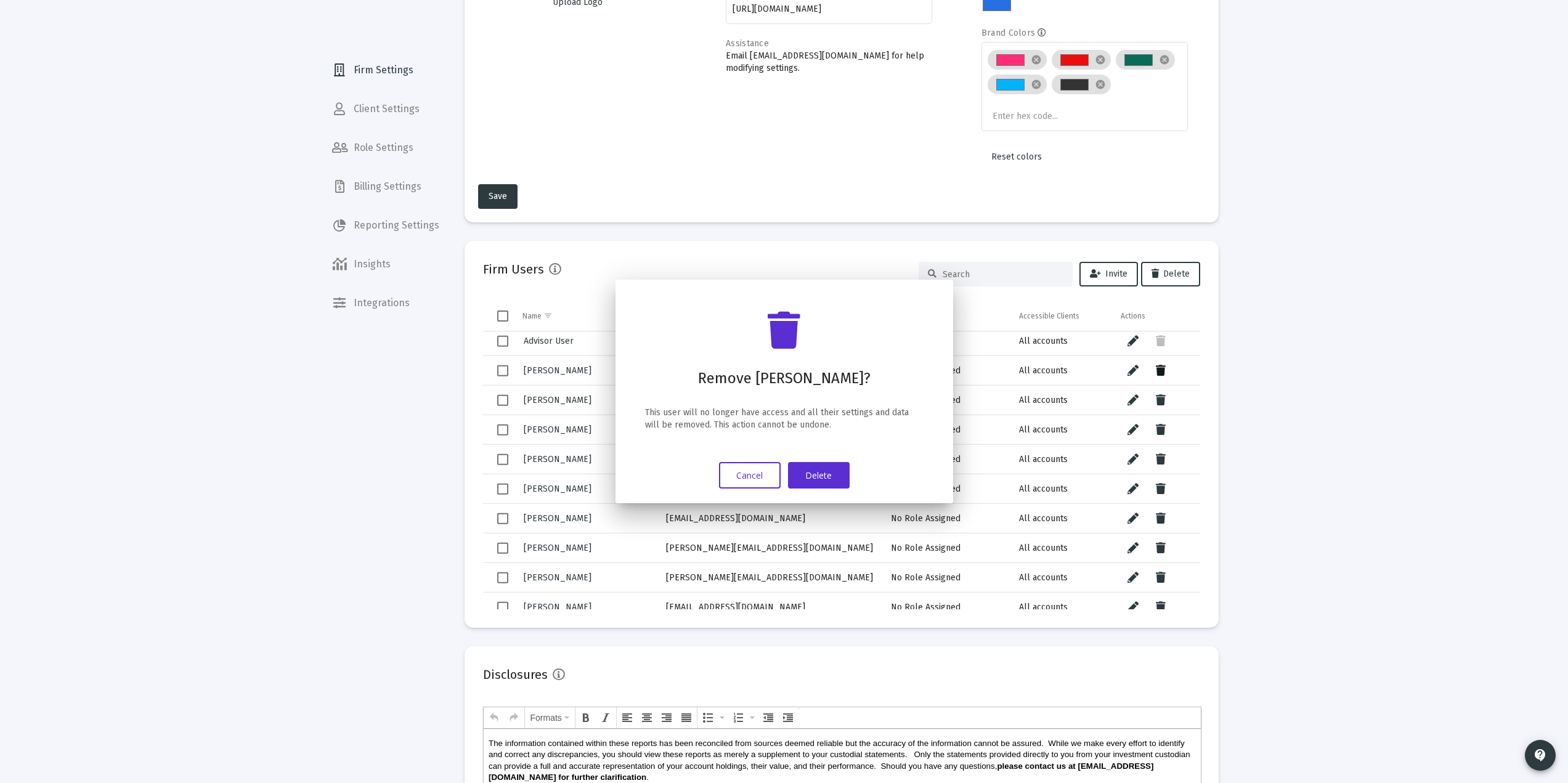
scroll to position [165, 0]
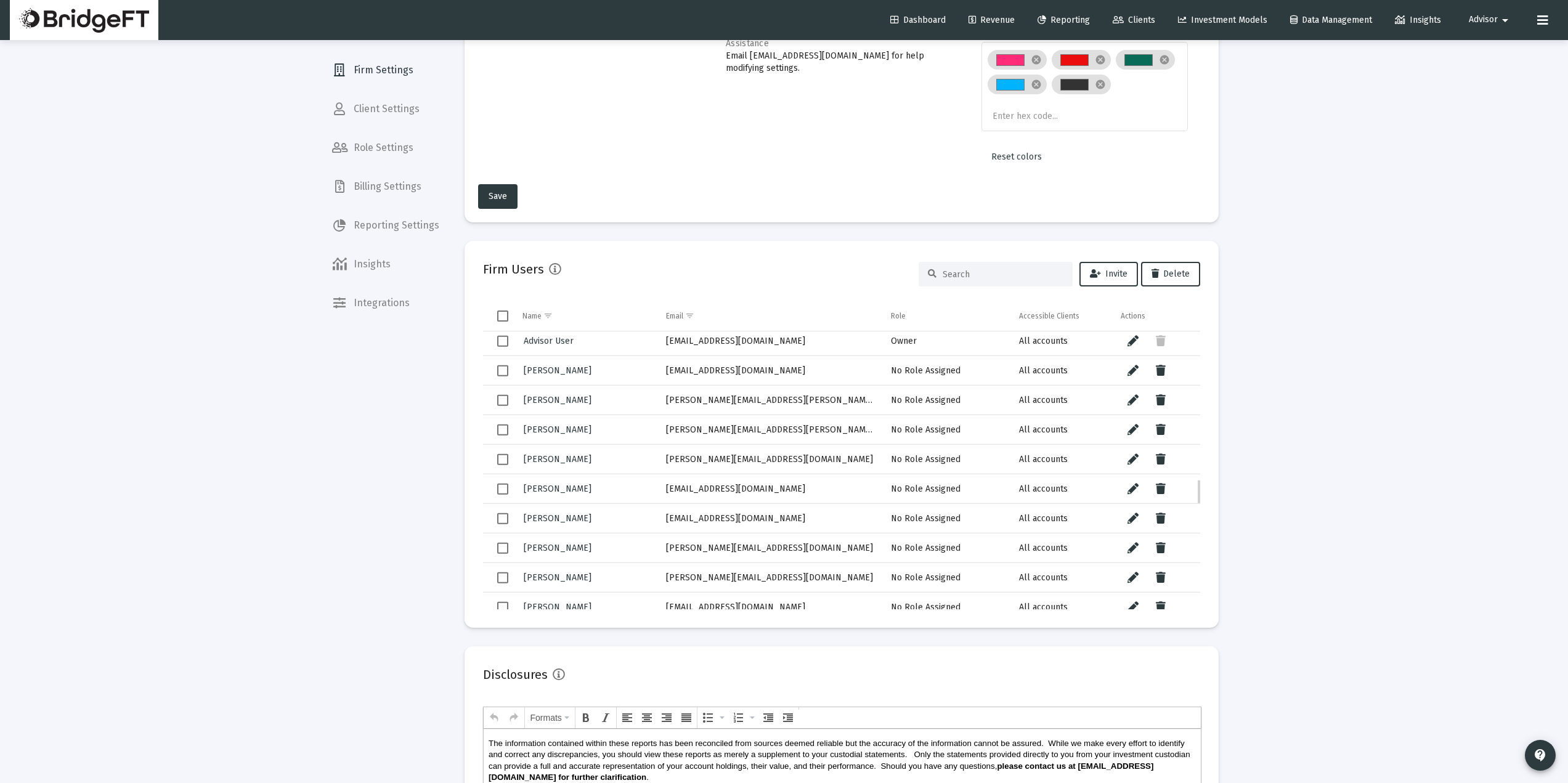
drag, startPoint x: 802, startPoint y: 371, endPoint x: 660, endPoint y: 376, distance: 142.1
click at [660, 376] on td "[EMAIL_ADDRESS][DOMAIN_NAME]" at bounding box center [770, 370] width 225 height 29
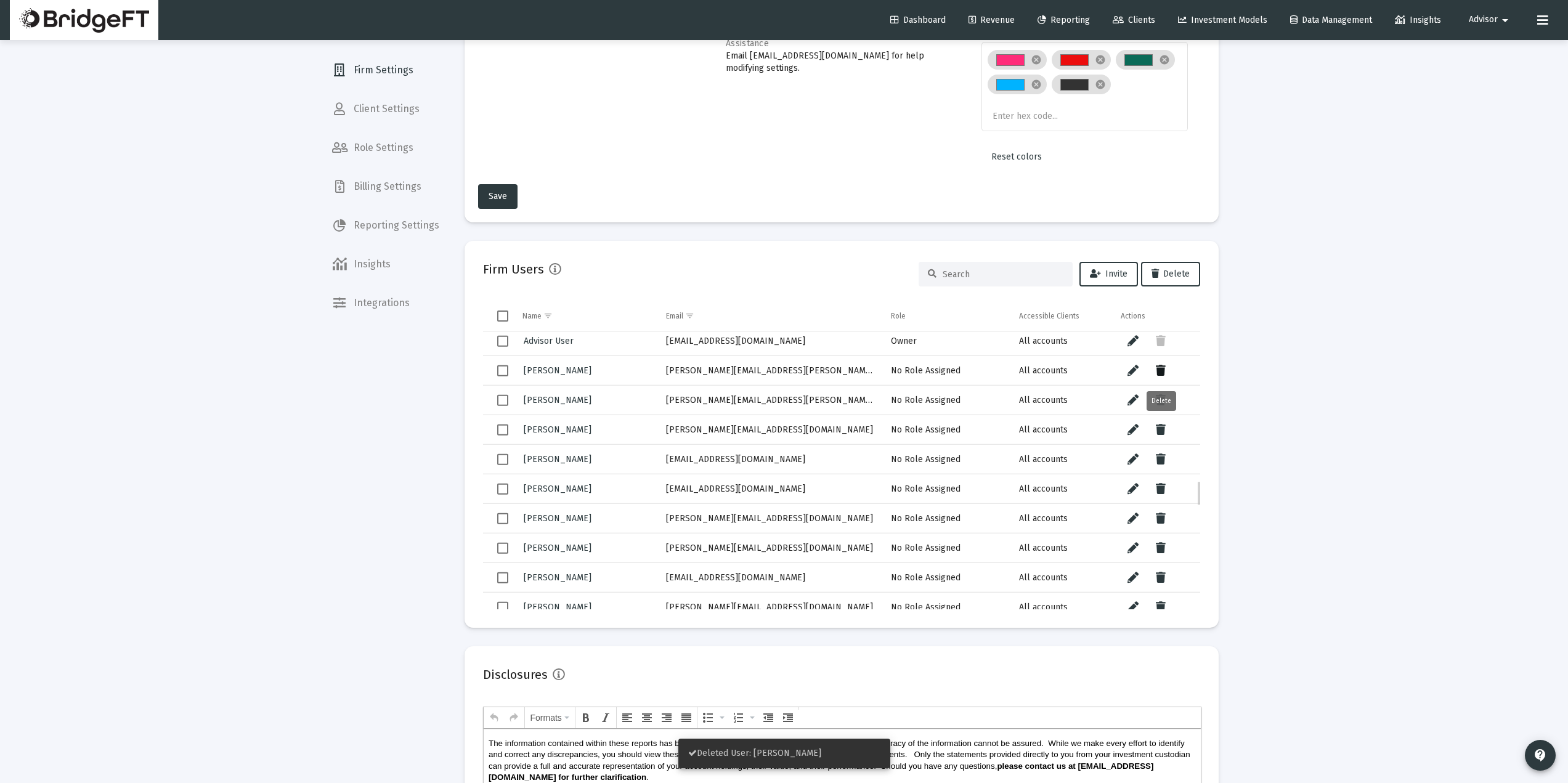
click at [1159, 373] on icon "Data grid" at bounding box center [1161, 370] width 10 height 15
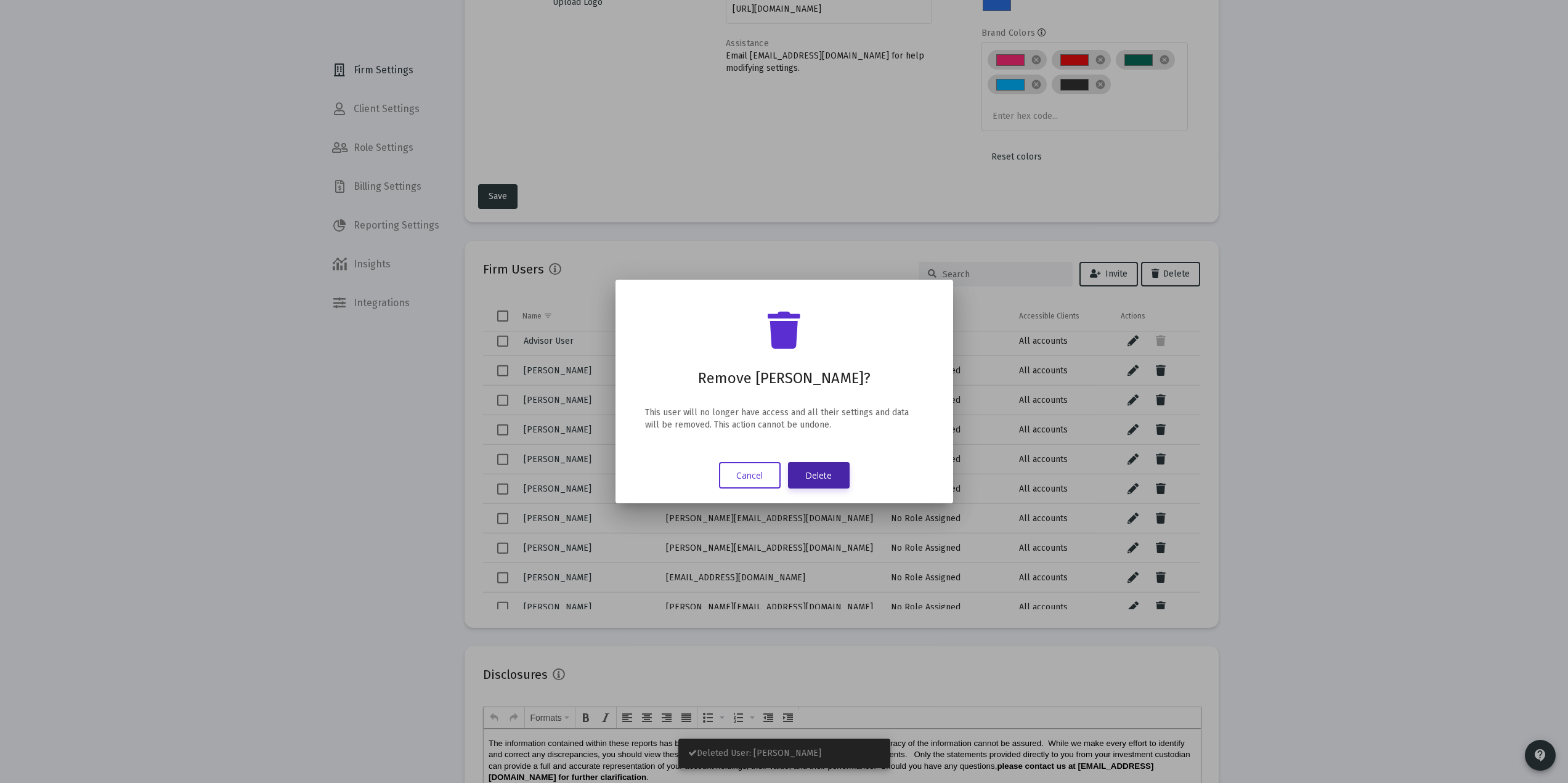
click at [838, 466] on button "Delete" at bounding box center [819, 475] width 62 height 27
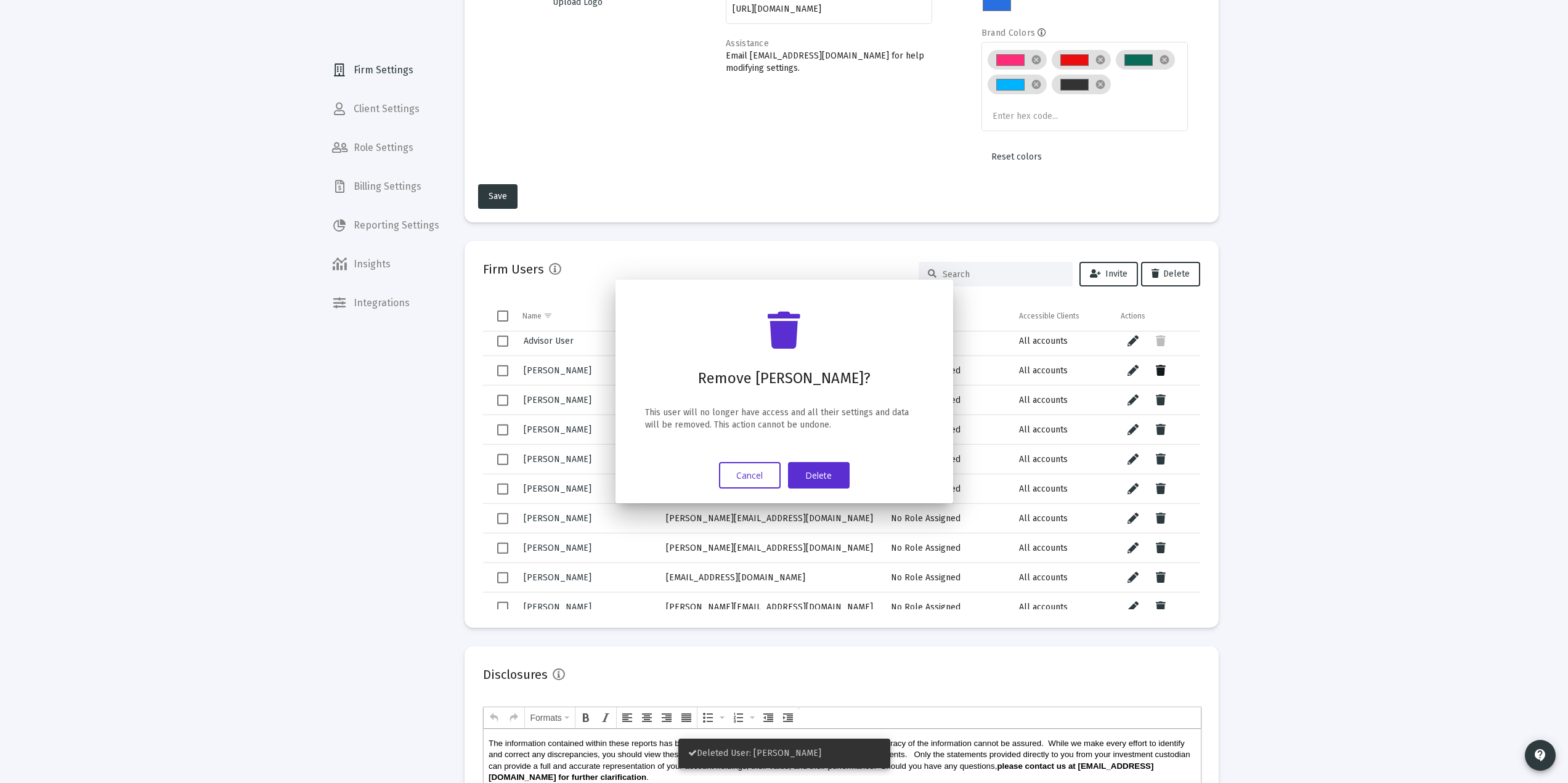
scroll to position [165, 0]
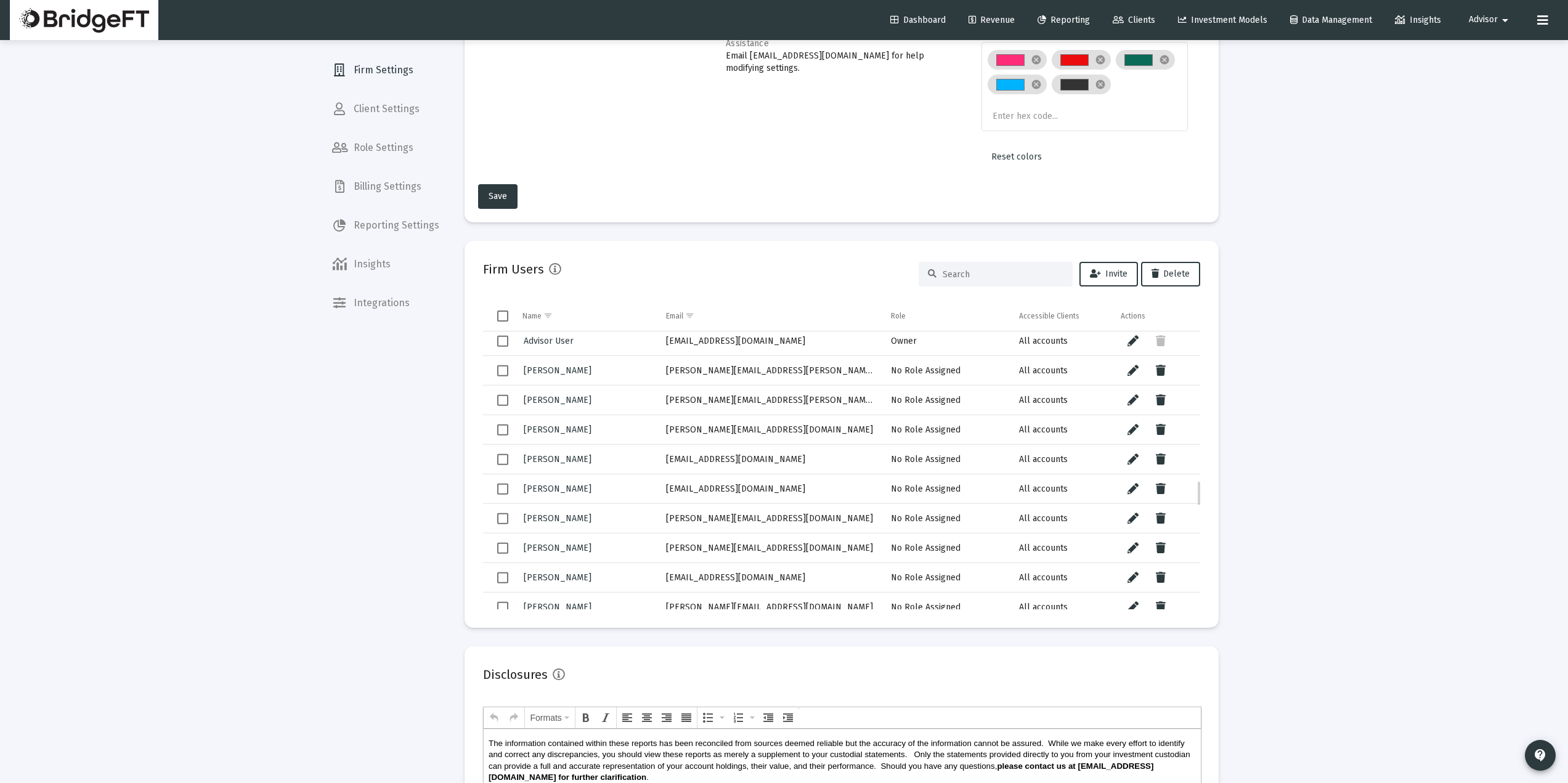
drag, startPoint x: 841, startPoint y: 367, endPoint x: 666, endPoint y: 375, distance: 175.2
click at [666, 375] on td "[PERSON_NAME][EMAIL_ADDRESS][PERSON_NAME][DOMAIN_NAME]" at bounding box center [770, 370] width 225 height 29
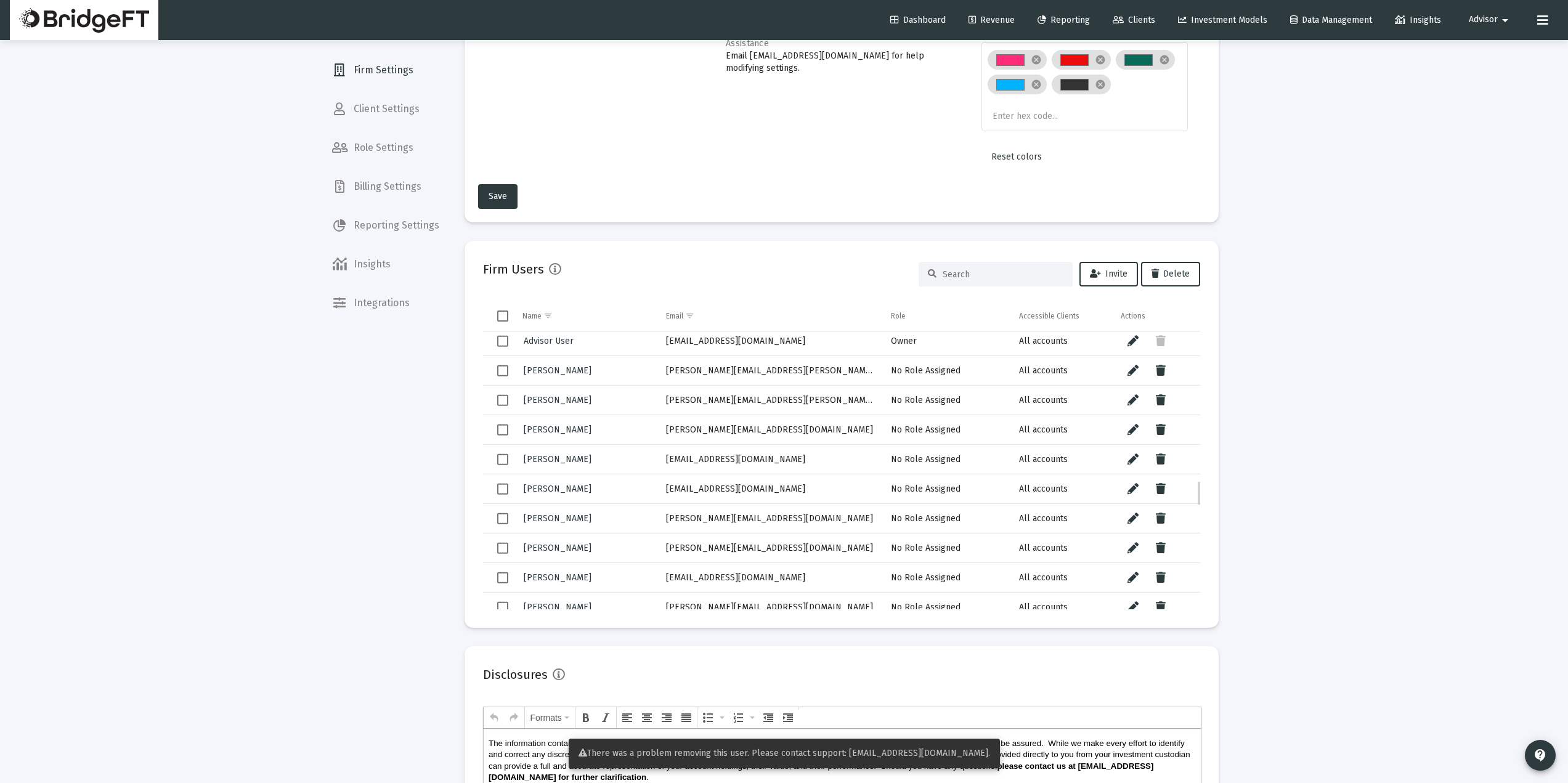
drag, startPoint x: 818, startPoint y: 399, endPoint x: 658, endPoint y: 405, distance: 160.1
click at [658, 405] on td "[PERSON_NAME][EMAIL_ADDRESS][PERSON_NAME][DOMAIN_NAME]" at bounding box center [770, 400] width 225 height 29
click at [1164, 402] on icon "Data grid" at bounding box center [1161, 400] width 10 height 15
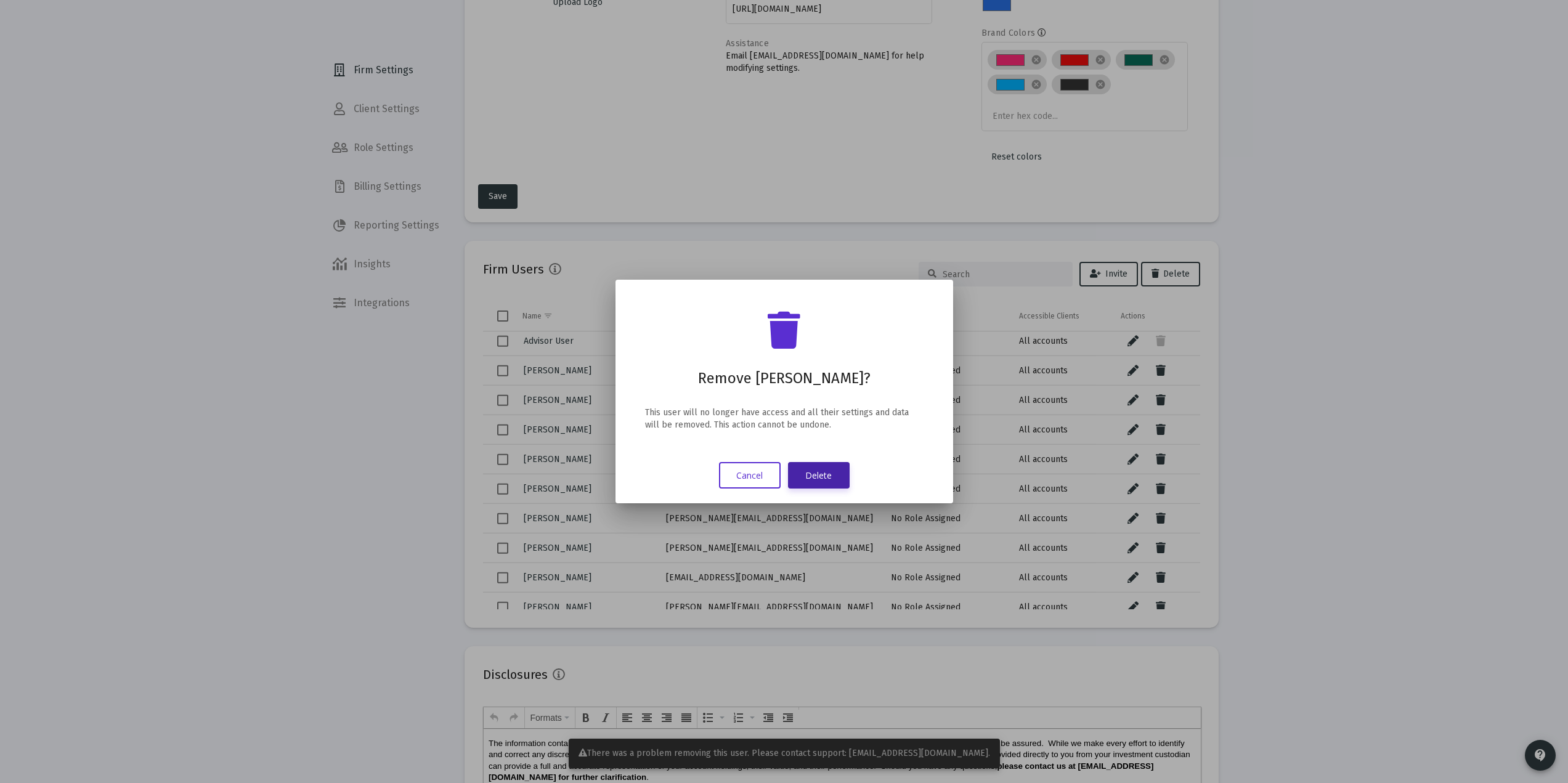
click at [822, 466] on button "Delete" at bounding box center [819, 475] width 62 height 27
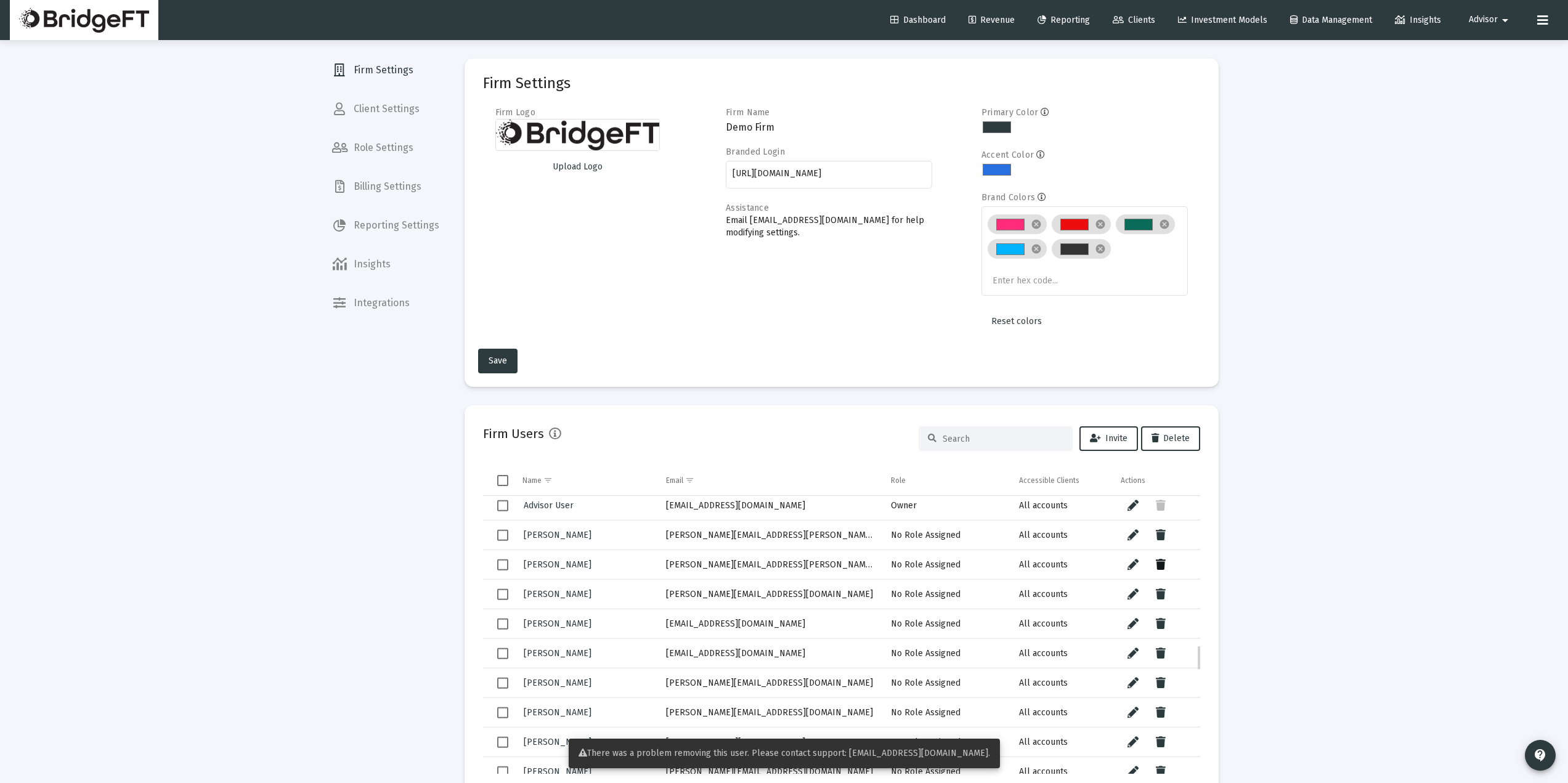
scroll to position [165, 0]
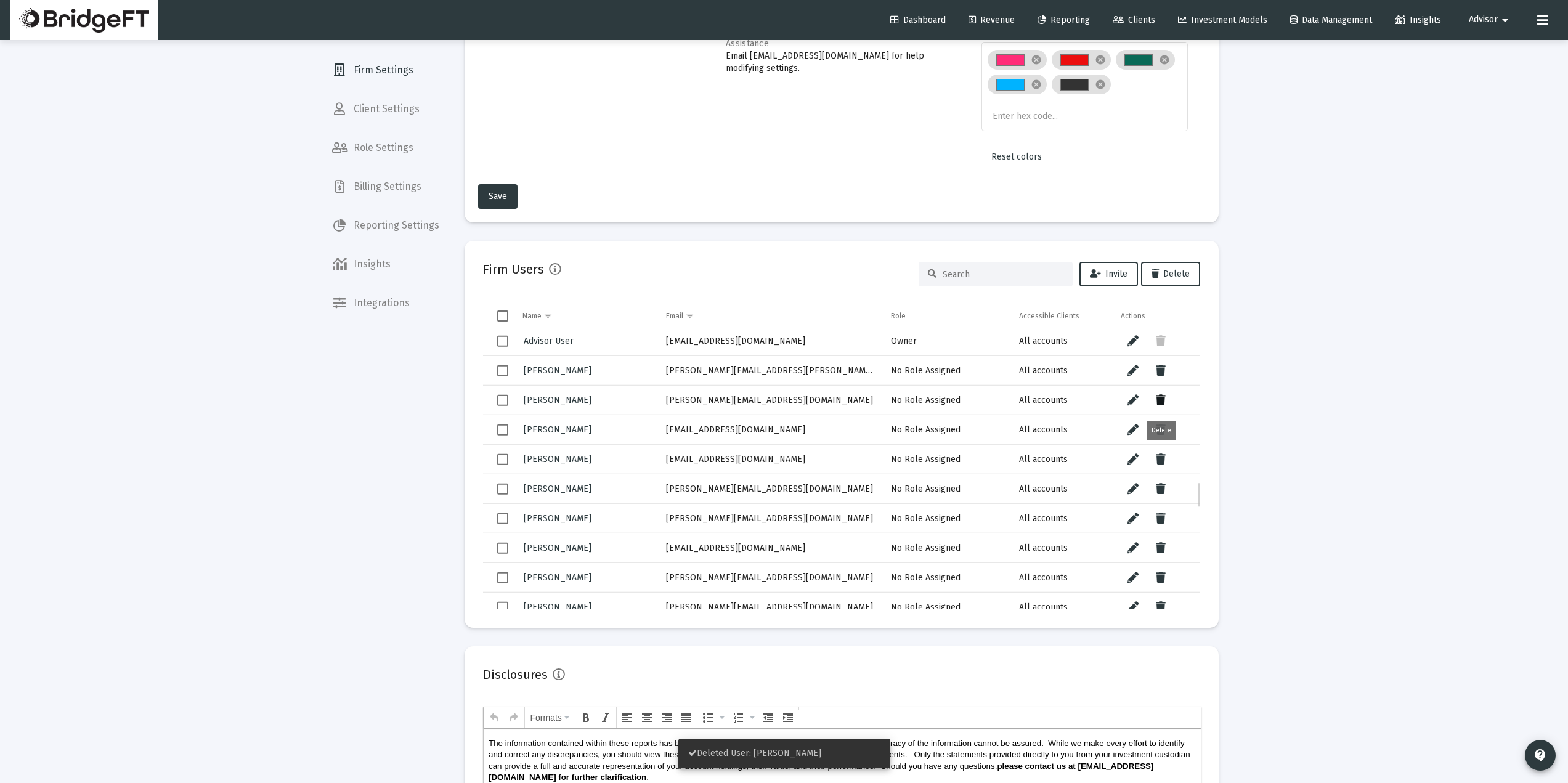
click at [1169, 396] on button "Data grid" at bounding box center [1161, 400] width 24 height 24
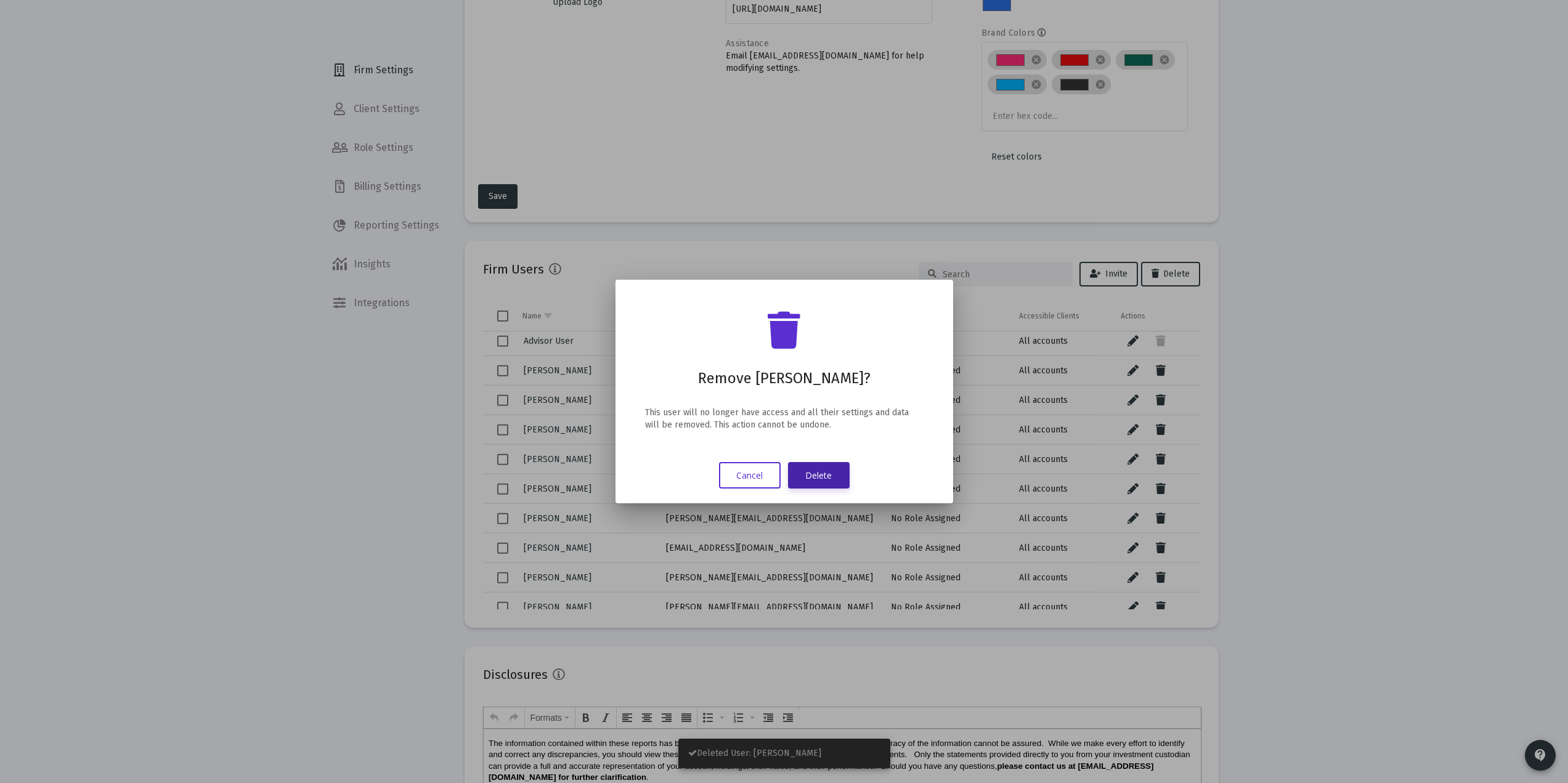
click at [833, 471] on button "Delete" at bounding box center [819, 475] width 62 height 27
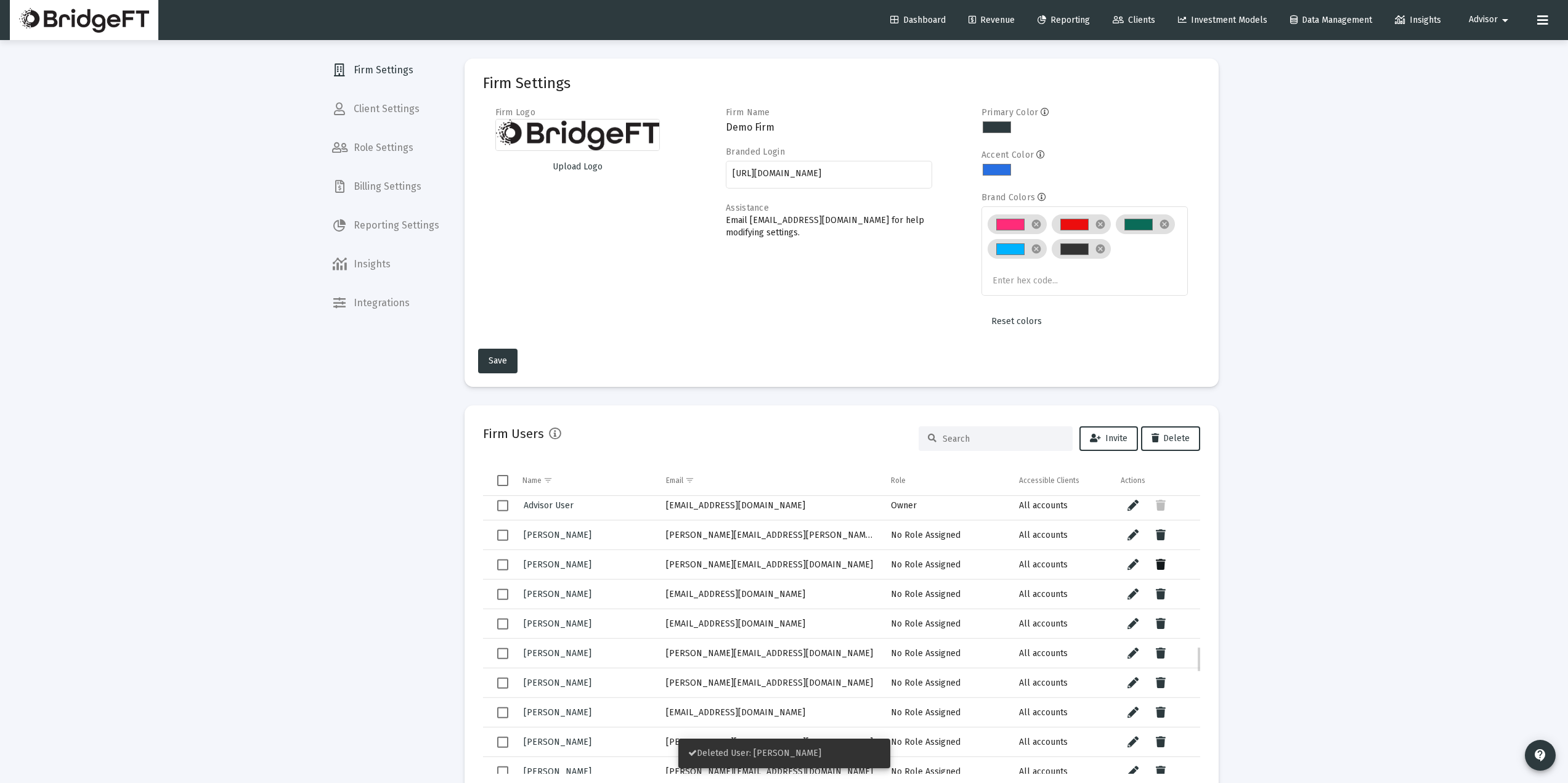
scroll to position [165, 0]
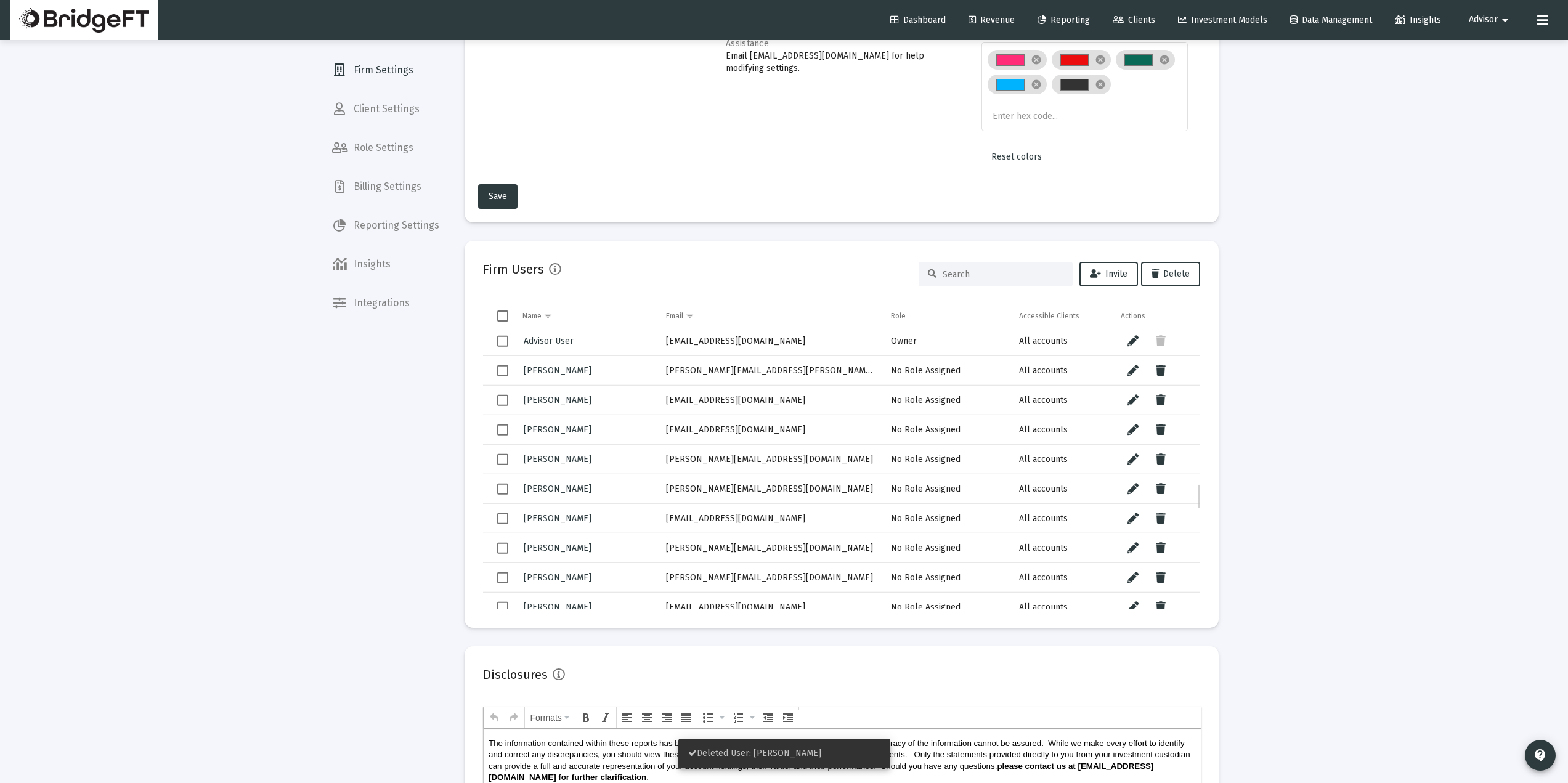
click at [743, 399] on td "[EMAIL_ADDRESS][DOMAIN_NAME]" at bounding box center [770, 400] width 225 height 29
drag, startPoint x: 692, startPoint y: 399, endPoint x: 647, endPoint y: 399, distance: 45.0
click at [647, 399] on tr "Christian Kronseder ck@allindex.com No Role Assigned All accounts" at bounding box center [842, 400] width 718 height 29
click at [1167, 397] on button "Data grid" at bounding box center [1161, 400] width 24 height 24
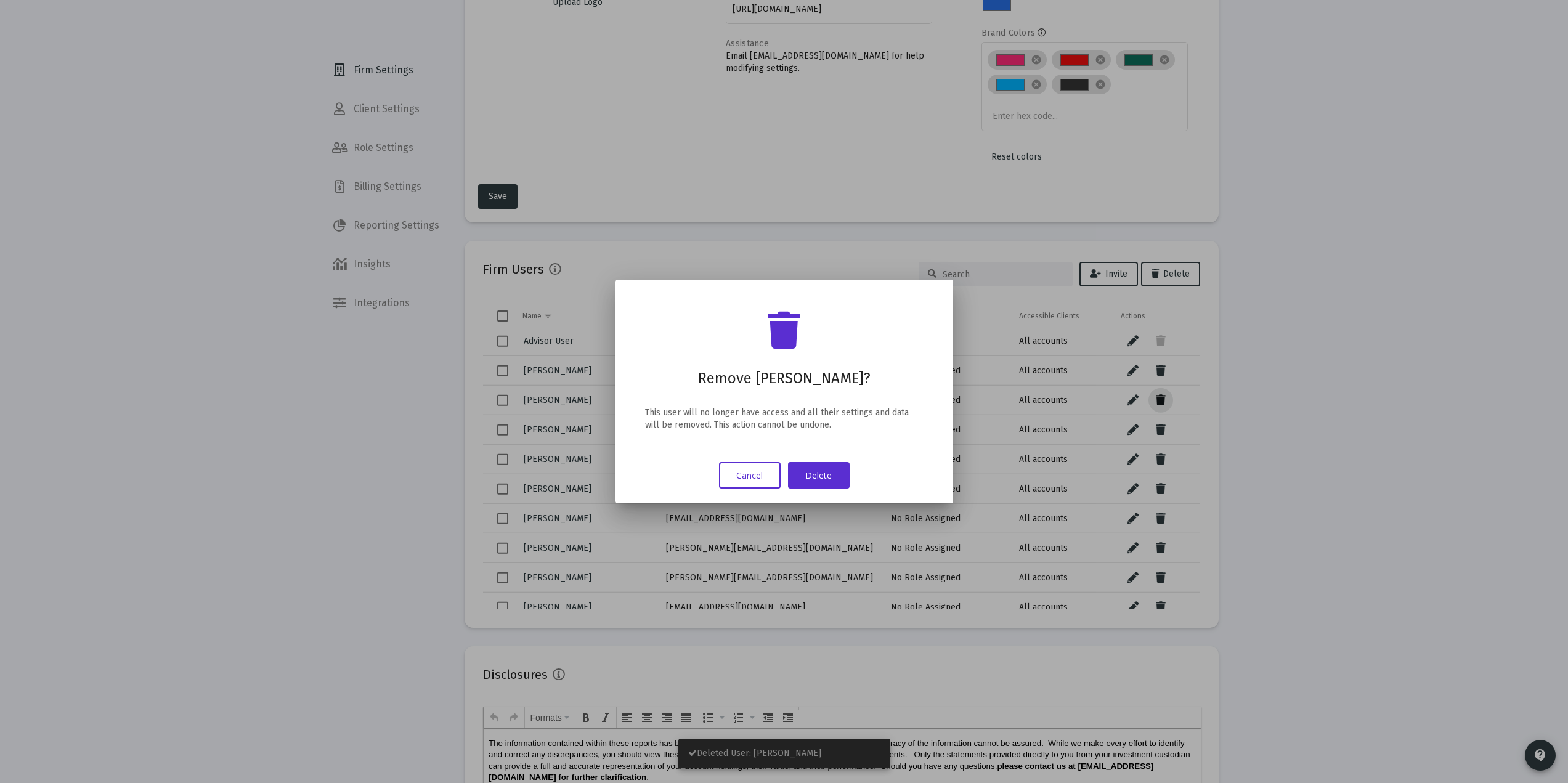
scroll to position [0, 0]
click at [825, 464] on button "Delete" at bounding box center [819, 475] width 62 height 27
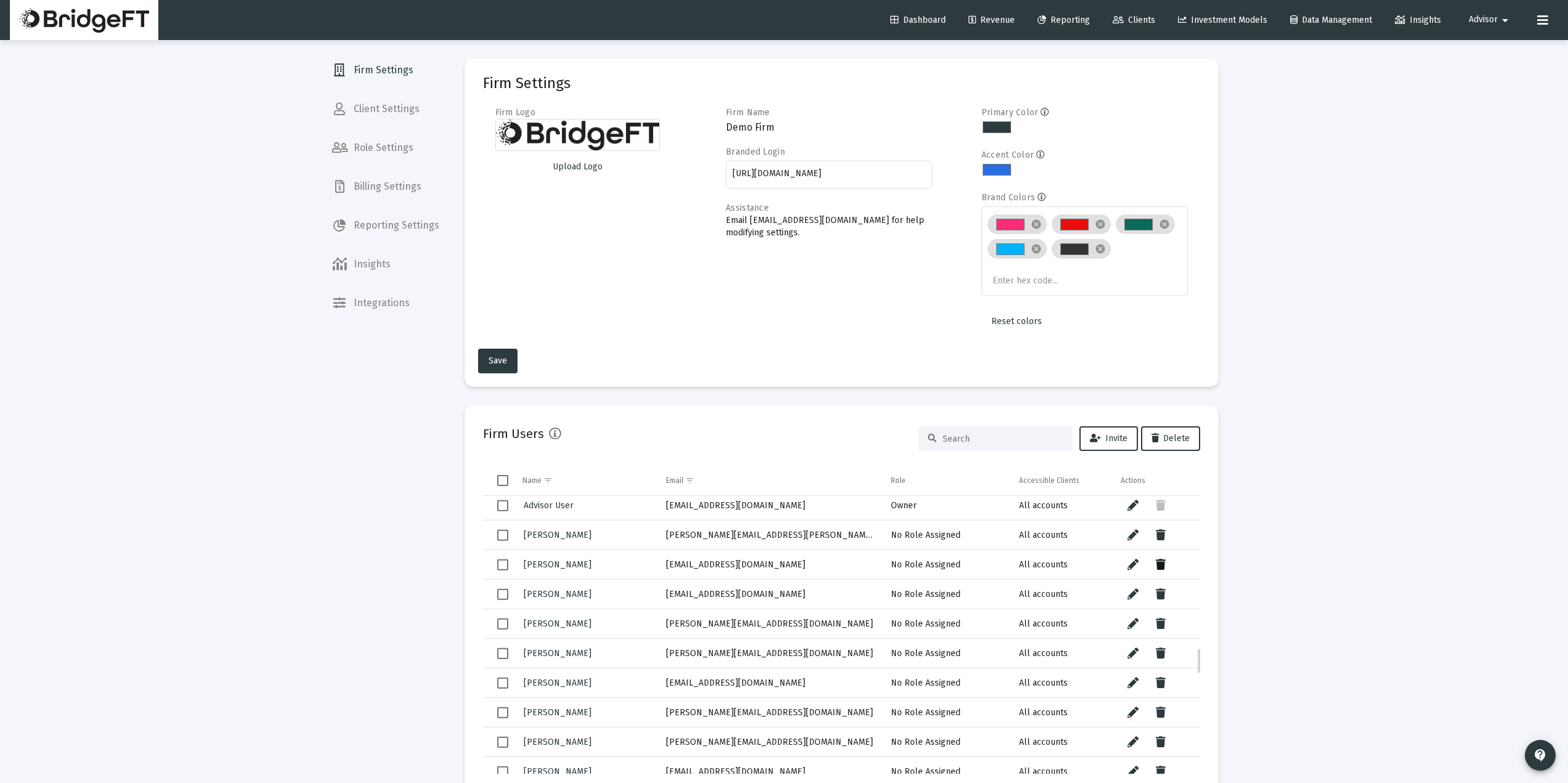
scroll to position [165, 0]
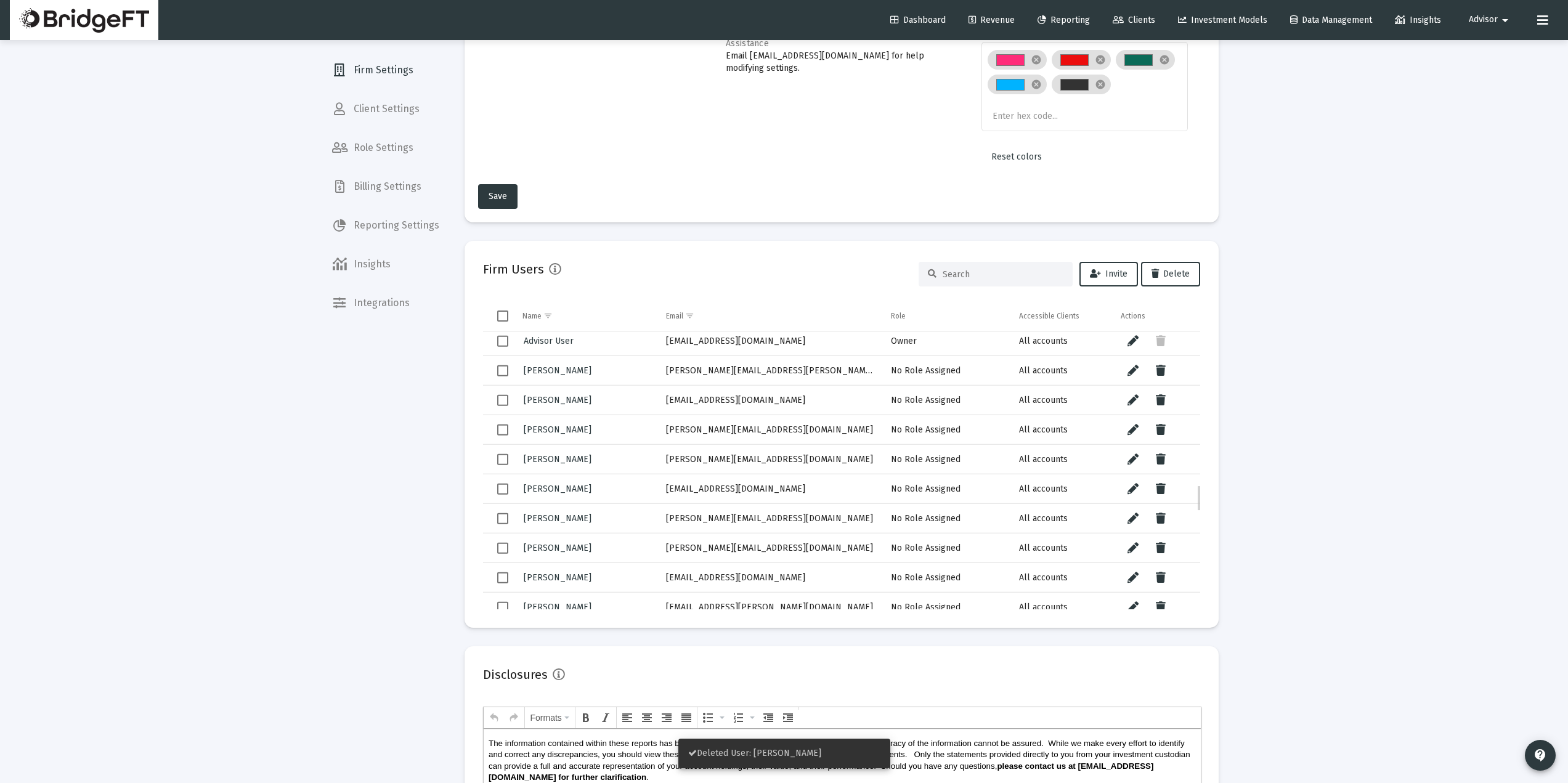
click at [690, 434] on td "[PERSON_NAME][EMAIL_ADDRESS][DOMAIN_NAME]" at bounding box center [770, 429] width 225 height 29
click at [1157, 404] on icon "Data grid" at bounding box center [1161, 400] width 10 height 15
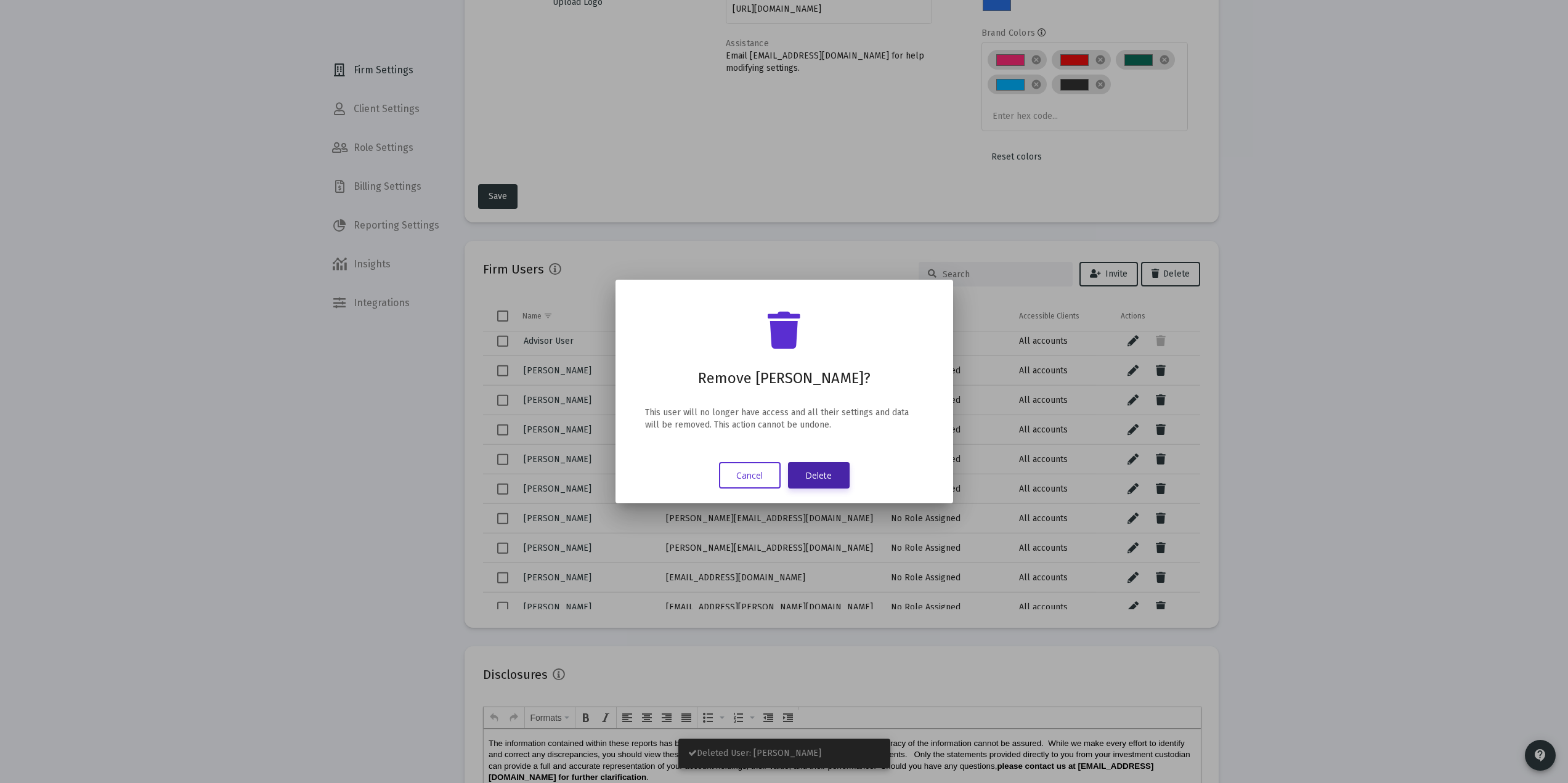
click at [826, 477] on button "Delete" at bounding box center [819, 475] width 62 height 27
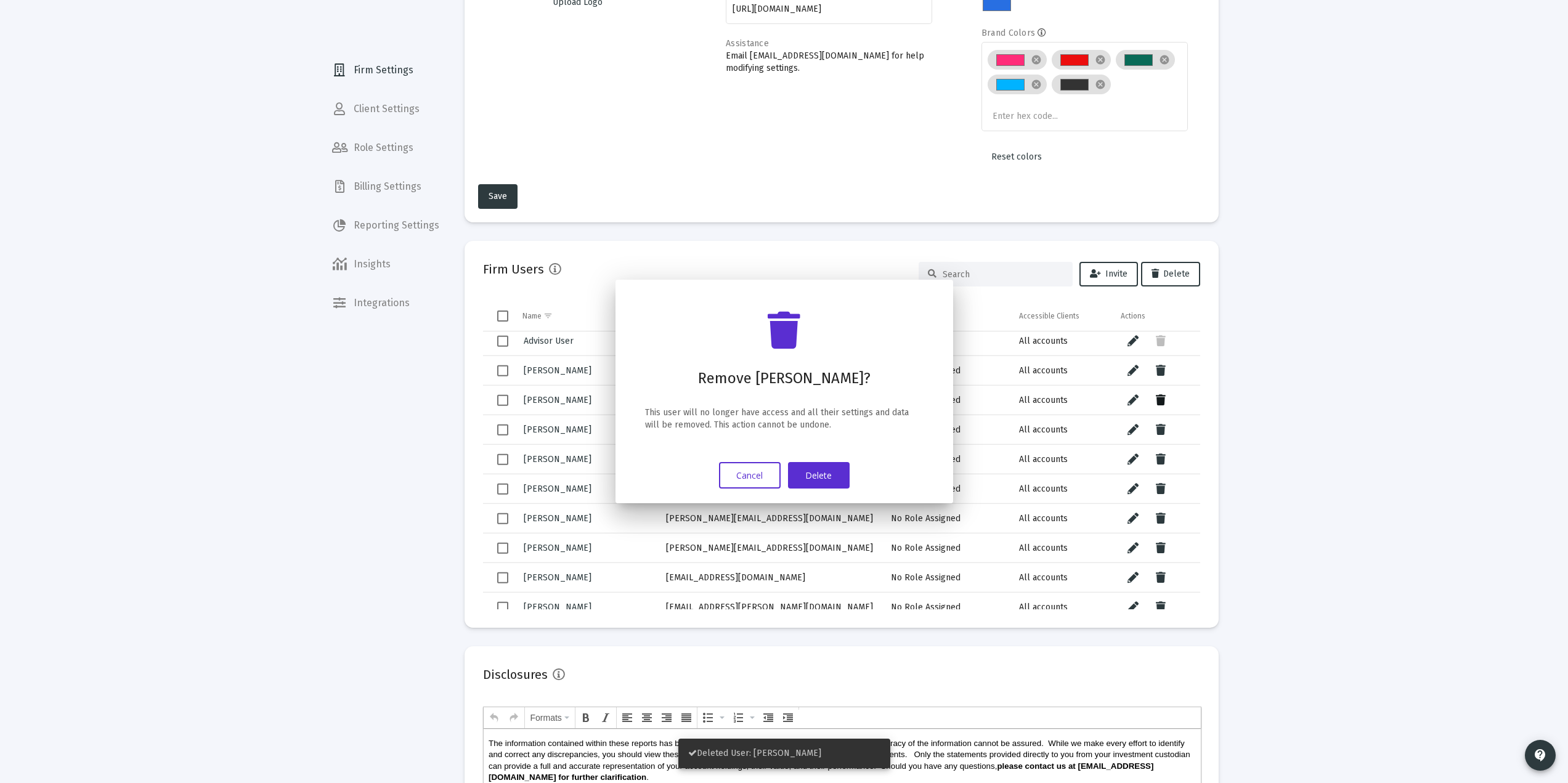
scroll to position [165, 0]
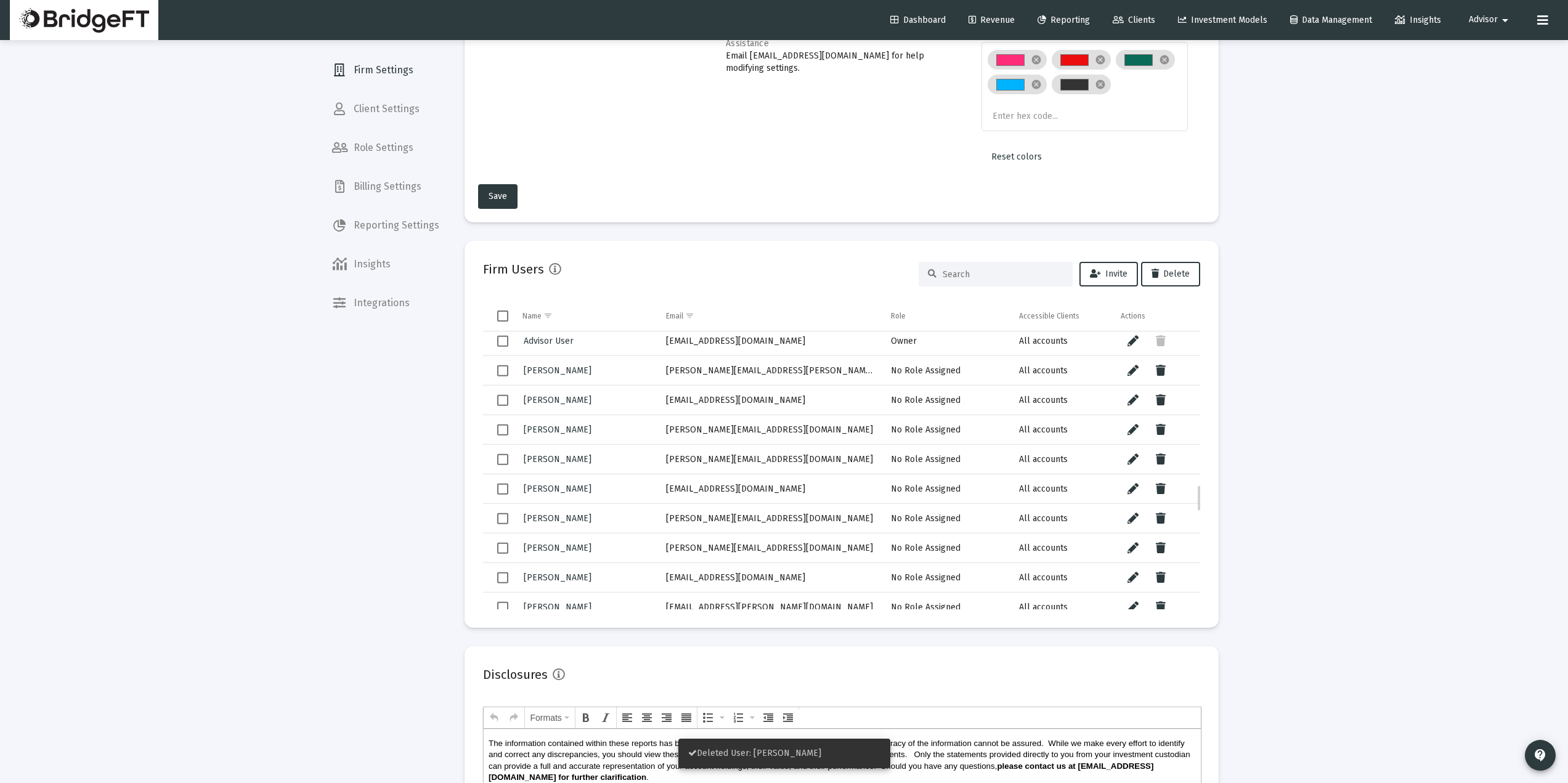
drag, startPoint x: 790, startPoint y: 401, endPoint x: 643, endPoint y: 405, distance: 147.1
click at [643, 405] on tr "Amar Guggilla aguggilla@yayatitech.com No Role Assigned All accounts" at bounding box center [842, 400] width 718 height 29
drag, startPoint x: 793, startPoint y: 430, endPoint x: 644, endPoint y: 433, distance: 149.0
click at [644, 433] on tr "Scott Stratton scott@goodlifewealth.com No Role Assigned All accounts" at bounding box center [842, 429] width 718 height 29
click at [1162, 430] on icon "Data grid" at bounding box center [1161, 430] width 10 height 15
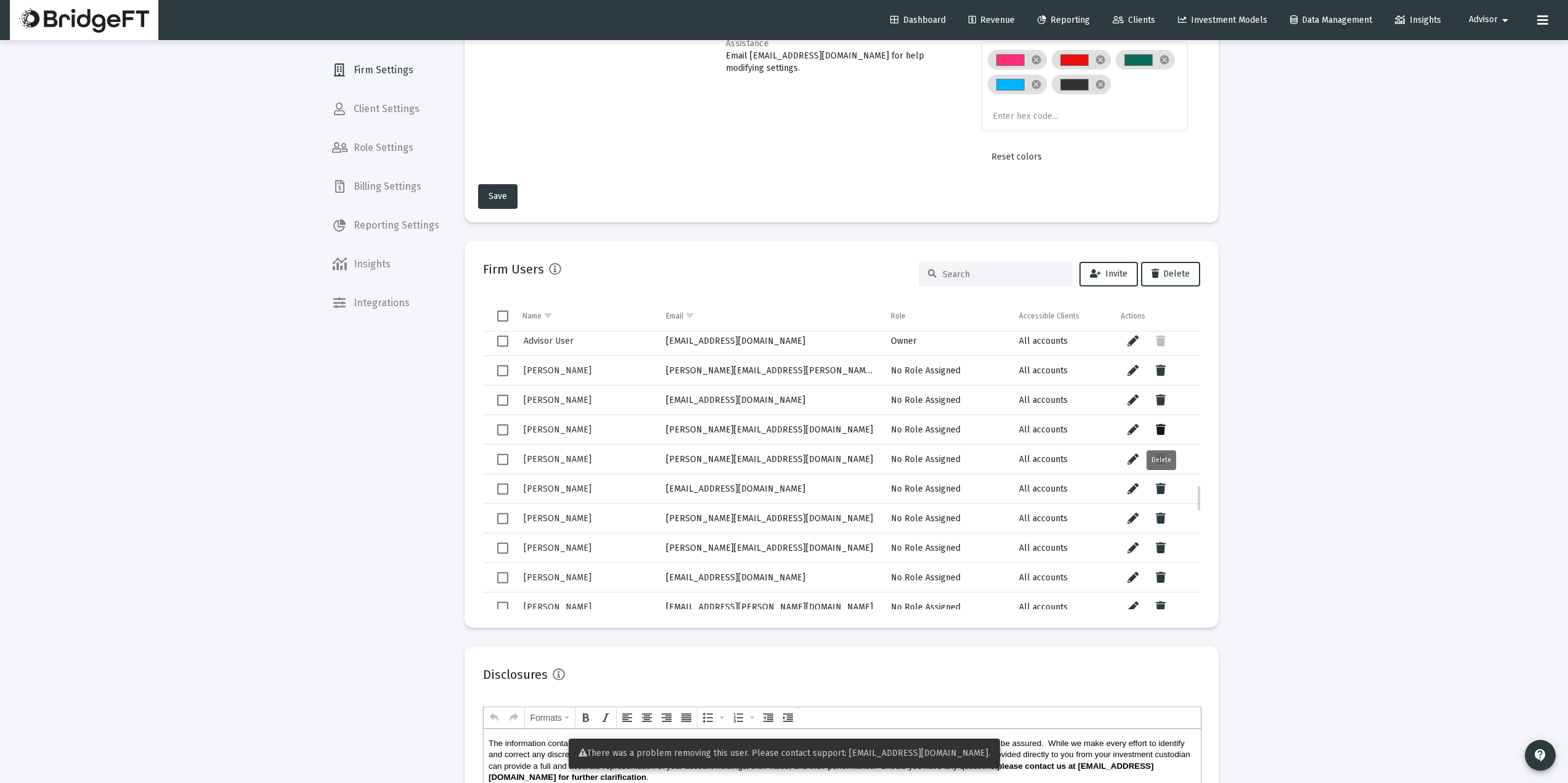
scroll to position [0, 0]
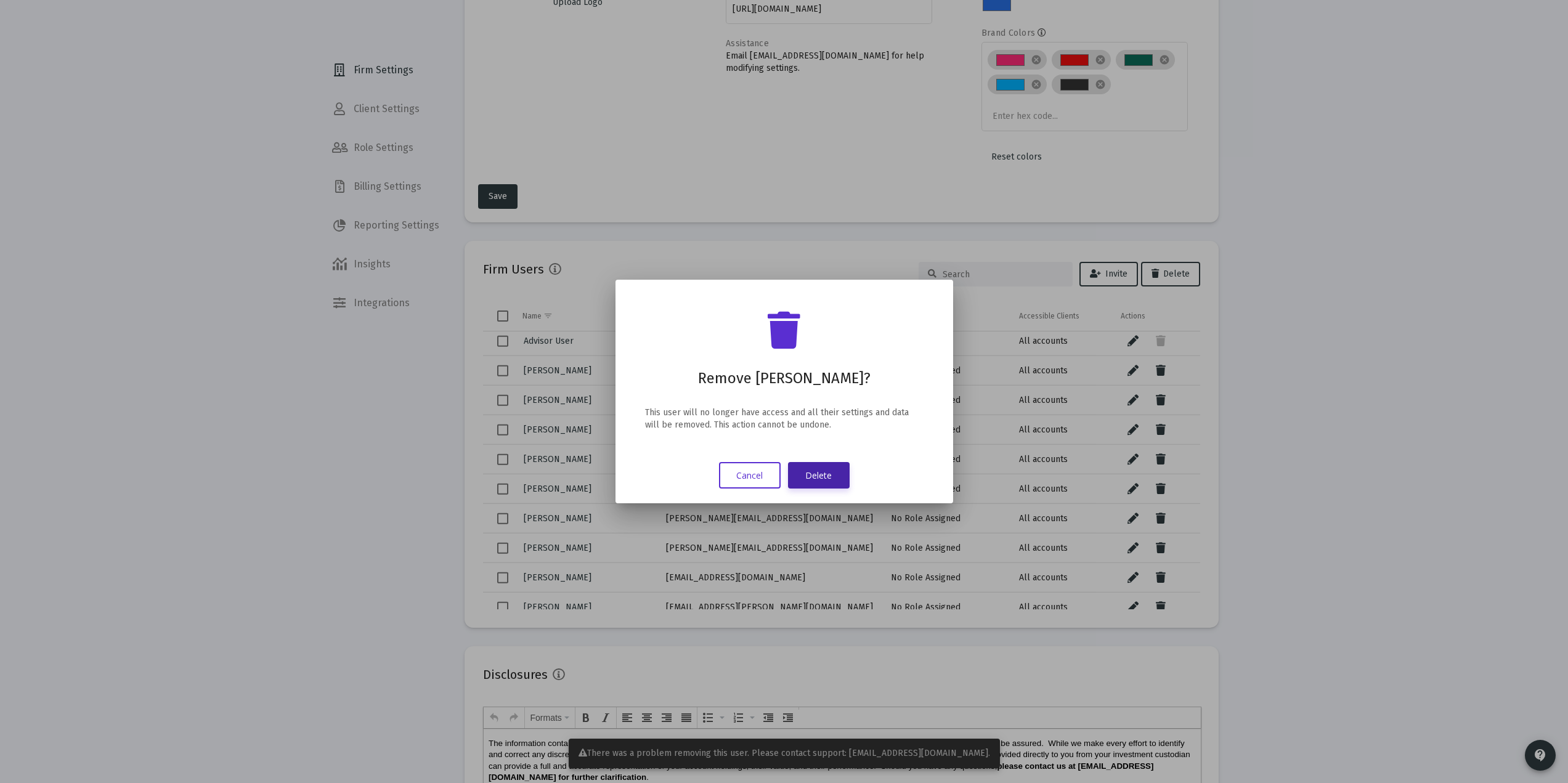
click at [825, 475] on button "Delete" at bounding box center [819, 475] width 62 height 27
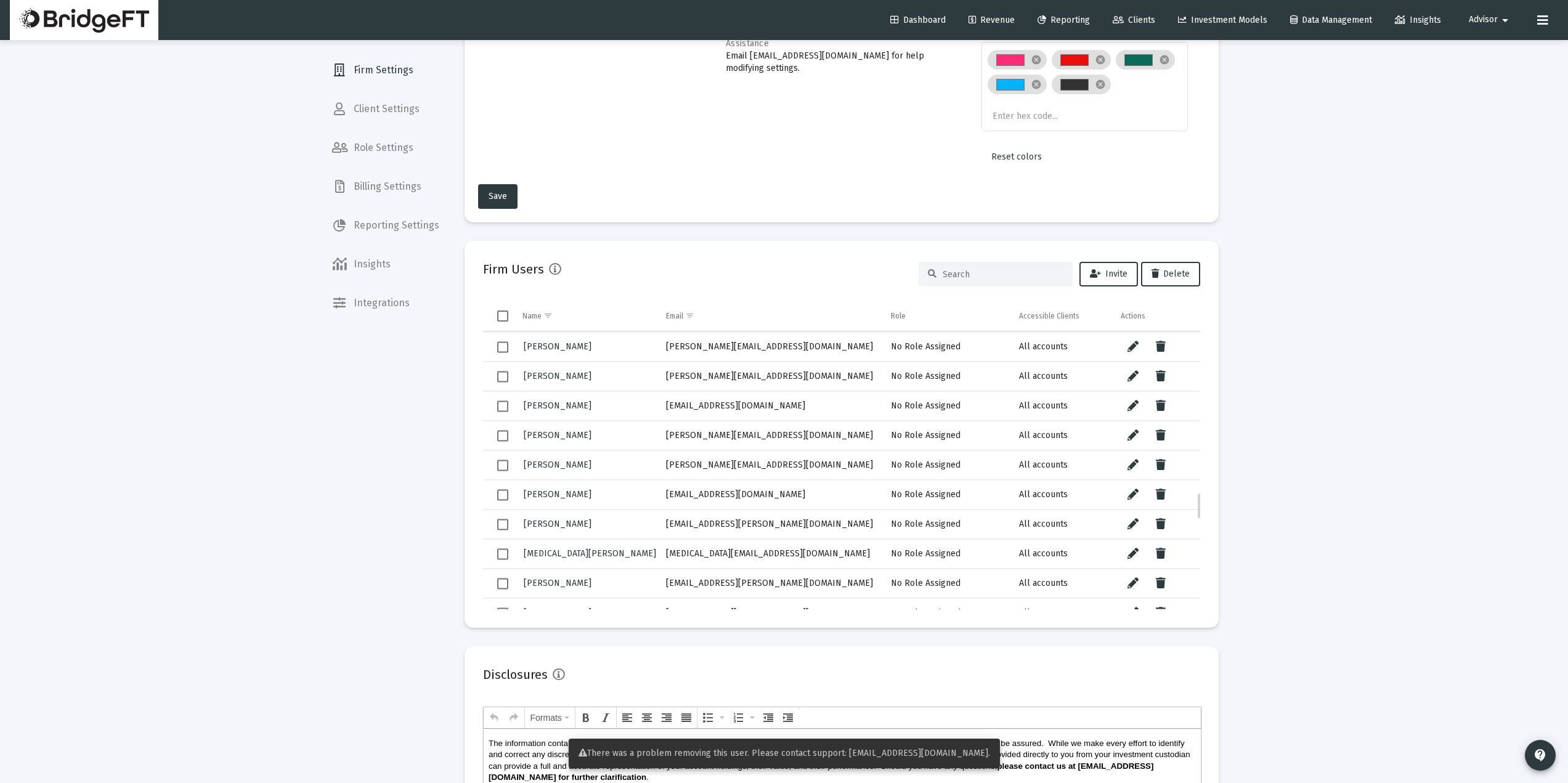
scroll to position [1714, 0]
drag, startPoint x: 803, startPoint y: 400, endPoint x: 664, endPoint y: 418, distance: 140.2
click at [664, 418] on td "[EMAIL_ADDRESS][DOMAIN_NAME]" at bounding box center [770, 405] width 225 height 29
click at [1153, 396] on button "Data grid" at bounding box center [1161, 405] width 24 height 24
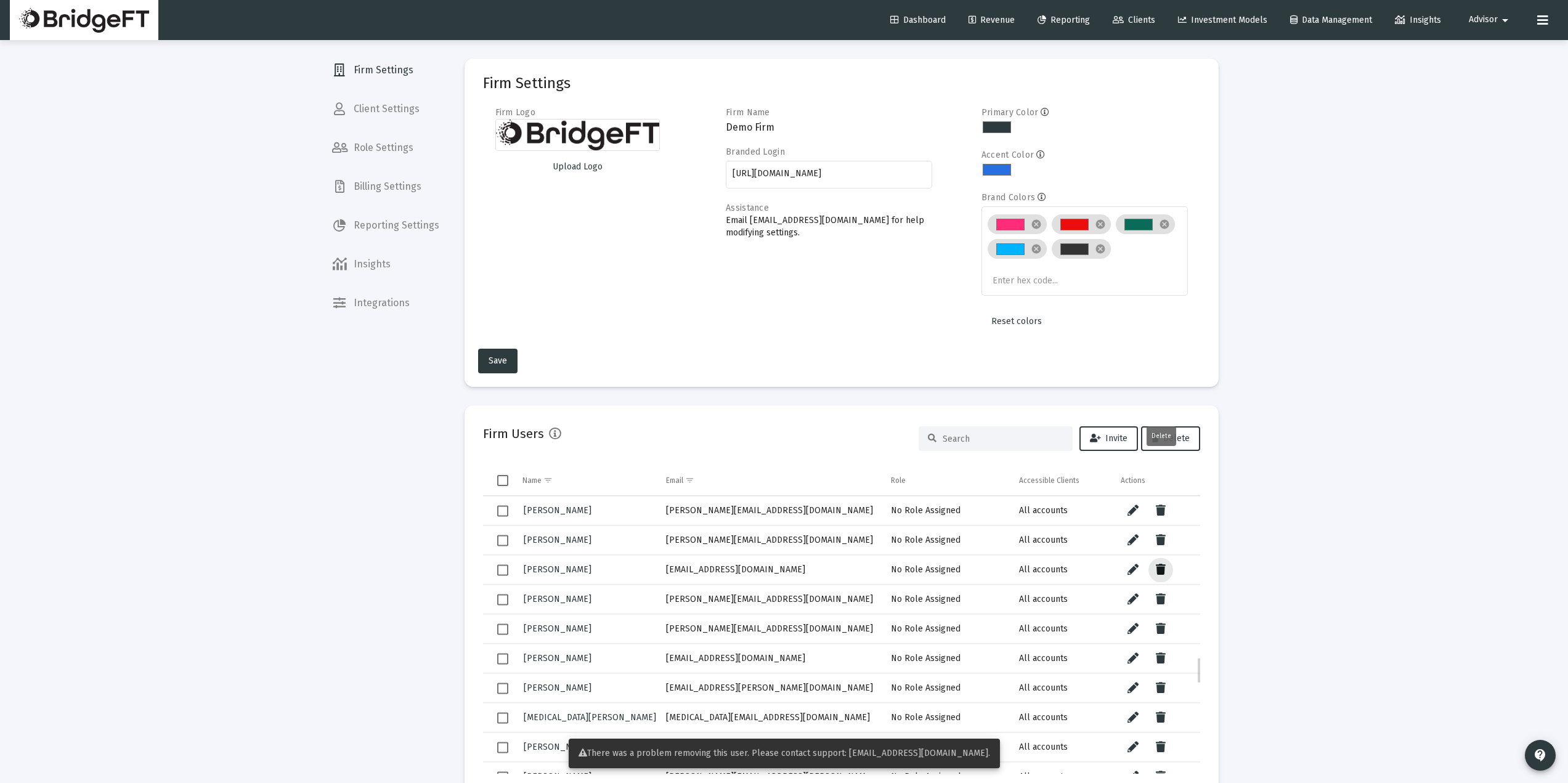
scroll to position [1715, 0]
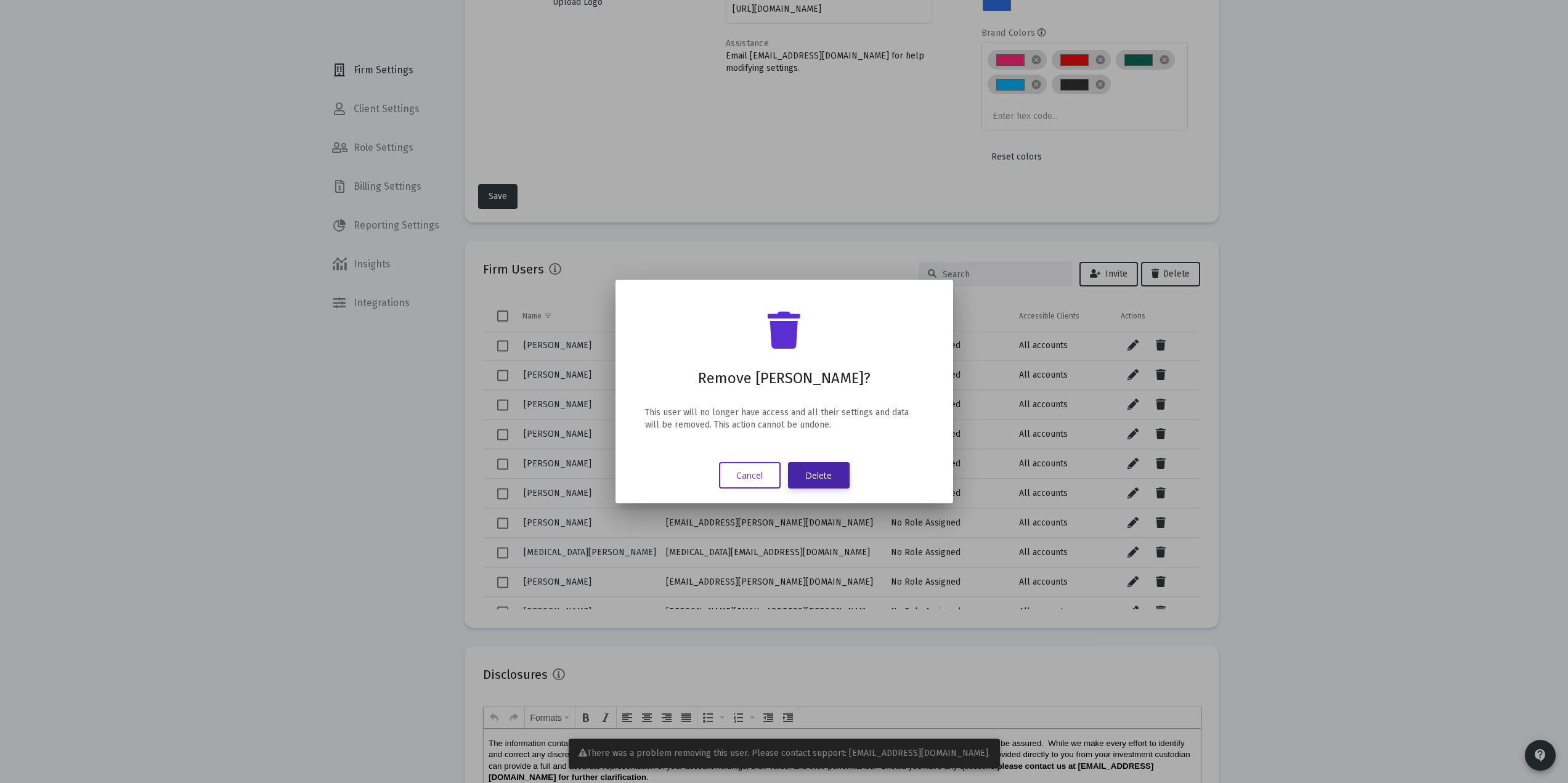
click at [823, 467] on button "Delete" at bounding box center [819, 475] width 62 height 27
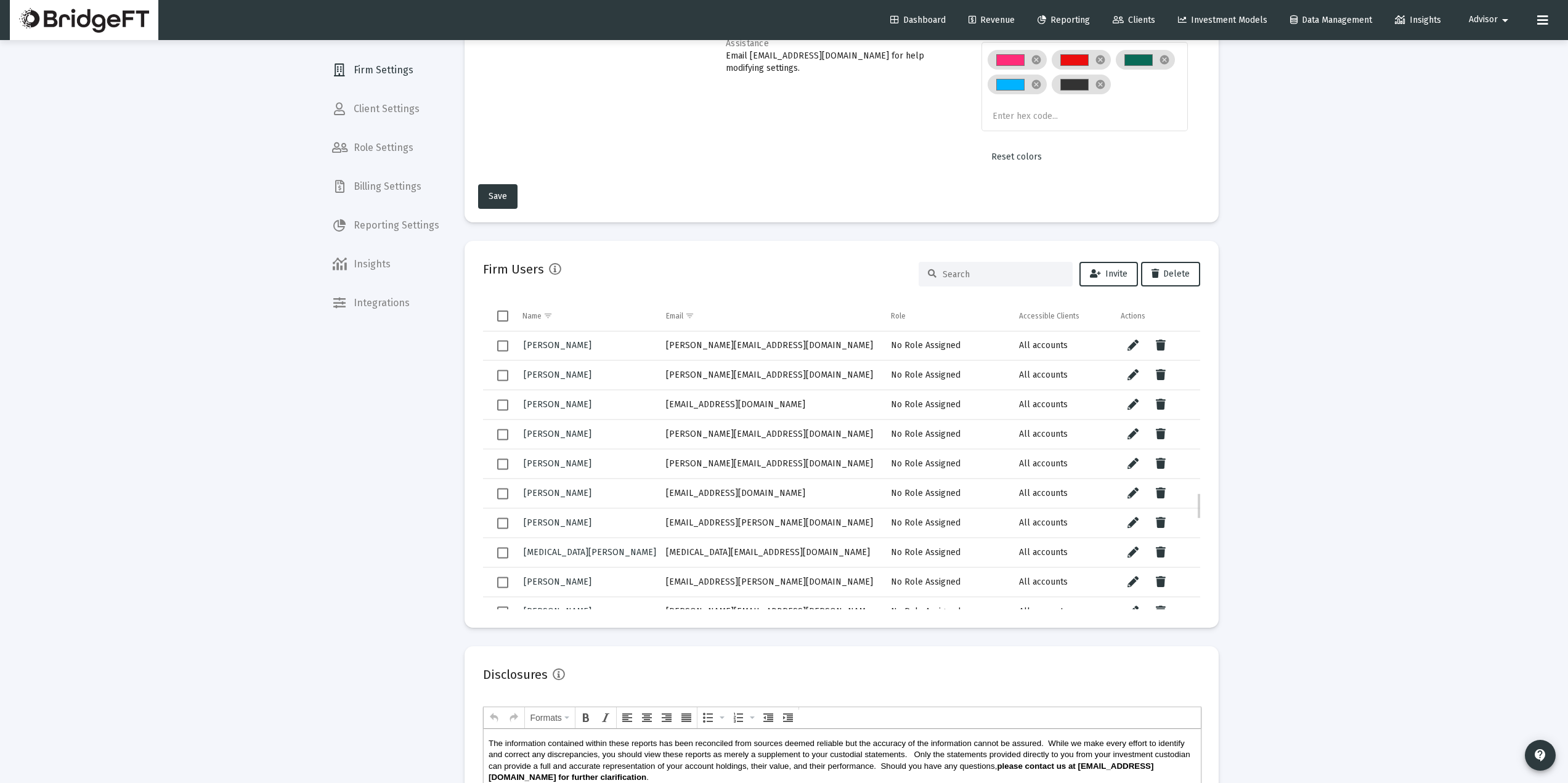
scroll to position [1716, 0]
drag, startPoint x: 761, startPoint y: 430, endPoint x: 649, endPoint y: 442, distance: 112.6
click at [649, 442] on tr "Robert Kuhn robert@kuhncp.com No Role Assigned All accounts" at bounding box center [842, 434] width 718 height 29
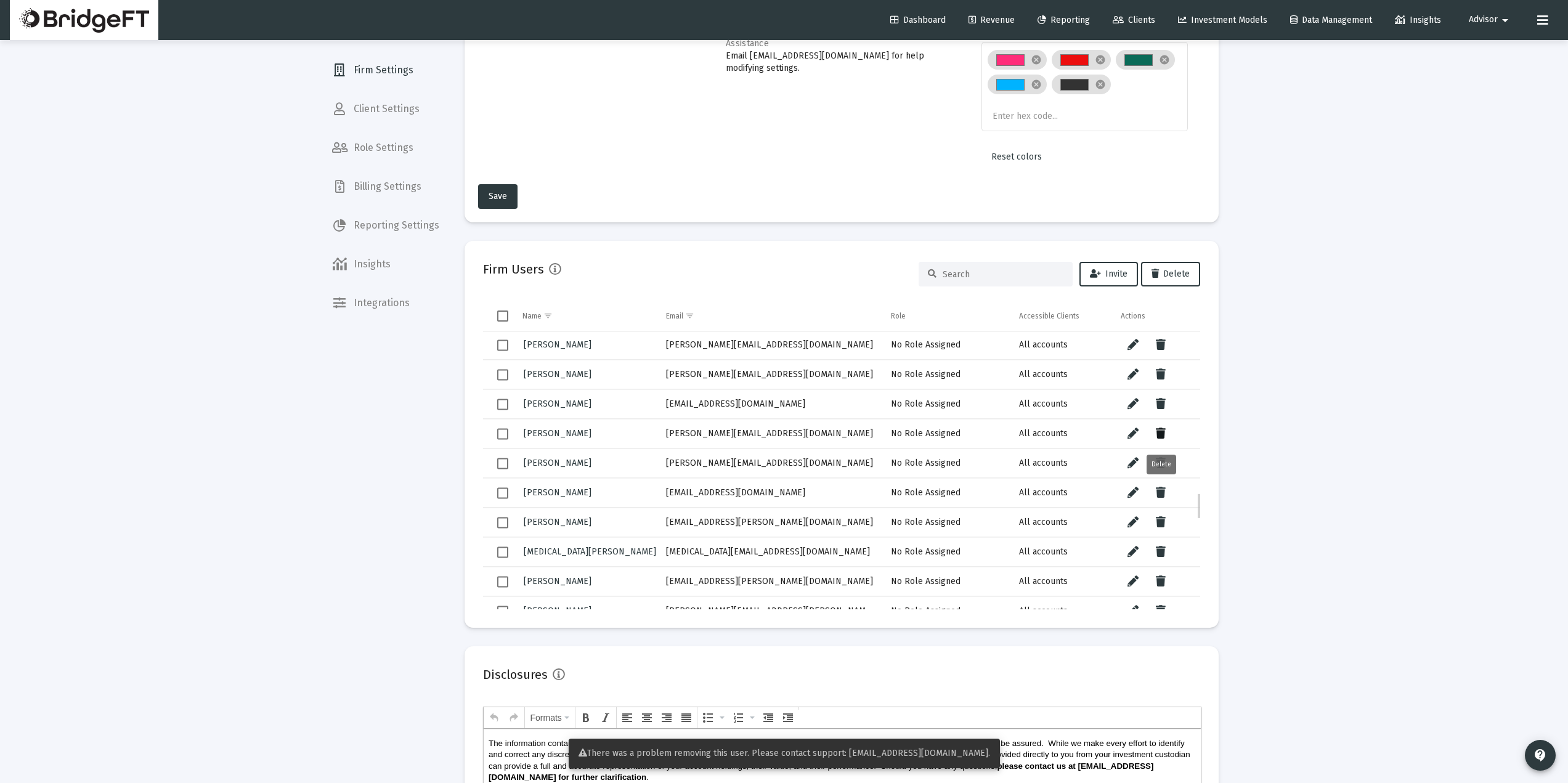
click at [1157, 433] on icon "Data grid" at bounding box center [1161, 434] width 10 height 15
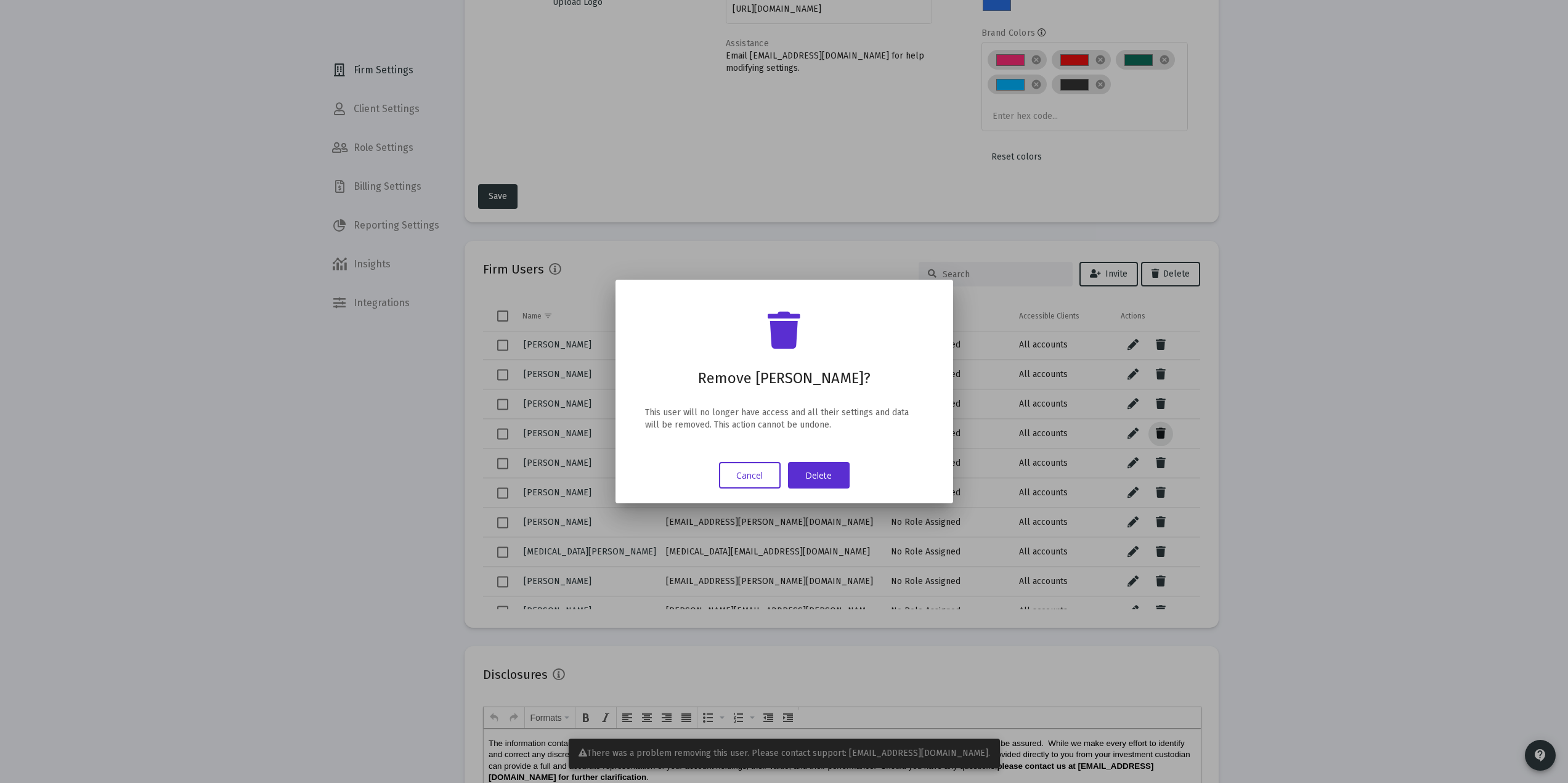
scroll to position [0, 0]
click at [833, 480] on button "Delete" at bounding box center [819, 475] width 62 height 27
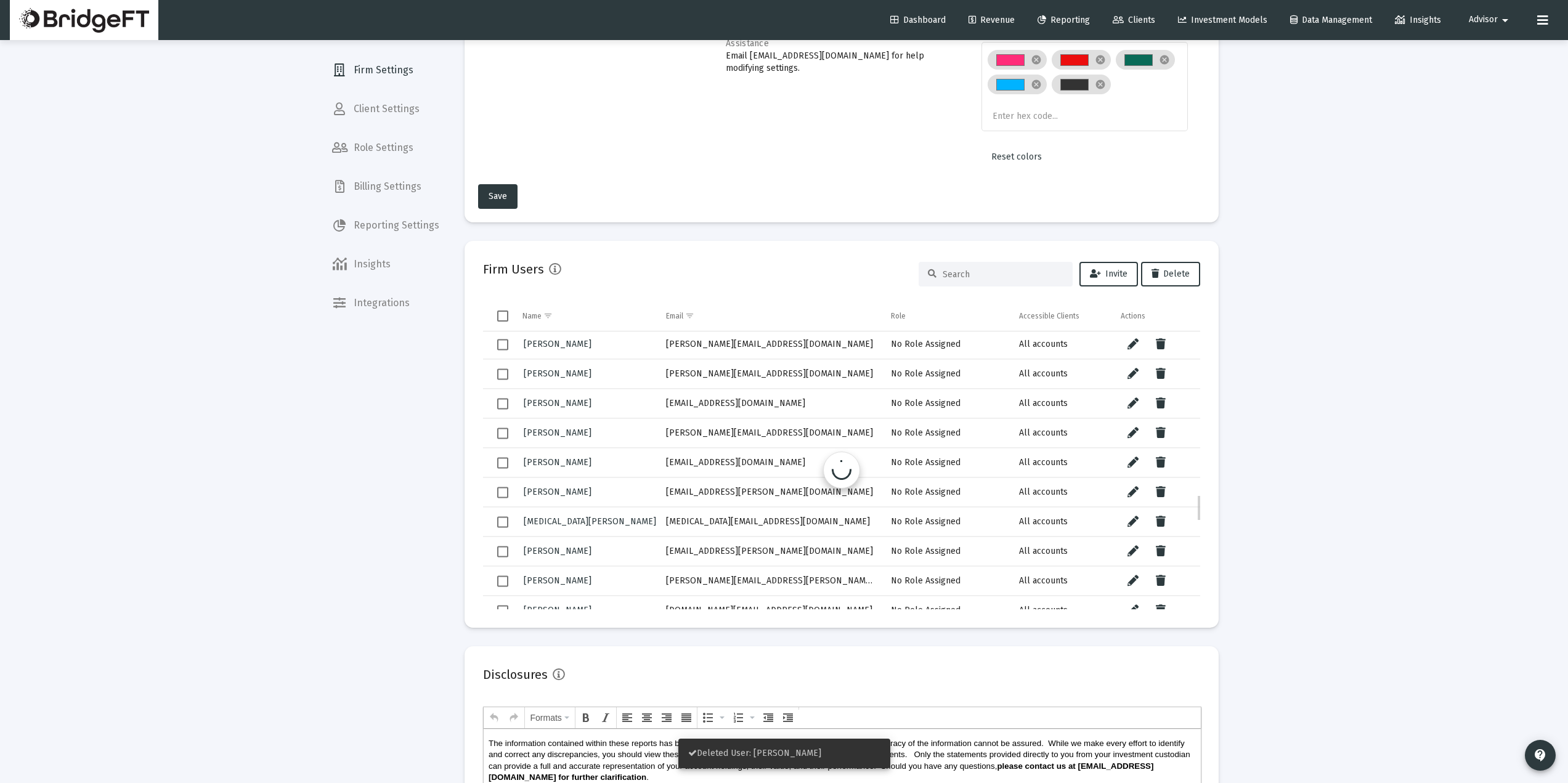
scroll to position [1717, 0]
click at [1159, 435] on icon "Data grid" at bounding box center [1161, 432] width 10 height 15
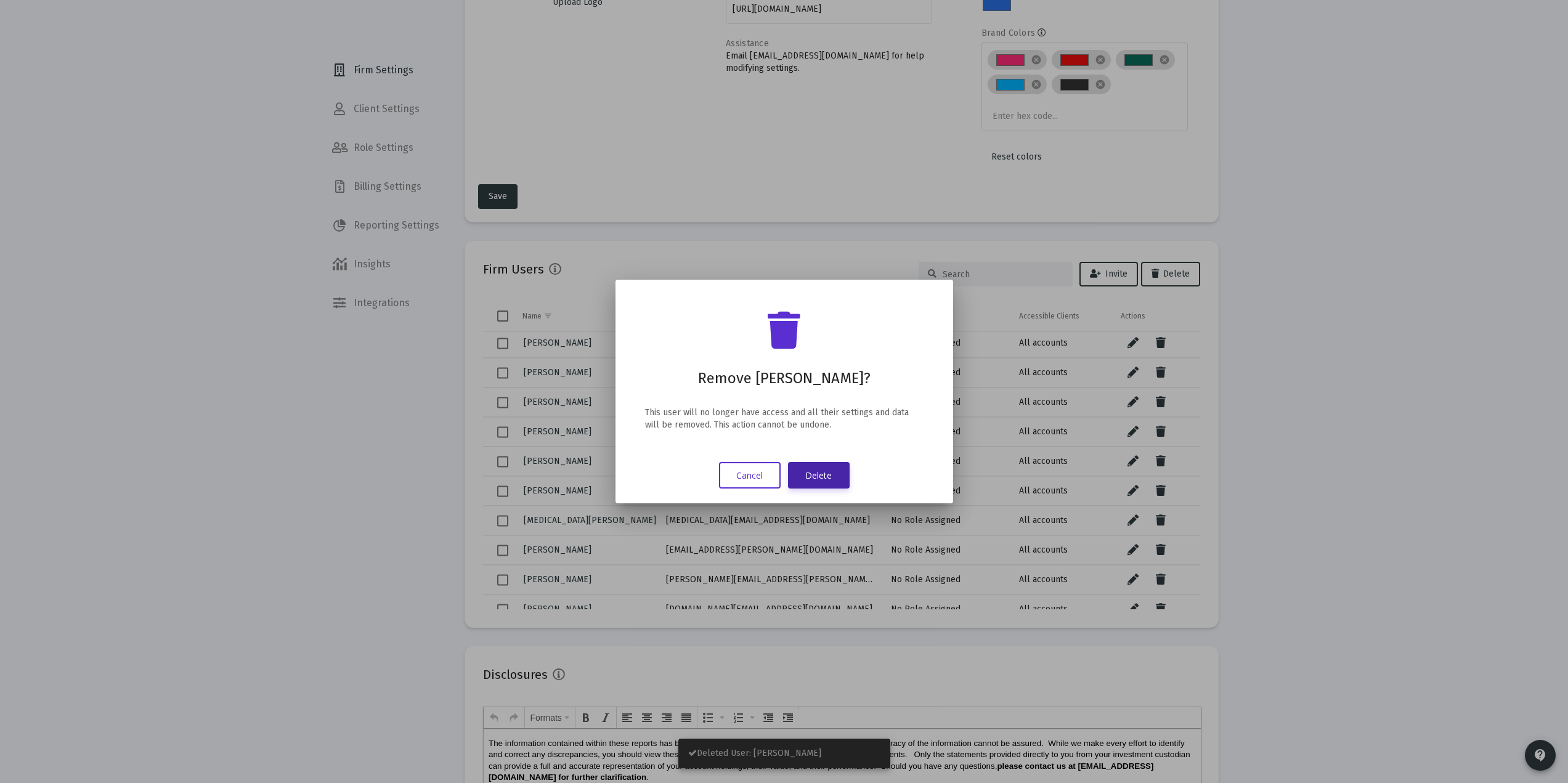
click at [825, 475] on button "Delete" at bounding box center [819, 475] width 62 height 27
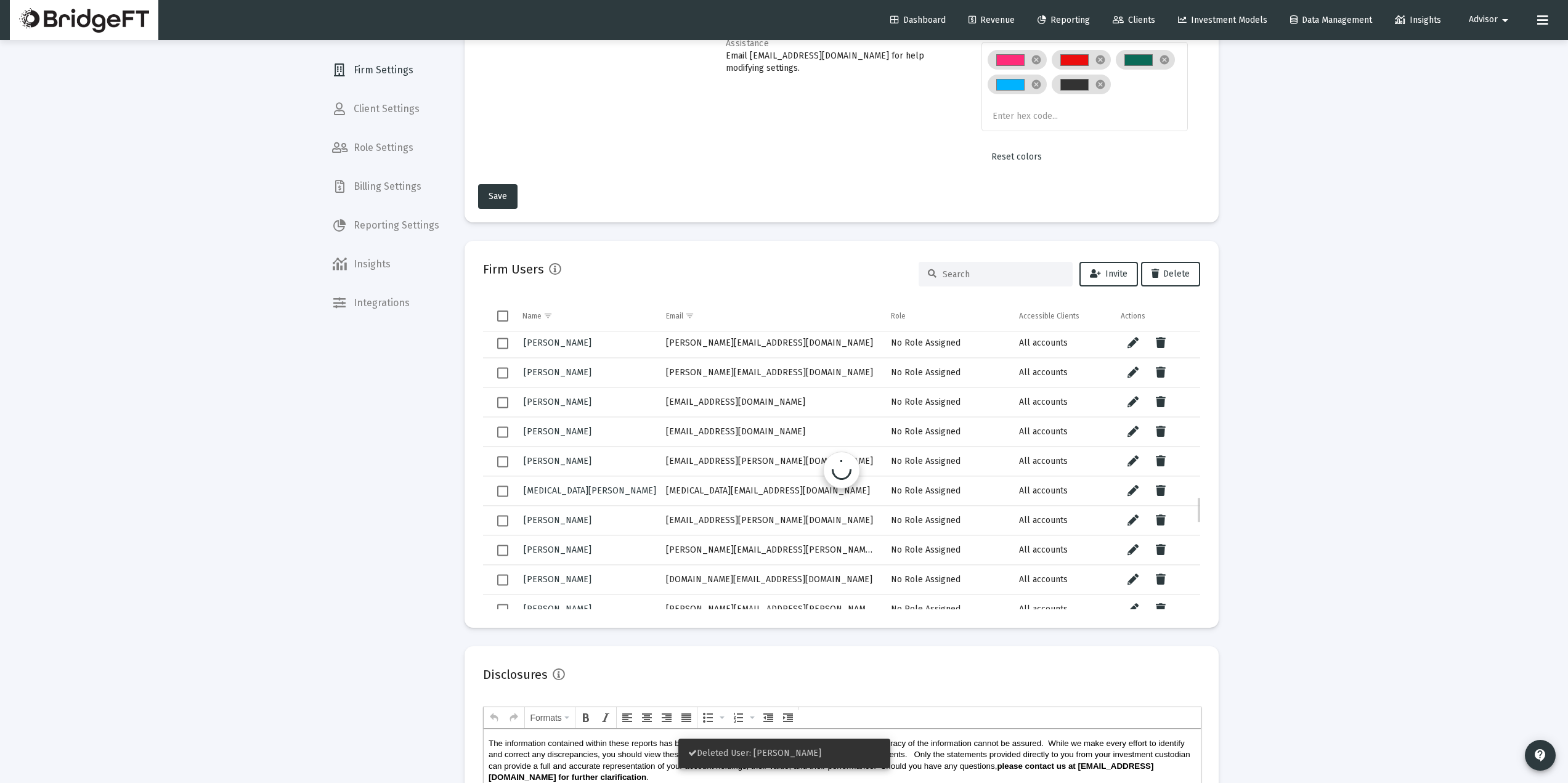
scroll to position [1718, 0]
click at [341, 489] on div "Firm Settings Client Settings Role Settings Billing Settings Reporting Settings…" at bounding box center [385, 392] width 127 height 783
drag, startPoint x: 753, startPoint y: 430, endPoint x: 640, endPoint y: 435, distance: 113.1
click at [640, 434] on tr "James Hart jhart@evestment.com No Role Assigned All accounts" at bounding box center [842, 430] width 718 height 29
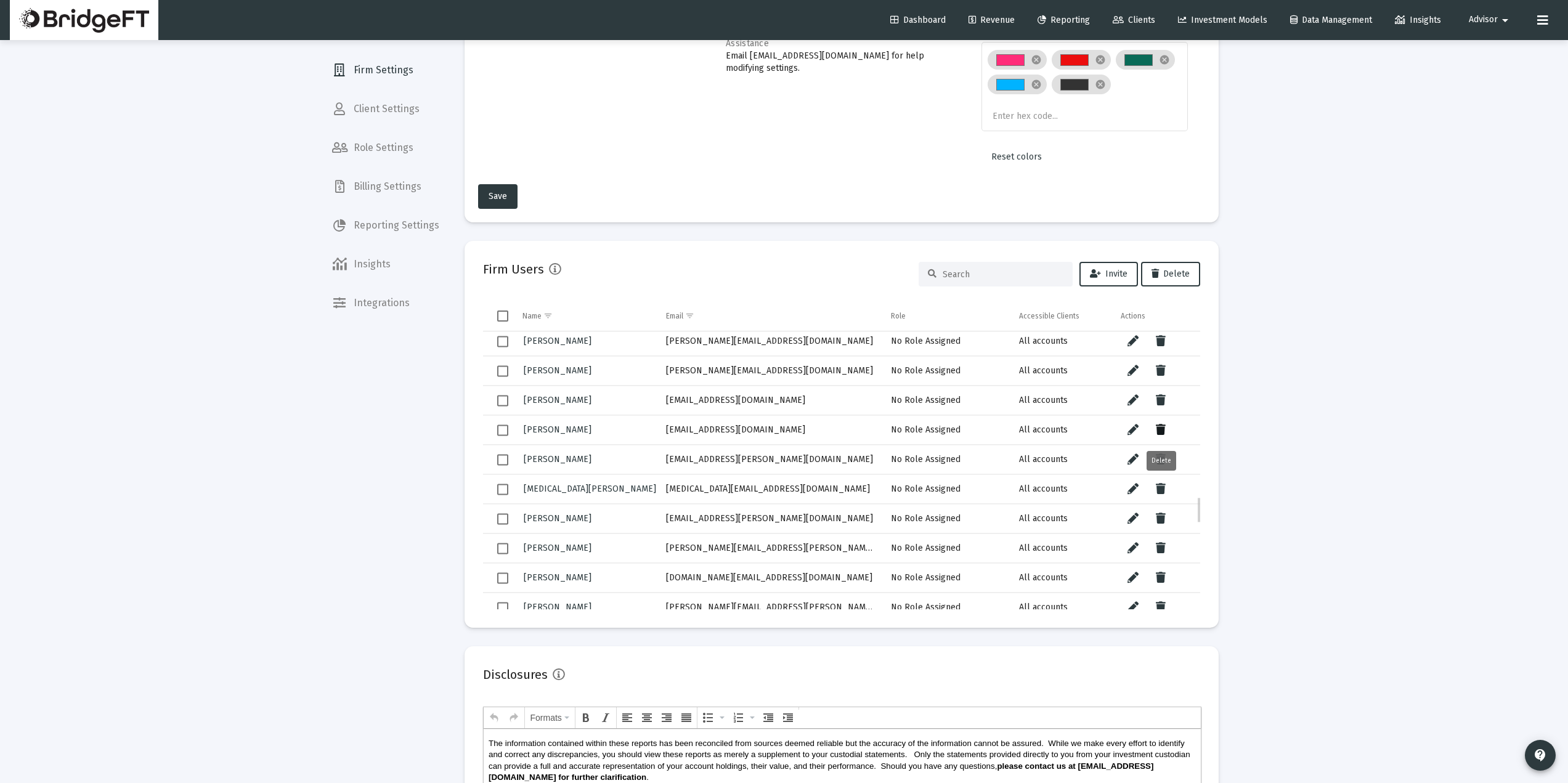
click at [1162, 428] on icon "Data grid" at bounding box center [1161, 430] width 10 height 15
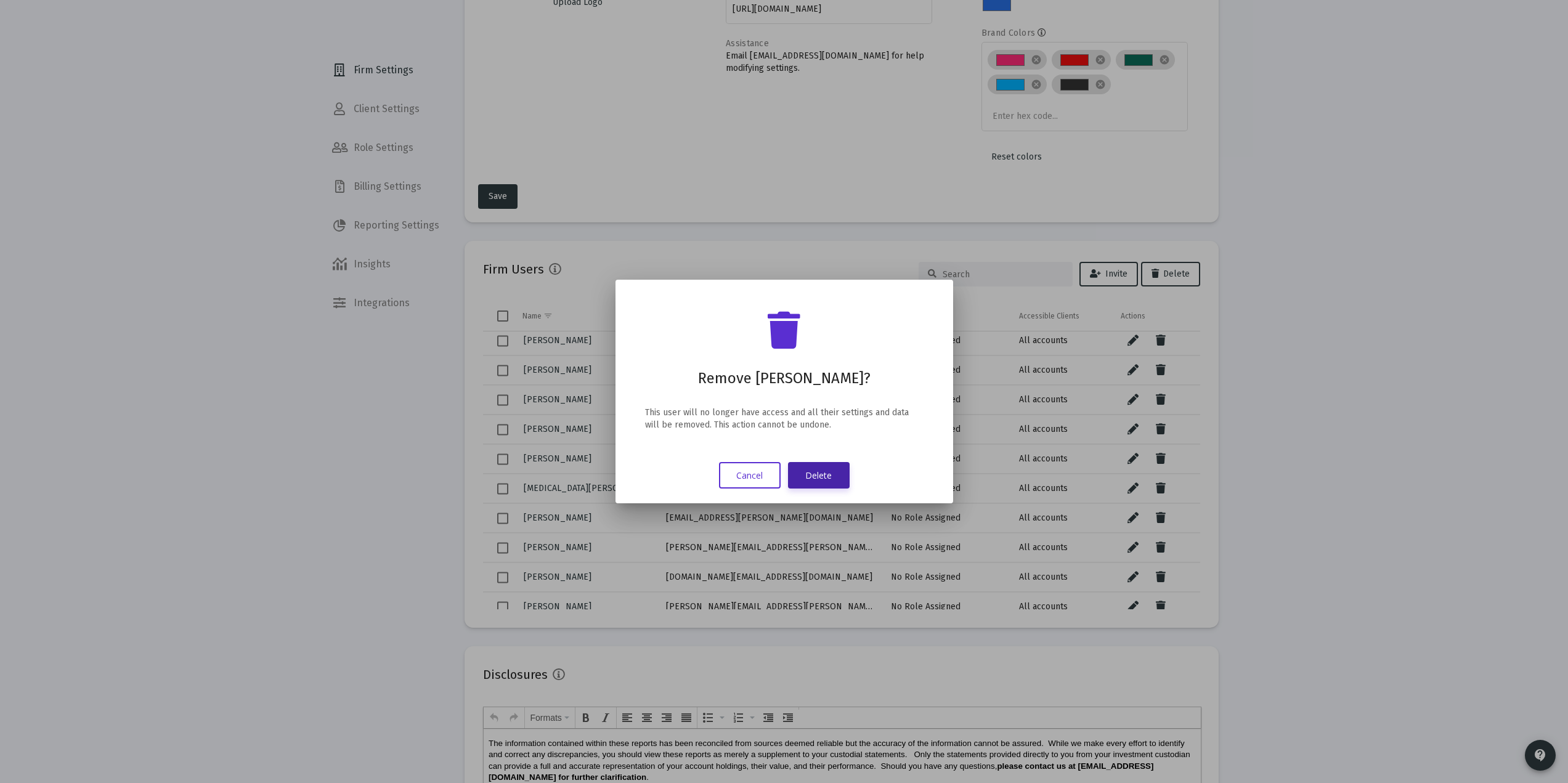
click at [833, 468] on button "Delete" at bounding box center [819, 475] width 62 height 27
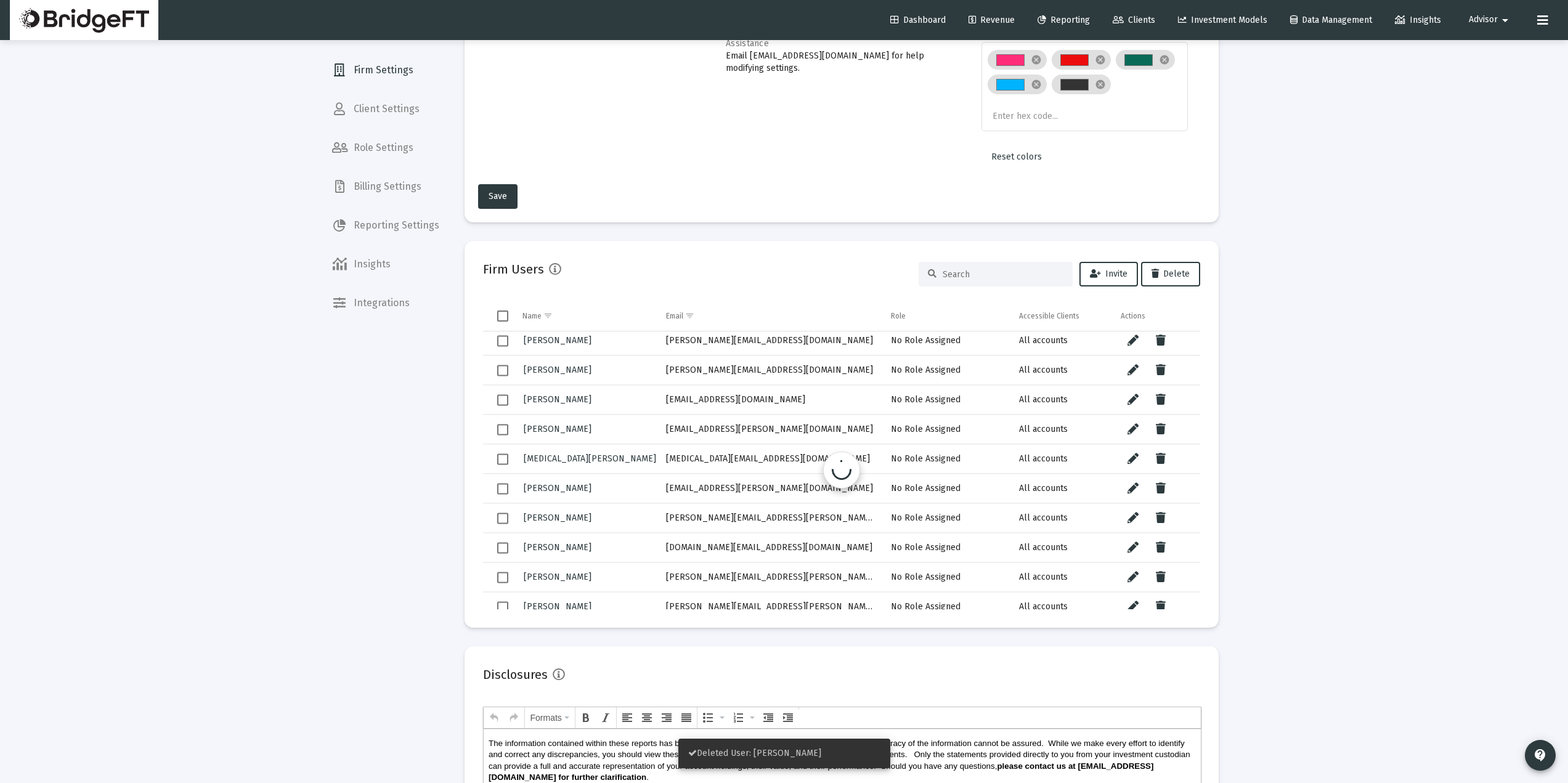
scroll to position [1721, 0]
click at [1162, 426] on icon "Data grid" at bounding box center [1161, 429] width 10 height 15
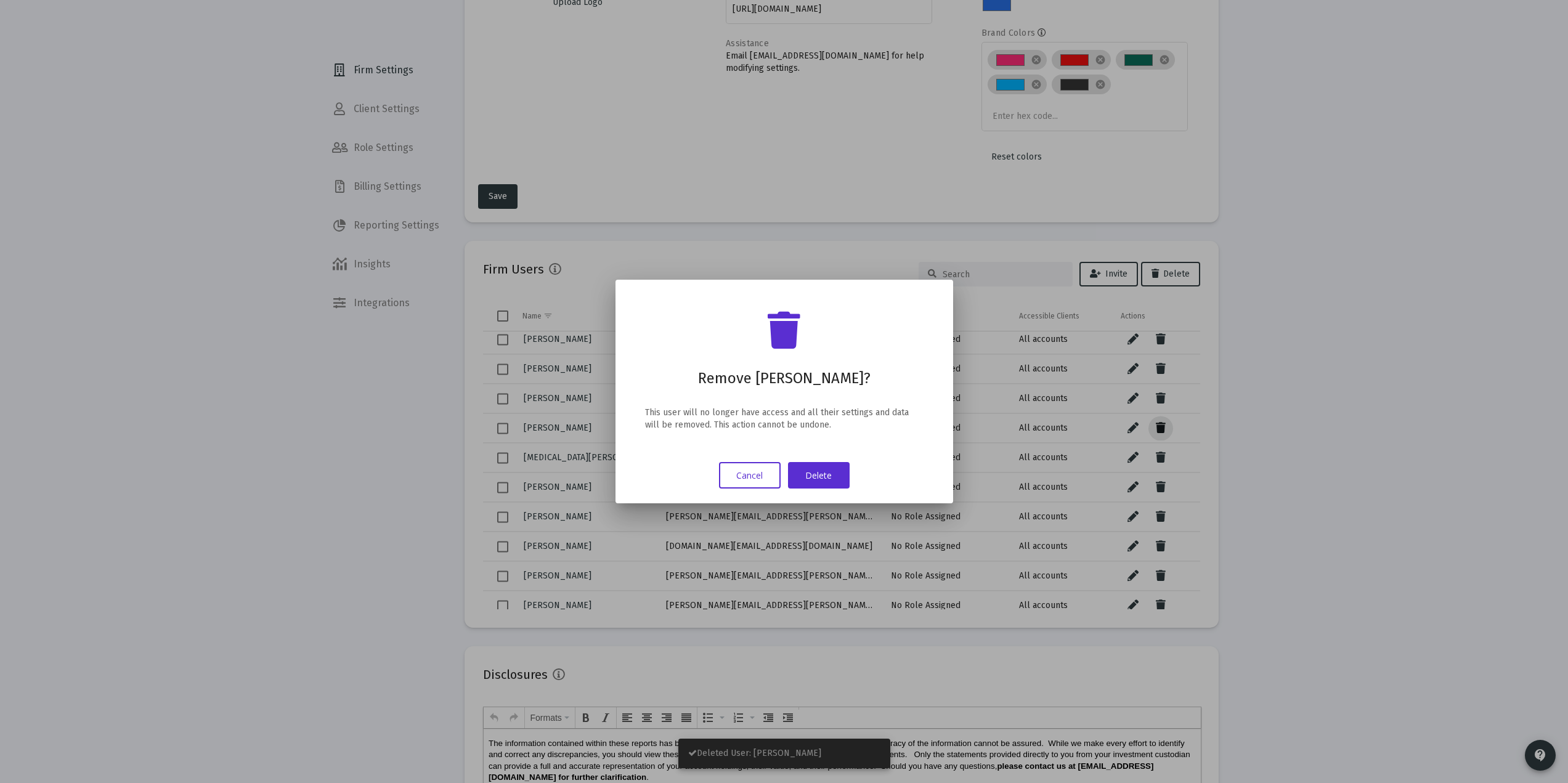
scroll to position [0, 0]
click at [830, 471] on button "Delete" at bounding box center [819, 475] width 62 height 27
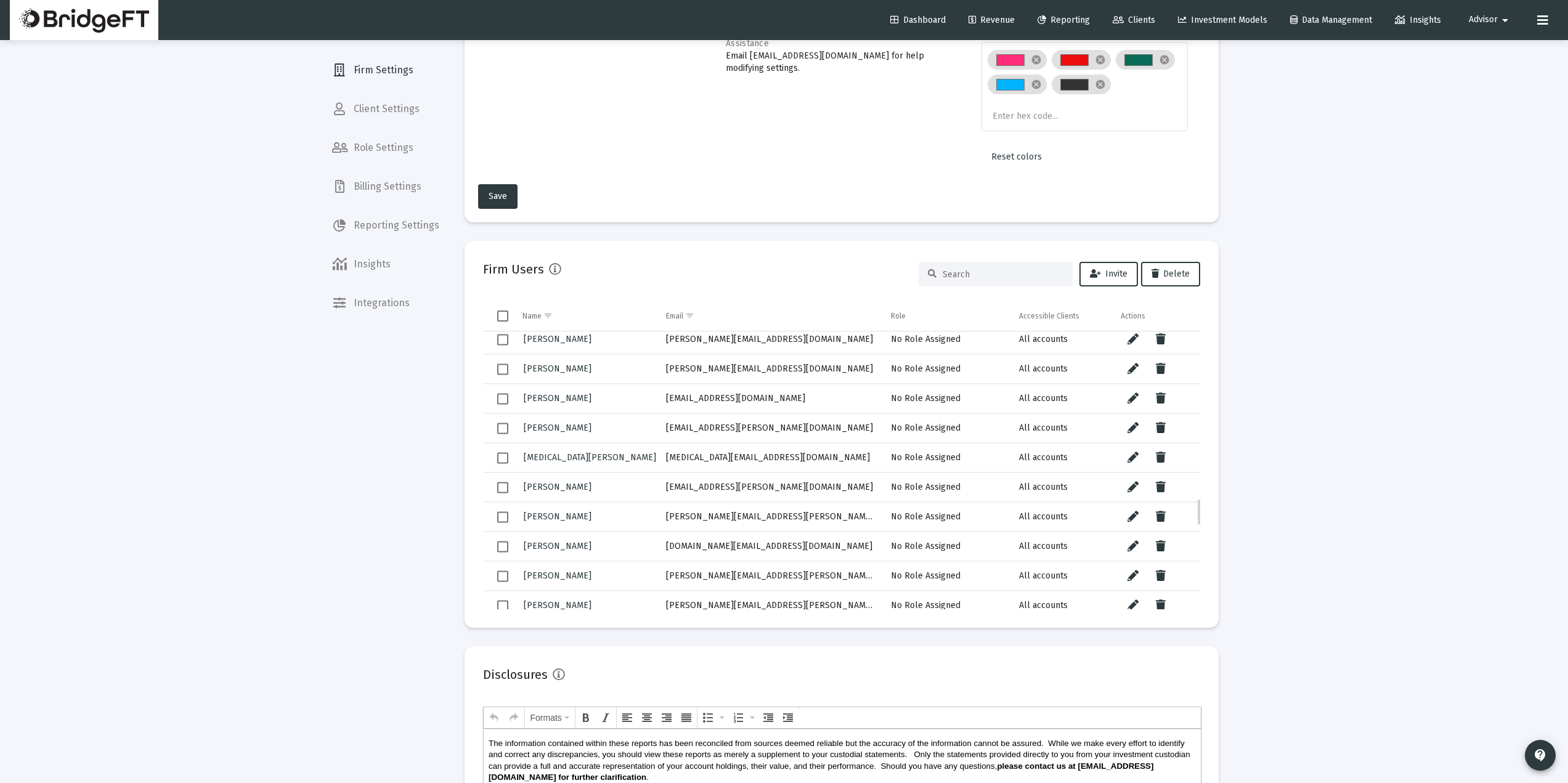
scroll to position [1722, 0]
drag, startPoint x: 784, startPoint y: 430, endPoint x: 657, endPoint y: 438, distance: 127.3
click at [658, 438] on td "[EMAIL_ADDRESS][PERSON_NAME][DOMAIN_NAME]" at bounding box center [770, 427] width 225 height 29
click at [1168, 425] on button "Data grid" at bounding box center [1161, 426] width 24 height 24
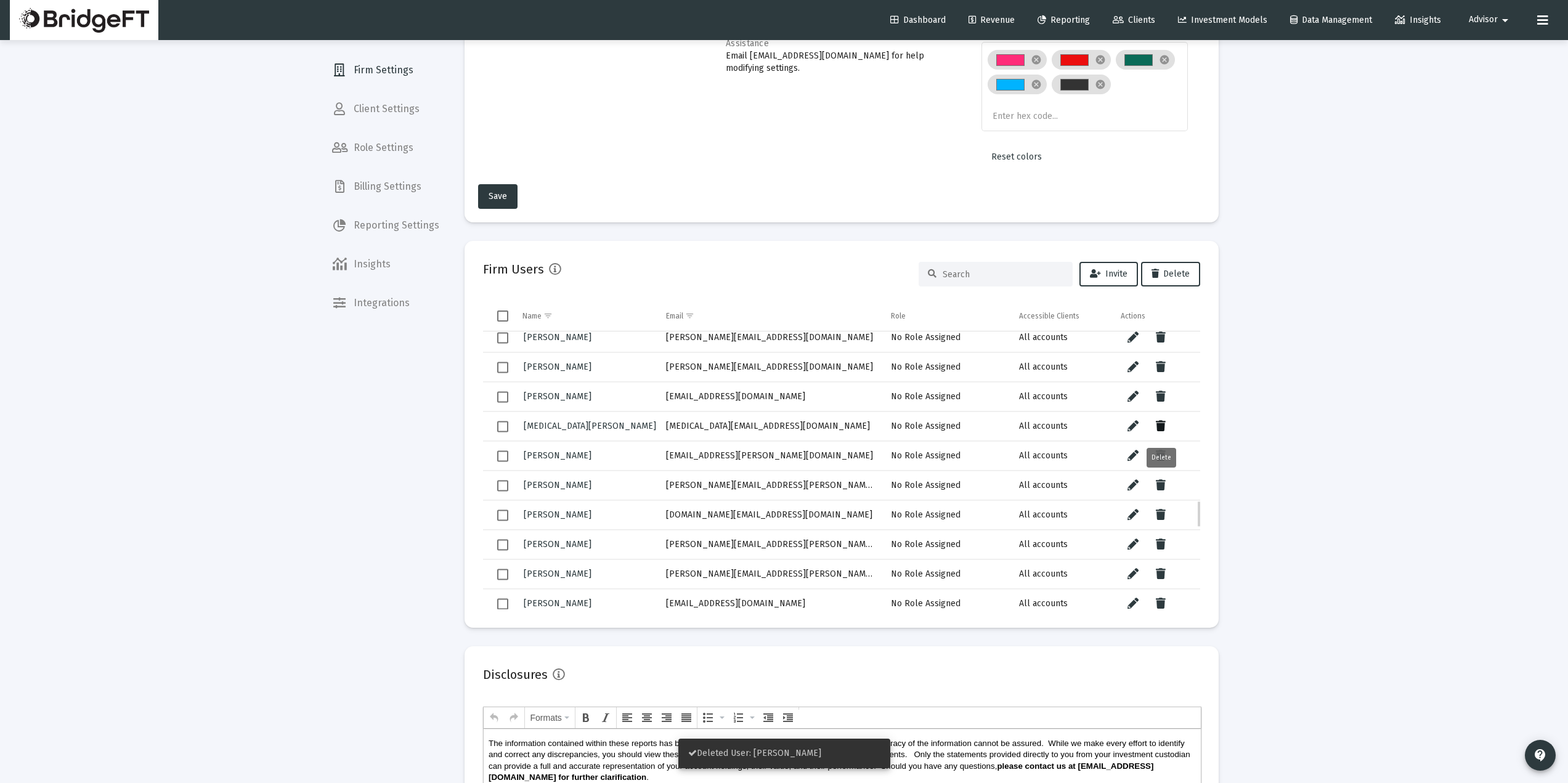
scroll to position [0, 0]
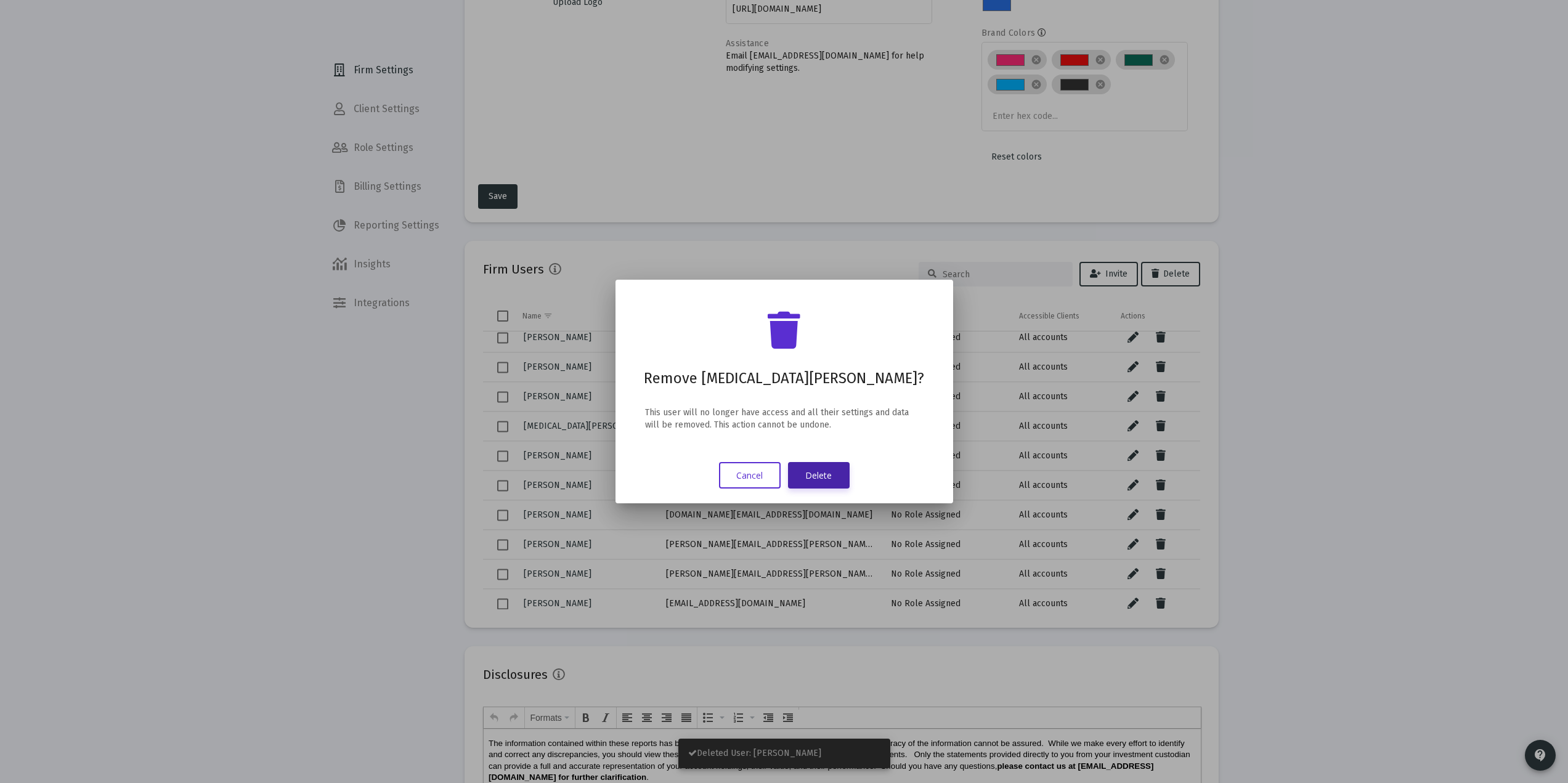
click at [831, 469] on button "Delete" at bounding box center [819, 475] width 62 height 27
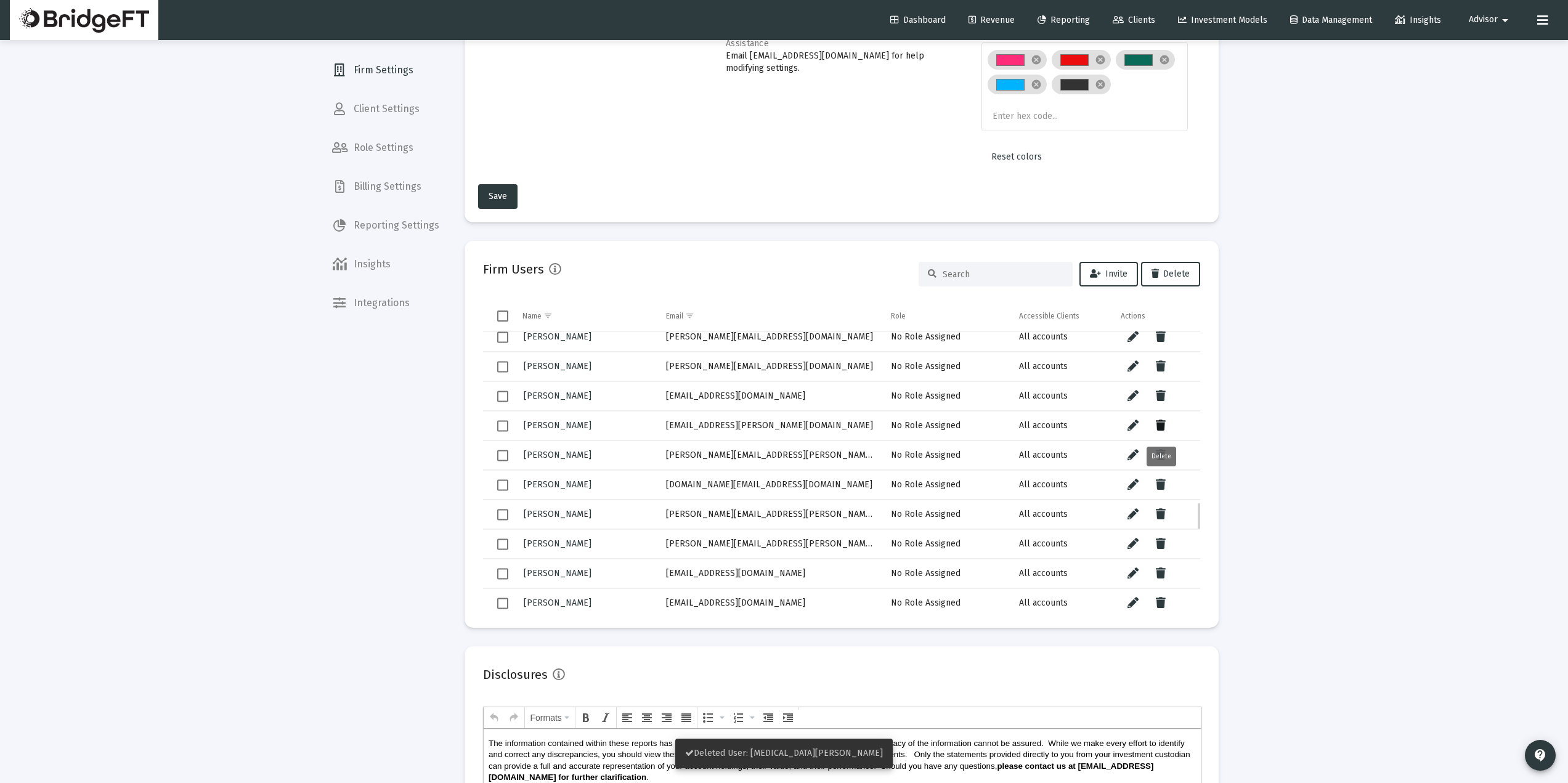
click at [1162, 418] on icon "Data grid" at bounding box center [1161, 426] width 10 height 15
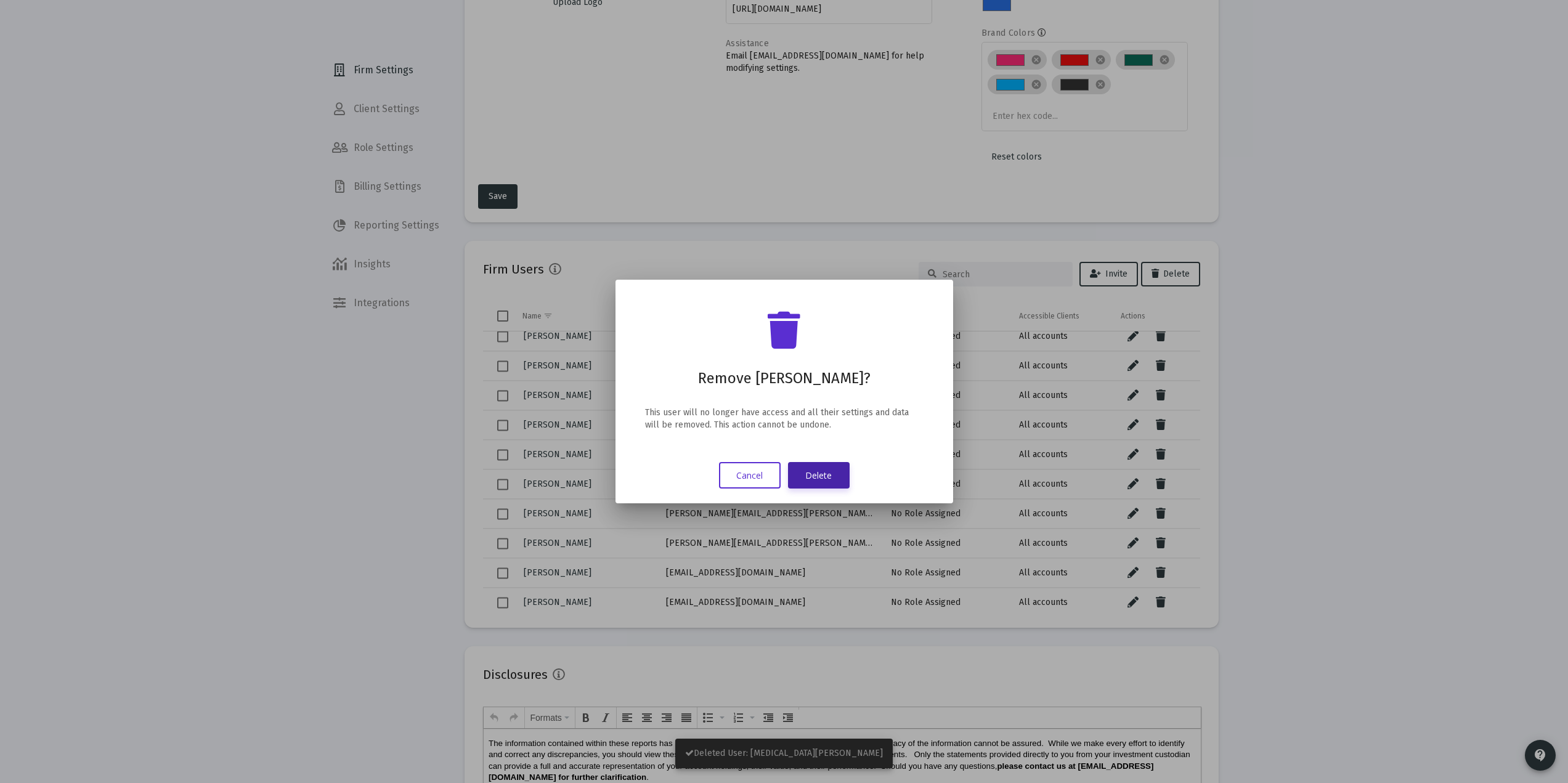
click at [842, 471] on button "Delete" at bounding box center [819, 475] width 62 height 27
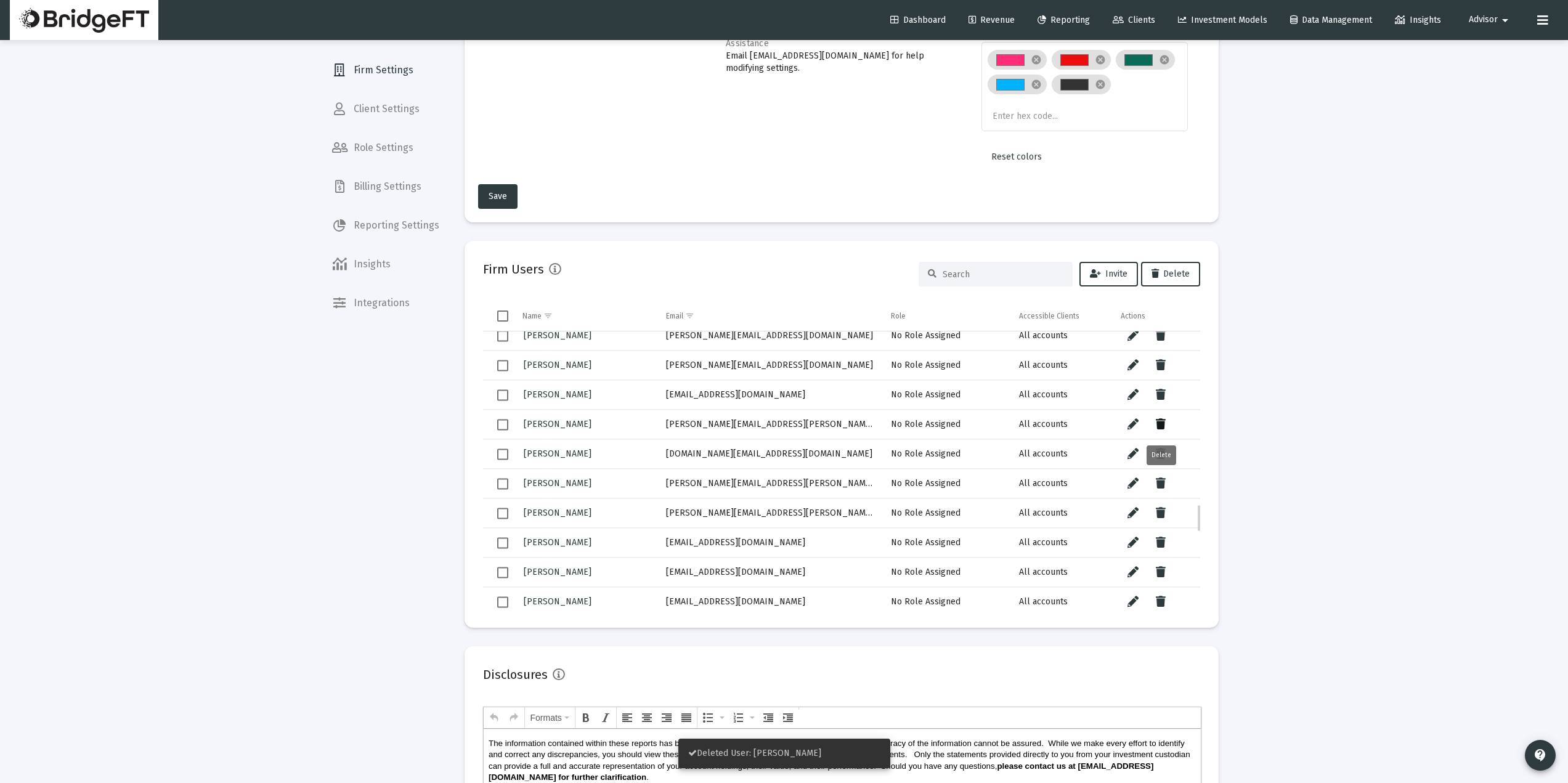
click at [1168, 422] on button "Data grid" at bounding box center [1161, 424] width 24 height 24
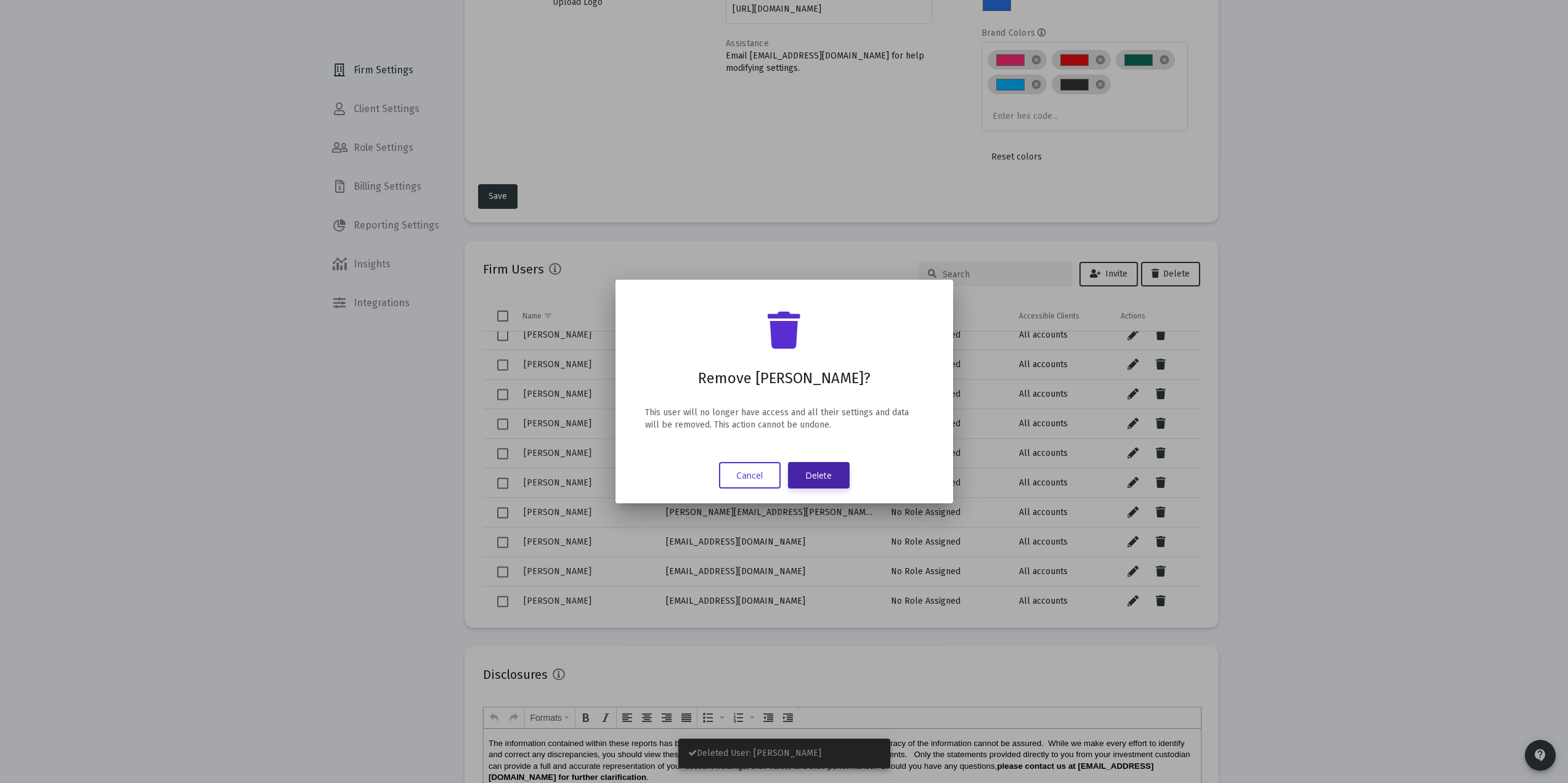
click at [838, 472] on button "Delete" at bounding box center [819, 475] width 62 height 27
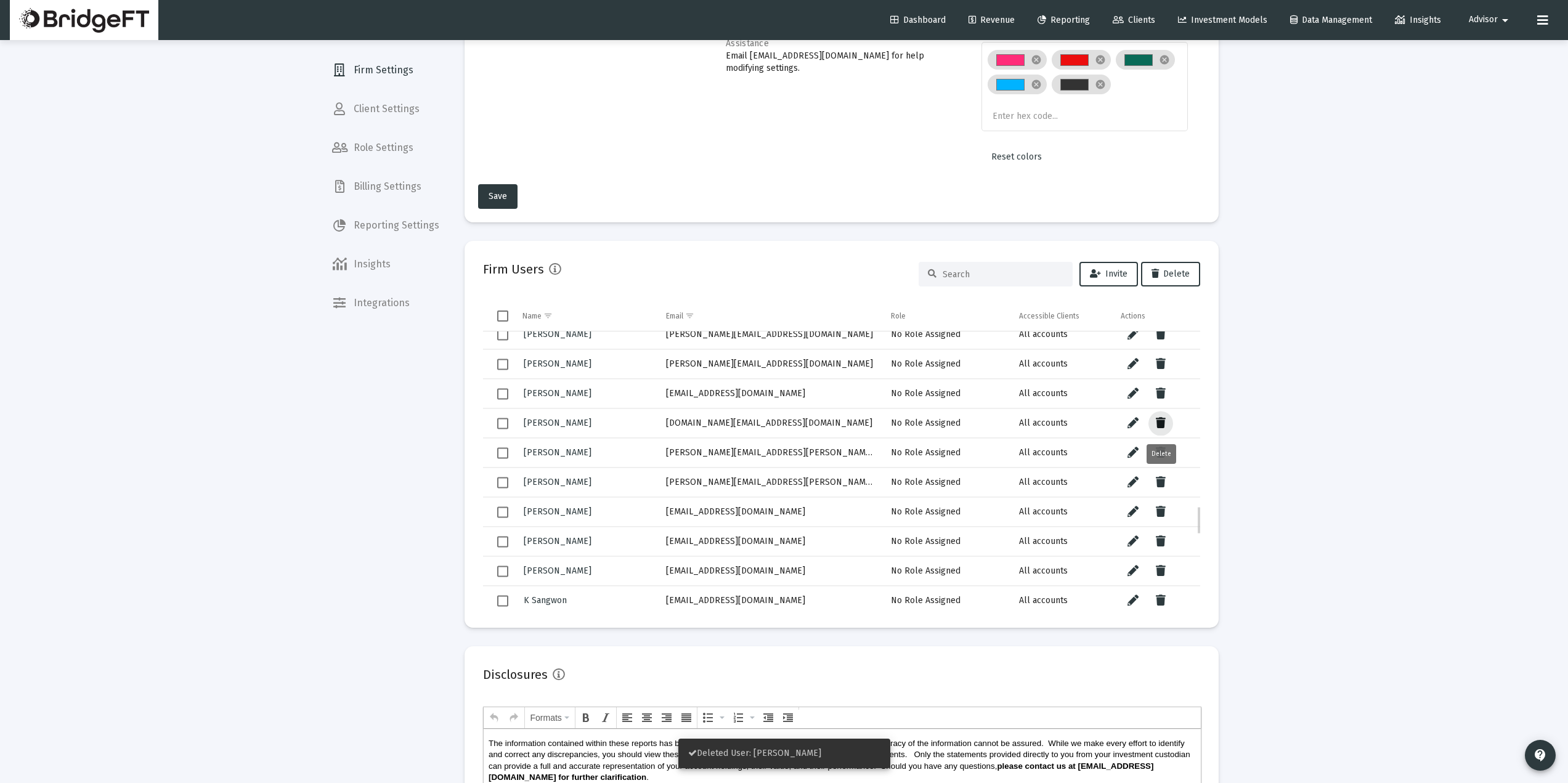
click at [1163, 419] on icon "Data grid" at bounding box center [1161, 423] width 10 height 15
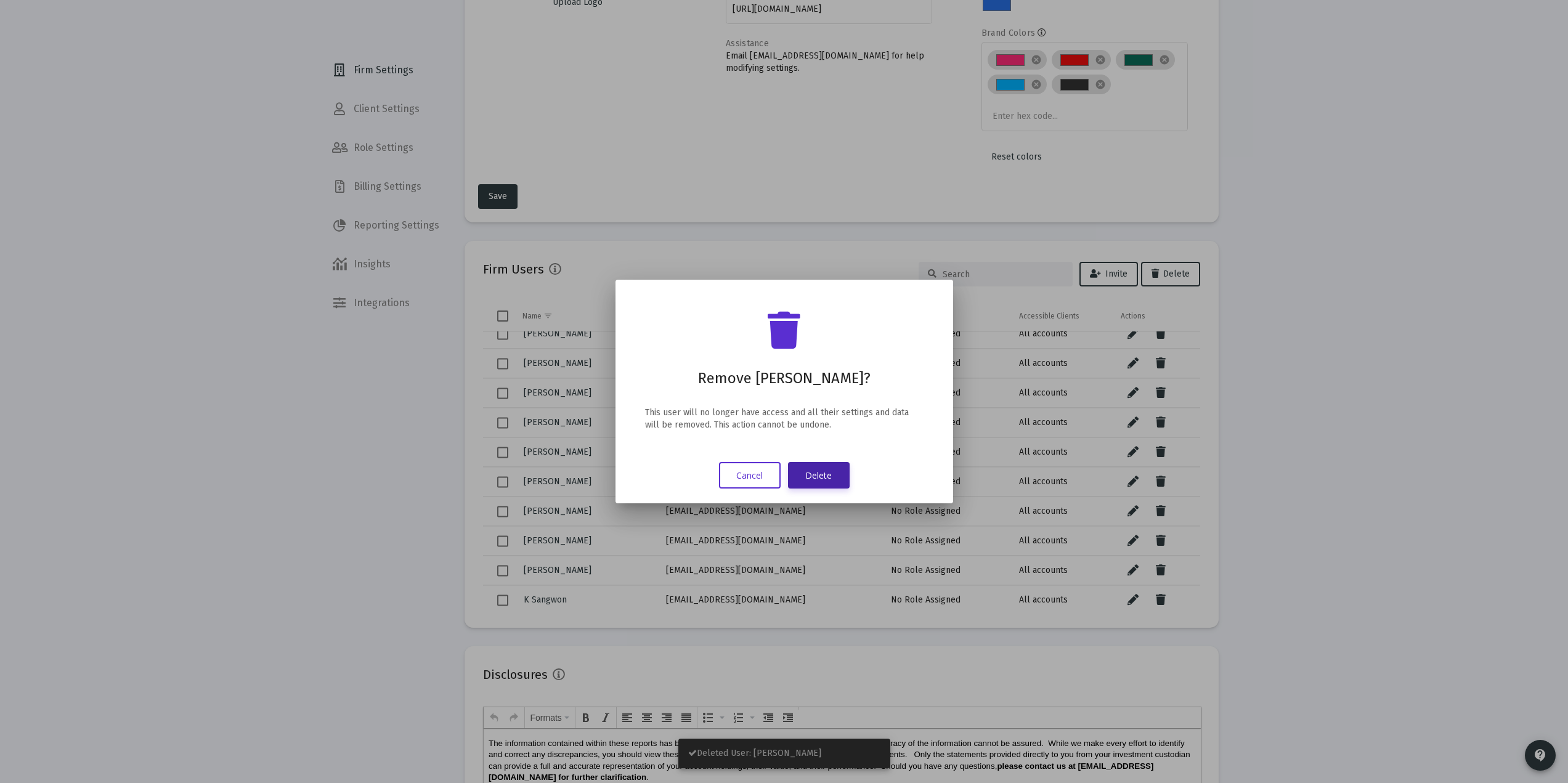
click at [822, 473] on button "Delete" at bounding box center [819, 475] width 62 height 27
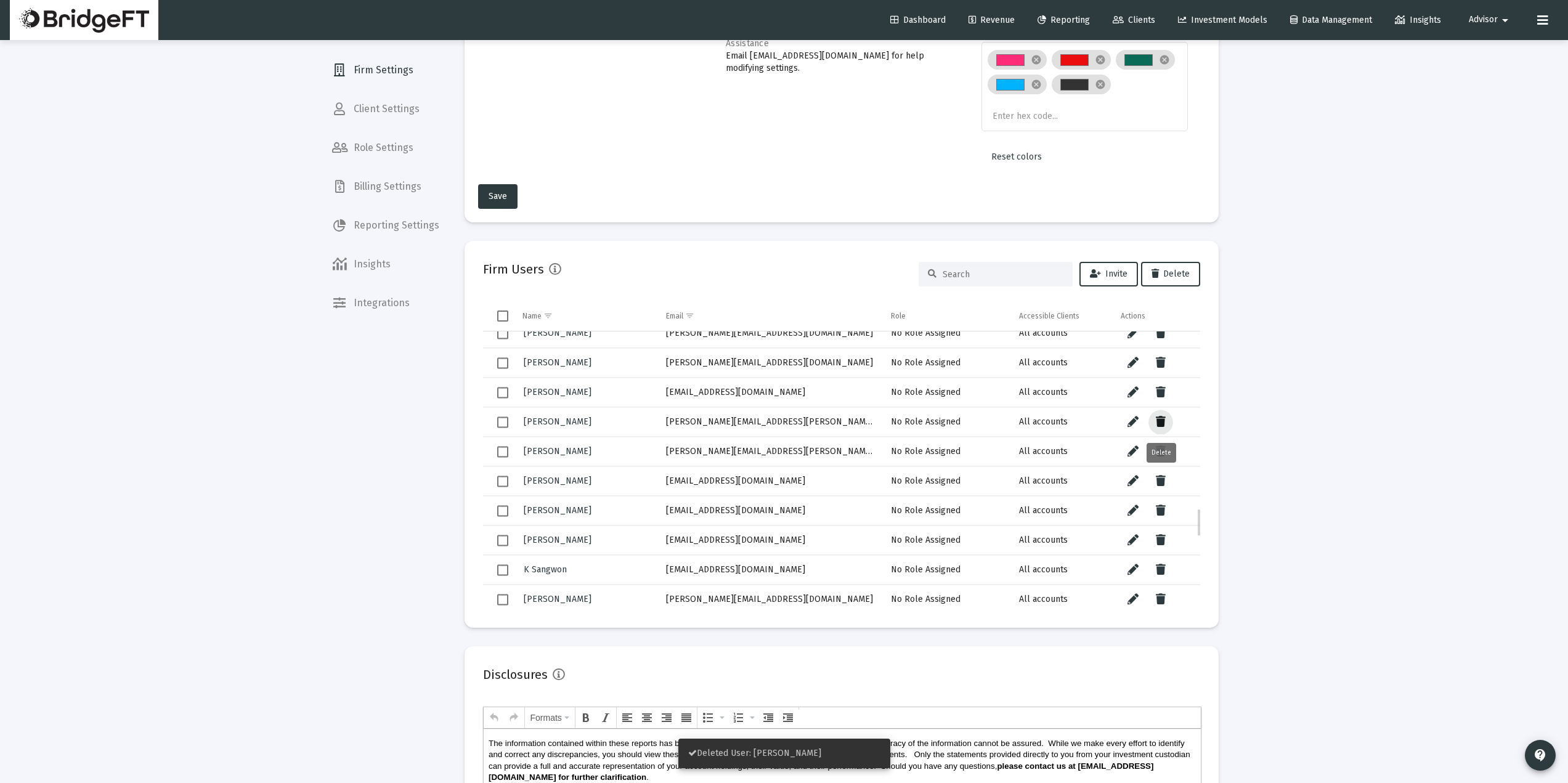
click at [1167, 420] on button "Data grid" at bounding box center [1161, 421] width 24 height 24
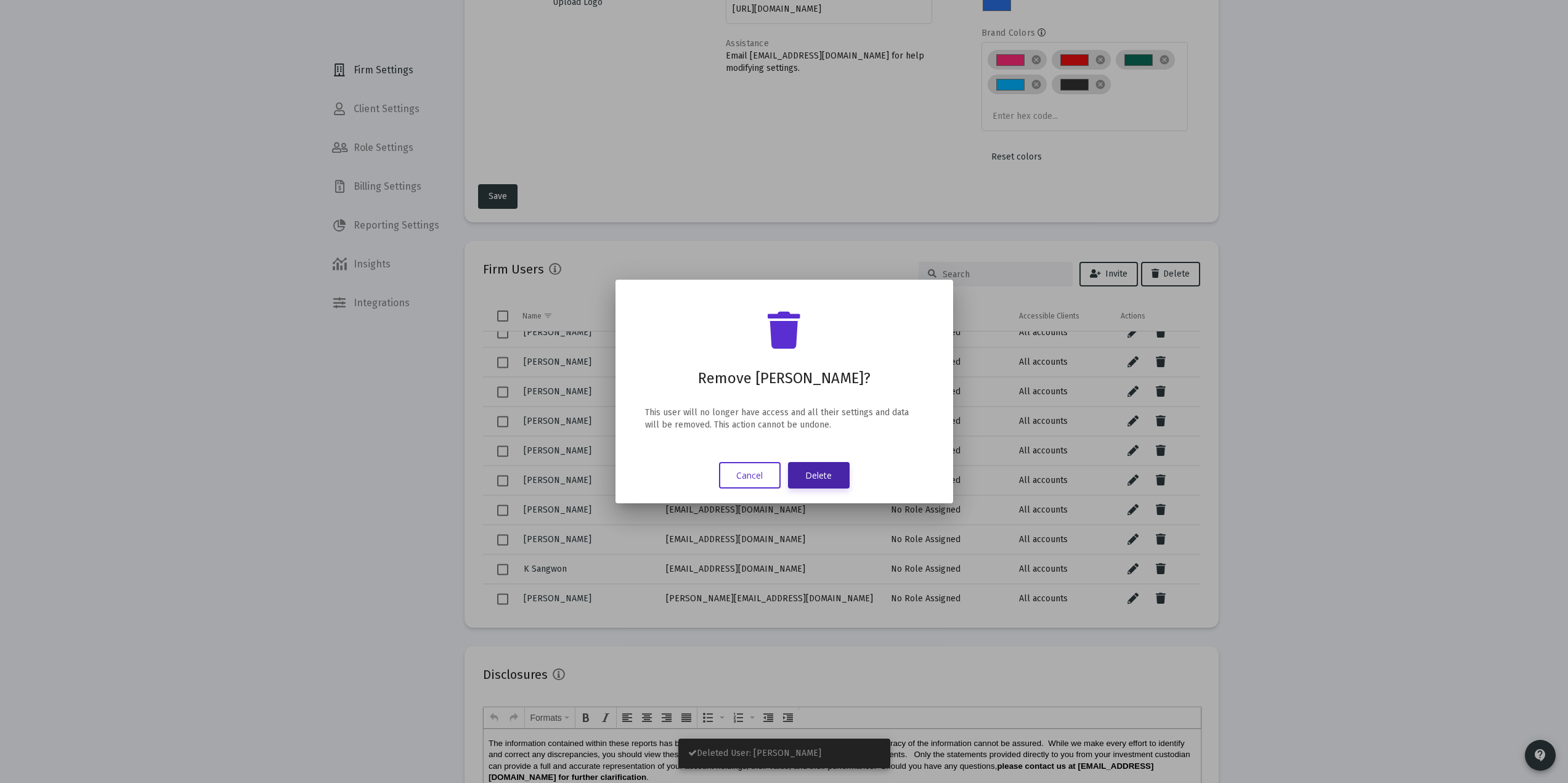
click at [840, 466] on button "Delete" at bounding box center [819, 475] width 62 height 27
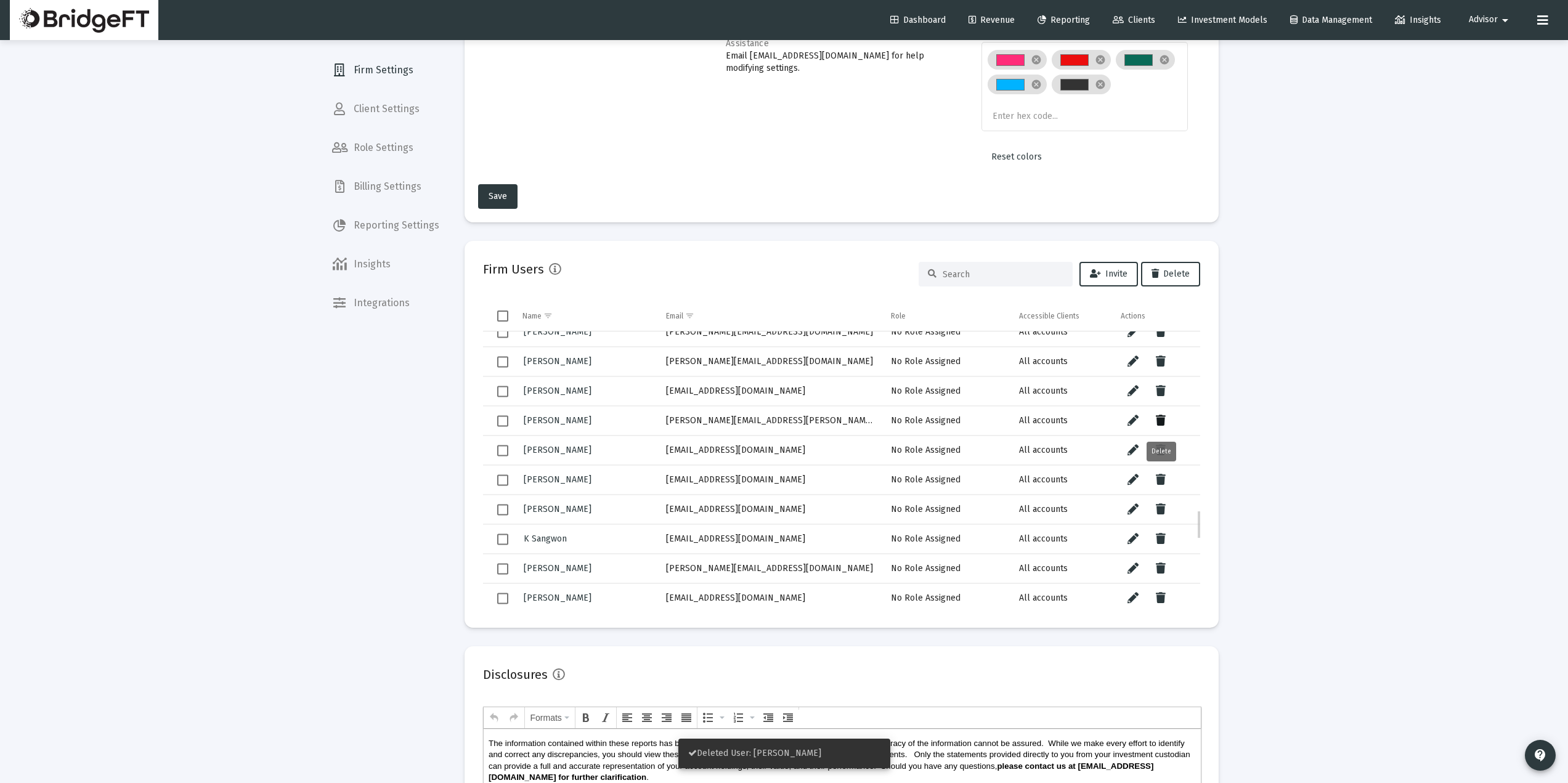
click at [1166, 421] on button "Data grid" at bounding box center [1161, 421] width 24 height 24
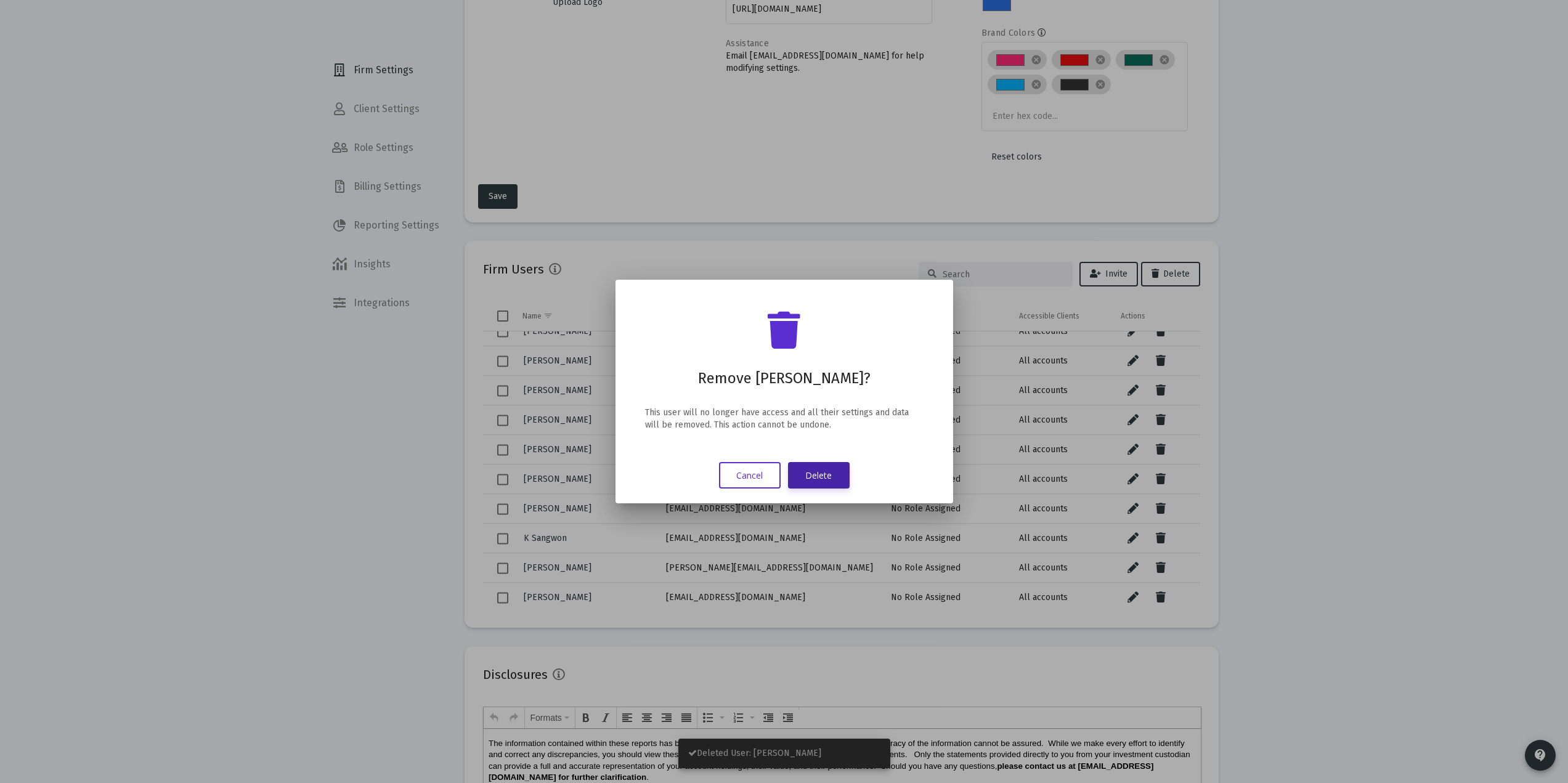
click at [826, 482] on button "Delete" at bounding box center [819, 475] width 62 height 27
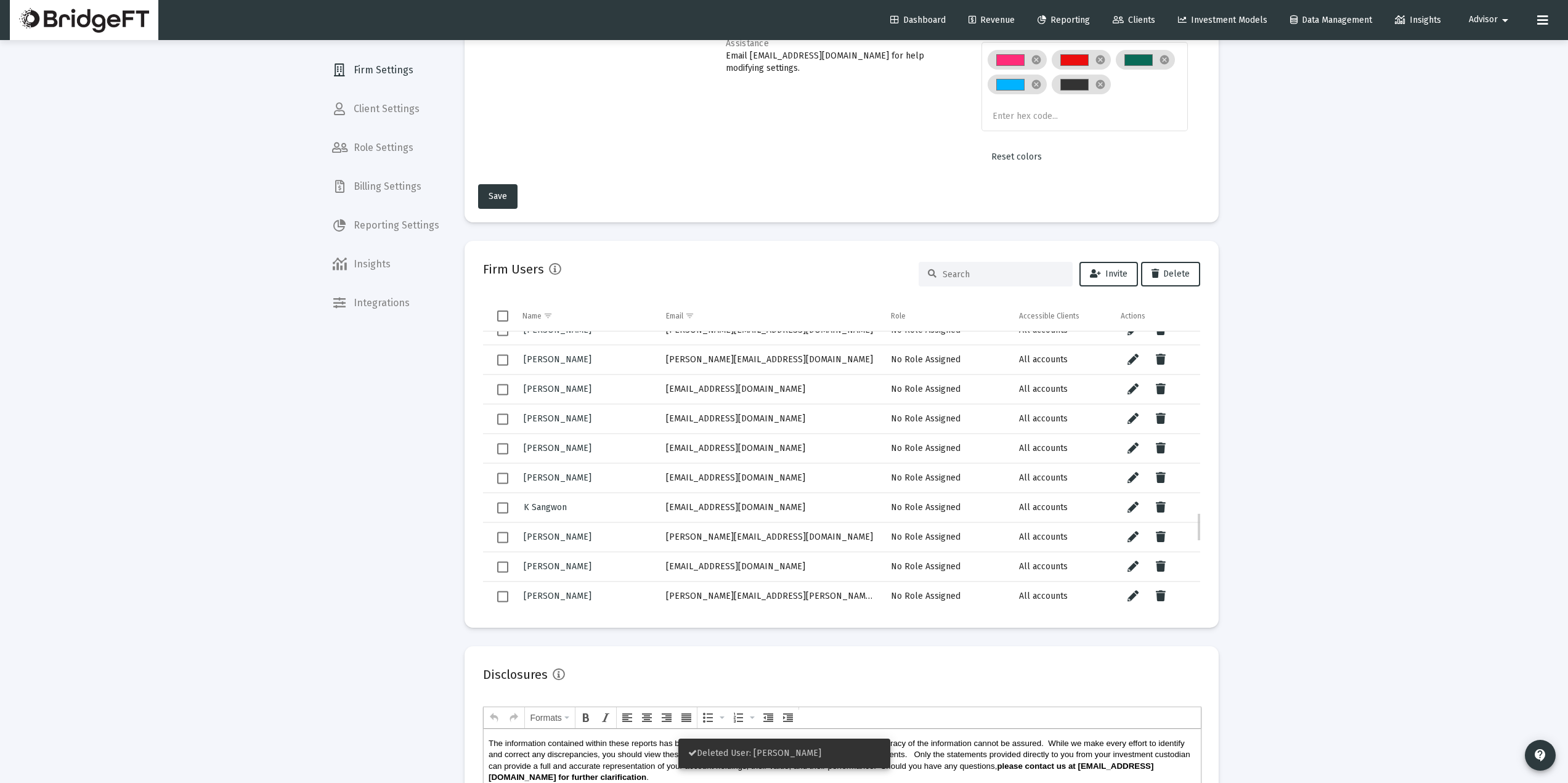
drag, startPoint x: 741, startPoint y: 423, endPoint x: 643, endPoint y: 422, distance: 98.0
click at [643, 422] on tr "Daniel Ronde dronde@seic.com No Role Assigned All accounts" at bounding box center [842, 419] width 718 height 29
click at [1163, 420] on icon "Data grid" at bounding box center [1161, 419] width 10 height 15
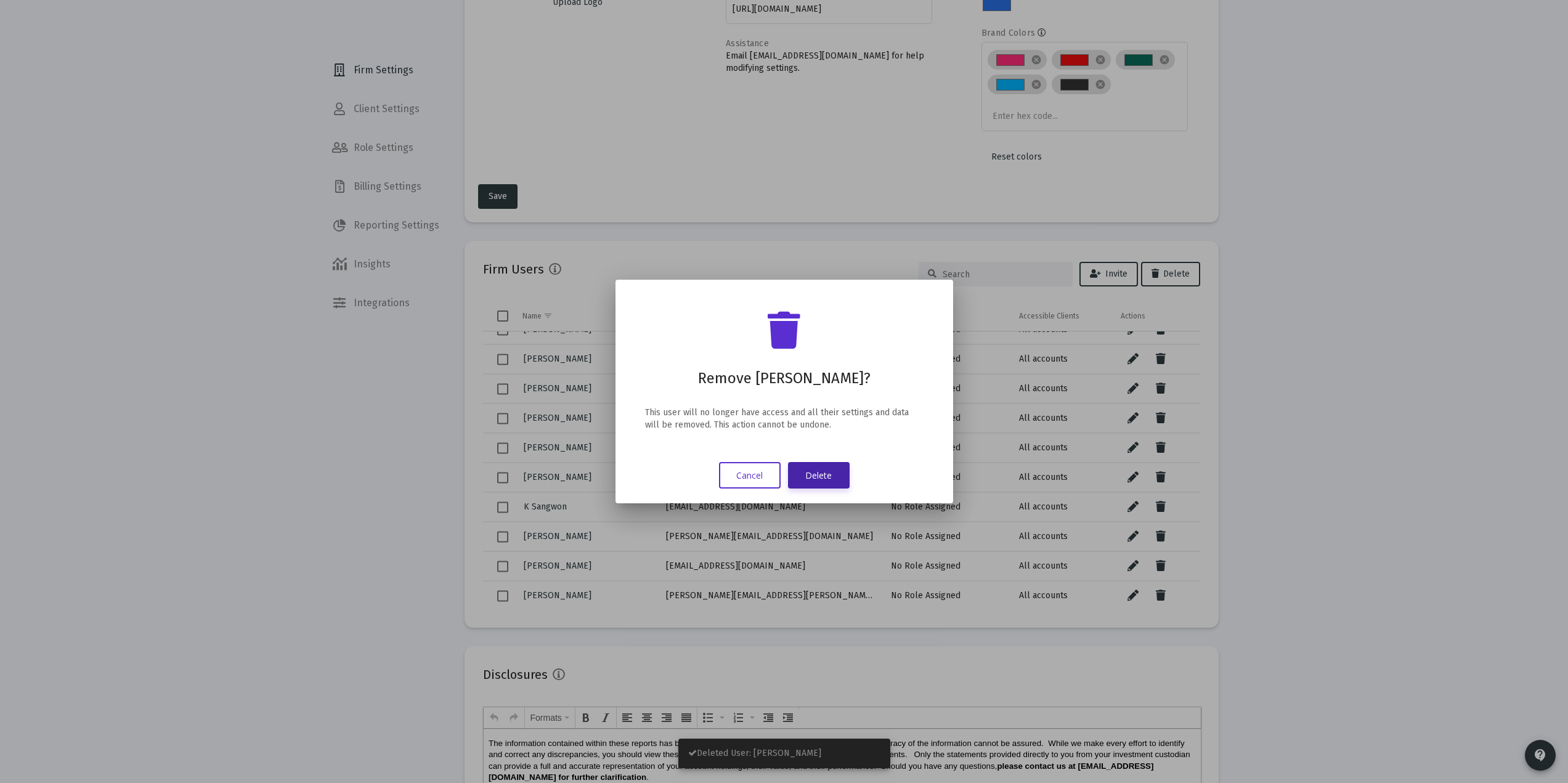
click at [833, 471] on button "Delete" at bounding box center [819, 475] width 62 height 27
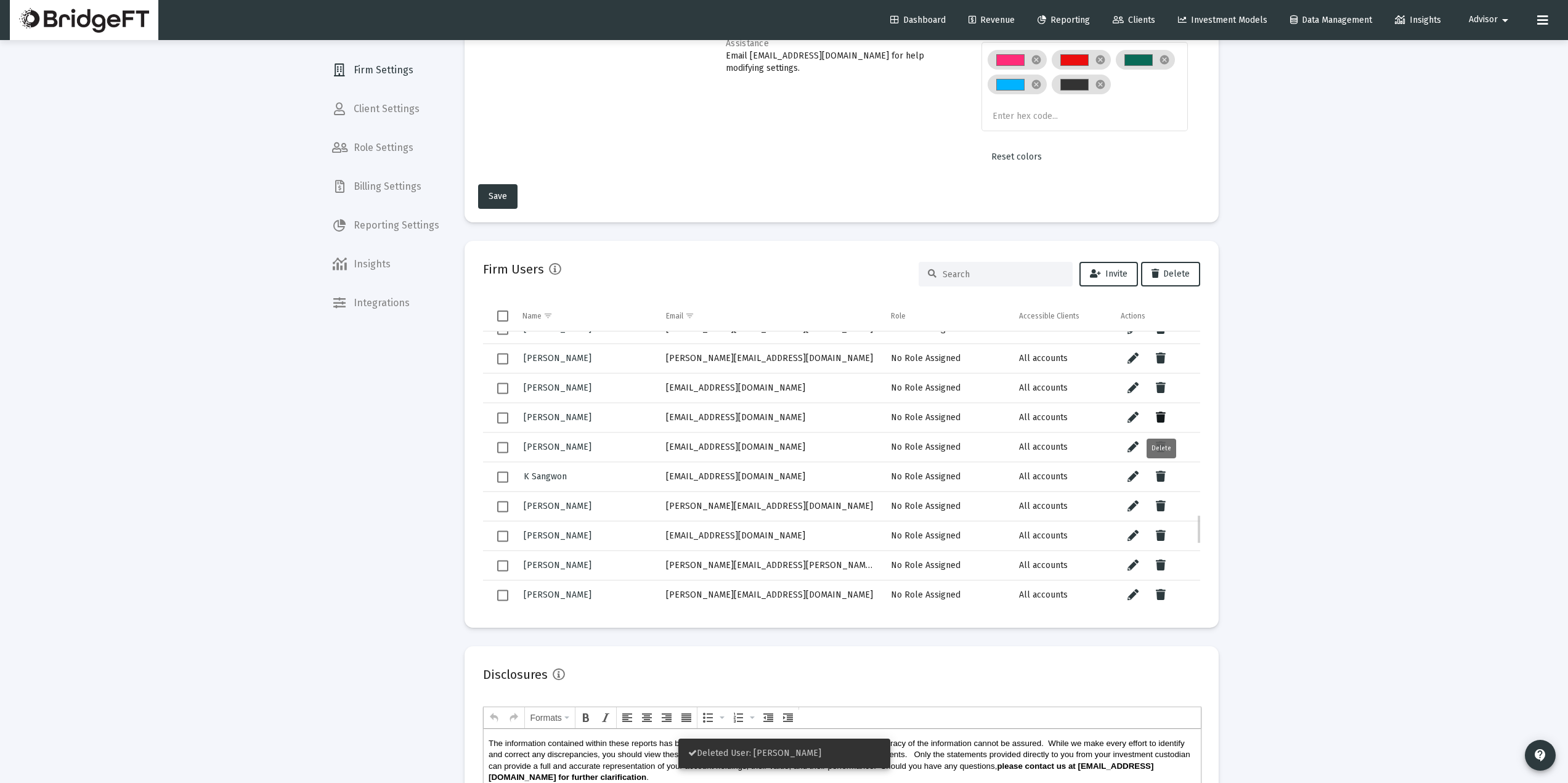
click at [1168, 416] on button "Data grid" at bounding box center [1161, 417] width 24 height 24
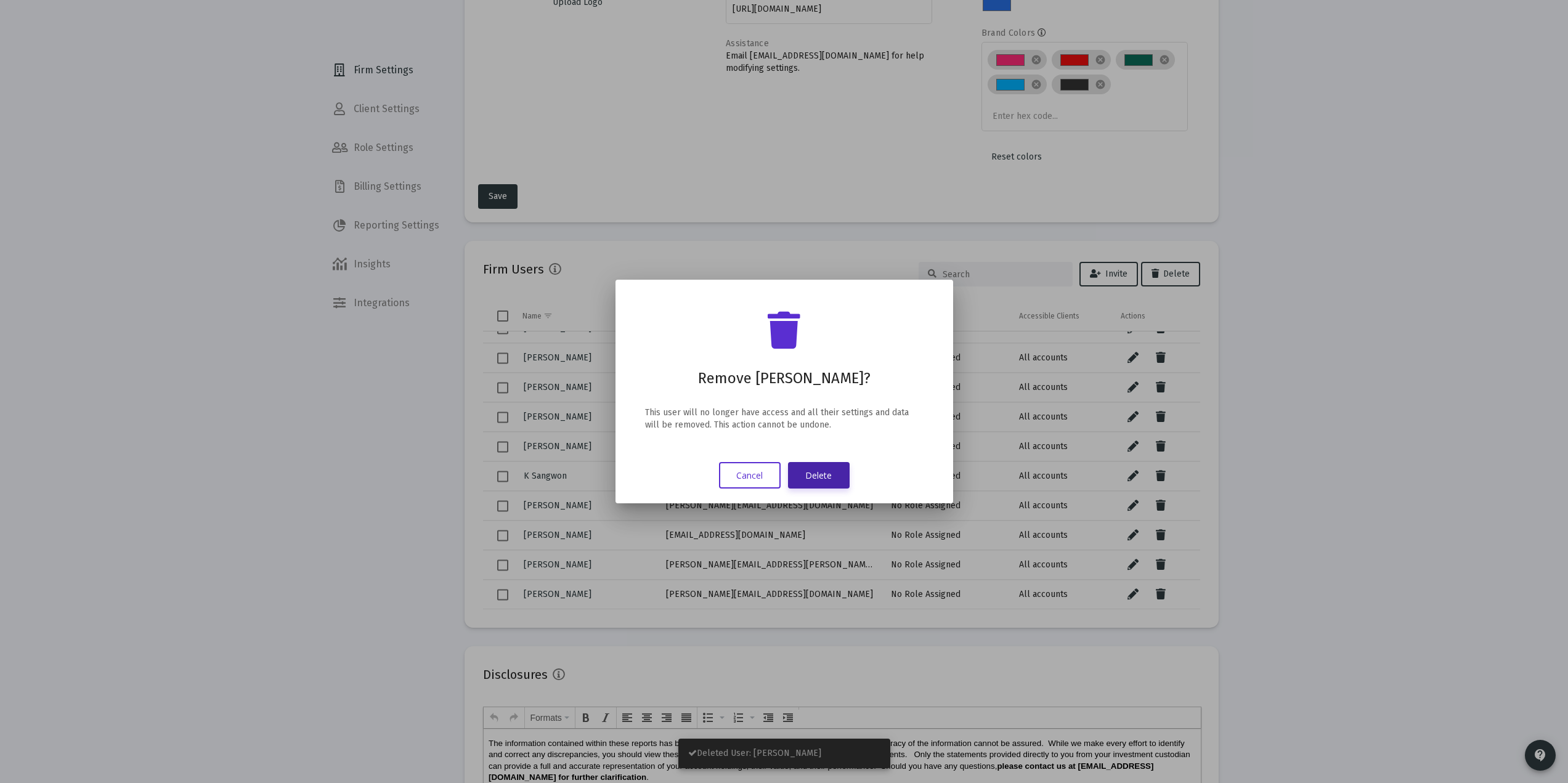
click at [833, 472] on button "Delete" at bounding box center [819, 475] width 62 height 27
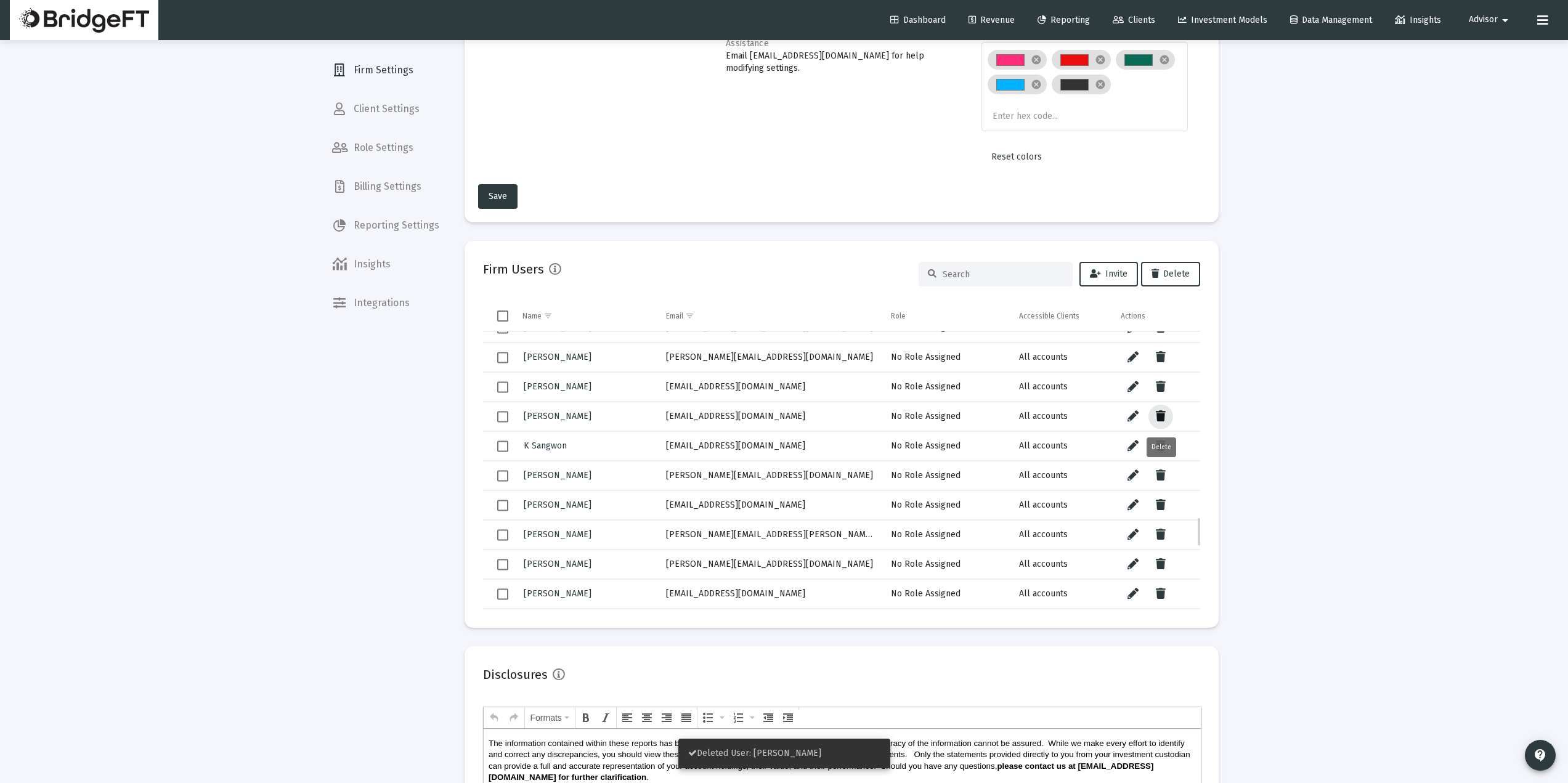
click at [1162, 420] on icon "Data grid" at bounding box center [1161, 417] width 10 height 15
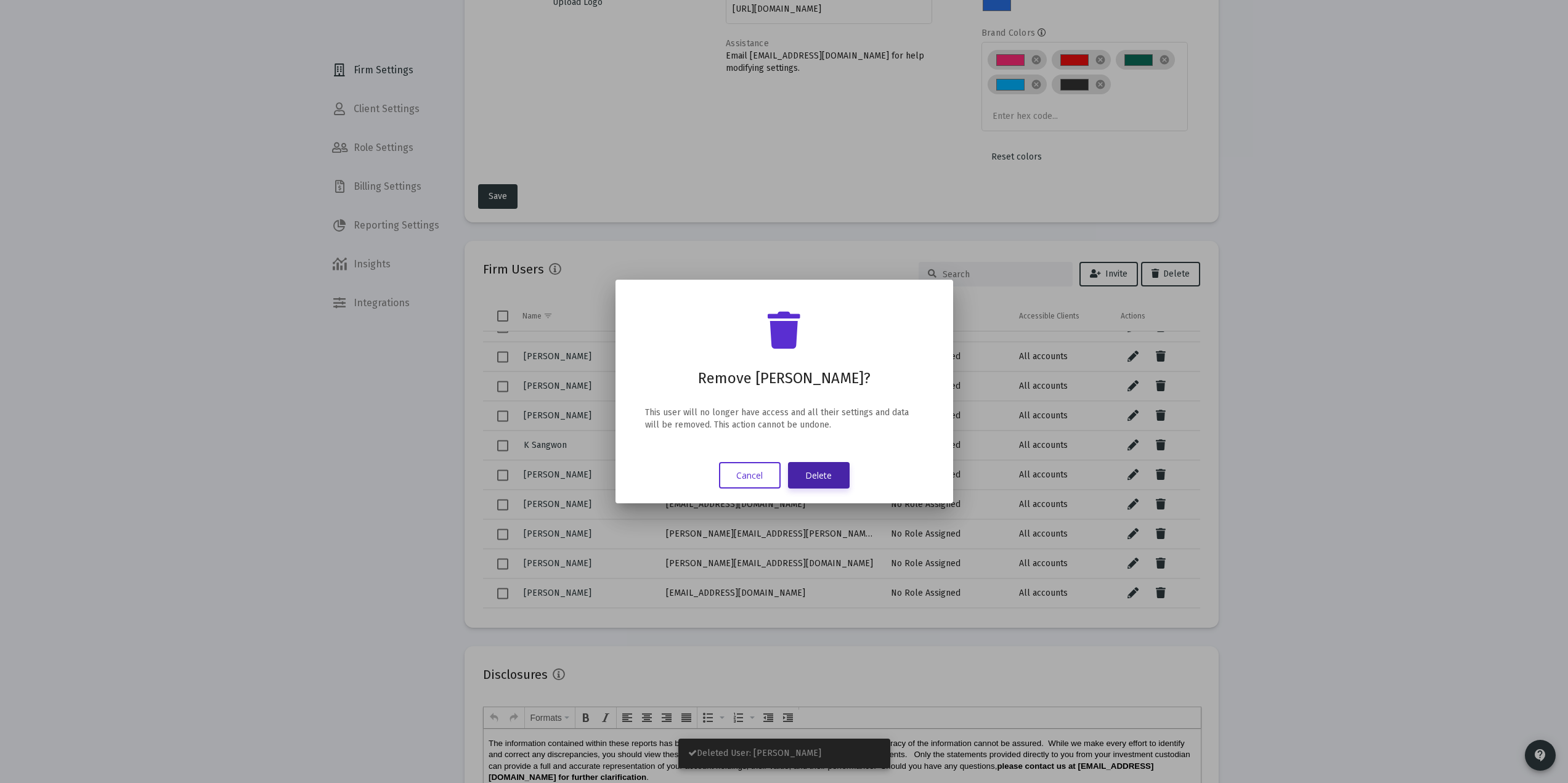
click at [818, 480] on button "Delete" at bounding box center [819, 475] width 62 height 27
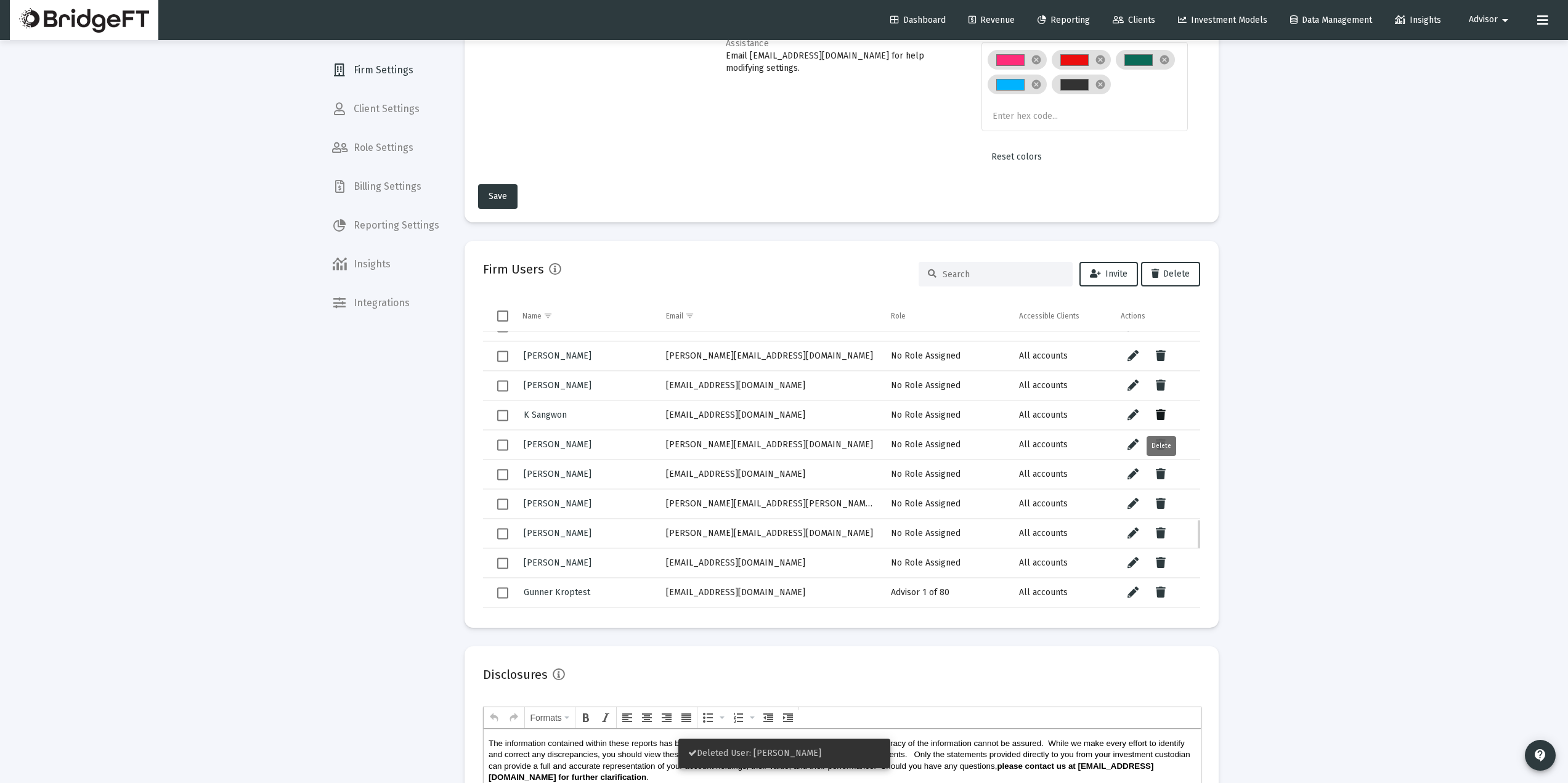
click at [1162, 416] on icon "Data grid" at bounding box center [1161, 415] width 10 height 15
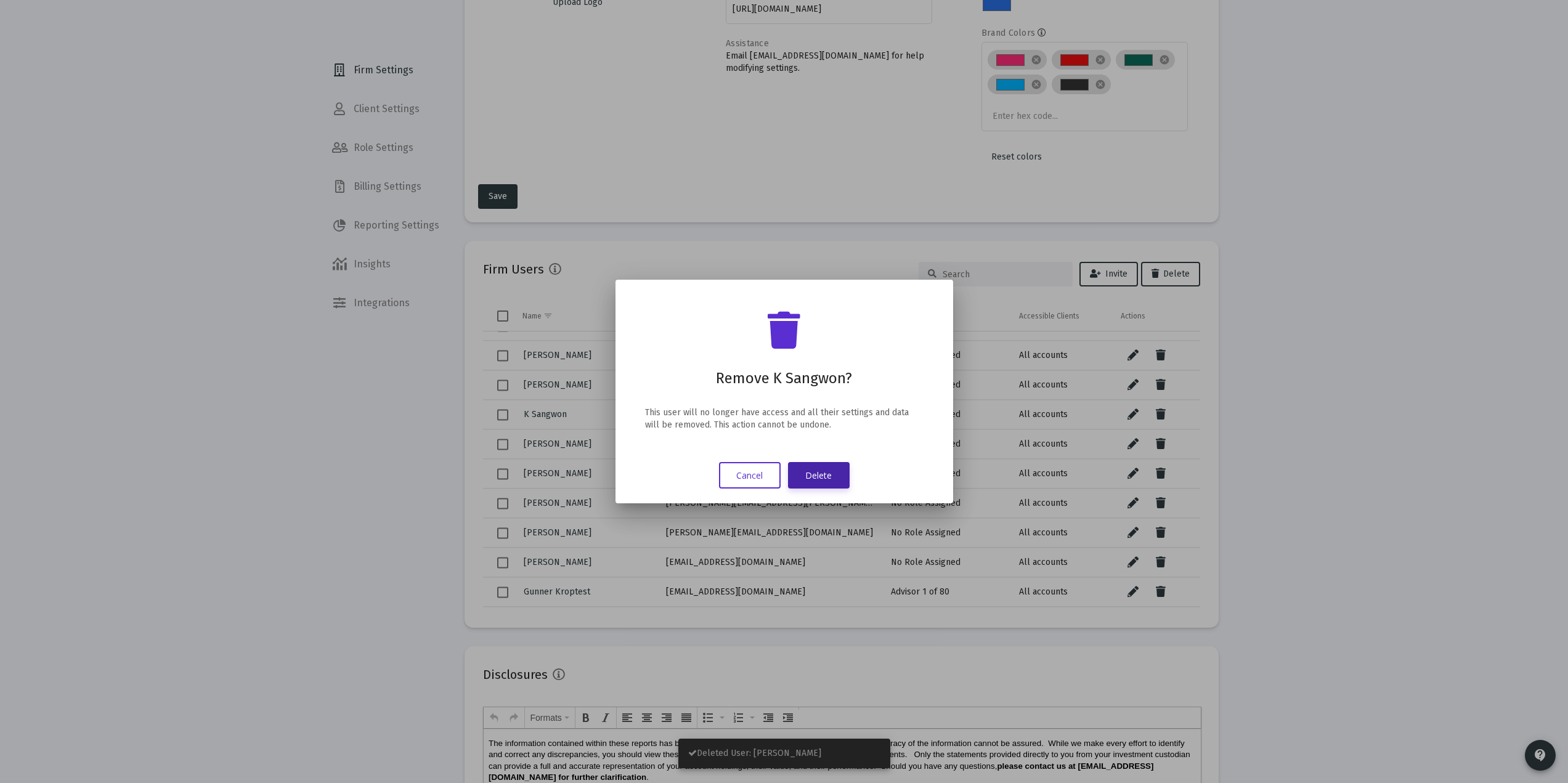
click at [846, 473] on button "Delete" at bounding box center [819, 475] width 62 height 27
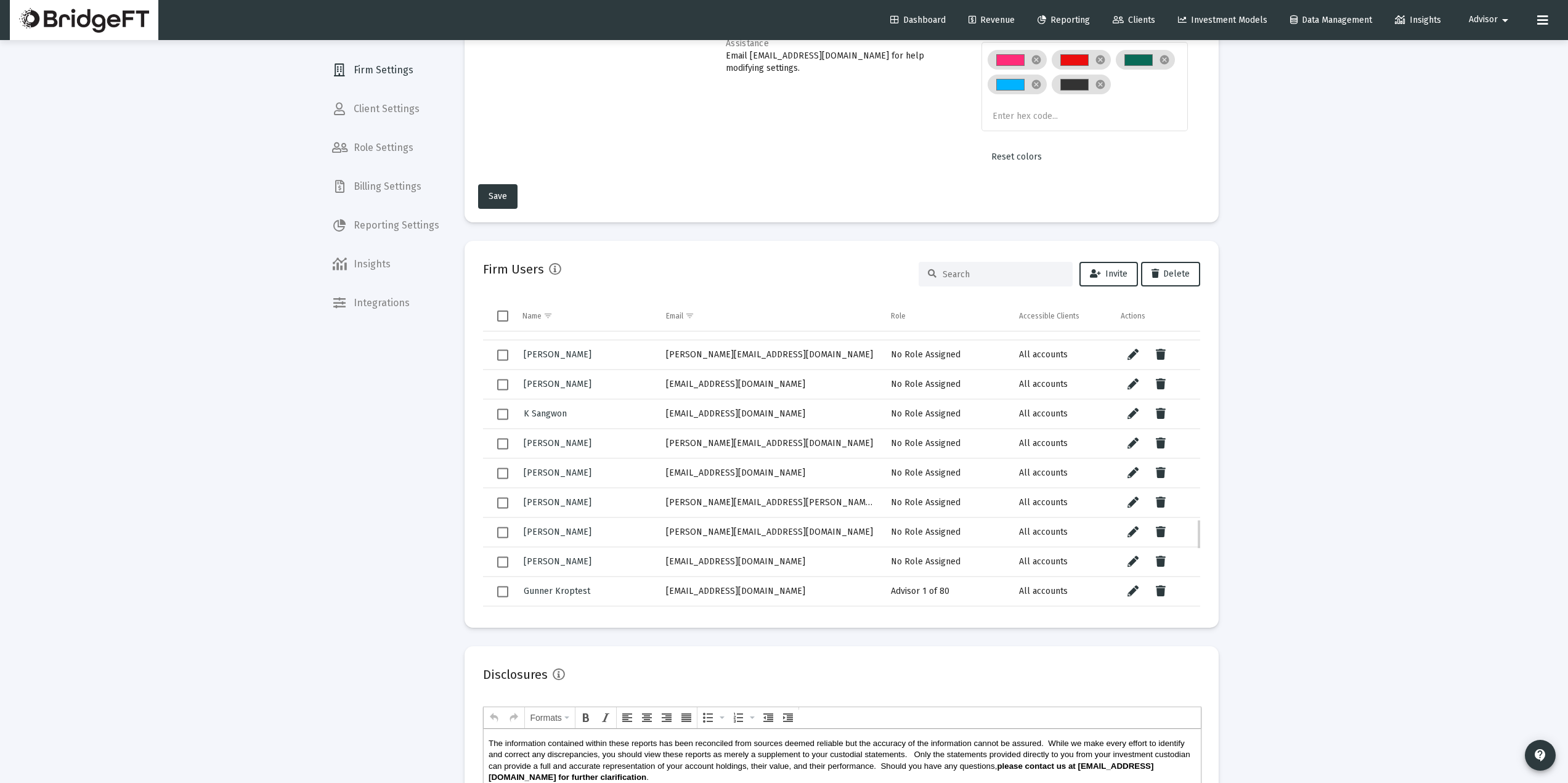
drag, startPoint x: 764, startPoint y: 413, endPoint x: 644, endPoint y: 414, distance: 120.0
click at [644, 414] on tr "K Sangwon ksangwon@seic.com No Role Assigned All accounts" at bounding box center [842, 413] width 718 height 29
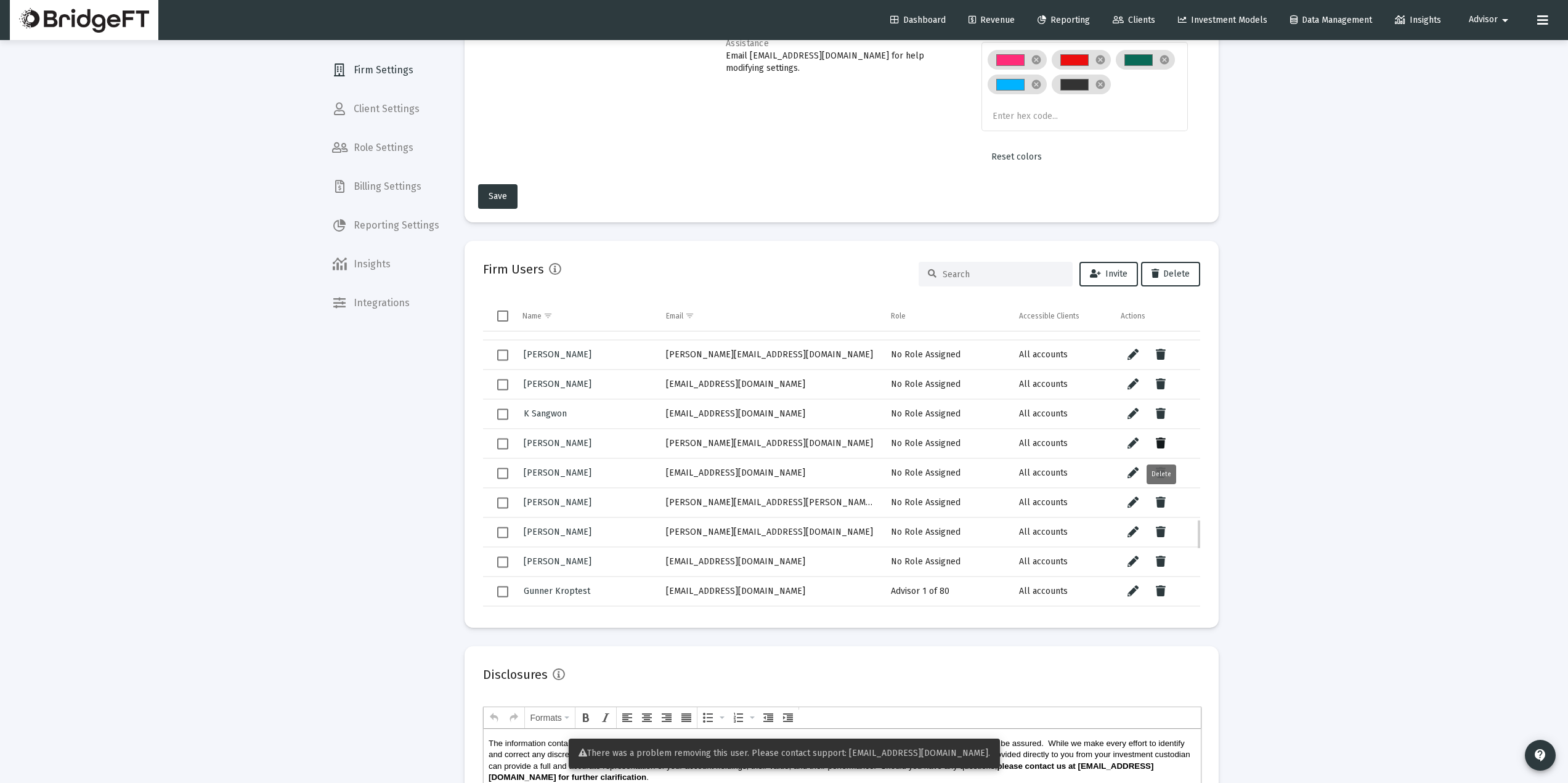
click at [1165, 437] on icon "Data grid" at bounding box center [1161, 443] width 10 height 15
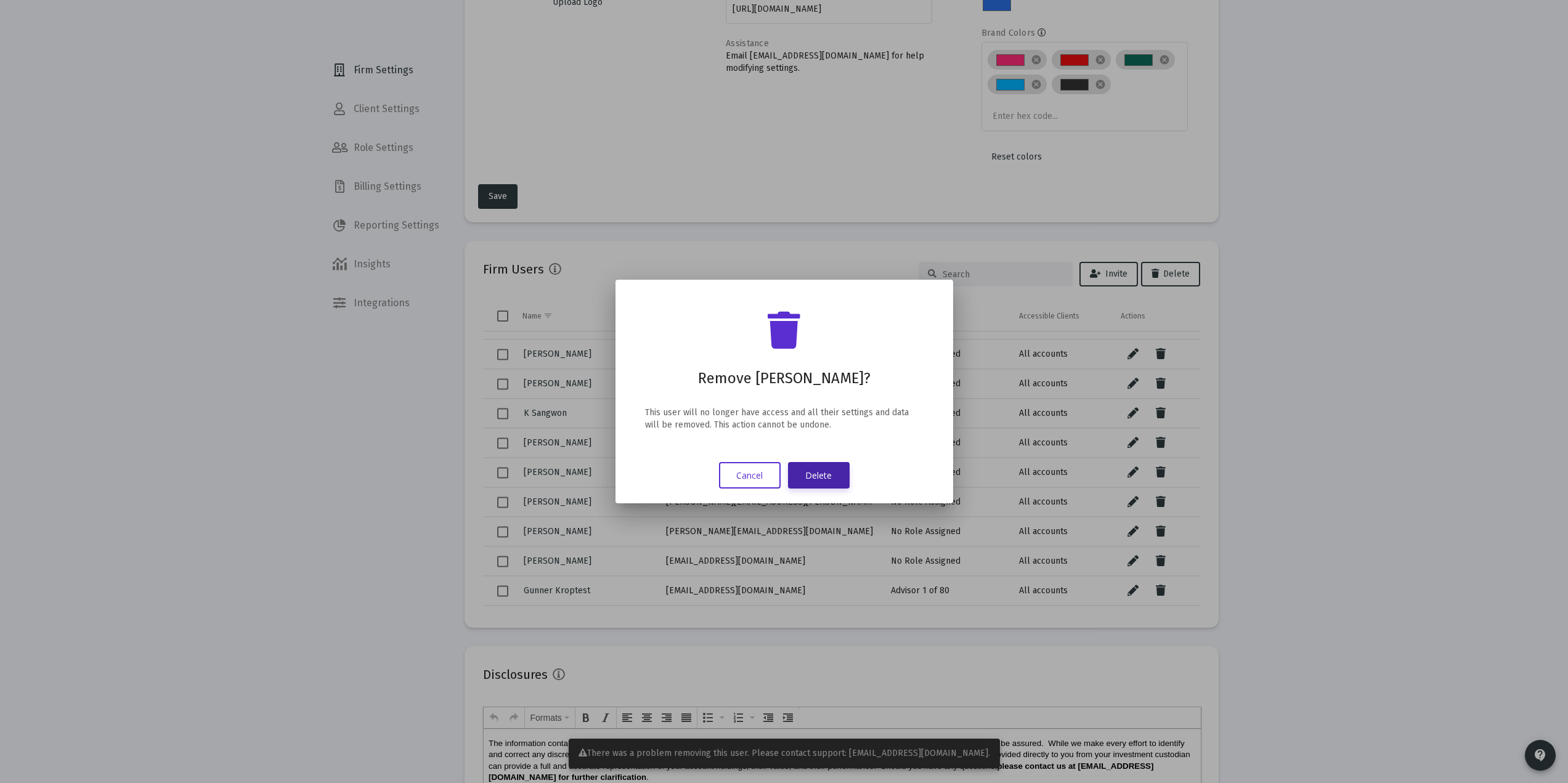
click at [838, 476] on button "Delete" at bounding box center [819, 475] width 62 height 27
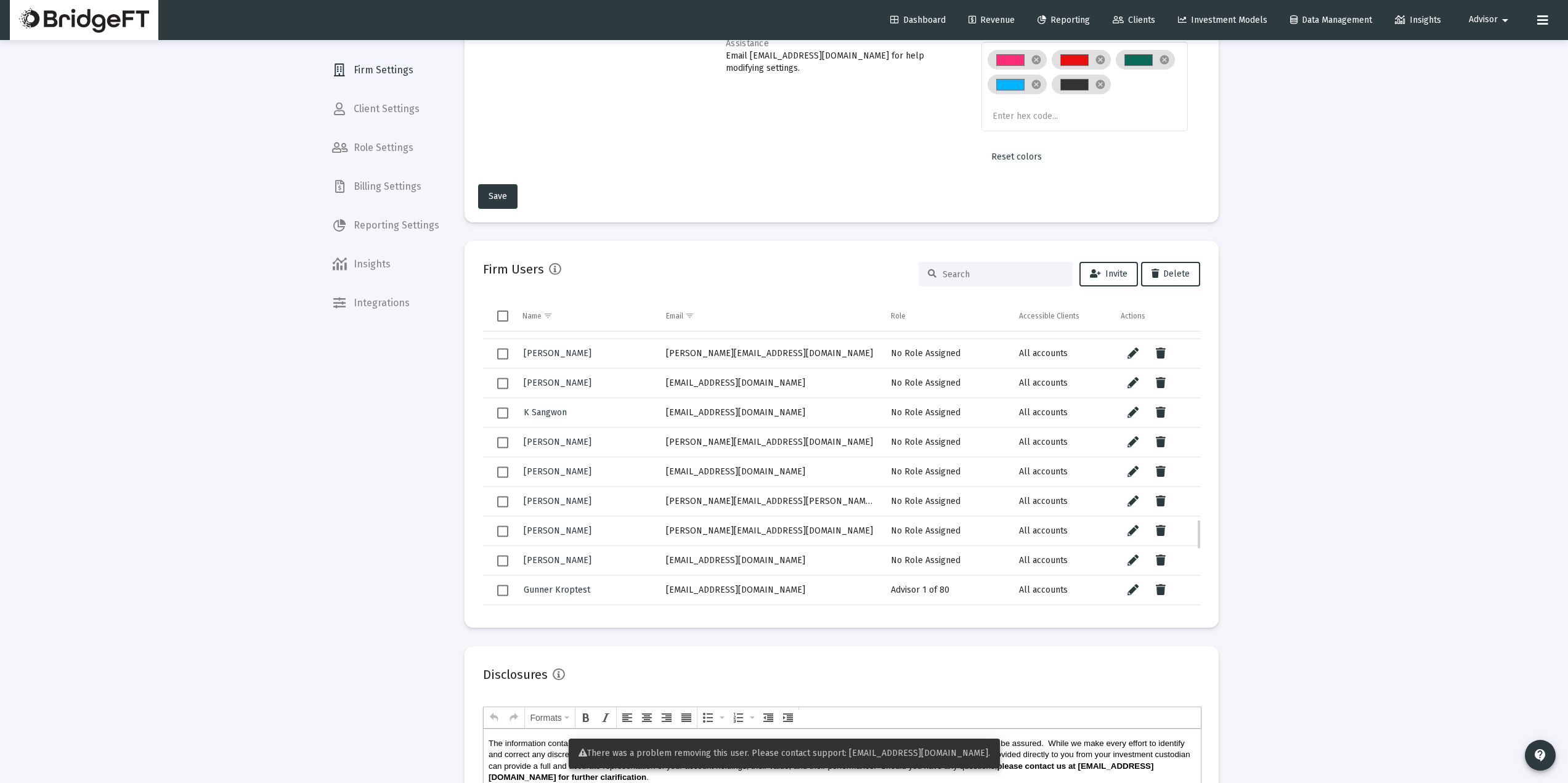
drag, startPoint x: 752, startPoint y: 441, endPoint x: 656, endPoint y: 457, distance: 97.3
click at [658, 455] on td "[PERSON_NAME][EMAIL_ADDRESS][DOMAIN_NAME]" at bounding box center [770, 442] width 225 height 29
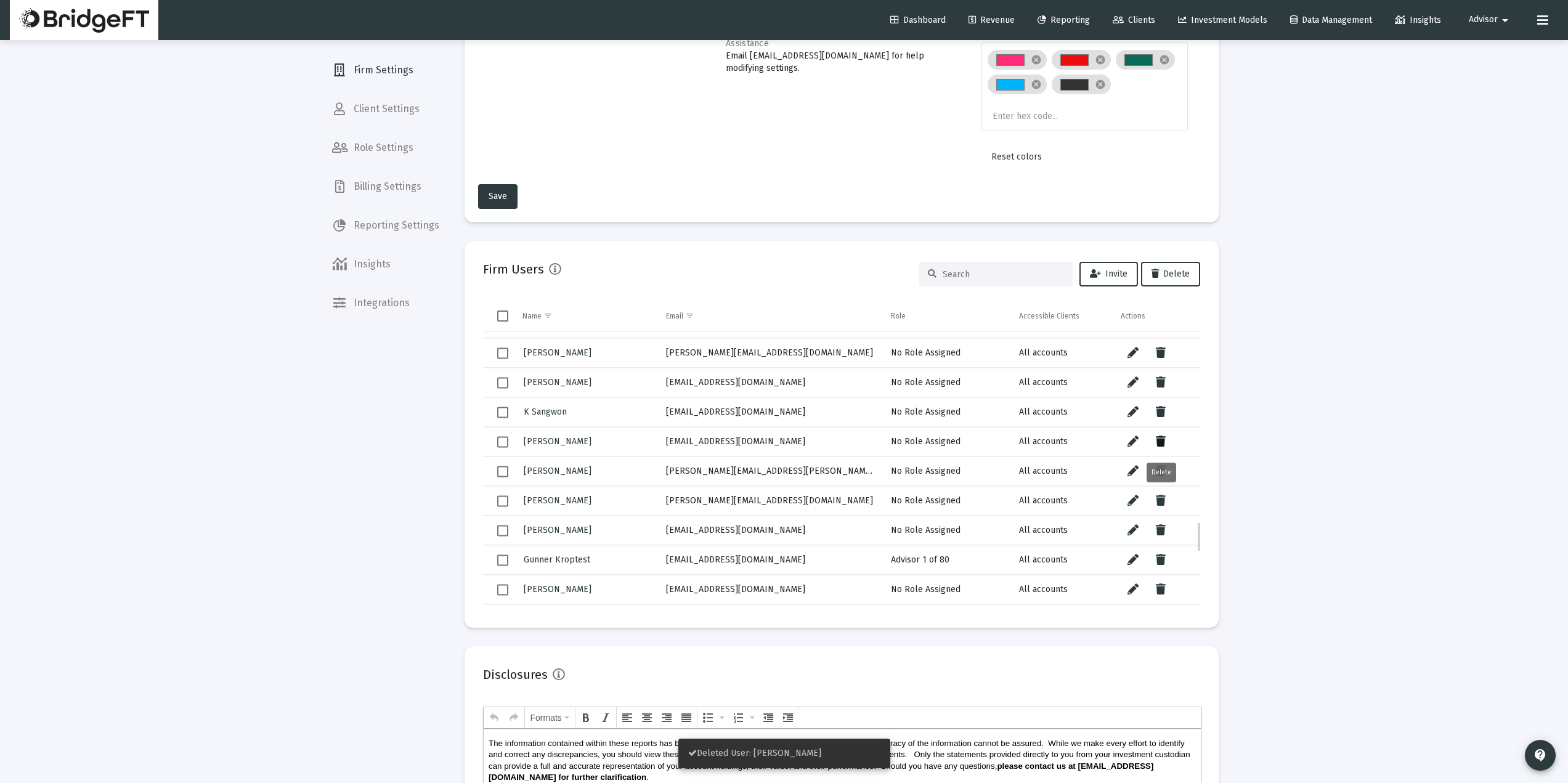
click at [1166, 438] on button "Data grid" at bounding box center [1161, 442] width 24 height 24
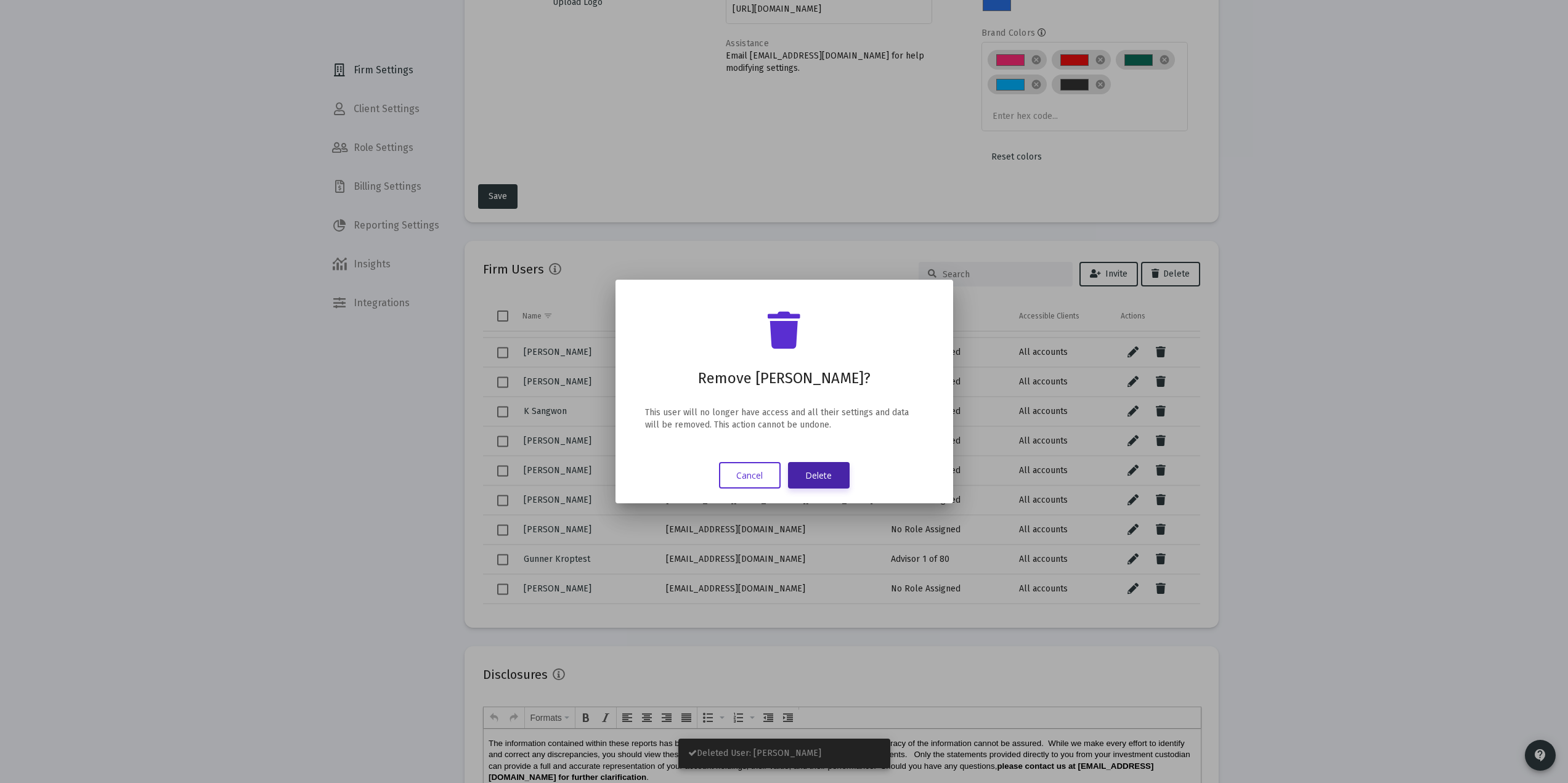
click at [816, 473] on button "Delete" at bounding box center [819, 475] width 62 height 27
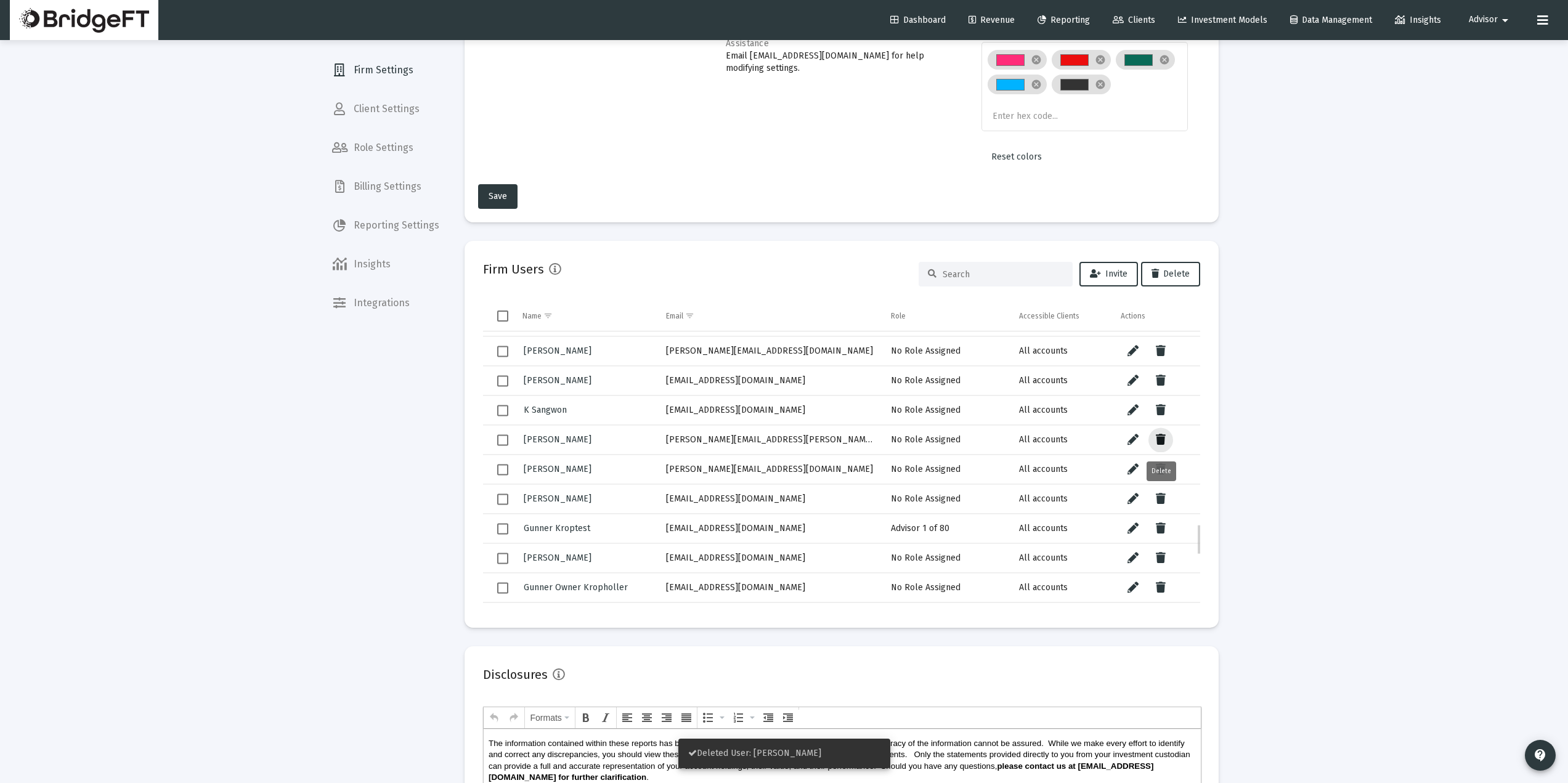
click at [1159, 442] on icon "Data grid" at bounding box center [1161, 440] width 10 height 15
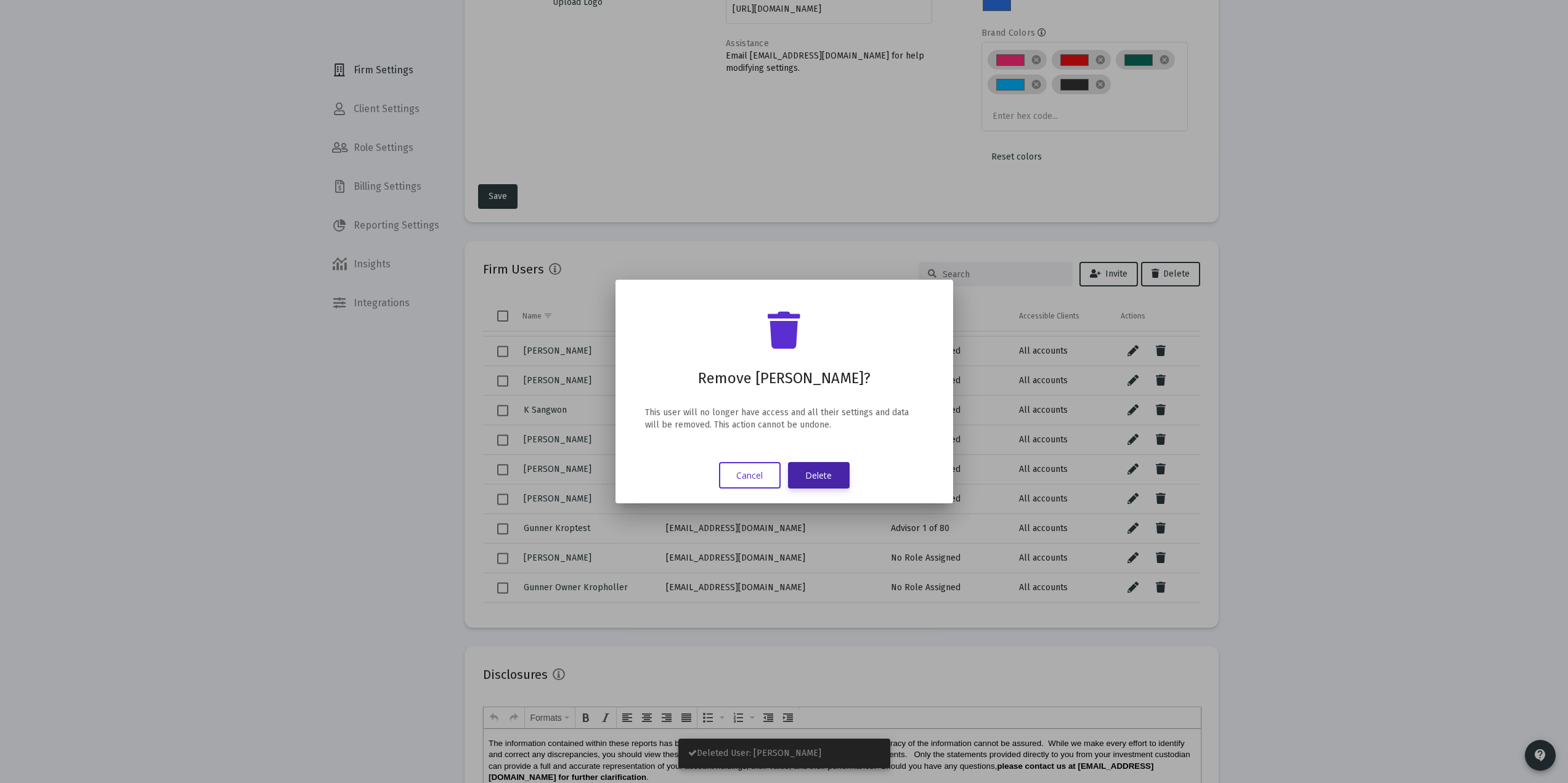
click at [825, 473] on button "Delete" at bounding box center [819, 475] width 62 height 27
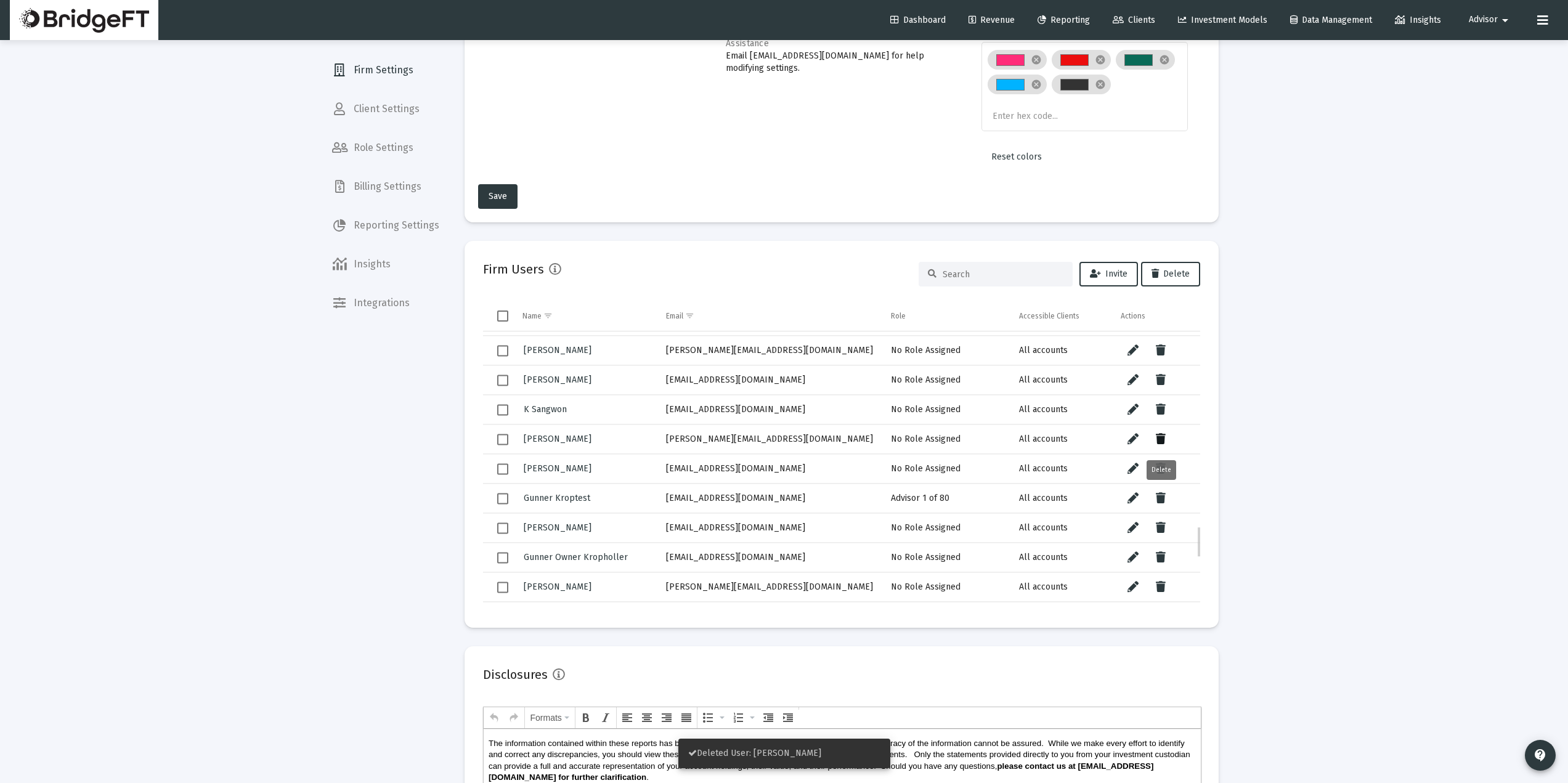
click at [1159, 434] on icon "Data grid" at bounding box center [1161, 439] width 10 height 15
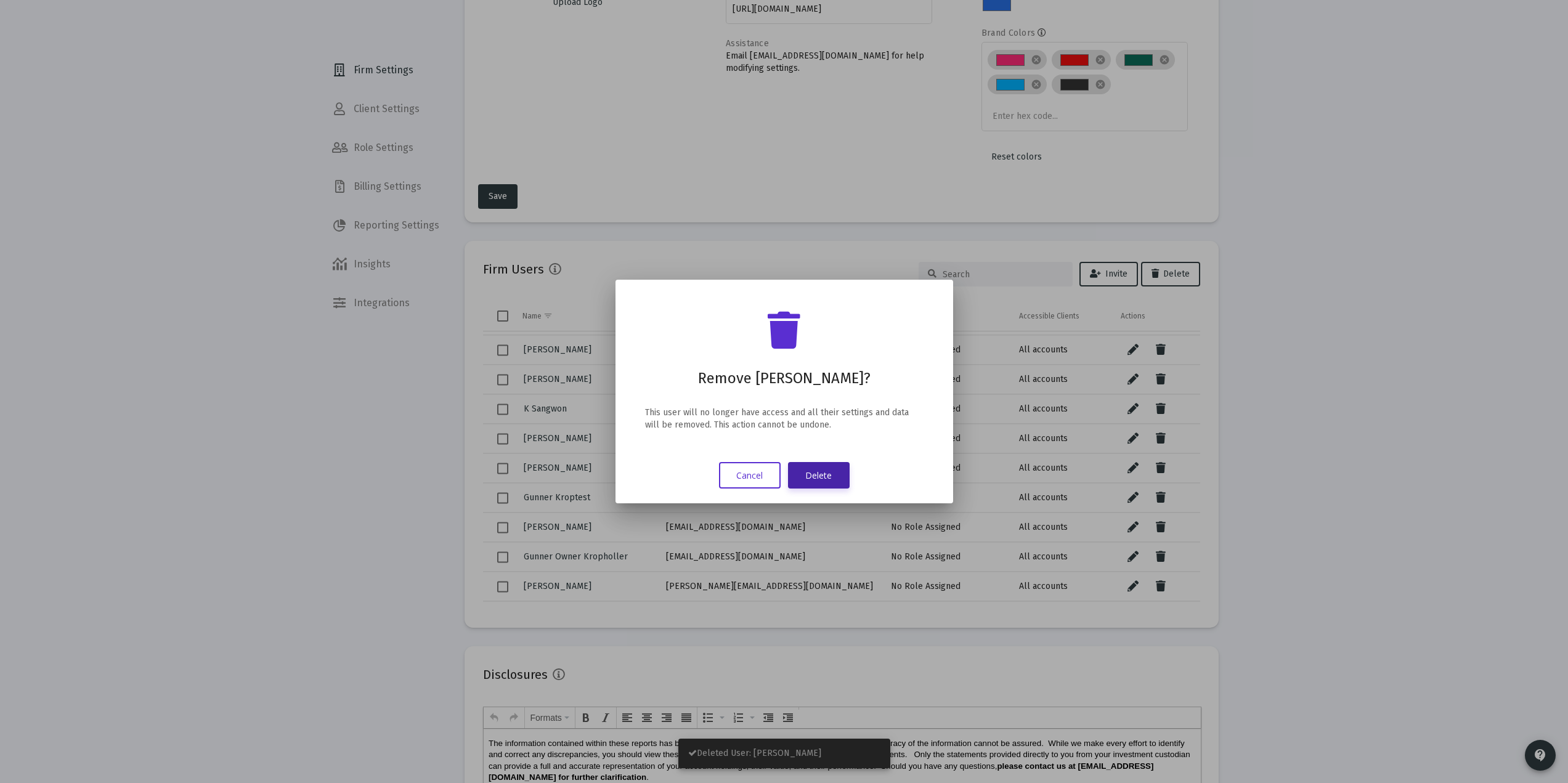
click at [814, 477] on button "Delete" at bounding box center [819, 475] width 62 height 27
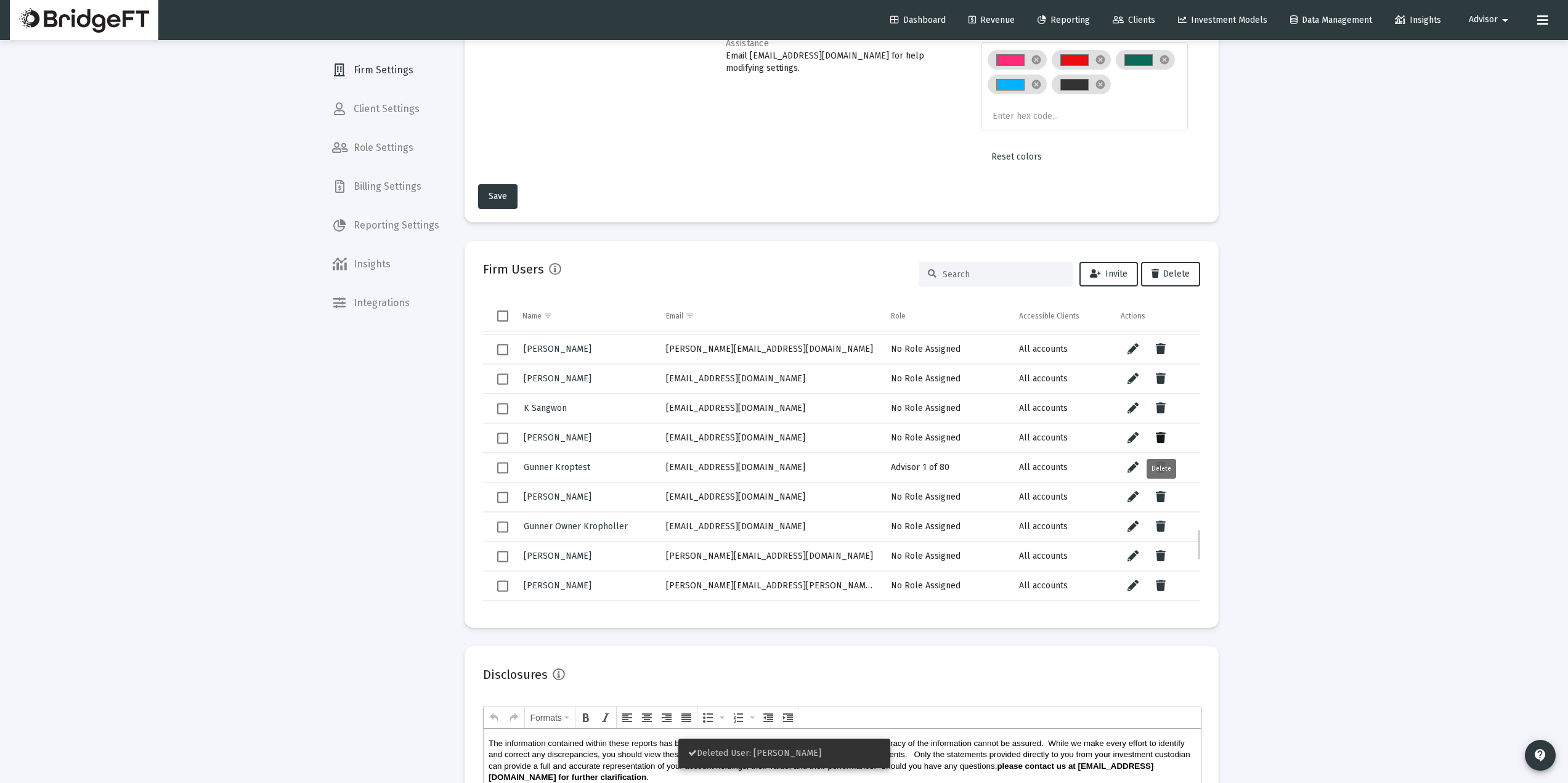
click at [1165, 434] on icon "Data grid" at bounding box center [1161, 438] width 10 height 15
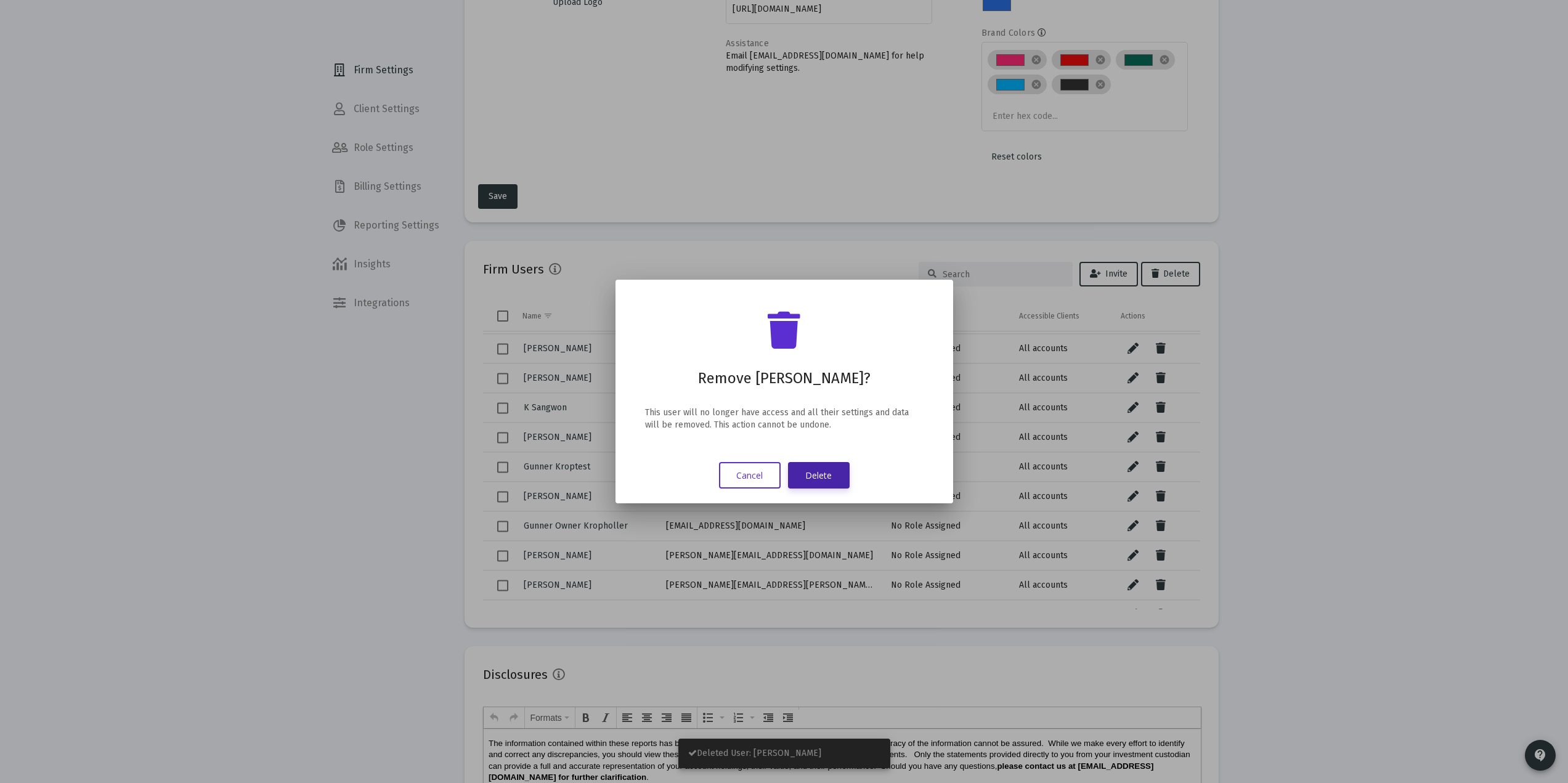
click at [833, 474] on button "Delete" at bounding box center [819, 475] width 62 height 27
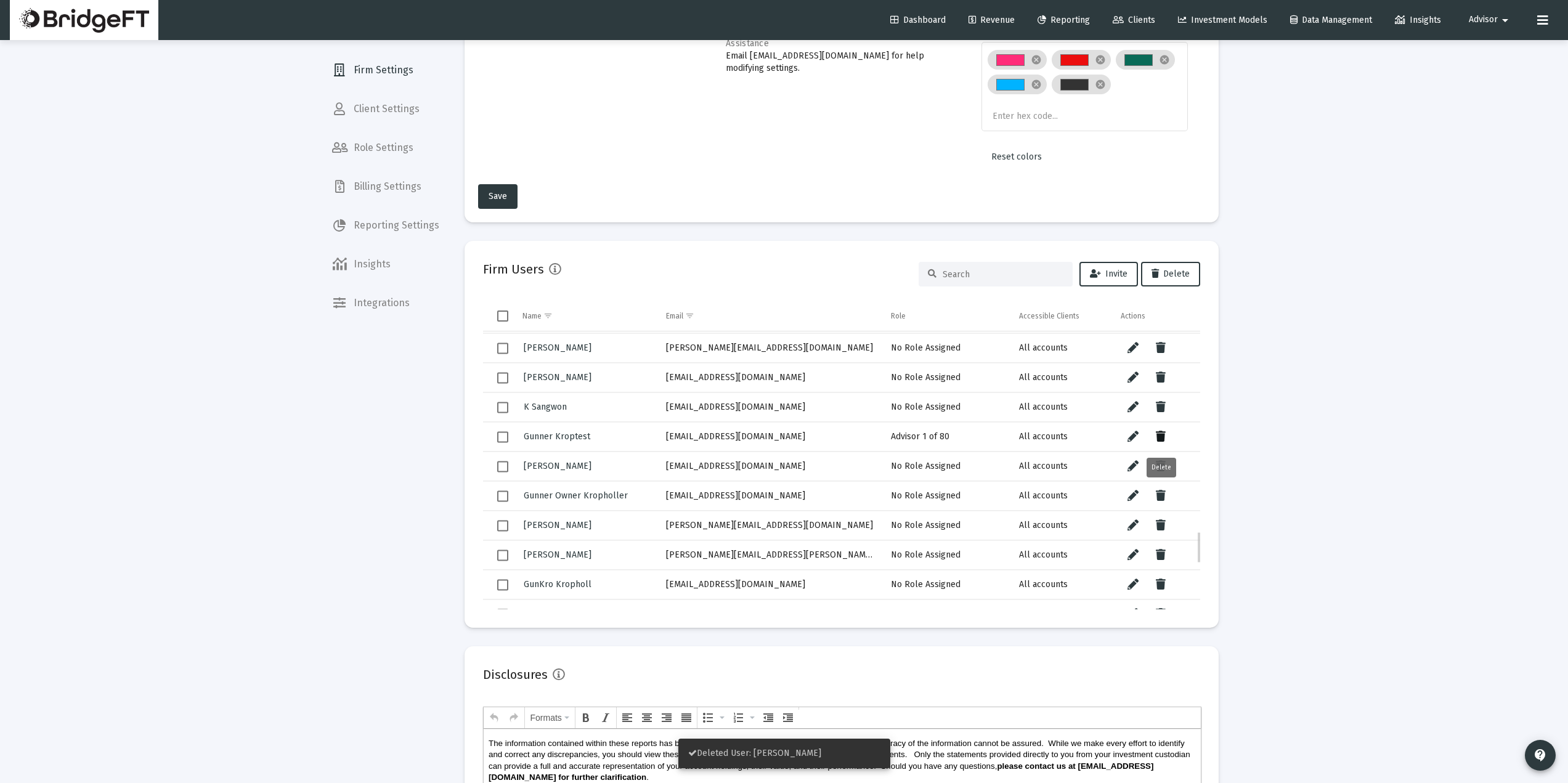
click at [1162, 434] on icon "Data grid" at bounding box center [1161, 437] width 10 height 15
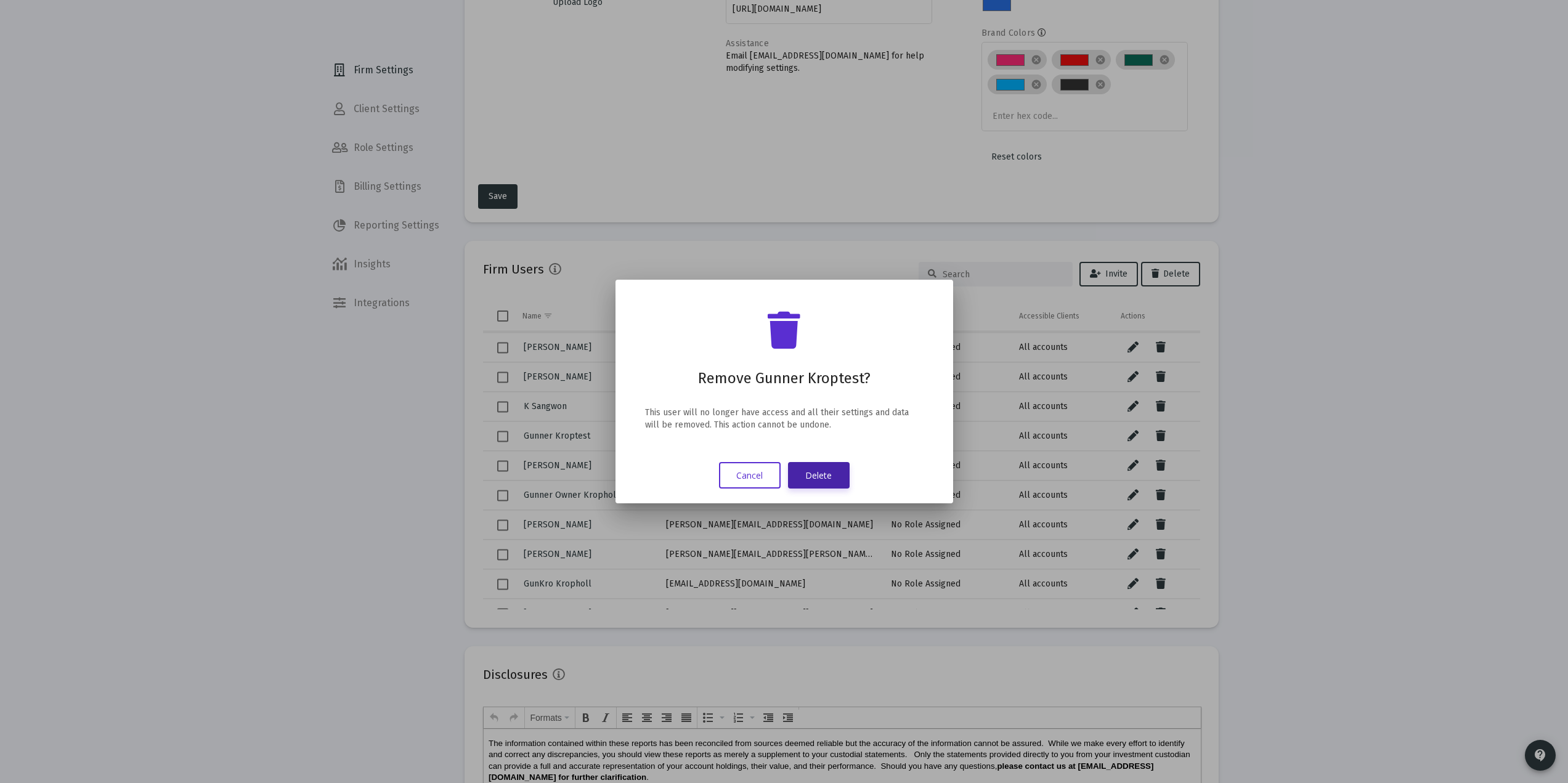
click at [820, 473] on button "Delete" at bounding box center [819, 475] width 62 height 27
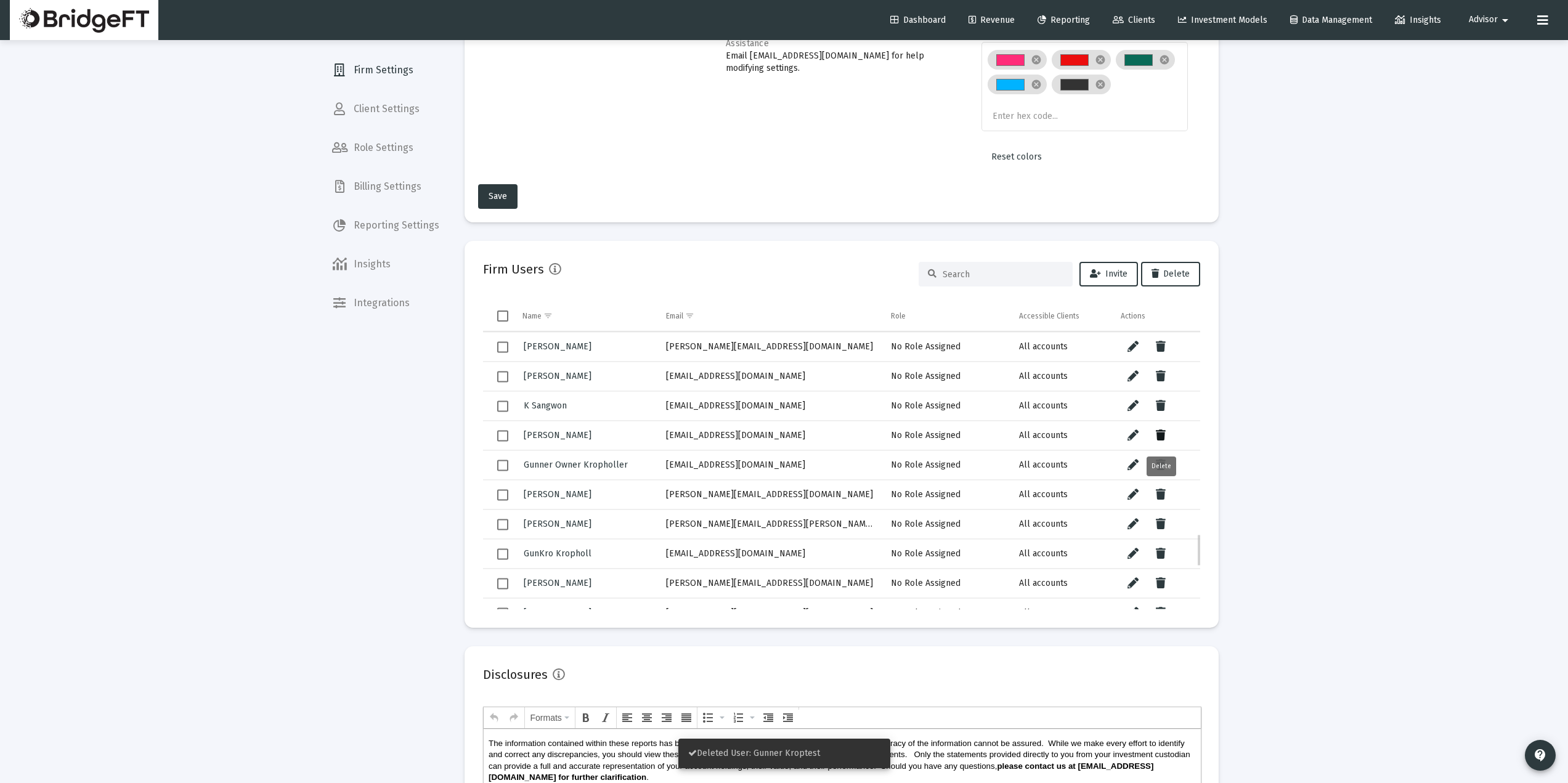
click at [1168, 436] on button "Data grid" at bounding box center [1161, 435] width 24 height 24
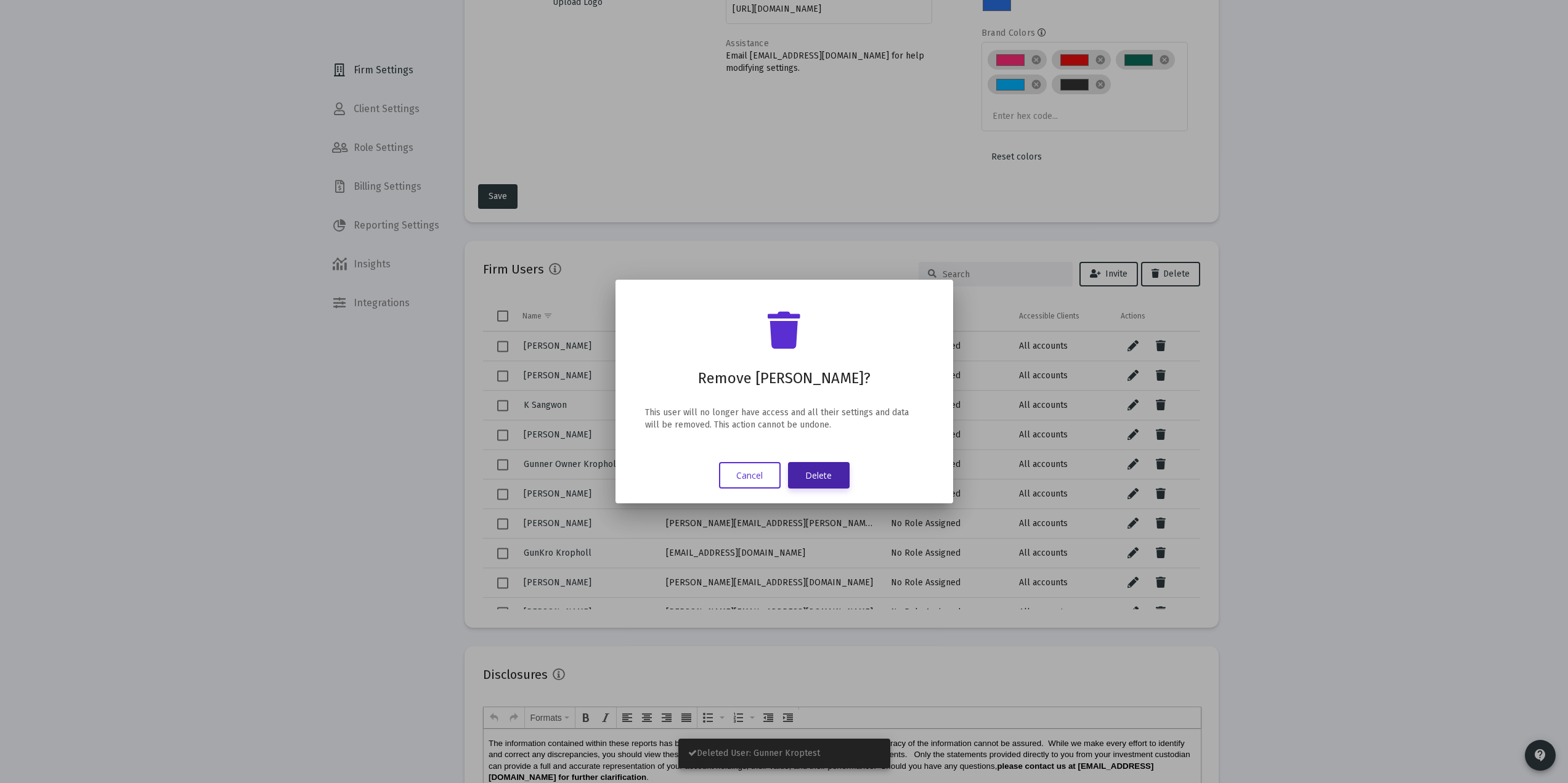
click at [812, 473] on button "Delete" at bounding box center [819, 475] width 62 height 27
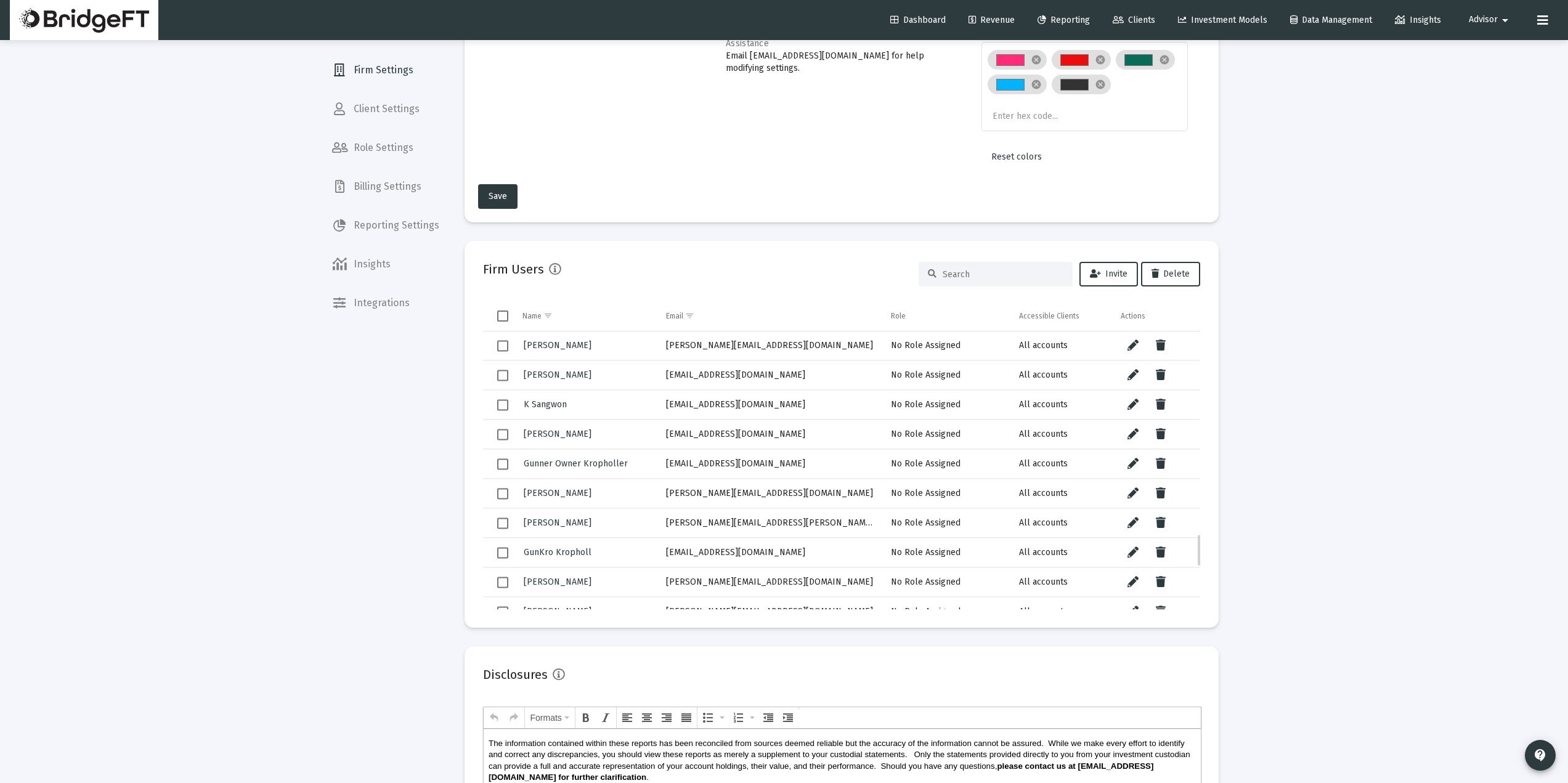
drag, startPoint x: 765, startPoint y: 434, endPoint x: 634, endPoint y: 438, distance: 131.1
click at [635, 438] on tr "Sam Faulkner sfaulkner@vise.com No Role Assigned All accounts" at bounding box center [842, 434] width 718 height 29
click at [1163, 494] on icon "Data grid" at bounding box center [1161, 494] width 10 height 15
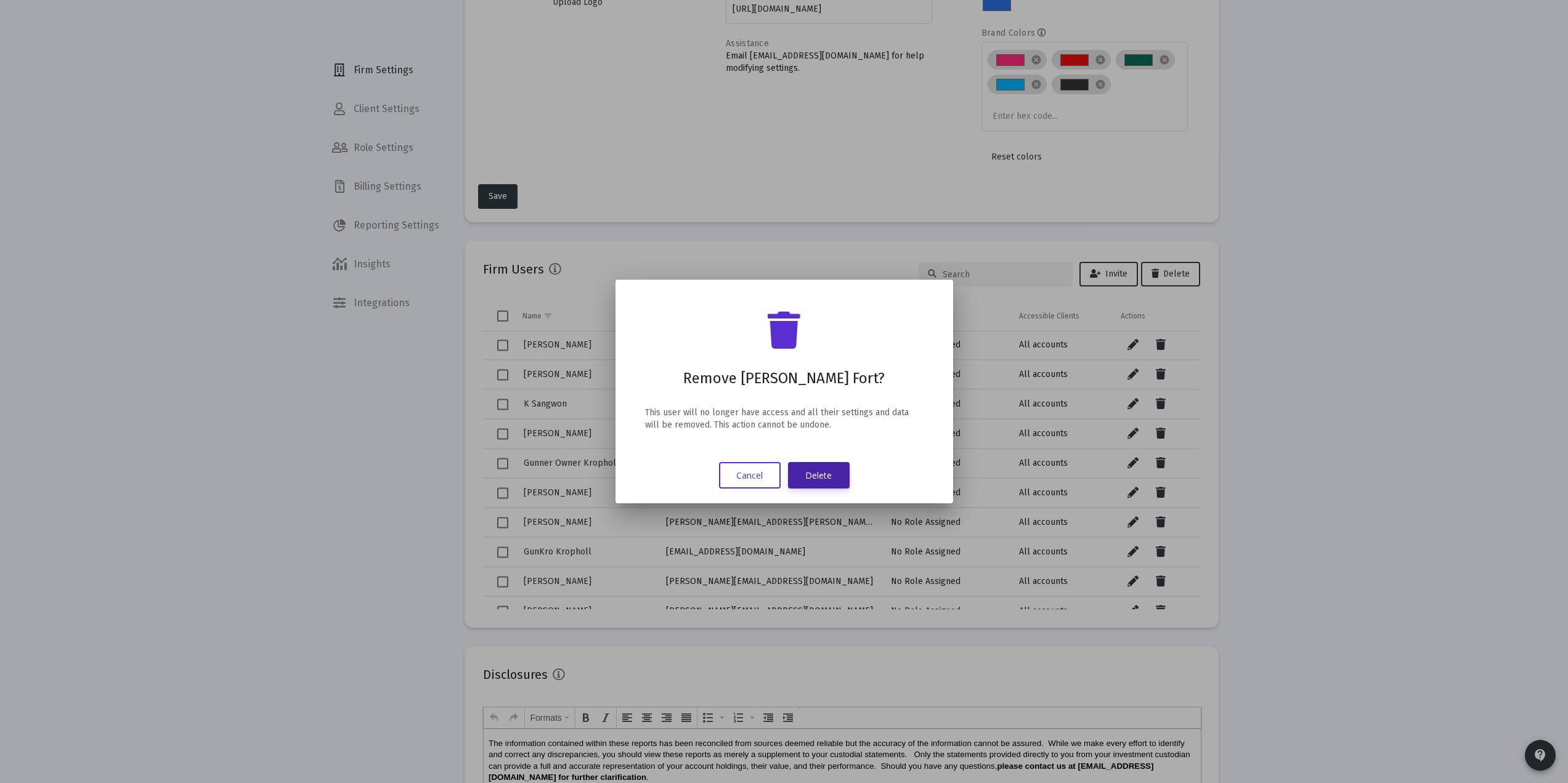
click at [820, 476] on button "Delete" at bounding box center [819, 475] width 62 height 27
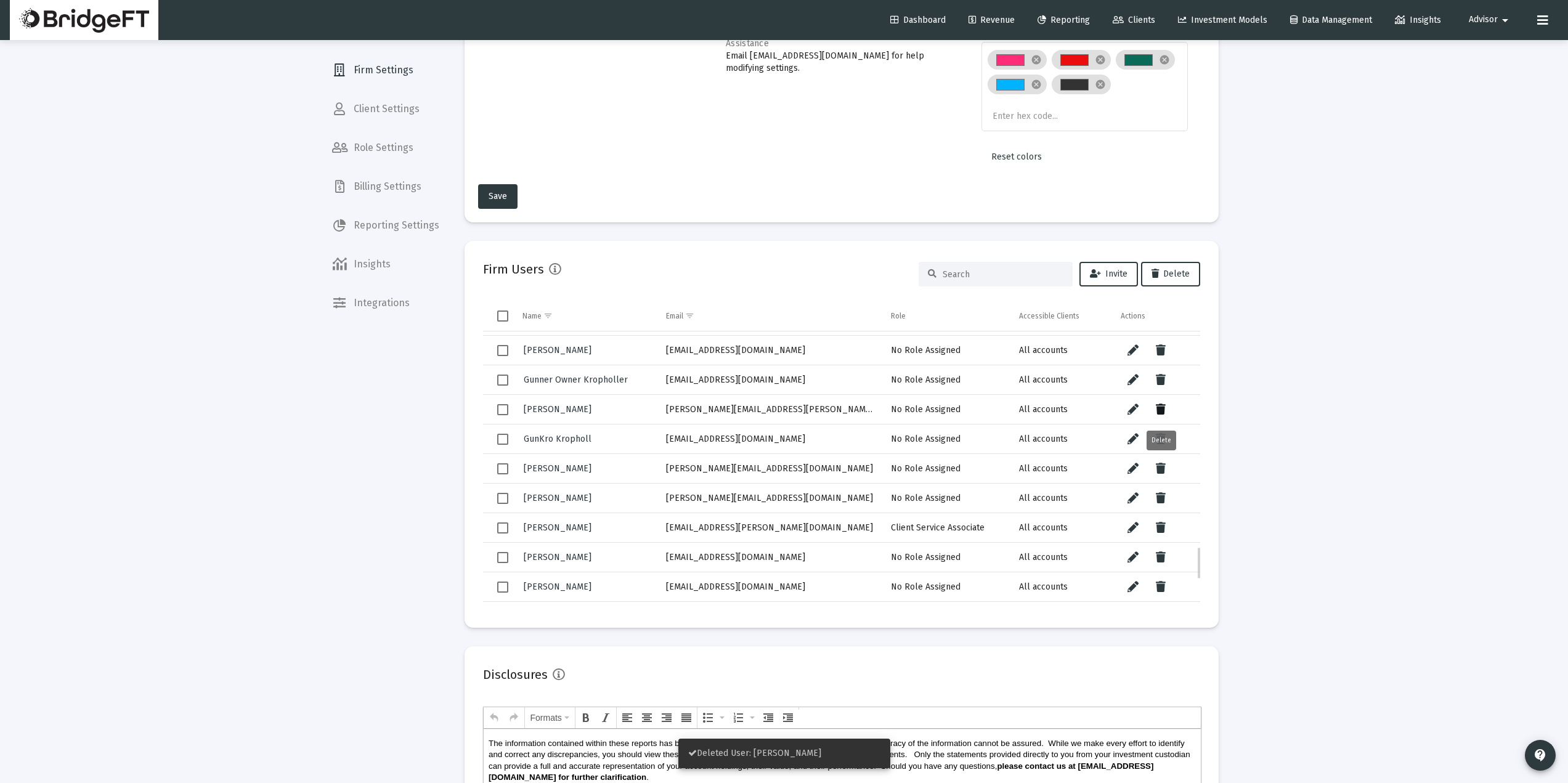
click at [1168, 412] on button "Data grid" at bounding box center [1161, 409] width 24 height 24
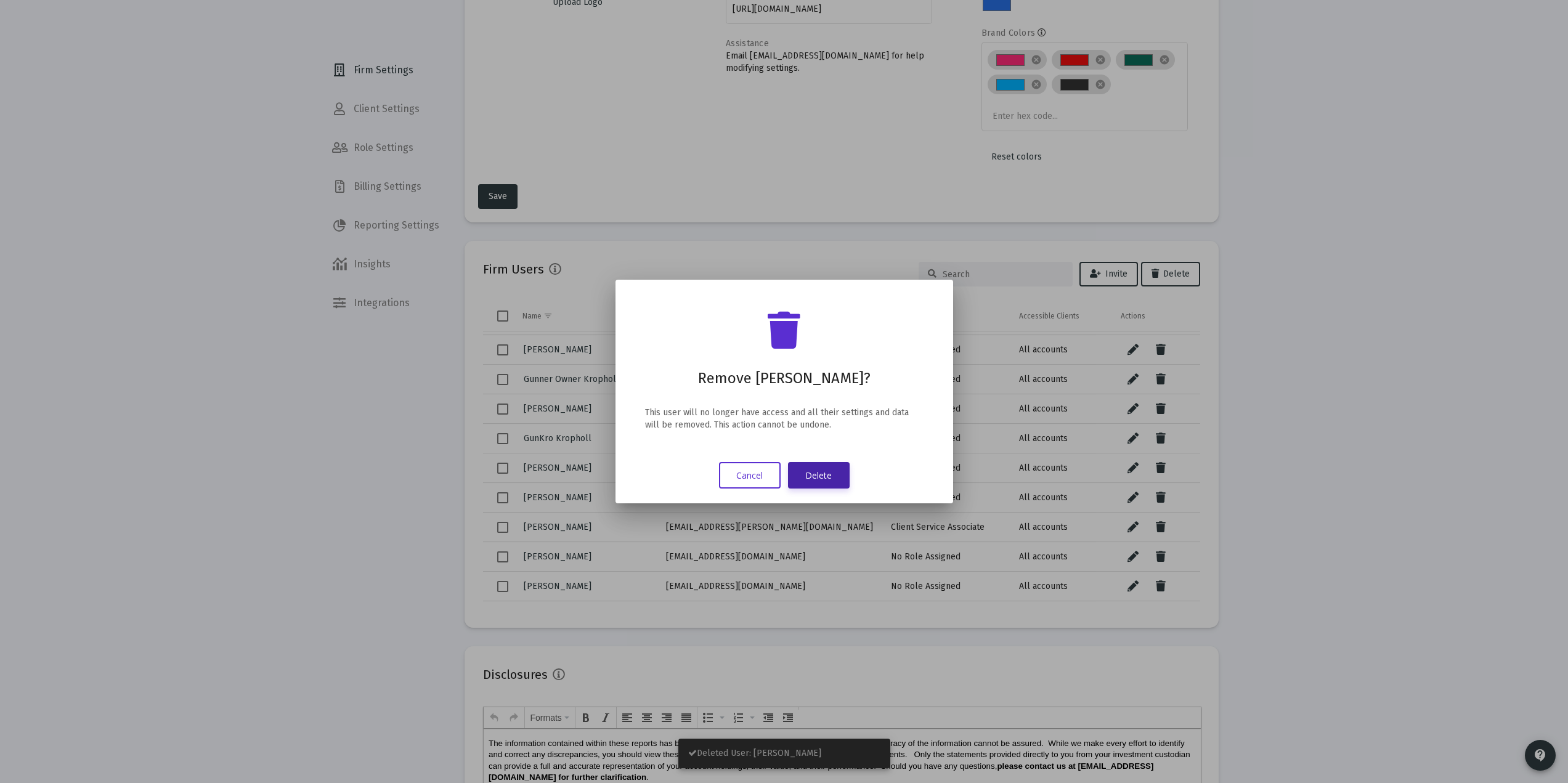
click at [821, 468] on button "Delete" at bounding box center [819, 475] width 62 height 27
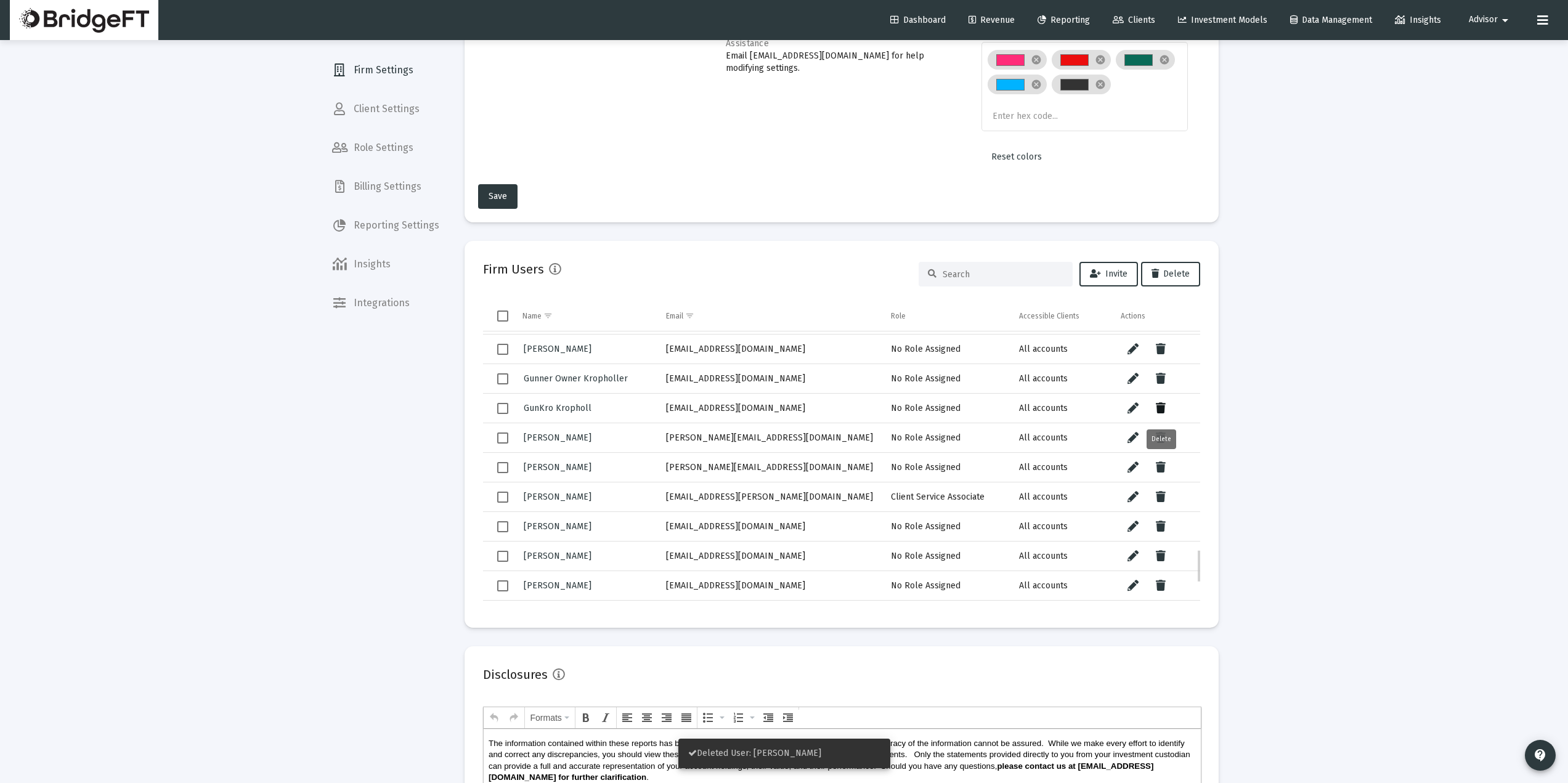
click at [1155, 402] on button "Data grid" at bounding box center [1161, 409] width 24 height 24
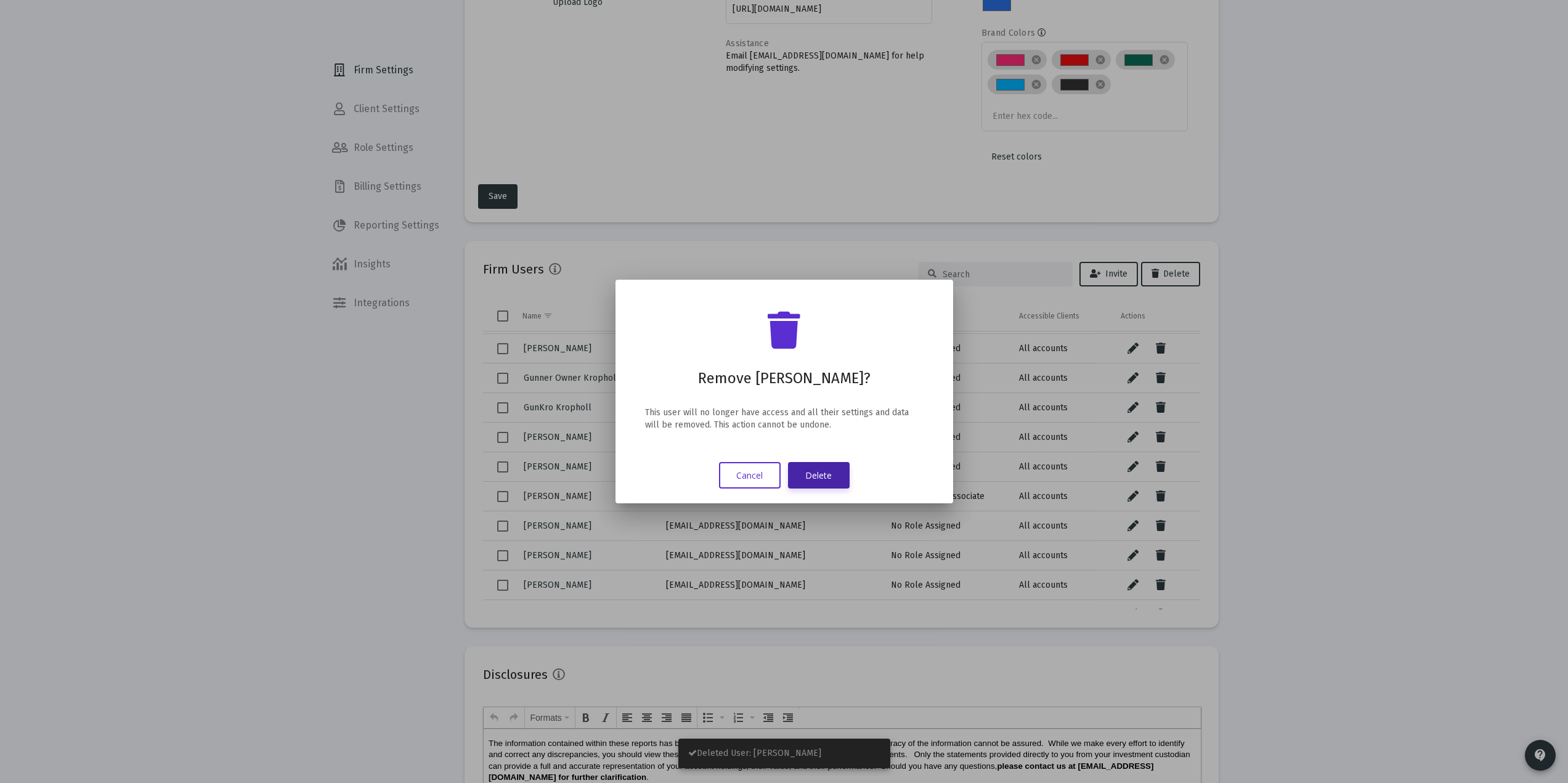
click at [825, 471] on button "Delete" at bounding box center [819, 475] width 62 height 27
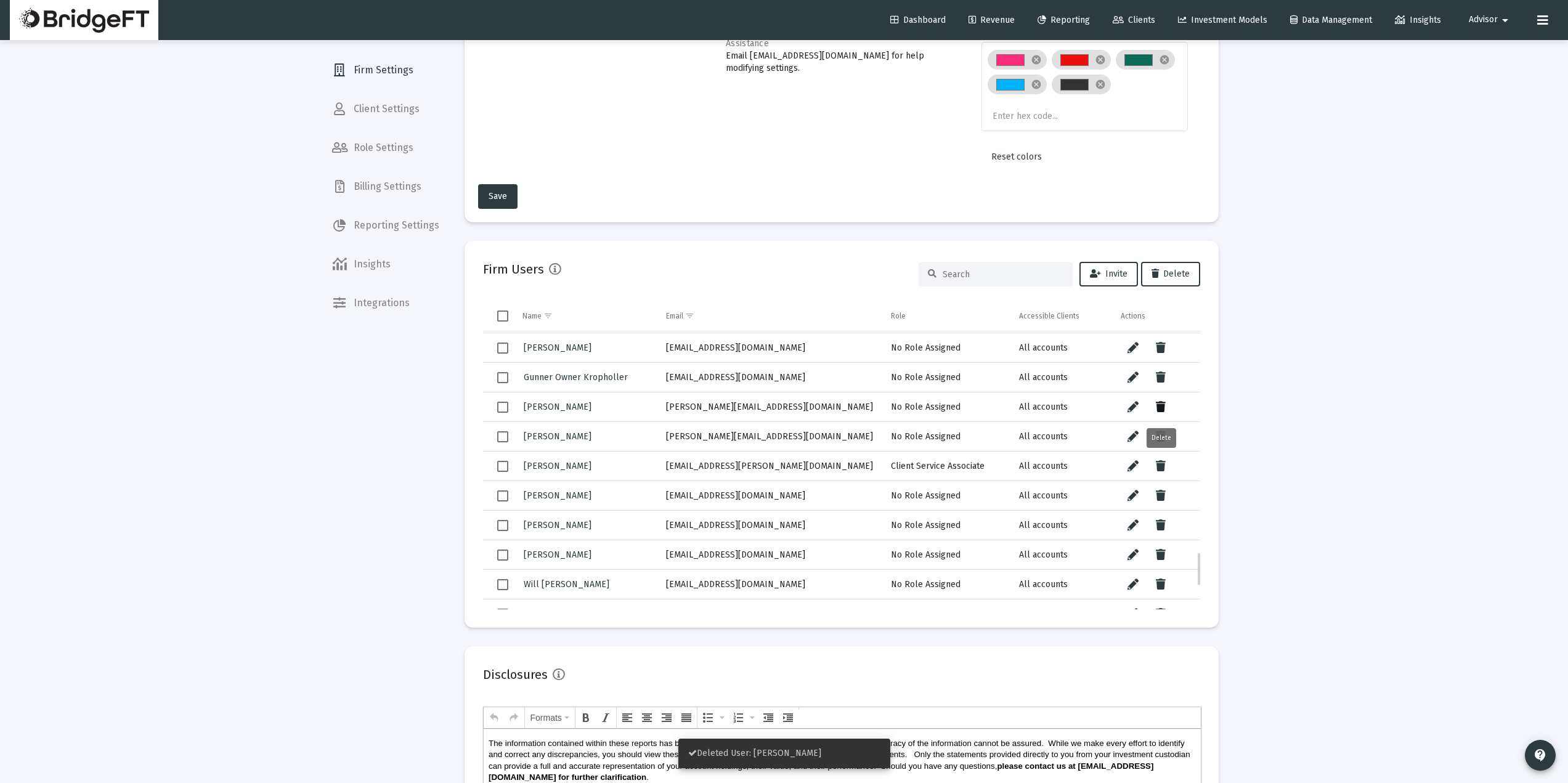
click at [1156, 410] on icon "Data grid" at bounding box center [1161, 407] width 10 height 15
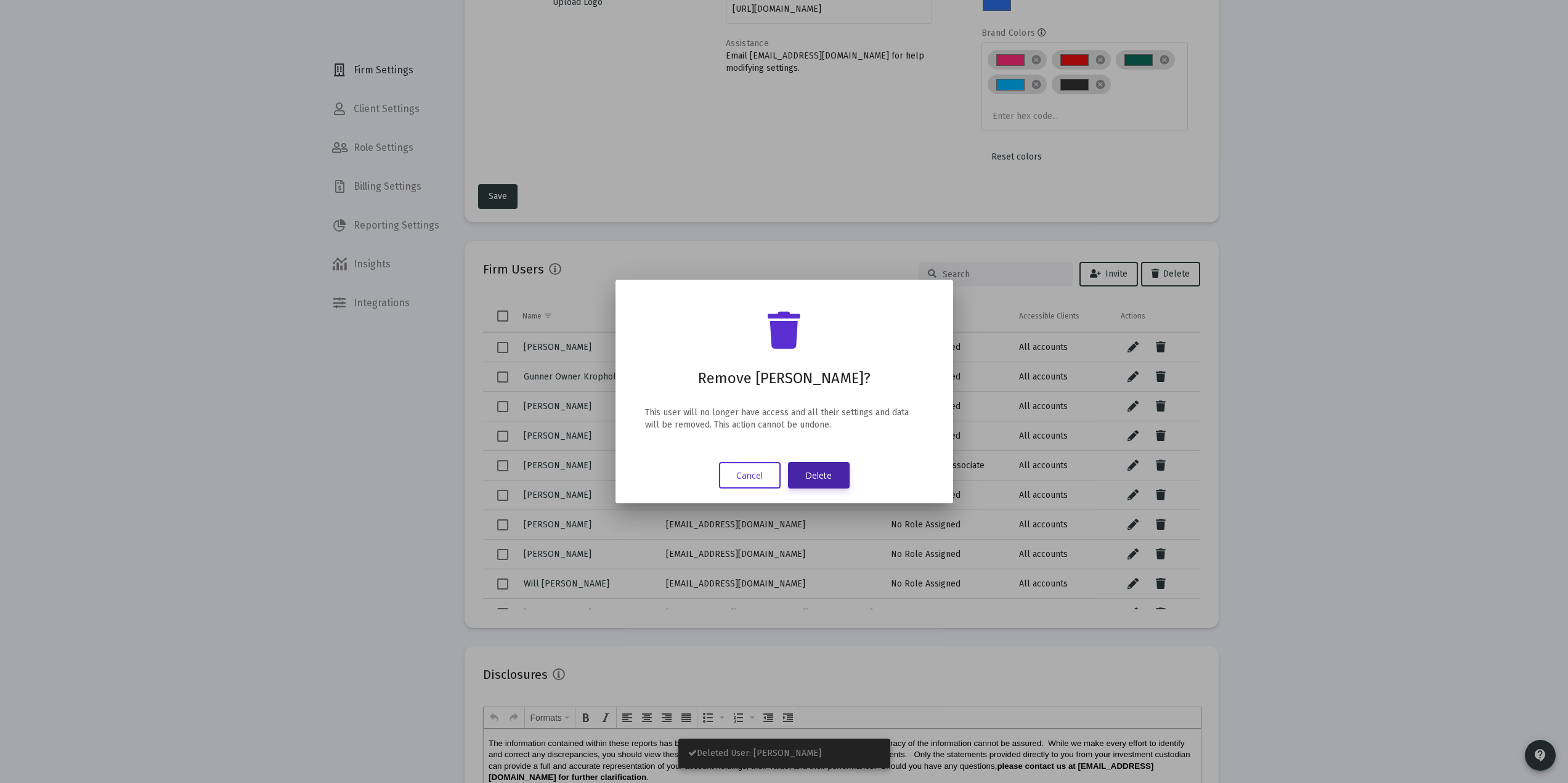
click at [802, 477] on button "Delete" at bounding box center [819, 475] width 62 height 27
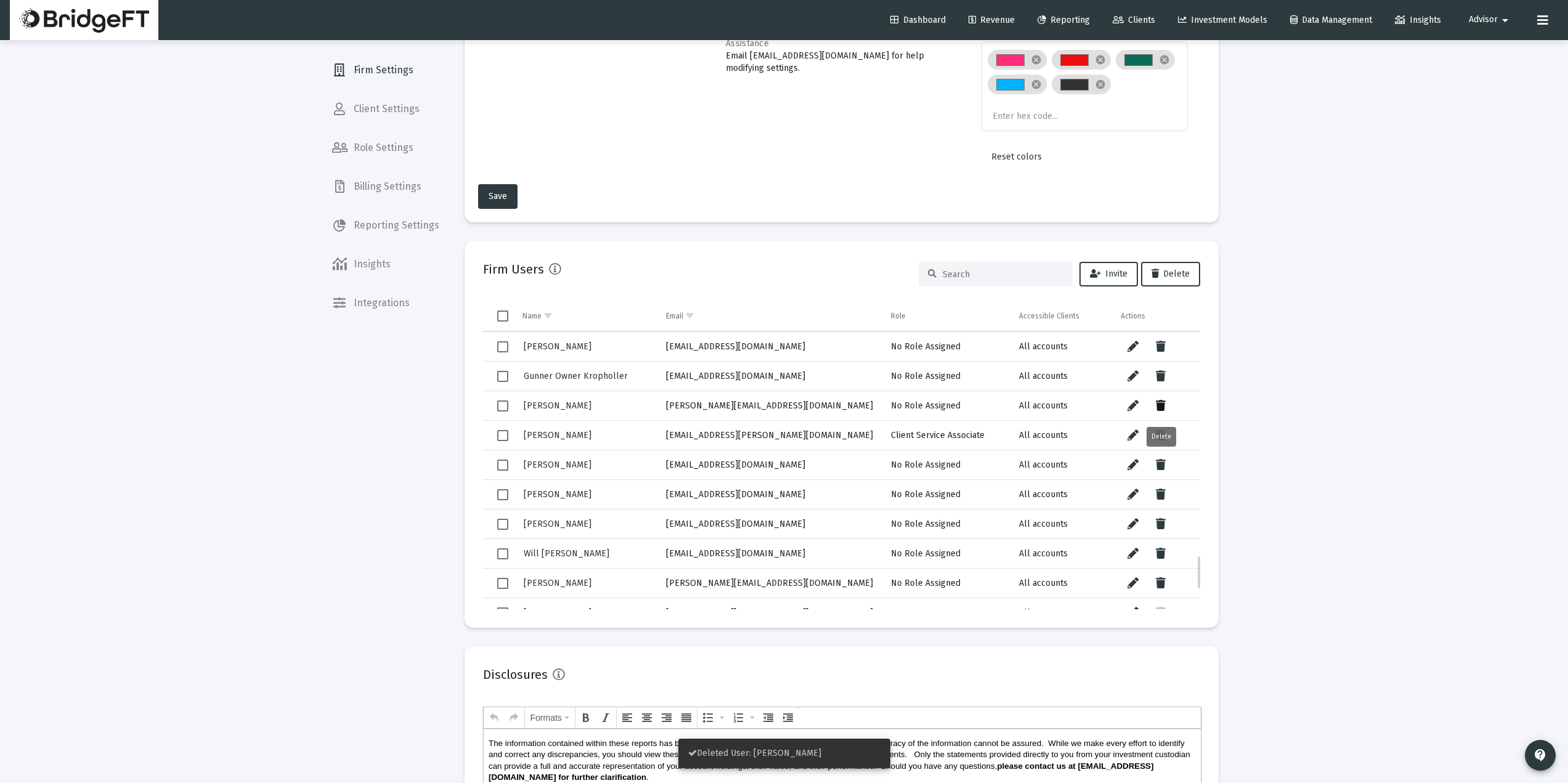
click at [1165, 404] on icon "Data grid" at bounding box center [1161, 406] width 10 height 15
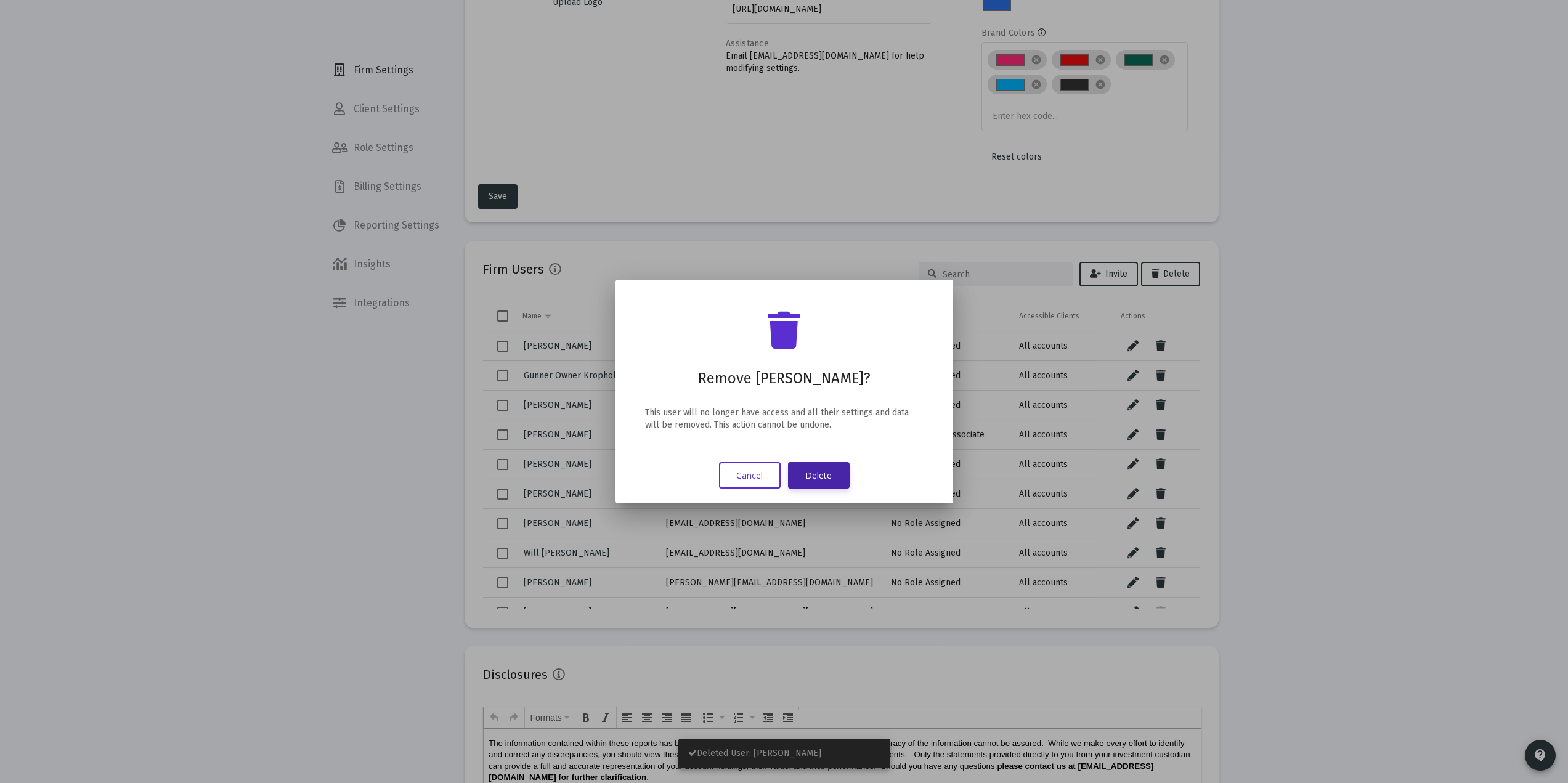
click at [816, 466] on button "Delete" at bounding box center [819, 475] width 62 height 27
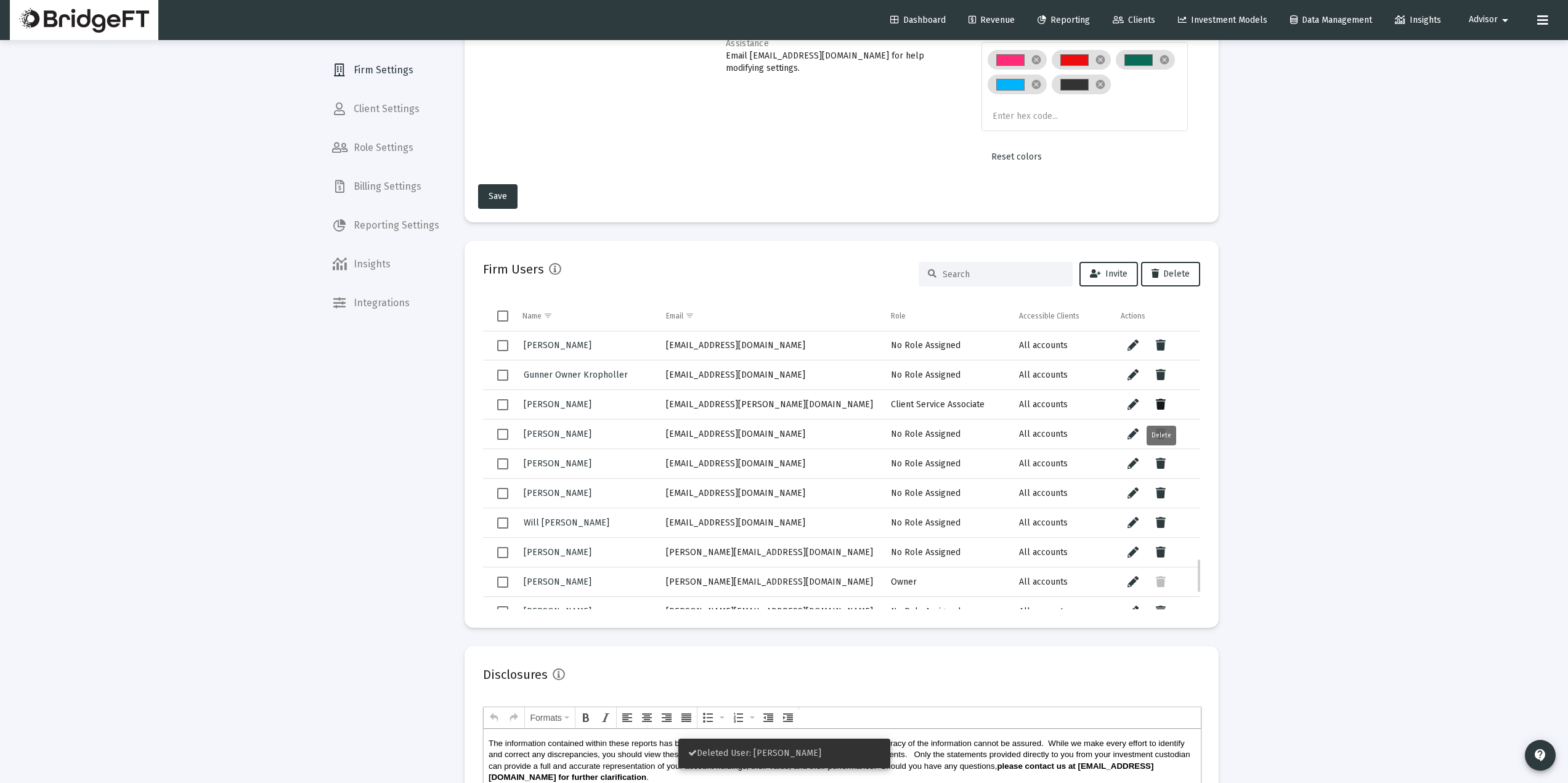
click at [1160, 404] on icon "Data grid" at bounding box center [1161, 404] width 10 height 15
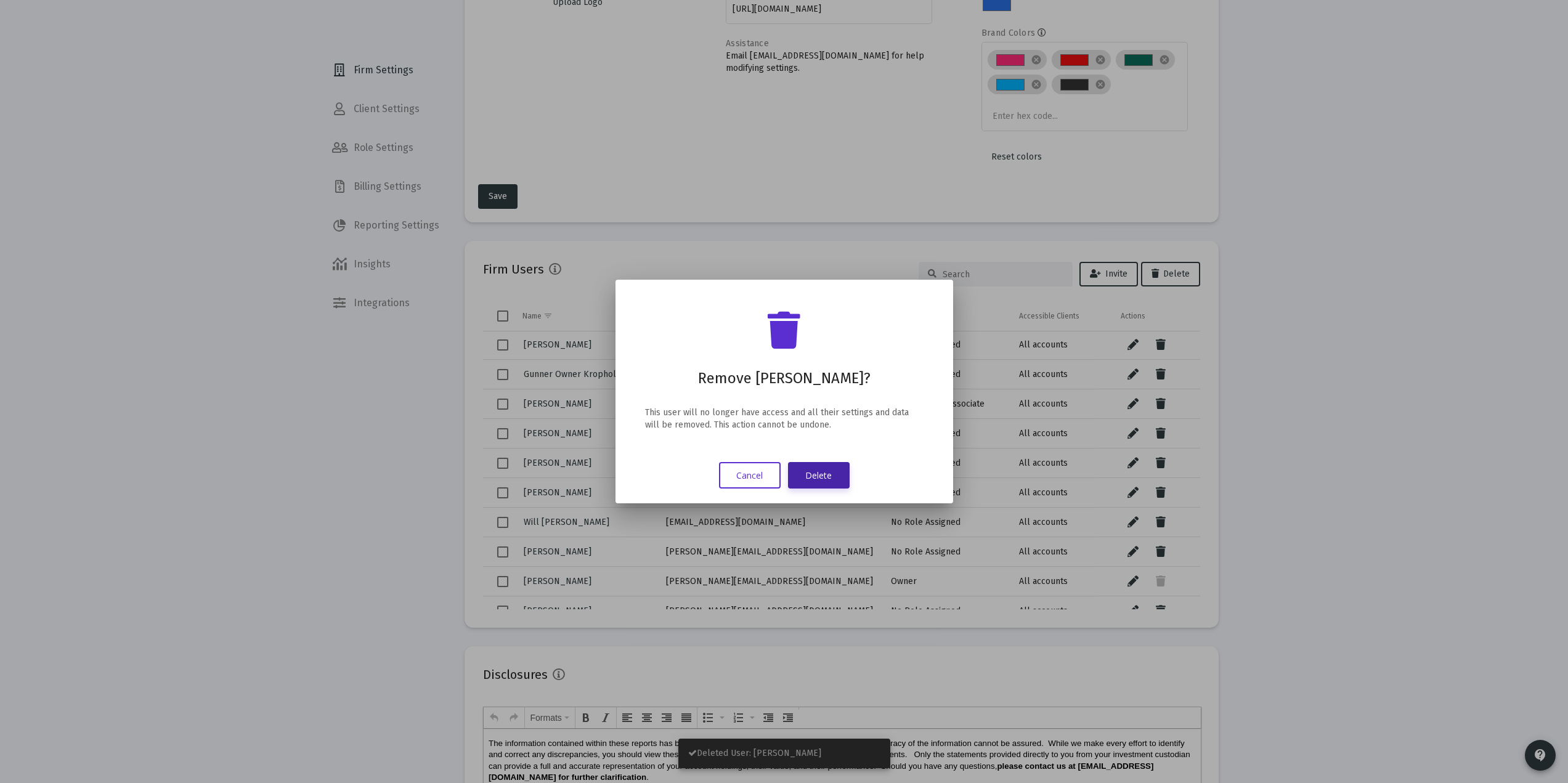
click at [808, 475] on button "Delete" at bounding box center [819, 475] width 62 height 27
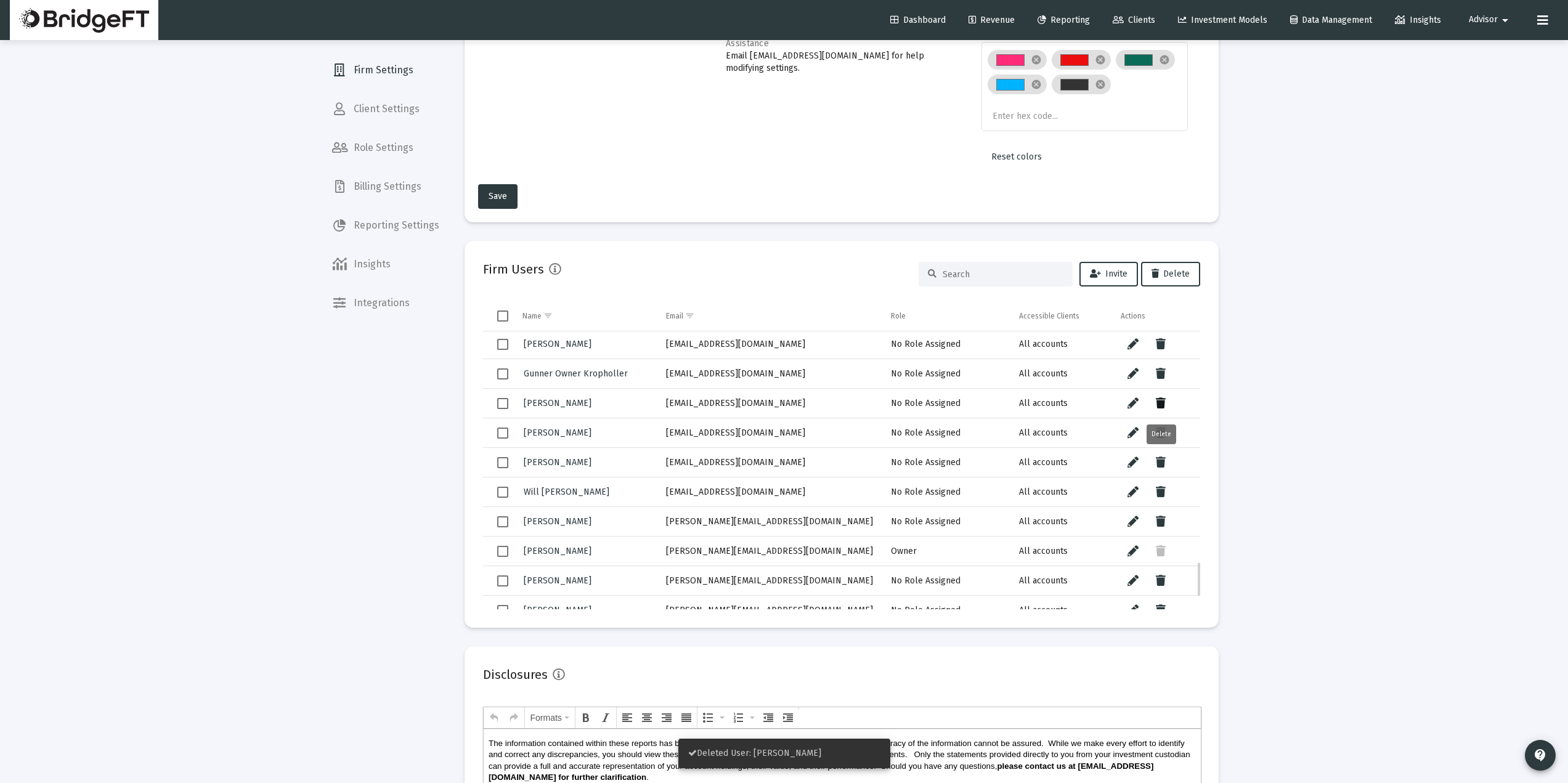
click at [1162, 406] on icon "Data grid" at bounding box center [1161, 404] width 10 height 15
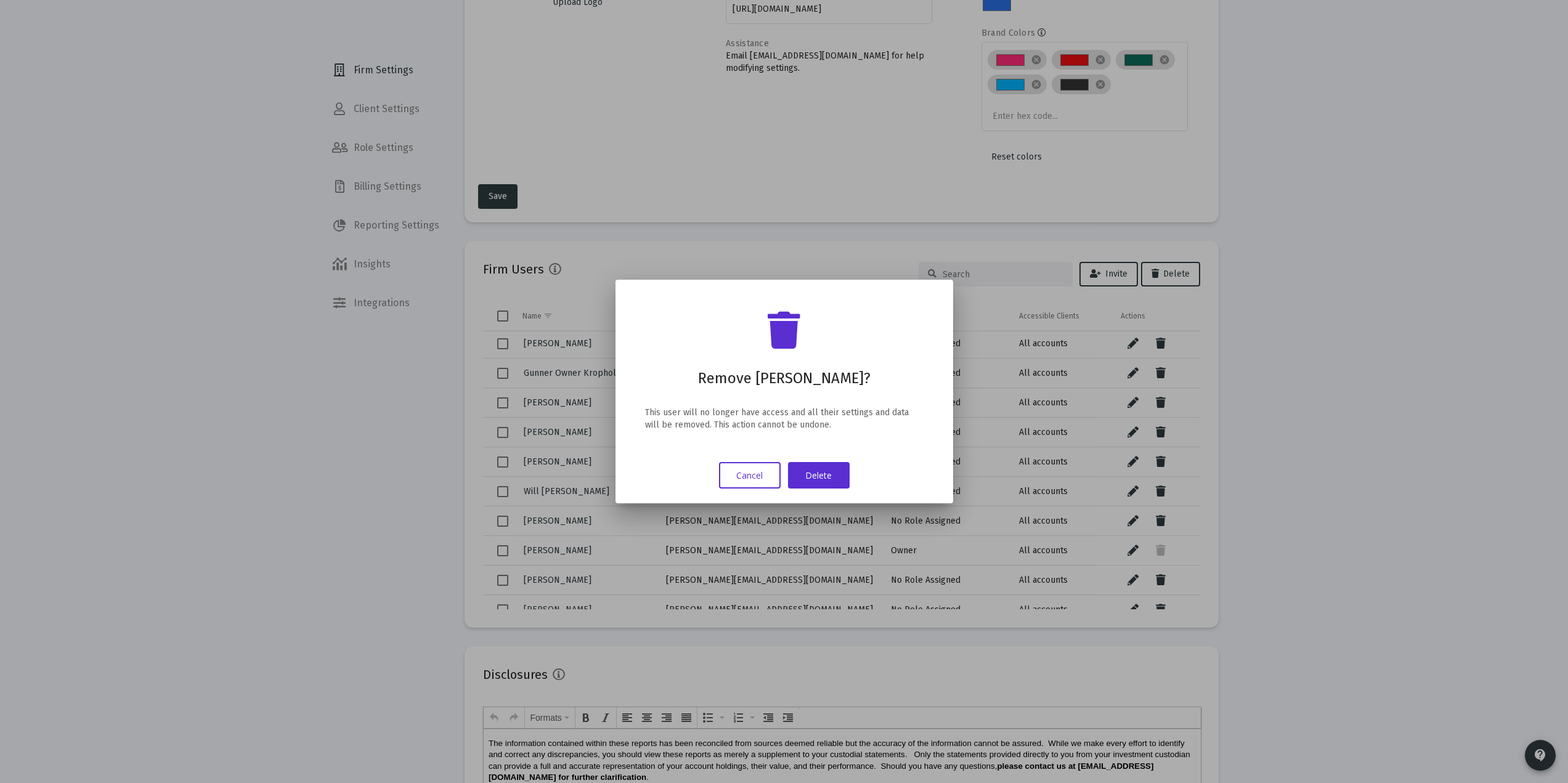
click at [758, 477] on button "Cancel" at bounding box center [750, 475] width 62 height 27
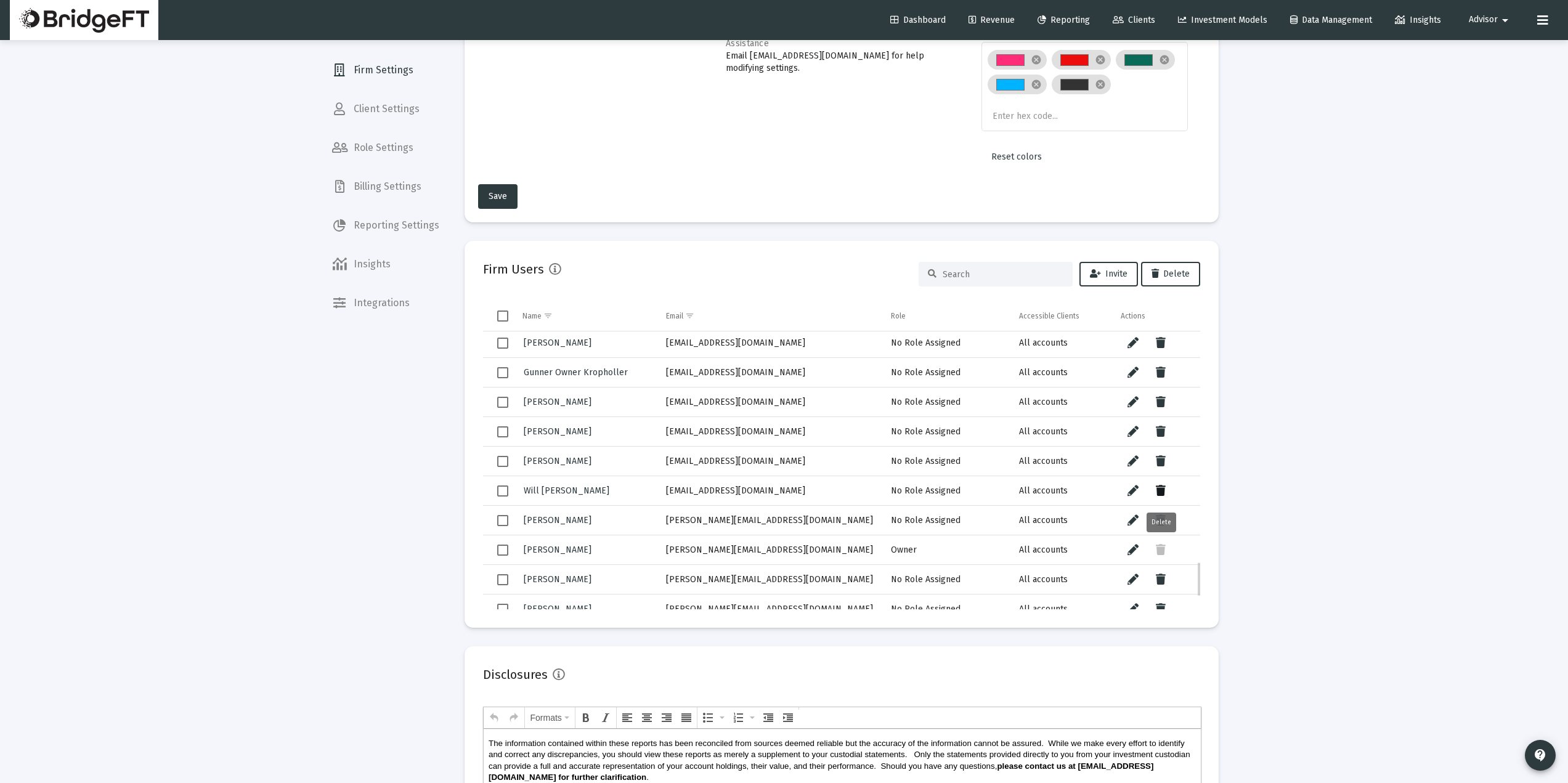
click at [1158, 495] on icon "Data grid" at bounding box center [1161, 491] width 10 height 15
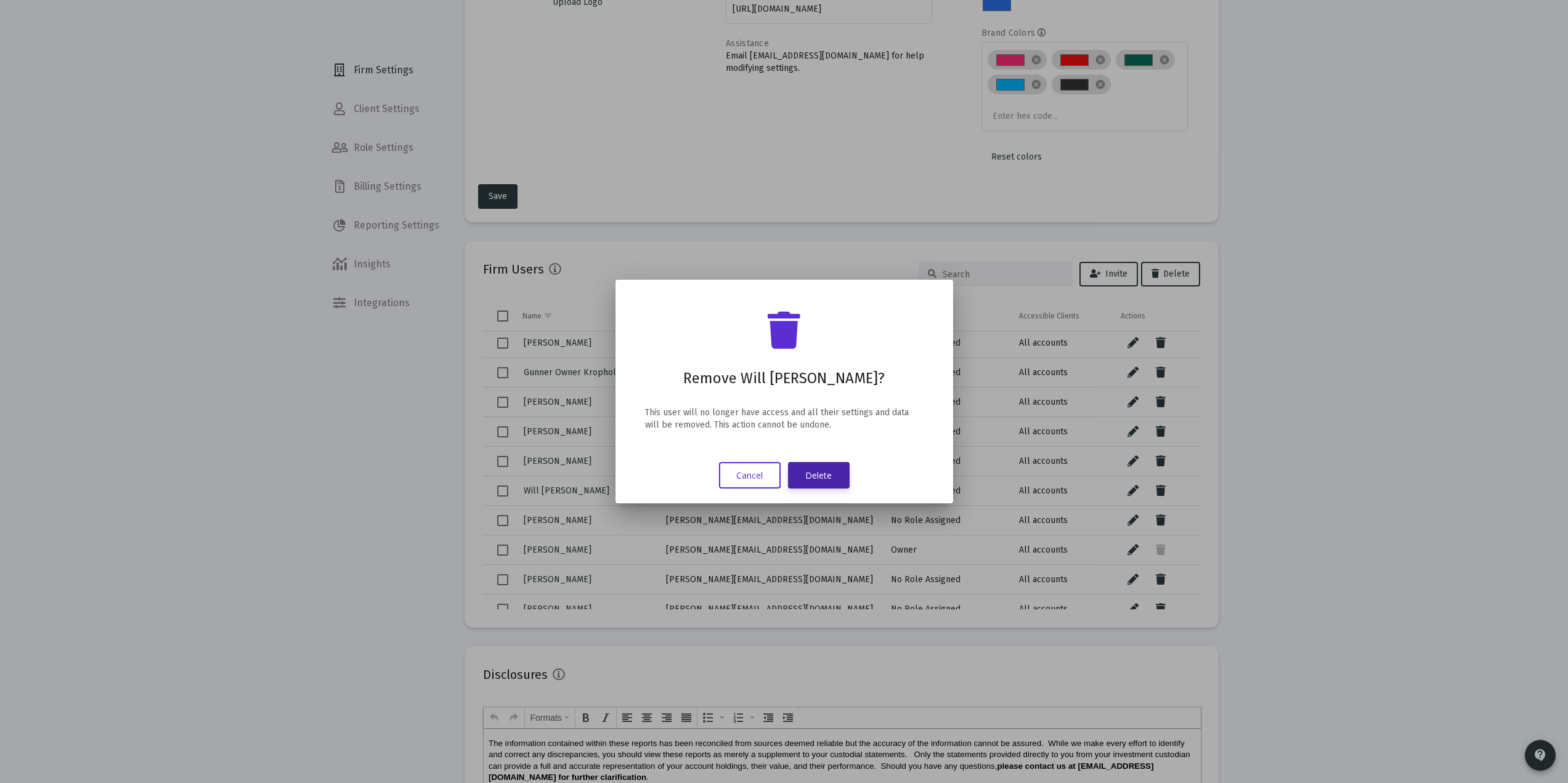
click at [812, 474] on button "Delete" at bounding box center [819, 475] width 62 height 27
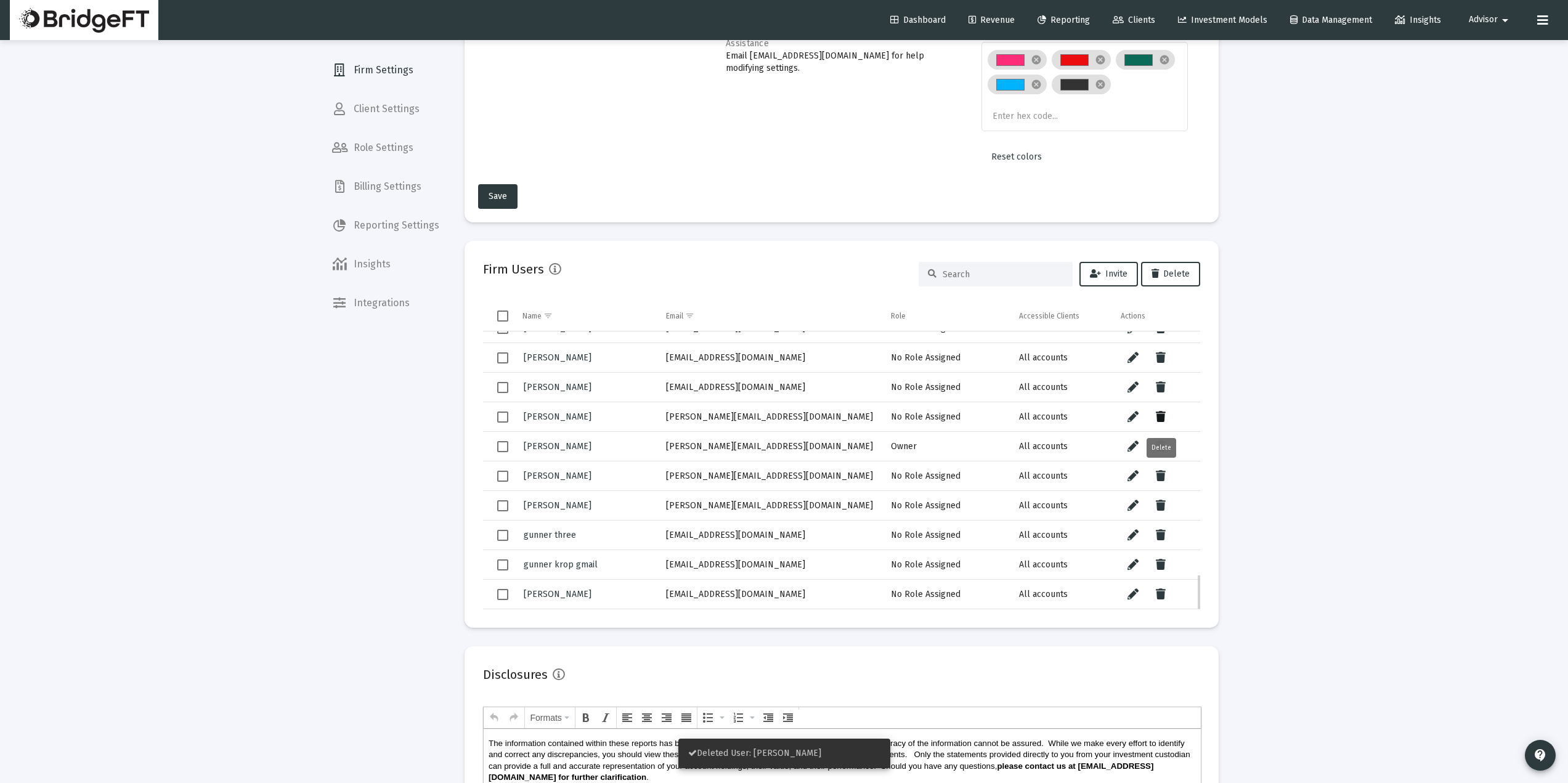
click at [1161, 422] on icon "Data grid" at bounding box center [1161, 417] width 10 height 15
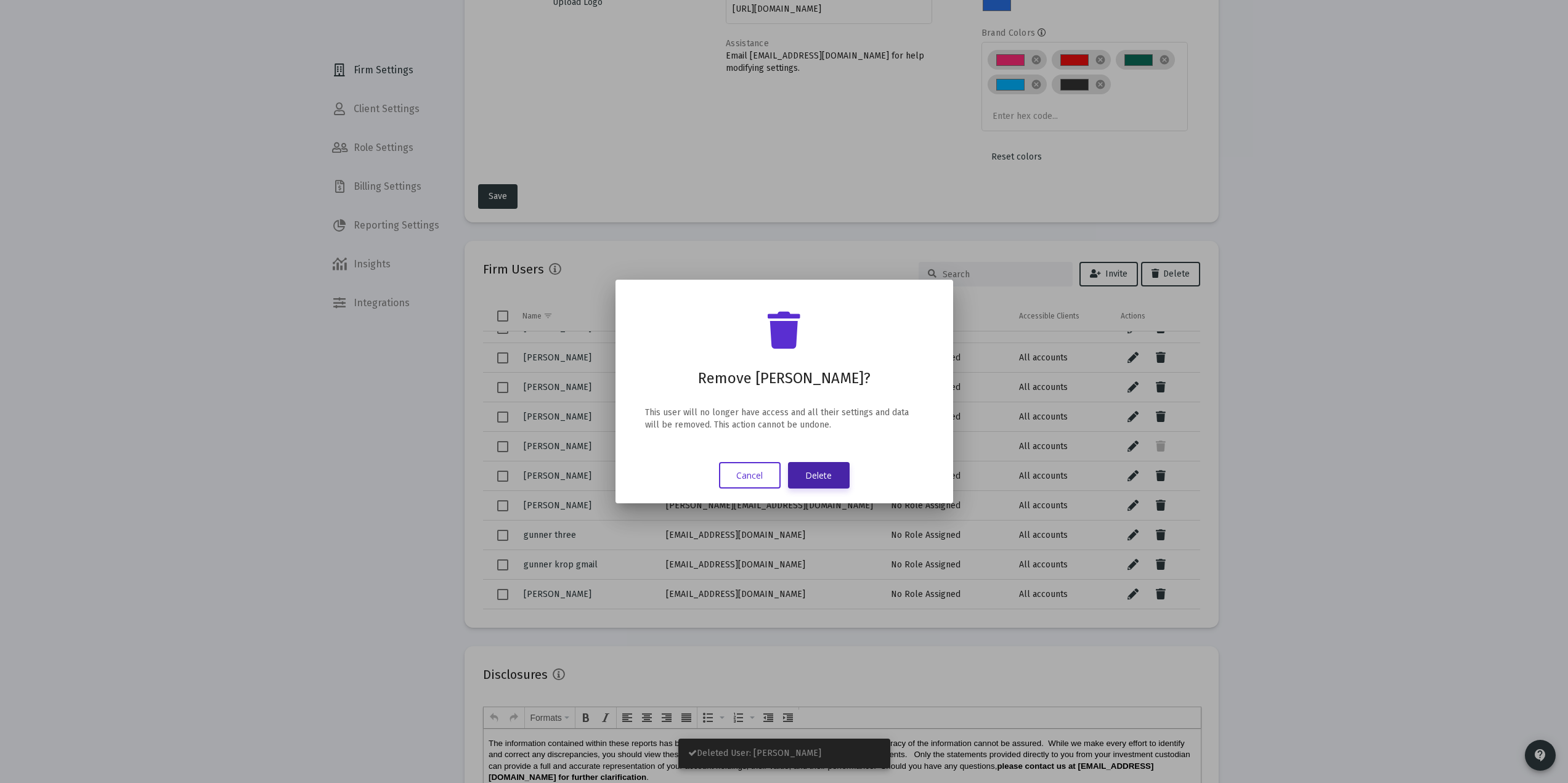
click at [843, 473] on button "Delete" at bounding box center [819, 475] width 62 height 27
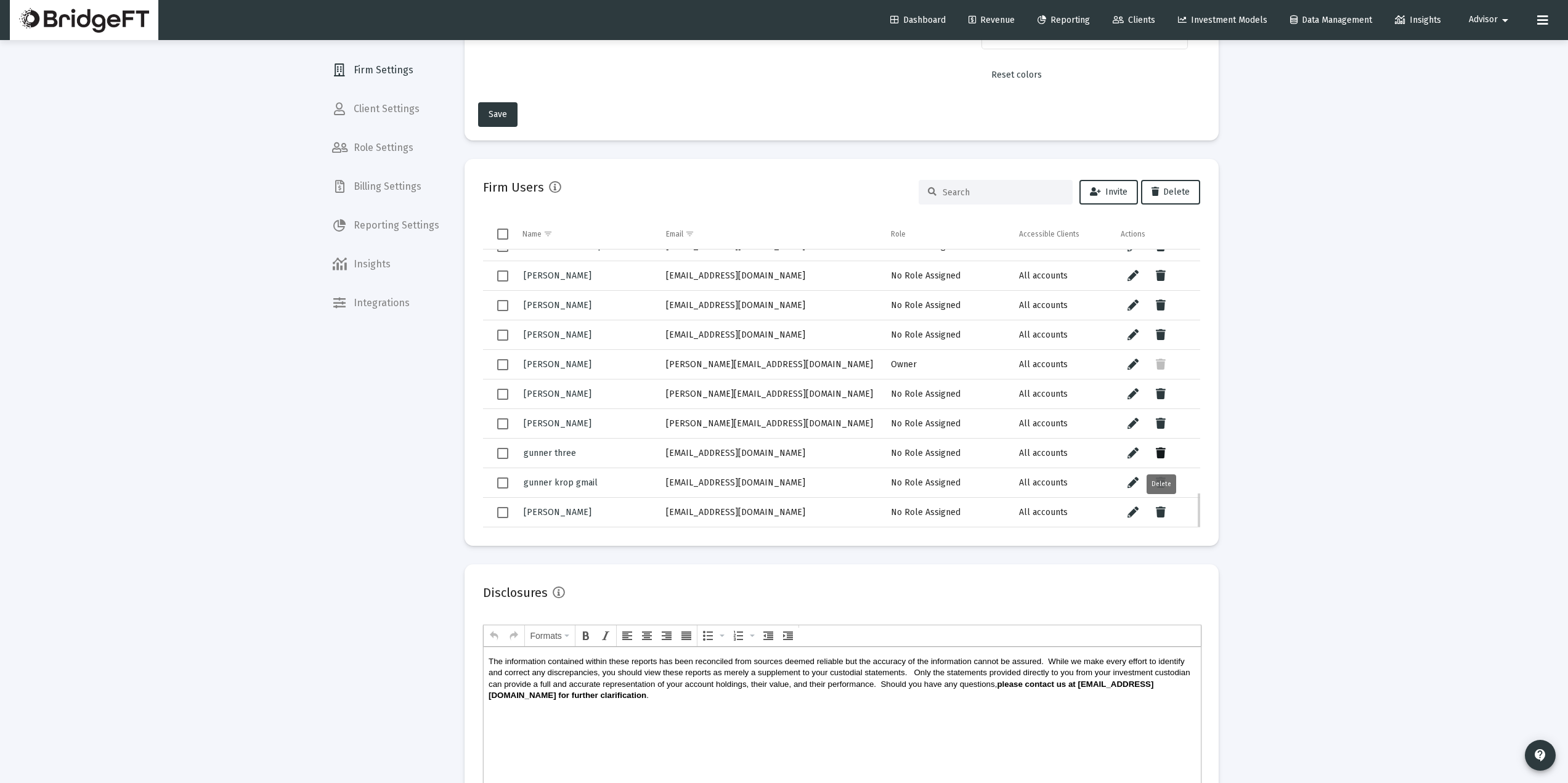
click at [1162, 456] on icon "Data grid" at bounding box center [1161, 453] width 10 height 15
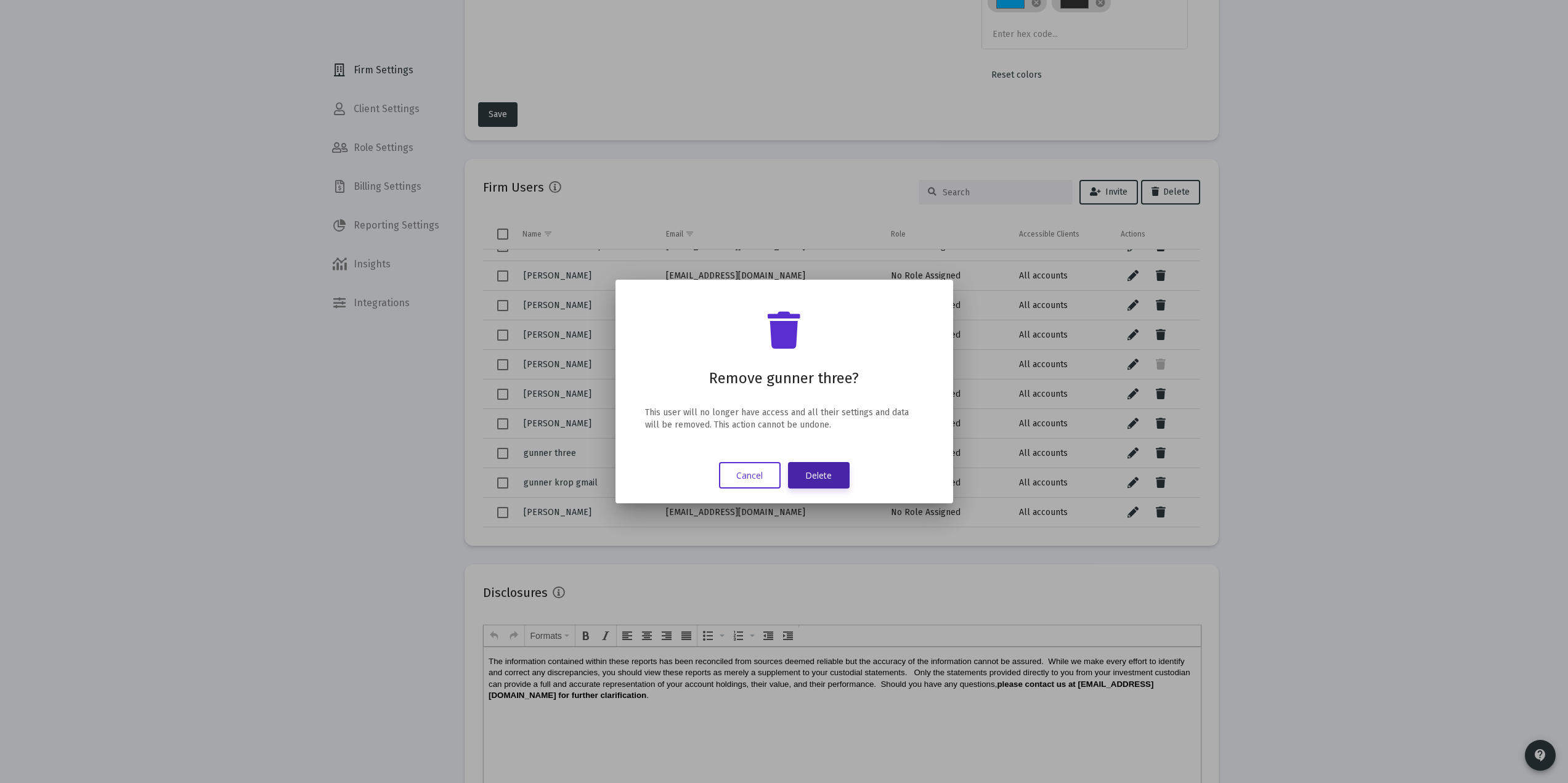
click at [812, 474] on button "Delete" at bounding box center [819, 475] width 62 height 27
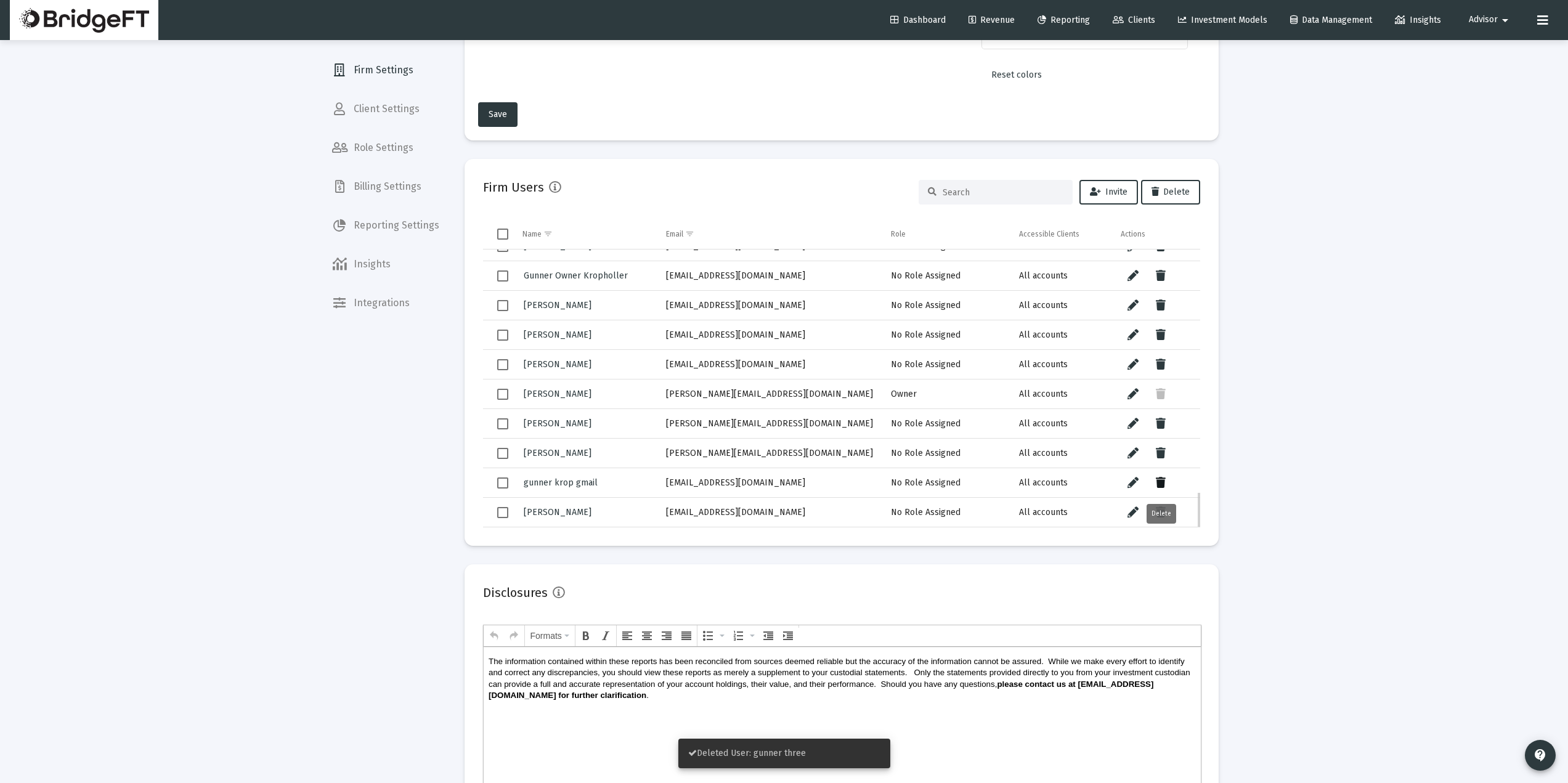
click at [1163, 484] on icon "Data grid" at bounding box center [1161, 483] width 10 height 15
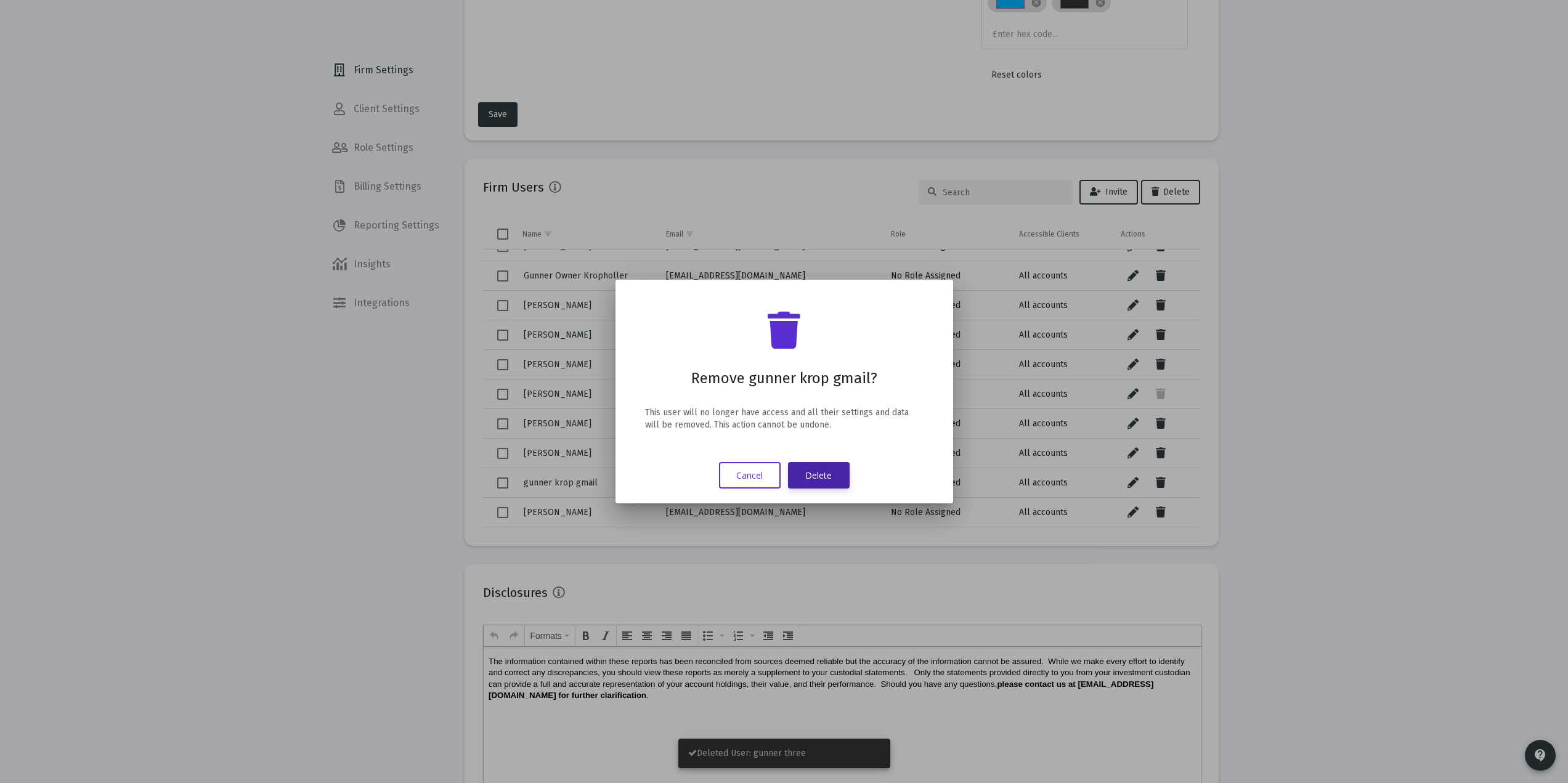
click at [827, 478] on button "Delete" at bounding box center [819, 475] width 62 height 27
